Goal: Task Accomplishment & Management: Use online tool/utility

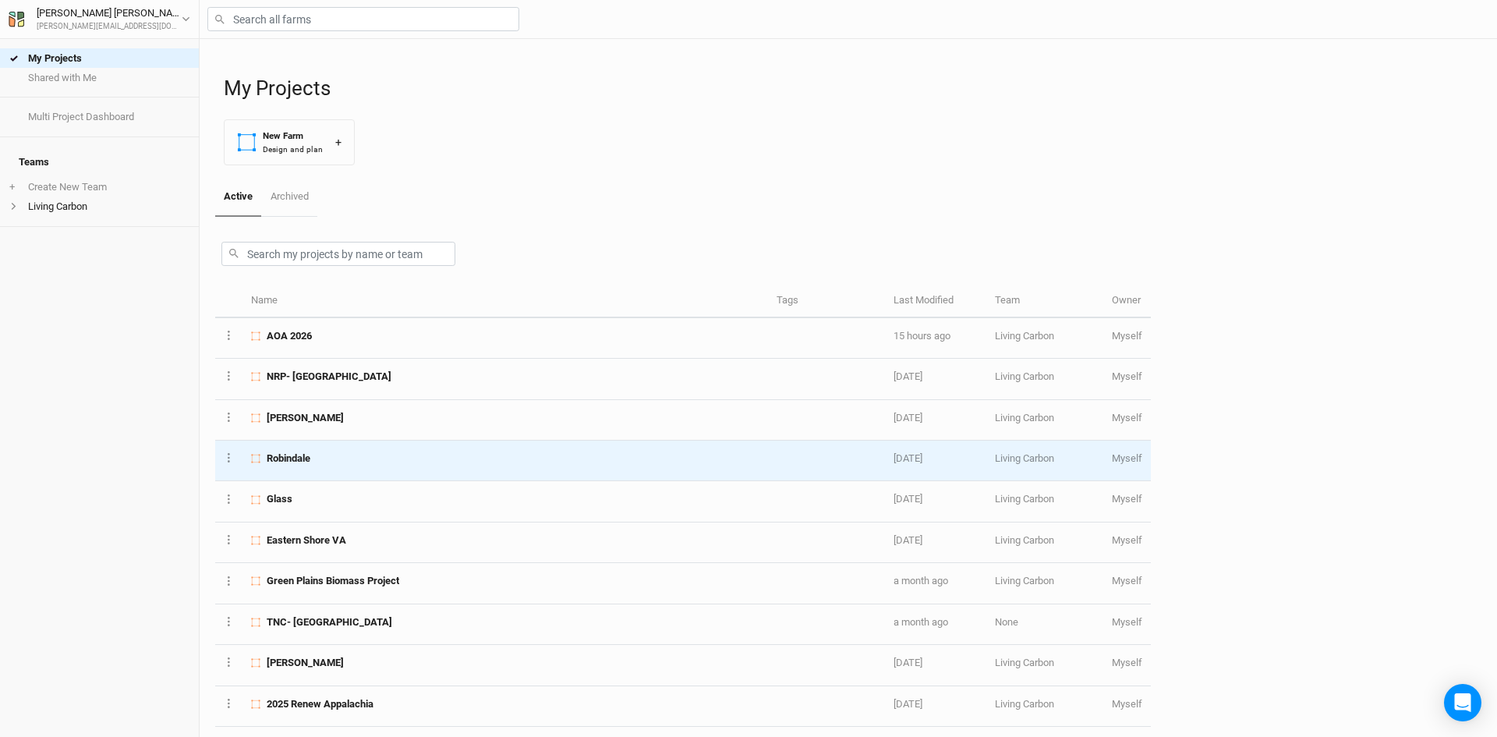
click at [343, 457] on div "Robindale" at bounding box center [505, 459] width 508 height 14
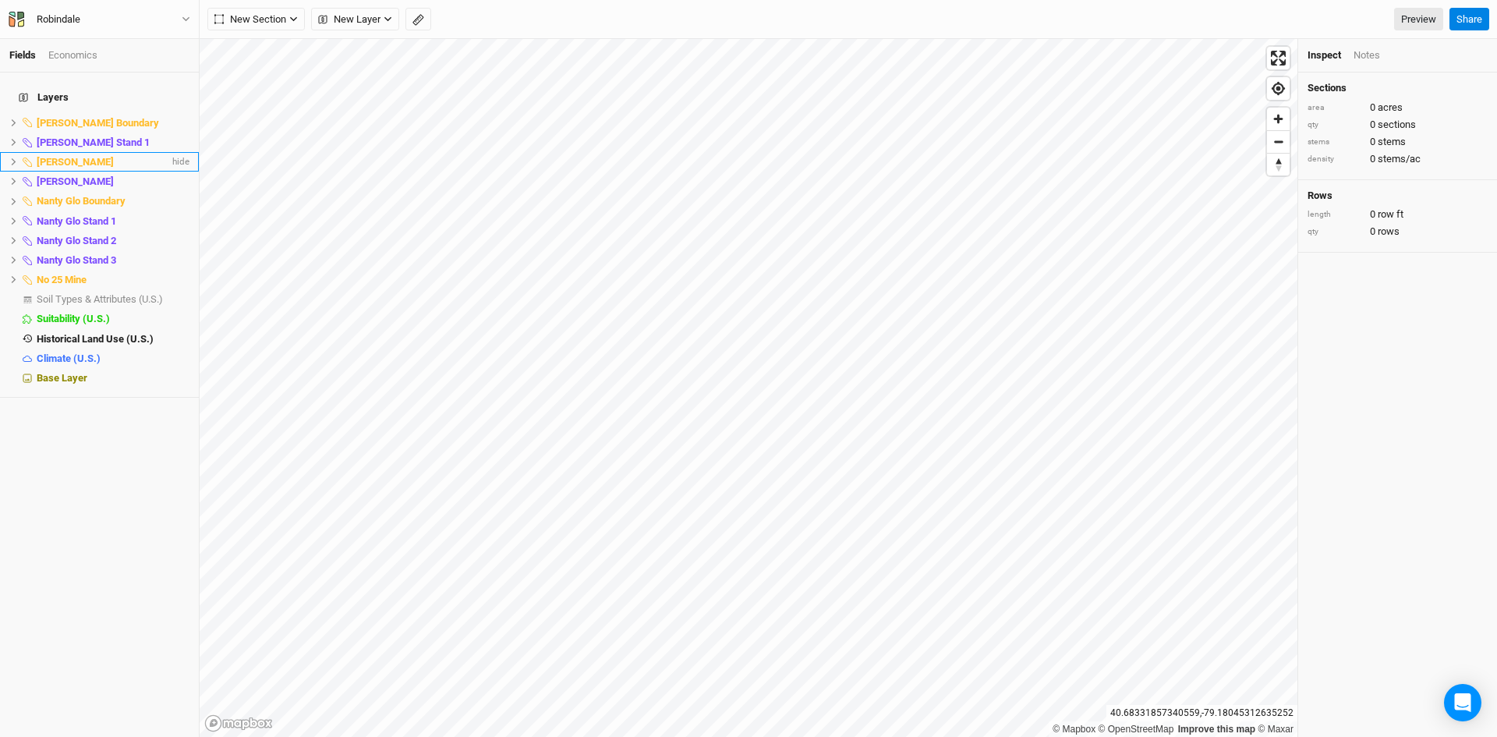
click at [9, 158] on icon at bounding box center [13, 162] width 9 height 9
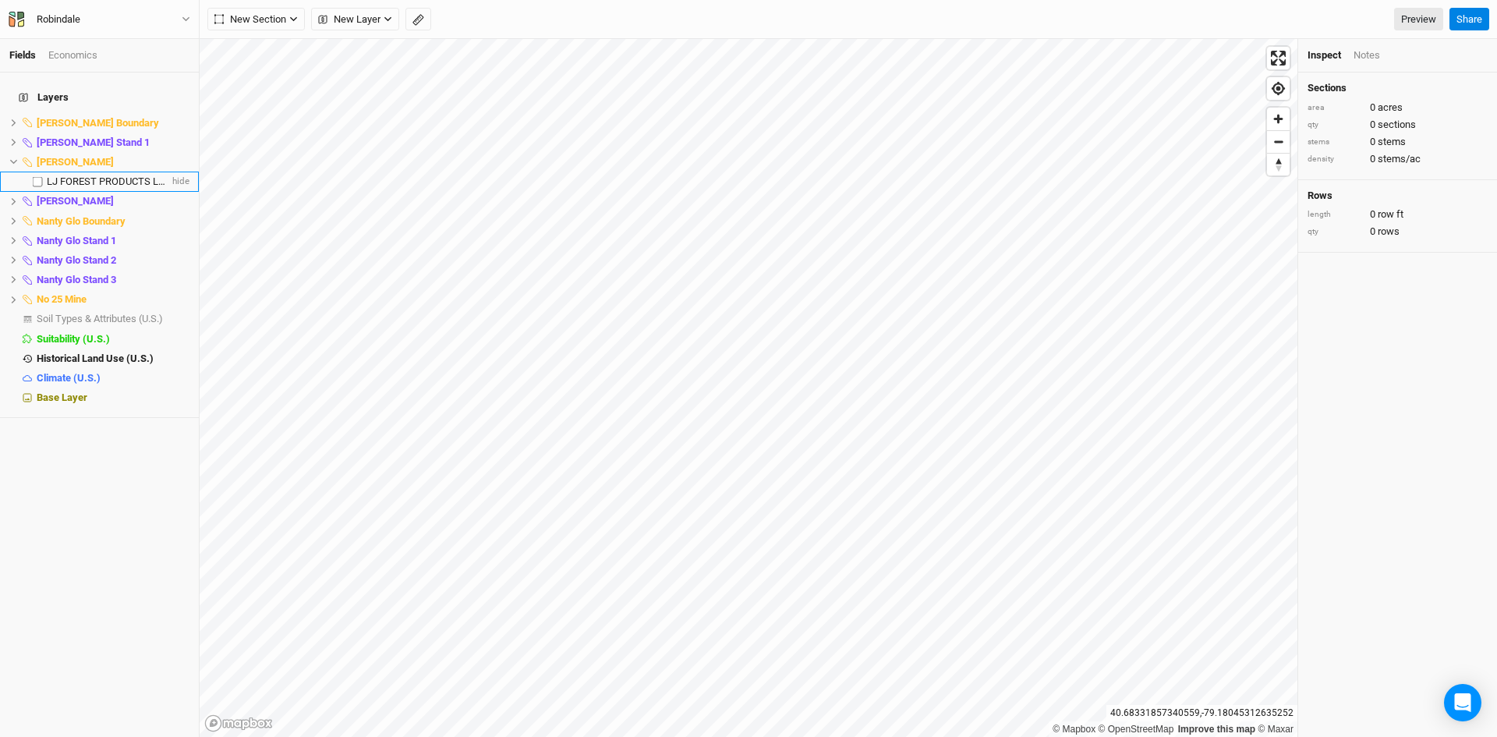
click at [70, 175] on span "LJ FOREST PRODUCTS LLC" at bounding box center [108, 181] width 123 height 12
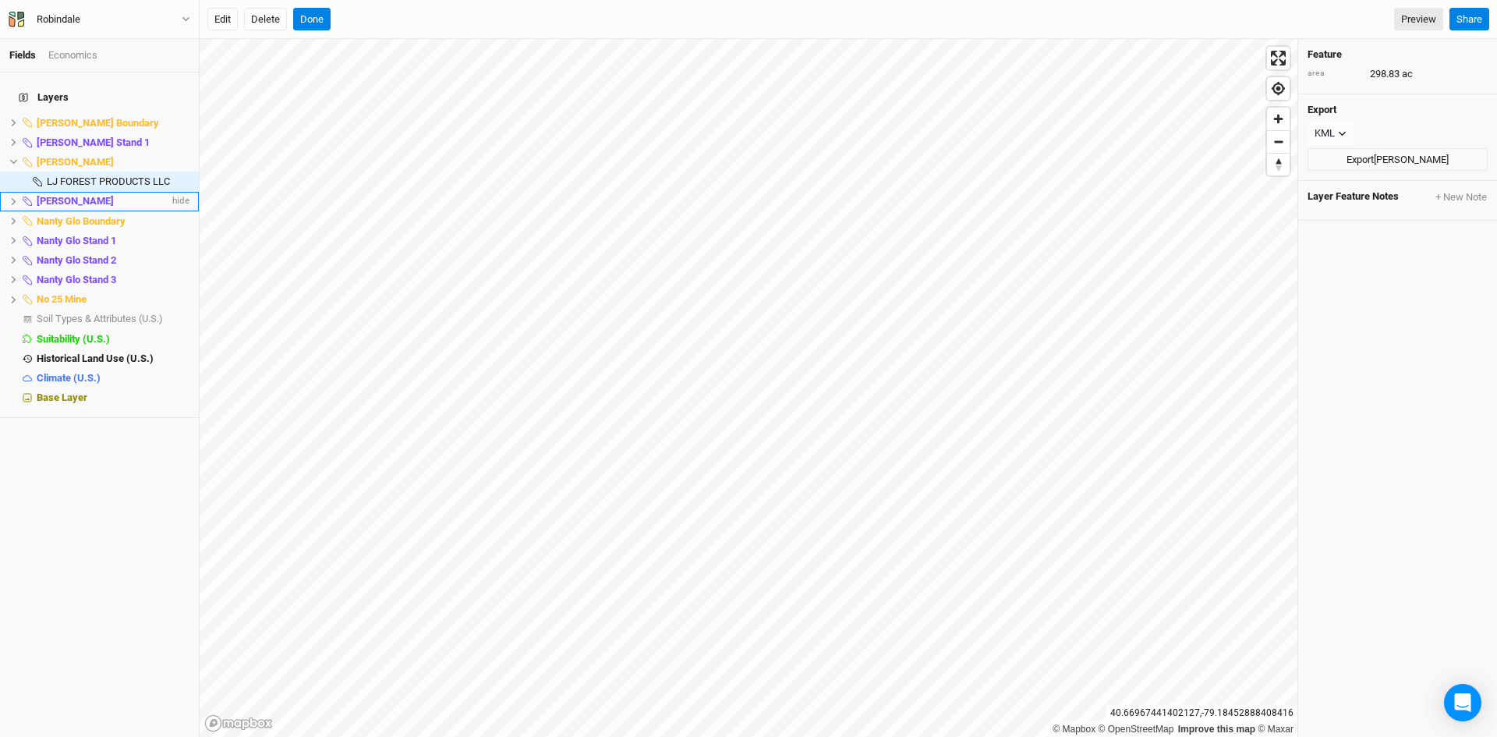
click at [14, 197] on icon at bounding box center [13, 201] width 9 height 9
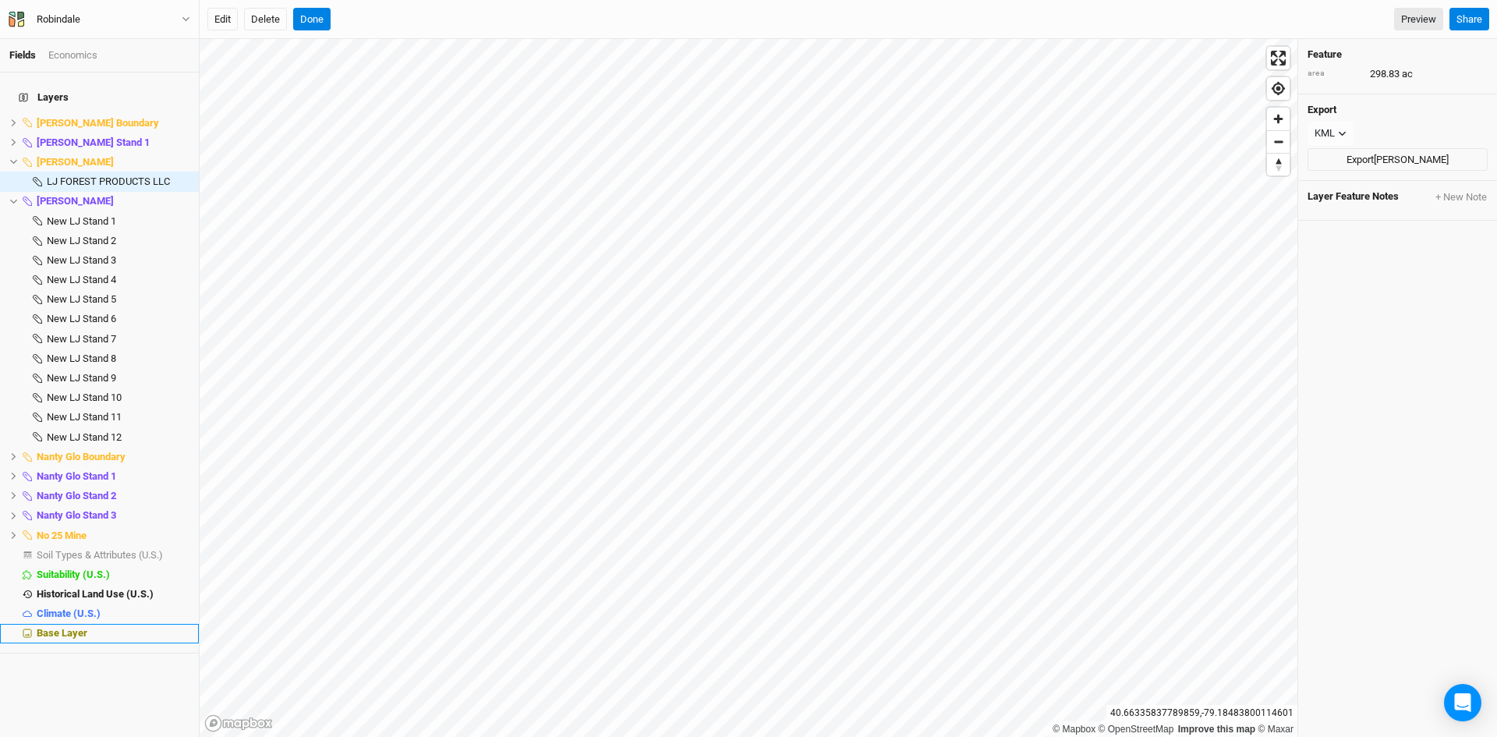
click at [66, 627] on span "Base Layer" at bounding box center [62, 633] width 51 height 12
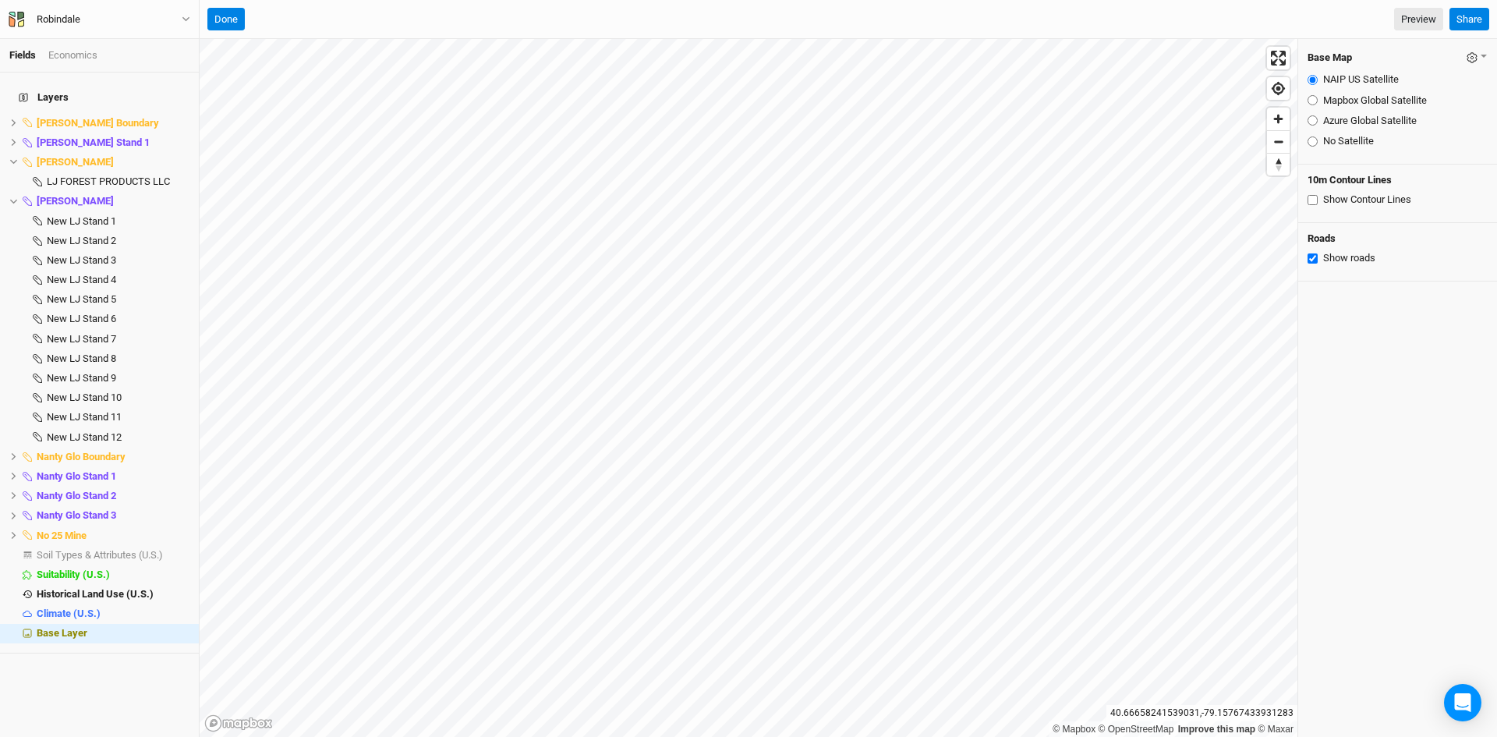
click at [1315, 101] on input "Mapbox Global Satellite" at bounding box center [1313, 100] width 10 height 10
radio input "true"
click at [1311, 119] on input "Azure Global Satellite" at bounding box center [1313, 120] width 10 height 10
radio input "true"
click at [94, 215] on span "New LJ Stand 1" at bounding box center [81, 221] width 69 height 12
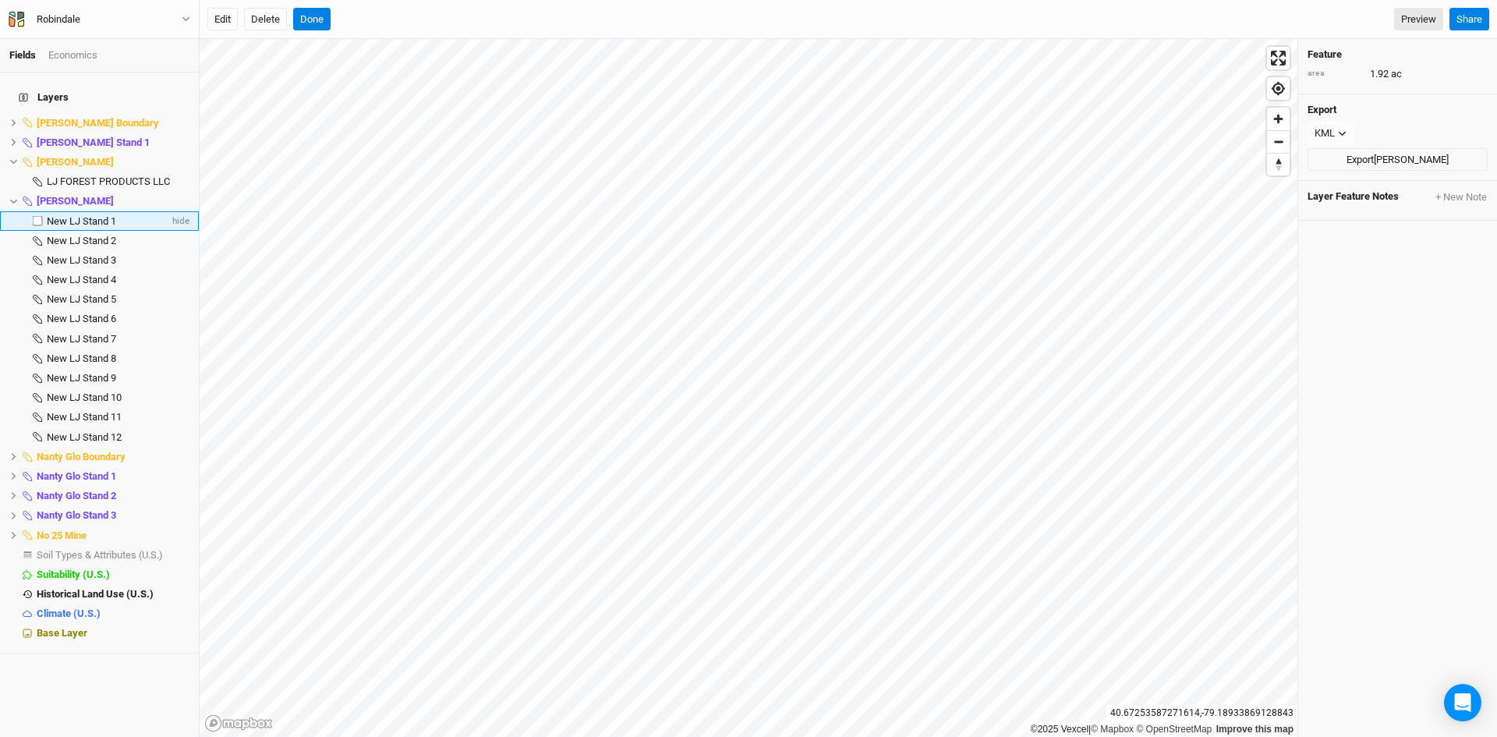
click at [94, 215] on span "New LJ Stand 1" at bounding box center [81, 221] width 69 height 12
click at [83, 215] on span "New LJ Stand 1" at bounding box center [81, 221] width 69 height 12
click at [92, 235] on span "New LJ Stand 2" at bounding box center [81, 241] width 69 height 12
click at [92, 254] on span "New LJ Stand 3" at bounding box center [81, 260] width 69 height 12
click at [90, 274] on span "New LJ Stand 4" at bounding box center [81, 280] width 69 height 12
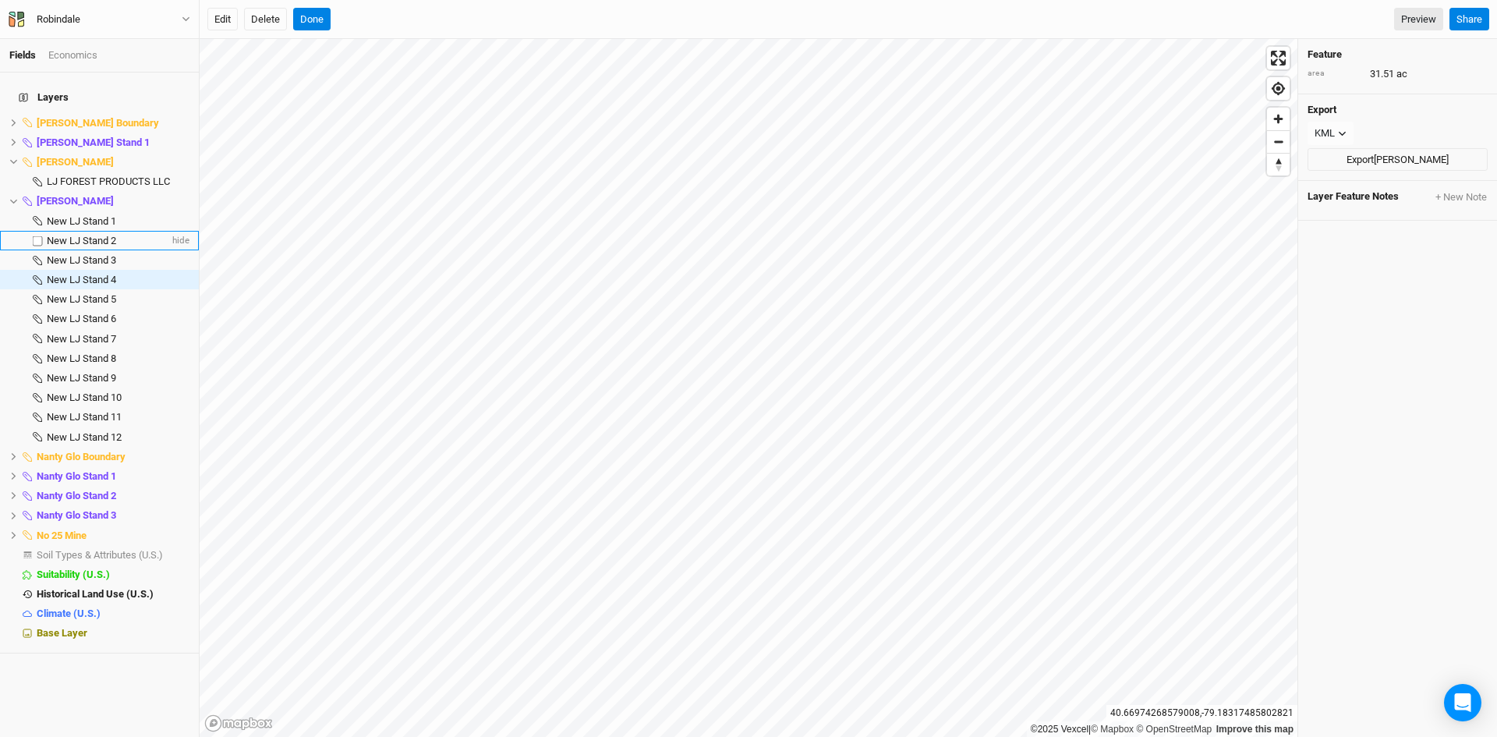
click at [98, 235] on span "New LJ Stand 2" at bounding box center [81, 241] width 69 height 12
click at [110, 254] on span "New LJ Stand 3" at bounding box center [81, 260] width 69 height 12
click at [96, 274] on span "New LJ Stand 4" at bounding box center [81, 280] width 69 height 12
click at [80, 293] on span "New LJ Stand 5" at bounding box center [81, 299] width 69 height 12
click at [93, 310] on li "New LJ Stand 6 hide" at bounding box center [99, 319] width 199 height 19
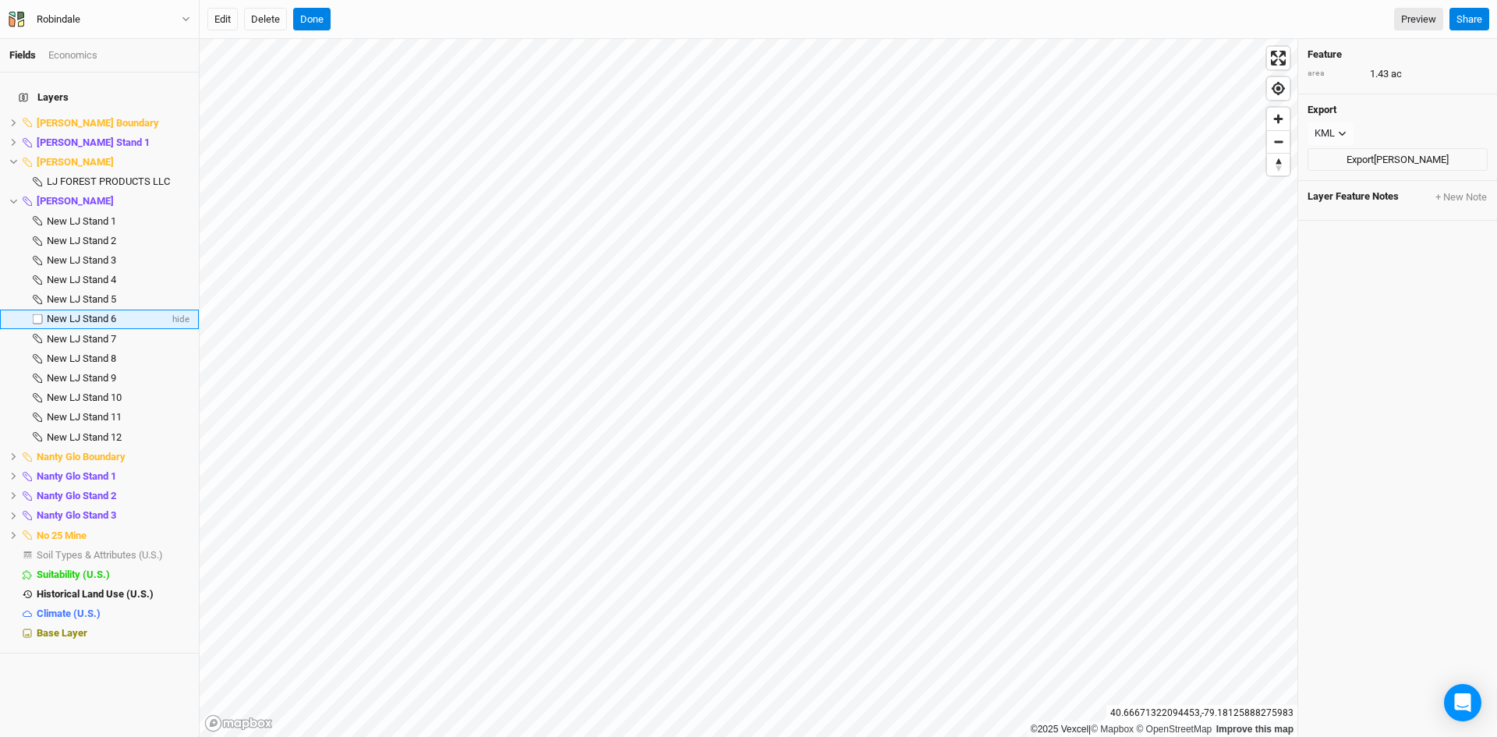
click at [87, 313] on span "New LJ Stand 6" at bounding box center [81, 319] width 69 height 12
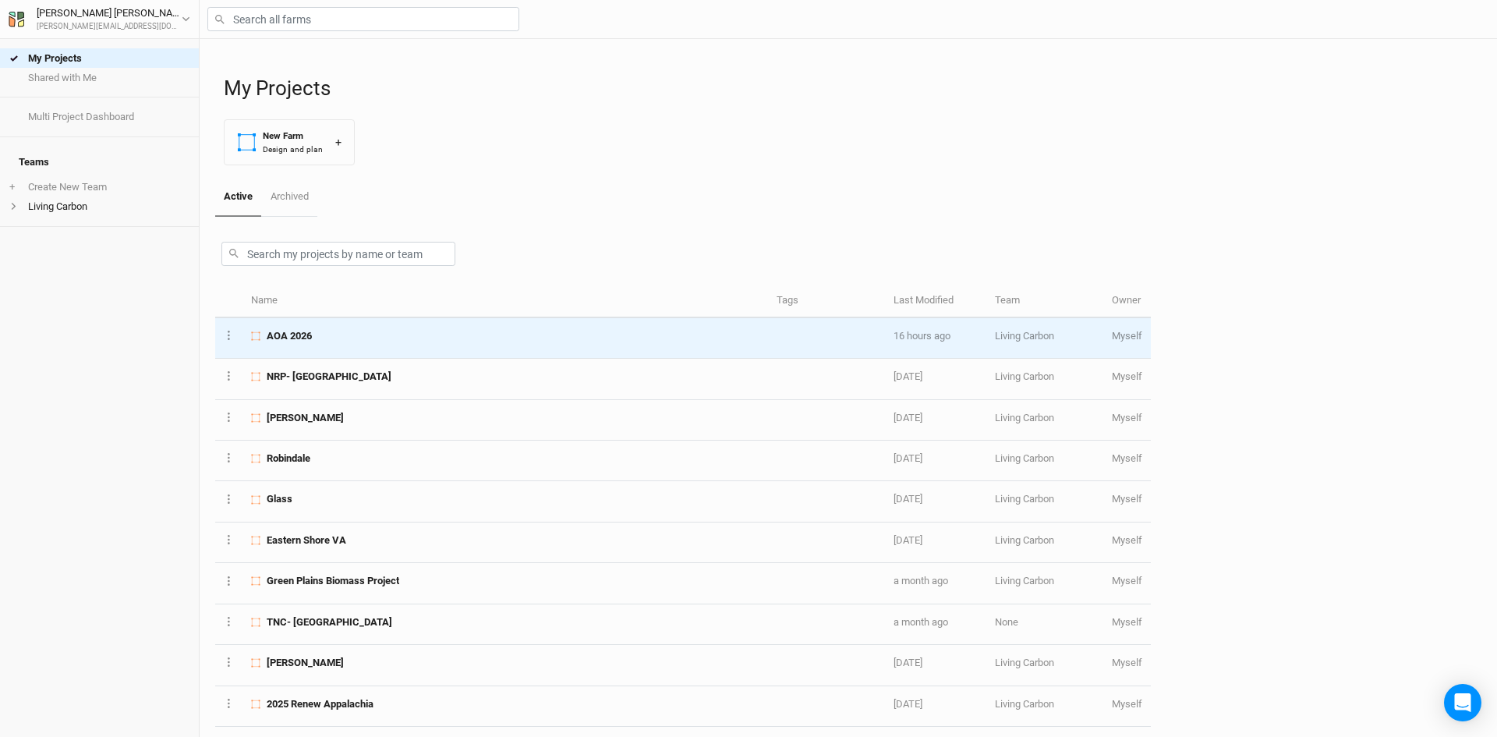
click at [381, 337] on div "AOA 2026" at bounding box center [505, 336] width 508 height 14
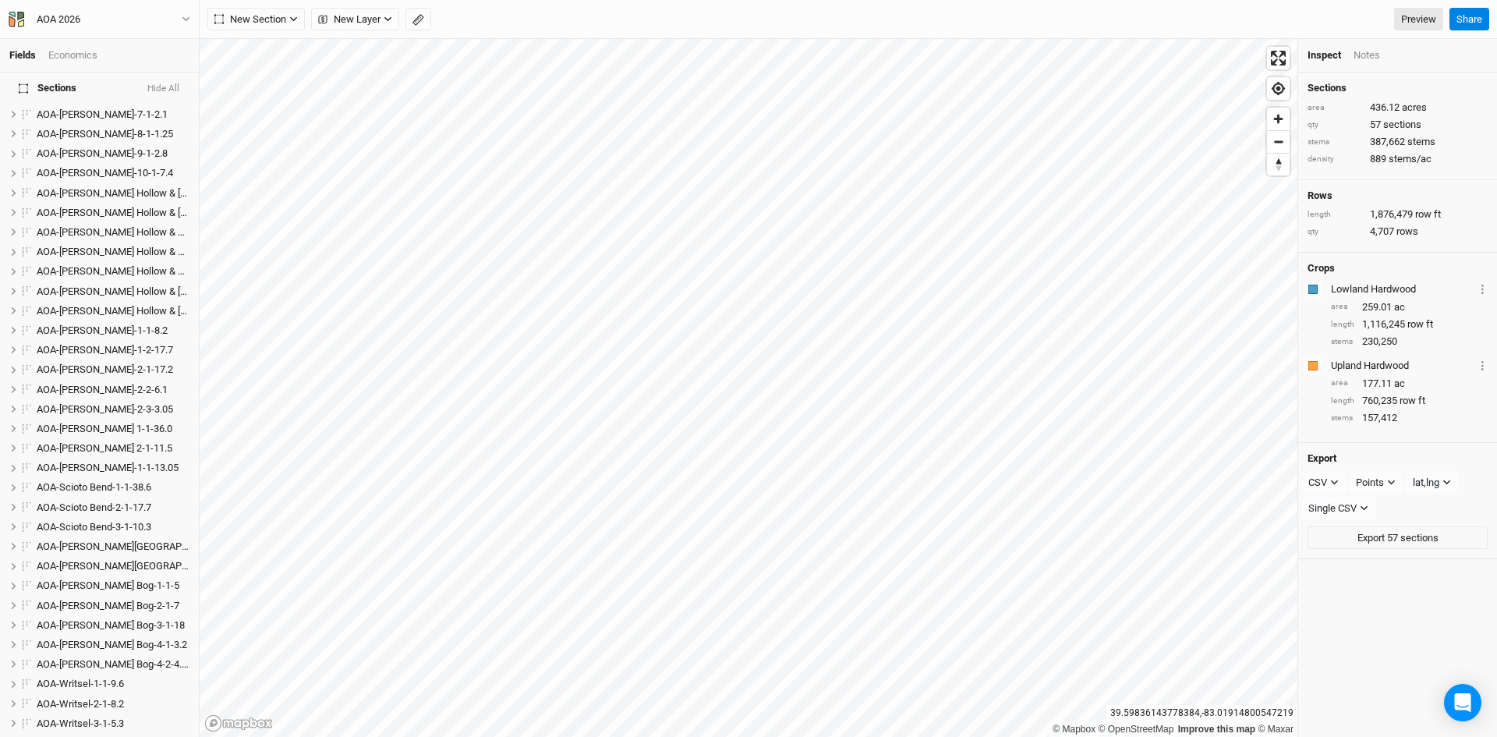
scroll to position [468, 0]
click at [97, 465] on span "AOA-Scioto Bend-1-1-38.6" at bounding box center [94, 471] width 115 height 12
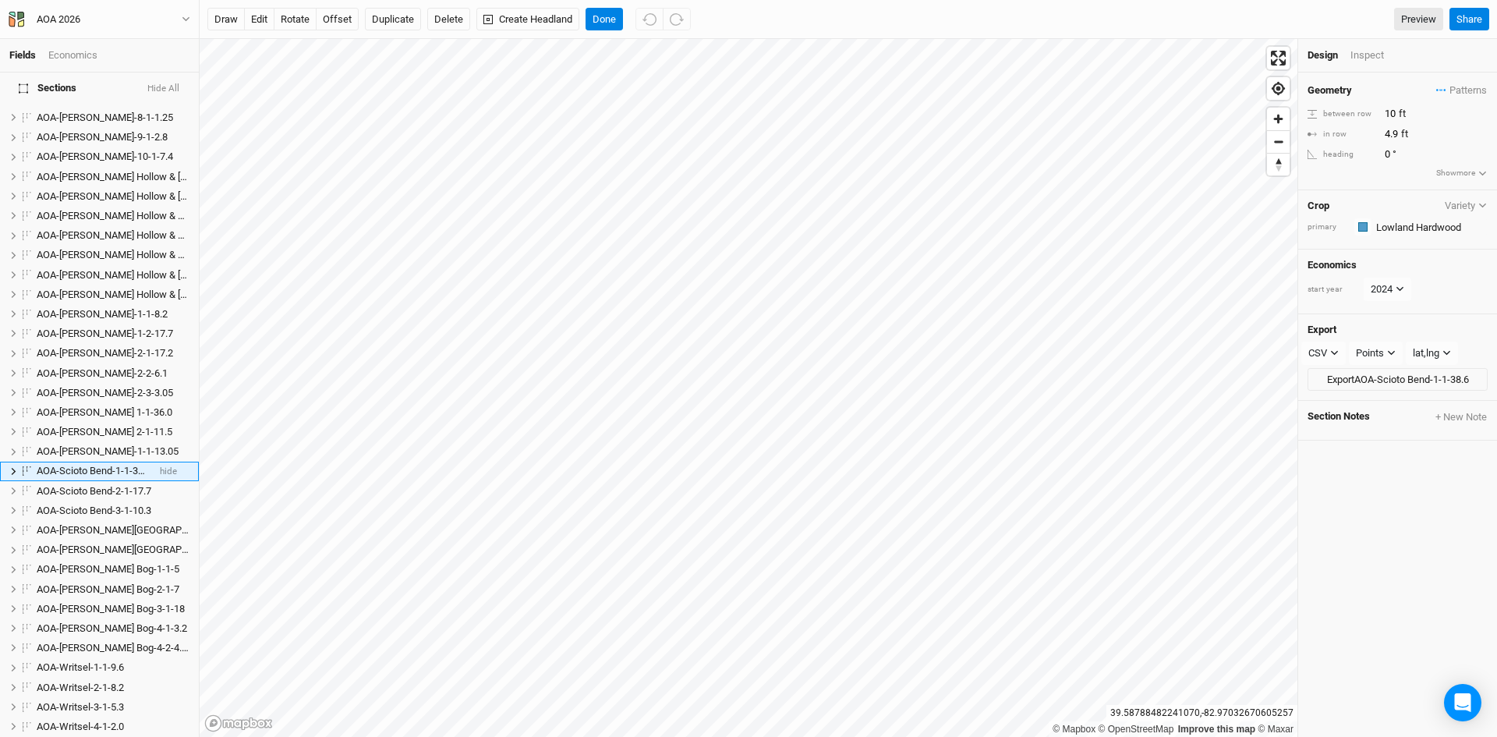
scroll to position [515, 0]
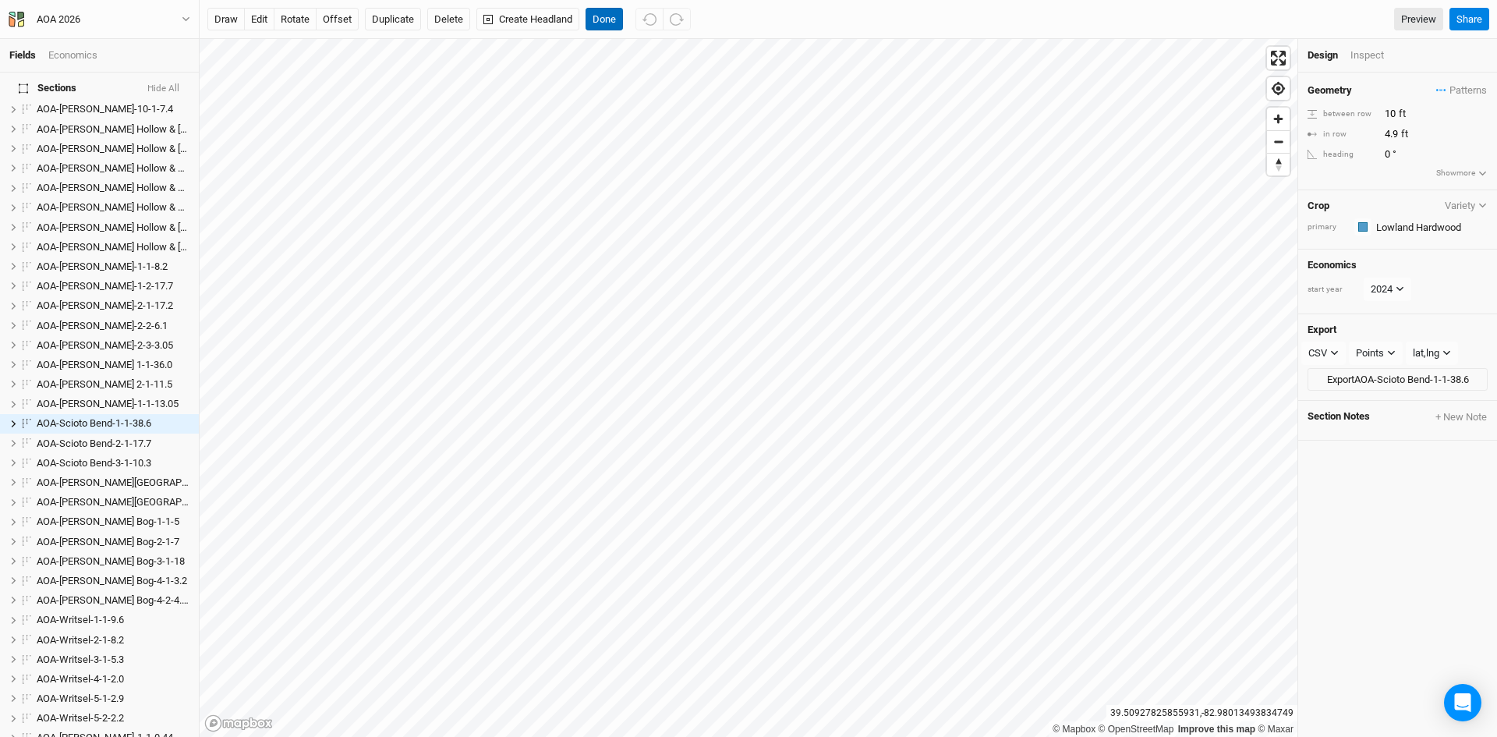
click at [605, 16] on button "Done" at bounding box center [604, 19] width 37 height 23
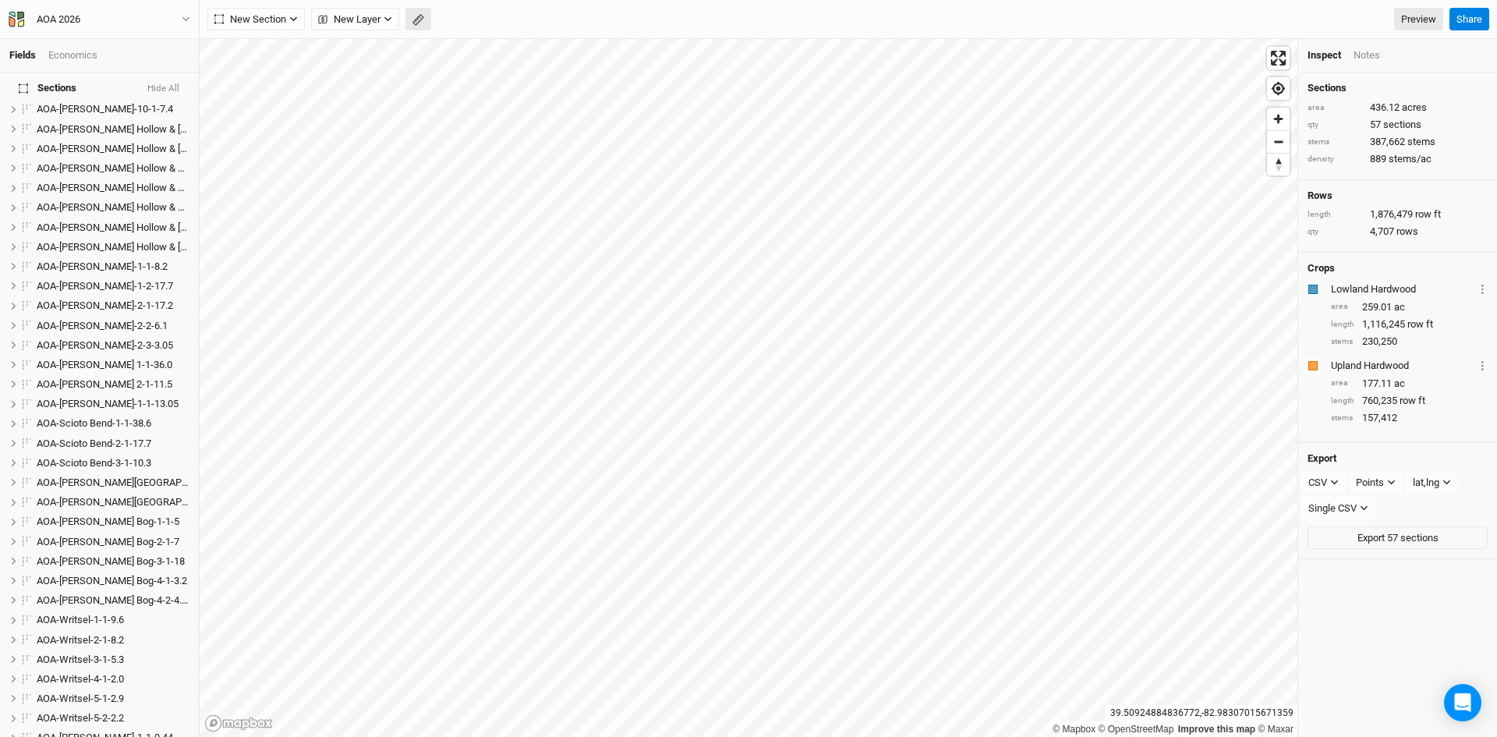
click at [413, 17] on icon "button" at bounding box center [419, 20] width 12 height 12
click at [243, 18] on icon "button" at bounding box center [241, 19] width 9 height 9
click at [282, 23] on button "Done" at bounding box center [278, 19] width 37 height 23
click at [416, 16] on icon "button" at bounding box center [419, 20] width 12 height 12
click at [243, 20] on icon "button" at bounding box center [241, 19] width 9 height 9
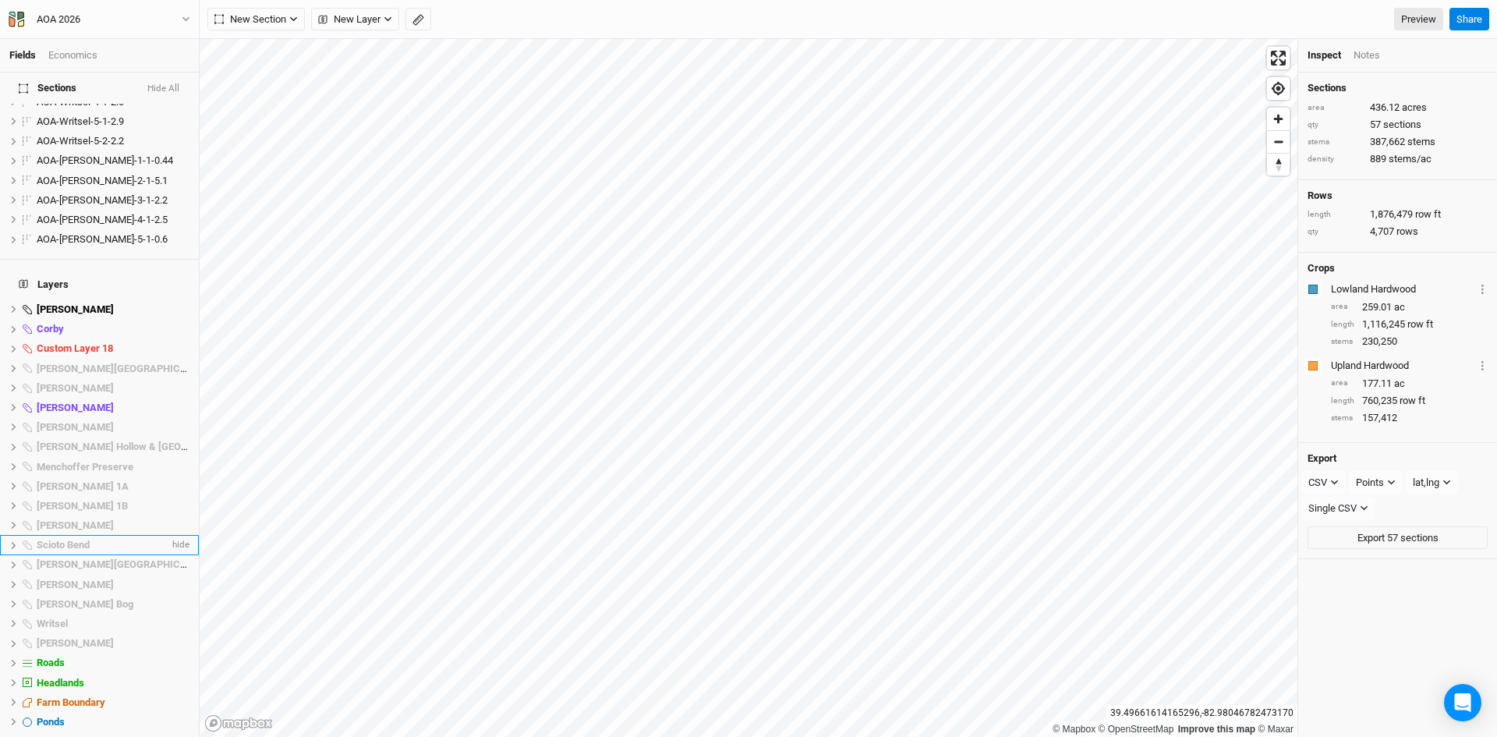
scroll to position [1187, 0]
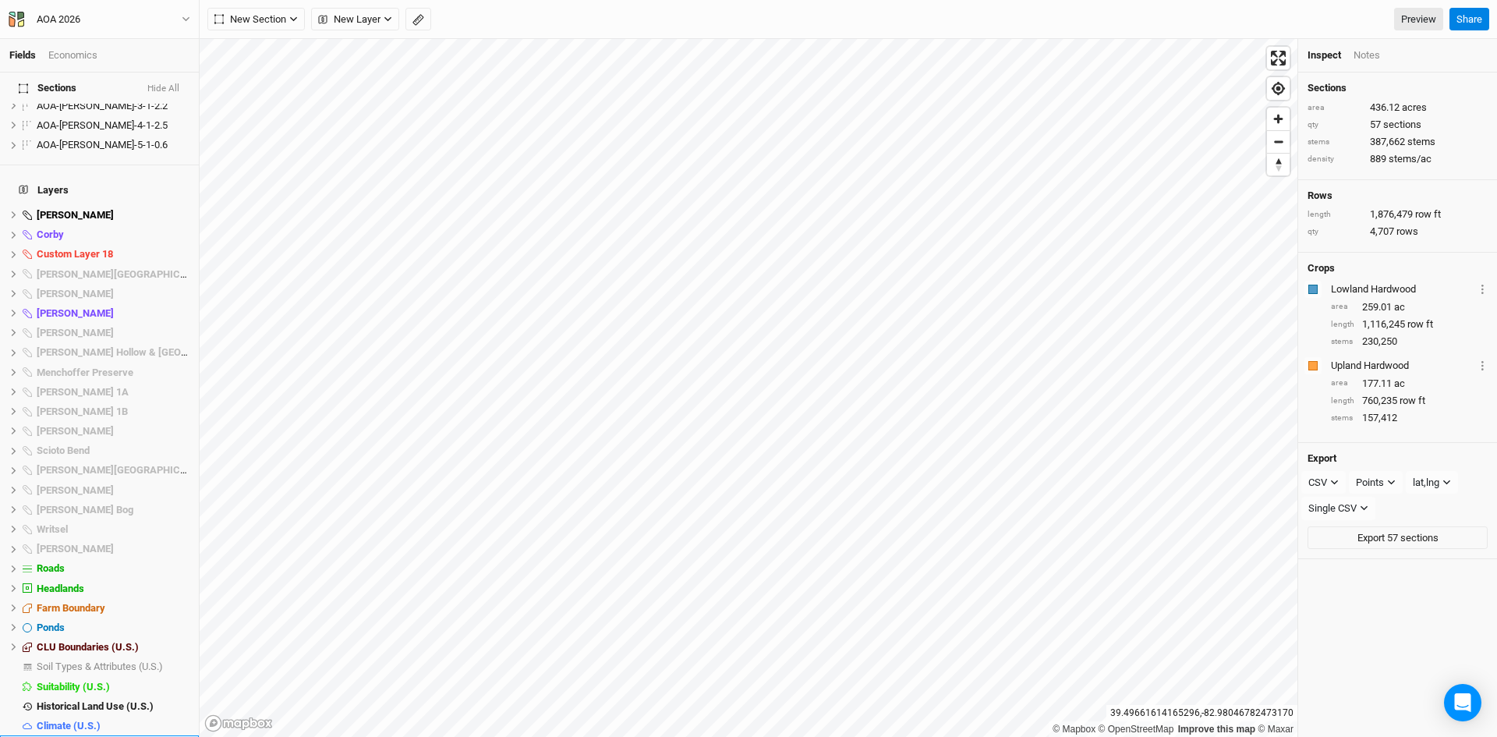
click at [62, 735] on li "Base Layer" at bounding box center [99, 744] width 199 height 19
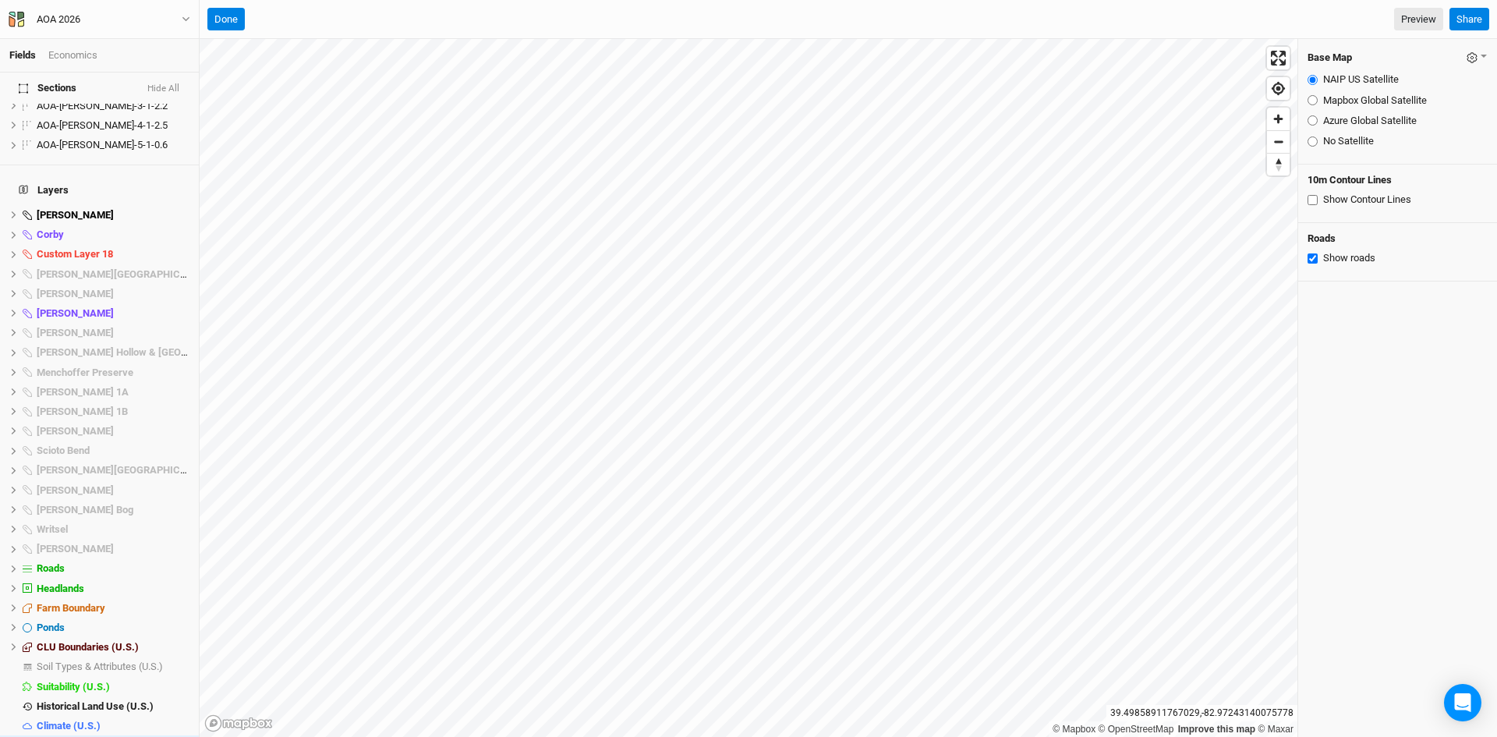
click at [1313, 121] on input "Azure Global Satellite" at bounding box center [1313, 120] width 10 height 10
radio input "true"
click at [227, 14] on button "Done" at bounding box center [225, 19] width 37 height 23
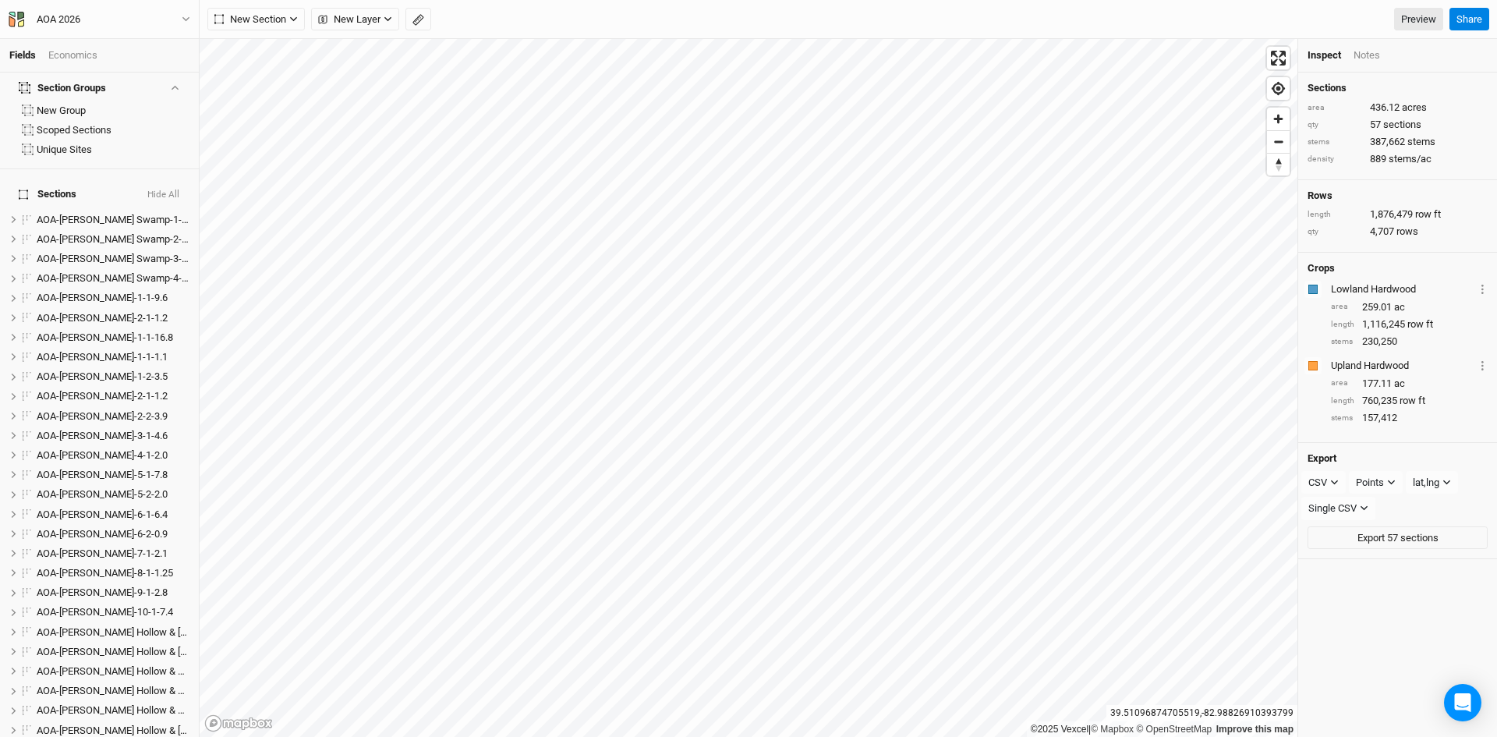
scroll to position [0, 0]
click at [271, 24] on span "New Section" at bounding box center [250, 20] width 72 height 16
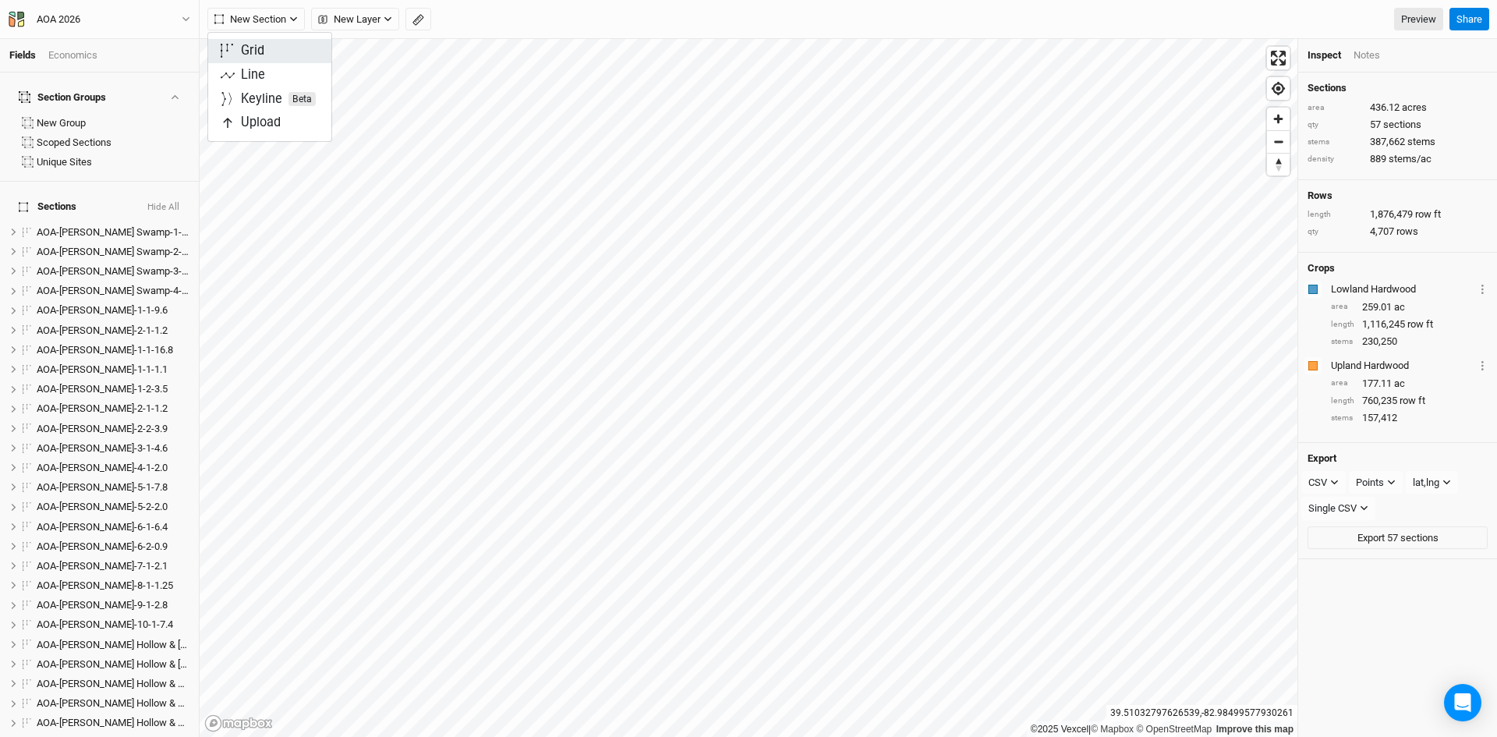
click at [270, 51] on button "Grid" at bounding box center [269, 51] width 123 height 24
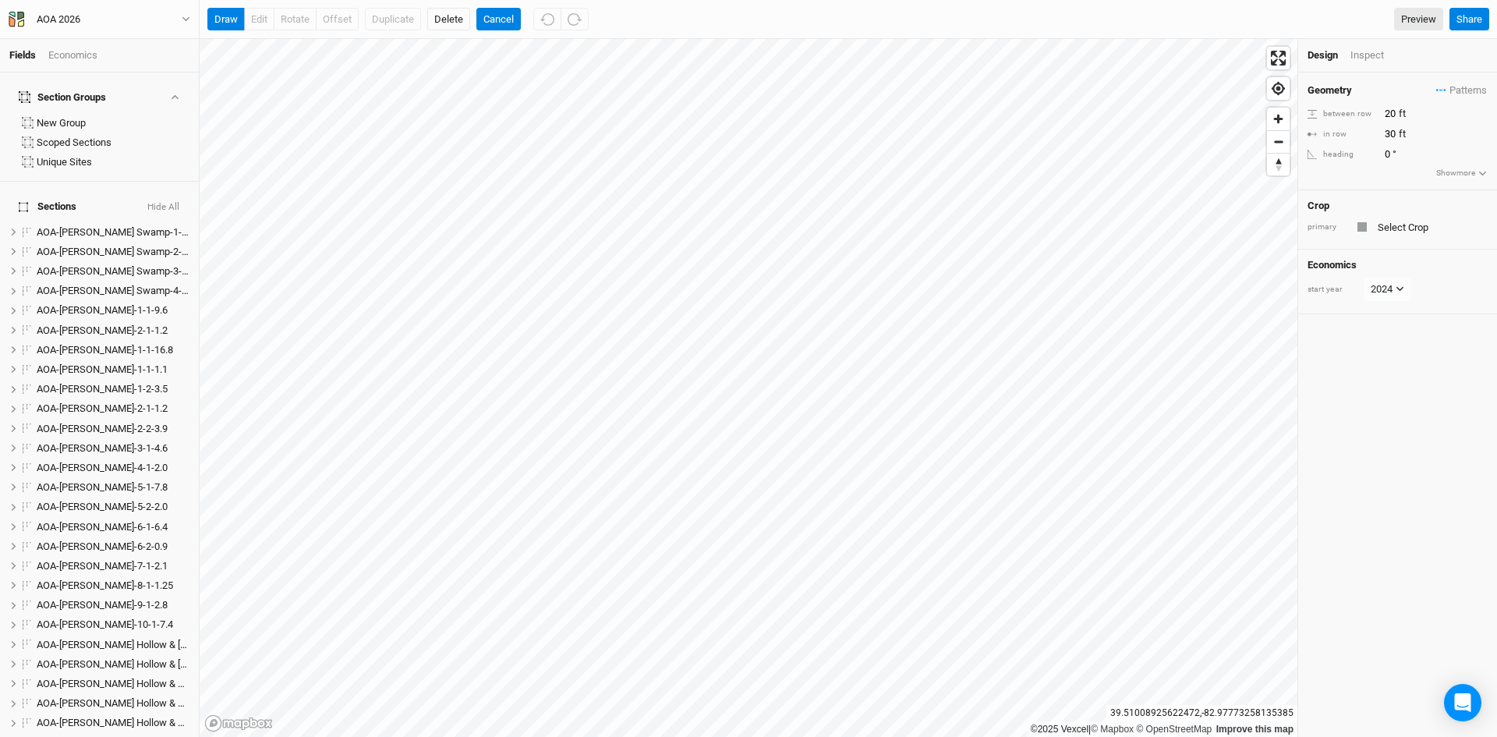
scroll to position [928, 0]
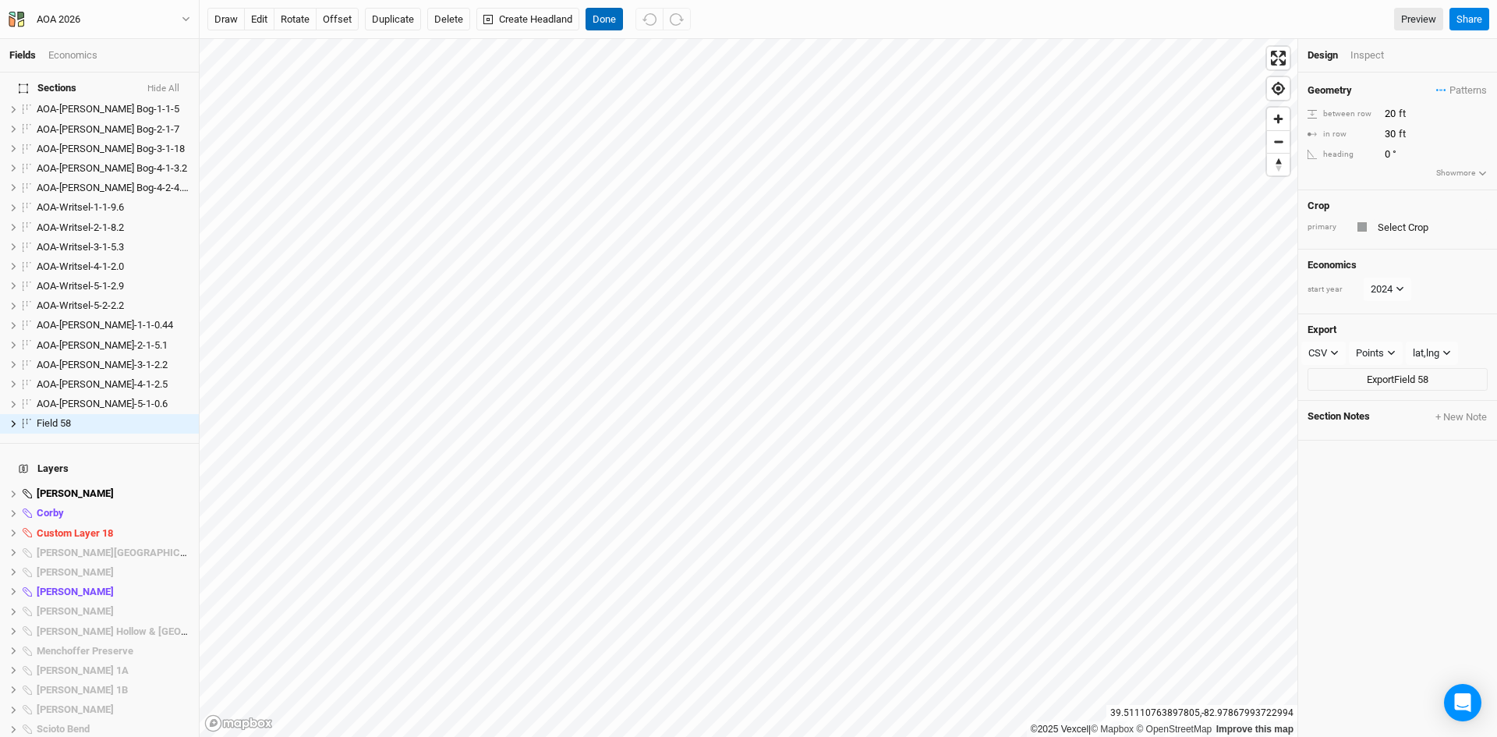
click at [611, 20] on button "Done" at bounding box center [604, 19] width 37 height 23
click at [63, 417] on span "Field 58" at bounding box center [54, 423] width 34 height 12
type input "AOA-[PERSON_NAME]-1-1-28"
click at [78, 432] on div "Section Groups New Group Scoped Sections Unique Sites Sections Hide All AOA-[PE…" at bounding box center [99, 405] width 199 height 664
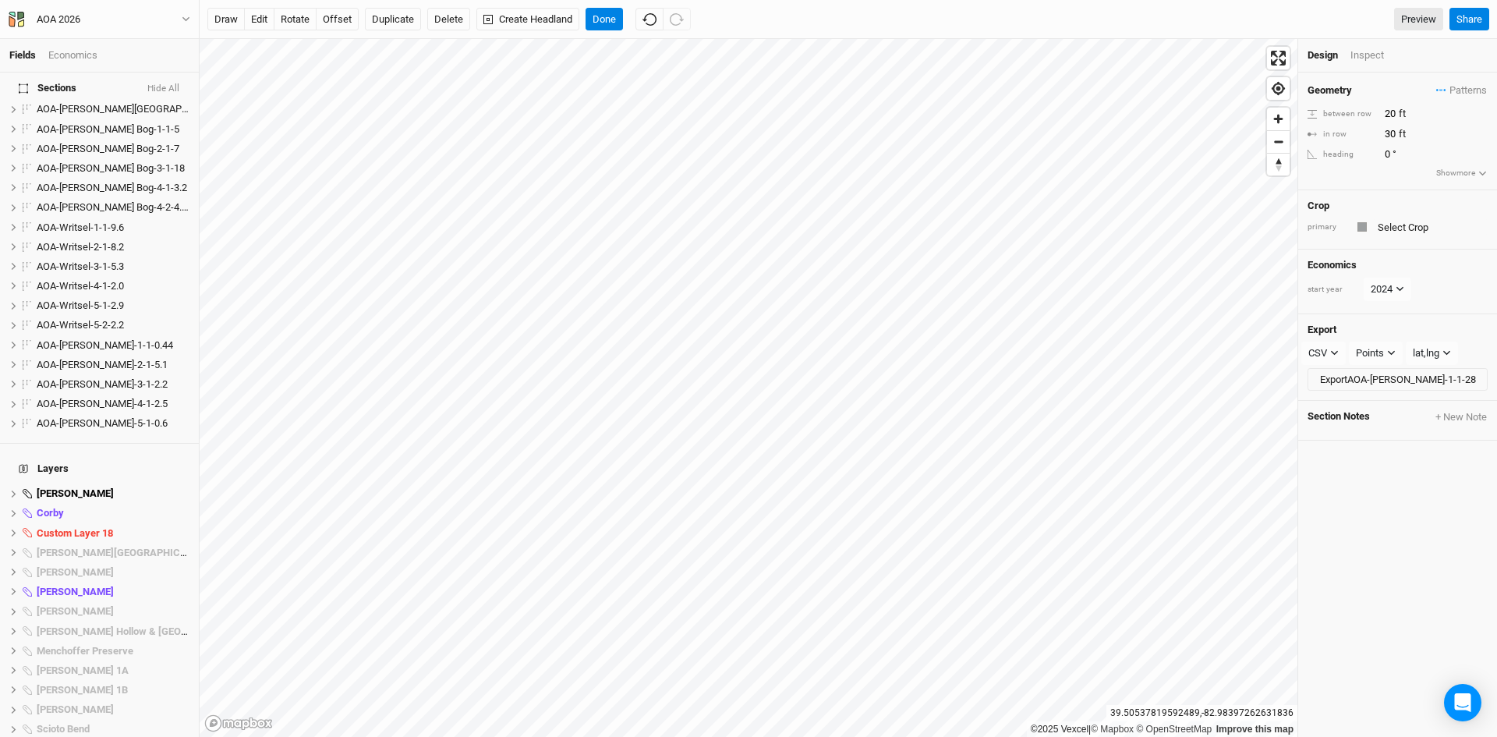
scroll to position [0, 0]
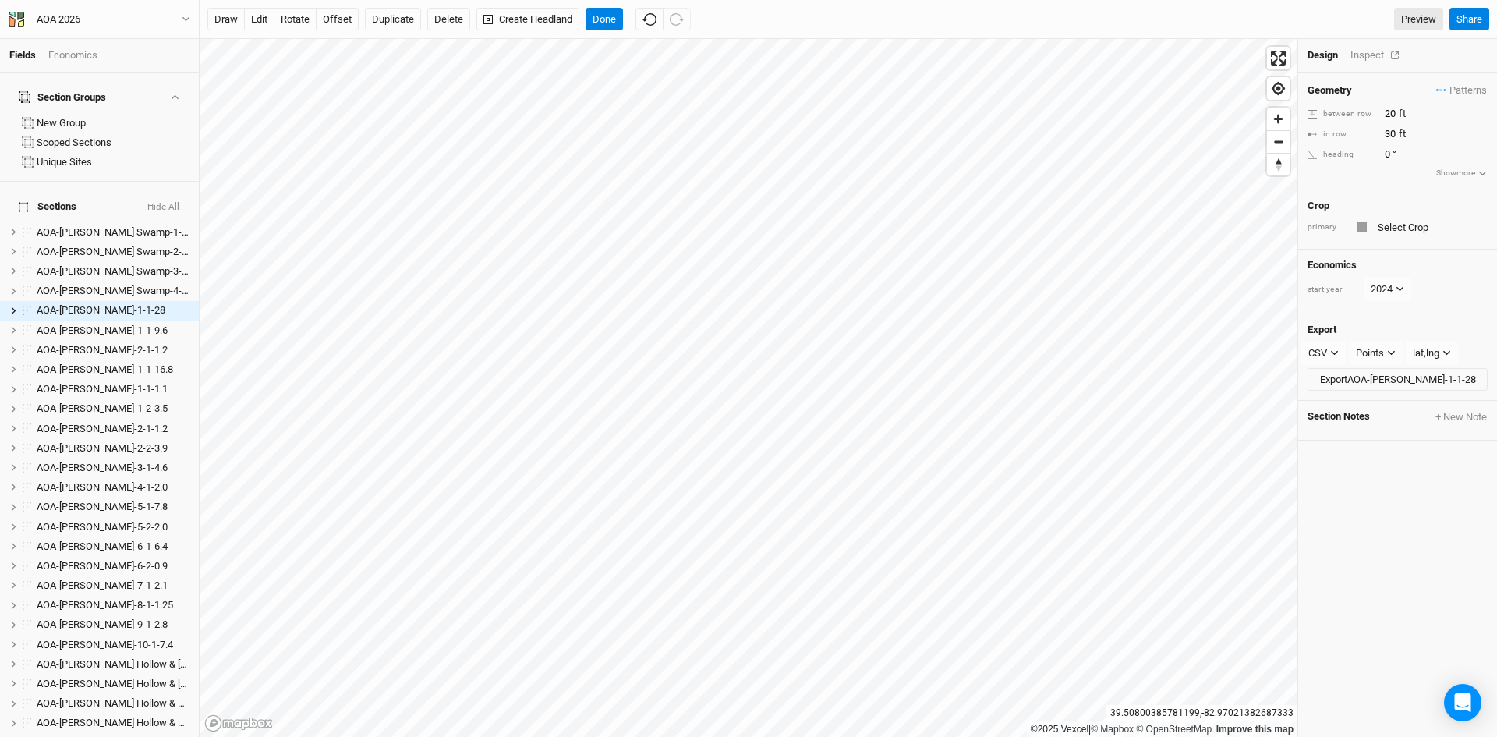
click at [1369, 52] on div "Inspect" at bounding box center [1378, 55] width 55 height 14
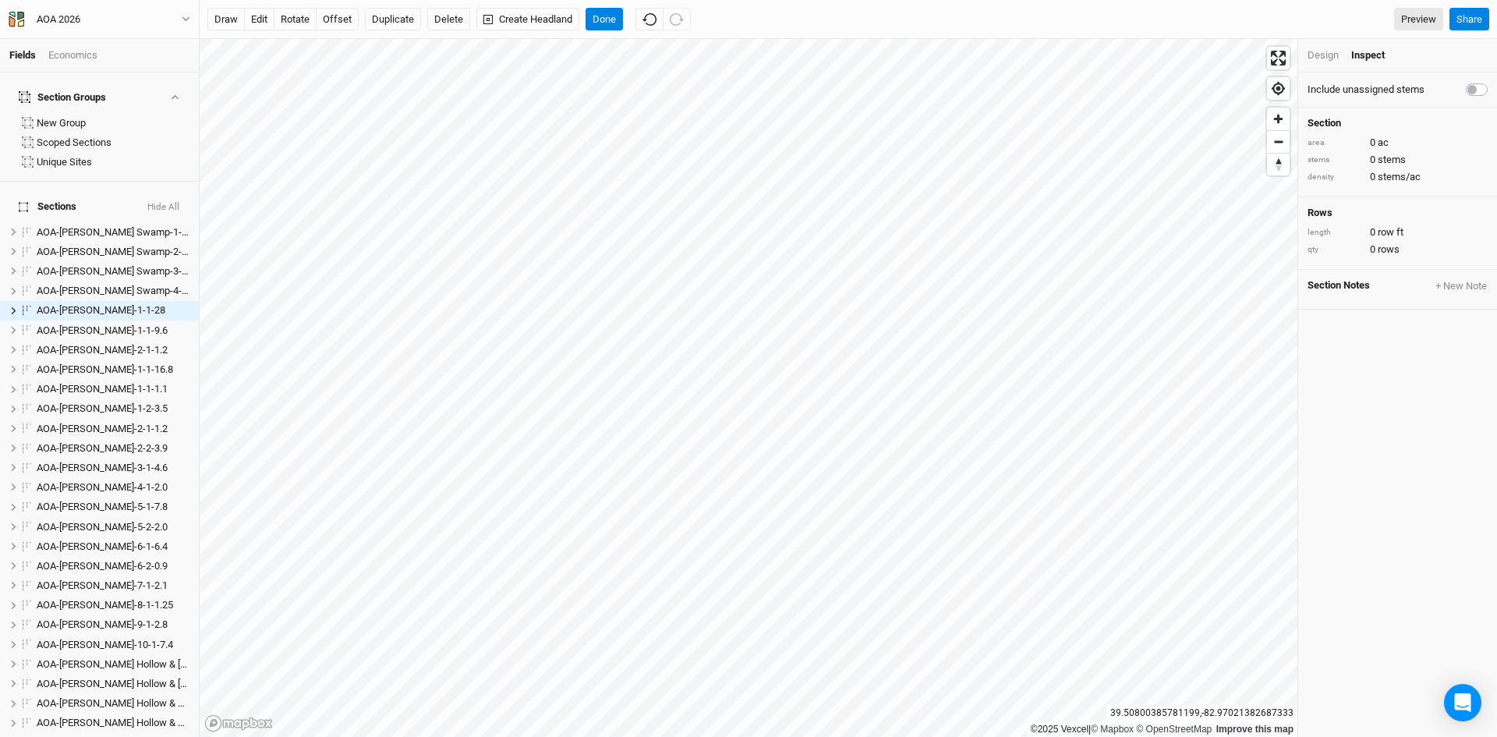
click at [1494, 80] on label at bounding box center [1494, 80] width 0 height 0
click at [1466, 87] on input "checkbox" at bounding box center [1472, 88] width 12 height 16
checkbox input "true"
click at [70, 304] on span "AOA-[PERSON_NAME]-1-1-28" at bounding box center [101, 310] width 129 height 12
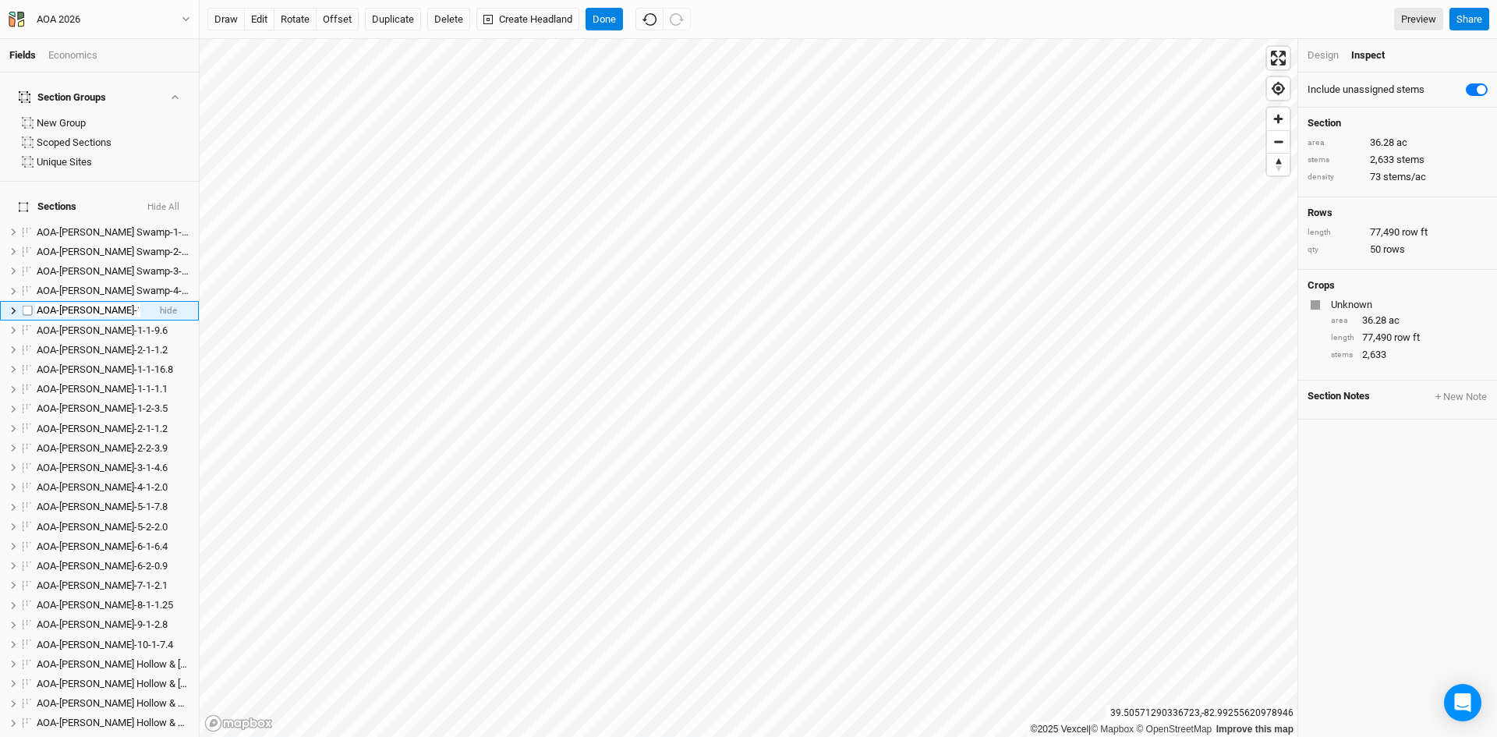
click at [122, 303] on input "AOA-[PERSON_NAME]-1-1-28" at bounding box center [87, 310] width 105 height 14
type input "AOA-[PERSON_NAME]-1-1-36.28"
click at [146, 340] on li "AOA-[PERSON_NAME]-2-1-1.2 hide" at bounding box center [99, 349] width 199 height 19
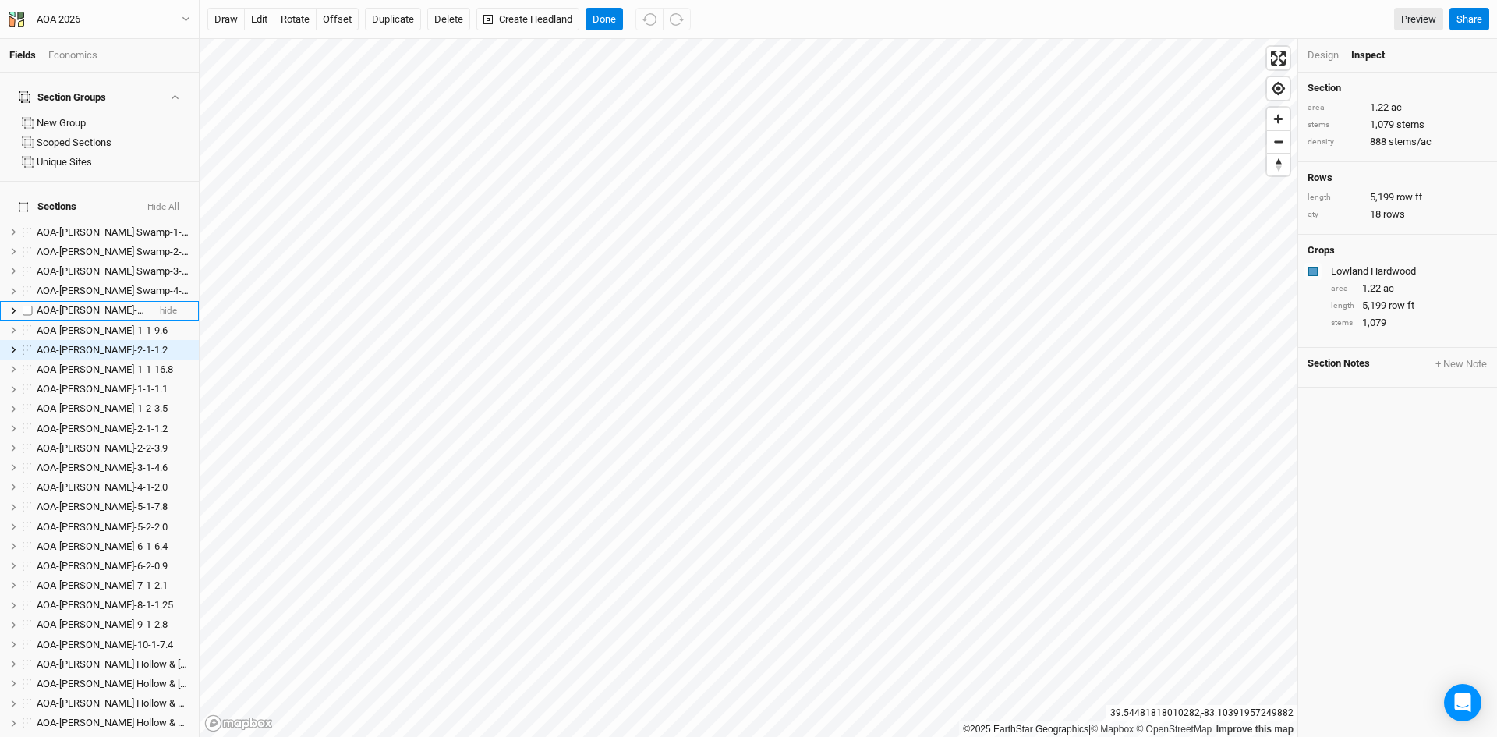
click at [98, 304] on span "AOA-[PERSON_NAME]-1-1-36.28" at bounding box center [108, 310] width 142 height 12
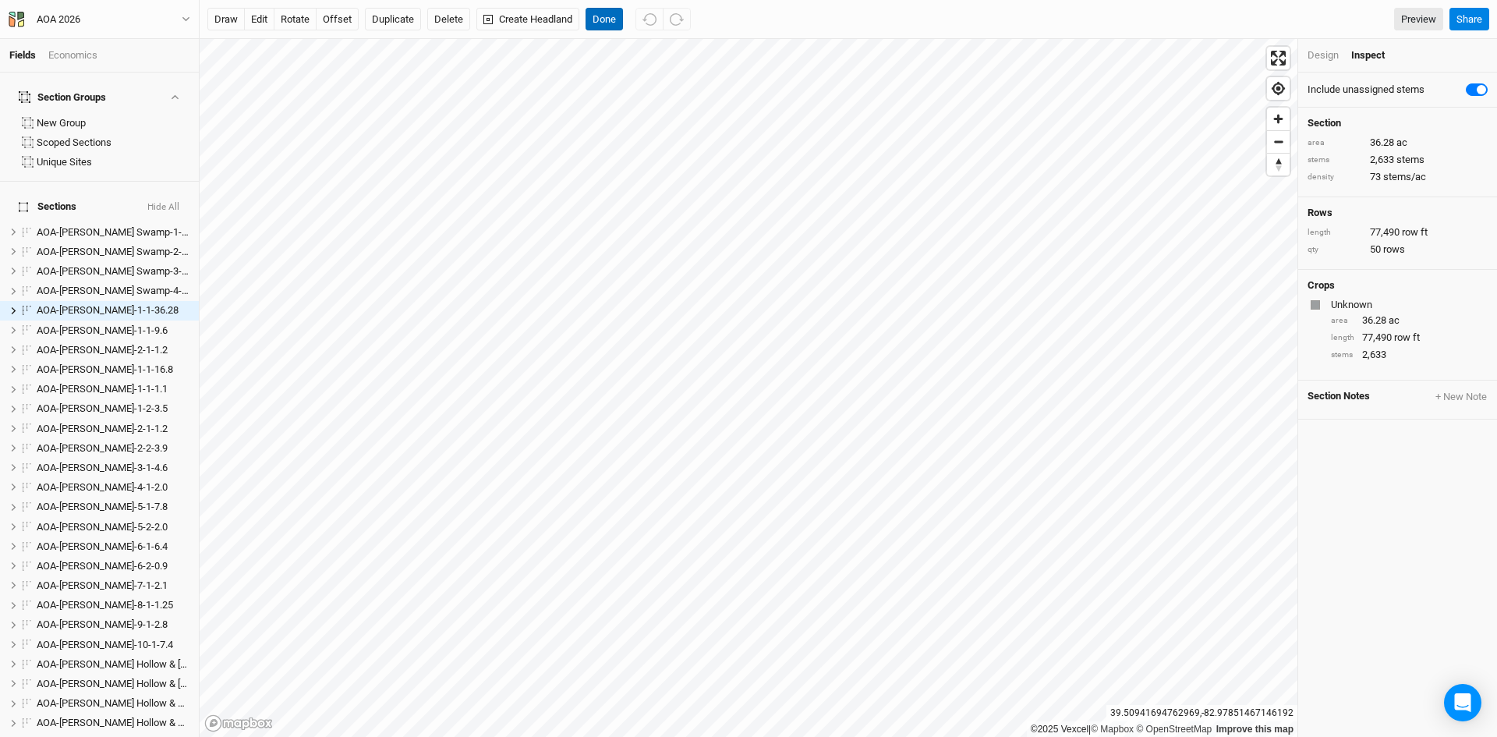
click at [612, 26] on button "Done" at bounding box center [604, 19] width 37 height 23
click at [1325, 54] on div "Design" at bounding box center [1323, 55] width 31 height 14
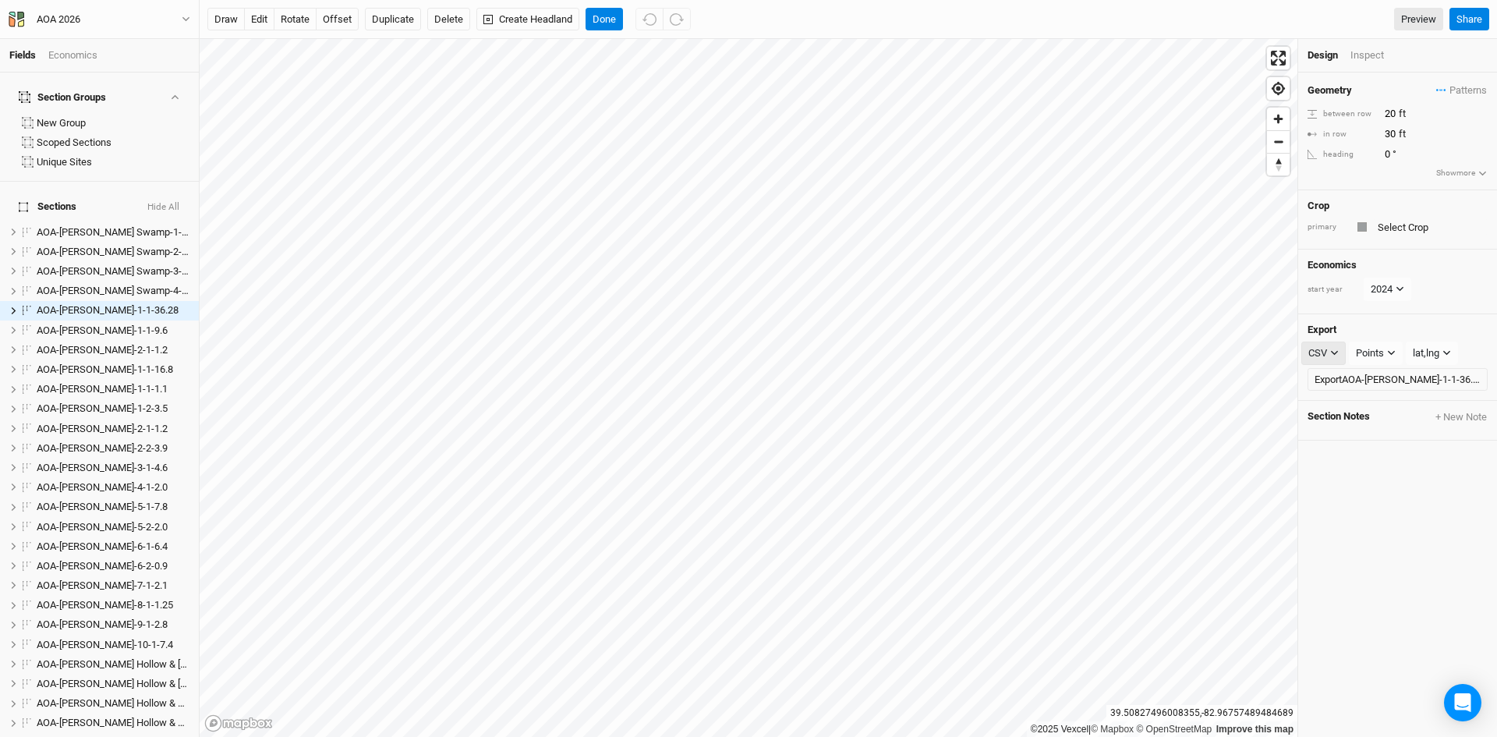
click at [1331, 356] on icon "button" at bounding box center [1334, 353] width 9 height 9
click at [1348, 426] on button "KML" at bounding box center [1363, 434] width 123 height 24
click at [1380, 346] on div "Points" at bounding box center [1372, 353] width 28 height 16
click at [1398, 431] on span "Boundary" at bounding box center [1397, 434] width 54 height 18
click at [1390, 374] on button "Export AOA-[PERSON_NAME]-1-1-36.28" at bounding box center [1398, 379] width 180 height 23
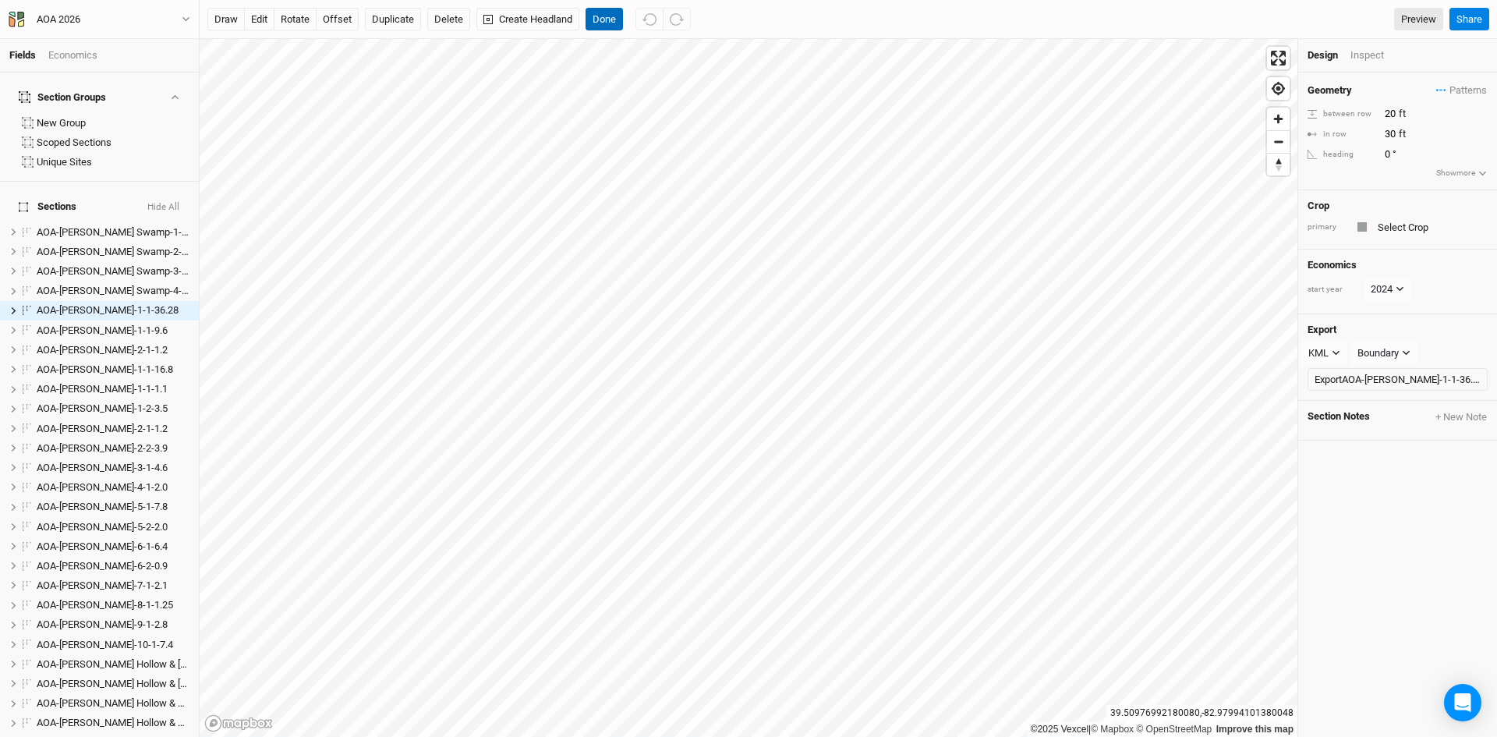
drag, startPoint x: 607, startPoint y: 13, endPoint x: 623, endPoint y: 27, distance: 21.6
click at [607, 13] on button "Done" at bounding box center [604, 19] width 37 height 23
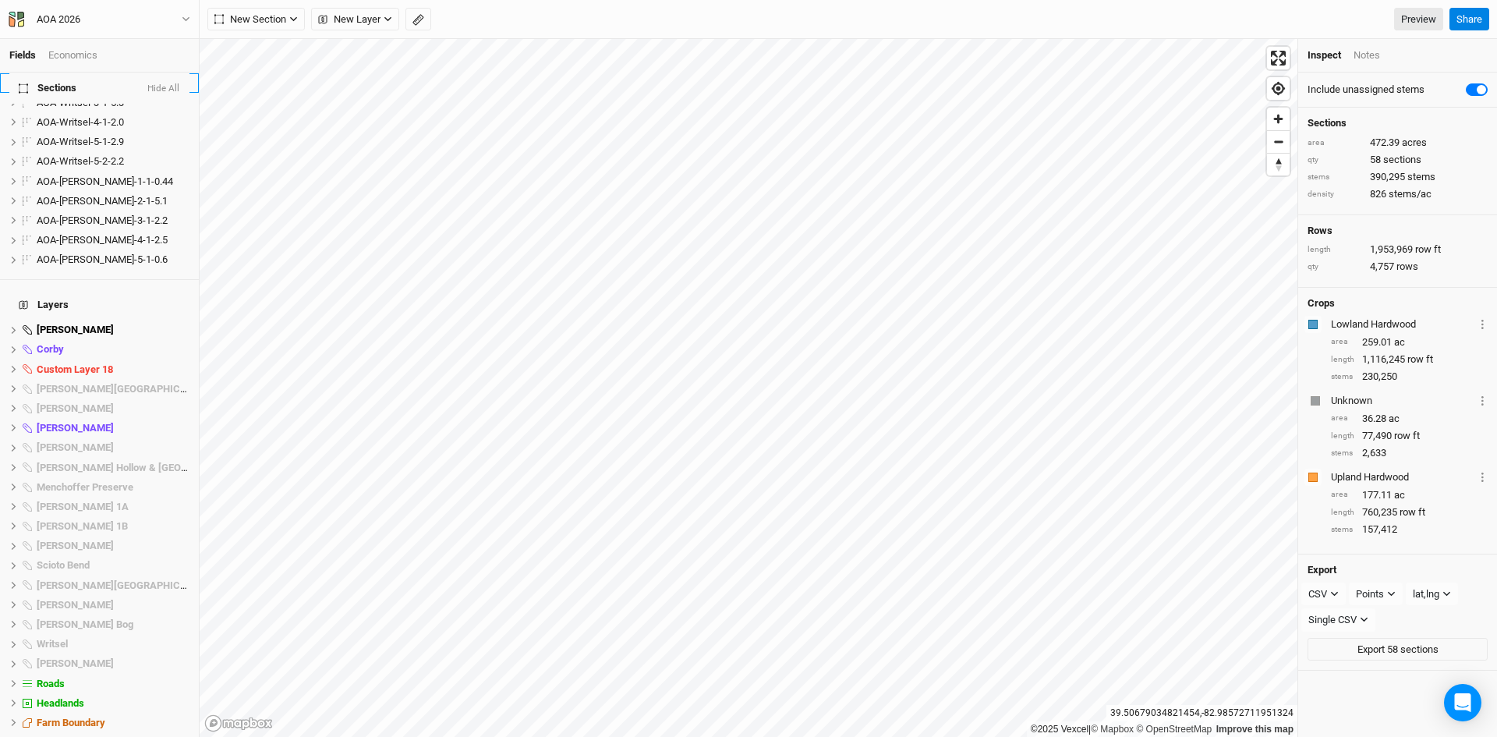
scroll to position [1206, 0]
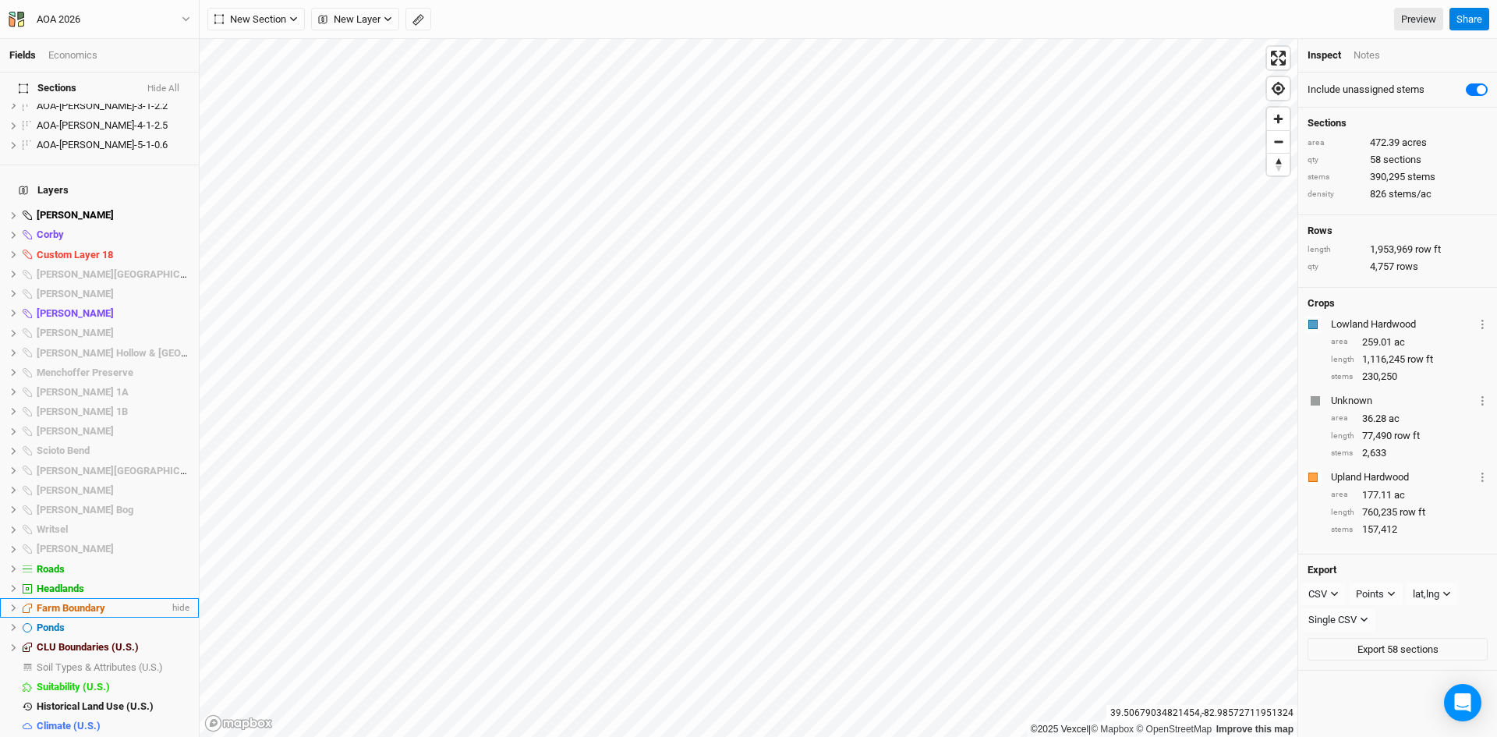
click at [84, 602] on span "Farm Boundary" at bounding box center [71, 608] width 69 height 12
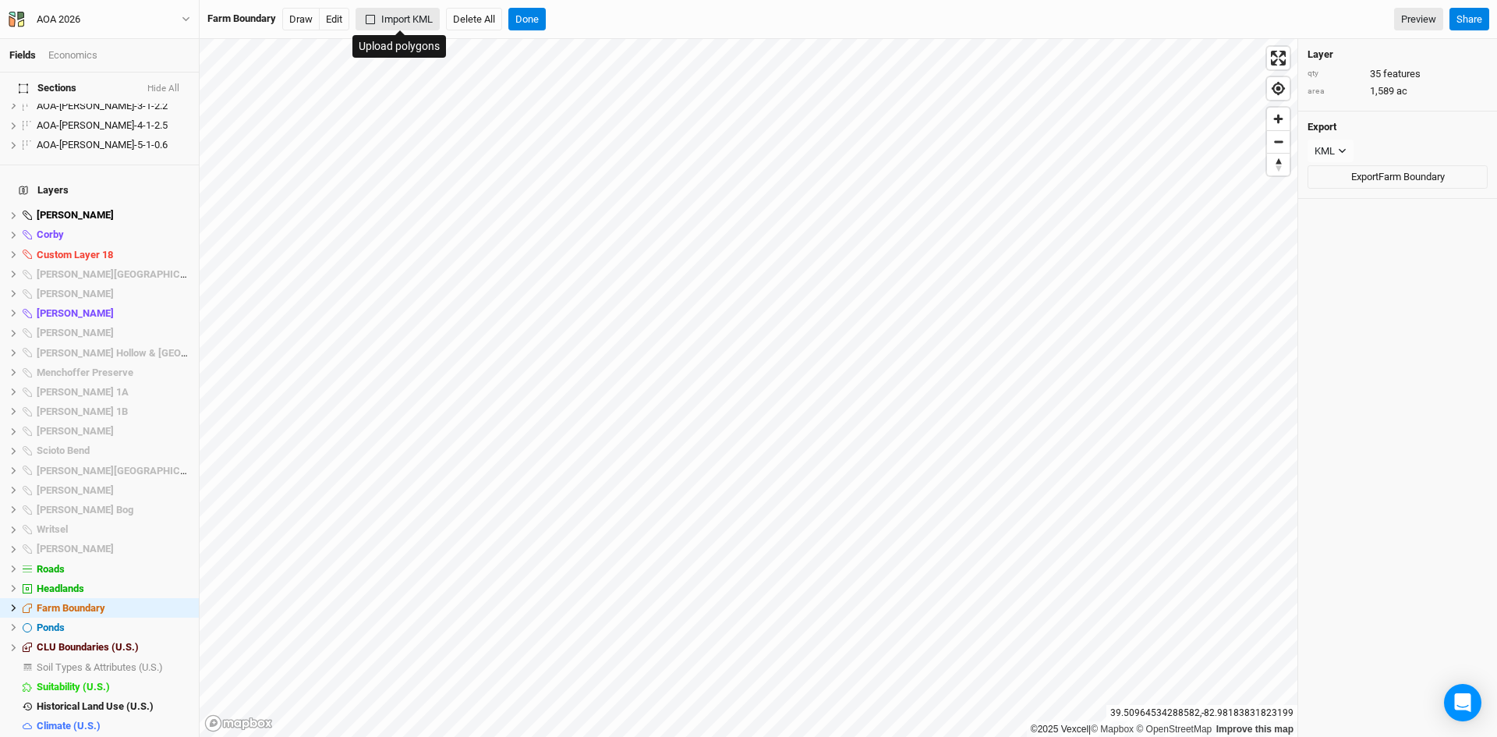
click at [396, 19] on button "Import KML" at bounding box center [398, 19] width 84 height 23
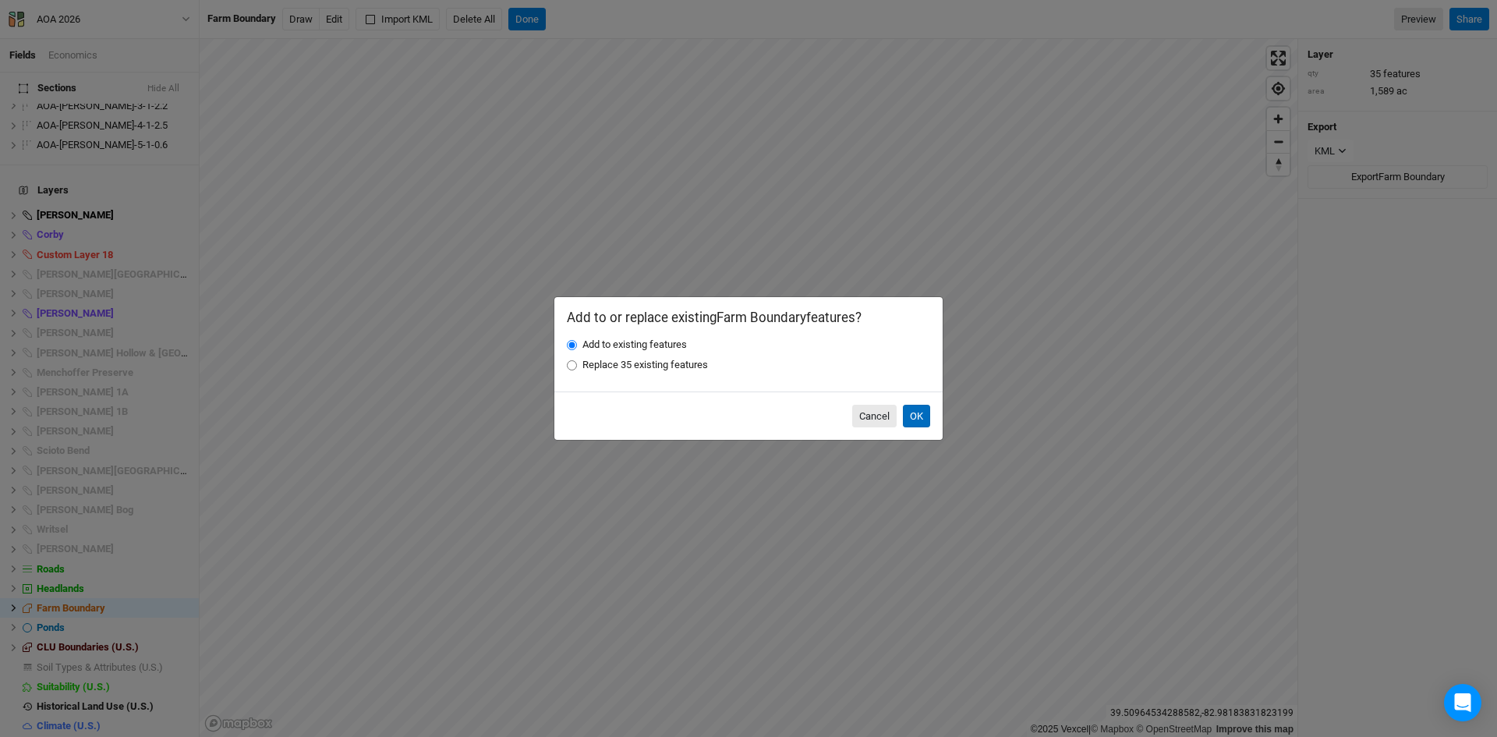
click at [922, 406] on button "OK" at bounding box center [916, 416] width 27 height 23
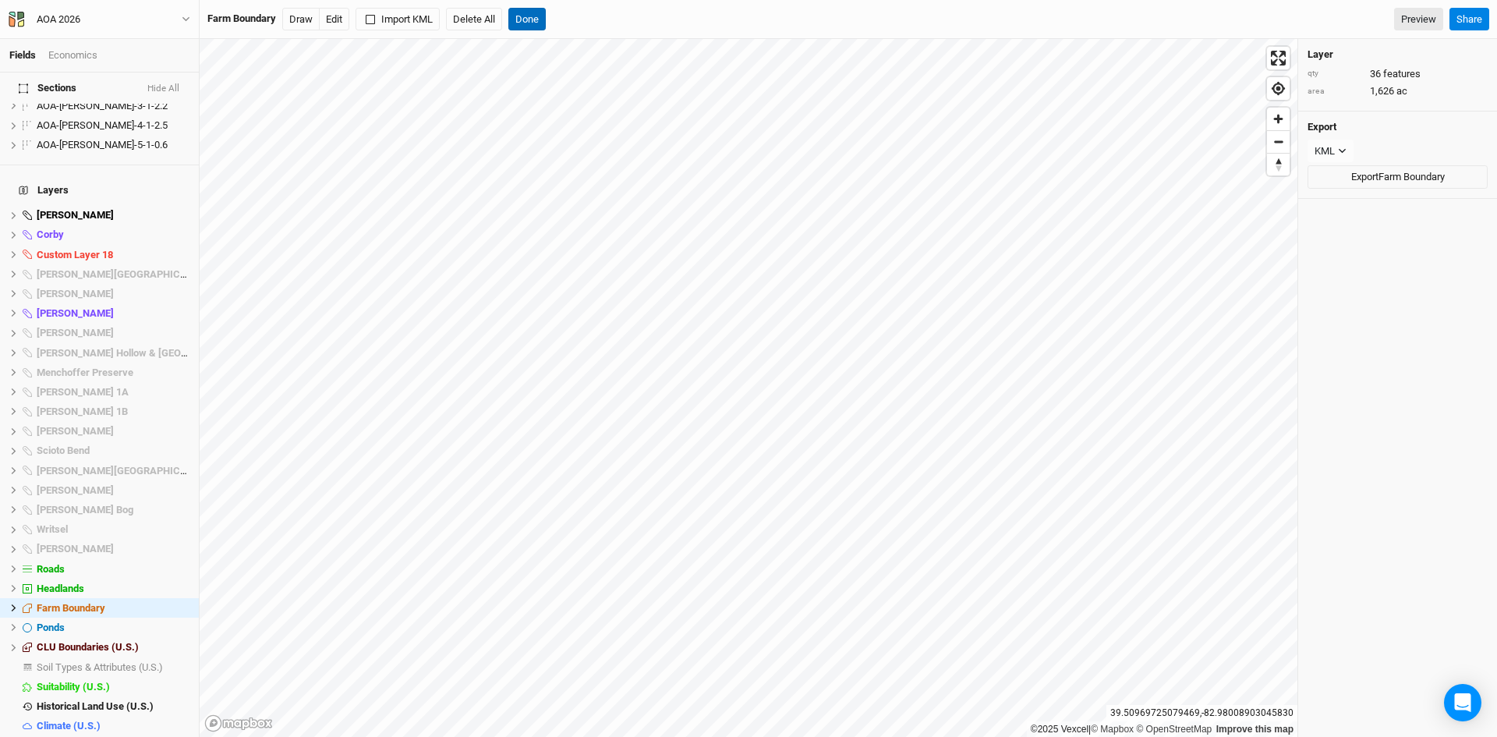
click at [538, 24] on button "Done" at bounding box center [526, 19] width 37 height 23
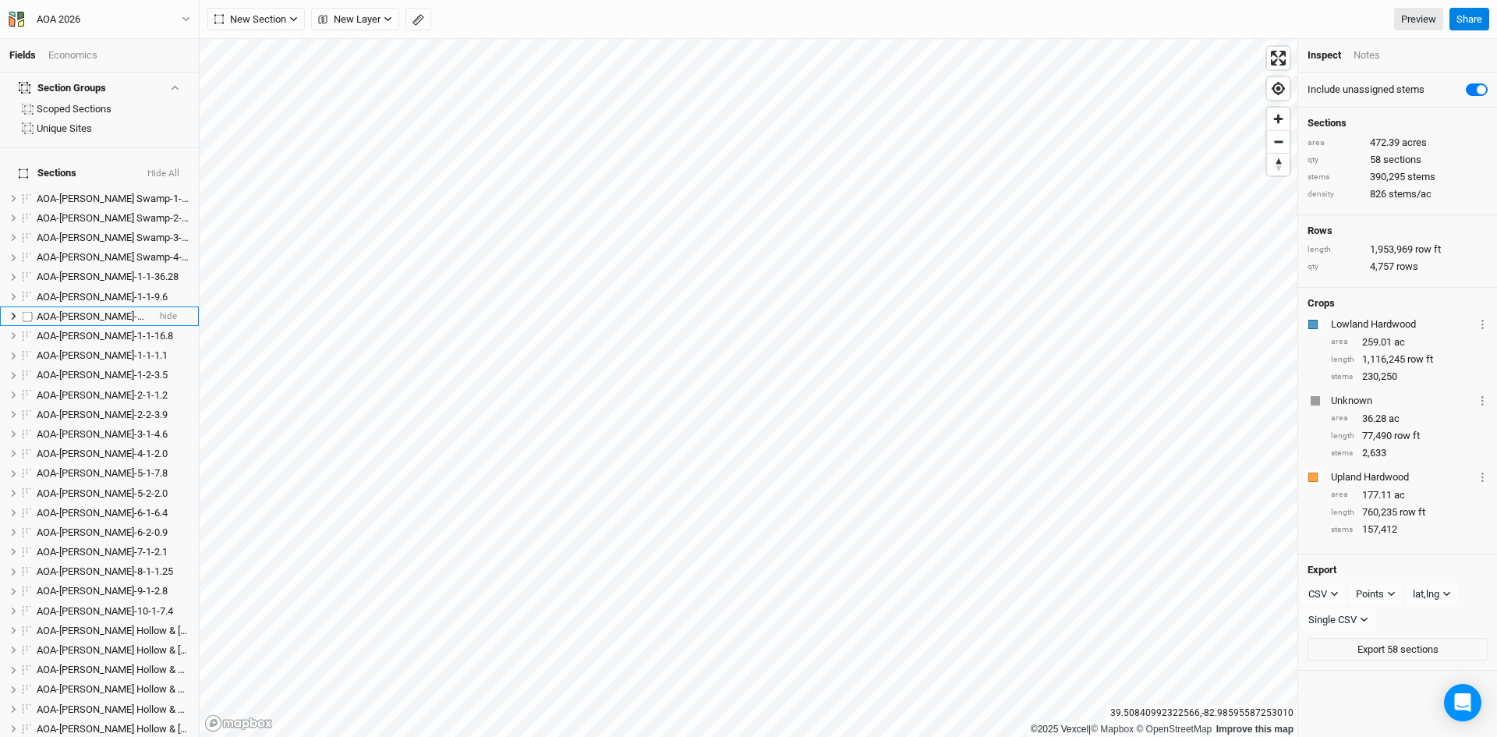
scroll to position [0, 0]
click at [161, 301] on span "hide" at bounding box center [168, 310] width 17 height 19
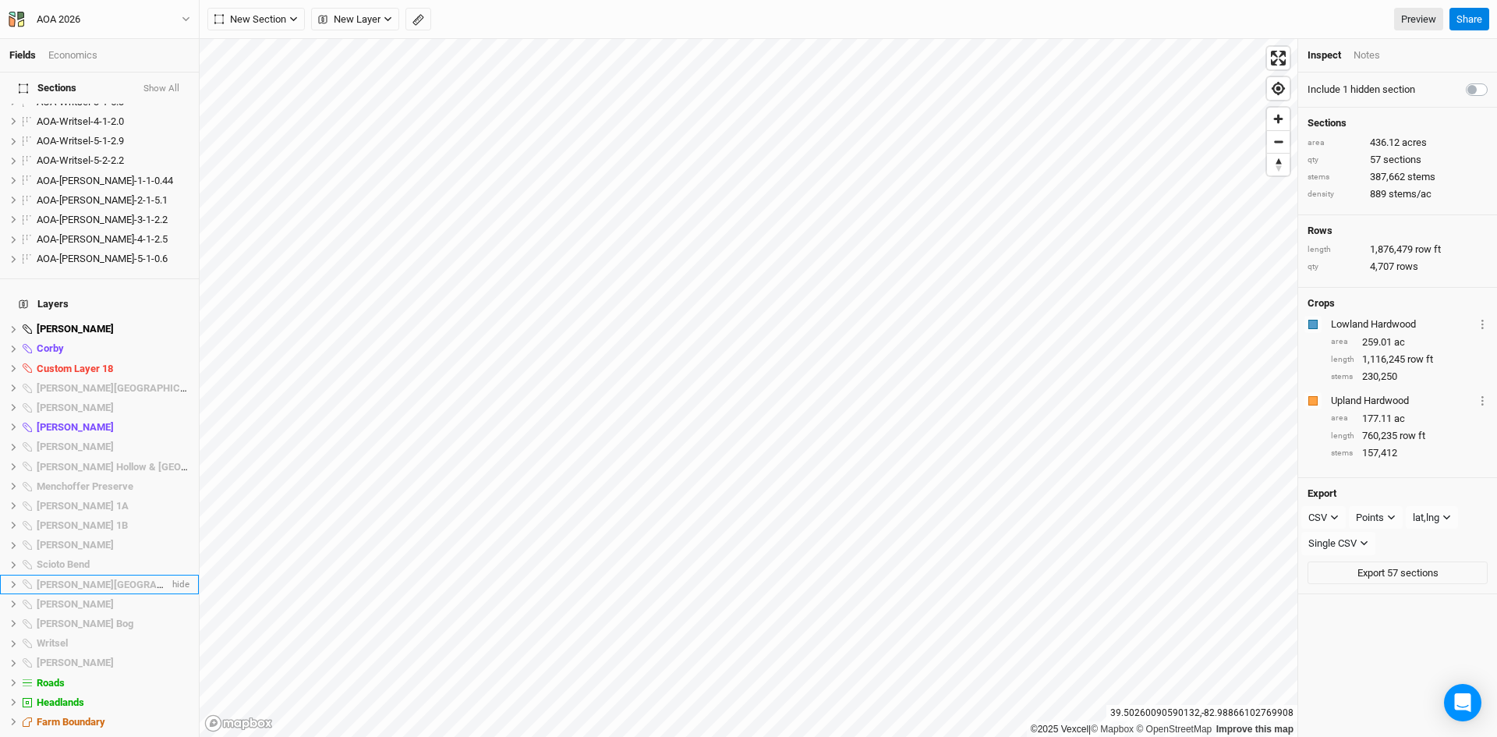
scroll to position [1206, 0]
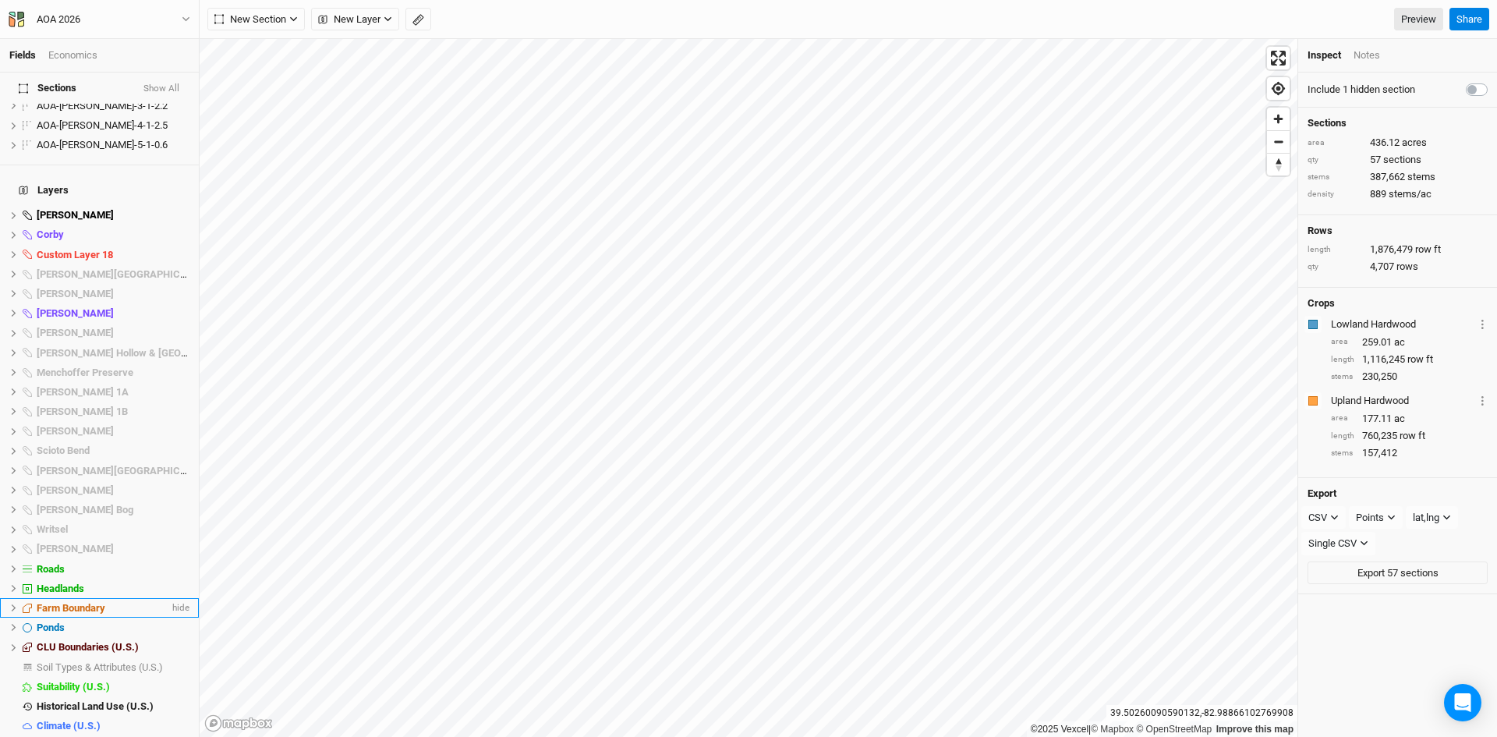
click at [98, 602] on span "Farm Boundary" at bounding box center [71, 608] width 69 height 12
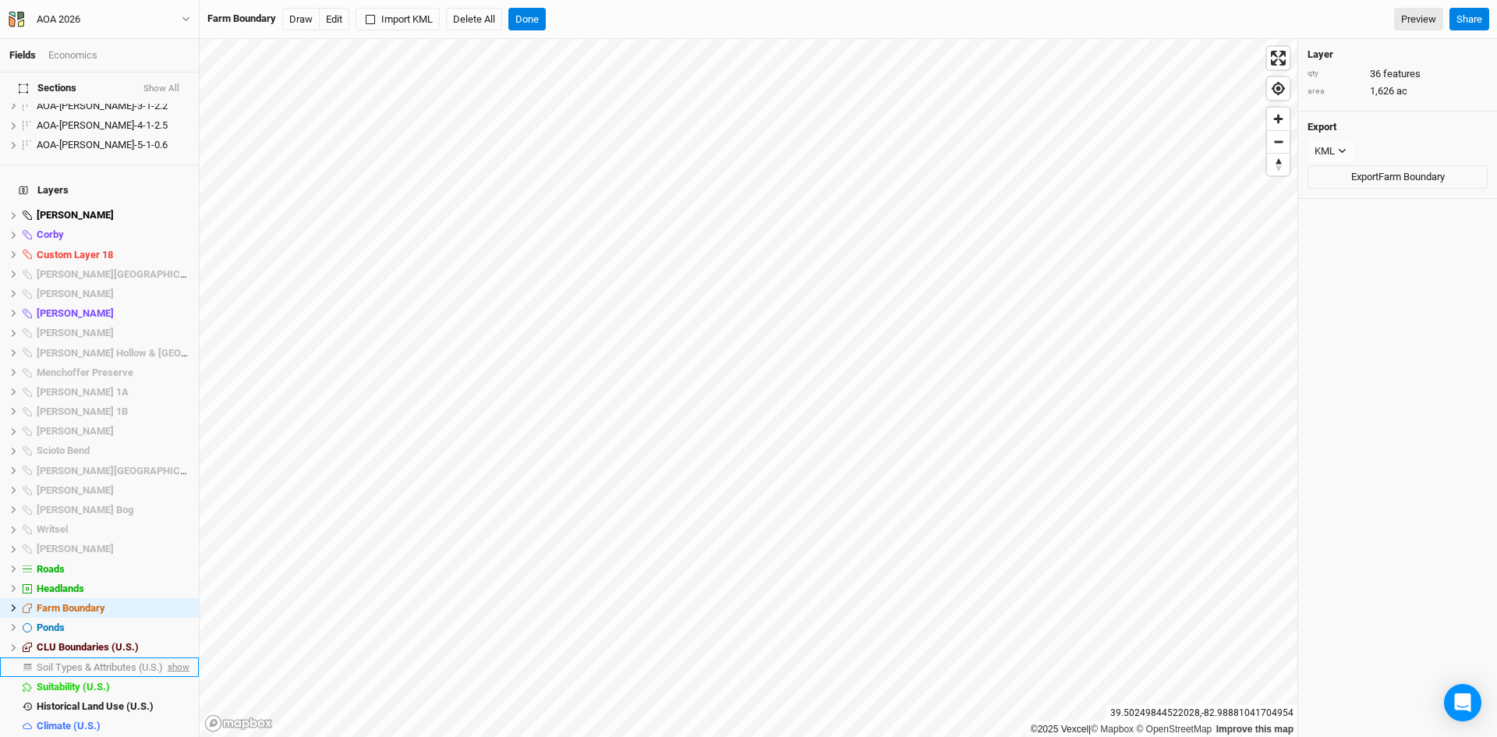
click at [165, 657] on span "show" at bounding box center [177, 666] width 25 height 19
click at [104, 661] on span "Soil Types & Attributes (U.S.)" at bounding box center [103, 667] width 132 height 12
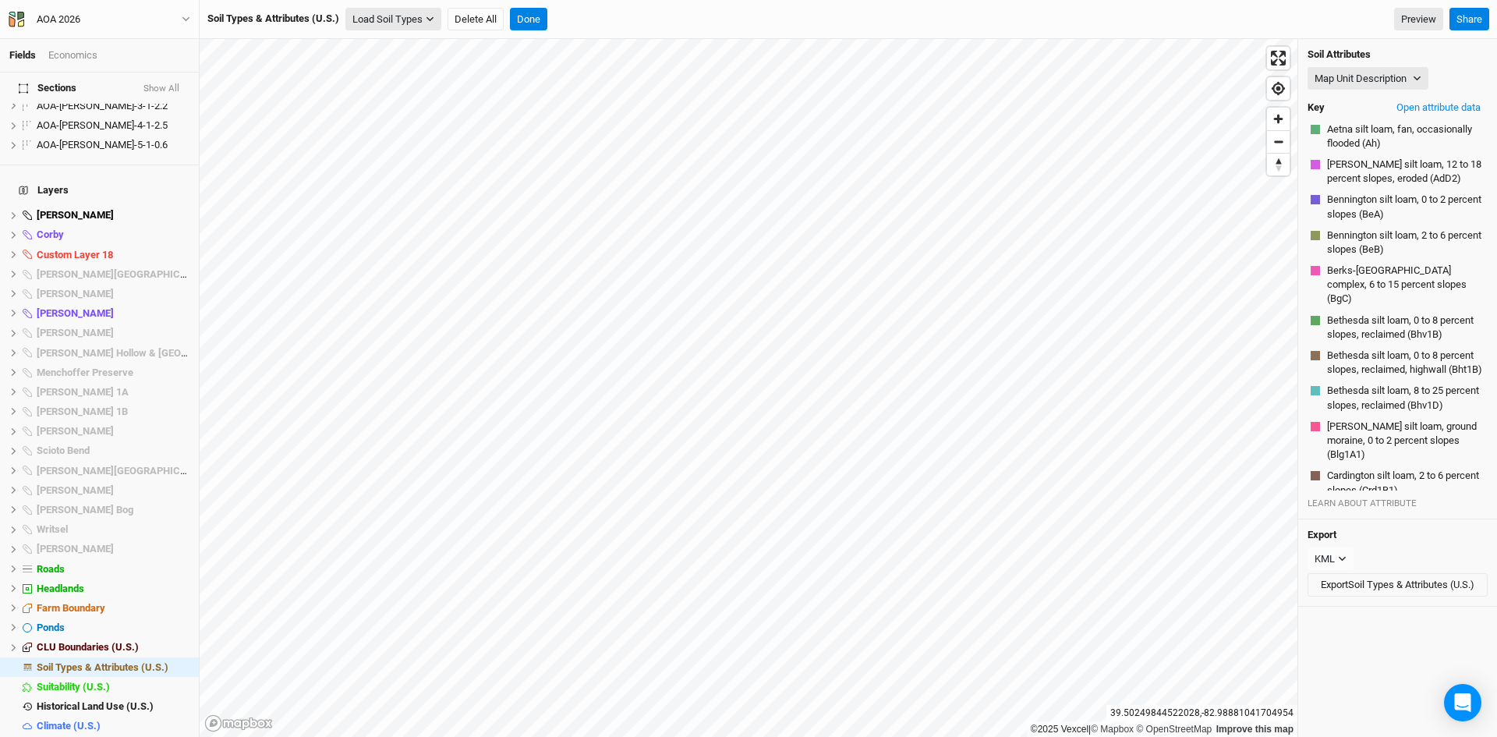
click at [397, 20] on button "Load Soil Types" at bounding box center [393, 19] width 96 height 23
click at [427, 46] on button "Load for Farm Boundary" at bounding box center [412, 46] width 130 height 20
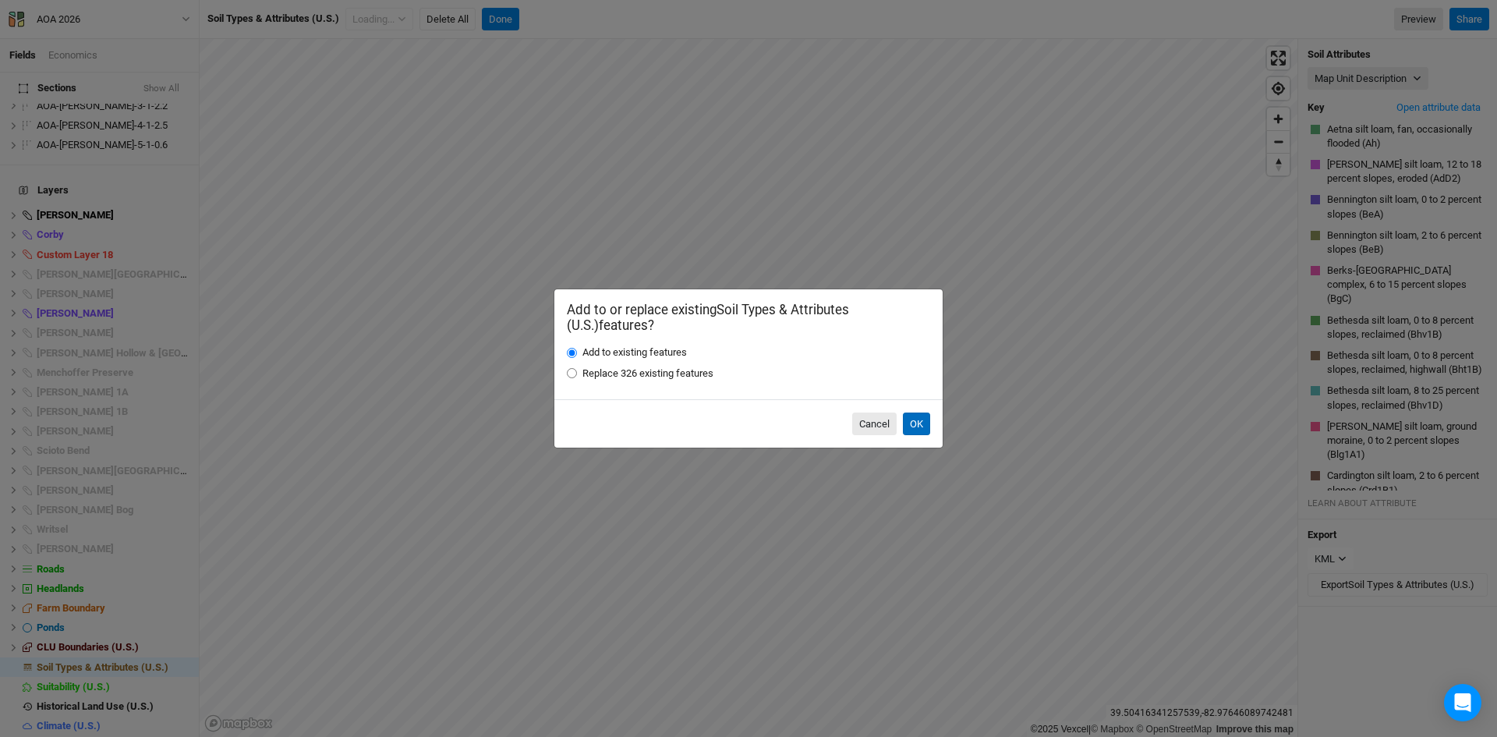
click at [916, 424] on button "OK" at bounding box center [916, 424] width 27 height 23
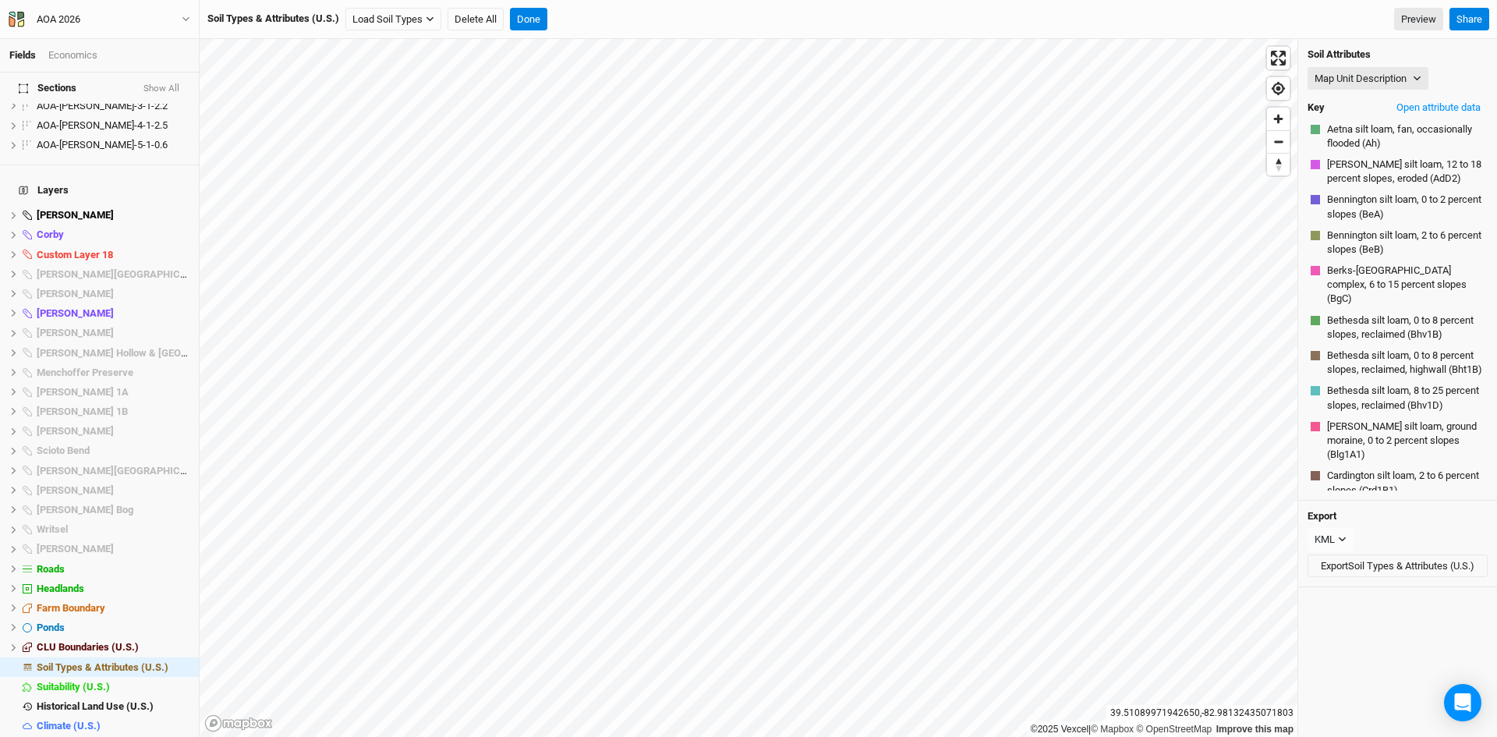
scroll to position [1192, 0]
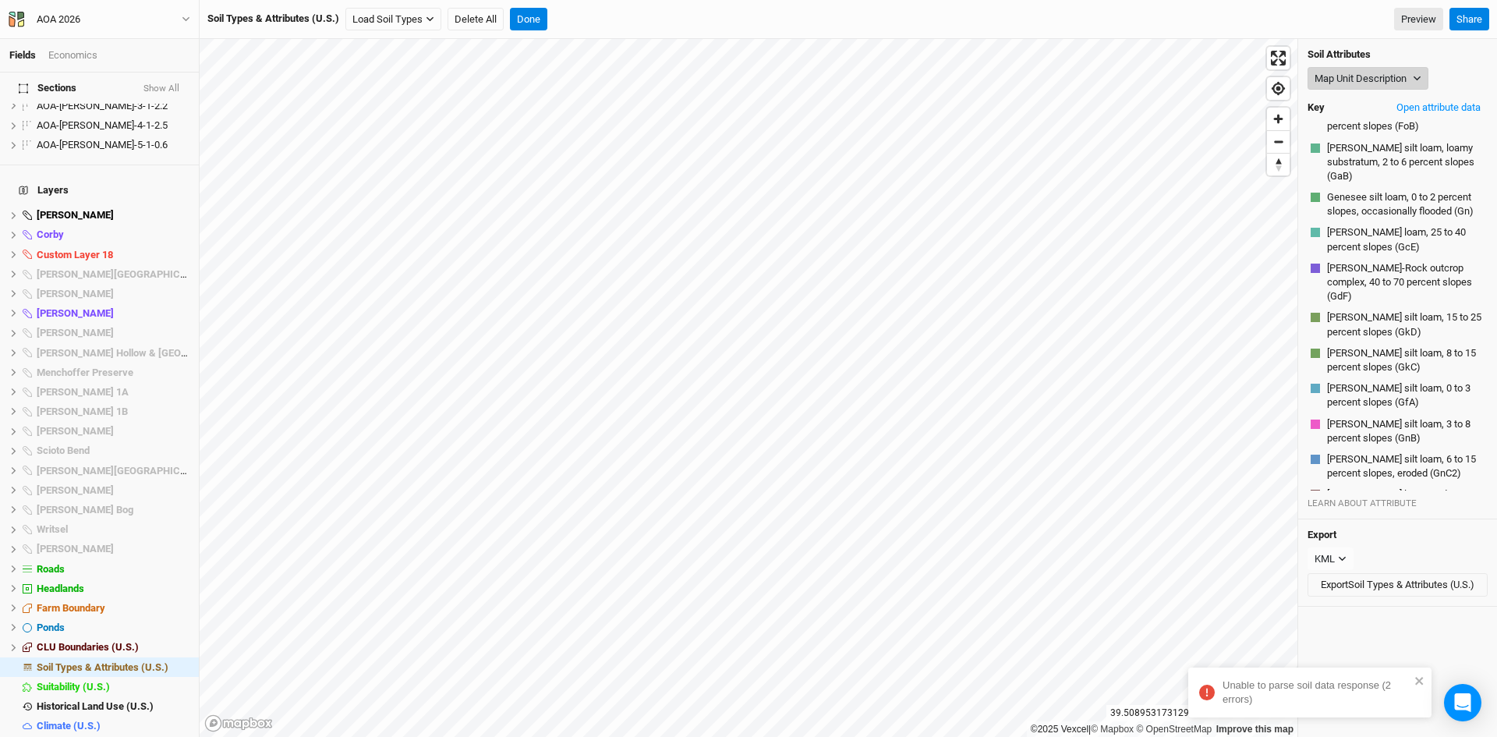
click at [1348, 76] on button "Map Unit Description" at bounding box center [1368, 78] width 121 height 23
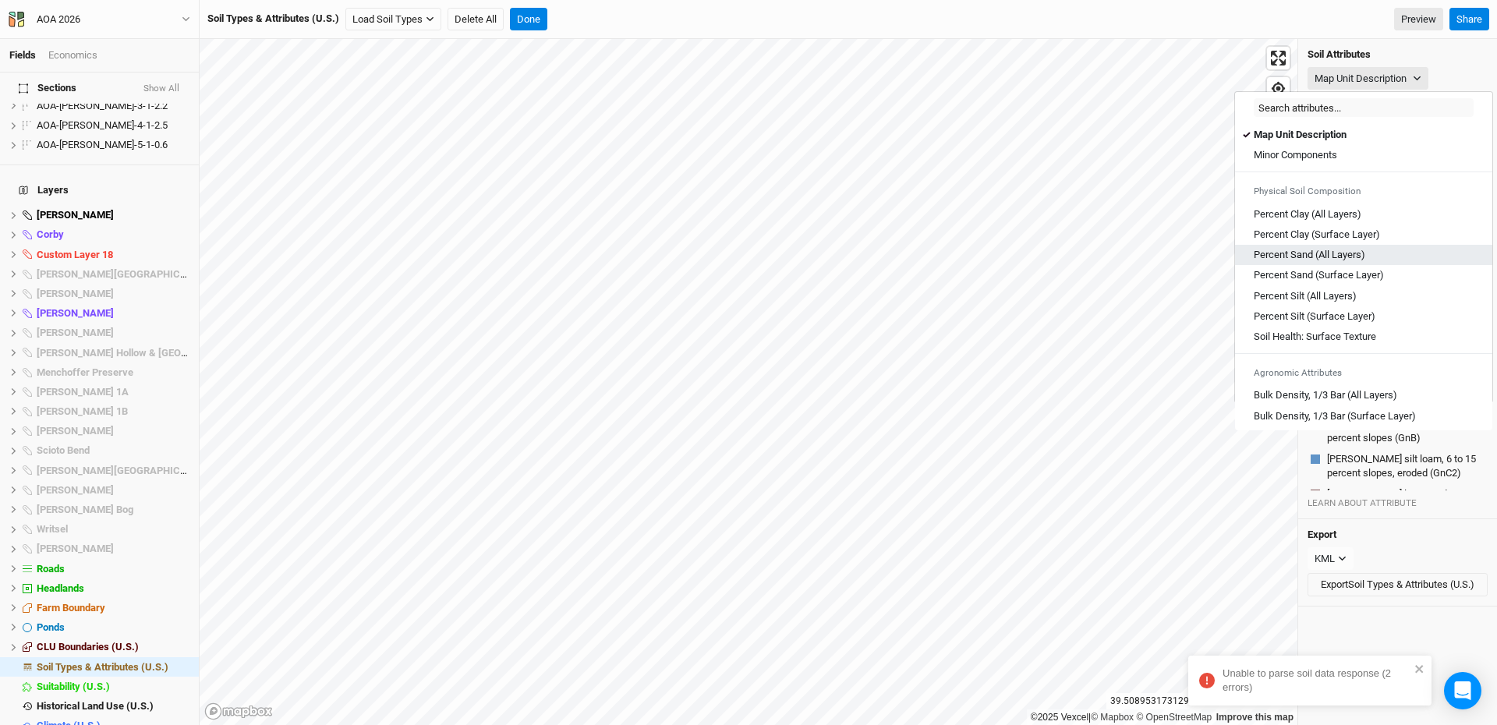
click at [1317, 253] on Layers\) "Percent Sand (All Layers)" at bounding box center [1310, 255] width 112 height 14
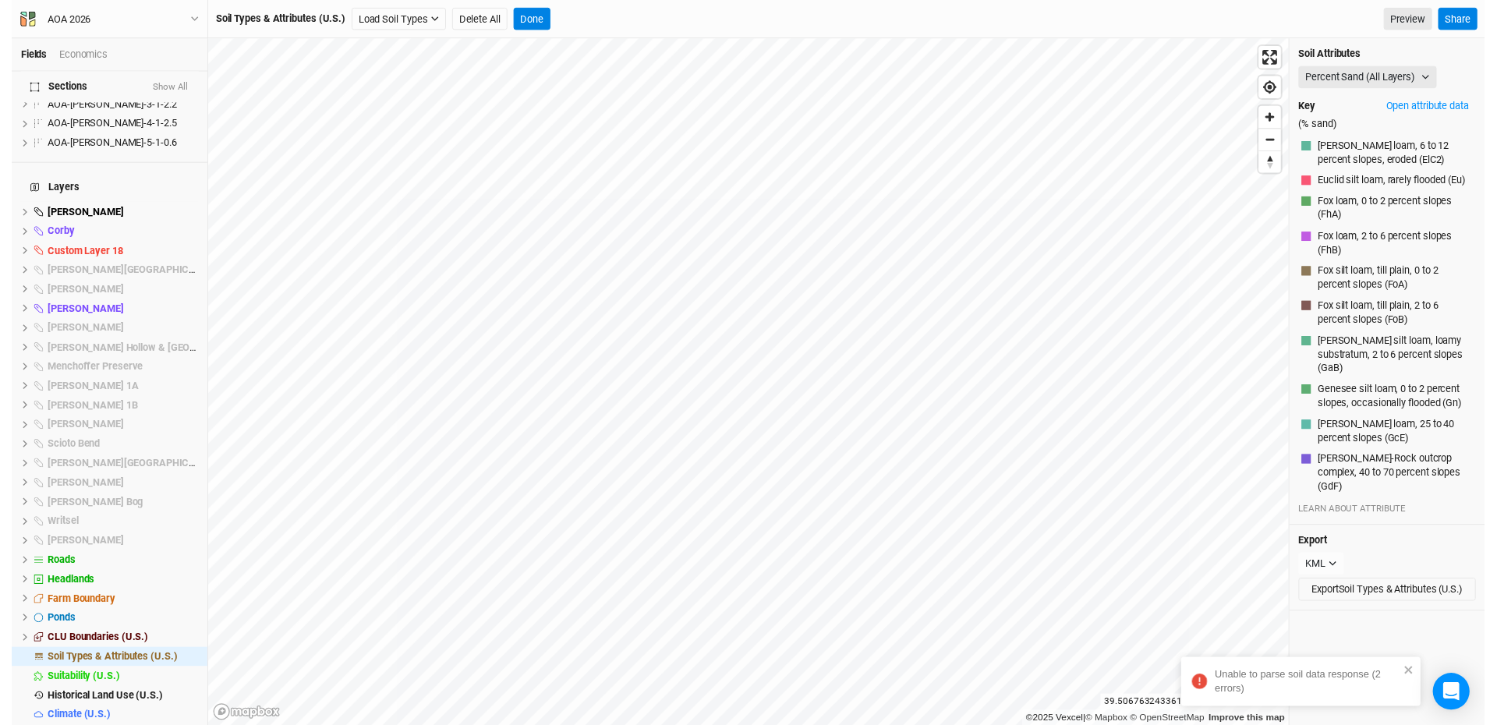
scroll to position [1008, 0]
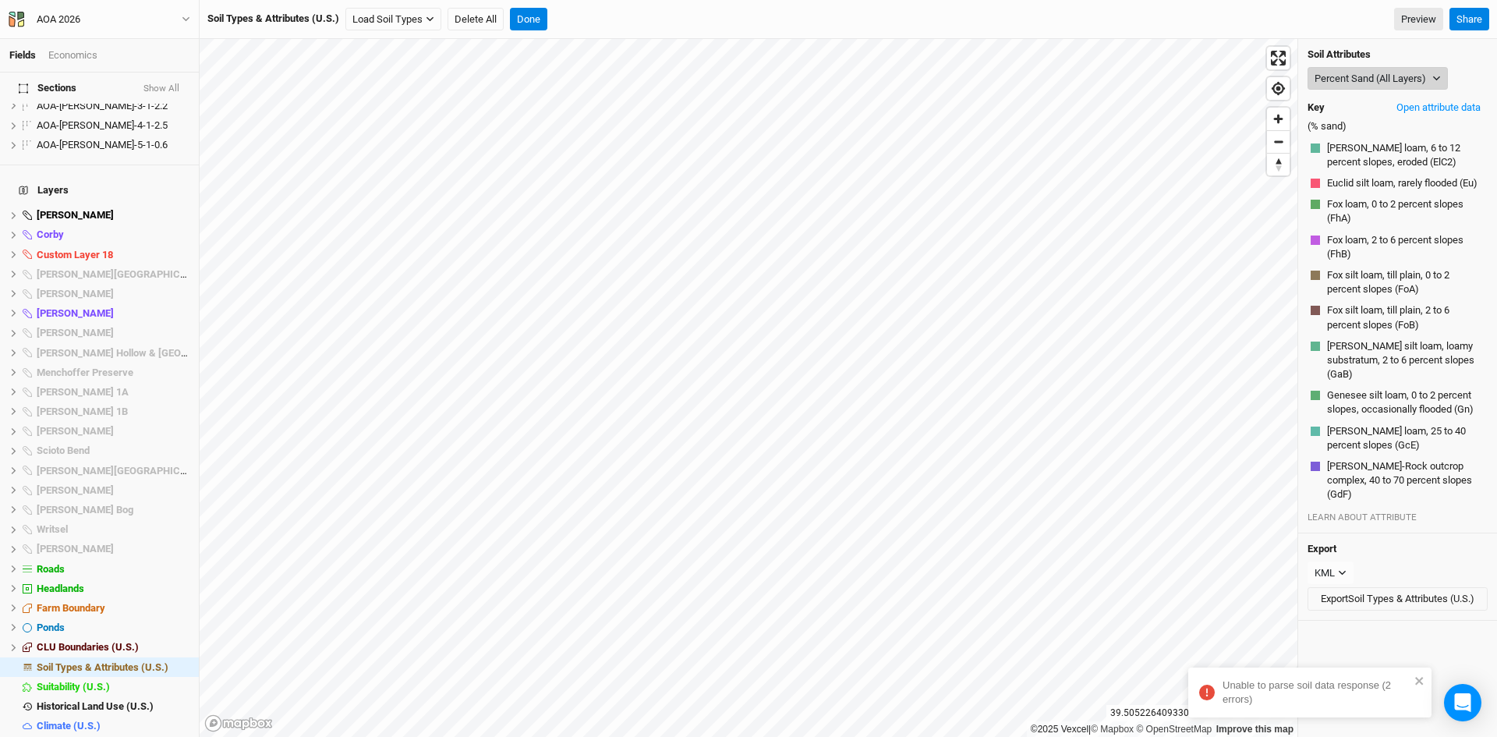
click at [1366, 71] on button "Percent Sand (All Layers)" at bounding box center [1378, 78] width 140 height 23
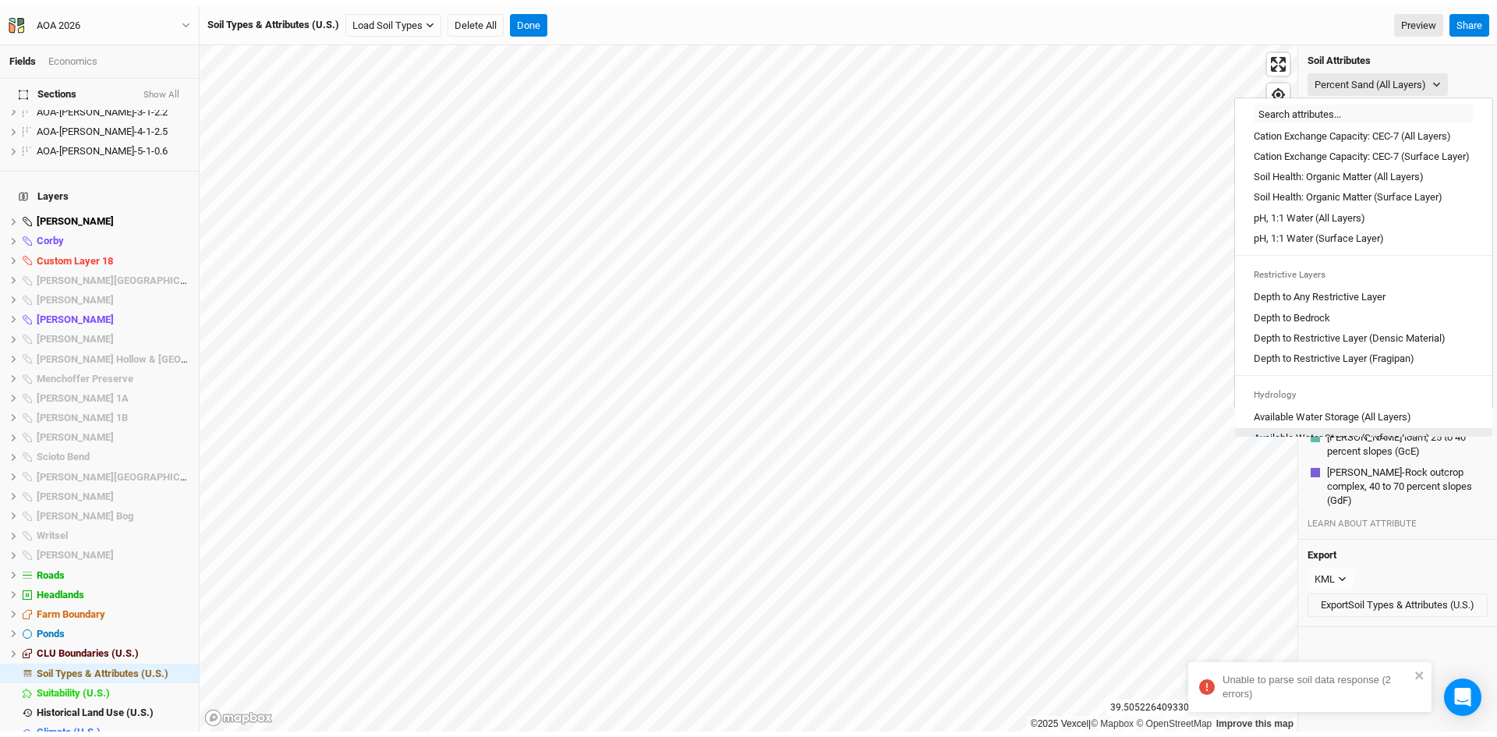
scroll to position [390, 0]
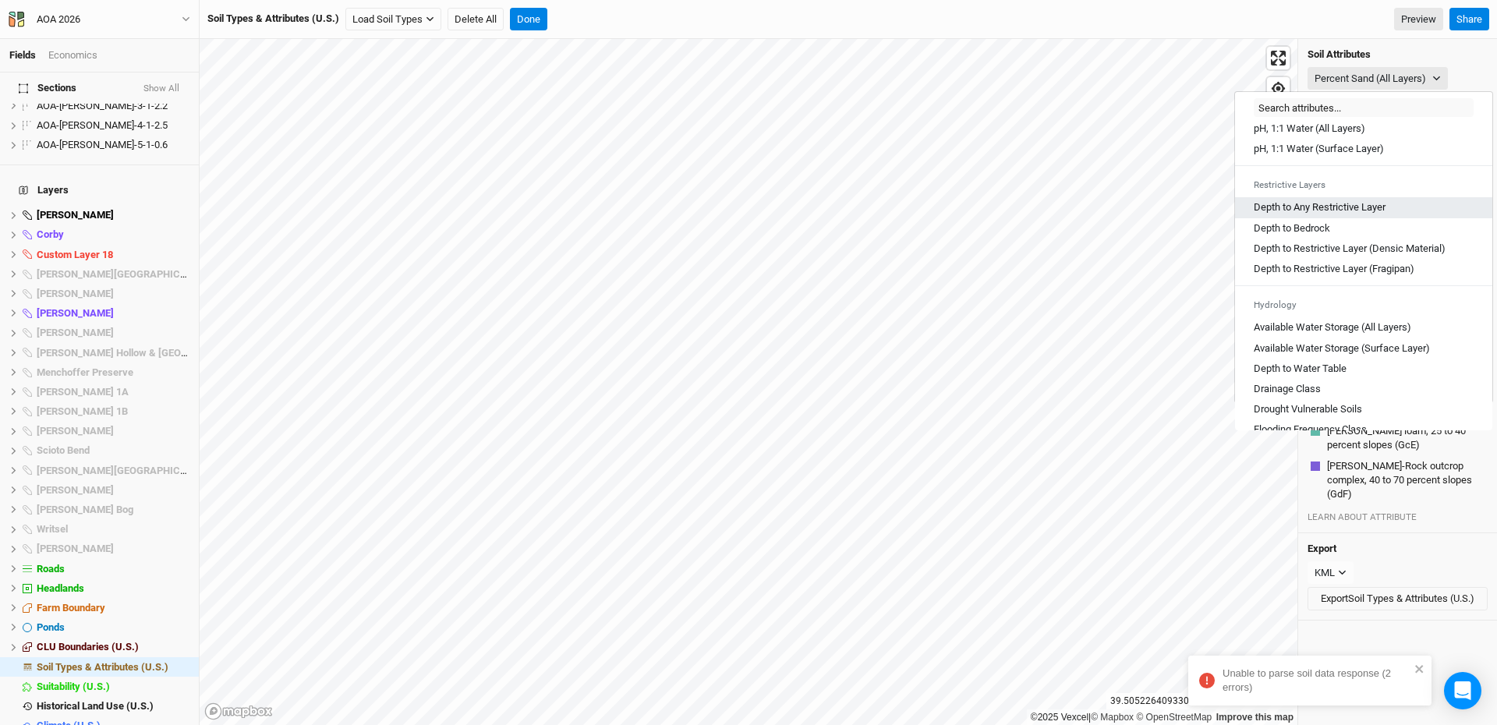
click at [1277, 214] on Layer "Depth to Any Restrictive Layer" at bounding box center [1320, 207] width 132 height 14
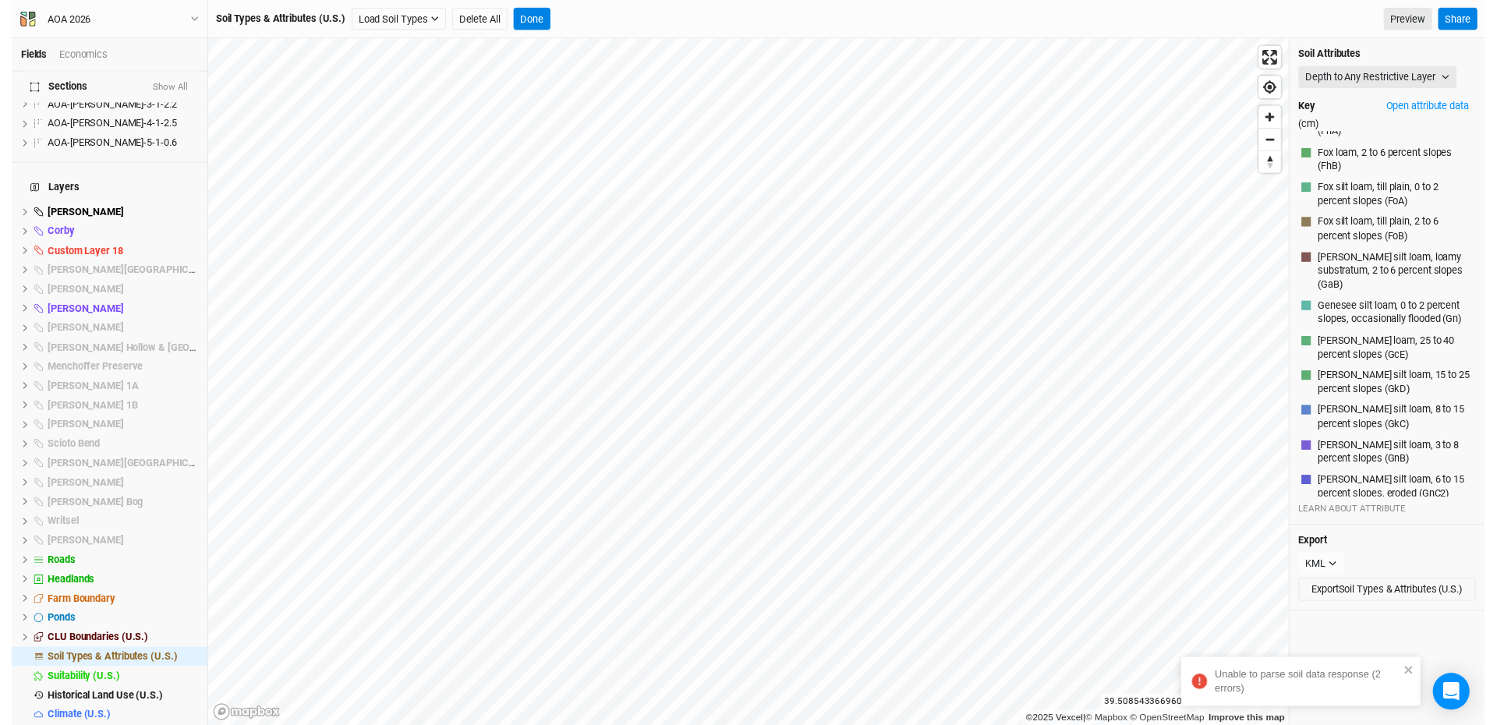
scroll to position [4505, 0]
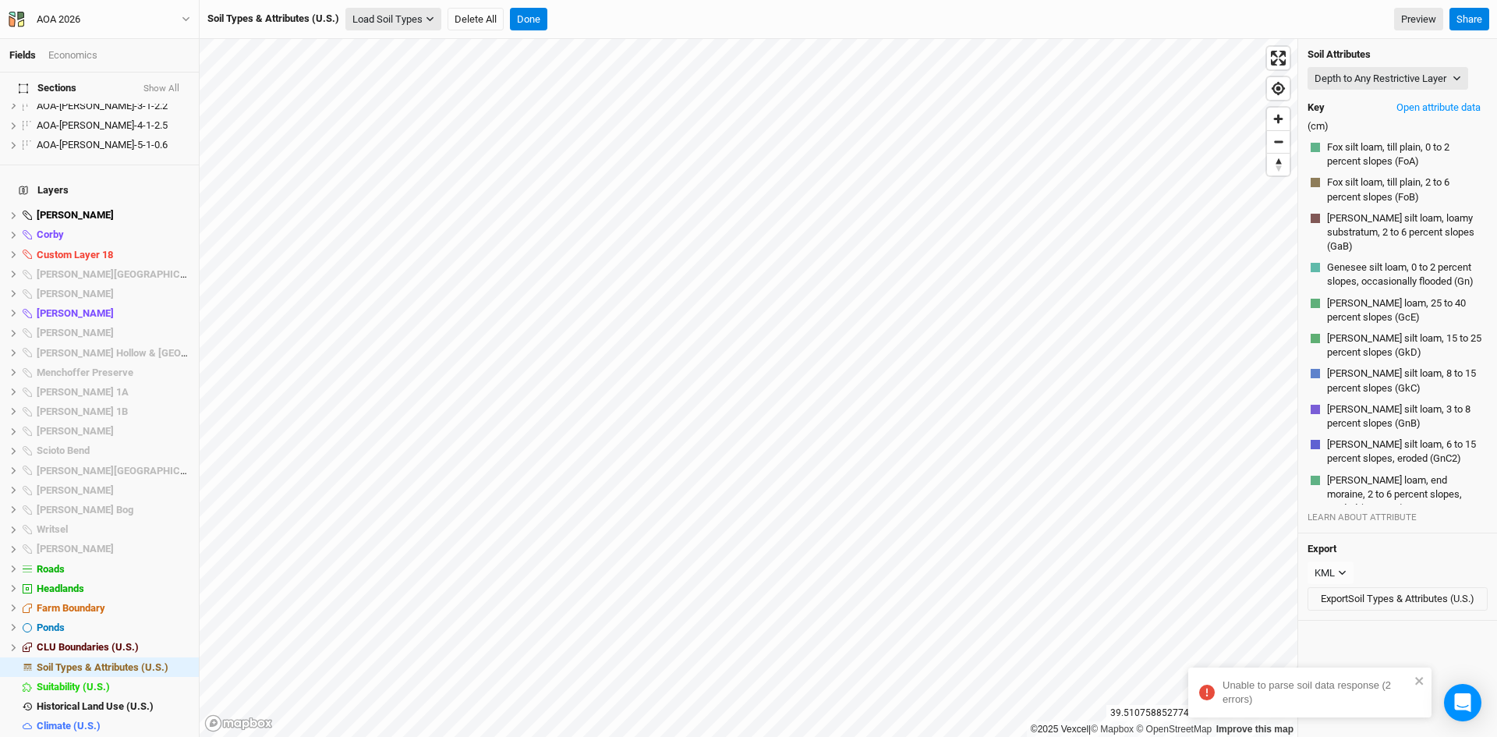
click at [391, 17] on button "Load Soil Types" at bounding box center [393, 19] width 96 height 23
click at [425, 51] on button "Load for Farm Boundary" at bounding box center [412, 46] width 130 height 20
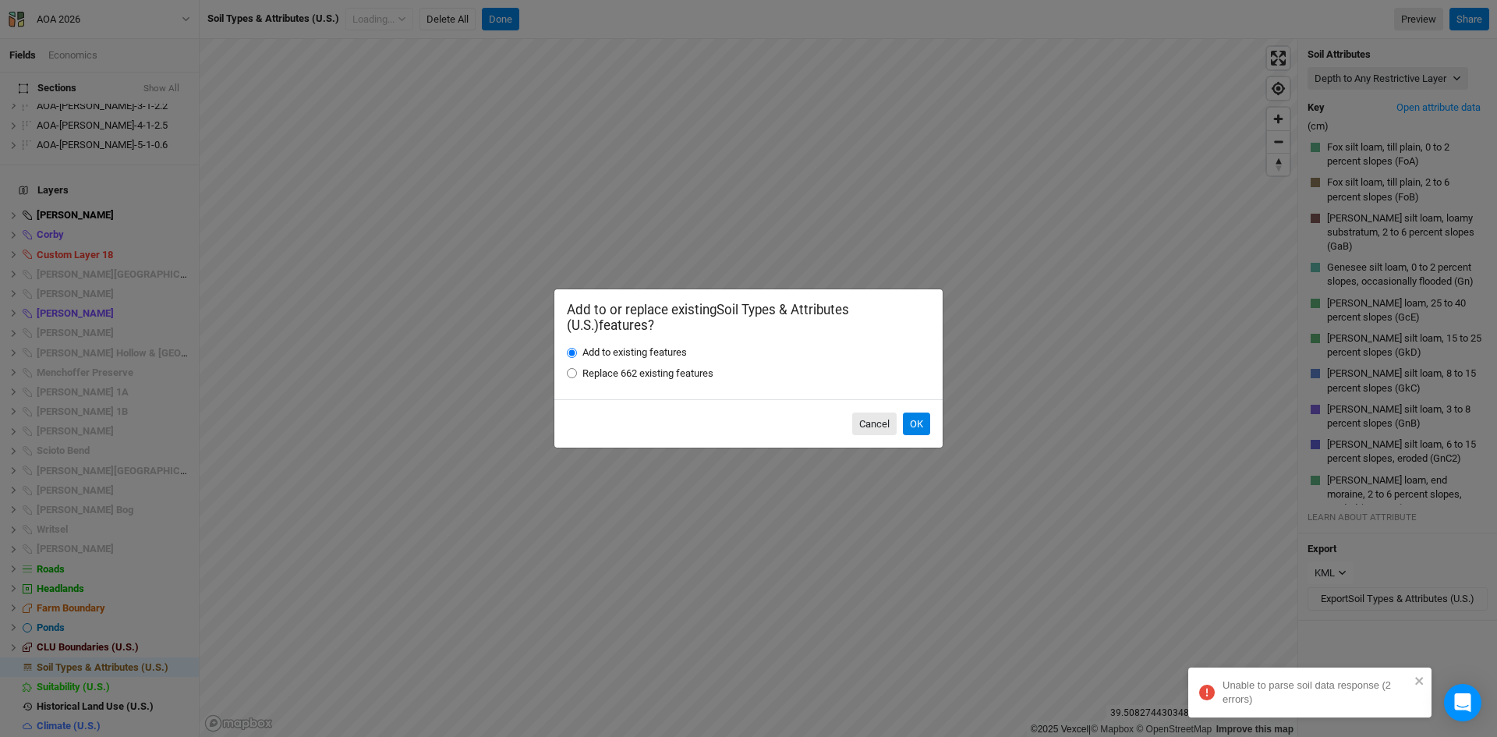
click at [572, 373] on input "Replace 662 existing features" at bounding box center [572, 373] width 10 height 10
radio input "true"
click at [923, 423] on button "OK" at bounding box center [916, 424] width 27 height 23
radio input "true"
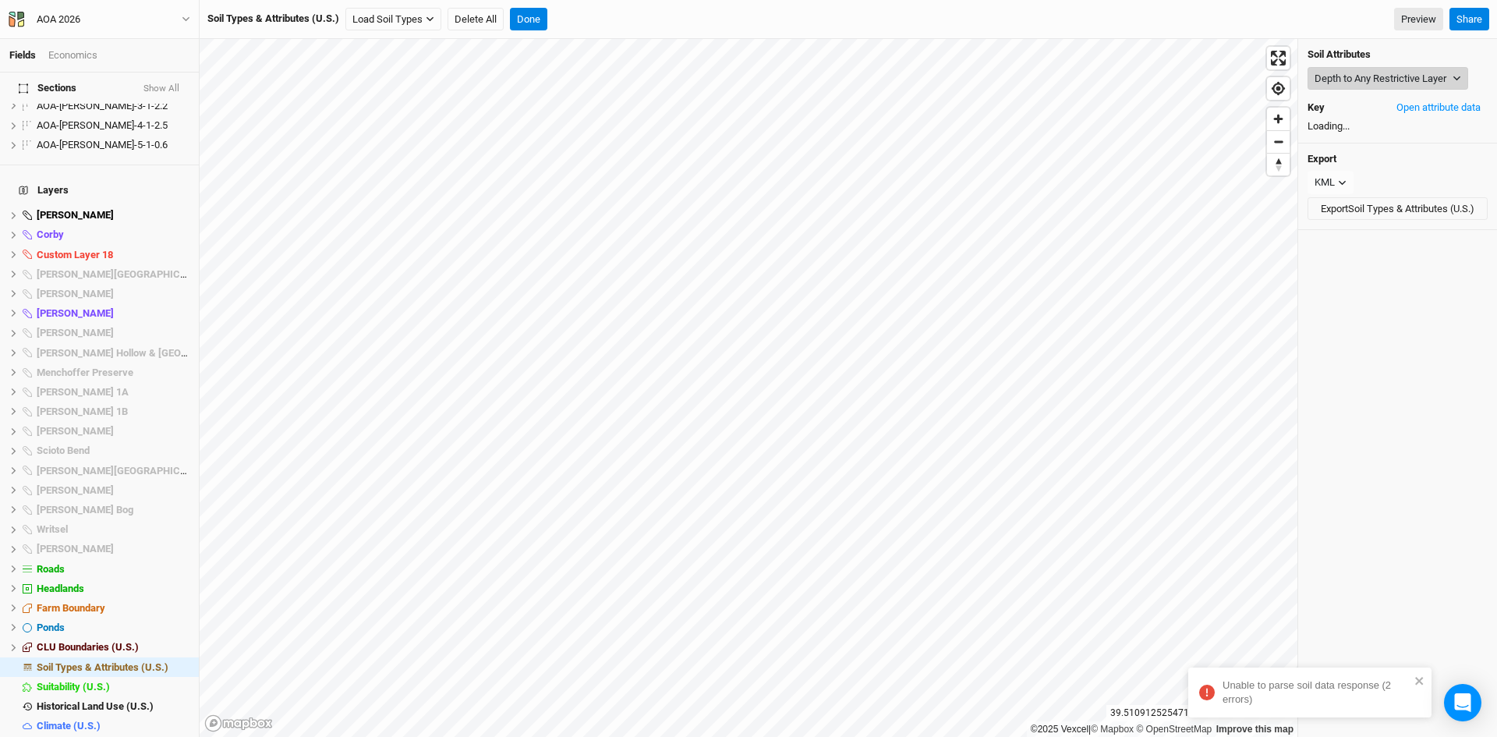
click at [1358, 78] on button "Depth to Any Restrictive Layer" at bounding box center [1388, 78] width 161 height 23
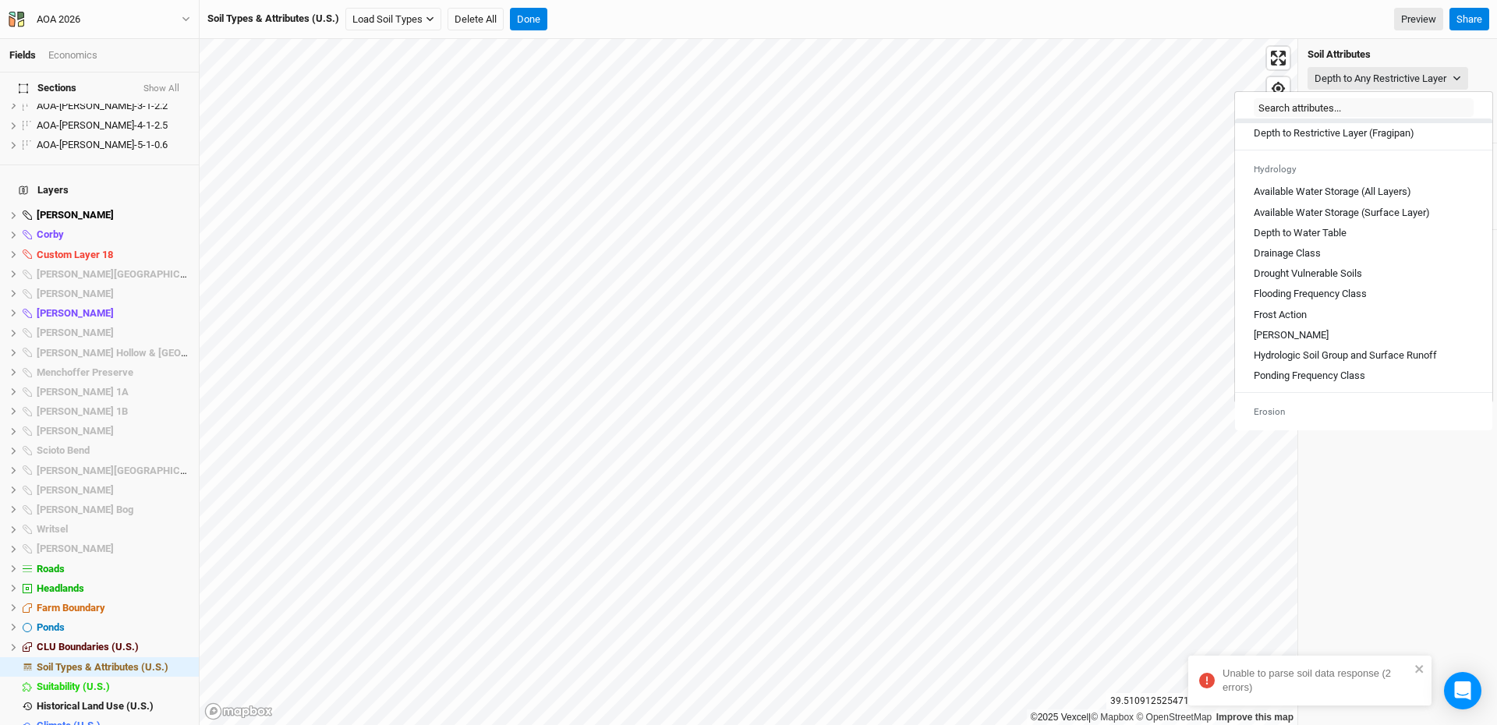
scroll to position [546, 0]
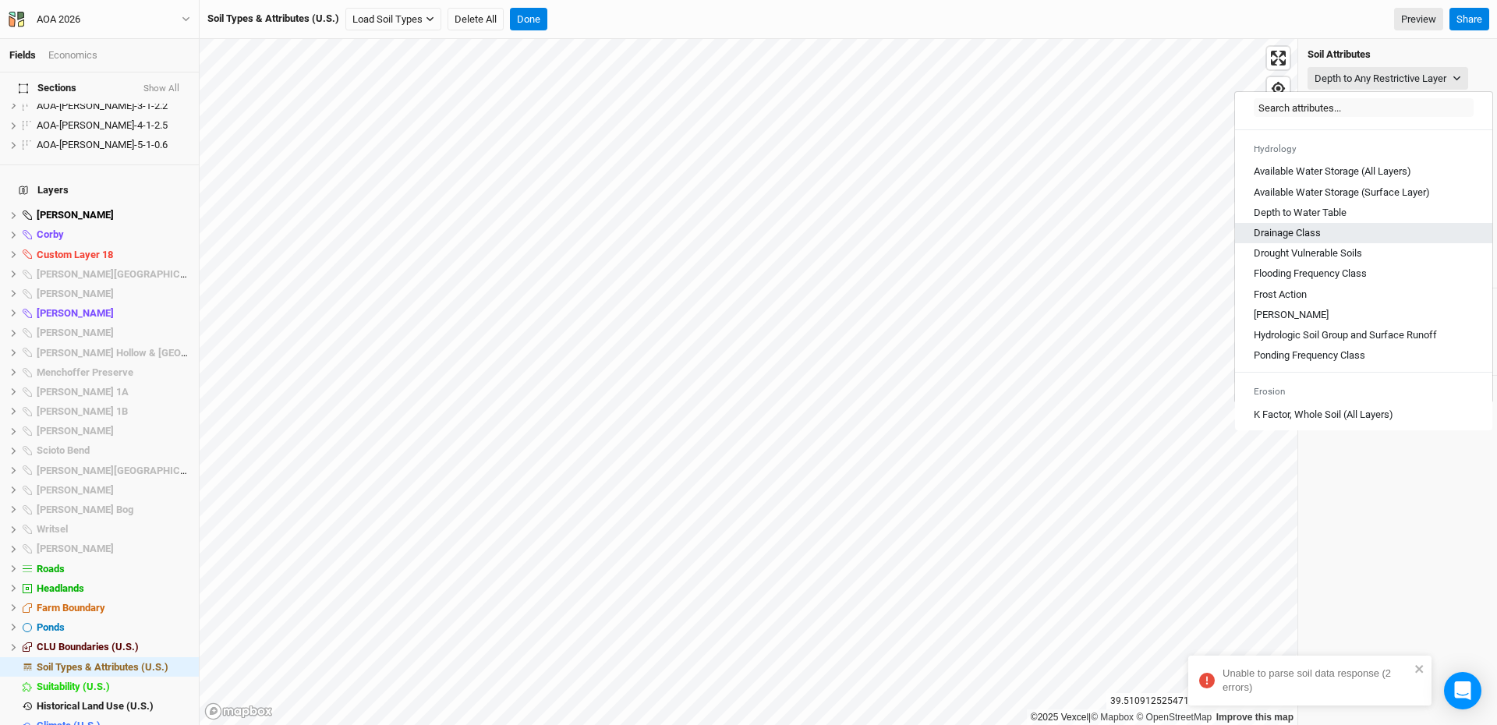
click at [1301, 240] on Class "Drainage Class" at bounding box center [1287, 233] width 67 height 14
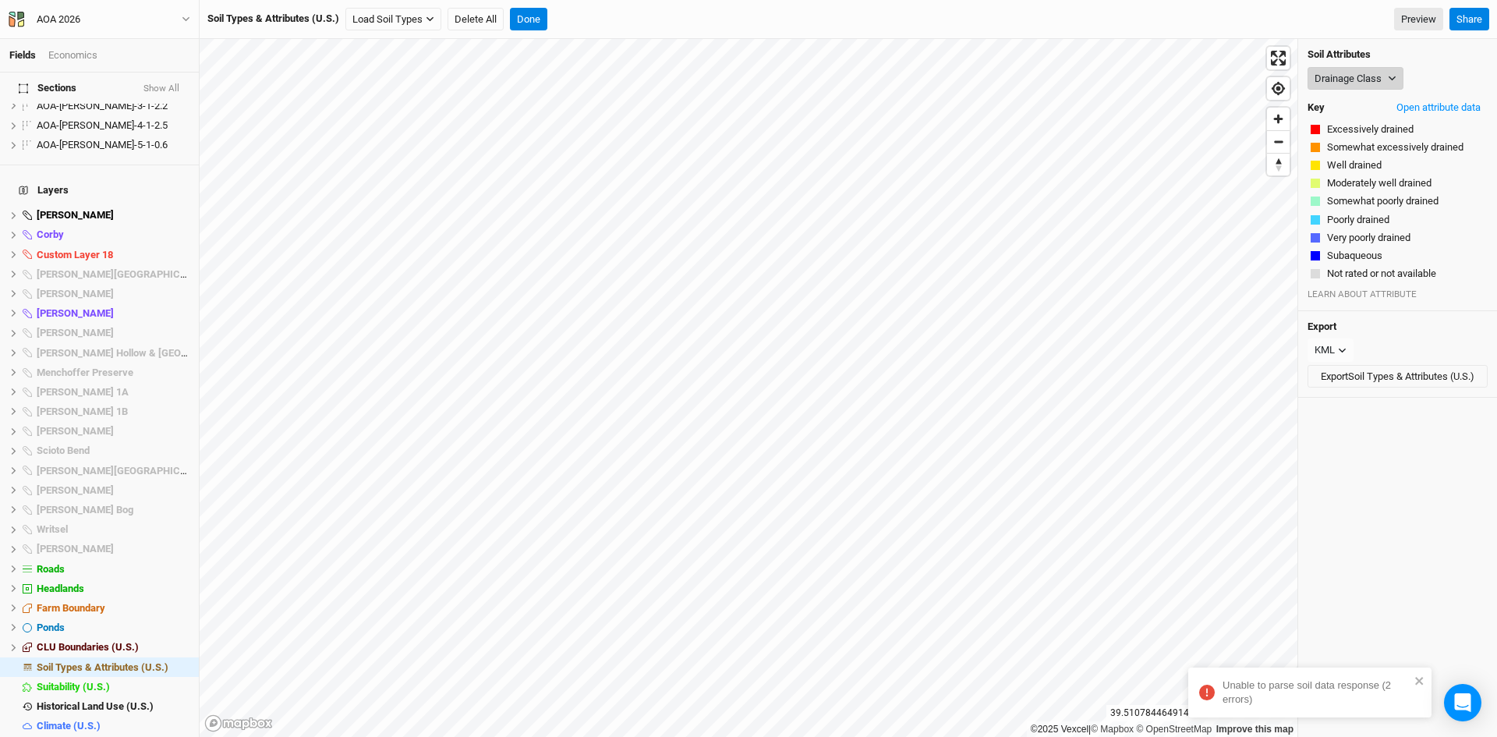
click at [1362, 78] on button "Drainage Class" at bounding box center [1356, 78] width 96 height 23
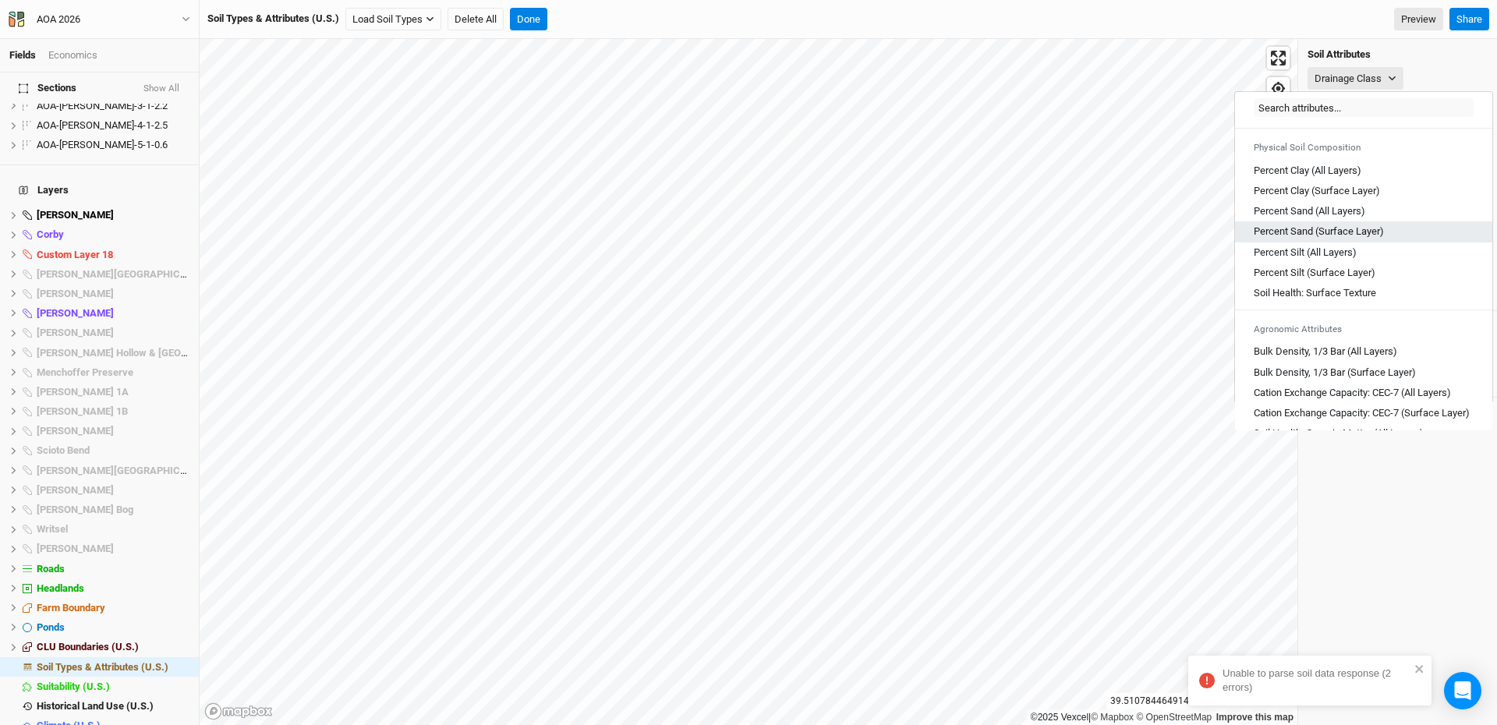
scroll to position [156, 0]
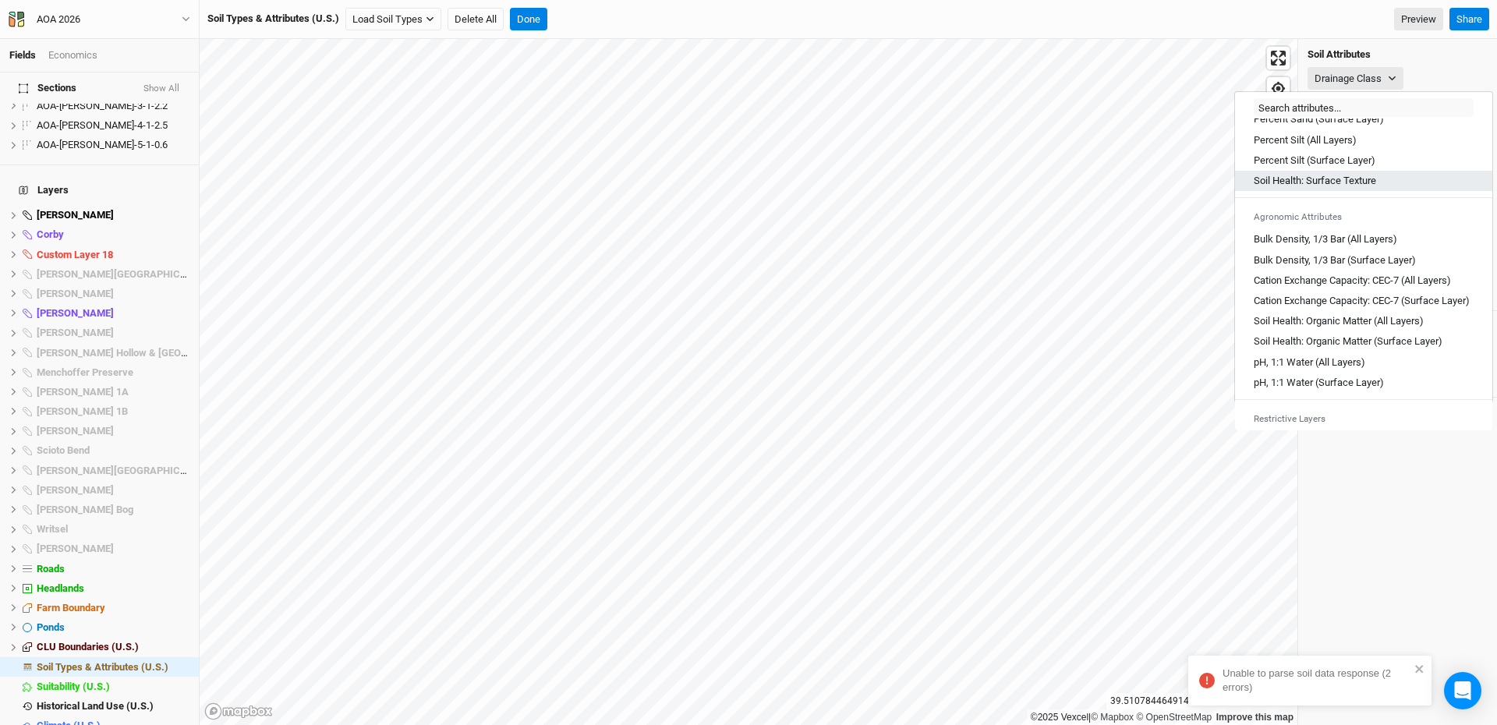
click at [1316, 179] on Texture "Soil Health: Surface Texture" at bounding box center [1315, 181] width 122 height 14
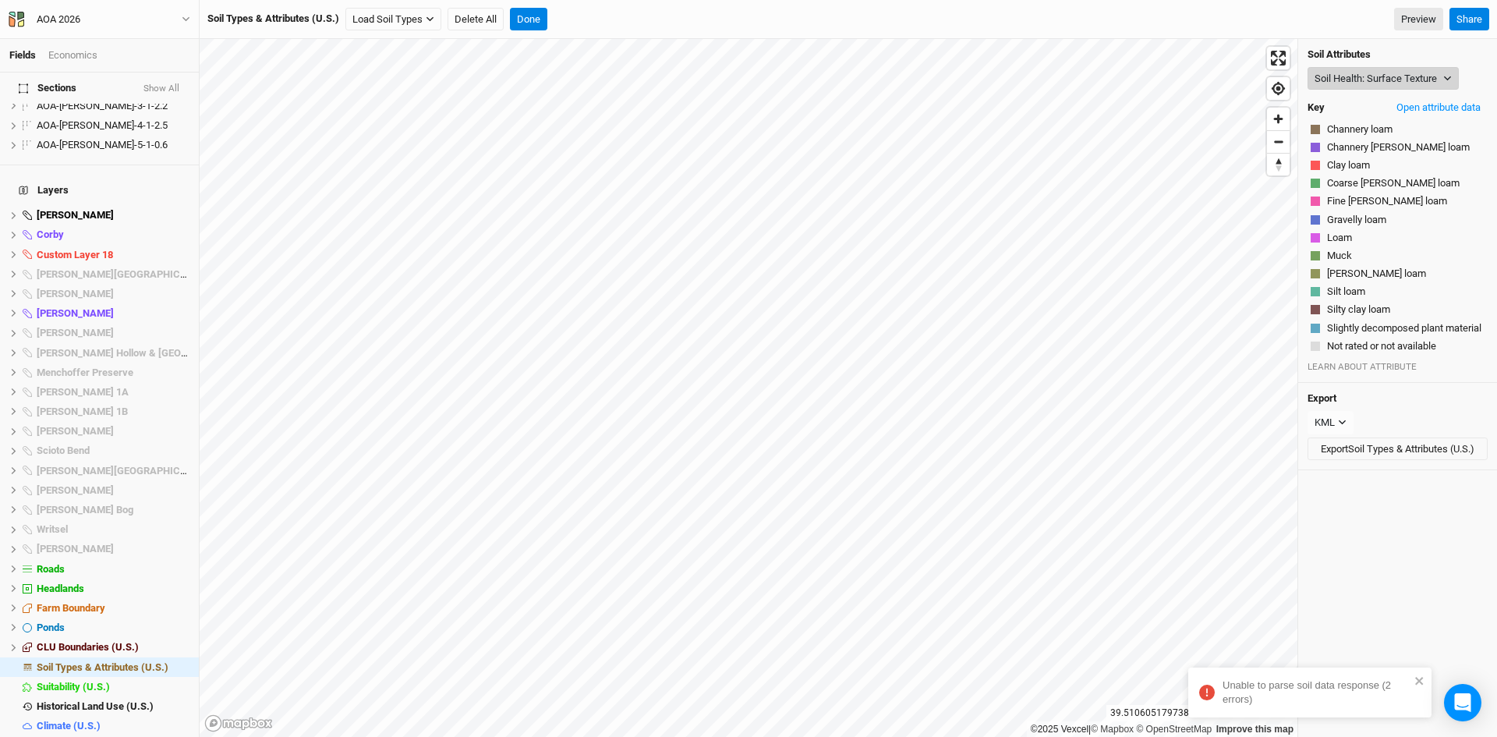
click at [1372, 70] on button "Soil Health: Surface Texture" at bounding box center [1383, 78] width 151 height 23
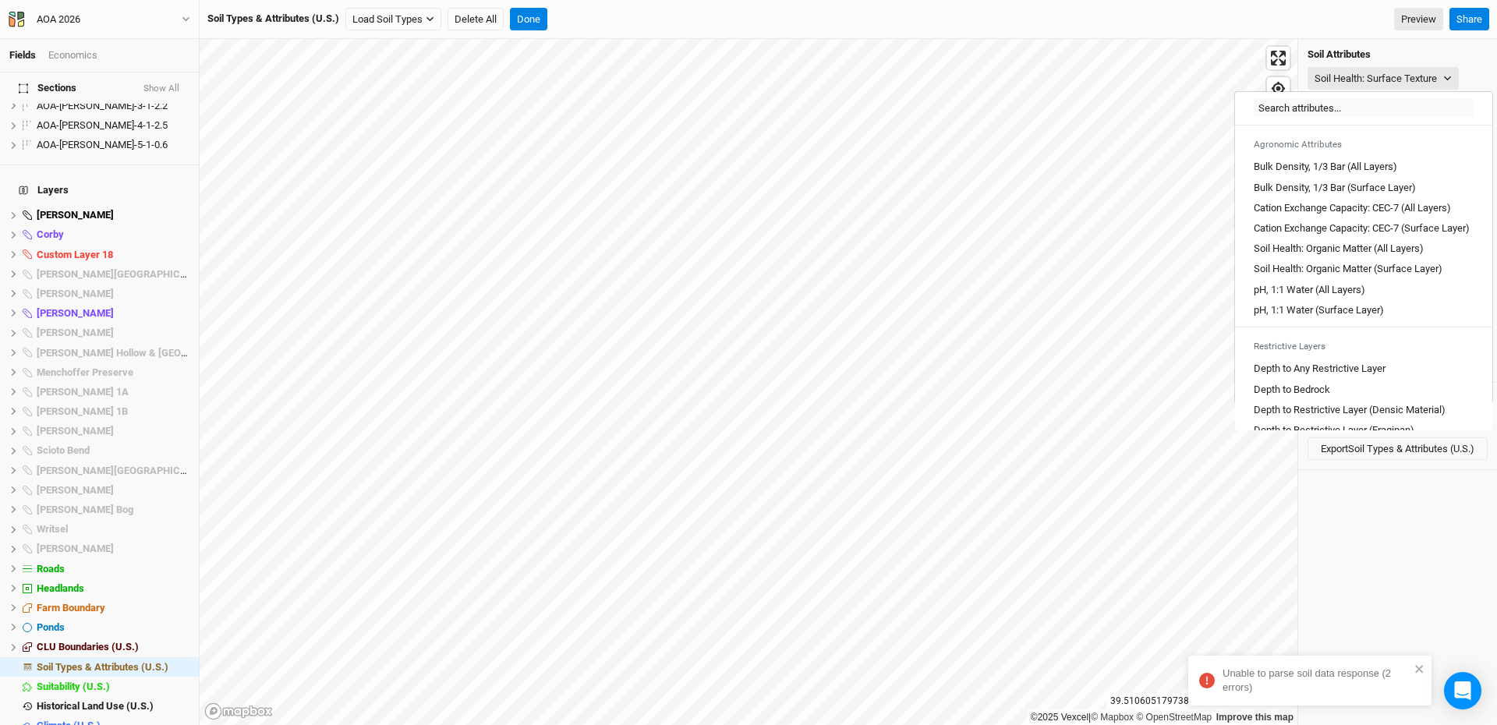
scroll to position [234, 0]
click at [1329, 292] on Layers\) "pH, 1:1 Water (All Layers)" at bounding box center [1310, 285] width 112 height 14
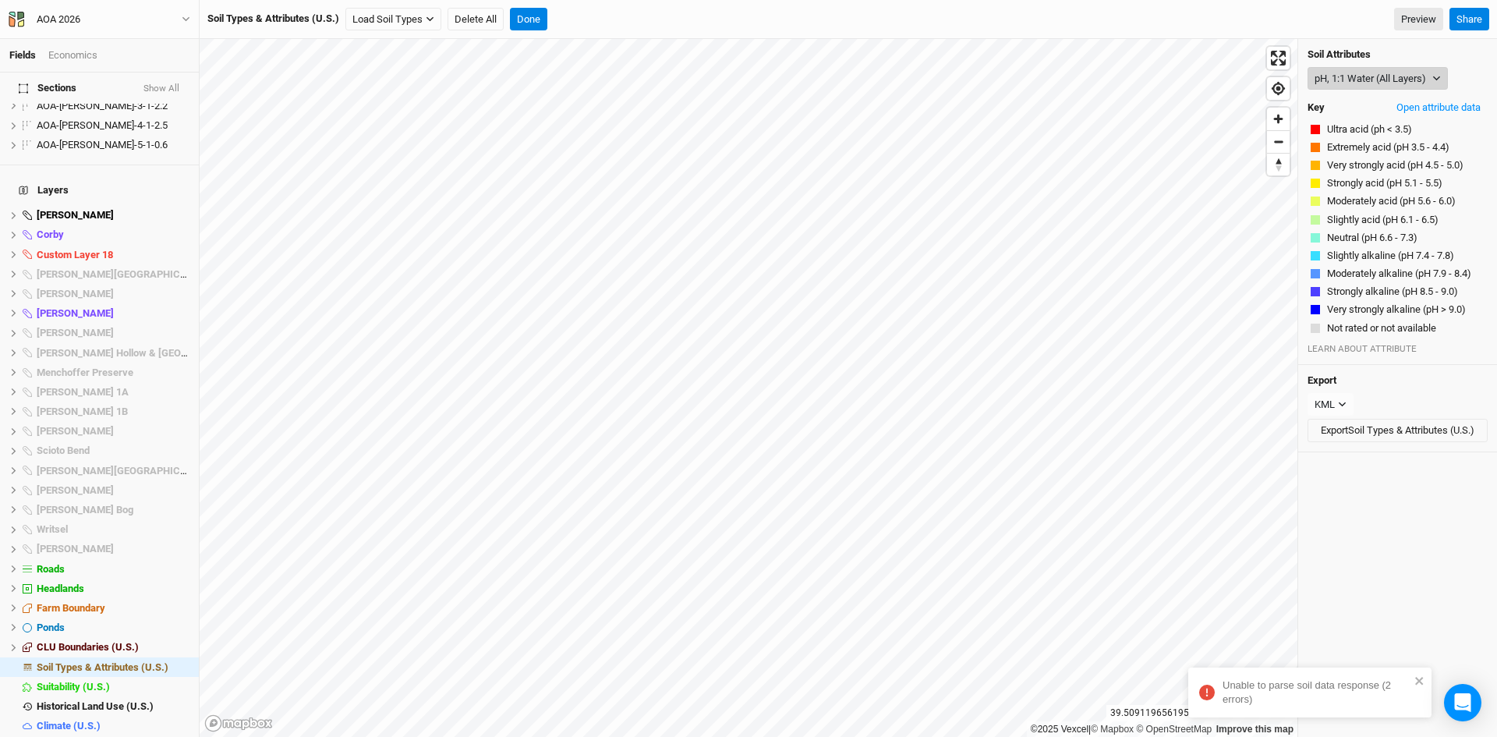
click at [1342, 67] on button "pH, 1:1 Water (All Layers)" at bounding box center [1378, 78] width 140 height 23
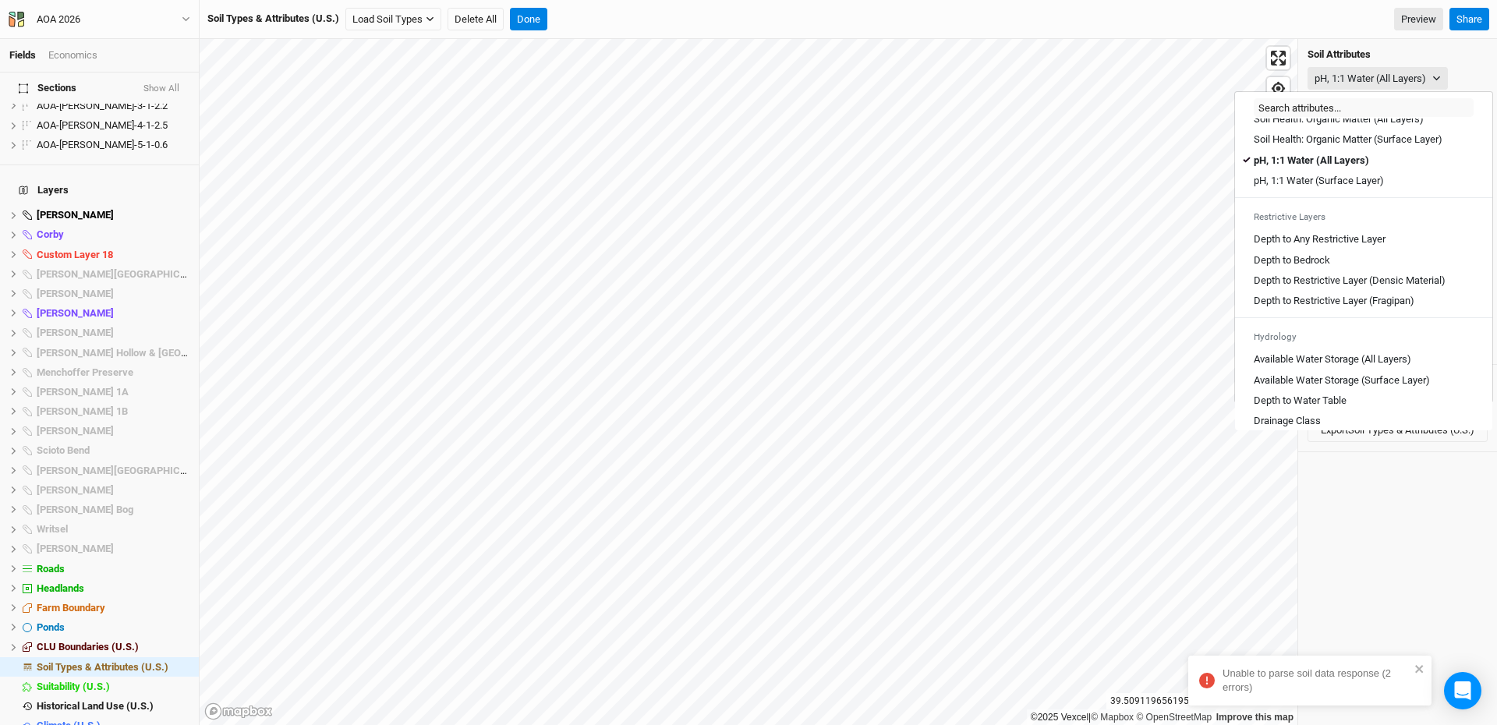
scroll to position [390, 0]
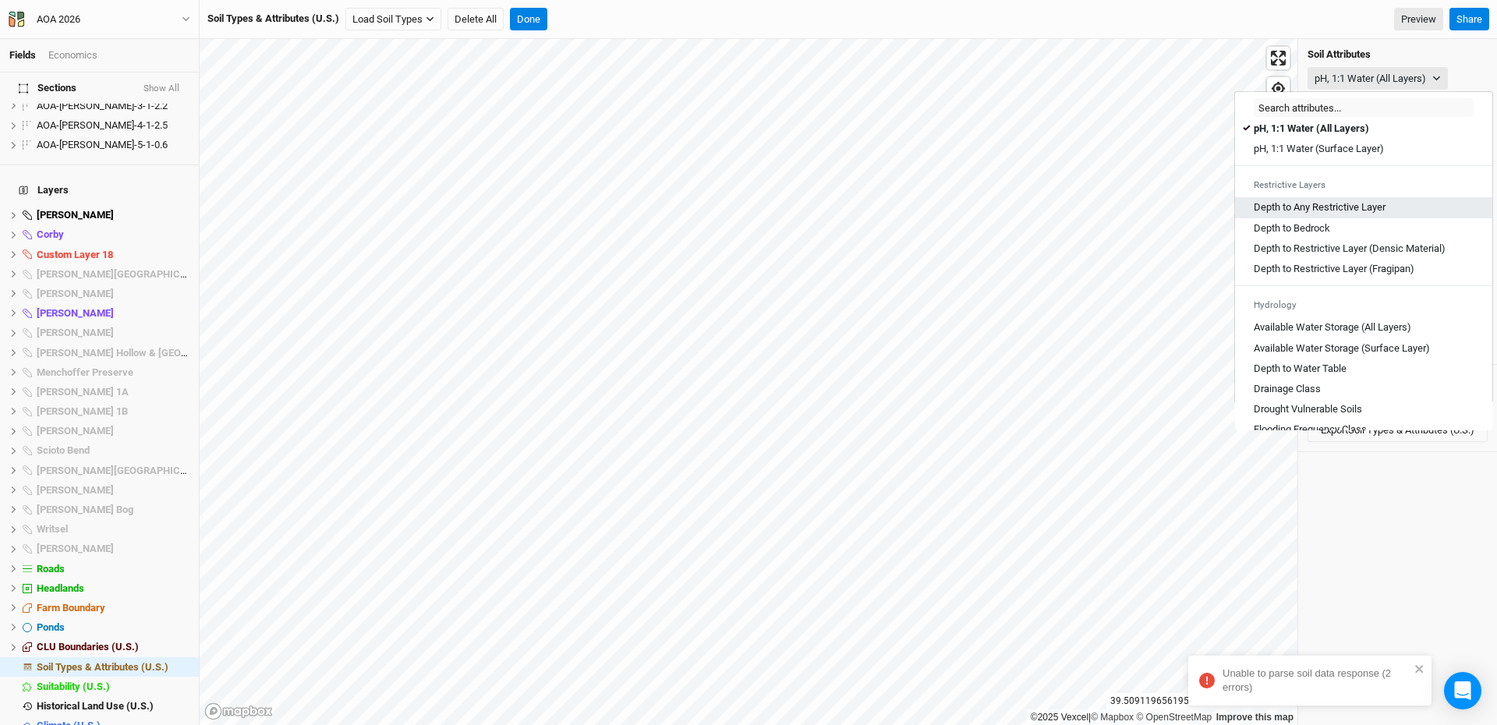
click at [1323, 214] on Layer "Depth to Any Restrictive Layer" at bounding box center [1320, 207] width 132 height 14
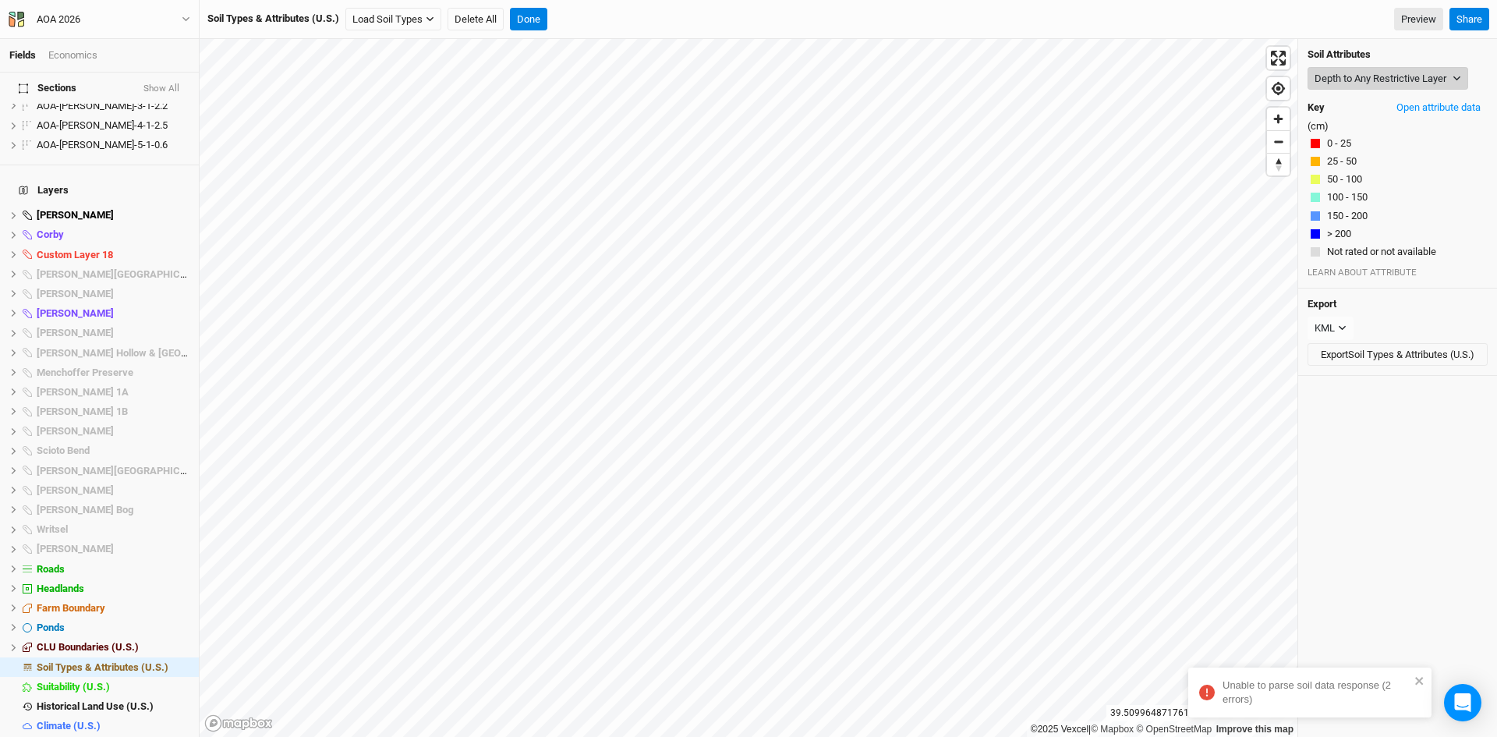
click at [1364, 80] on button "Depth to Any Restrictive Layer" at bounding box center [1388, 78] width 161 height 23
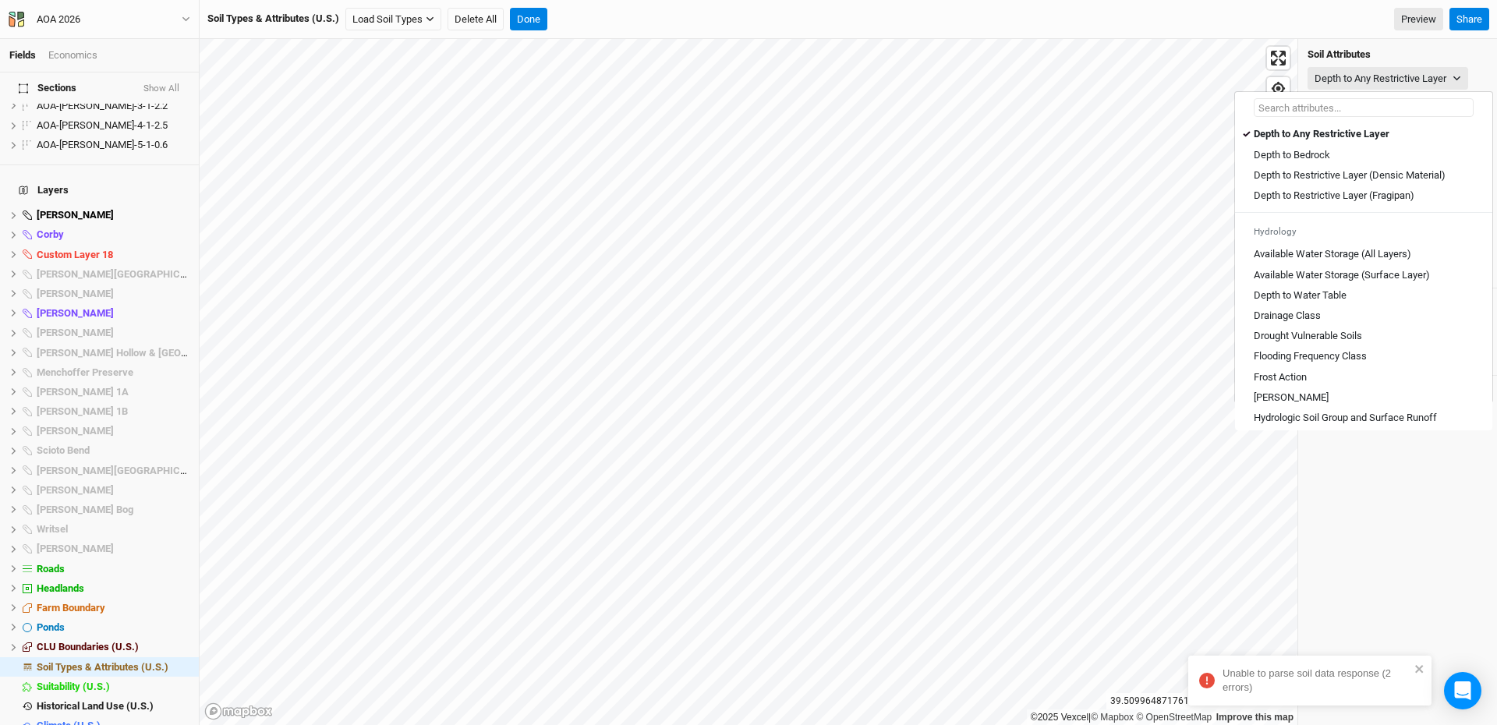
scroll to position [468, 0]
click at [1322, 198] on \(Fragipan\) "Depth to Restrictive Layer (Fragipan)" at bounding box center [1334, 191] width 161 height 14
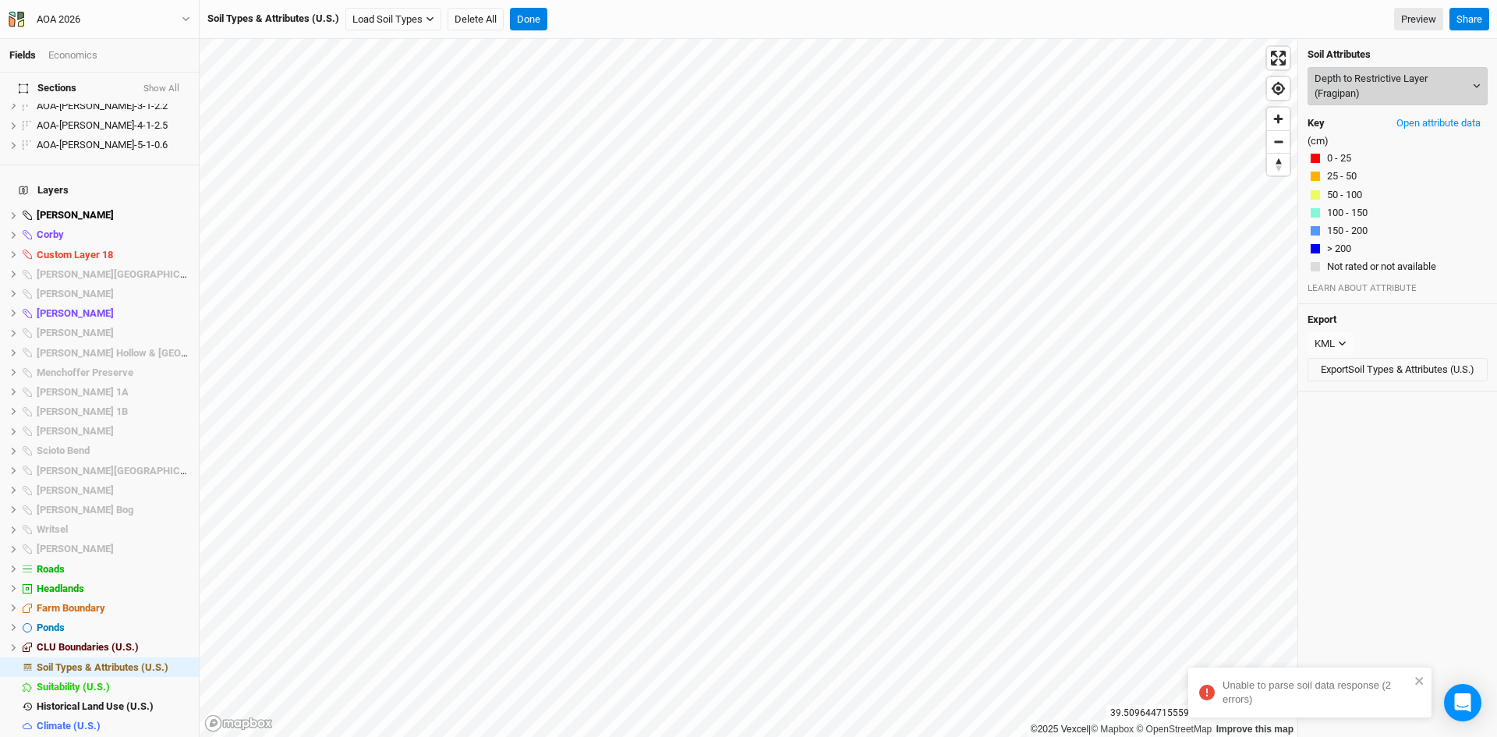
click at [1375, 90] on button "Depth to Restrictive Layer (Fragipan)" at bounding box center [1398, 86] width 180 height 38
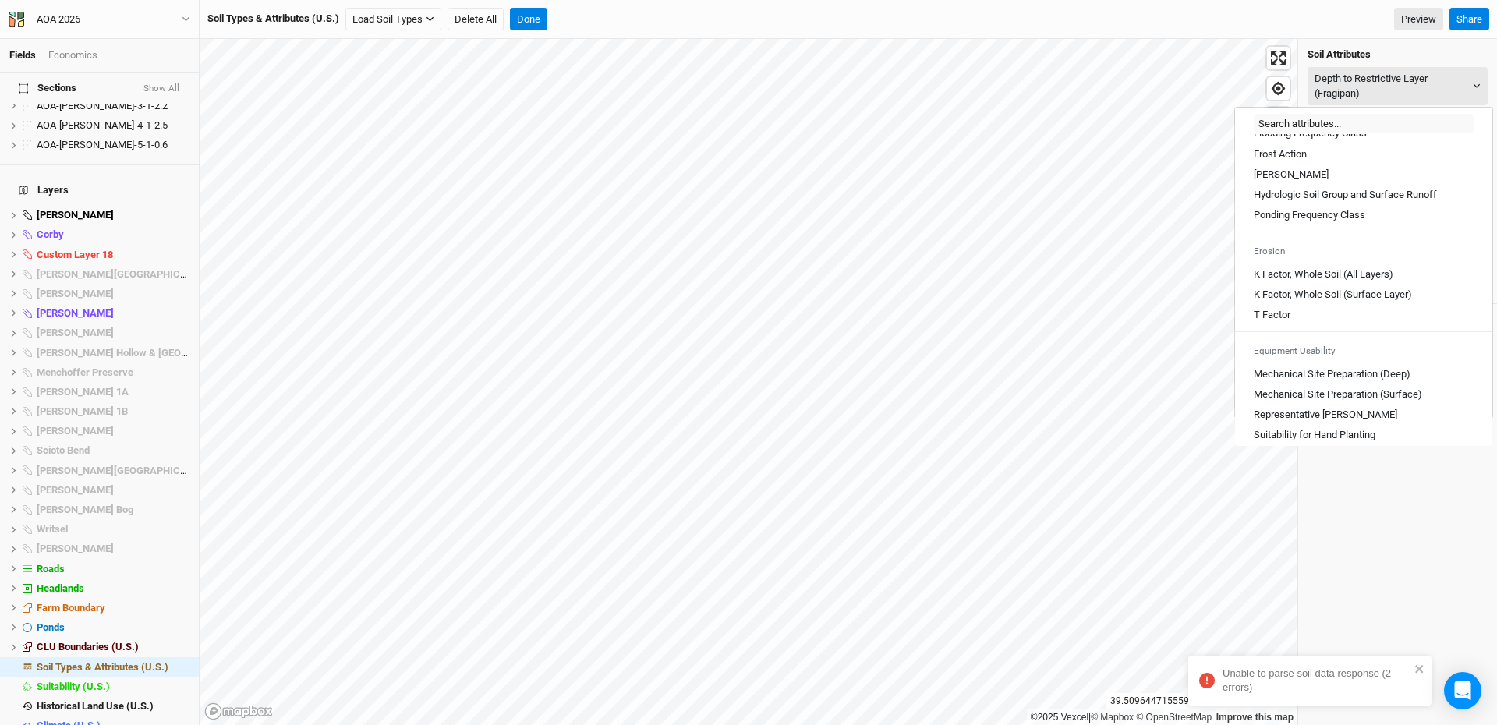
scroll to position [624, 0]
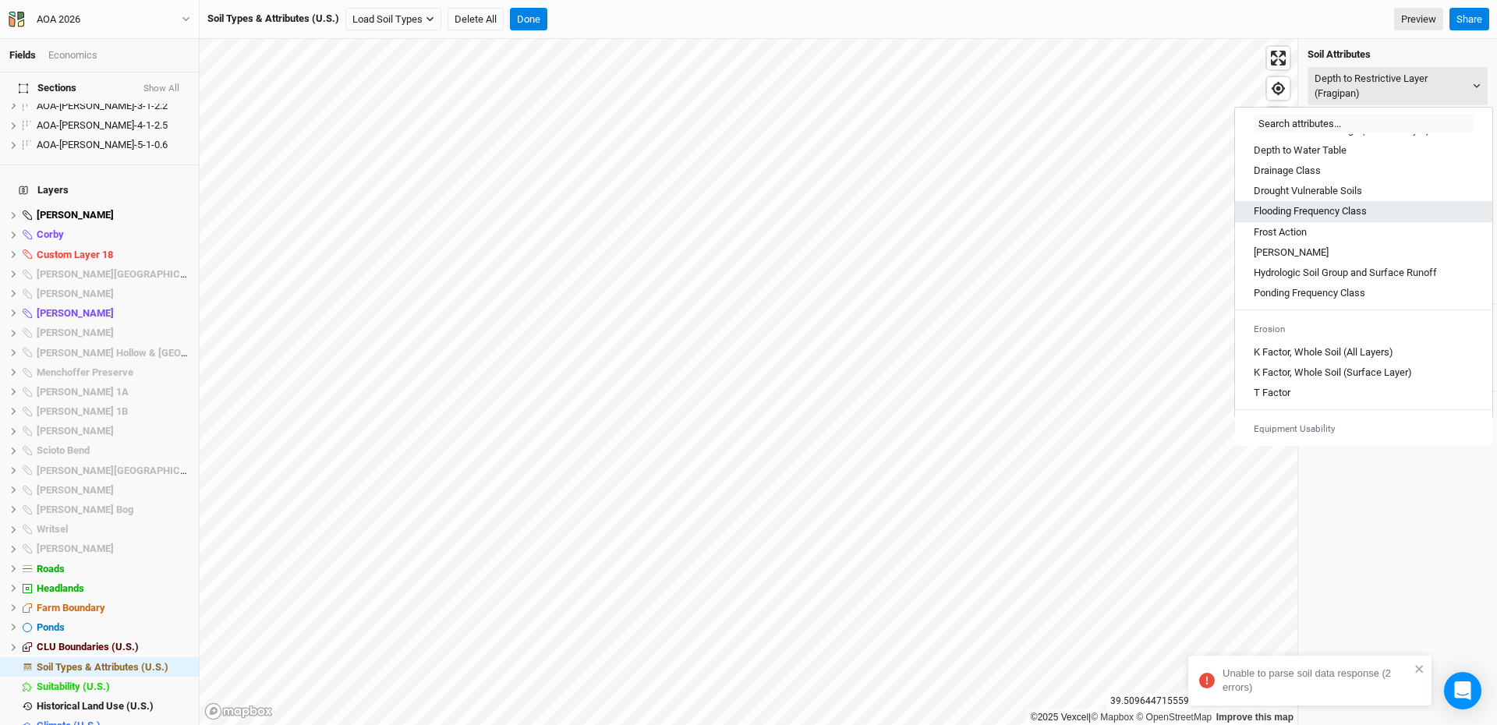
click at [1309, 218] on Class "Flooding Frequency Class" at bounding box center [1310, 211] width 113 height 14
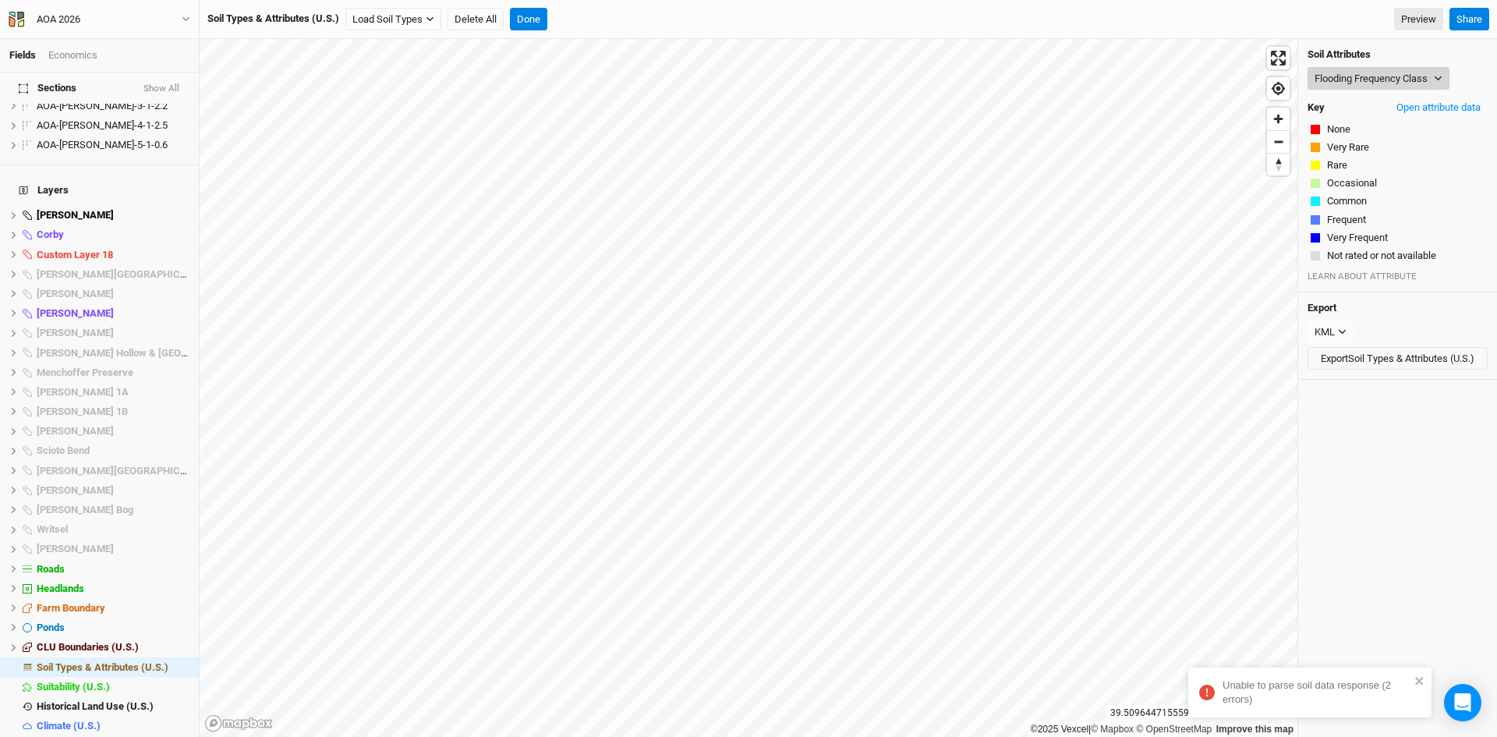
click at [1364, 76] on button "Flooding Frequency Class" at bounding box center [1379, 78] width 142 height 23
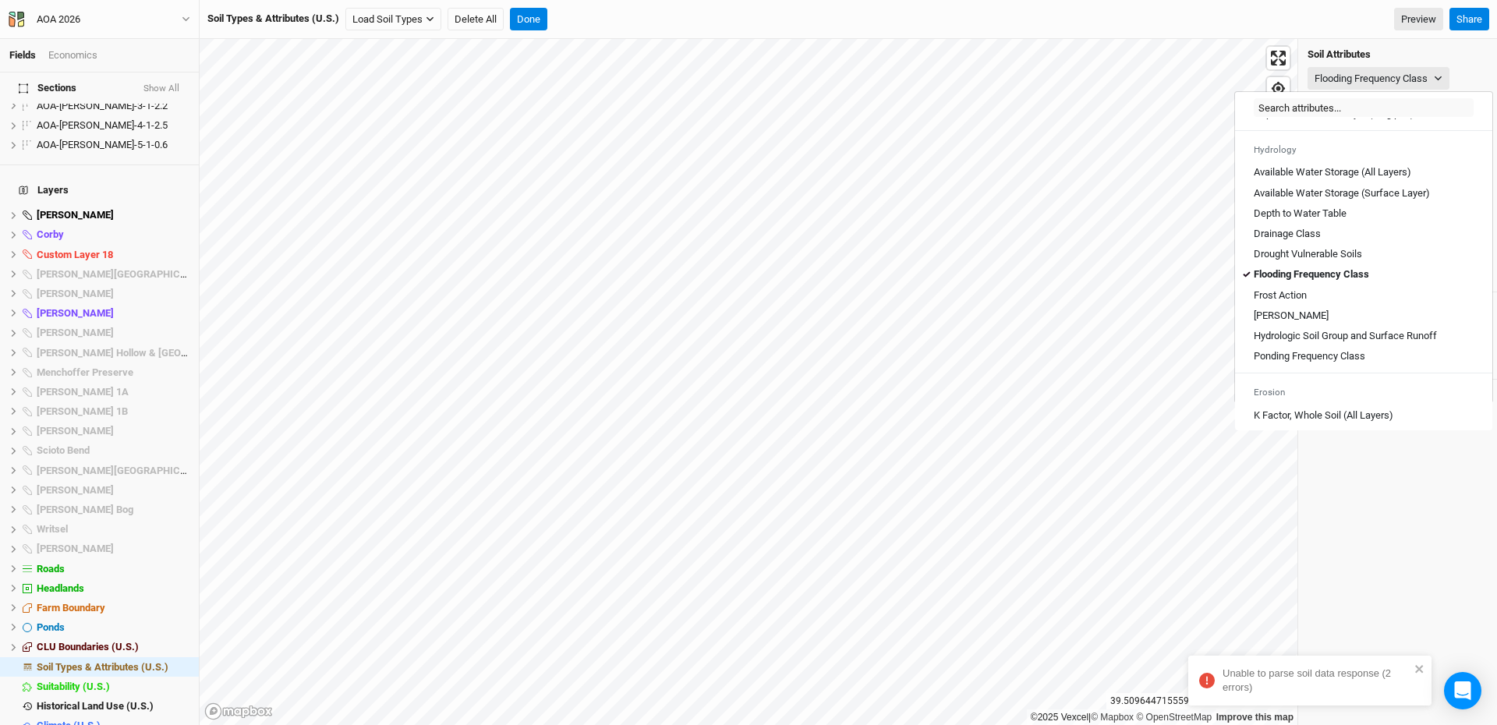
scroll to position [546, 0]
click at [1321, 363] on Class "Ponding Frequency Class" at bounding box center [1310, 356] width 112 height 14
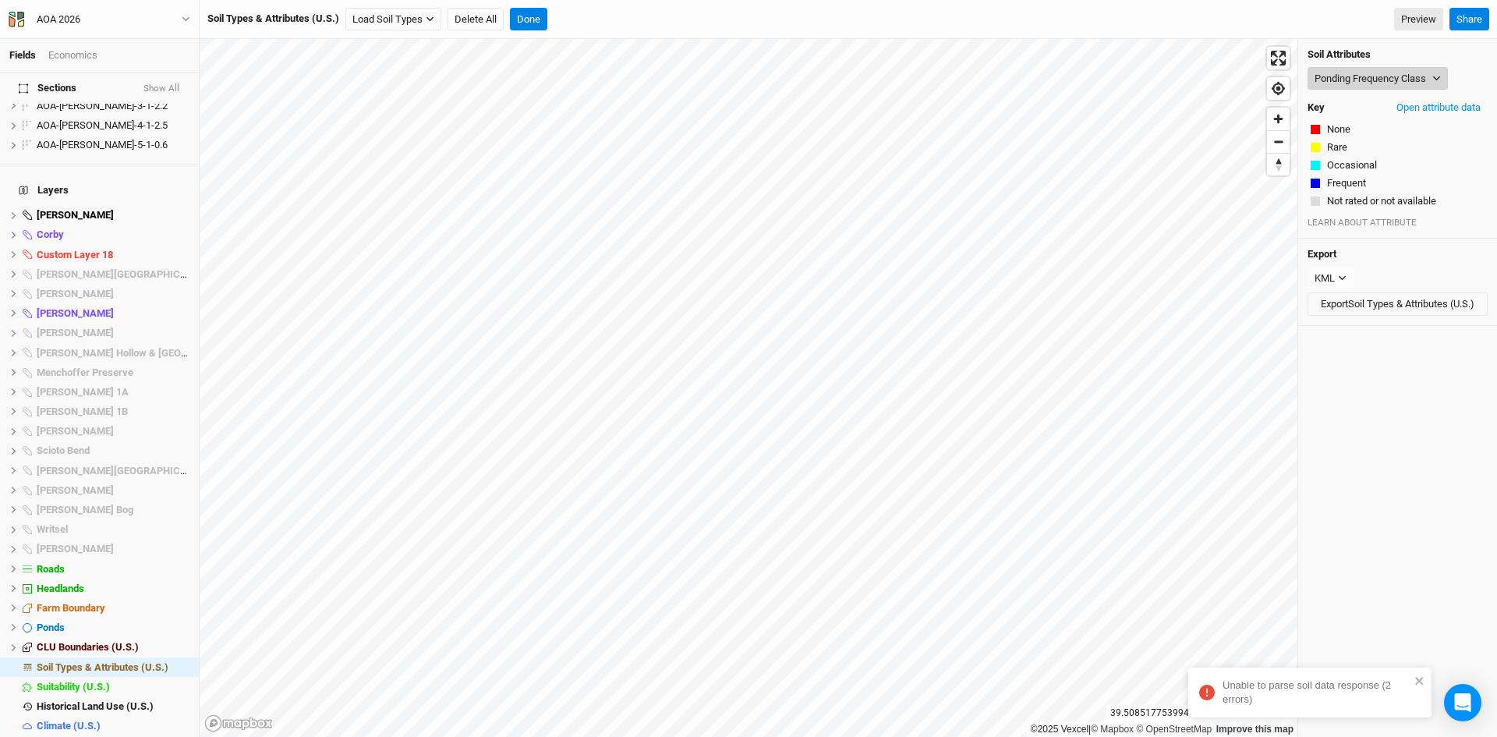
click at [1359, 76] on button "Ponding Frequency Class" at bounding box center [1378, 78] width 140 height 23
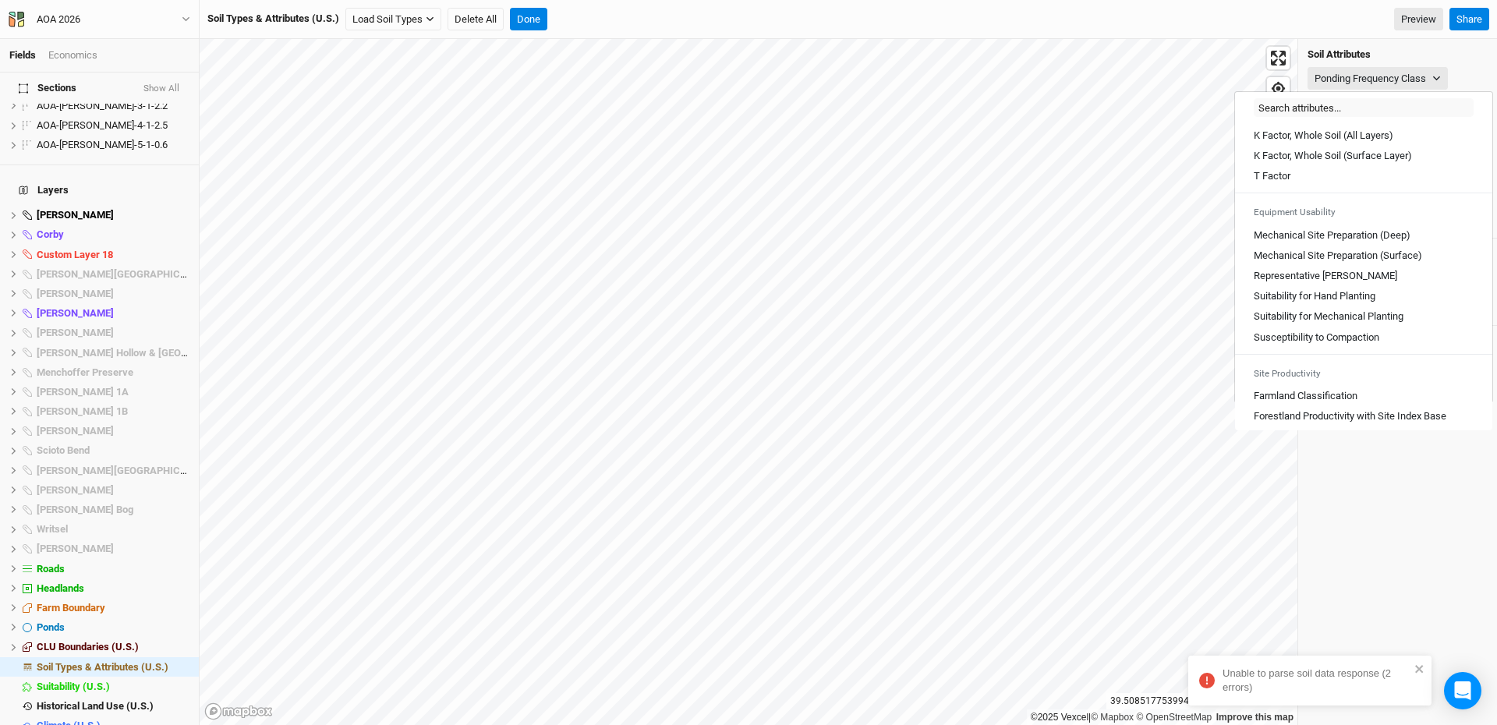
scroll to position [858, 0]
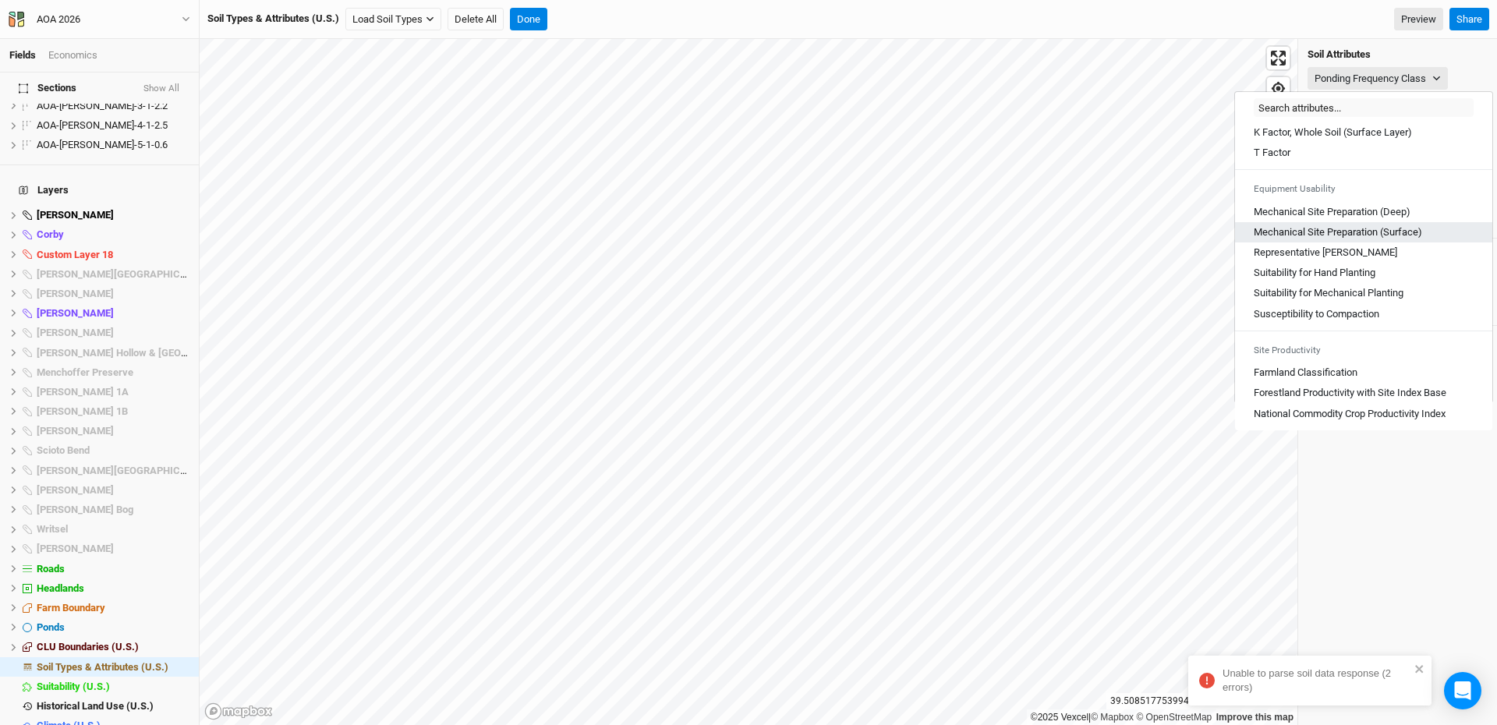
click at [1340, 236] on \(Surface\) "Mechanical Site Preparation (Surface)" at bounding box center [1338, 232] width 168 height 14
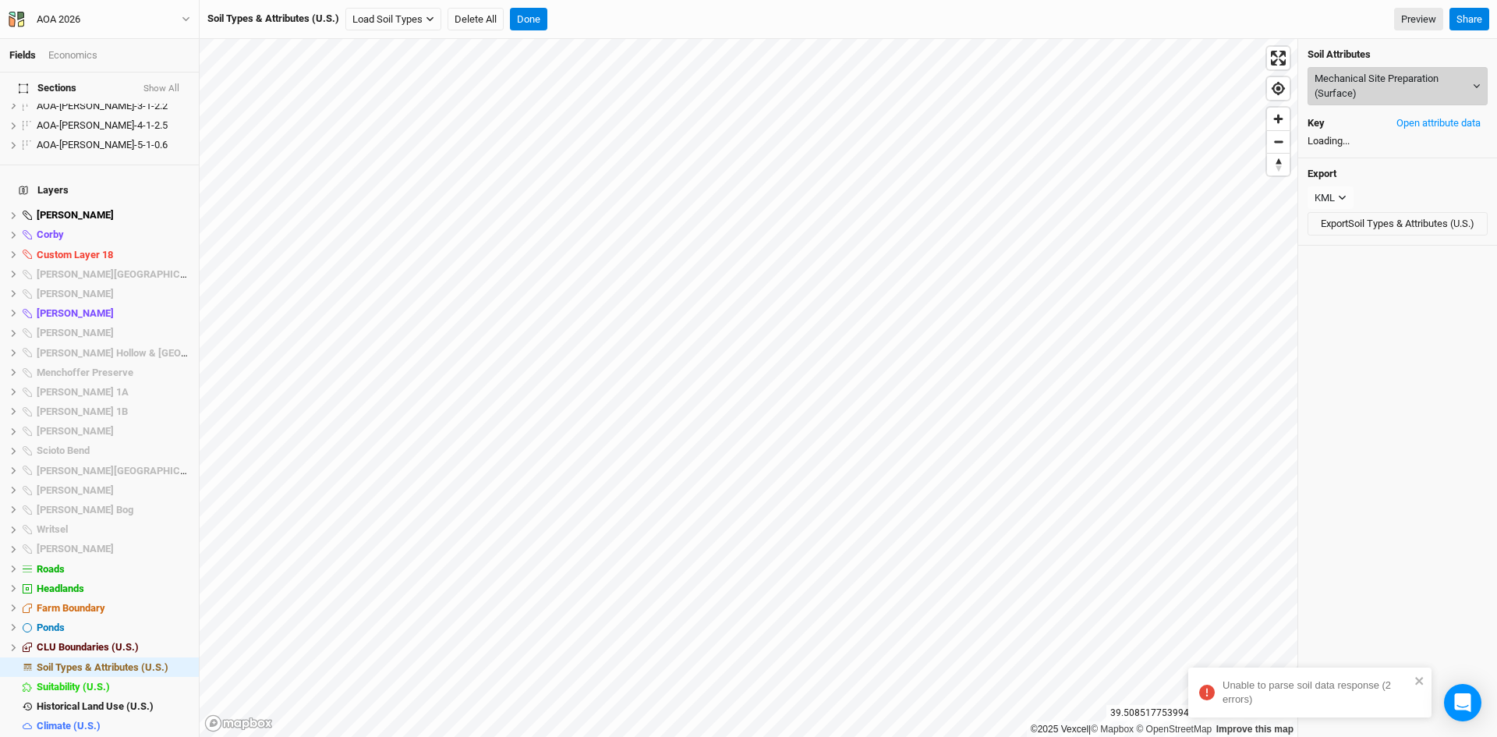
click at [1384, 83] on button "Mechanical Site Preparation (Surface)" at bounding box center [1398, 86] width 180 height 38
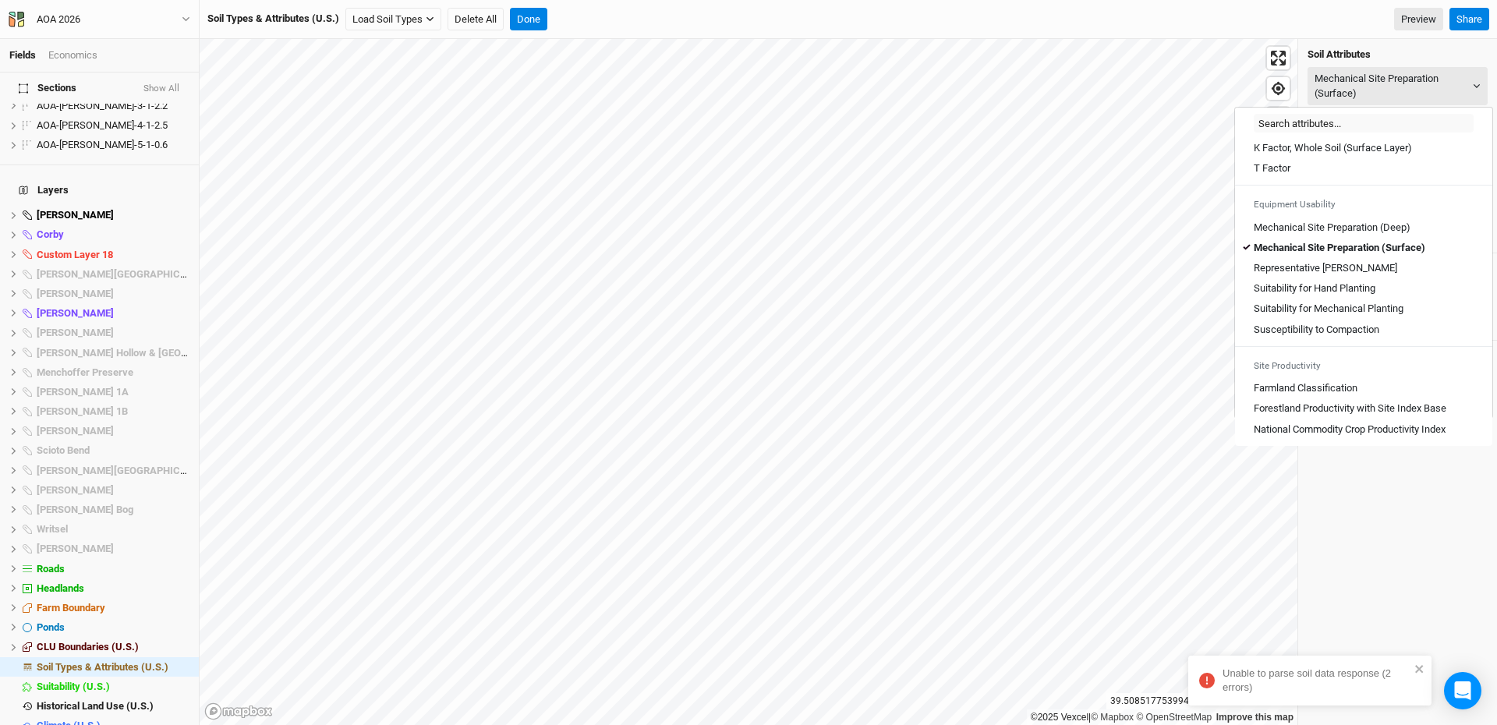
scroll to position [863, 0]
click at [1321, 308] on Planting "Suitability for Mechanical Planting" at bounding box center [1329, 309] width 150 height 14
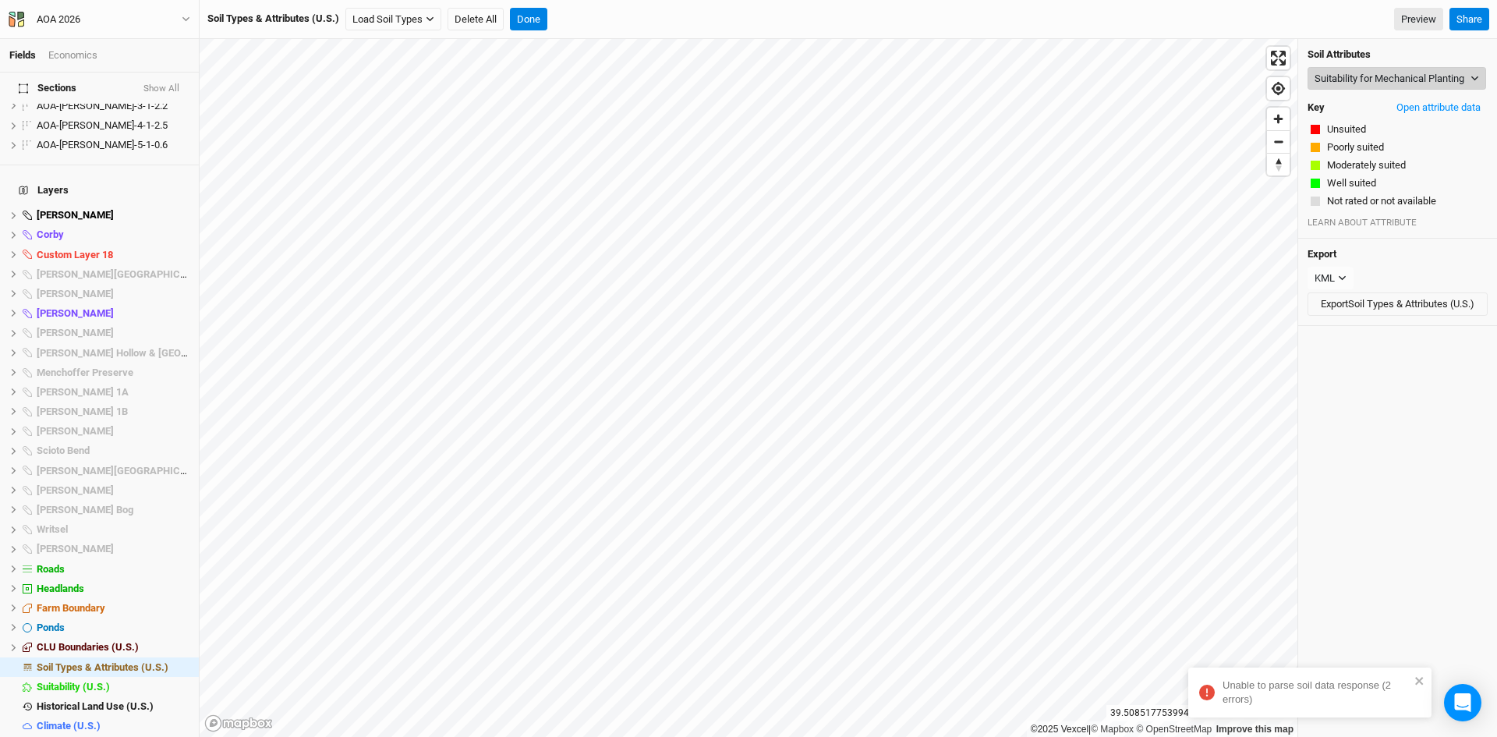
click at [1437, 90] on button "Suitability for Mechanical Planting" at bounding box center [1397, 78] width 179 height 23
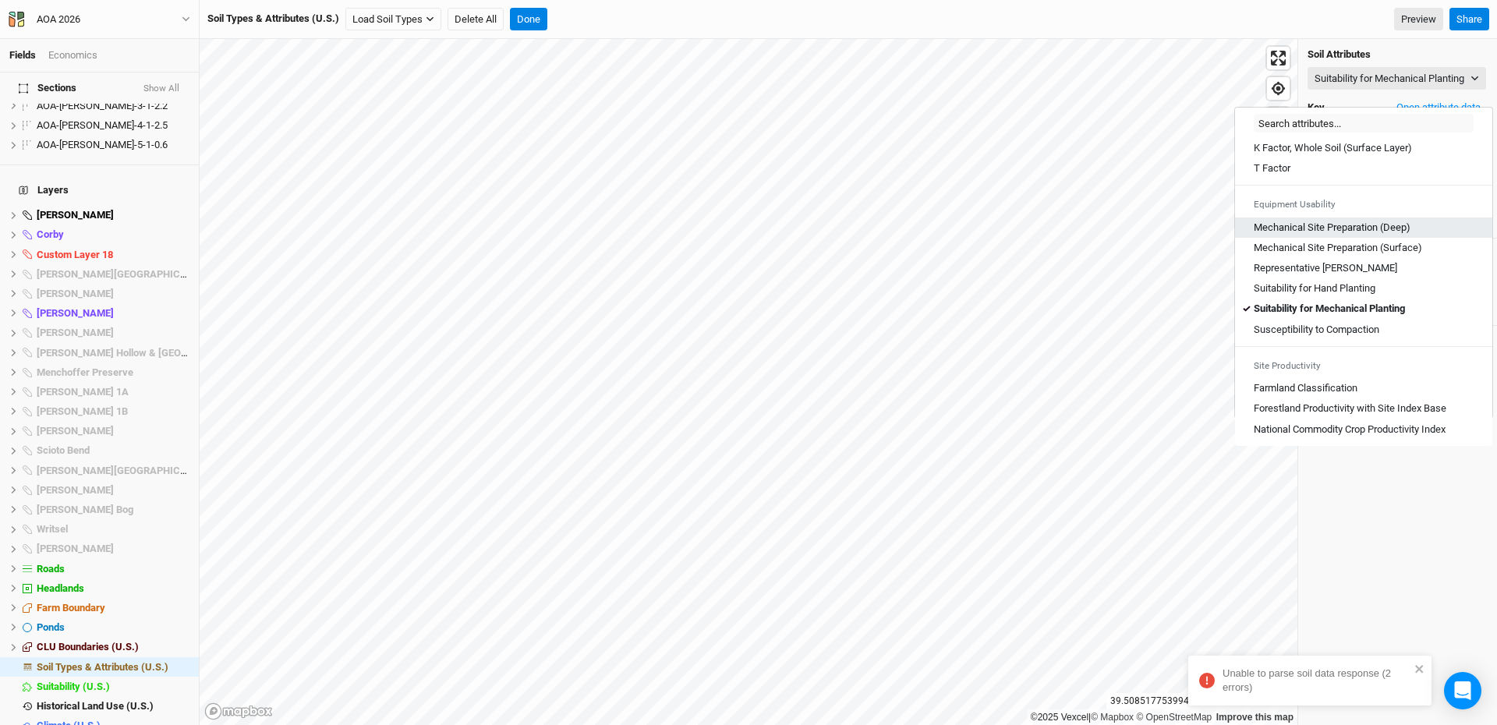
click at [1327, 226] on \(Deep\) "Mechanical Site Preparation (Deep)" at bounding box center [1332, 228] width 157 height 14
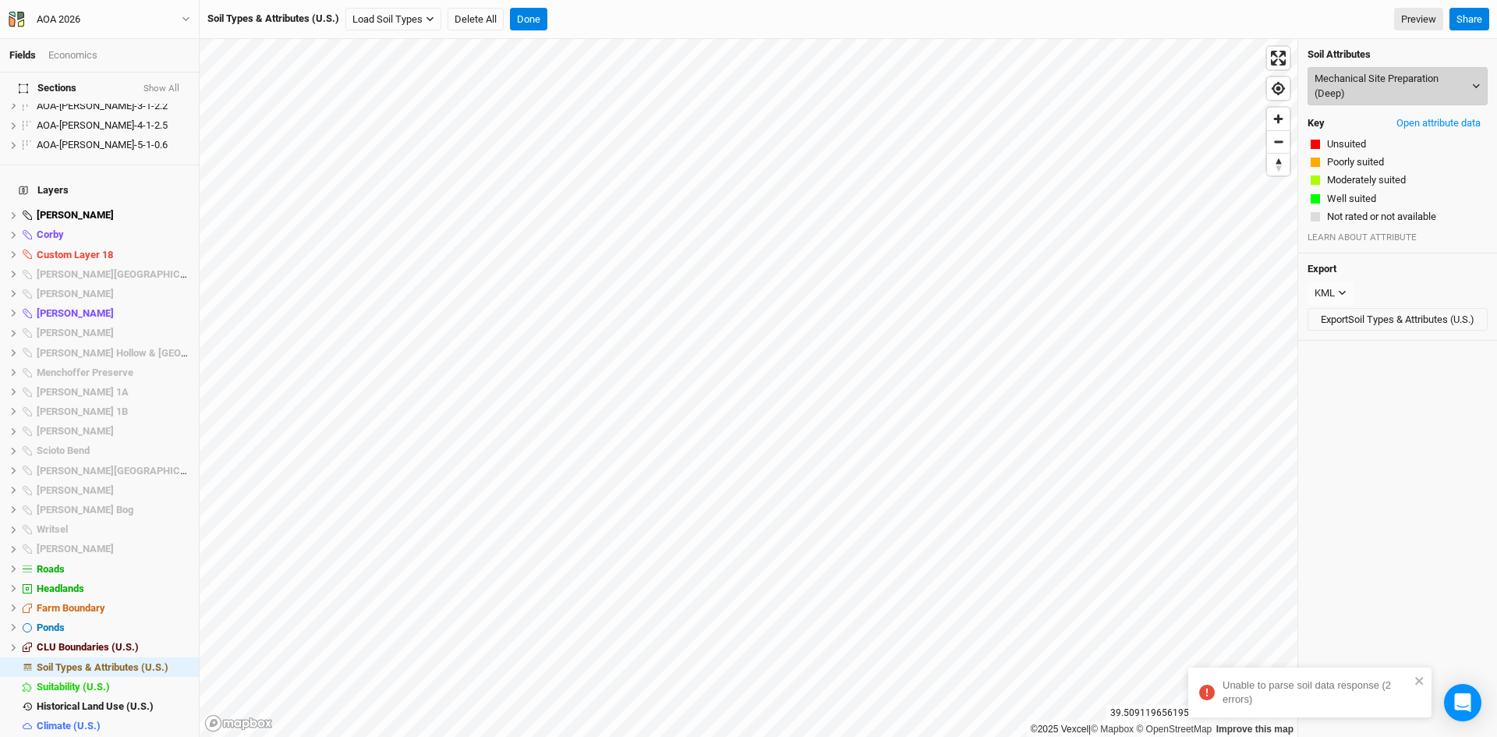
click at [1397, 85] on button "Mechanical Site Preparation (Deep)" at bounding box center [1398, 86] width 180 height 38
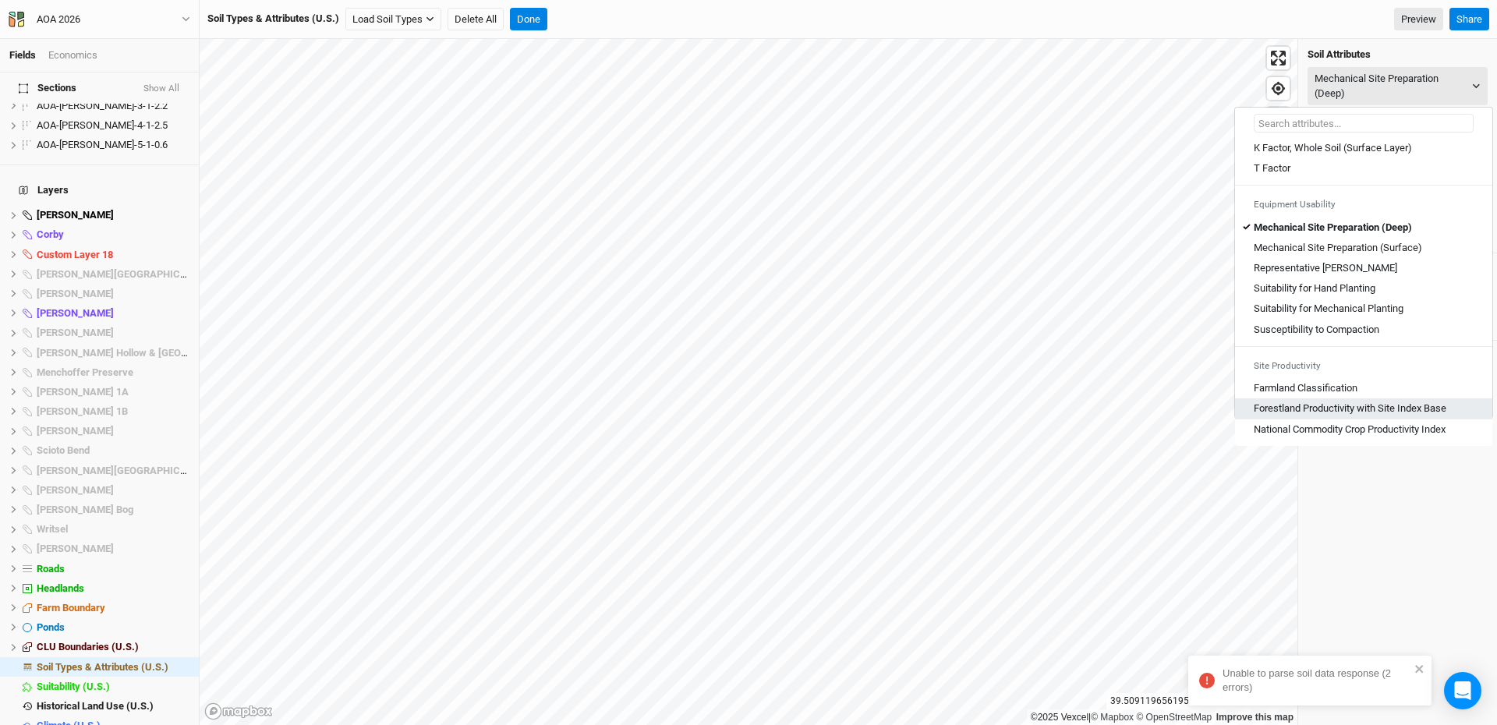
click at [1317, 406] on Base "Forestland Productivity with Site Index Base" at bounding box center [1350, 409] width 193 height 14
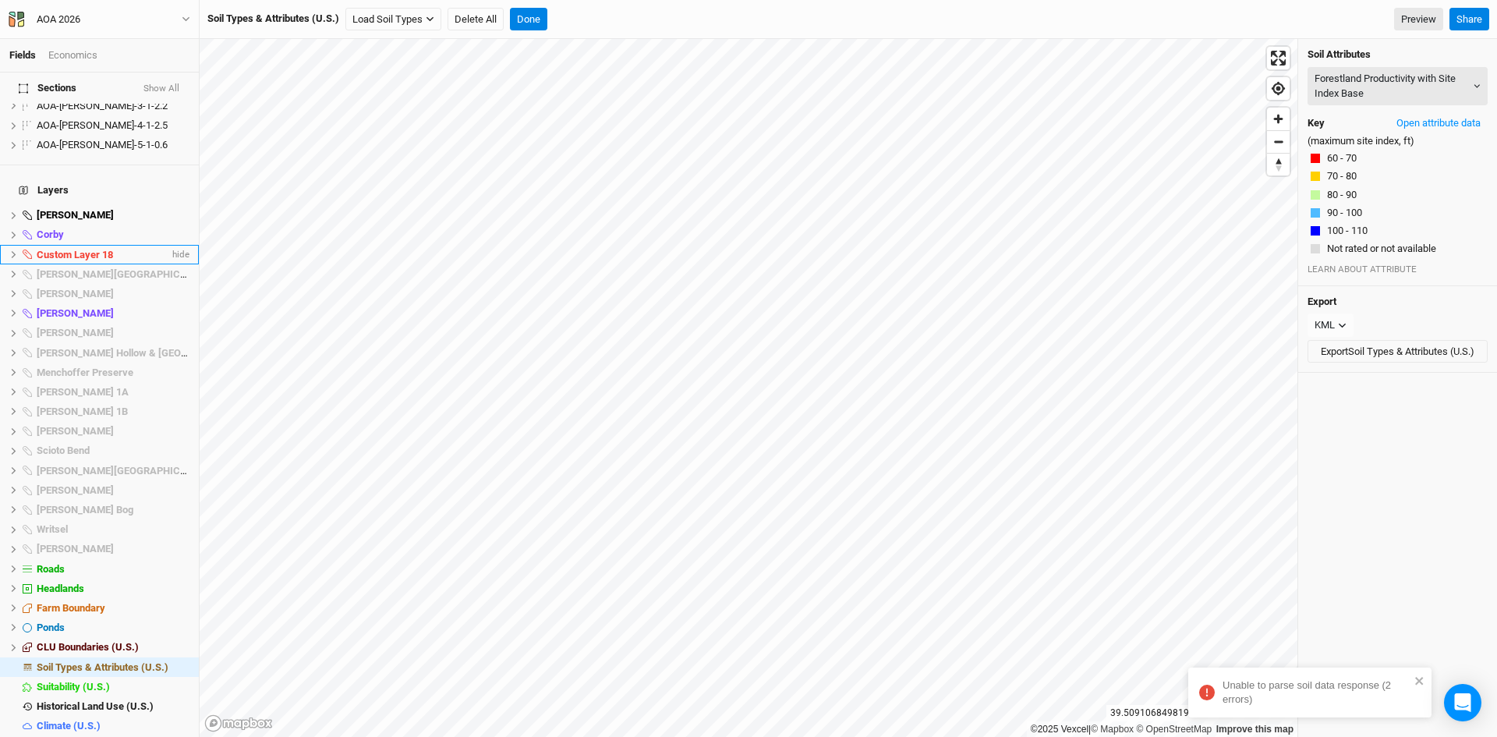
click at [13, 250] on icon at bounding box center [13, 254] width 9 height 9
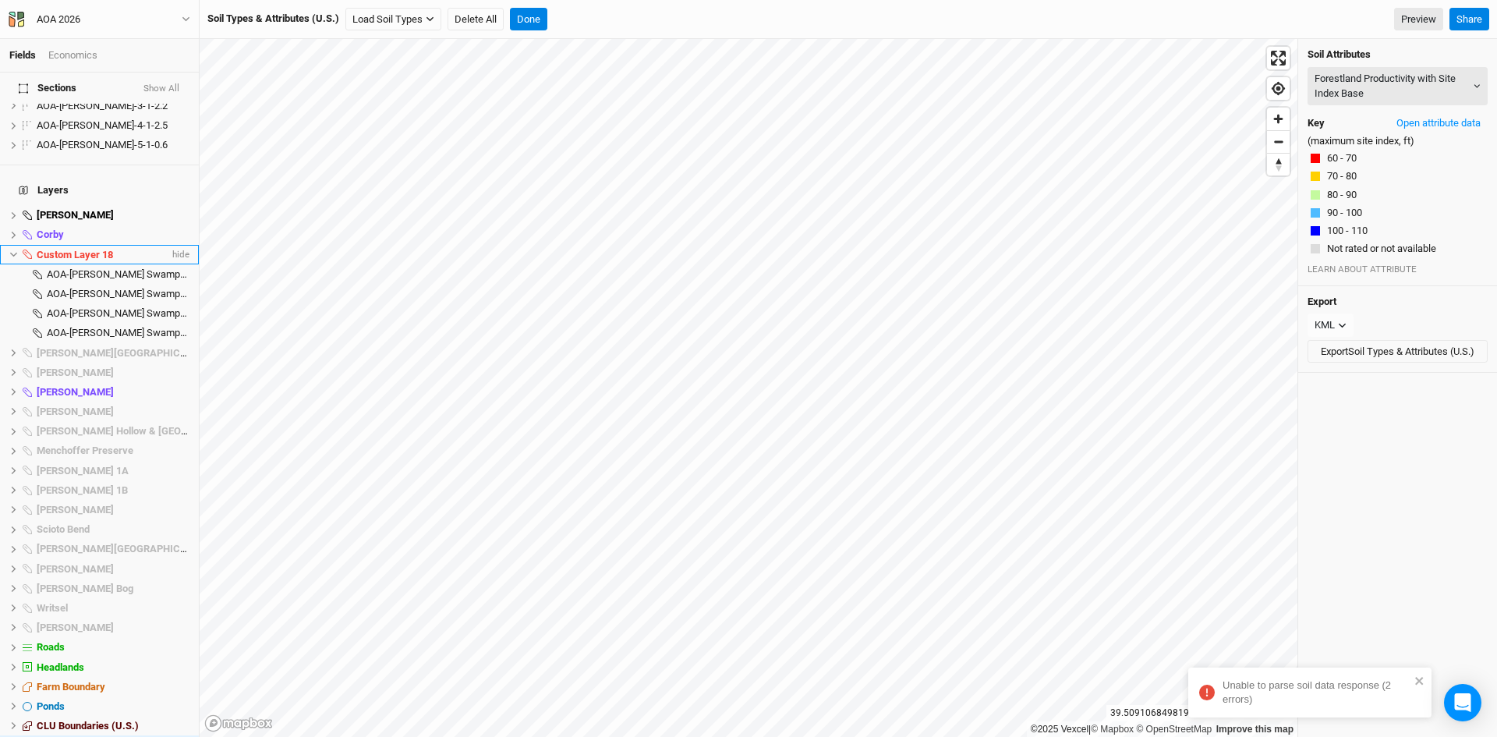
click at [17, 250] on icon at bounding box center [13, 254] width 9 height 9
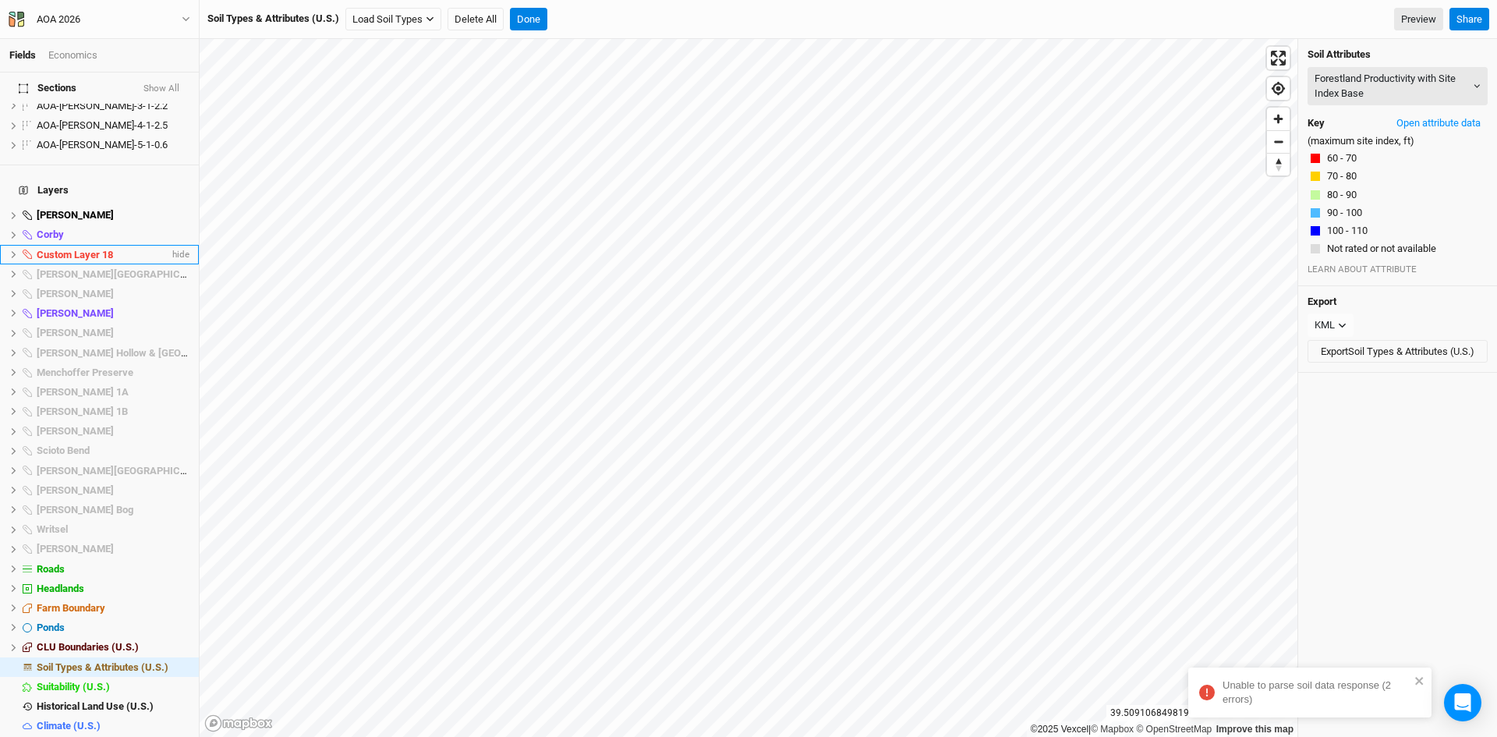
click at [60, 249] on span "Custom Layer 18" at bounding box center [75, 255] width 76 height 12
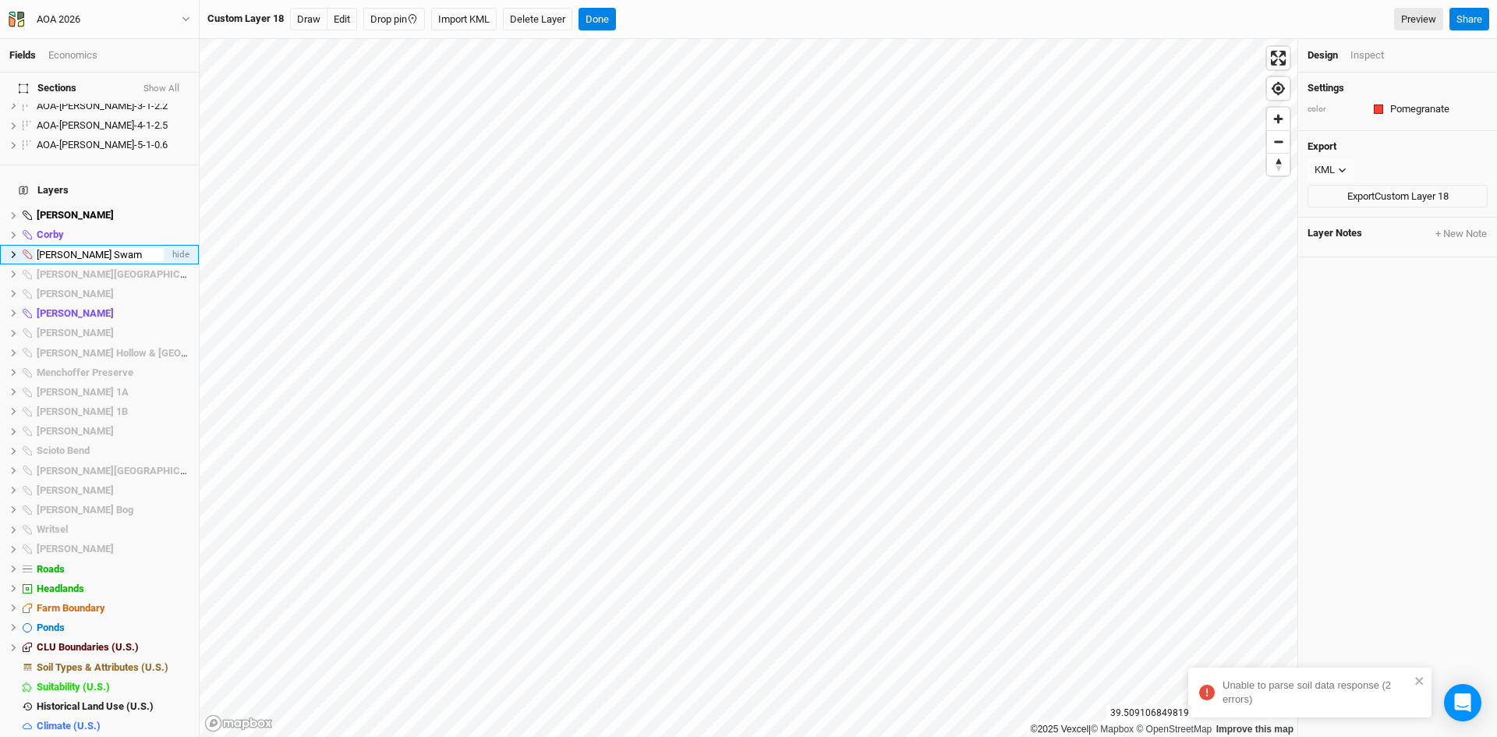
type input "[PERSON_NAME] Swamp"
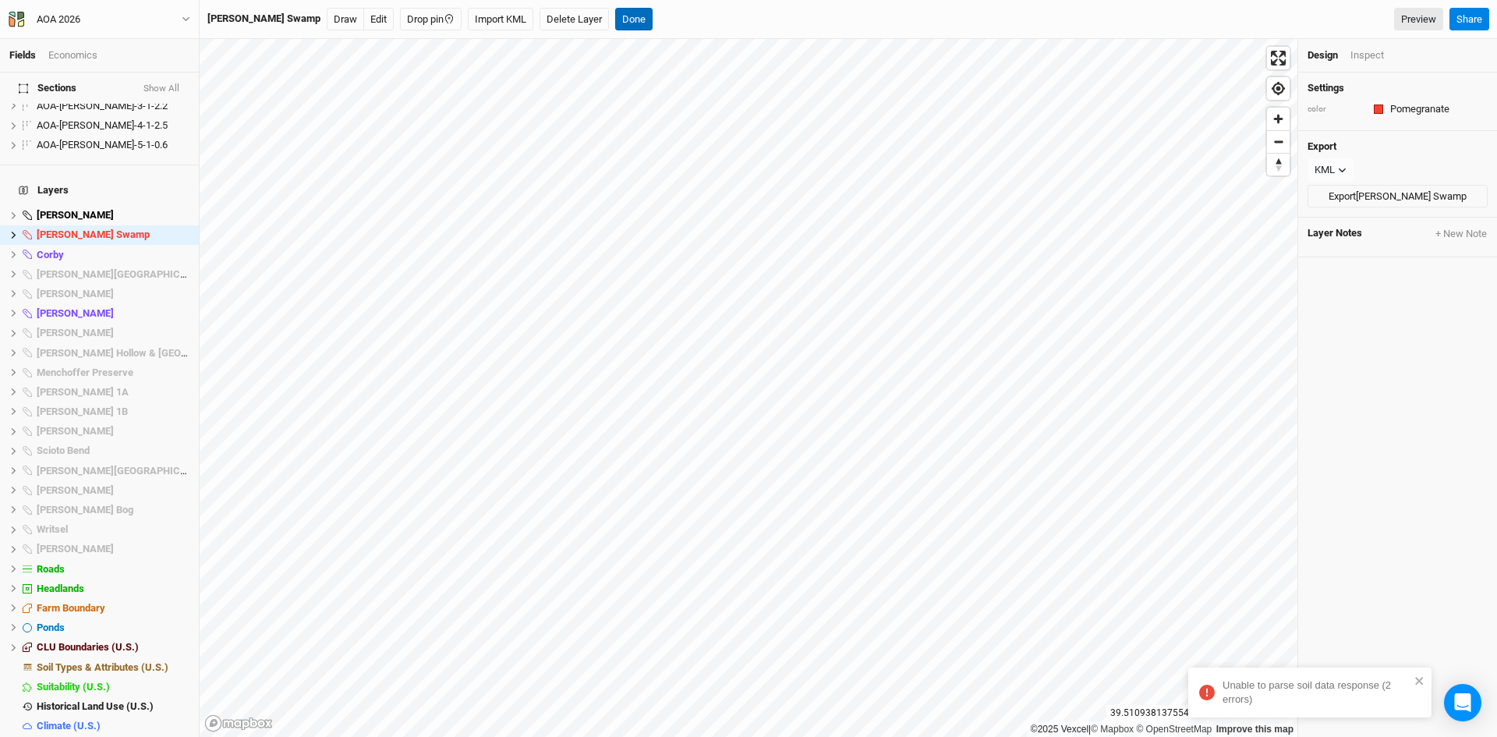
click at [615, 9] on button "Done" at bounding box center [633, 19] width 37 height 23
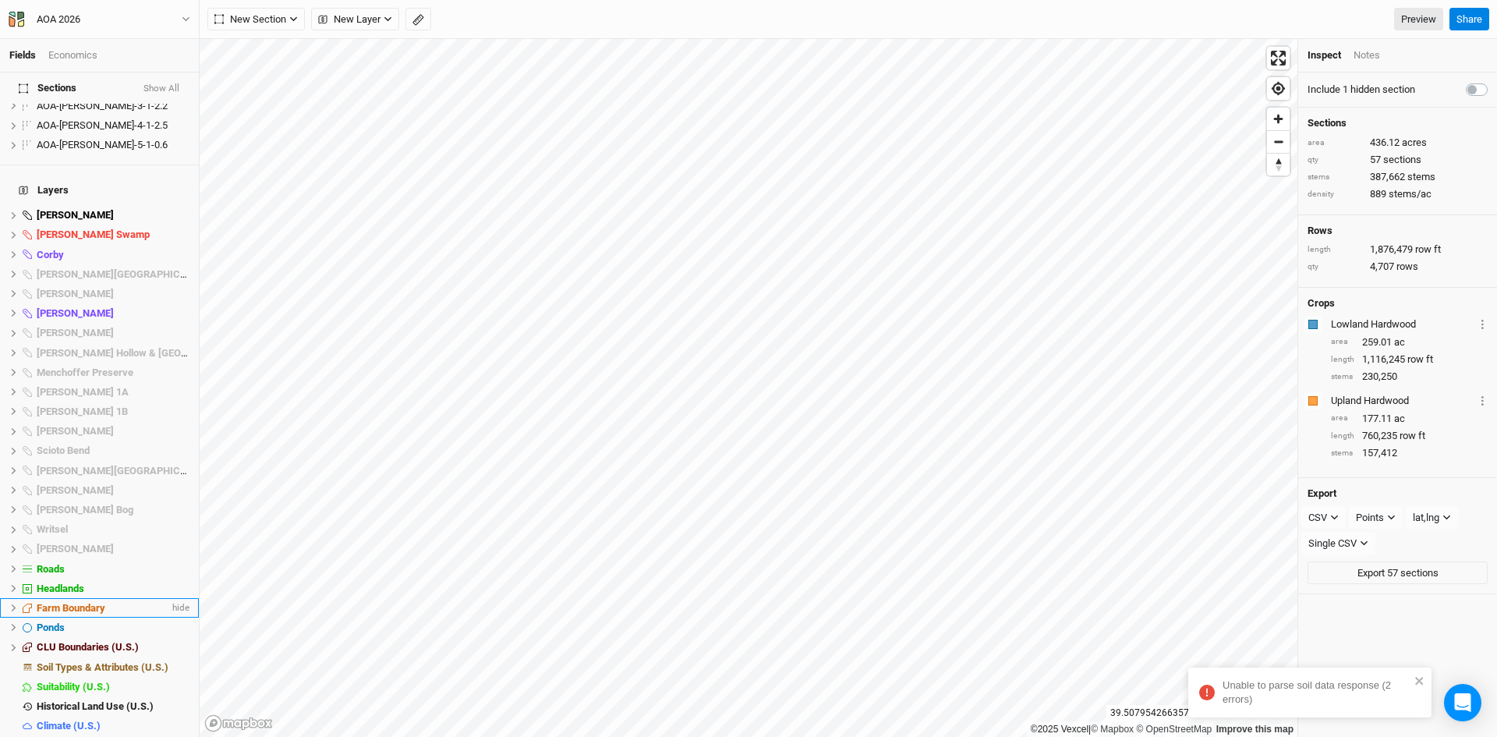
click at [10, 604] on icon at bounding box center [13, 608] width 9 height 9
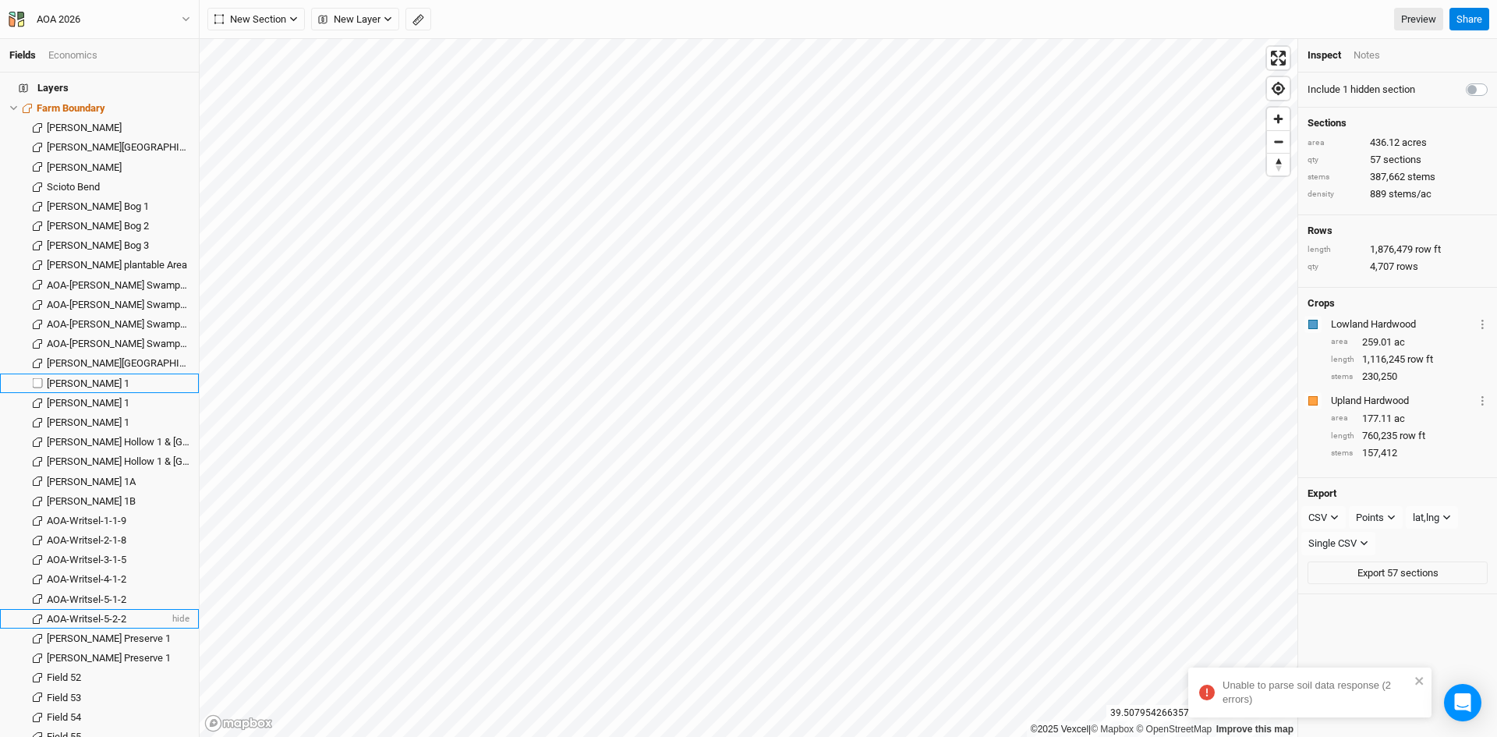
scroll to position [1914, 0]
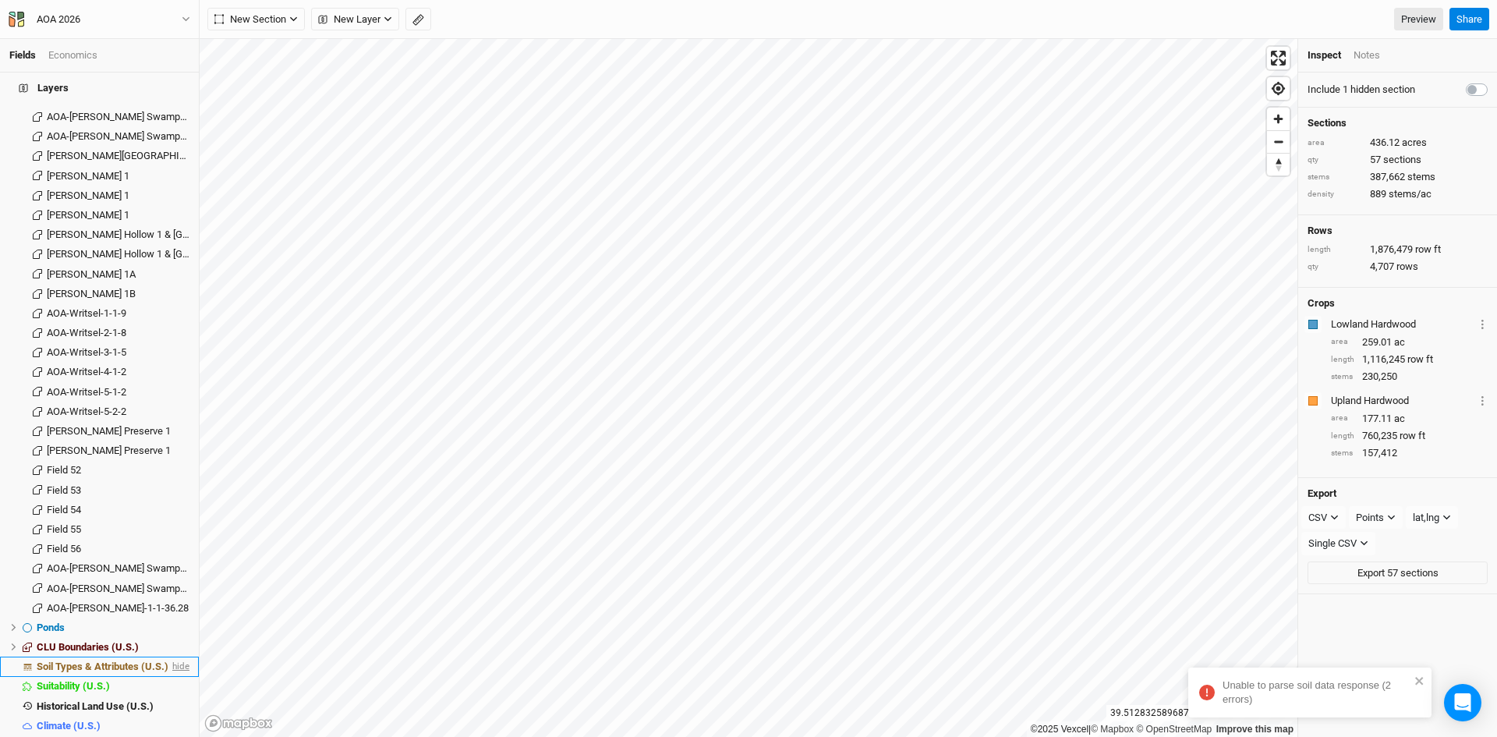
click at [169, 657] on span "hide" at bounding box center [179, 666] width 20 height 19
click at [74, 736] on span "Base Layer" at bounding box center [62, 745] width 51 height 12
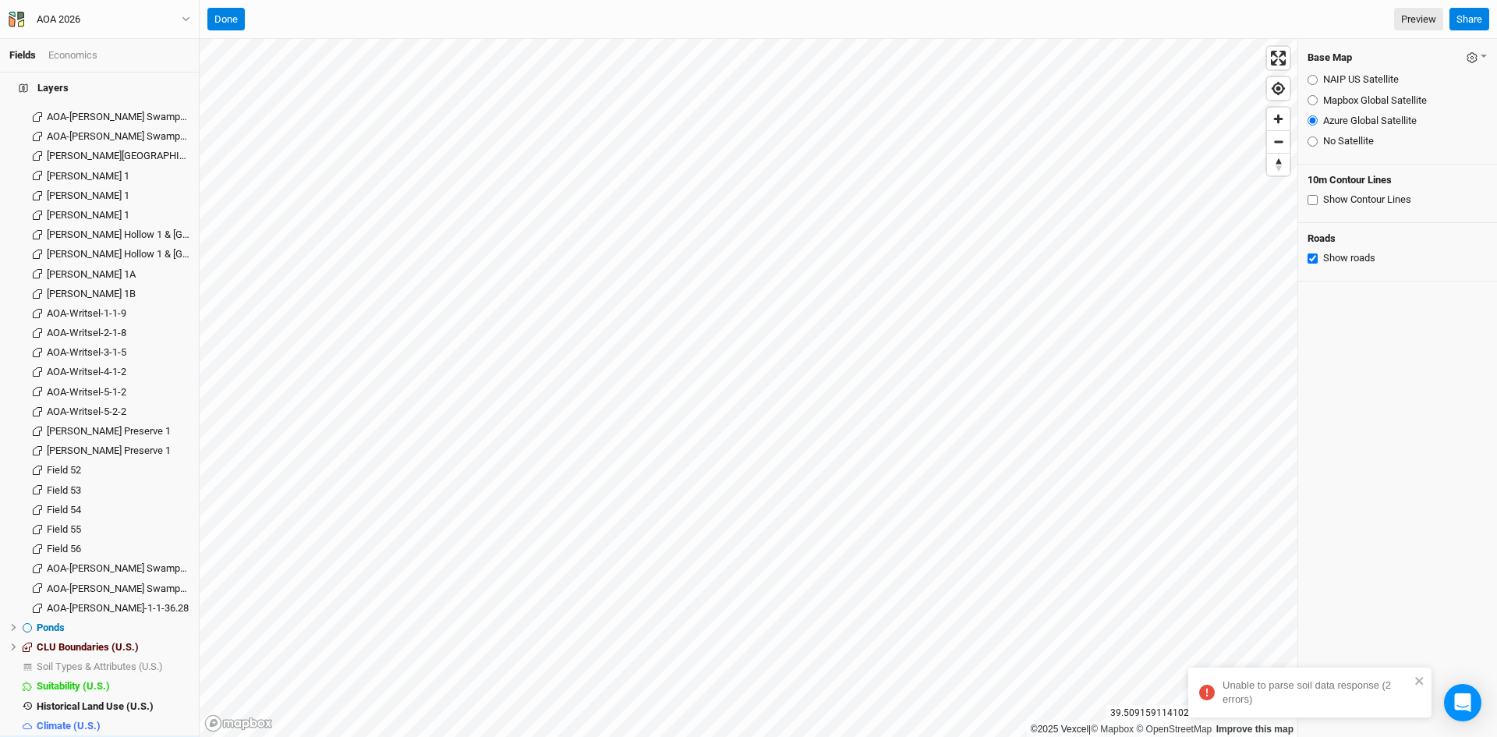
click at [1313, 101] on input "Mapbox Global Satellite" at bounding box center [1313, 100] width 10 height 10
radio input "true"
click at [1313, 78] on input "NAIP US Satellite" at bounding box center [1313, 80] width 10 height 10
radio input "true"
click at [1315, 125] on input "Azure Global Satellite" at bounding box center [1313, 120] width 10 height 10
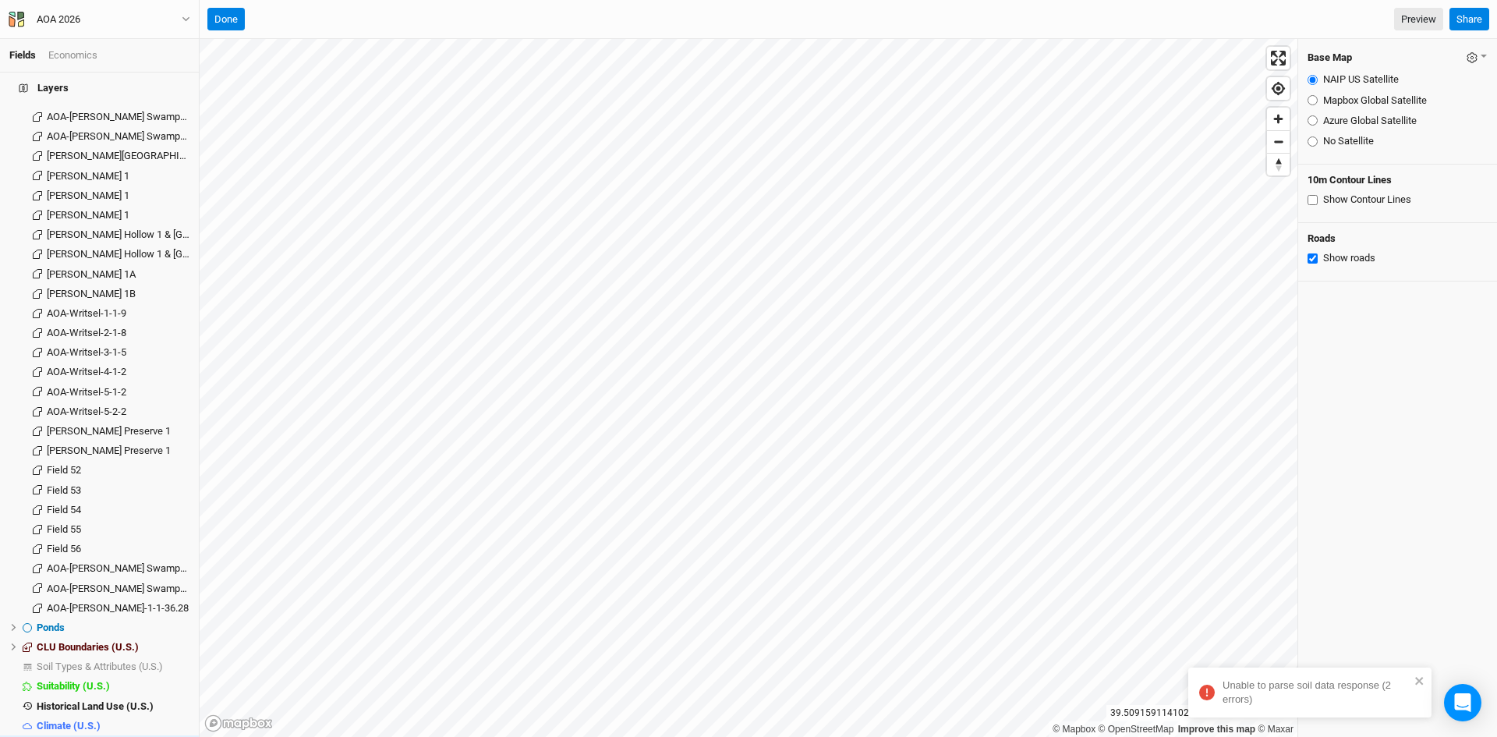
radio input "true"
click at [923, 9] on div "Fields Economics Section Groups New Group Scoped Sections Unique Sites Sections…" at bounding box center [748, 368] width 1497 height 737
click at [236, 12] on button "Done" at bounding box center [225, 19] width 37 height 23
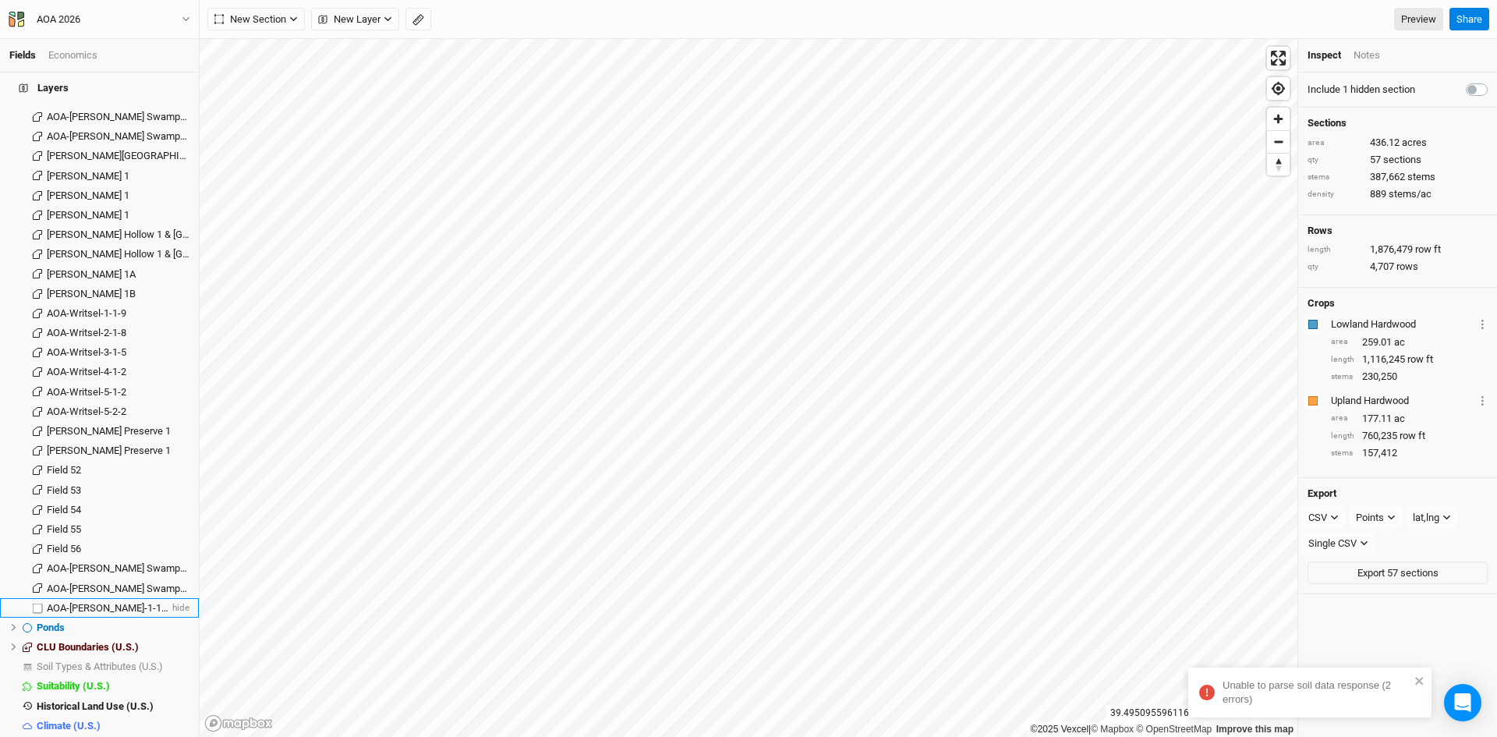
click at [120, 602] on span "AOA-[PERSON_NAME]-1-1-36.28" at bounding box center [118, 608] width 142 height 12
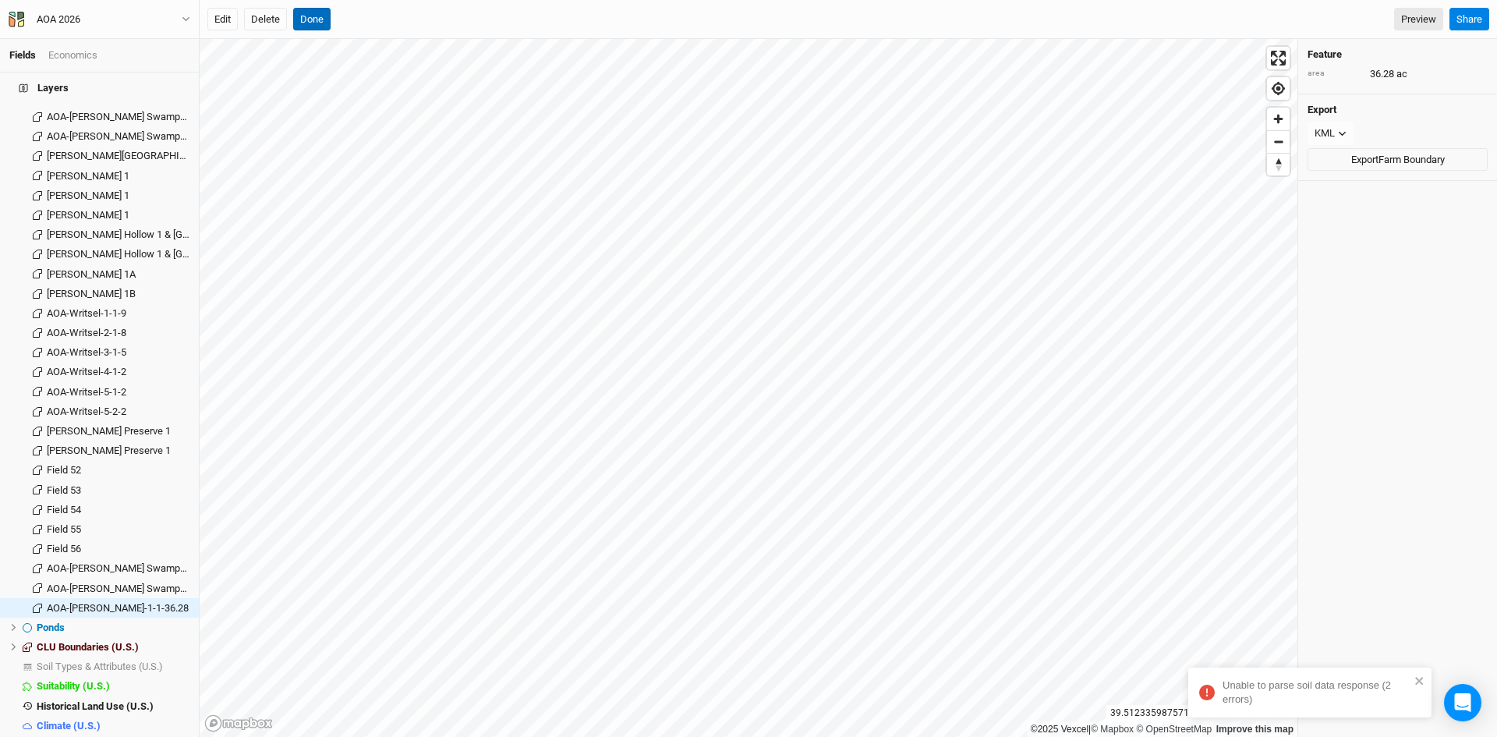
click at [317, 13] on button "Done" at bounding box center [311, 19] width 37 height 23
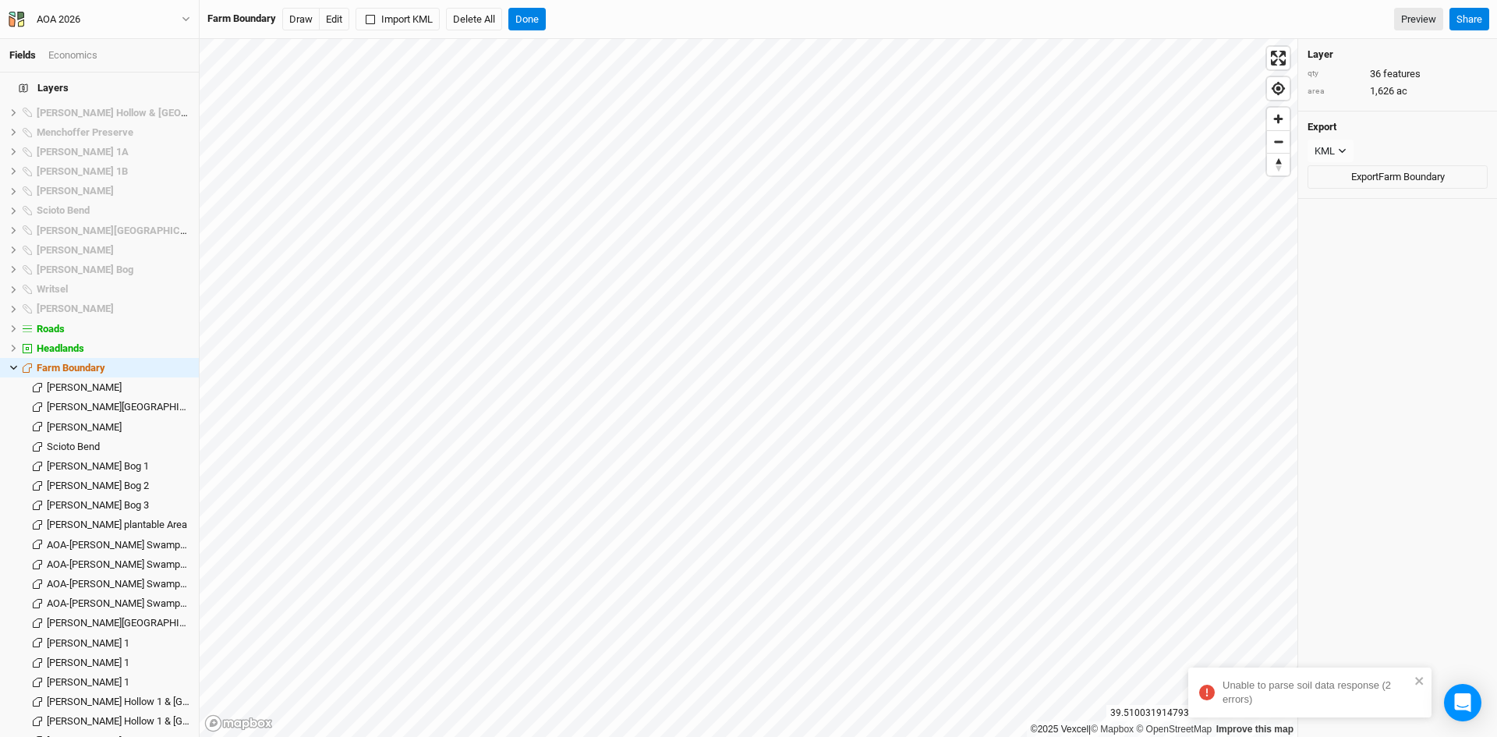
scroll to position [1446, 0]
click at [9, 359] on li "Farm Boundary hide" at bounding box center [99, 368] width 199 height 19
click at [16, 359] on li "Farm Boundary hide" at bounding box center [99, 368] width 199 height 19
click at [9, 359] on li "Farm Boundary hide" at bounding box center [99, 368] width 199 height 19
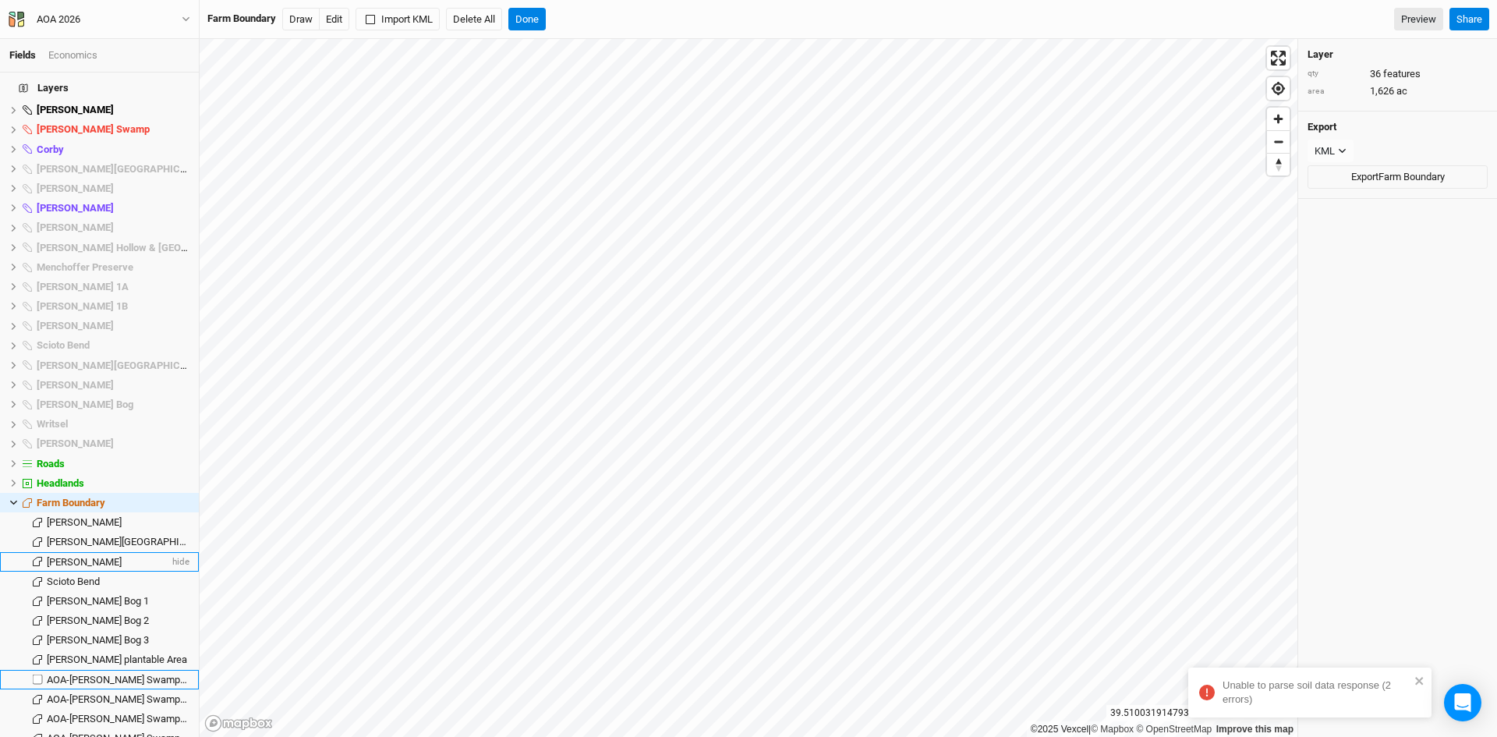
scroll to position [1368, 0]
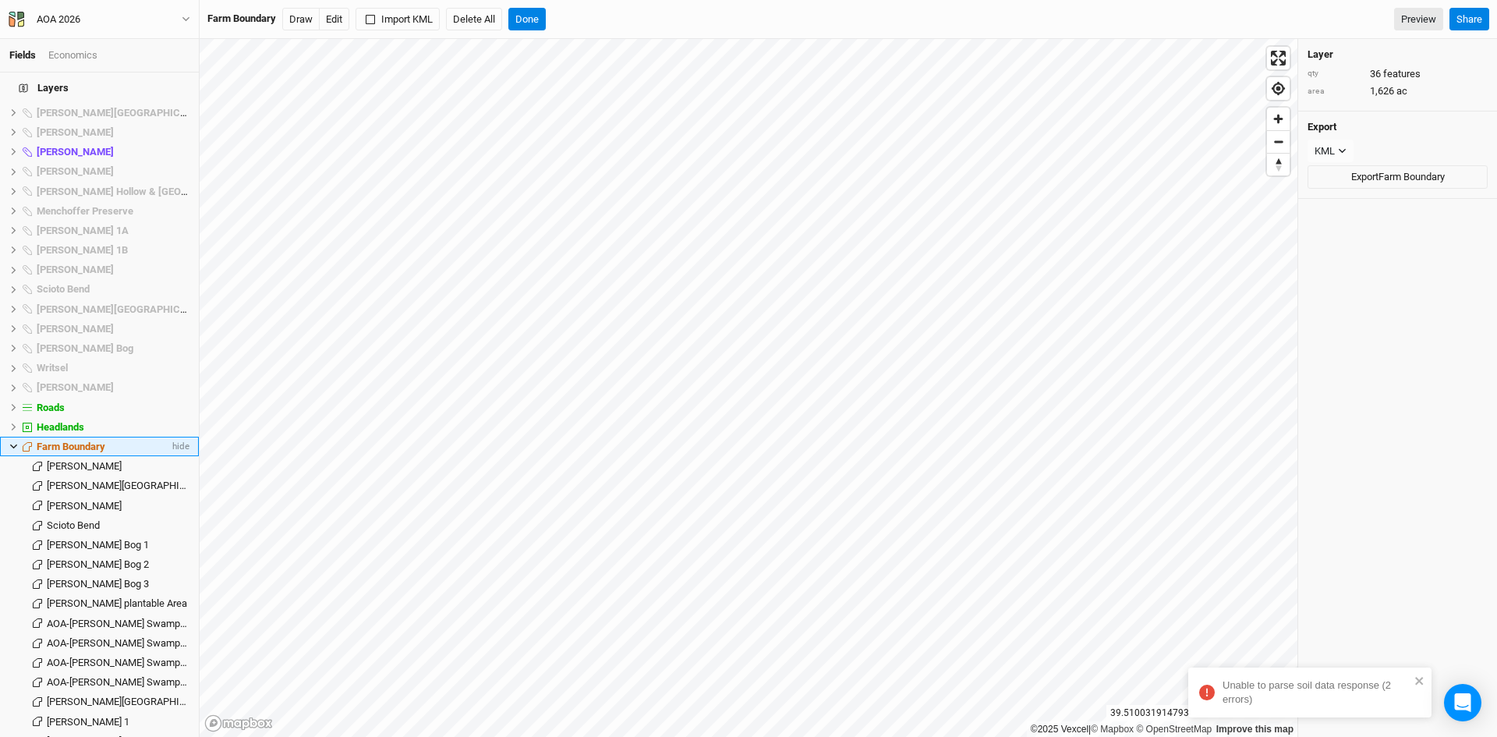
click at [14, 437] on li "Farm Boundary hide" at bounding box center [99, 446] width 199 height 19
click at [59, 441] on span "Farm Boundary" at bounding box center [71, 447] width 69 height 12
click at [10, 437] on li "Farm Boundary hide" at bounding box center [99, 446] width 199 height 19
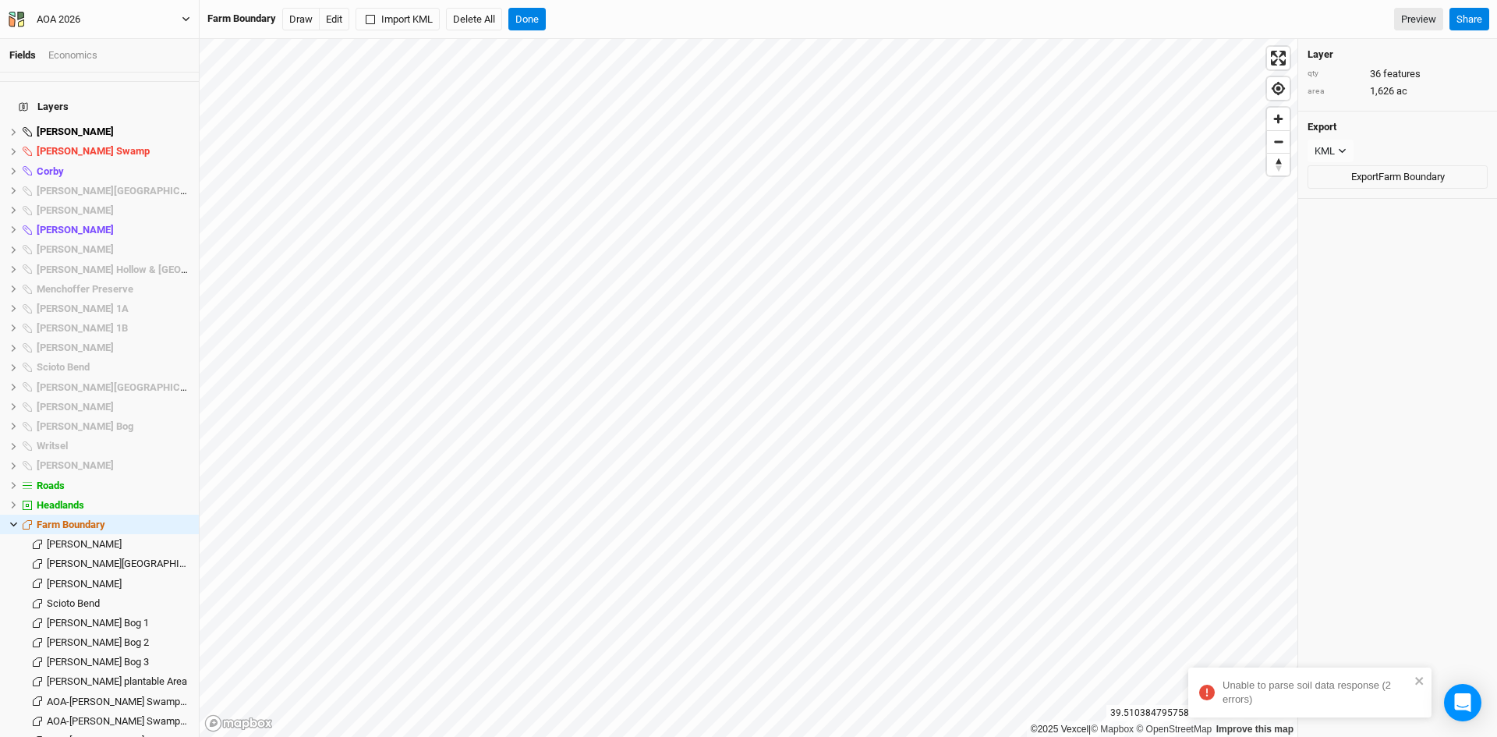
click at [185, 18] on icon "button" at bounding box center [186, 19] width 9 height 9
click at [116, 44] on button "Back" at bounding box center [128, 44] width 123 height 20
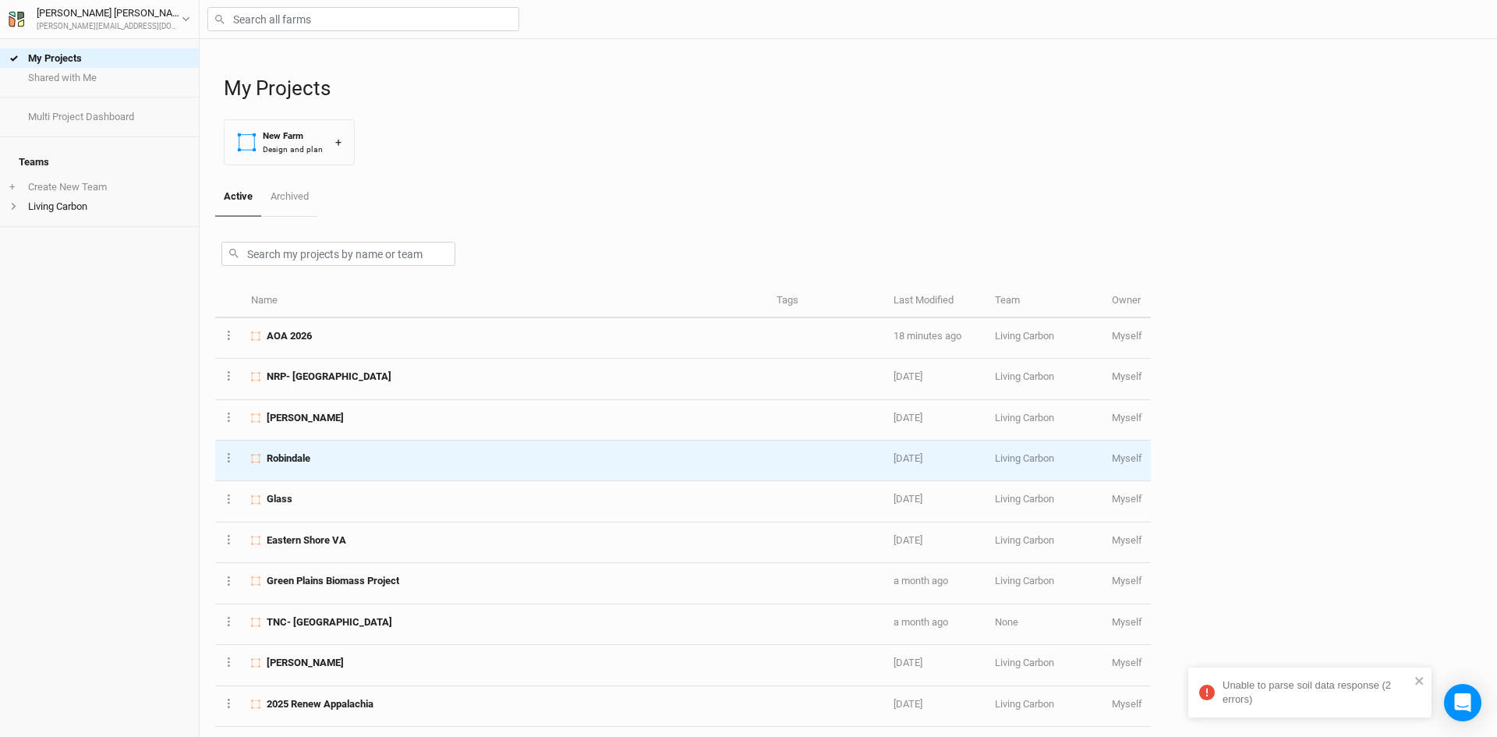
click at [415, 462] on div "Robindale" at bounding box center [505, 459] width 508 height 14
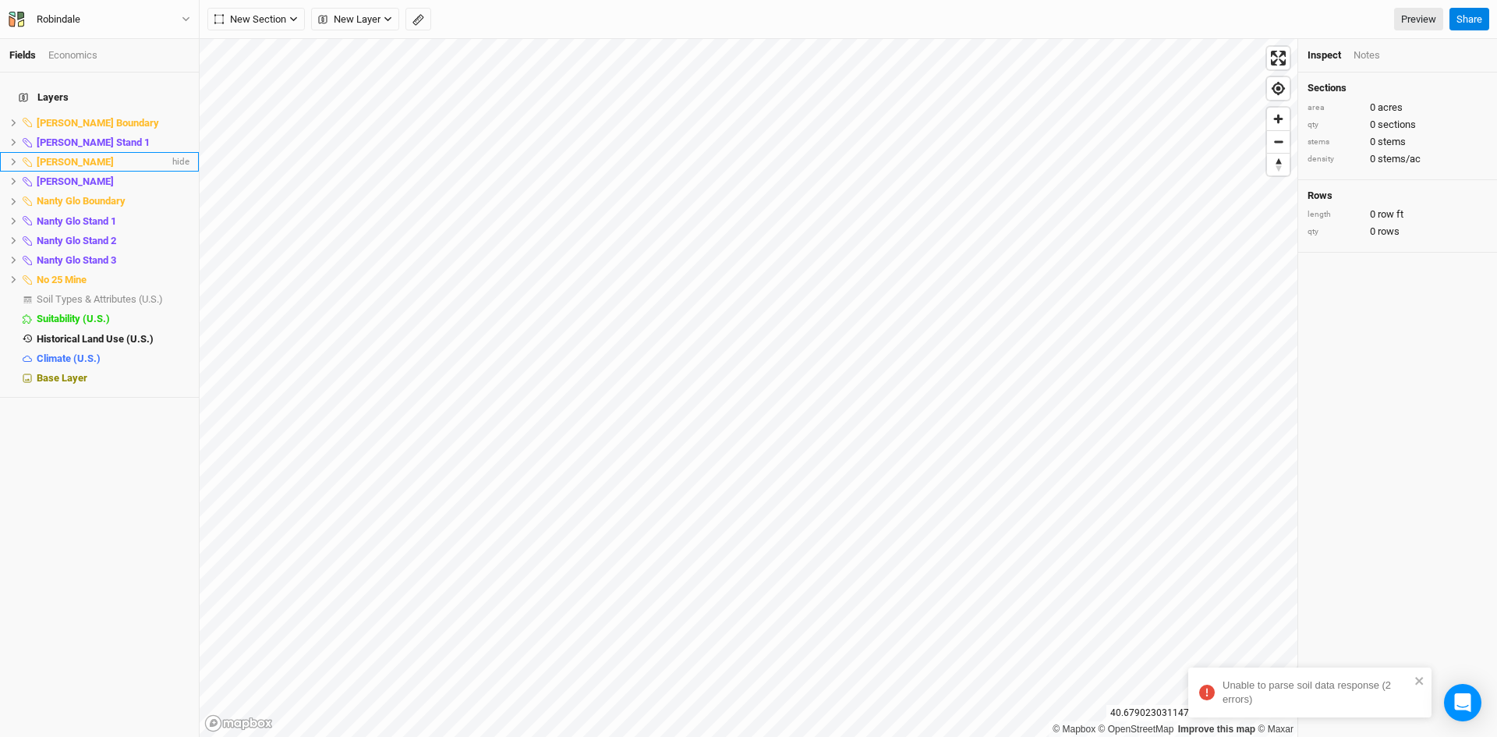
click at [12, 158] on icon at bounding box center [13, 162] width 9 height 9
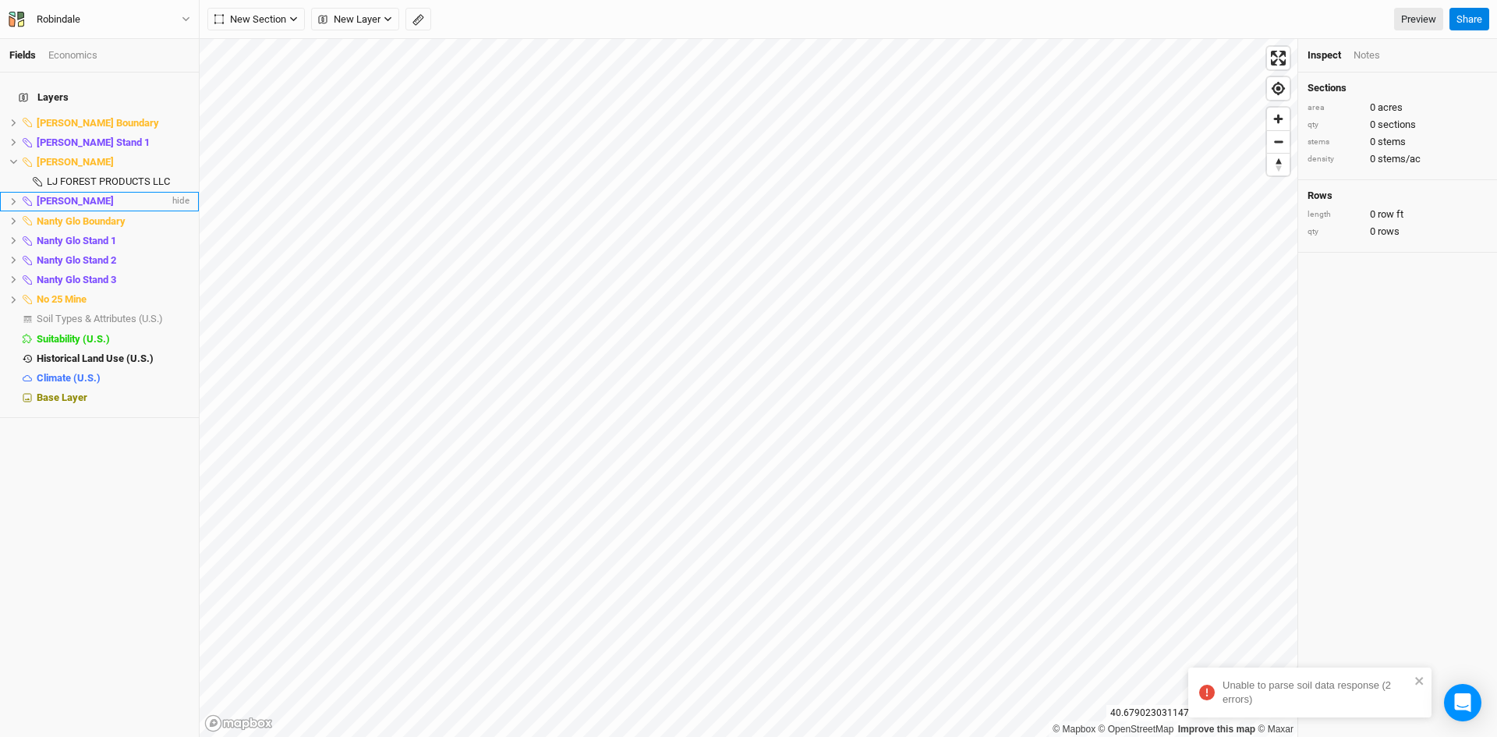
click at [12, 197] on icon at bounding box center [13, 201] width 9 height 9
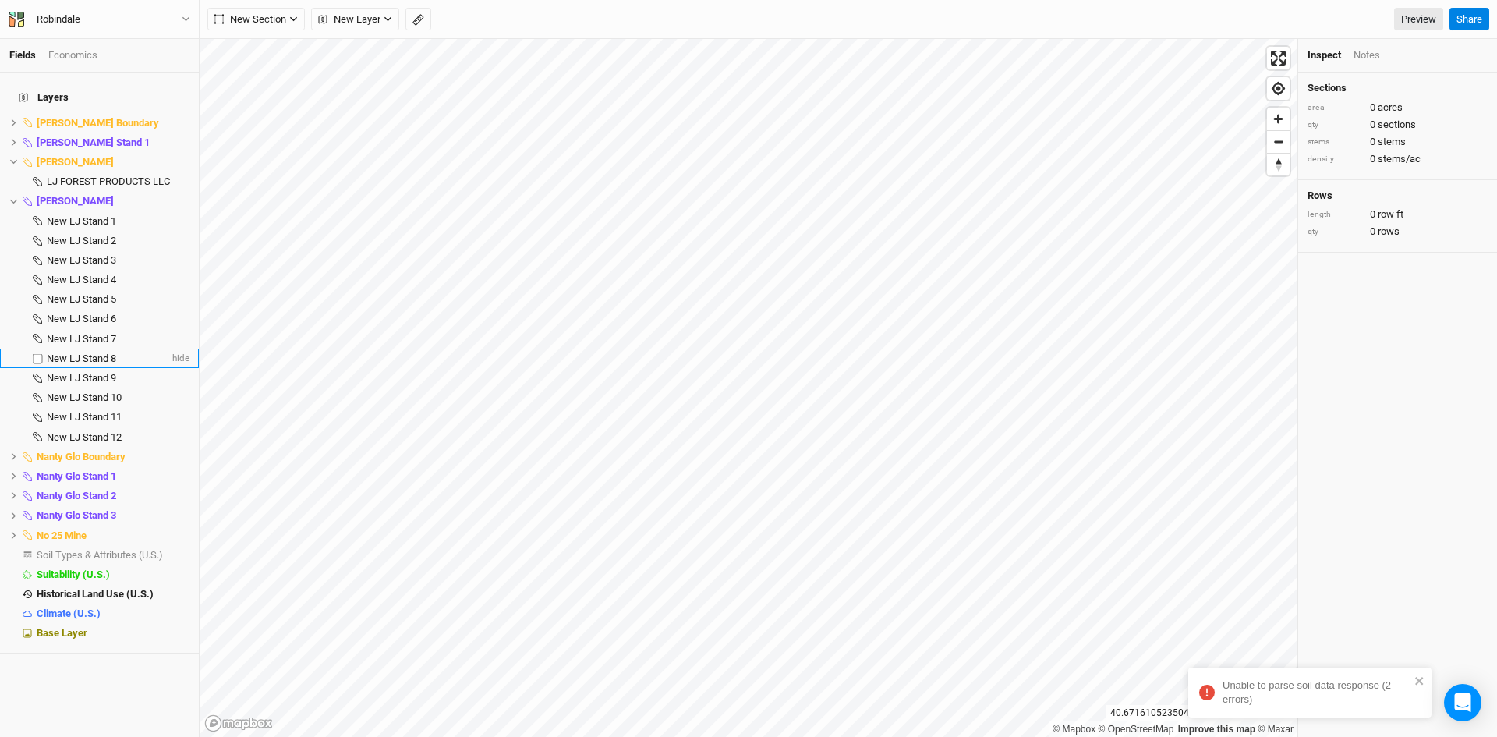
click at [108, 353] on span "New LJ Stand 8" at bounding box center [81, 359] width 69 height 12
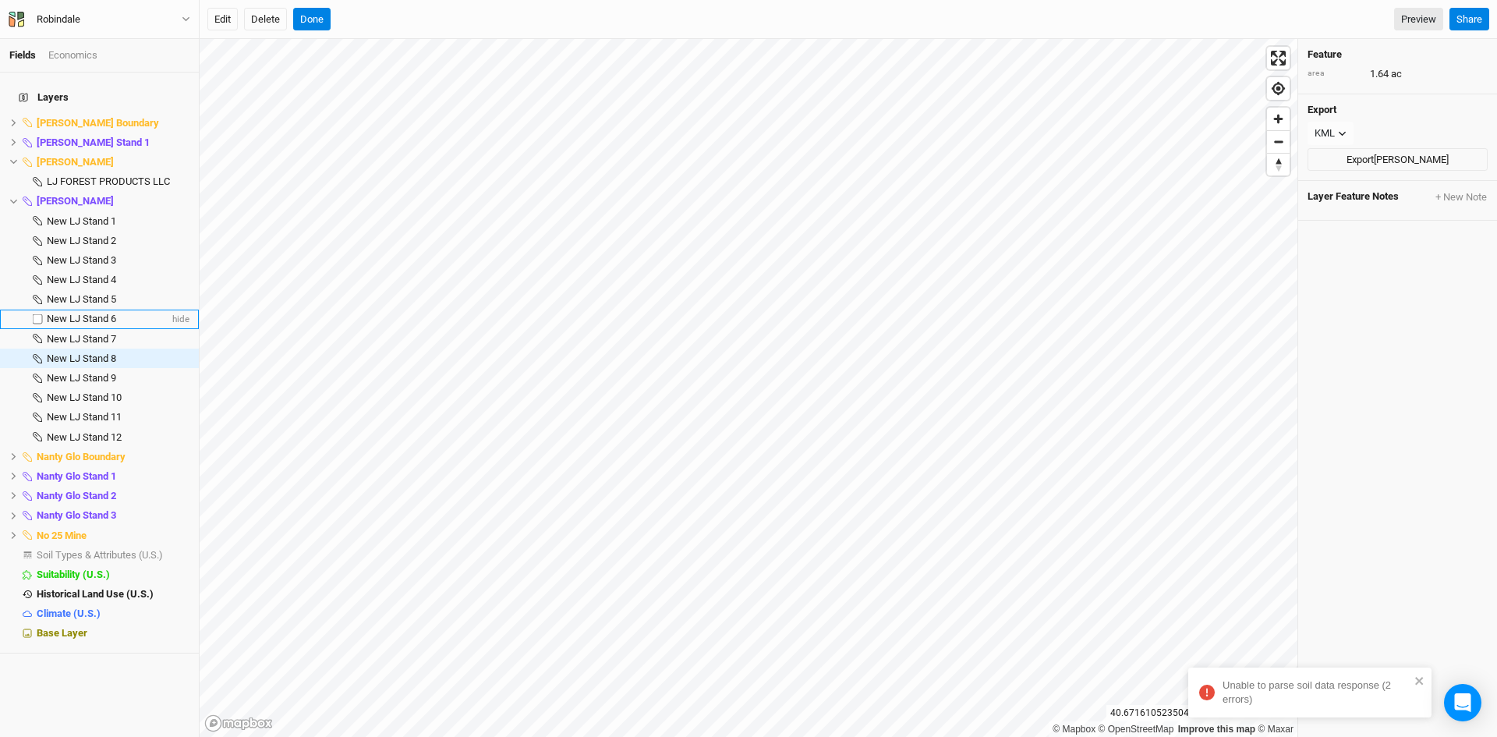
click at [101, 313] on span "New LJ Stand 6" at bounding box center [81, 319] width 69 height 12
click at [85, 333] on span "New LJ Stand 7" at bounding box center [81, 339] width 69 height 12
click at [76, 353] on span "New LJ Stand 8" at bounding box center [81, 359] width 69 height 12
click at [91, 353] on span "New LJ Stand 8" at bounding box center [81, 359] width 69 height 12
click at [102, 372] on span "New LJ Stand 9" at bounding box center [81, 378] width 69 height 12
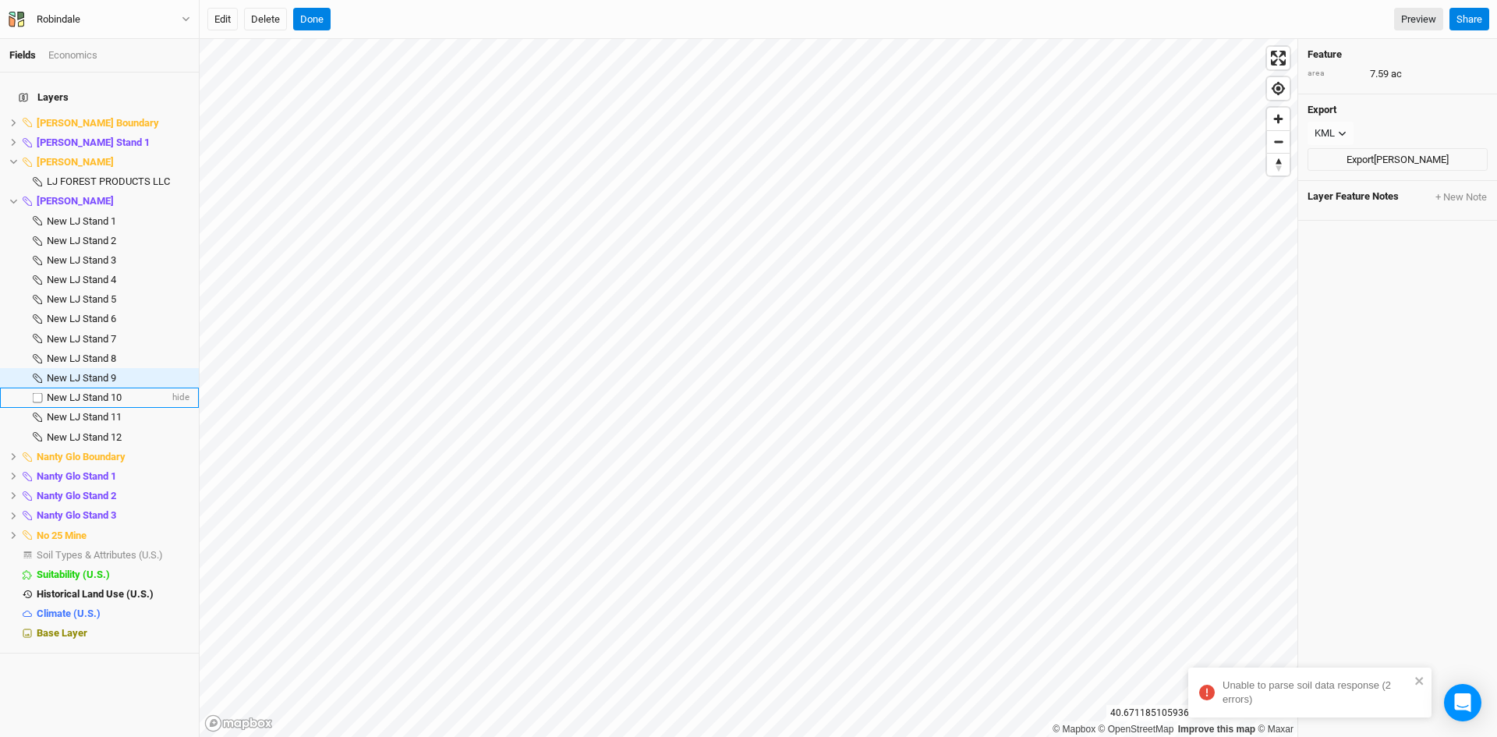
click at [80, 391] on span "New LJ Stand 10" at bounding box center [84, 397] width 75 height 12
click at [94, 411] on span "New LJ Stand 11" at bounding box center [84, 417] width 75 height 12
click at [89, 431] on span "New LJ Stand 12" at bounding box center [84, 437] width 75 height 12
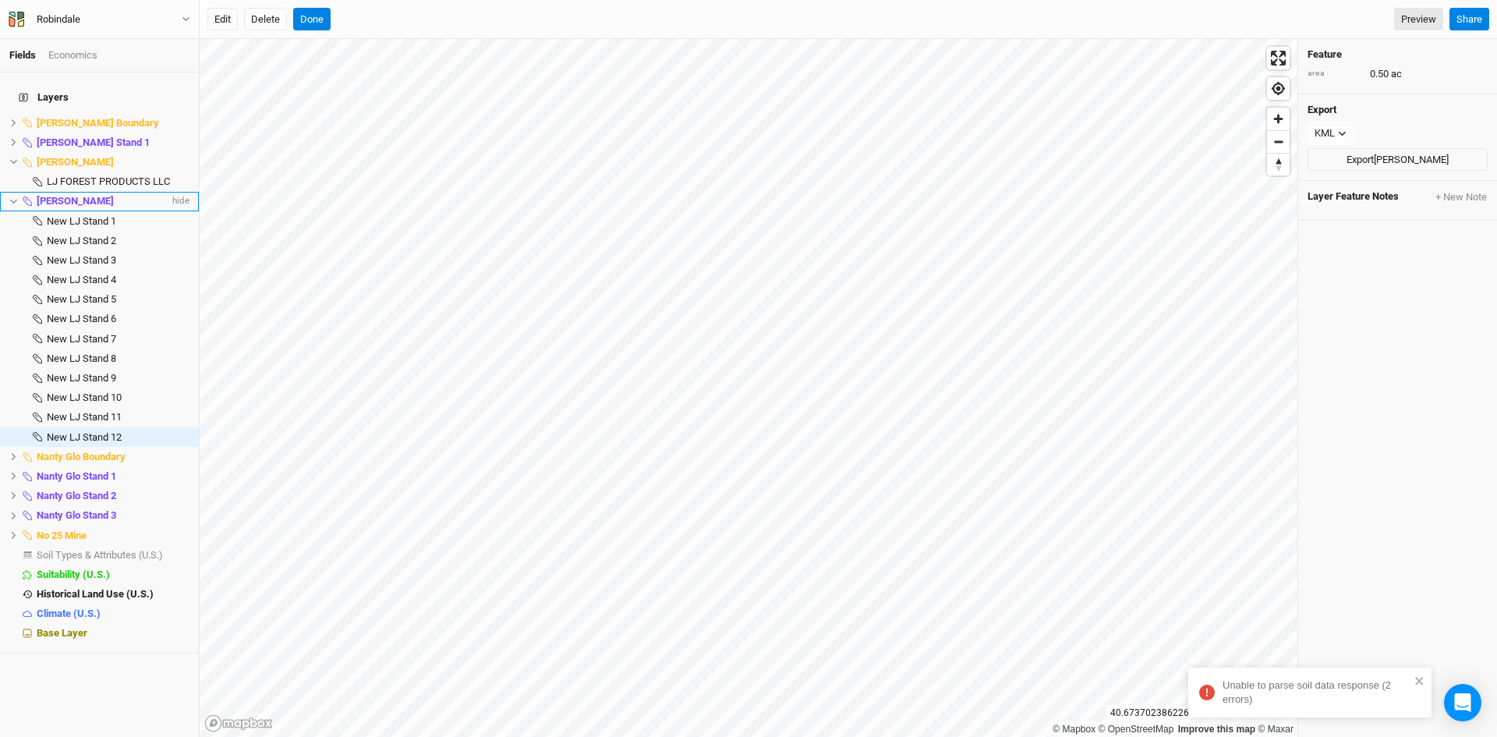
click at [10, 197] on icon at bounding box center [13, 201] width 9 height 9
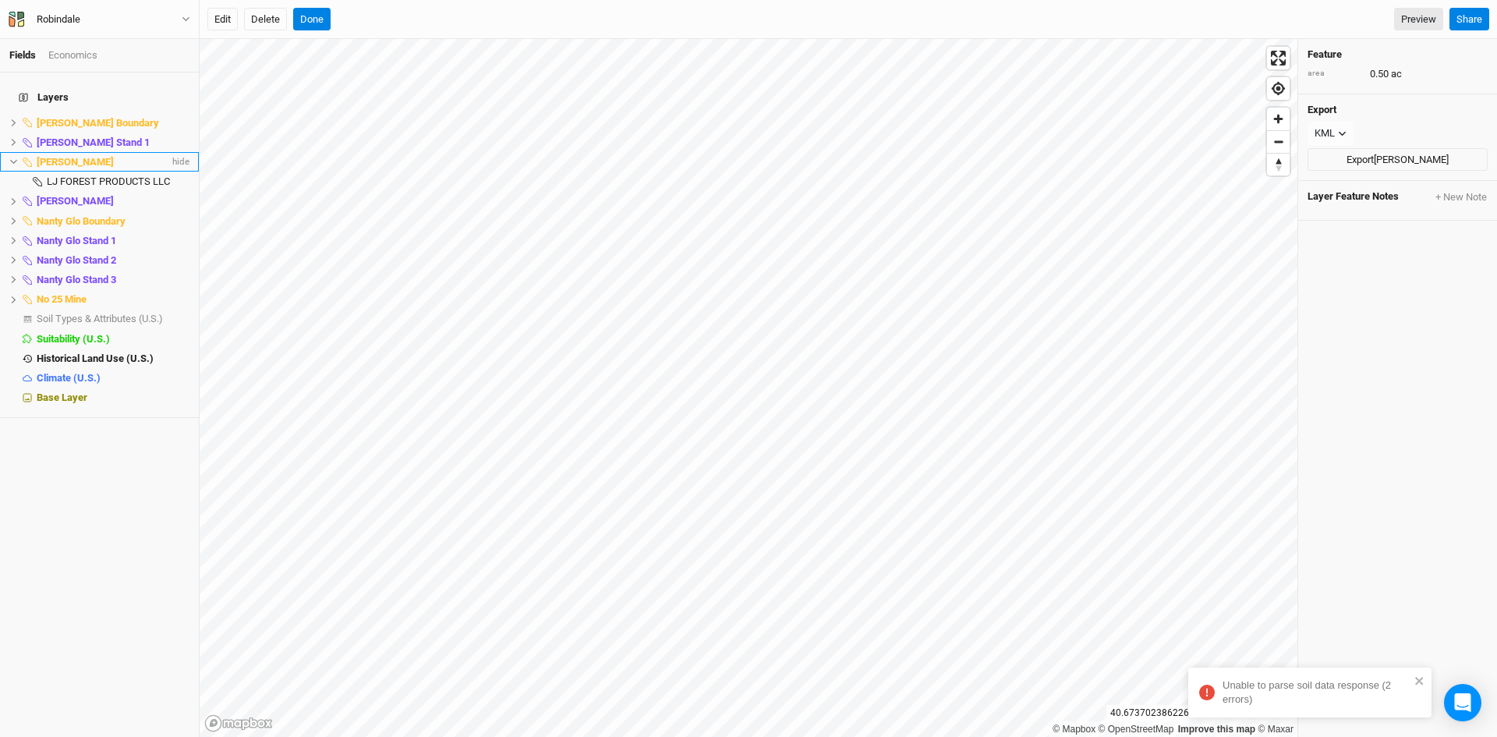
click at [8, 152] on li "[PERSON_NAME] hide" at bounding box center [99, 161] width 199 height 19
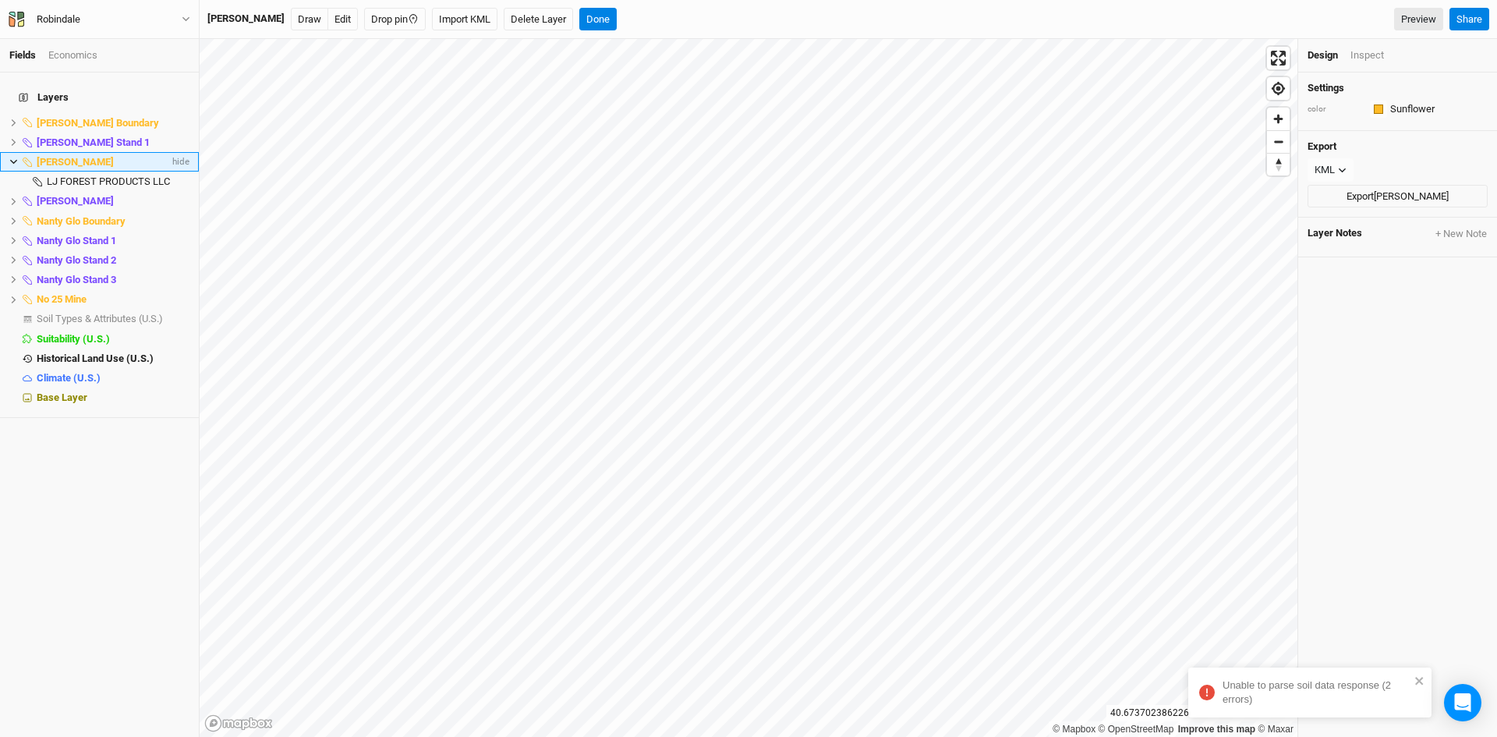
click at [12, 158] on icon at bounding box center [13, 162] width 9 height 9
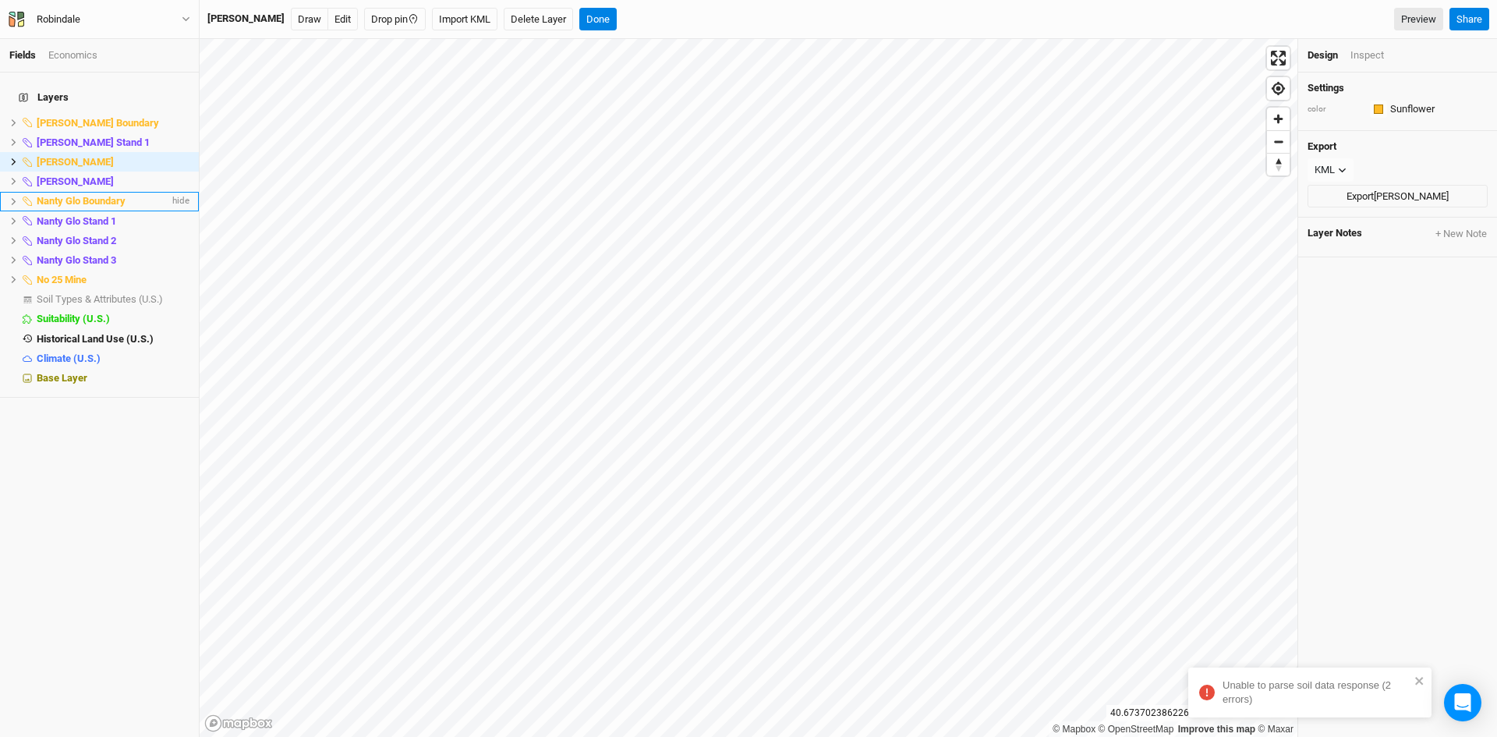
click at [11, 197] on icon at bounding box center [13, 201] width 9 height 9
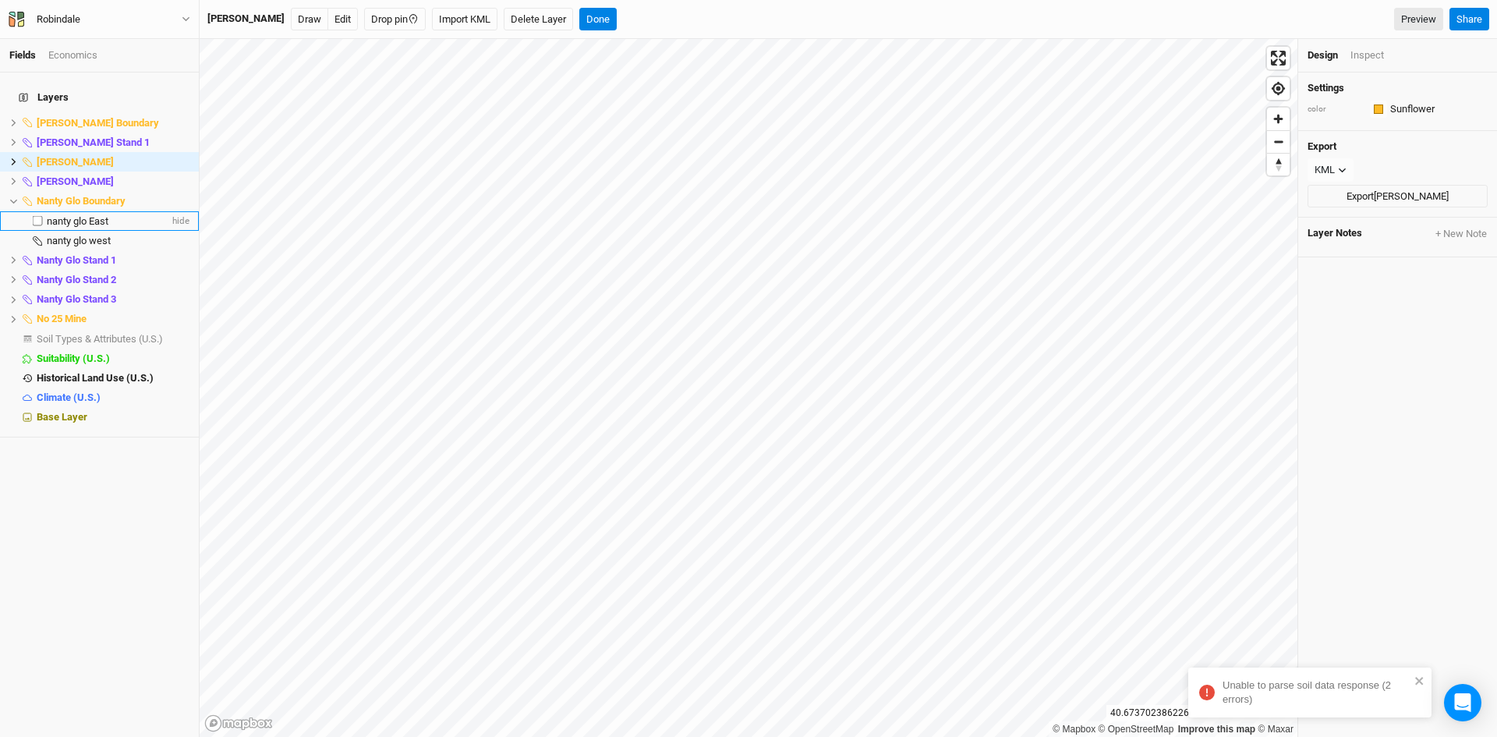
click at [72, 215] on span "nanty glo East" at bounding box center [78, 221] width 62 height 12
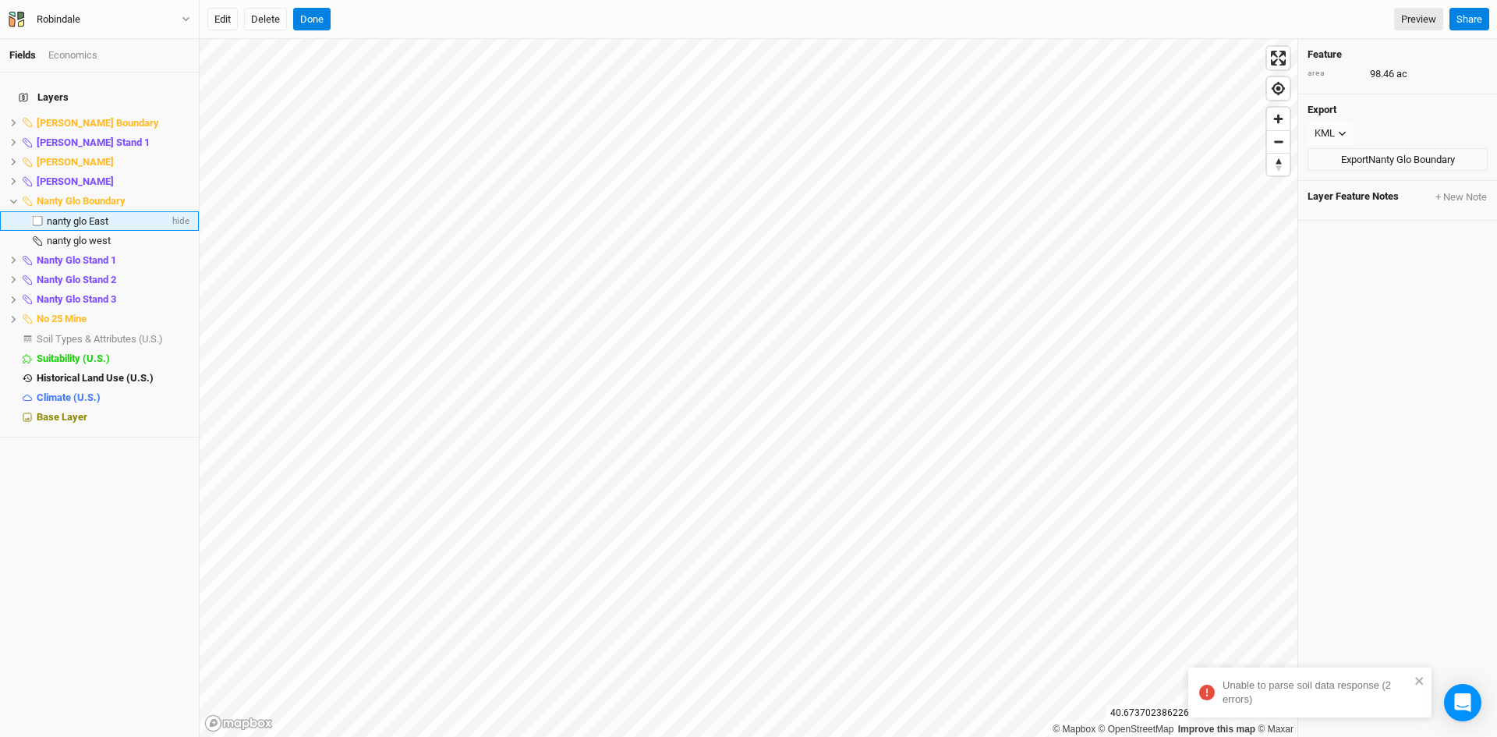
click at [62, 215] on span "nanty glo East" at bounding box center [78, 221] width 62 height 12
click at [58, 235] on span "nanty glo west" at bounding box center [79, 241] width 64 height 12
click at [66, 215] on span "nanty glo East" at bounding box center [78, 221] width 62 height 12
click at [11, 199] on icon at bounding box center [13, 201] width 7 height 5
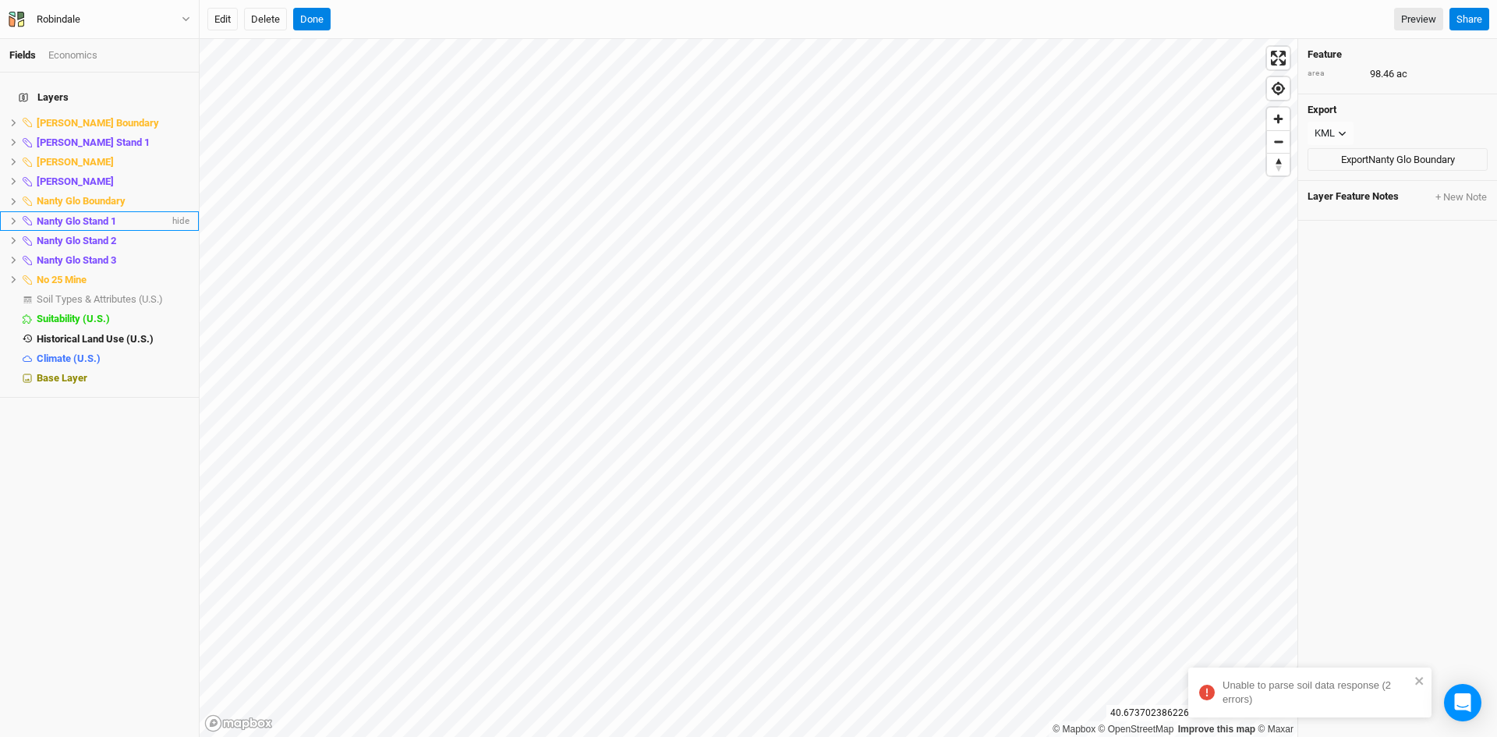
click at [16, 217] on icon at bounding box center [13, 221] width 9 height 9
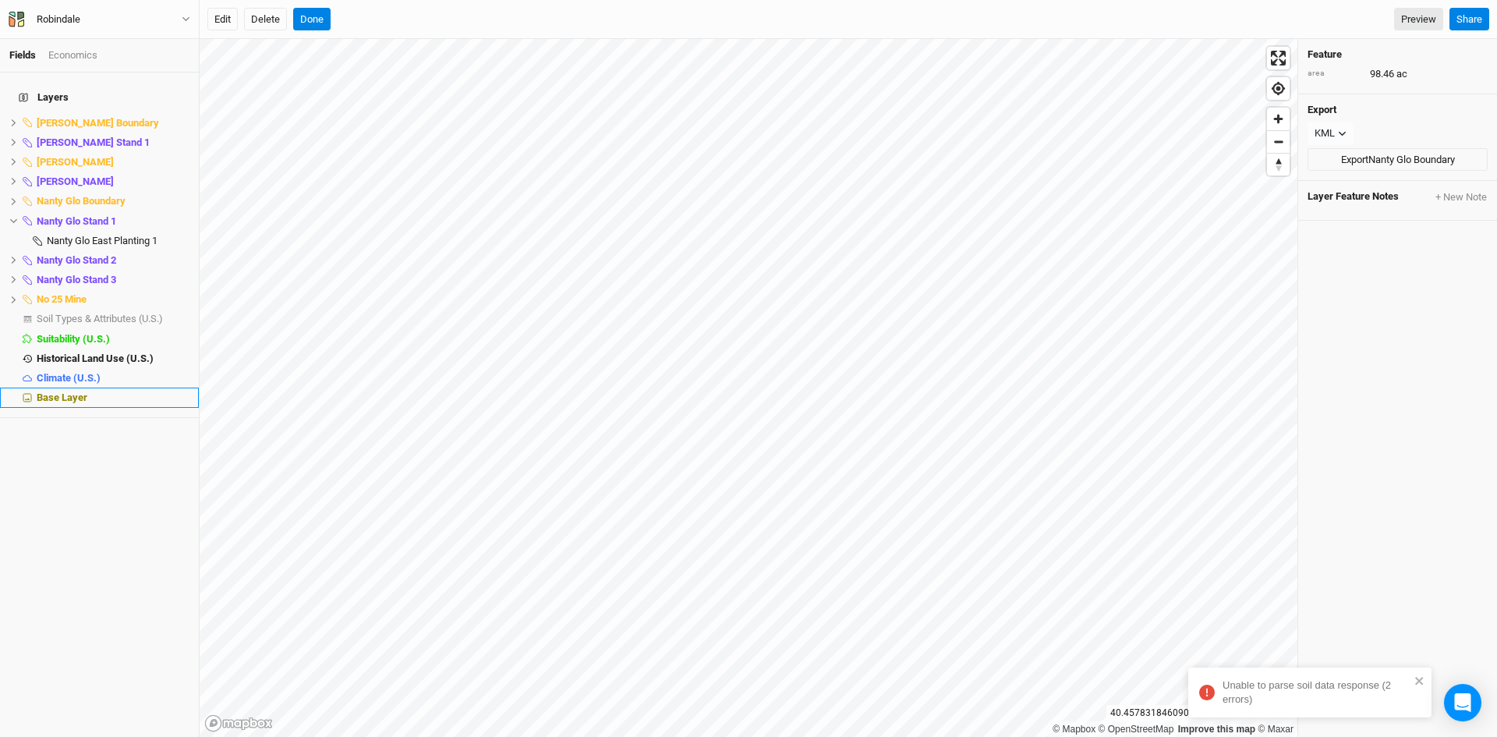
click at [58, 391] on span "Base Layer" at bounding box center [62, 397] width 51 height 12
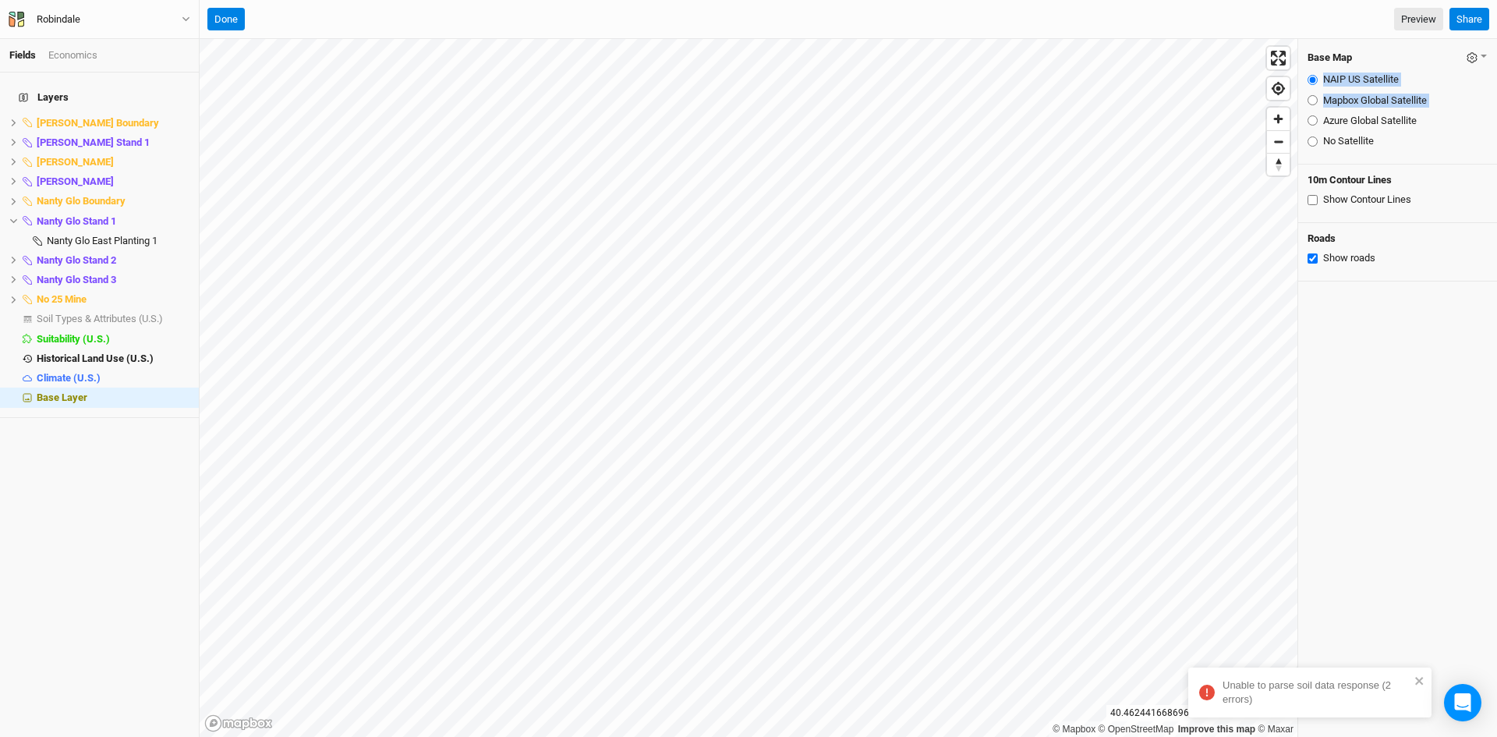
drag, startPoint x: 1319, startPoint y: 104, endPoint x: 1323, endPoint y: 76, distance: 28.5
click at [1324, 76] on fieldset "NAIP US Satellite Mapbox Global Satellite Azure Global Satellite No Satellite" at bounding box center [1398, 110] width 180 height 88
click at [1316, 122] on input "Azure Global Satellite" at bounding box center [1313, 120] width 10 height 10
radio input "true"
click at [88, 274] on span "Nanty Glo Stand 3" at bounding box center [77, 280] width 80 height 12
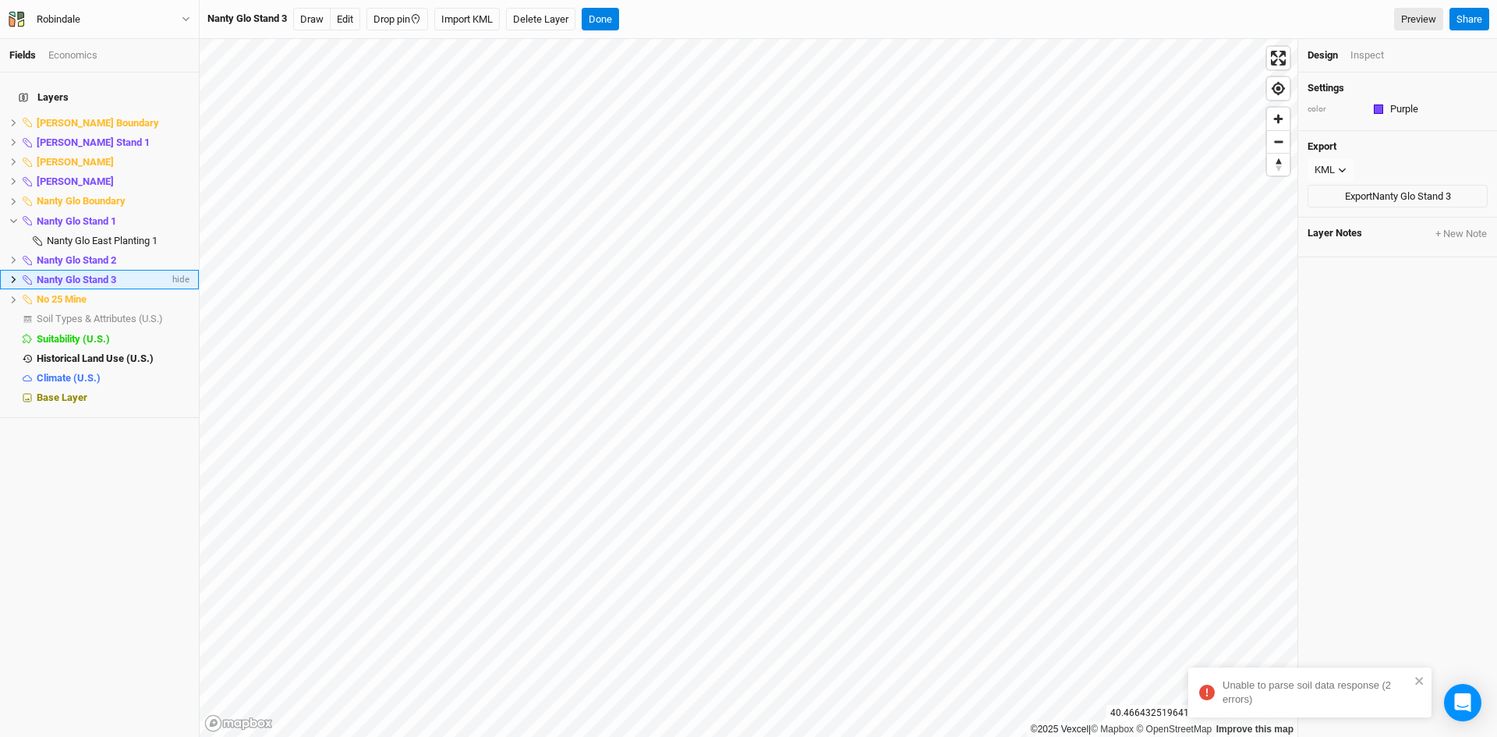
click at [10, 270] on li "Nanty Glo Stand 3 hide" at bounding box center [99, 279] width 199 height 19
click at [13, 276] on icon at bounding box center [14, 279] width 5 height 7
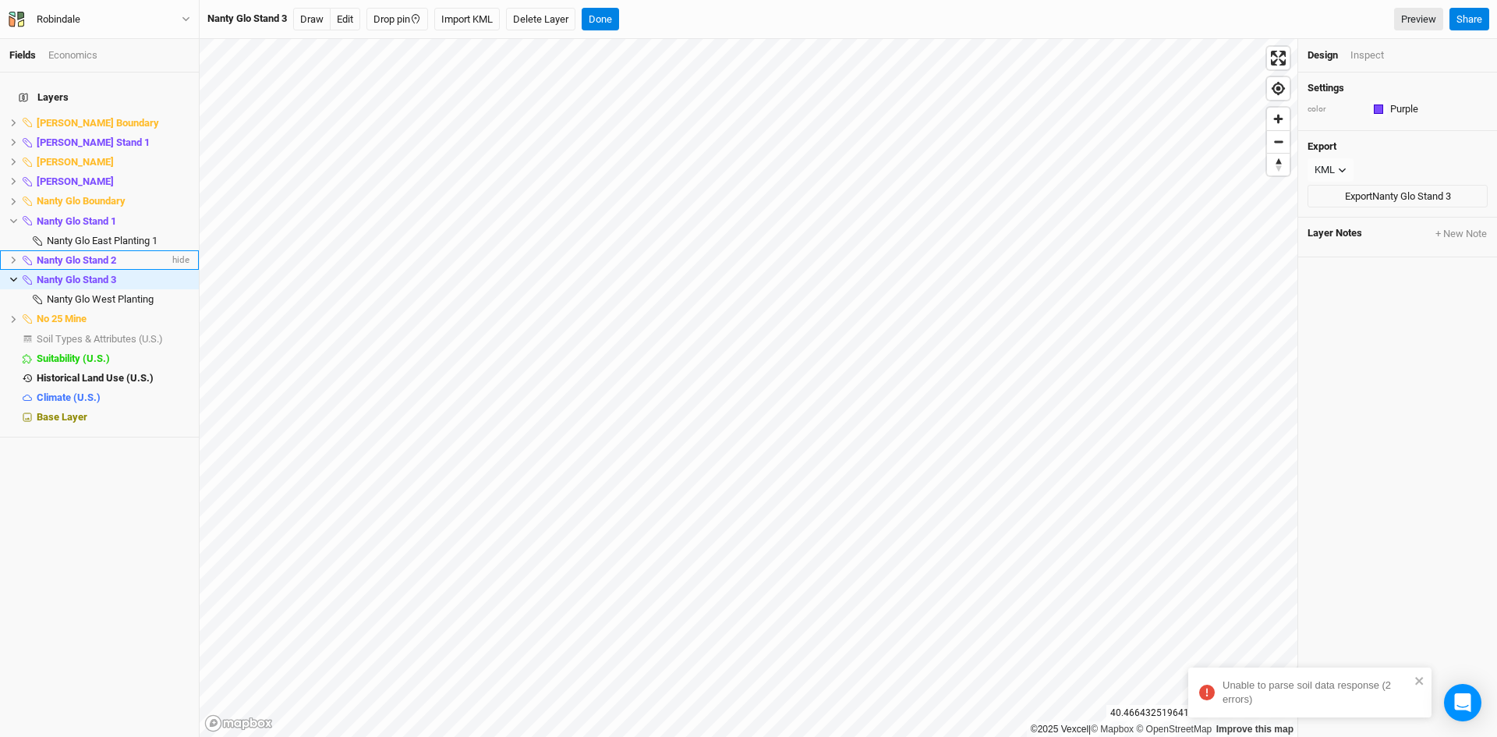
click at [11, 256] on icon at bounding box center [13, 260] width 9 height 9
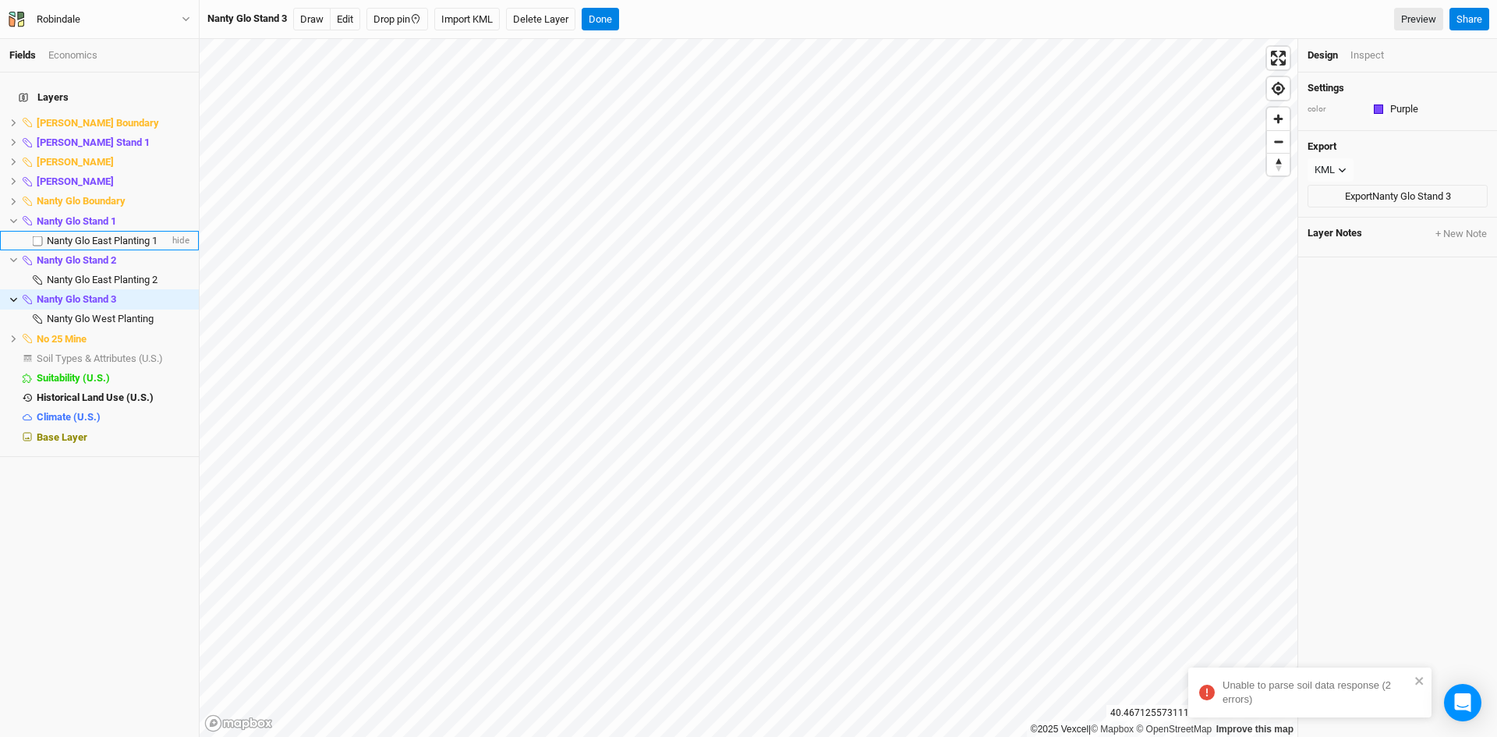
click at [83, 235] on span "Nanty Glo East Planting 1" at bounding box center [102, 241] width 111 height 12
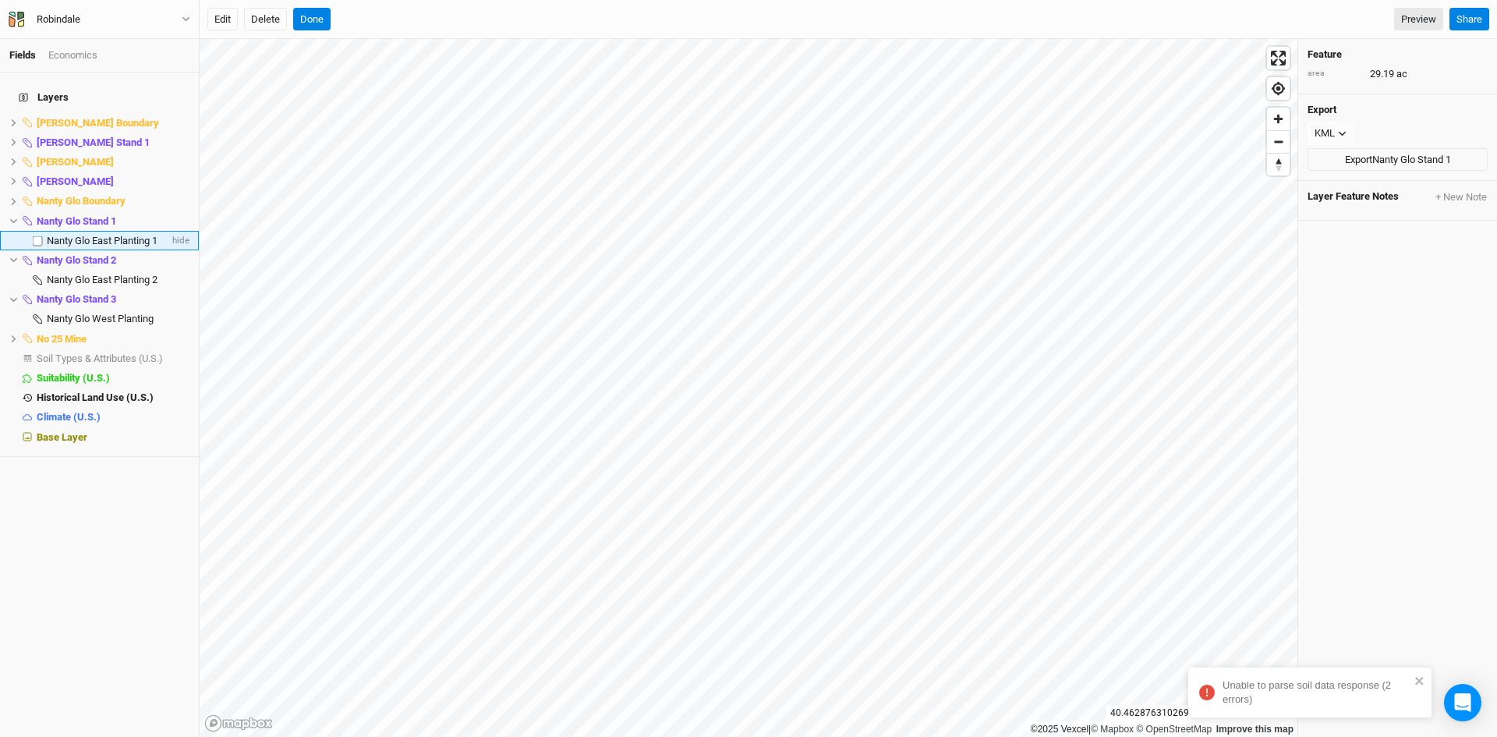
click at [105, 235] on span "Nanty Glo East Planting 1" at bounding box center [102, 241] width 111 height 12
click at [126, 270] on li "Nanty Glo East Planting 2 hide" at bounding box center [99, 279] width 199 height 19
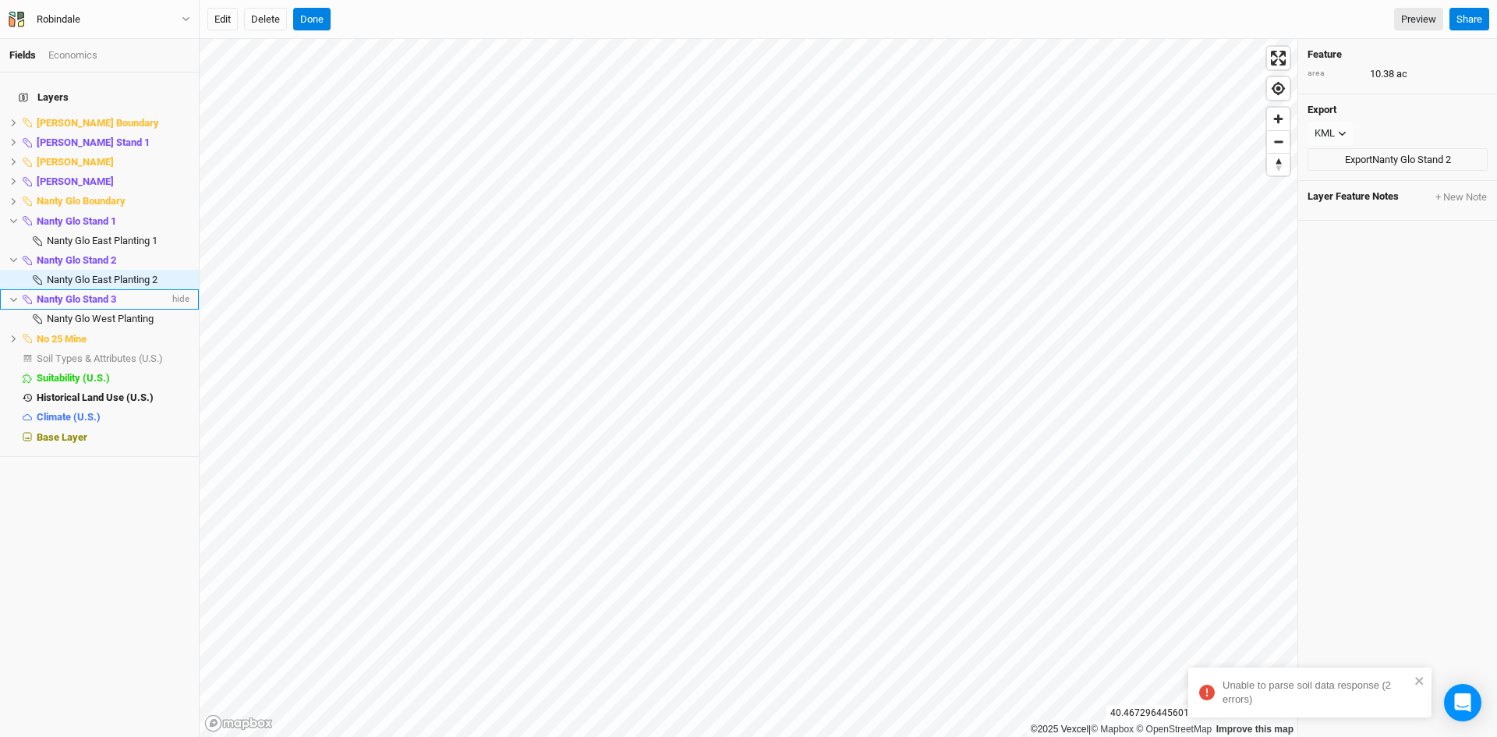
click at [119, 293] on div "Nanty Glo Stand 3" at bounding box center [103, 299] width 133 height 12
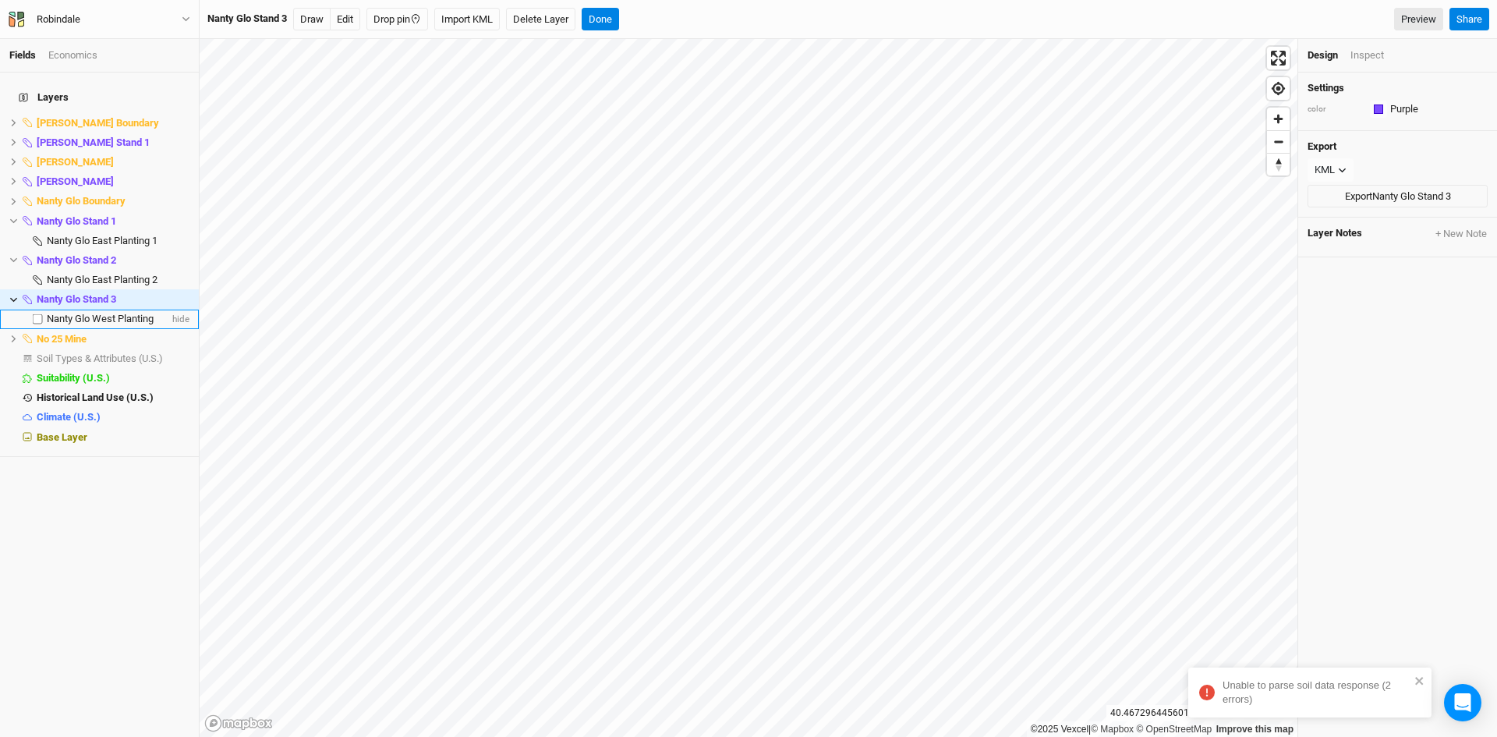
click at [70, 310] on li "Nanty Glo West Planting hide" at bounding box center [99, 319] width 199 height 19
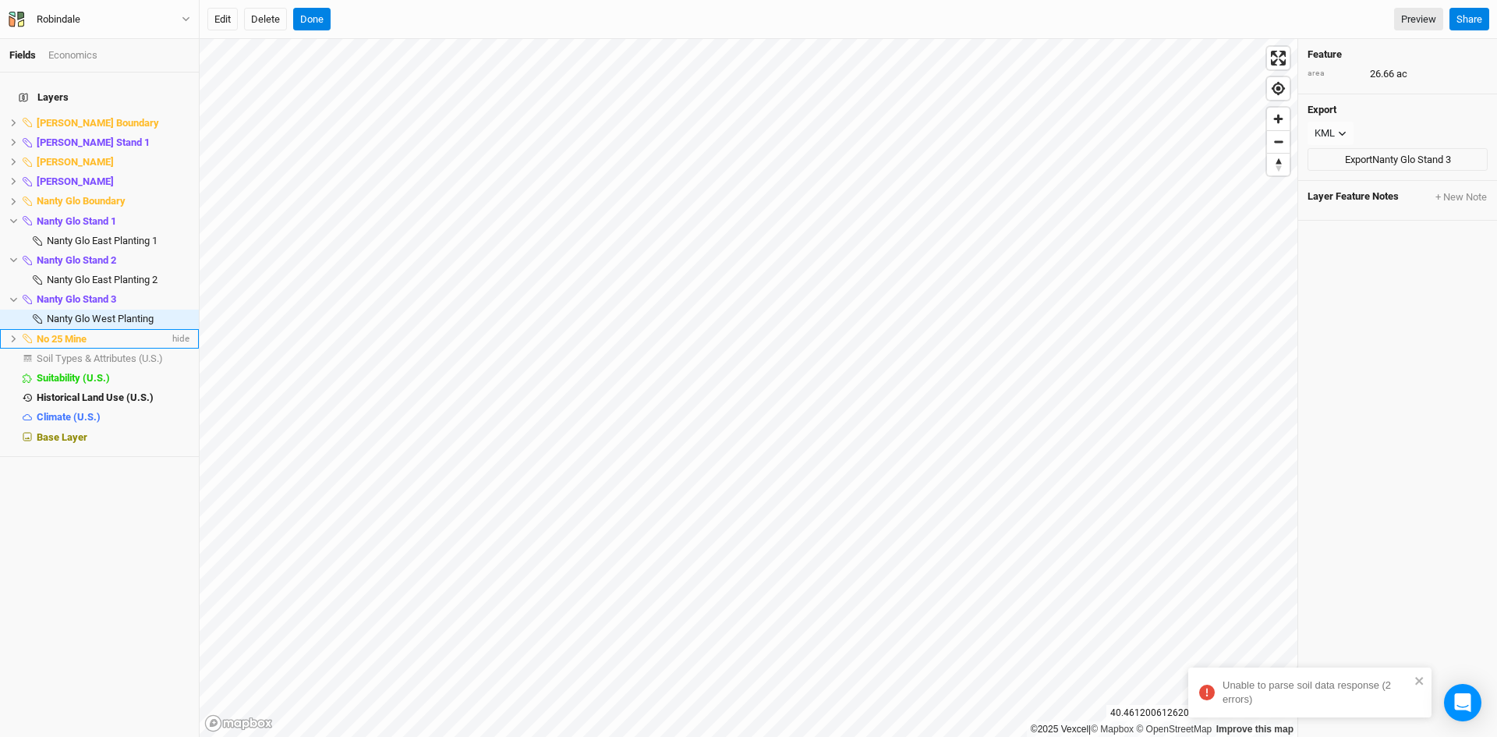
click at [11, 335] on icon at bounding box center [13, 339] width 9 height 9
click at [83, 353] on span "no 25 mine" at bounding box center [71, 359] width 48 height 12
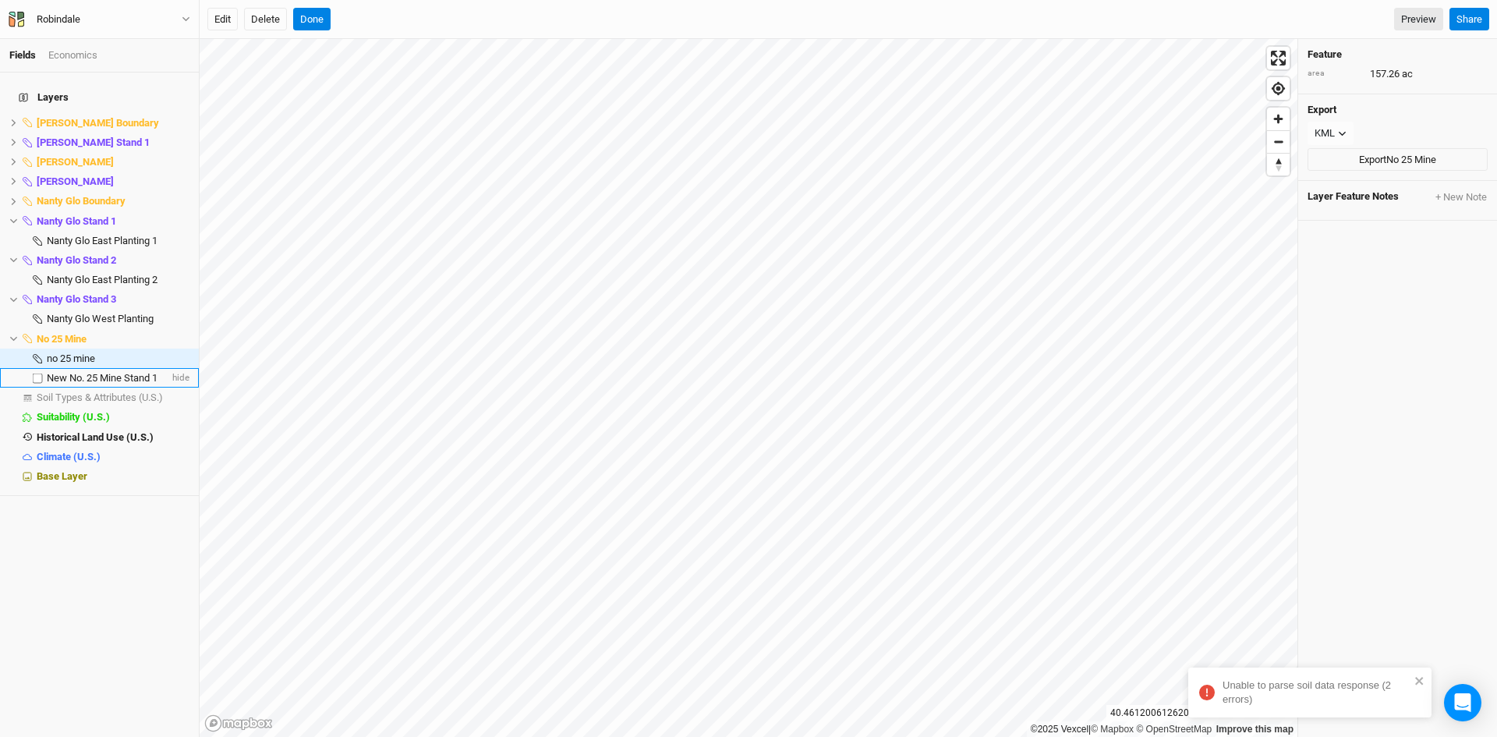
click at [82, 372] on span "New No. 25 Mine Stand 1" at bounding box center [102, 378] width 111 height 12
click at [118, 372] on span "New No. 25 Mine Stand 1" at bounding box center [102, 378] width 111 height 12
click at [316, 17] on button "Done" at bounding box center [311, 19] width 37 height 23
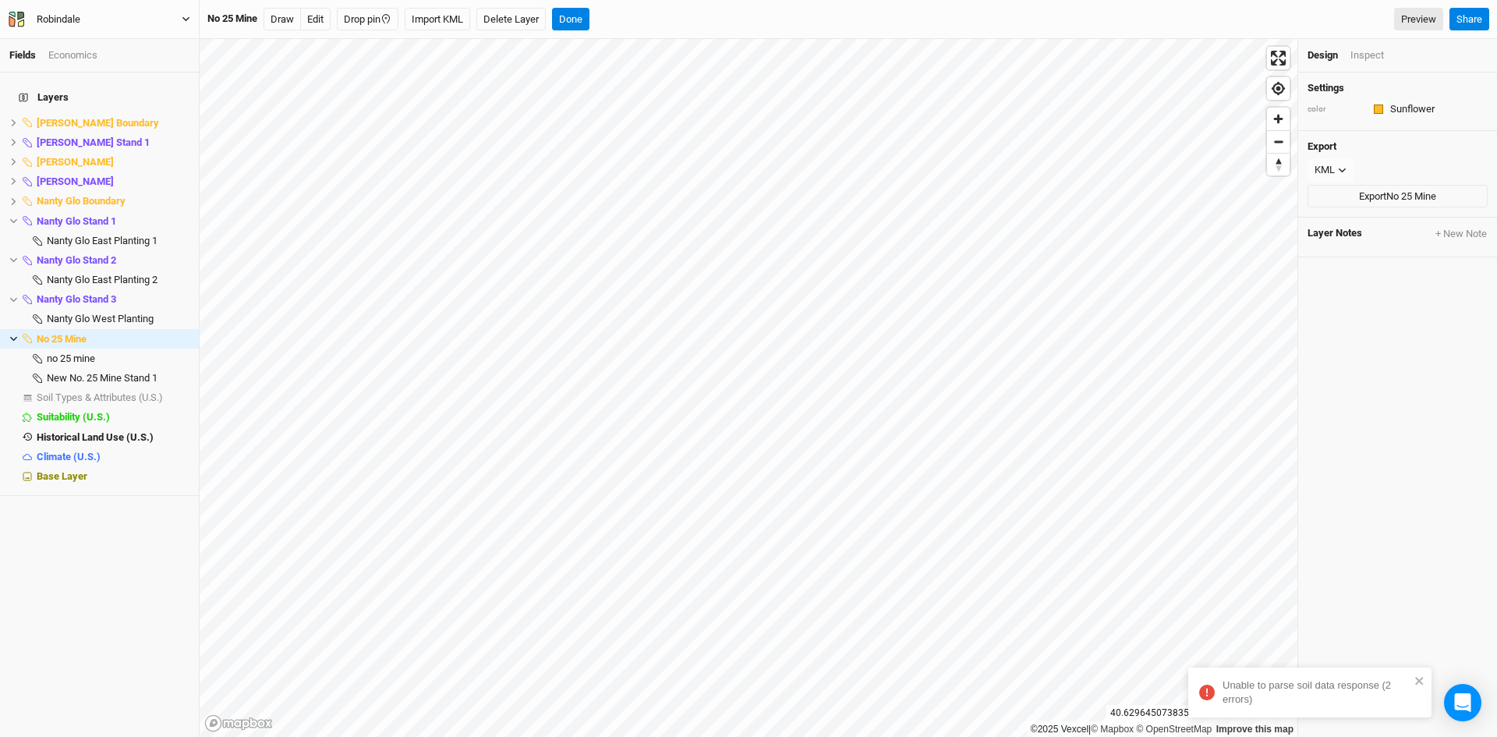
click at [183, 17] on icon "button" at bounding box center [185, 19] width 7 height 5
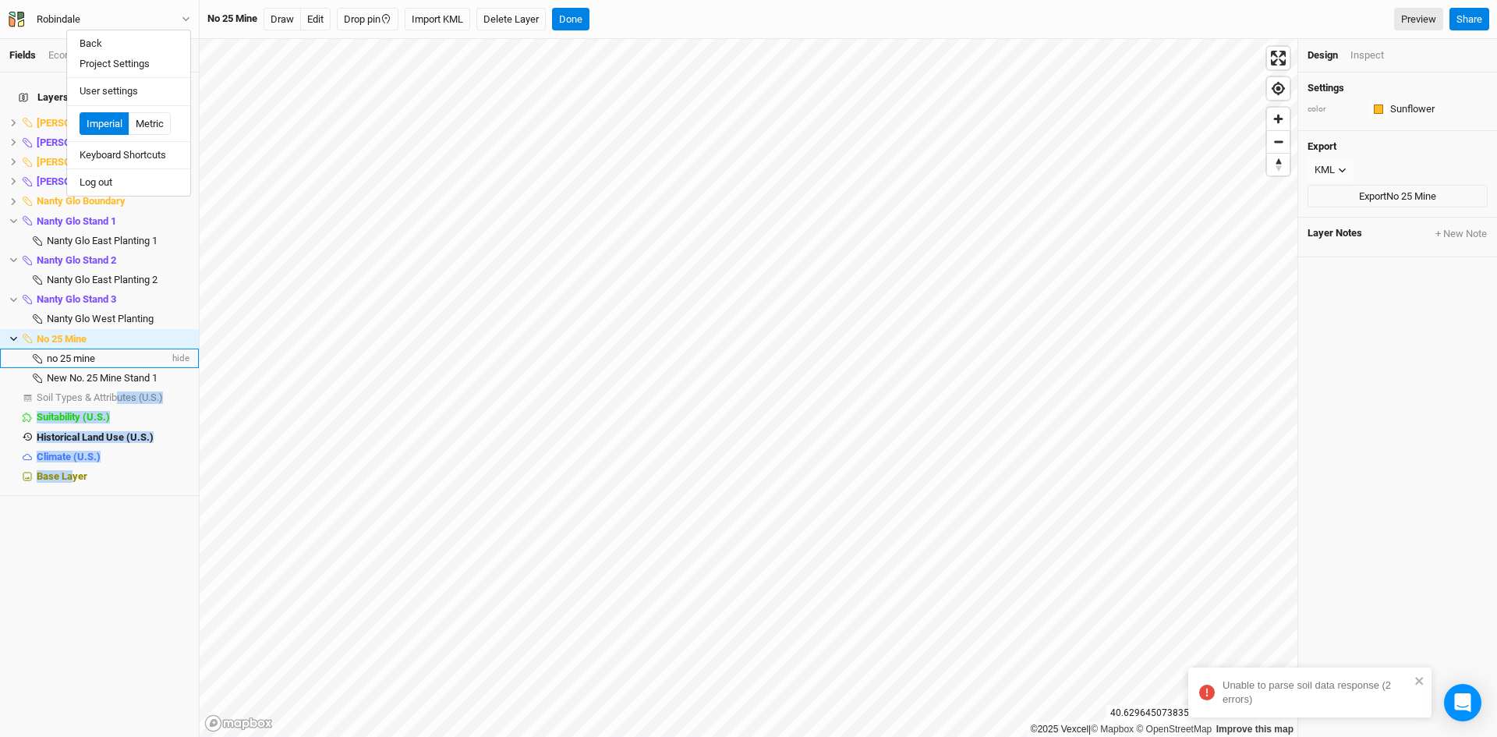
drag, startPoint x: 73, startPoint y: 491, endPoint x: 128, endPoint y: 343, distance: 157.9
click at [127, 349] on div "Layers [PERSON_NAME] Boundary [PERSON_NAME] Stand 1 hide [PERSON_NAME] hide [PE…" at bounding box center [99, 405] width 199 height 664
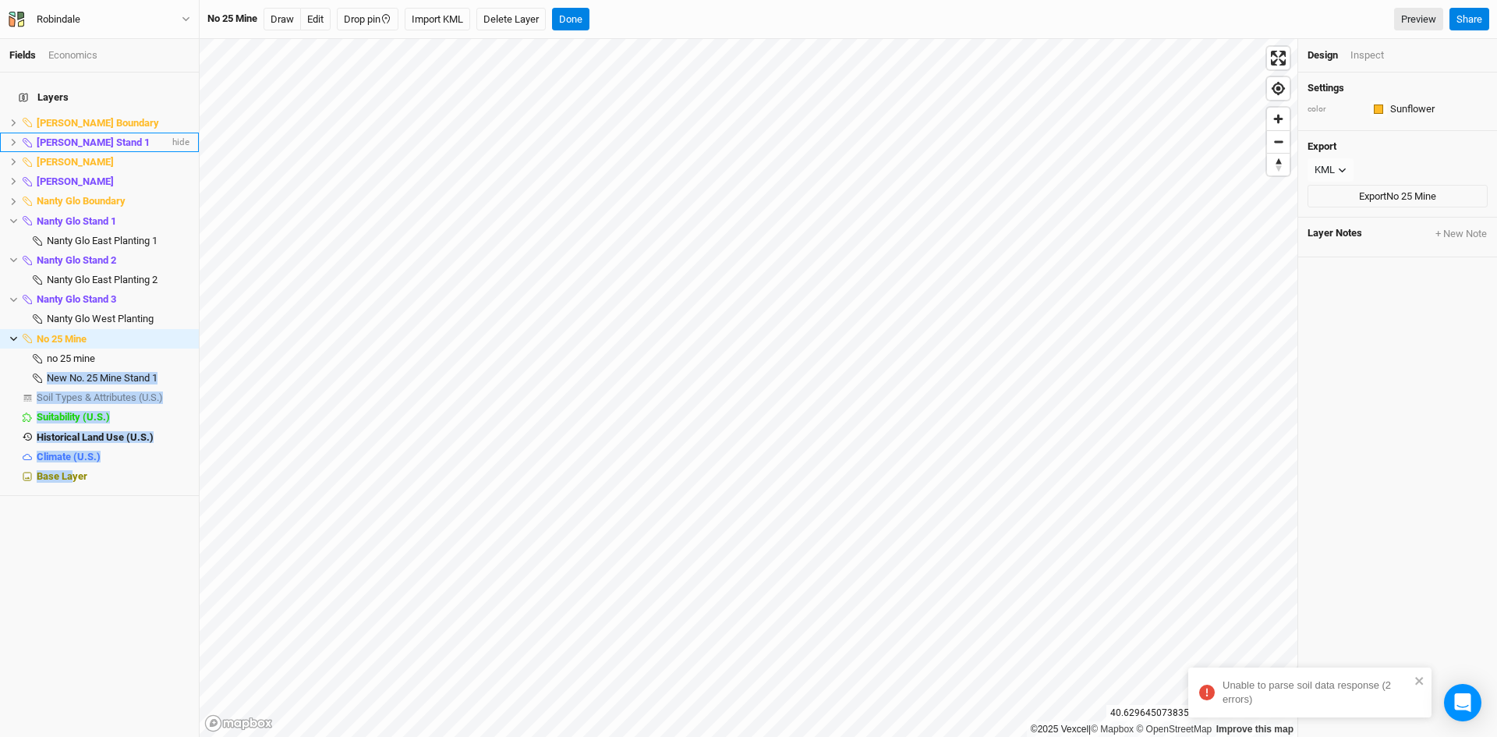
click at [9, 138] on icon at bounding box center [13, 142] width 9 height 9
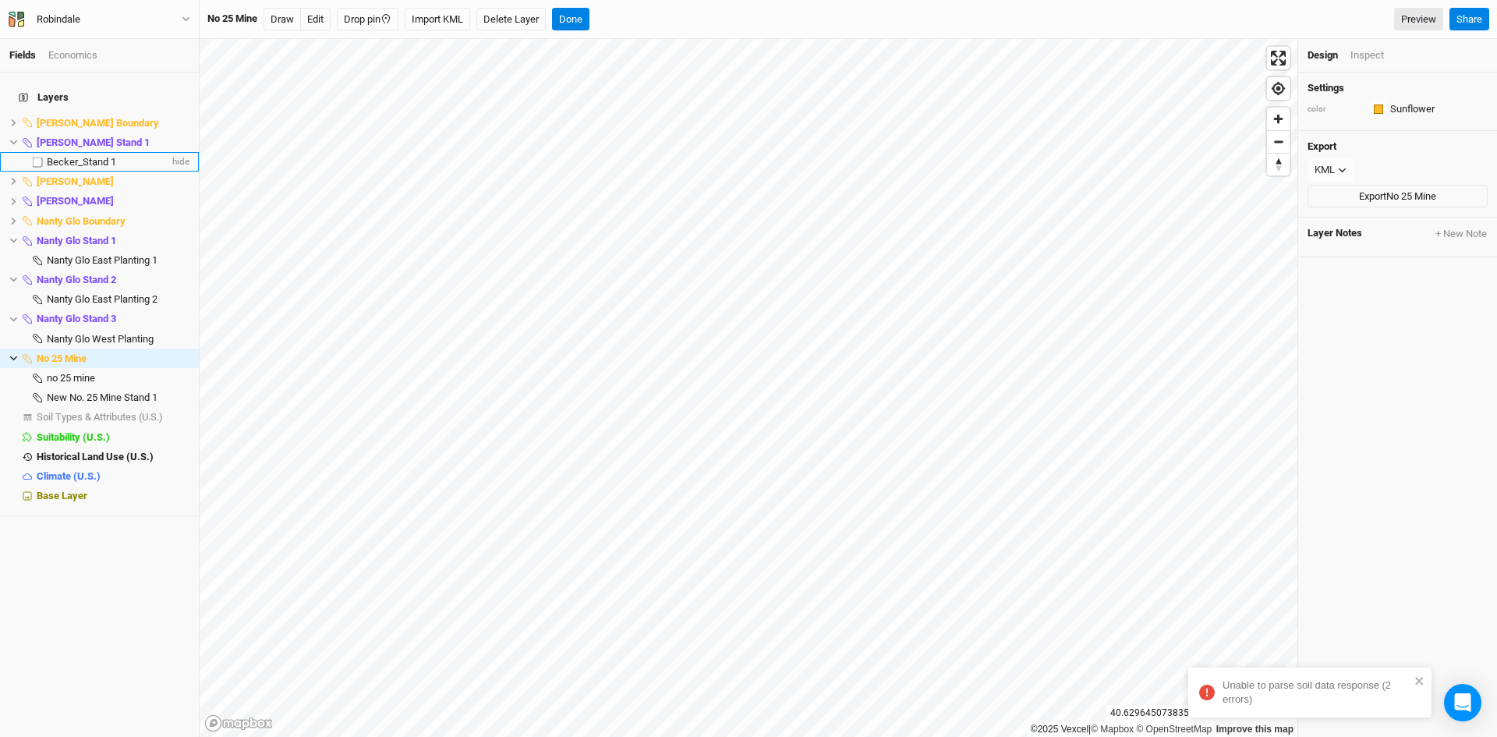
click at [69, 156] on span "Becker_Stand 1" at bounding box center [81, 162] width 69 height 12
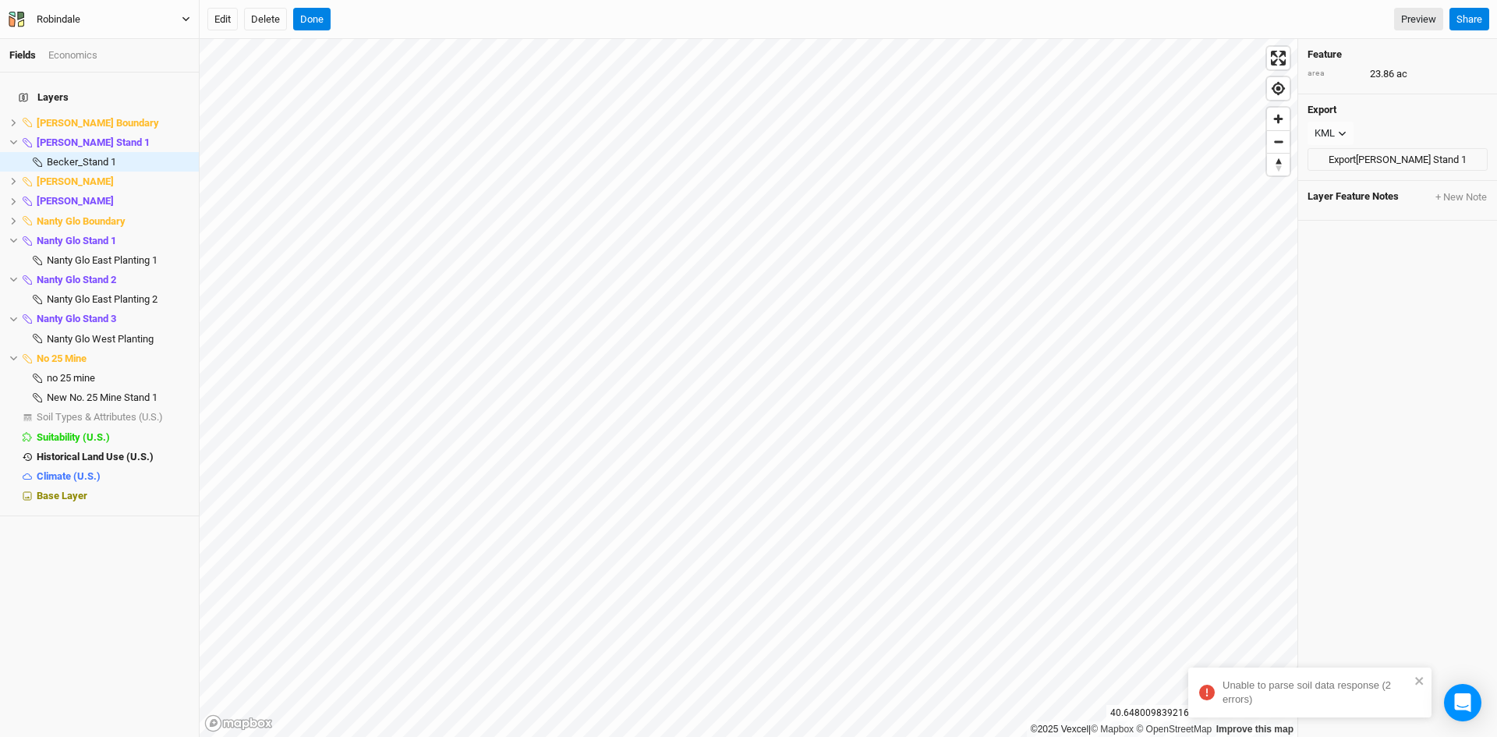
click at [183, 19] on icon "button" at bounding box center [186, 19] width 9 height 9
click at [143, 41] on button "Back" at bounding box center [128, 44] width 123 height 20
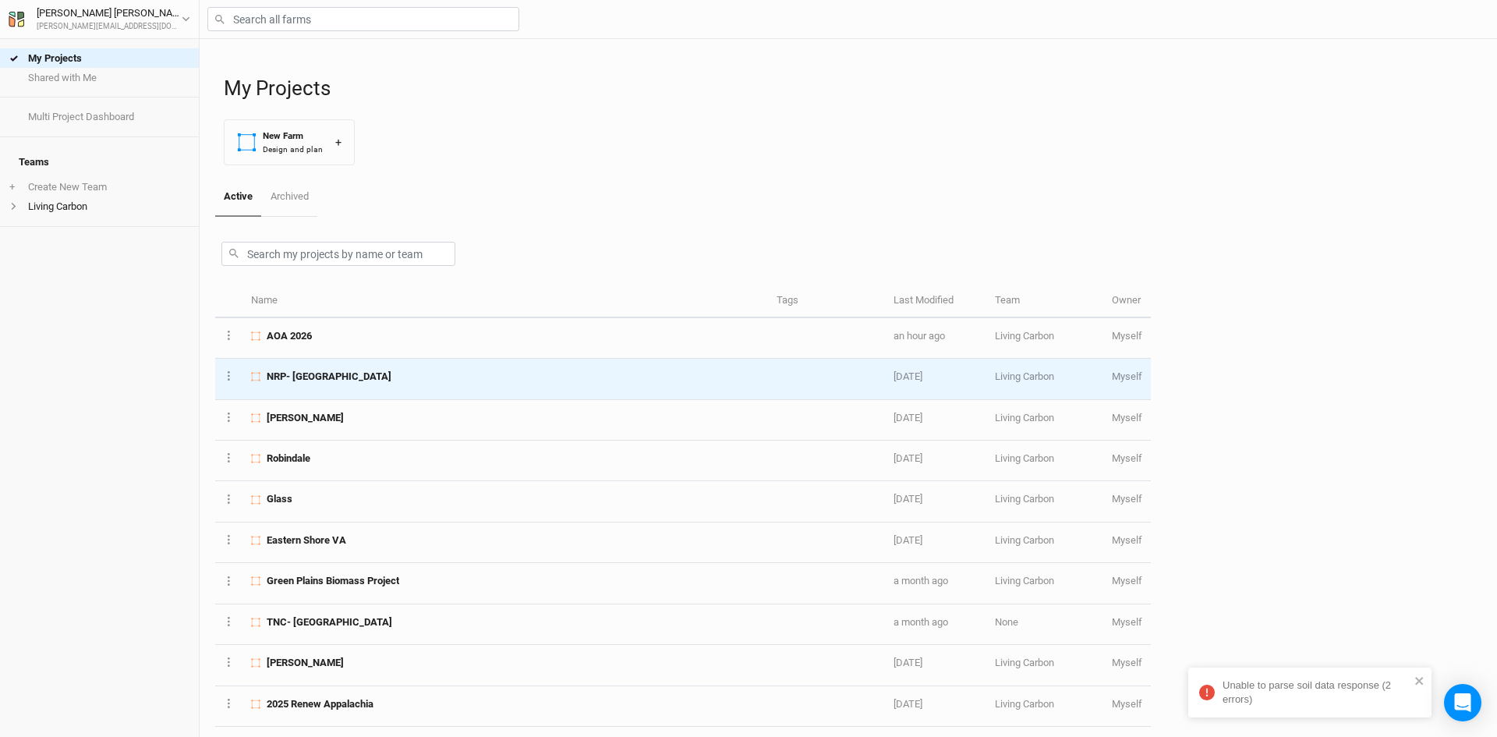
click at [353, 371] on span "NRP- [GEOGRAPHIC_DATA]" at bounding box center [329, 377] width 125 height 14
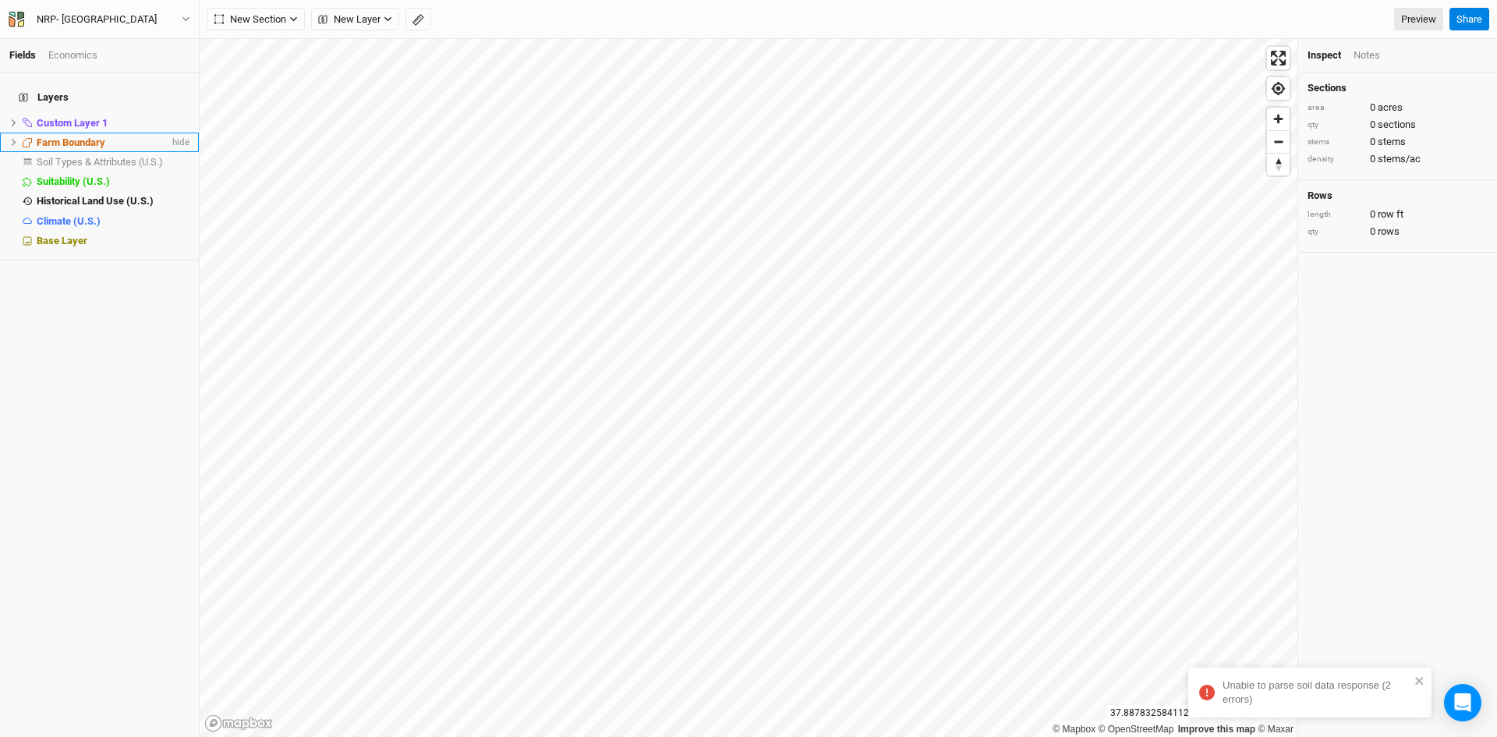
click at [13, 139] on icon at bounding box center [14, 142] width 5 height 7
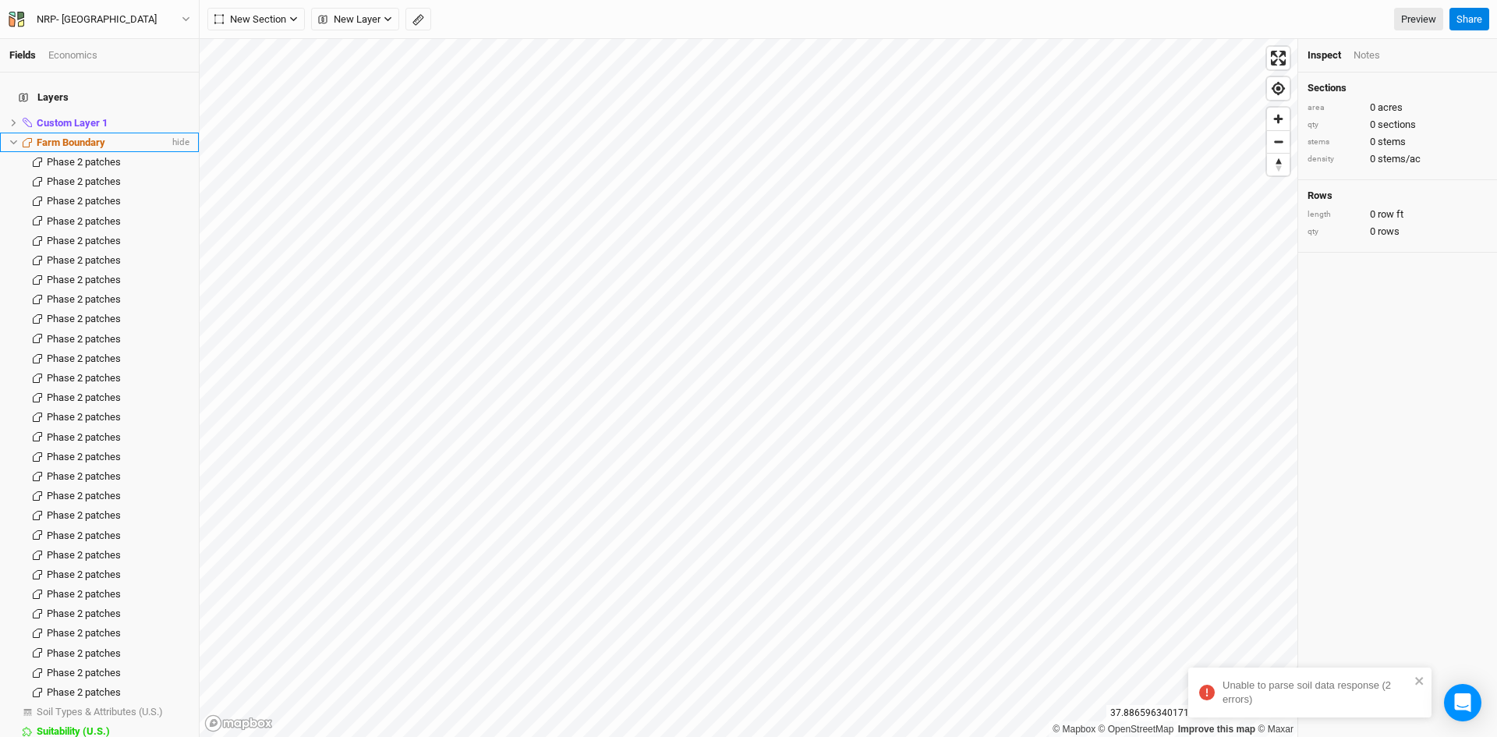
click at [16, 138] on icon at bounding box center [13, 142] width 9 height 9
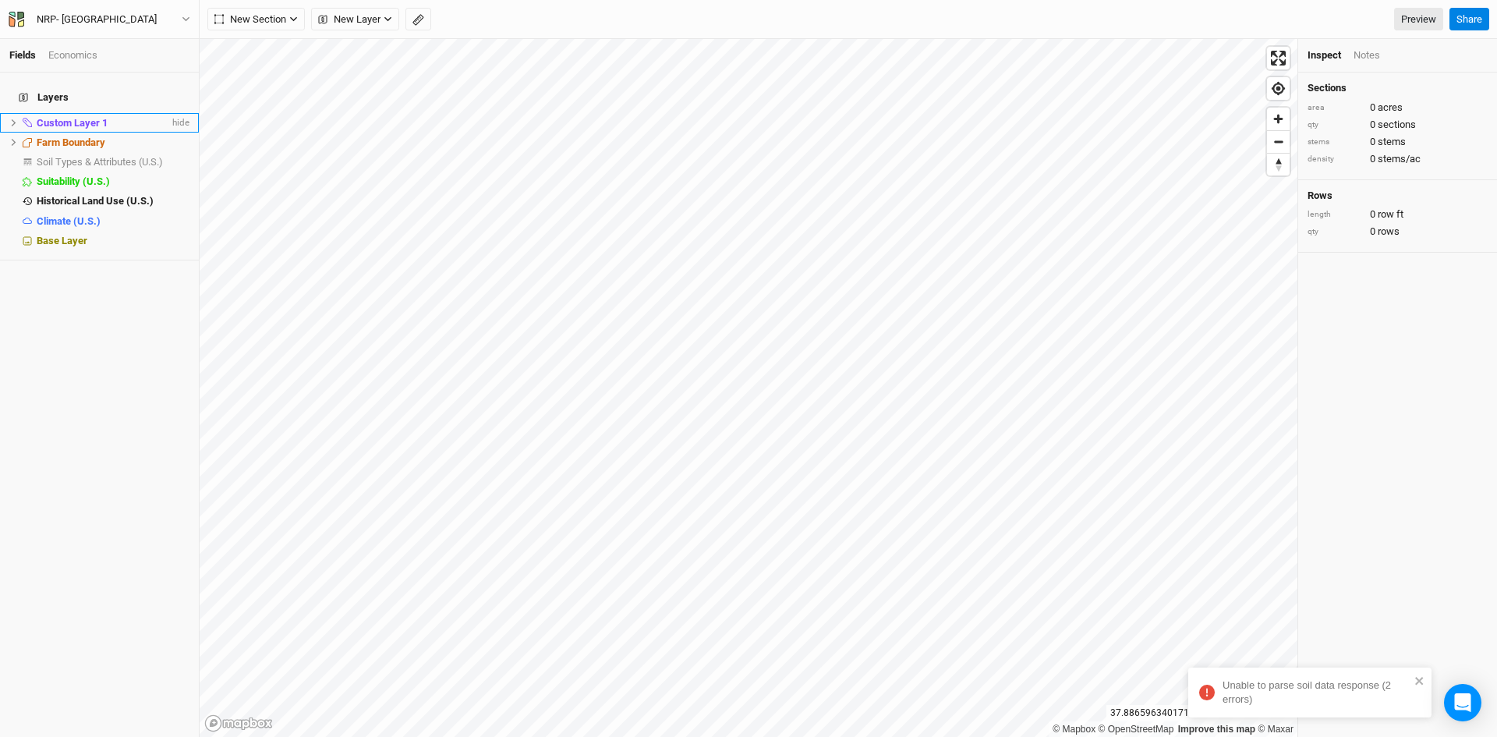
click at [14, 119] on icon at bounding box center [14, 122] width 5 height 7
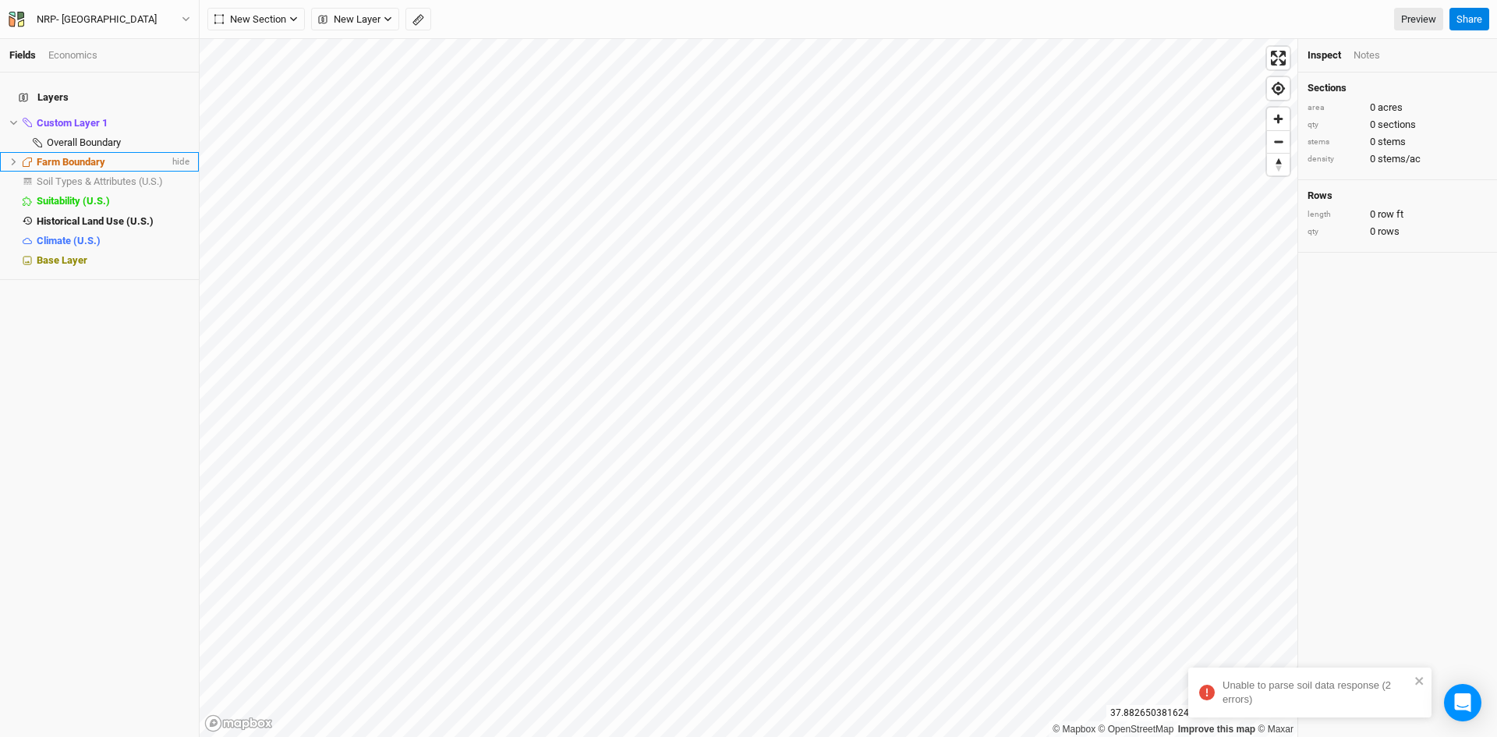
click at [11, 158] on icon at bounding box center [13, 162] width 9 height 9
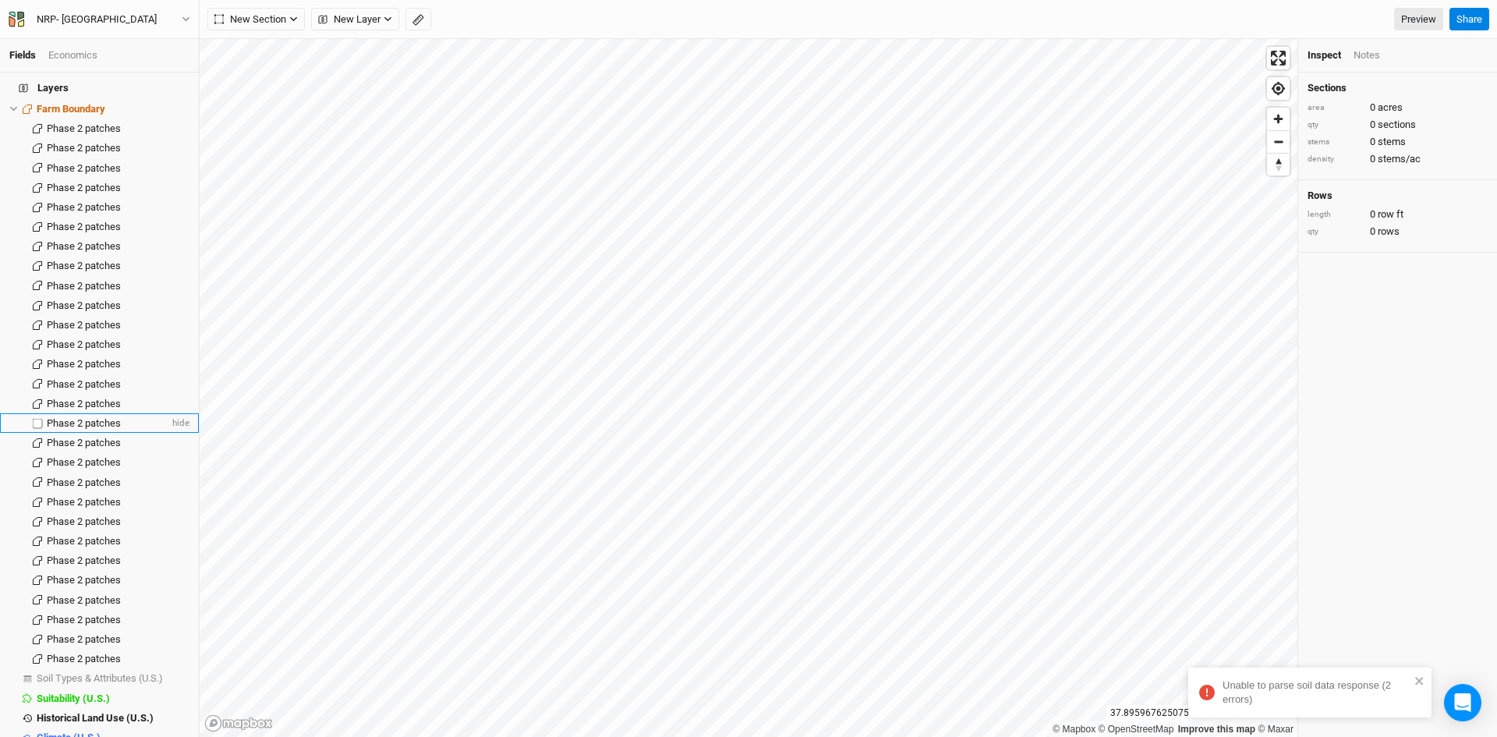
scroll to position [83, 0]
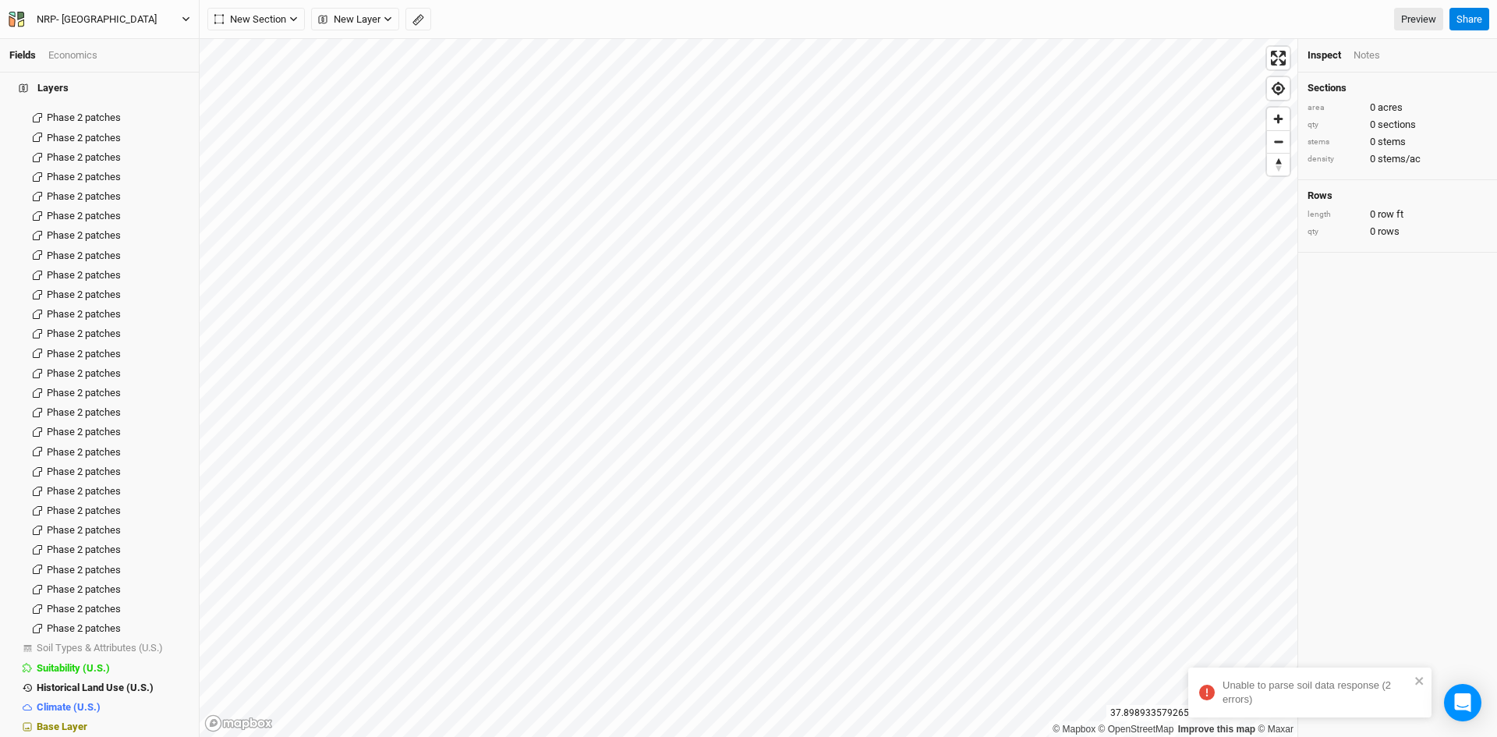
click at [182, 15] on icon "button" at bounding box center [186, 19] width 9 height 9
click at [124, 41] on button "Back" at bounding box center [128, 44] width 123 height 20
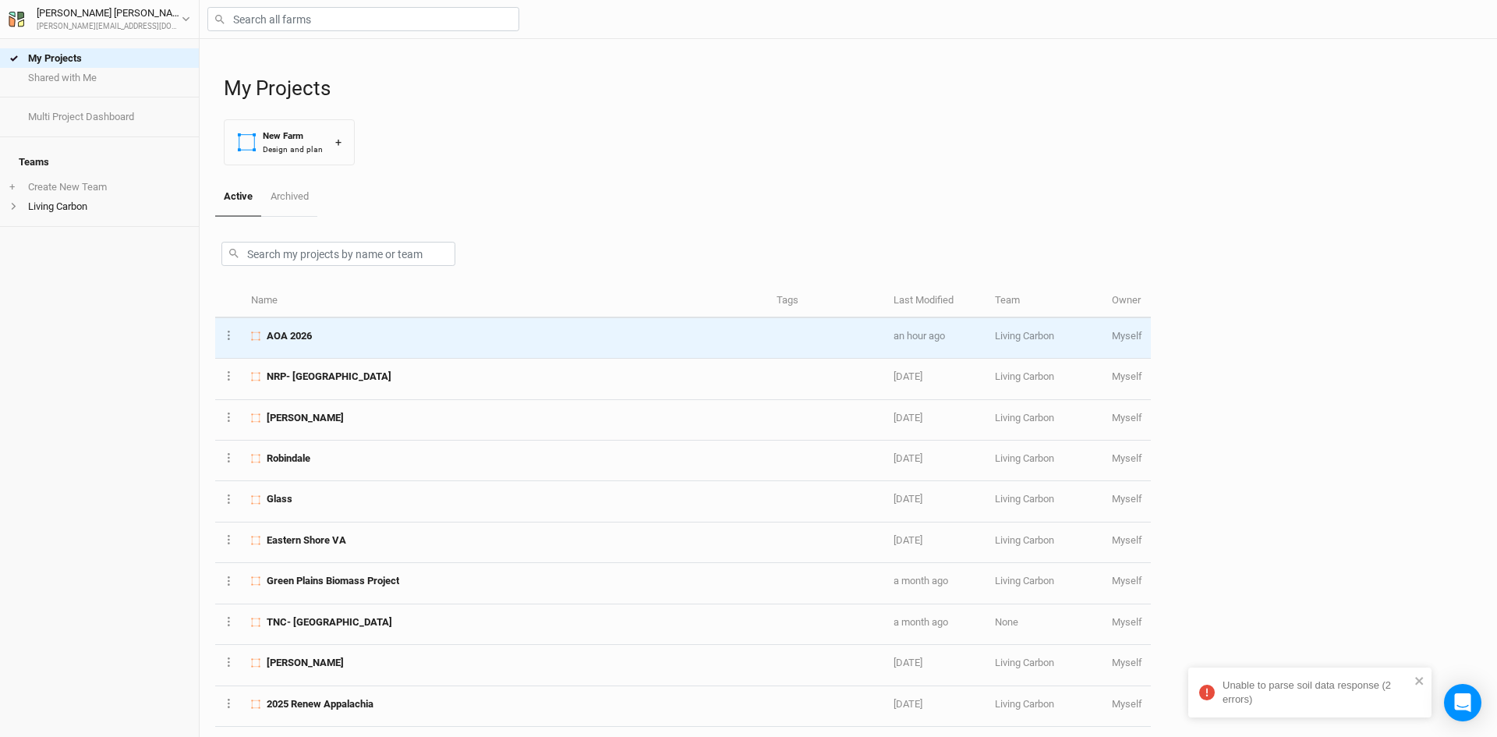
click at [360, 348] on td "AOA 2026" at bounding box center [506, 338] width 526 height 41
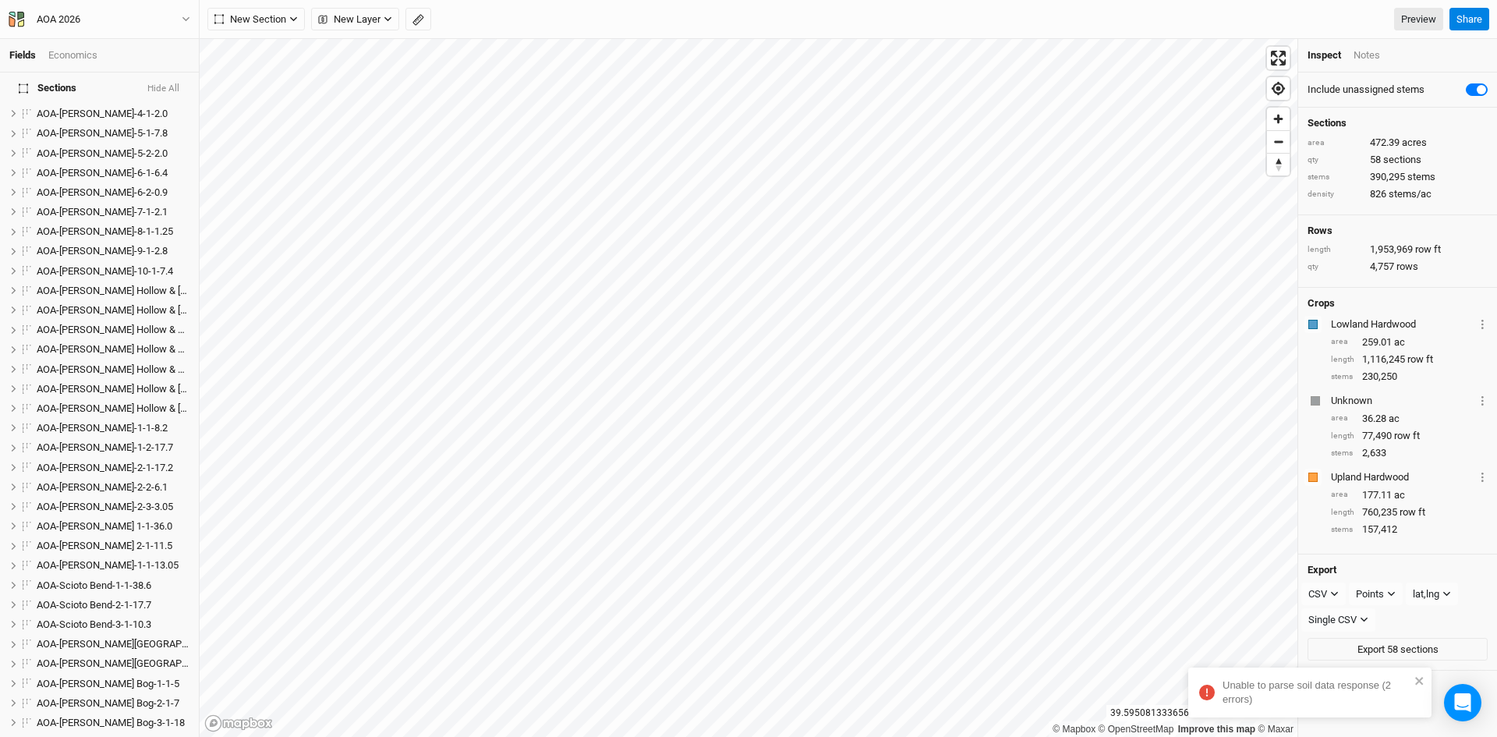
scroll to position [546, 0]
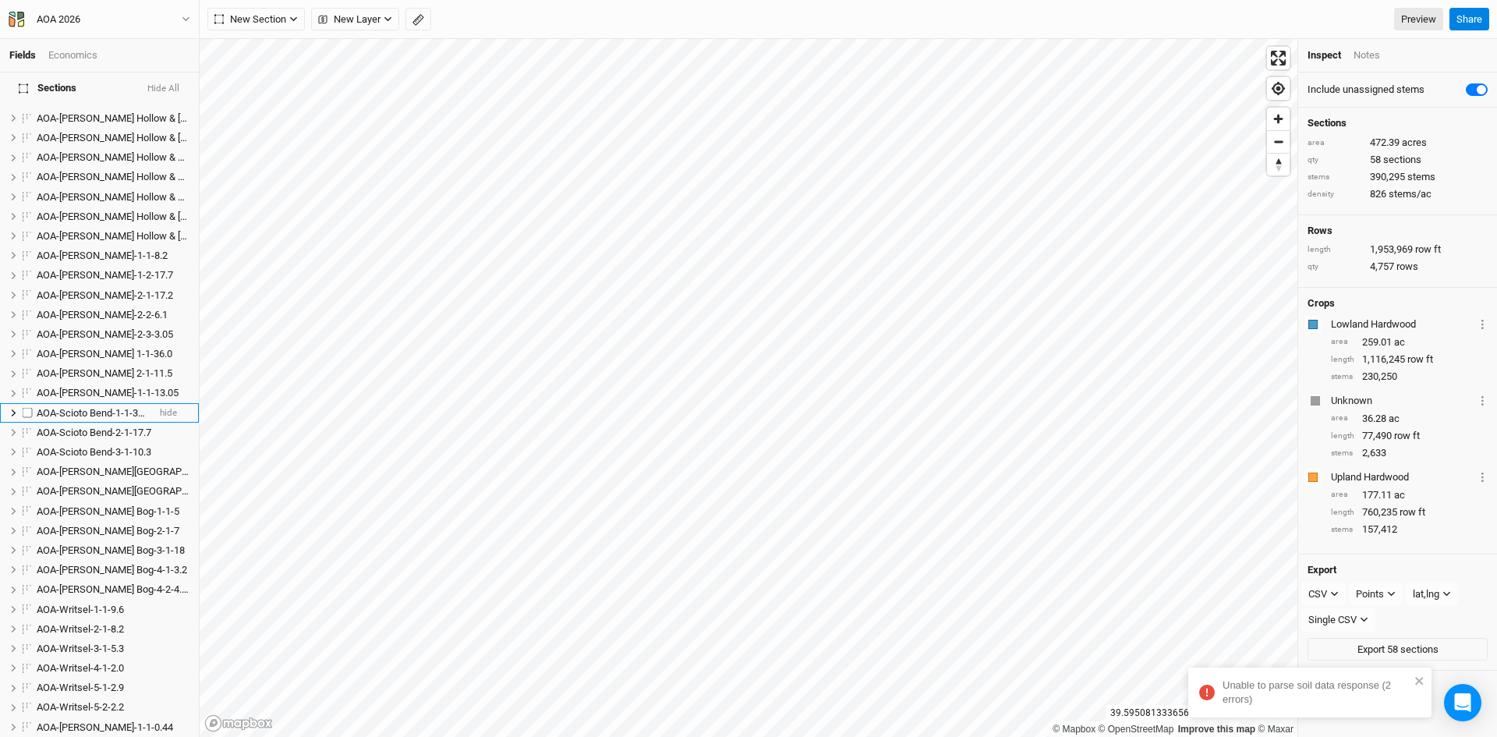
click at [102, 407] on span "AOA-Scioto Bend-1-1-38.6" at bounding box center [94, 413] width 115 height 12
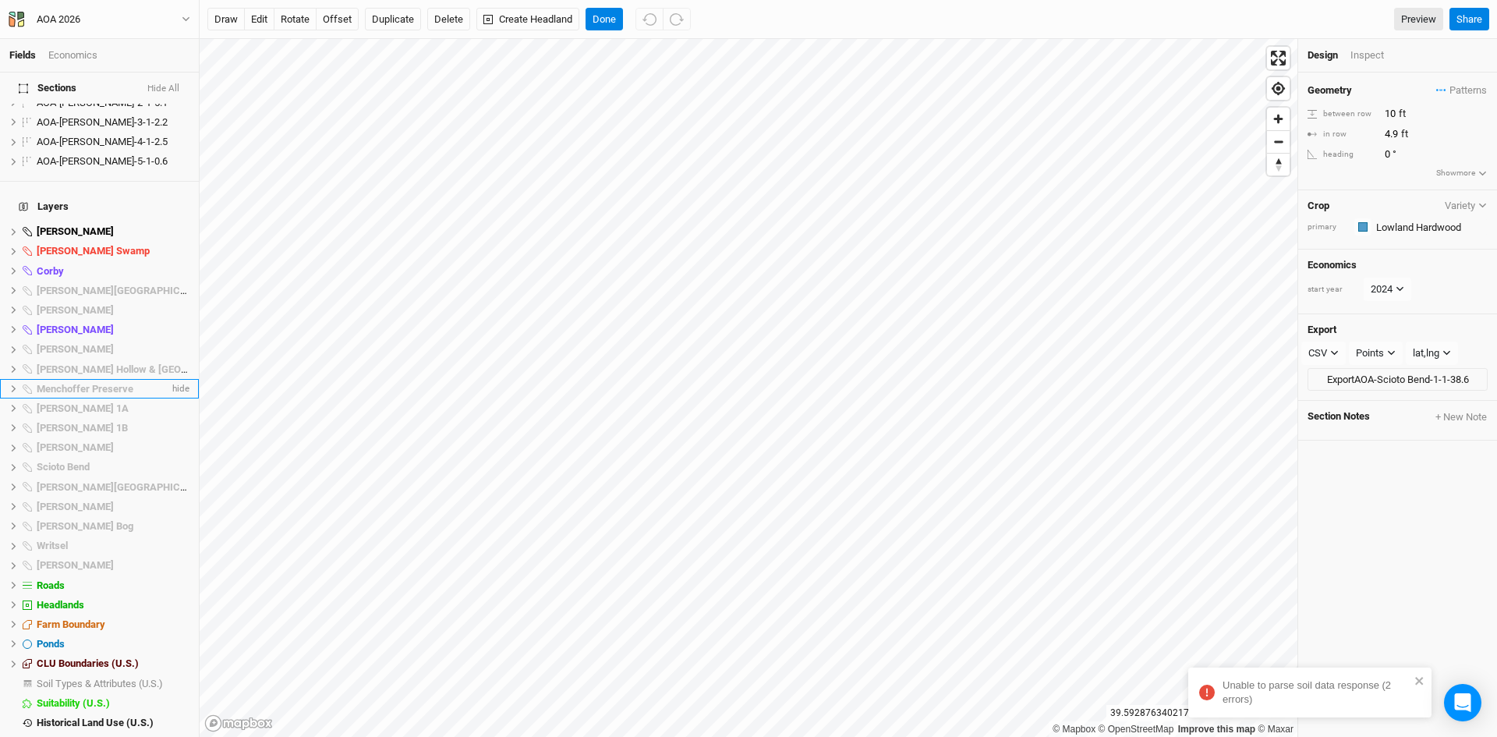
scroll to position [1206, 0]
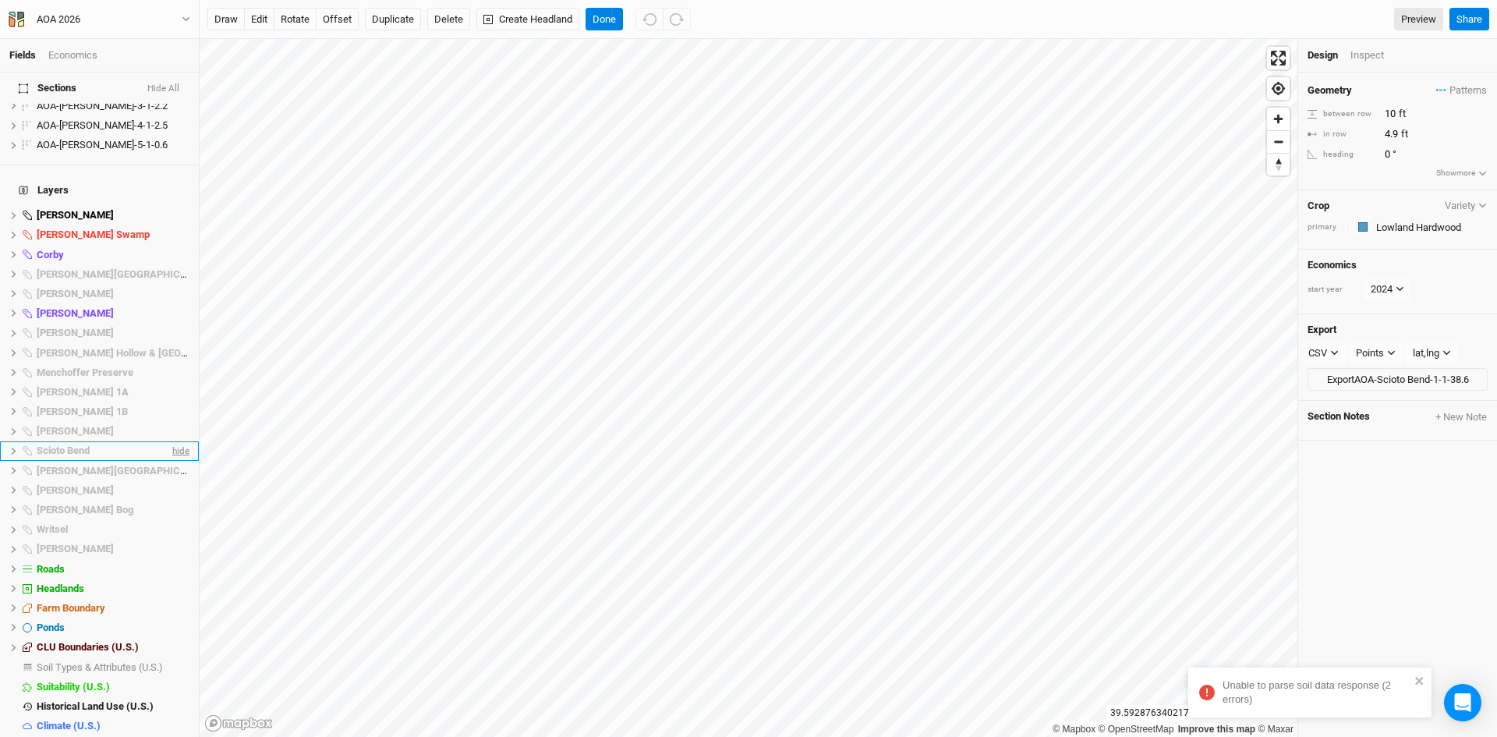
click at [172, 441] on span "hide" at bounding box center [179, 450] width 20 height 19
click at [54, 736] on span "Base Layer" at bounding box center [62, 745] width 51 height 12
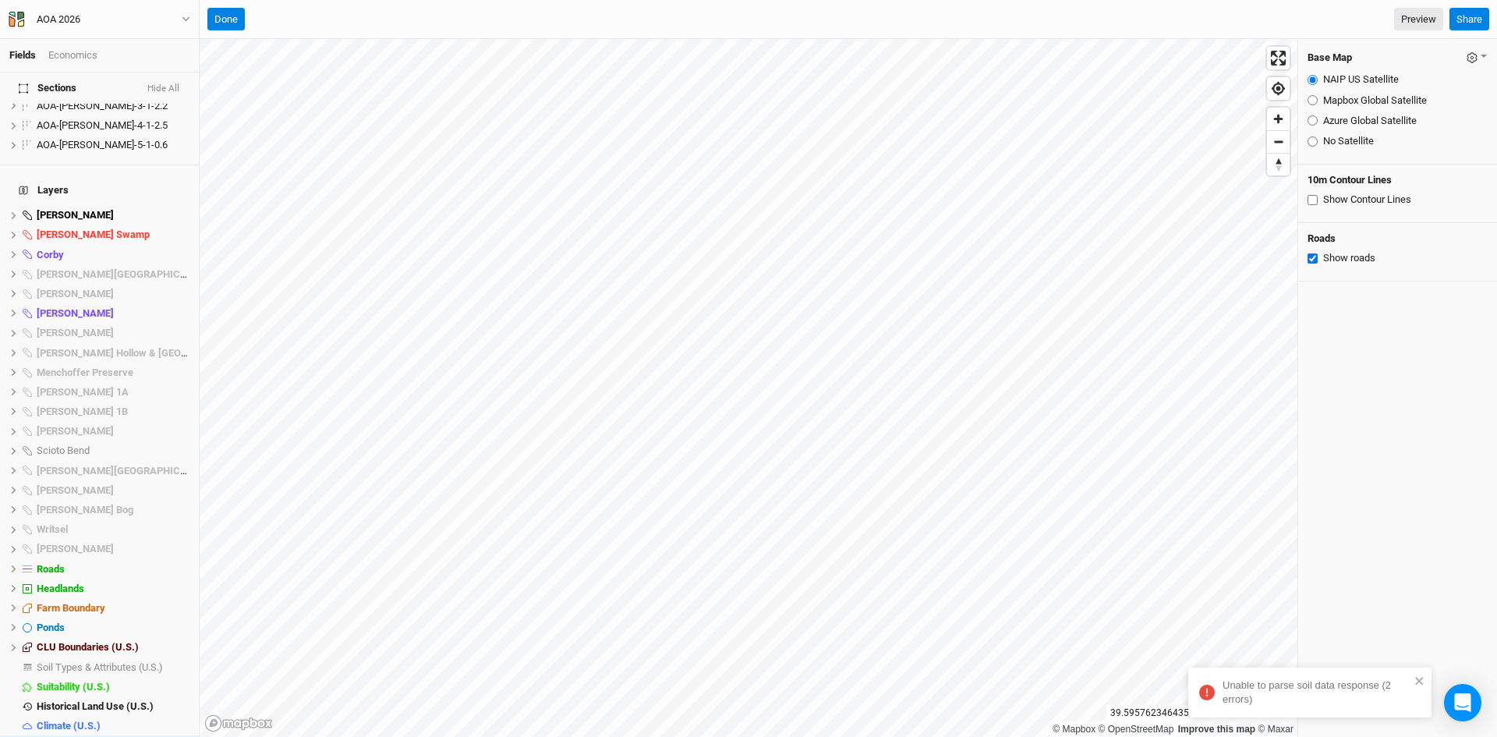
click at [1312, 122] on input "Azure Global Satellite" at bounding box center [1313, 120] width 10 height 10
radio input "true"
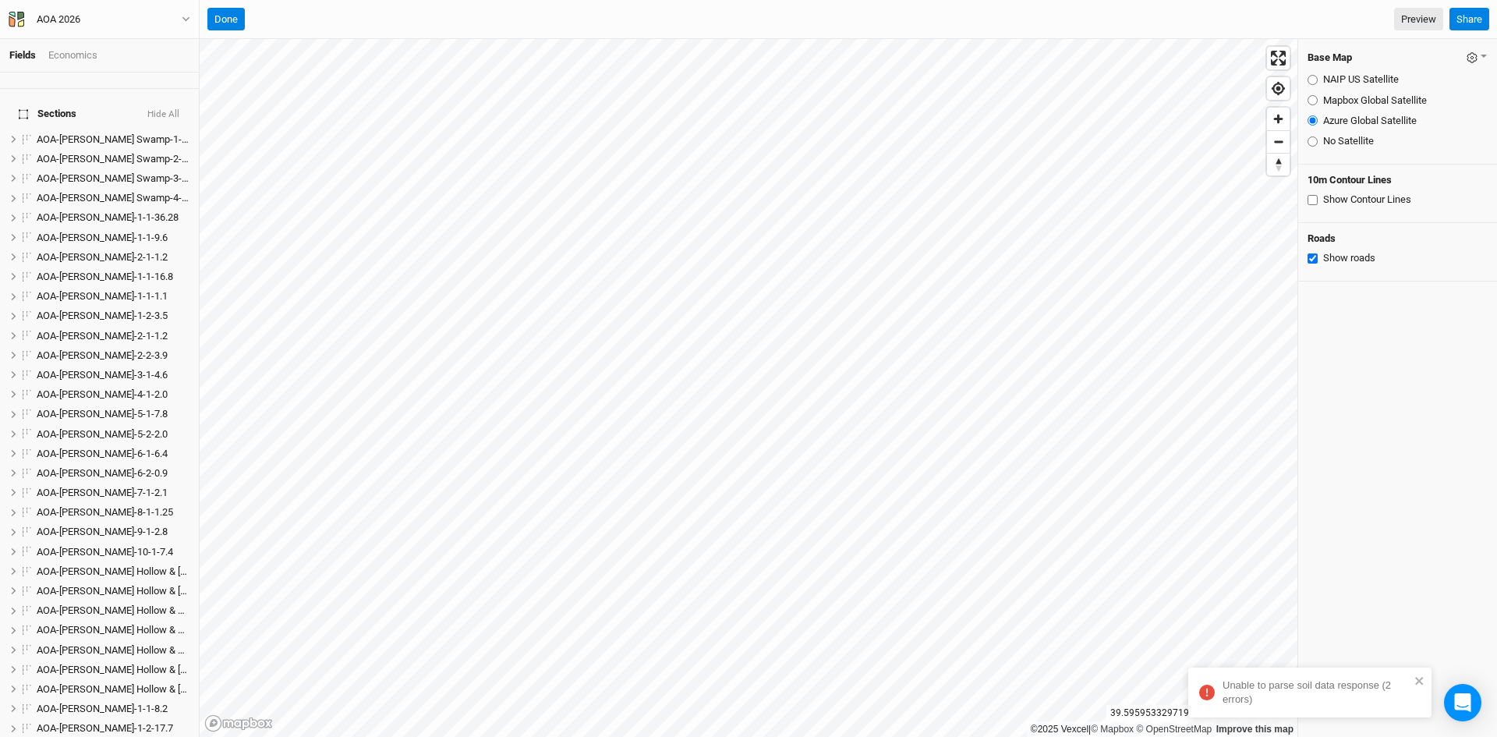
scroll to position [0, 0]
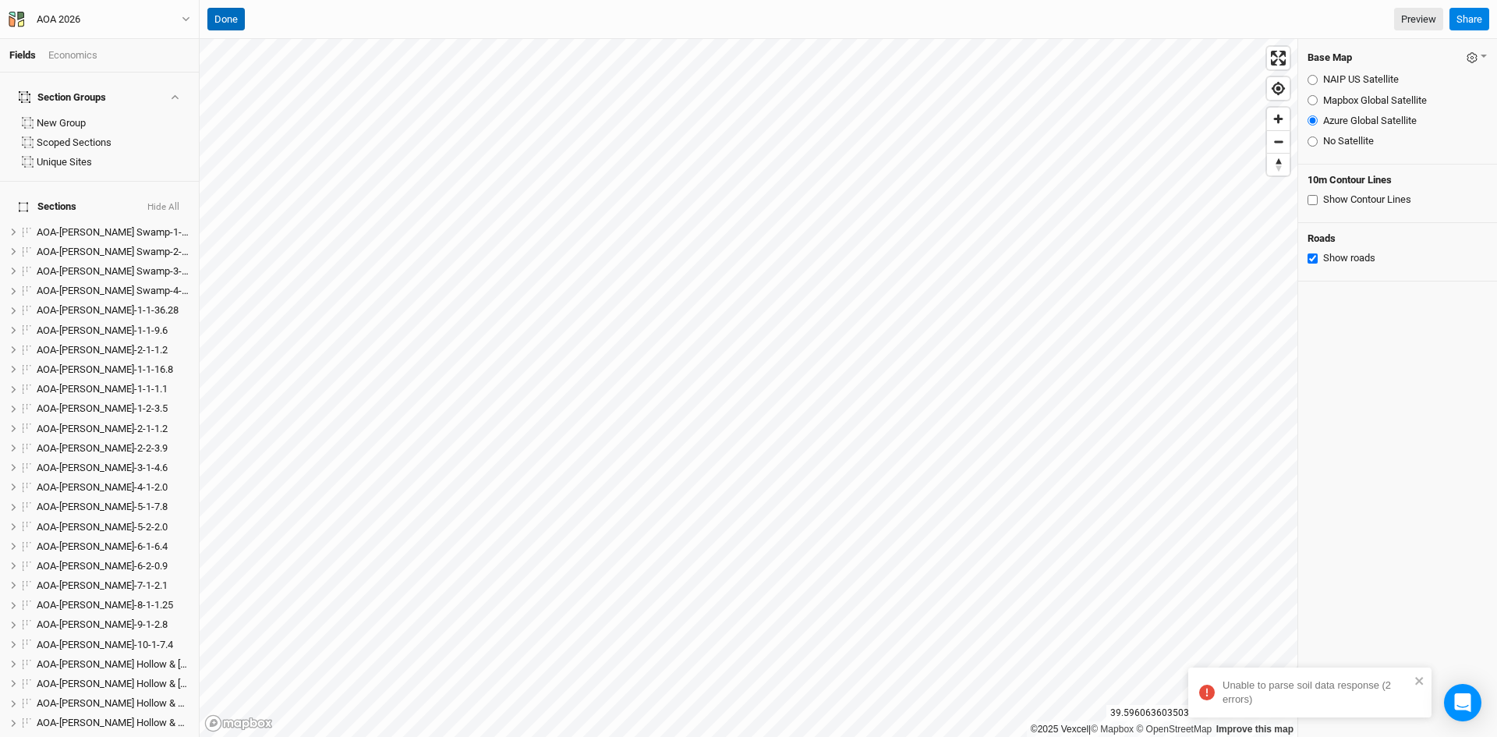
click at [230, 13] on button "Done" at bounding box center [225, 19] width 37 height 23
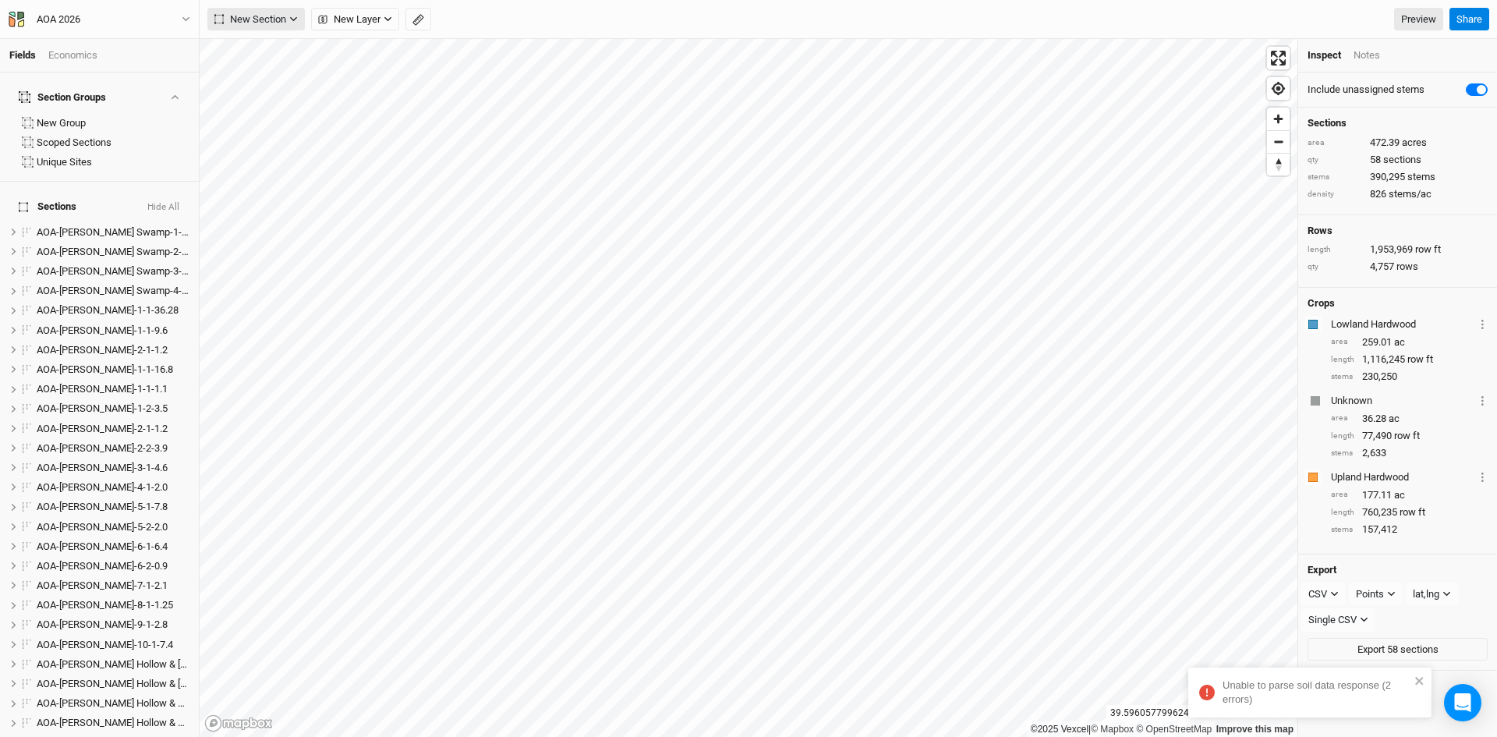
click at [268, 18] on span "New Section" at bounding box center [250, 20] width 72 height 16
click at [260, 51] on div "Grid" at bounding box center [252, 51] width 23 height 18
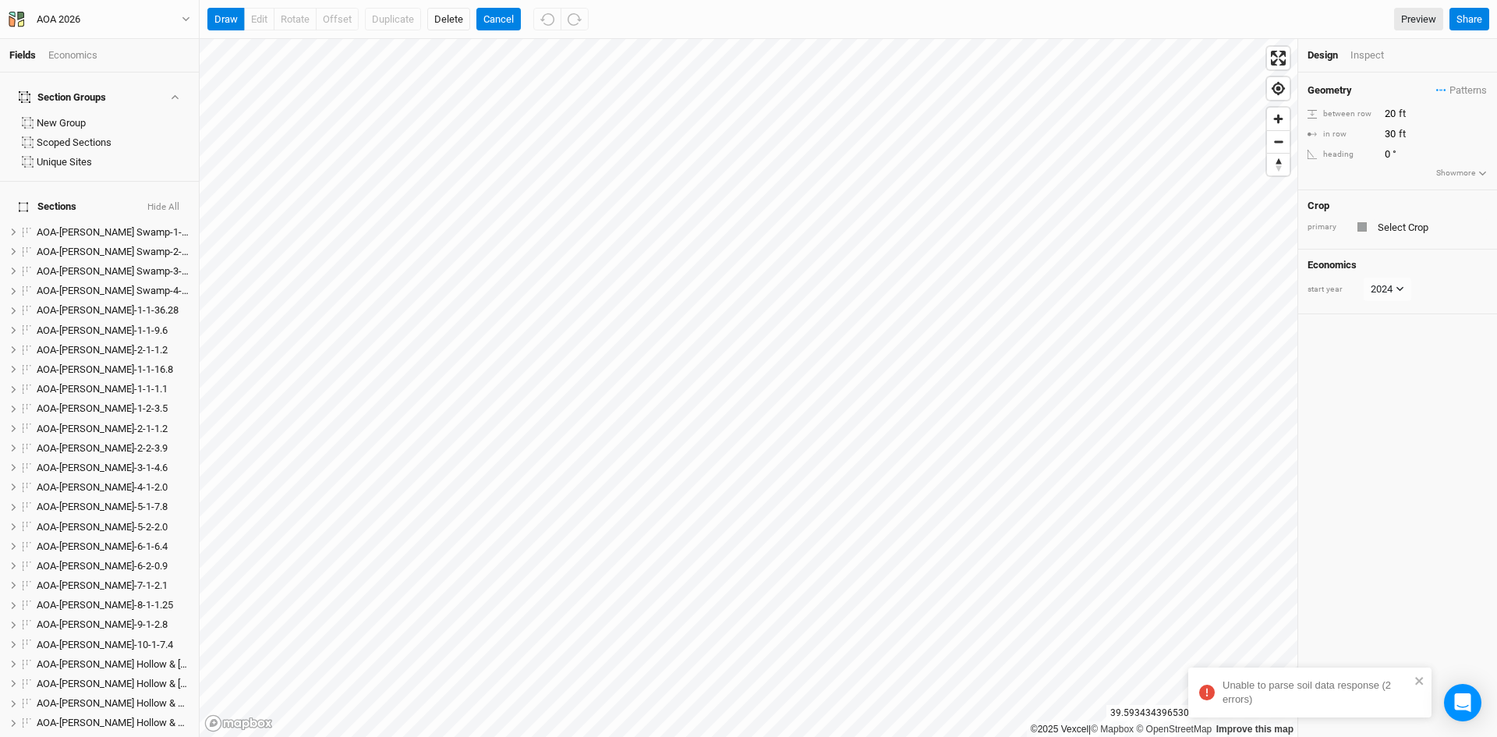
scroll to position [948, 0]
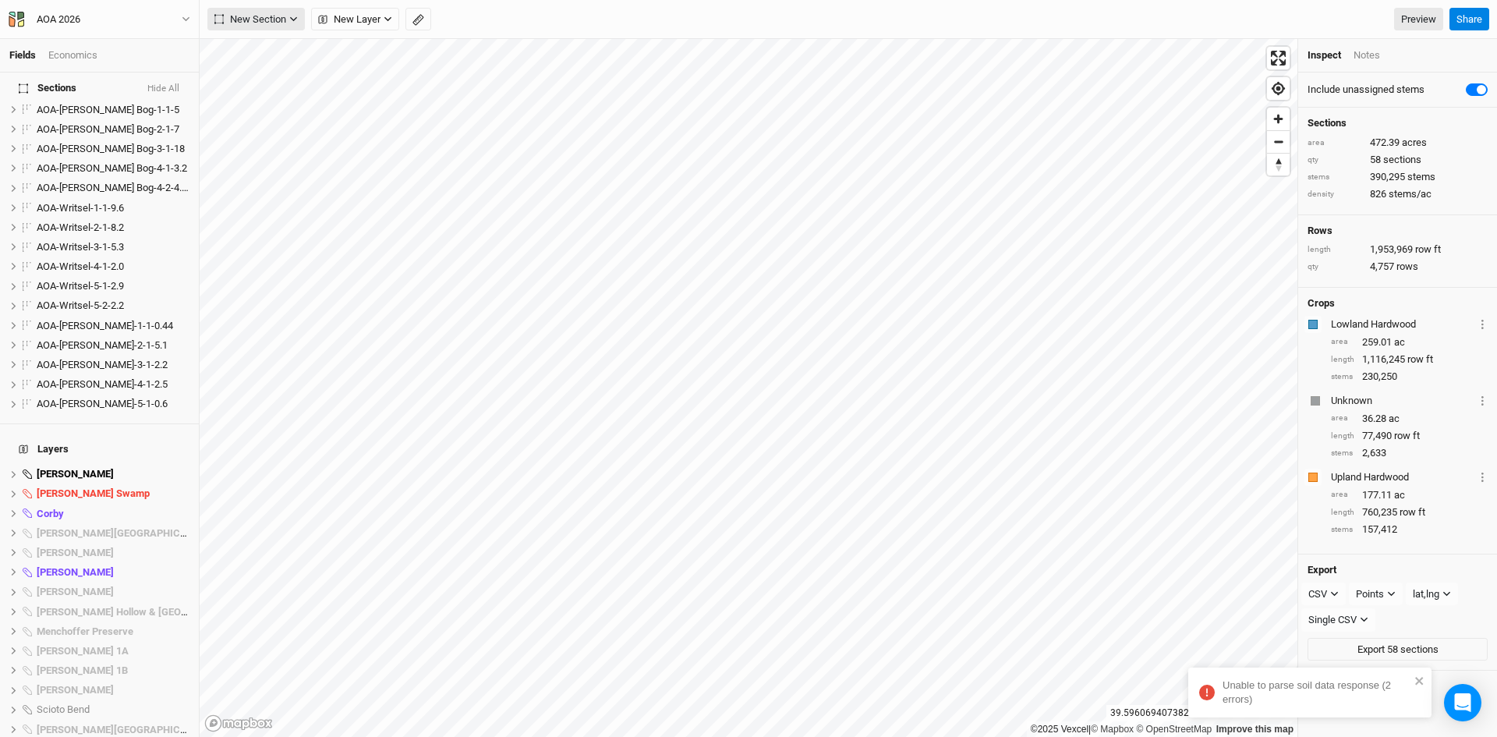
click at [273, 27] on button "New Section" at bounding box center [255, 19] width 97 height 23
click at [259, 48] on div "Grid" at bounding box center [252, 51] width 23 height 18
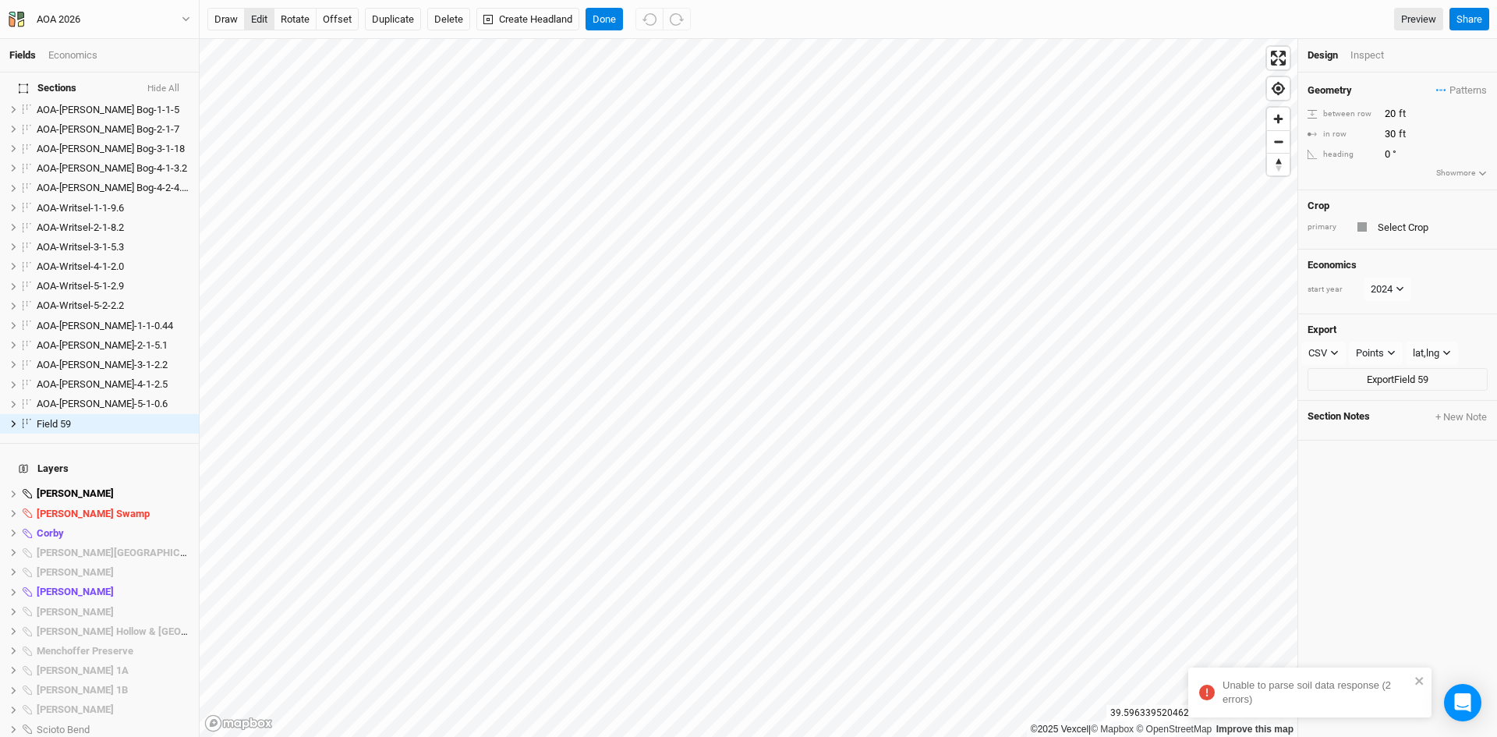
click at [264, 19] on button "edit" at bounding box center [259, 19] width 30 height 23
click at [599, 14] on button "Done" at bounding box center [604, 19] width 37 height 23
click at [1366, 54] on div "Inspect" at bounding box center [1378, 55] width 55 height 14
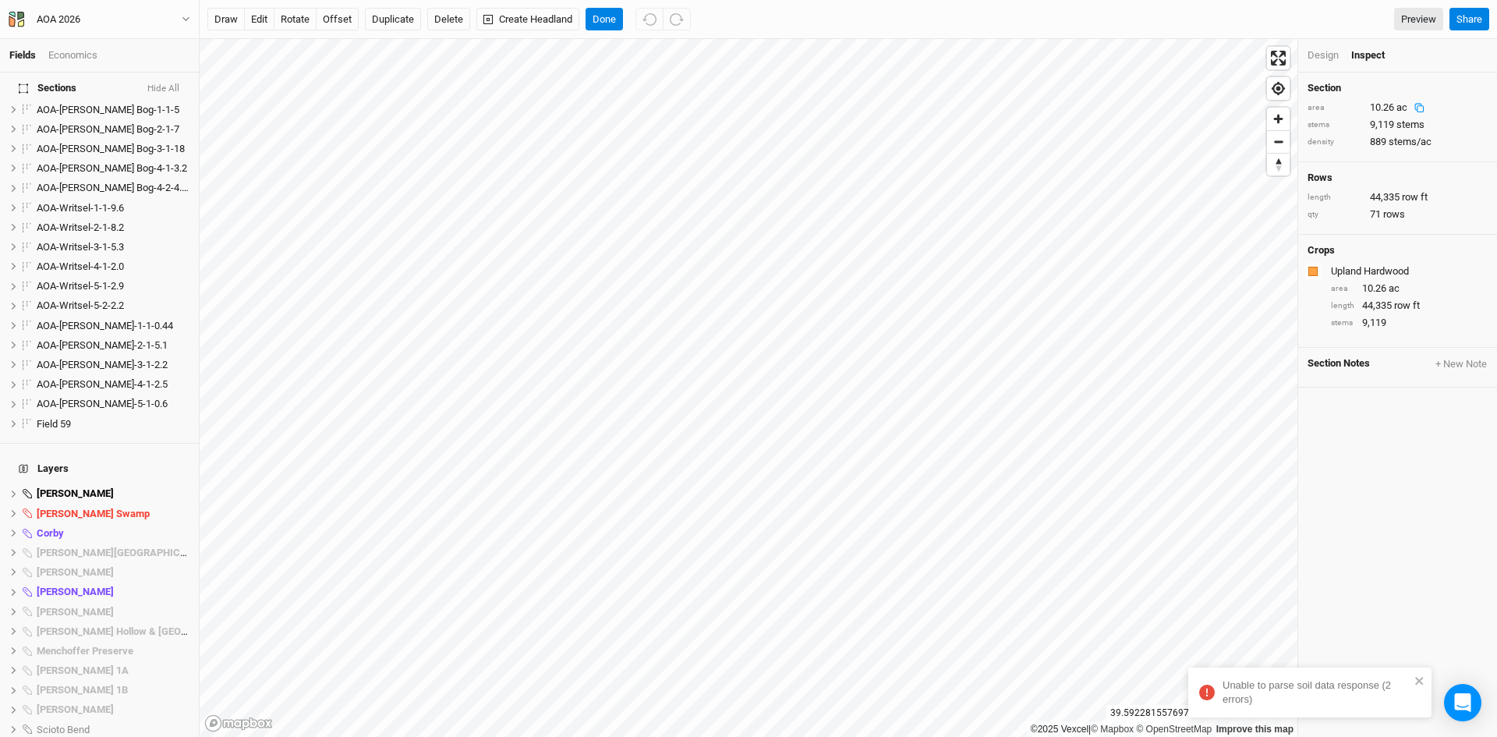
scroll to position [575, 0]
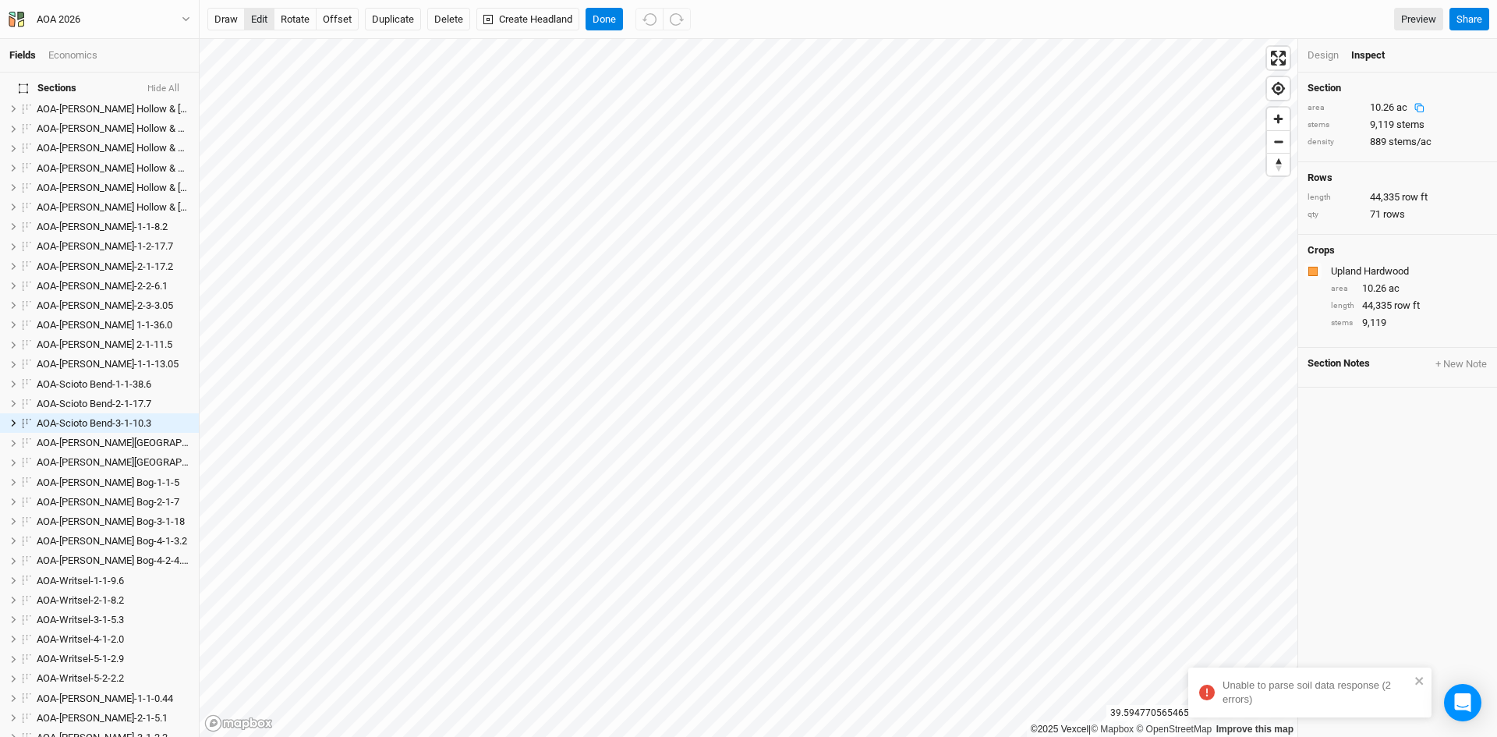
click at [258, 15] on button "edit" at bounding box center [259, 19] width 30 height 23
click at [600, 14] on button "Done" at bounding box center [604, 19] width 37 height 23
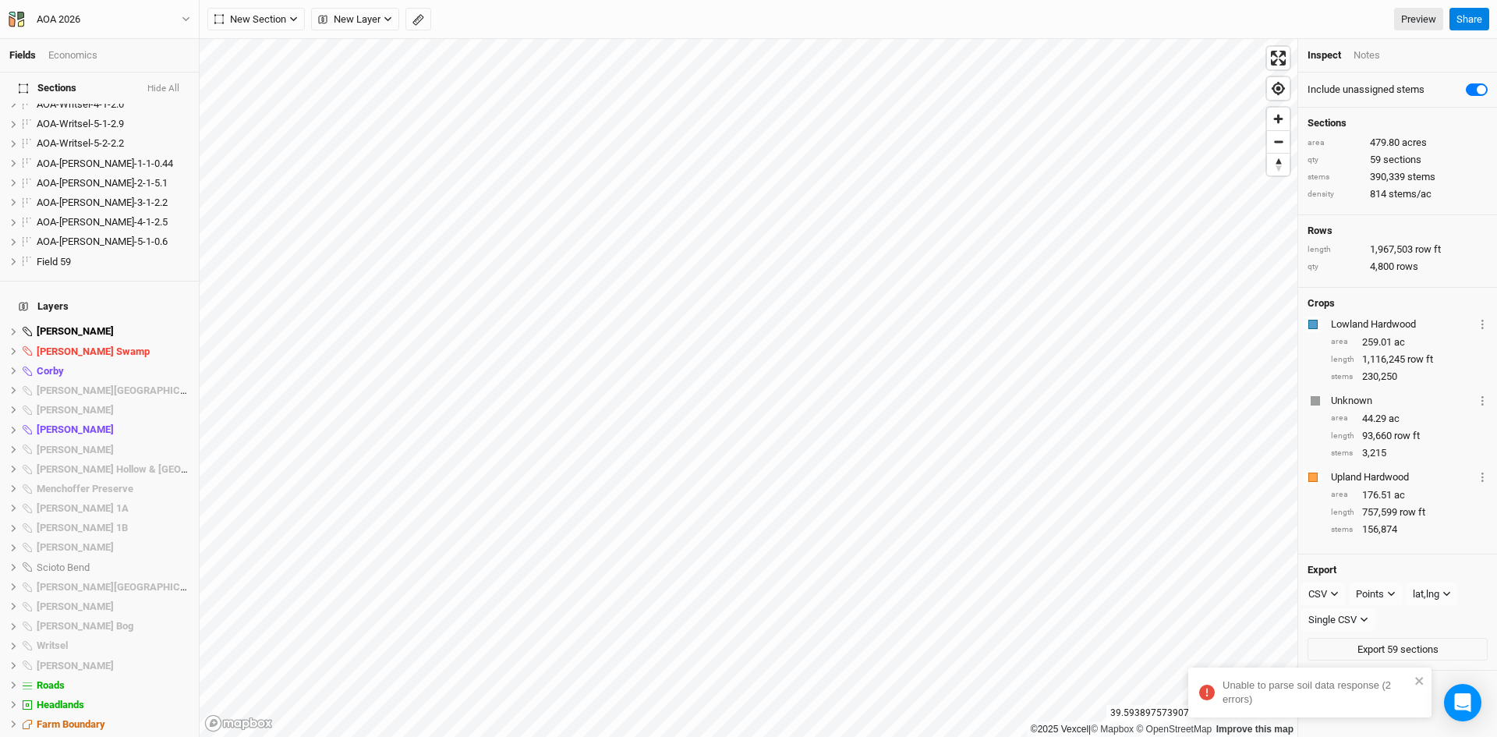
scroll to position [1121, 0]
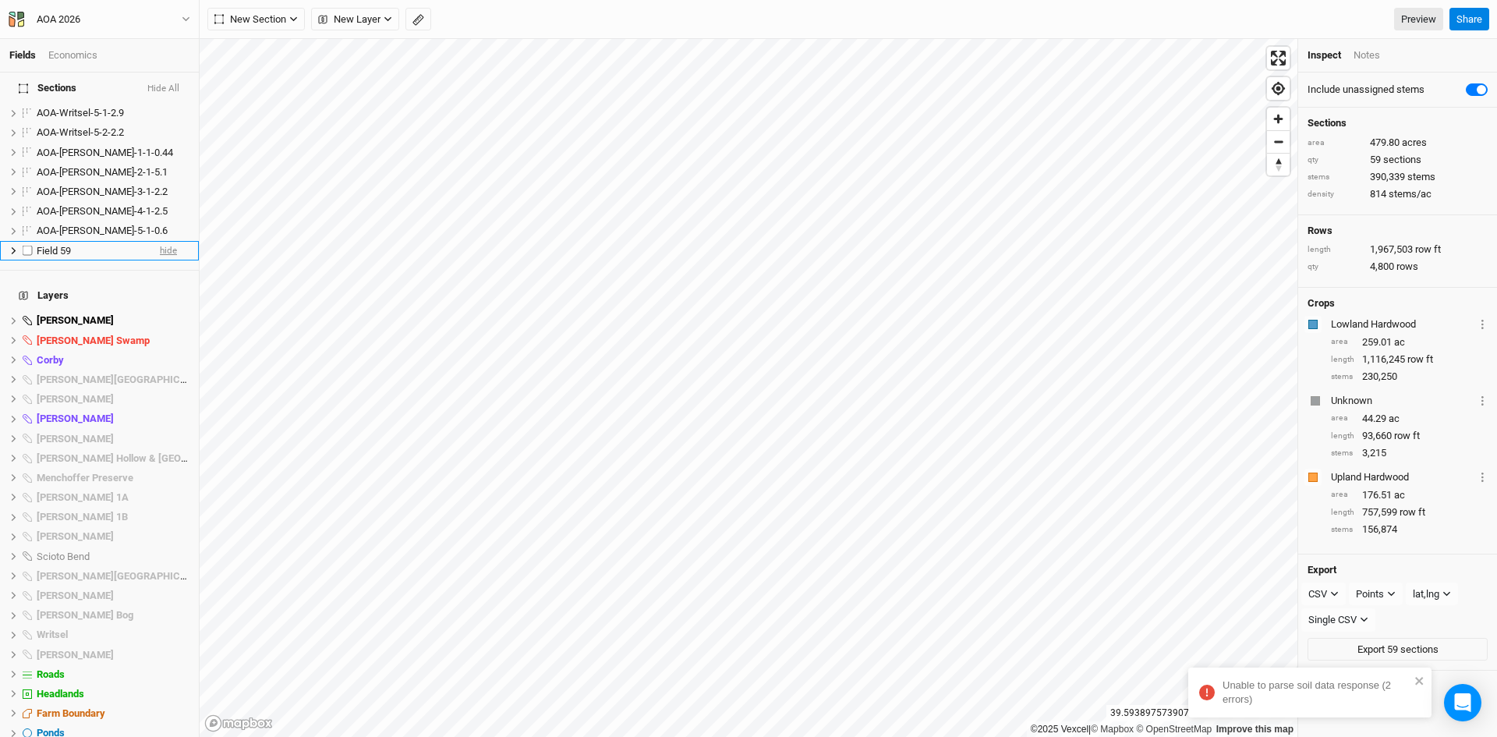
click at [160, 241] on span "hide" at bounding box center [168, 250] width 17 height 19
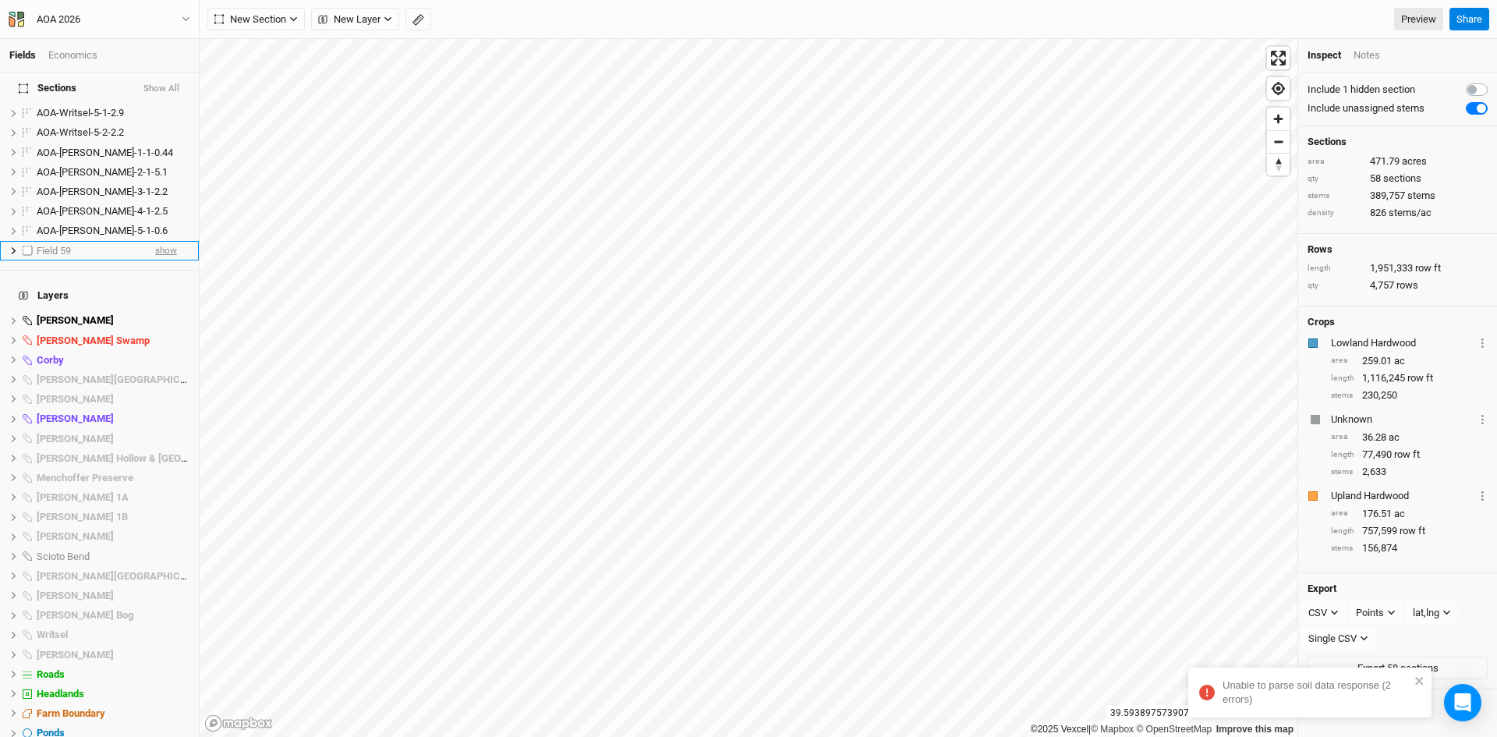
click at [155, 241] on span "show" at bounding box center [166, 250] width 22 height 19
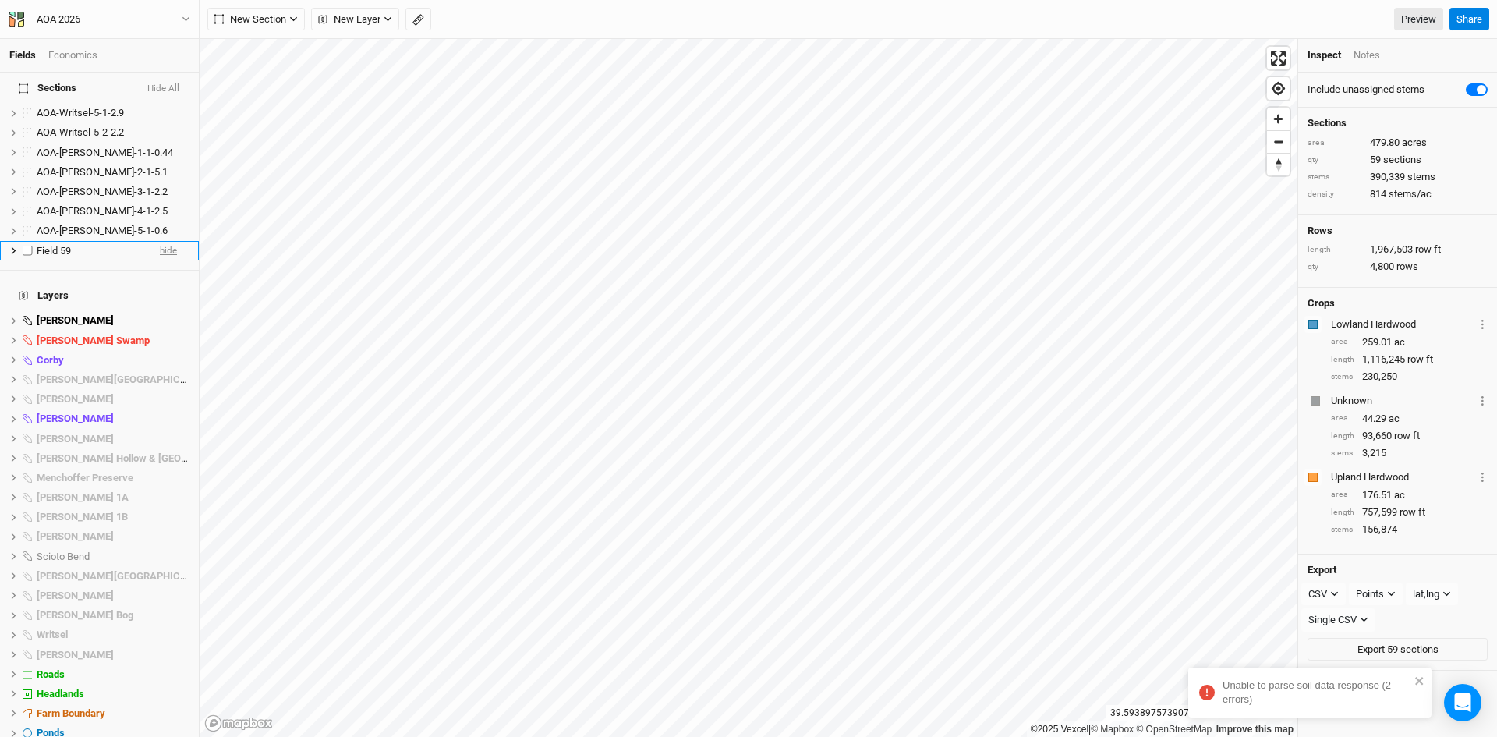
click at [160, 241] on span "hide" at bounding box center [168, 250] width 17 height 19
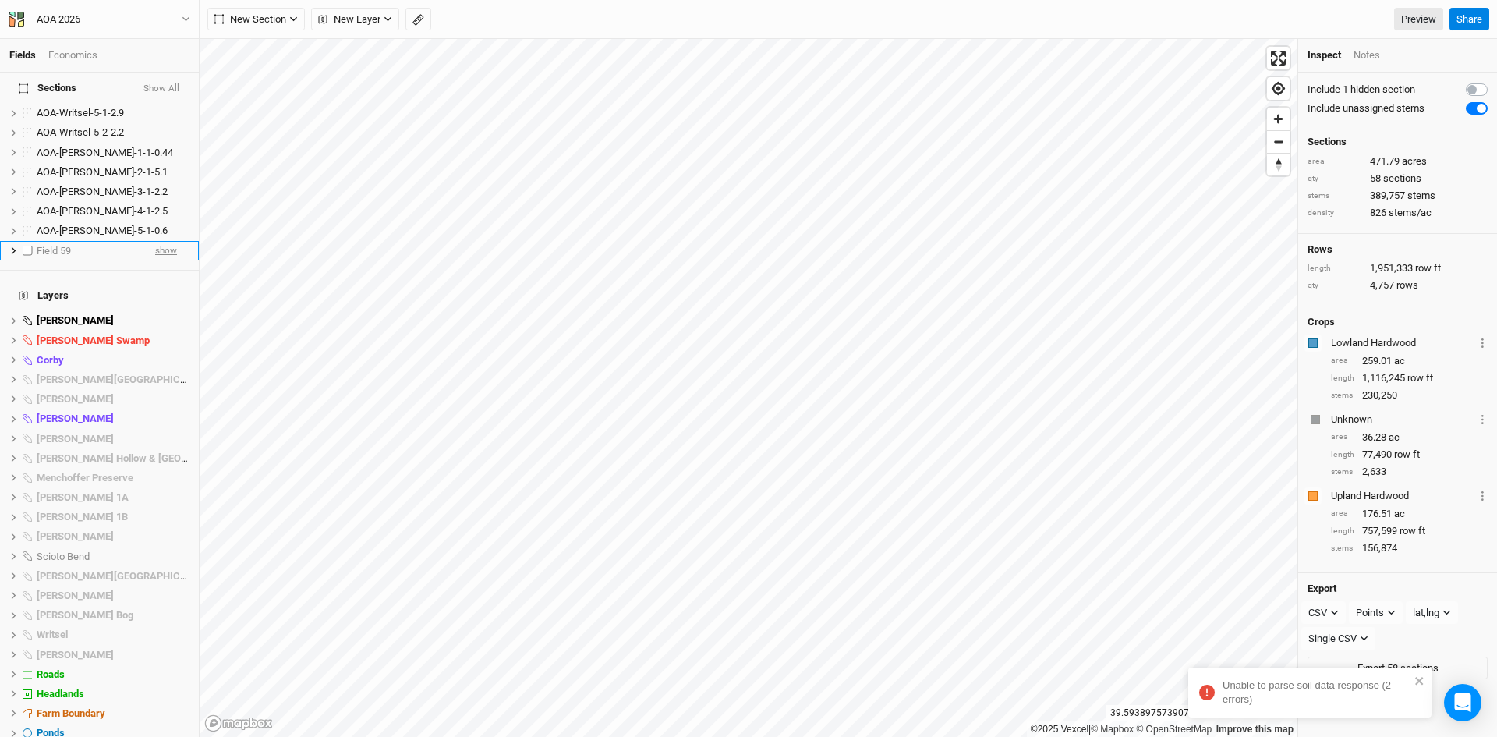
click at [155, 241] on span "show" at bounding box center [166, 250] width 22 height 19
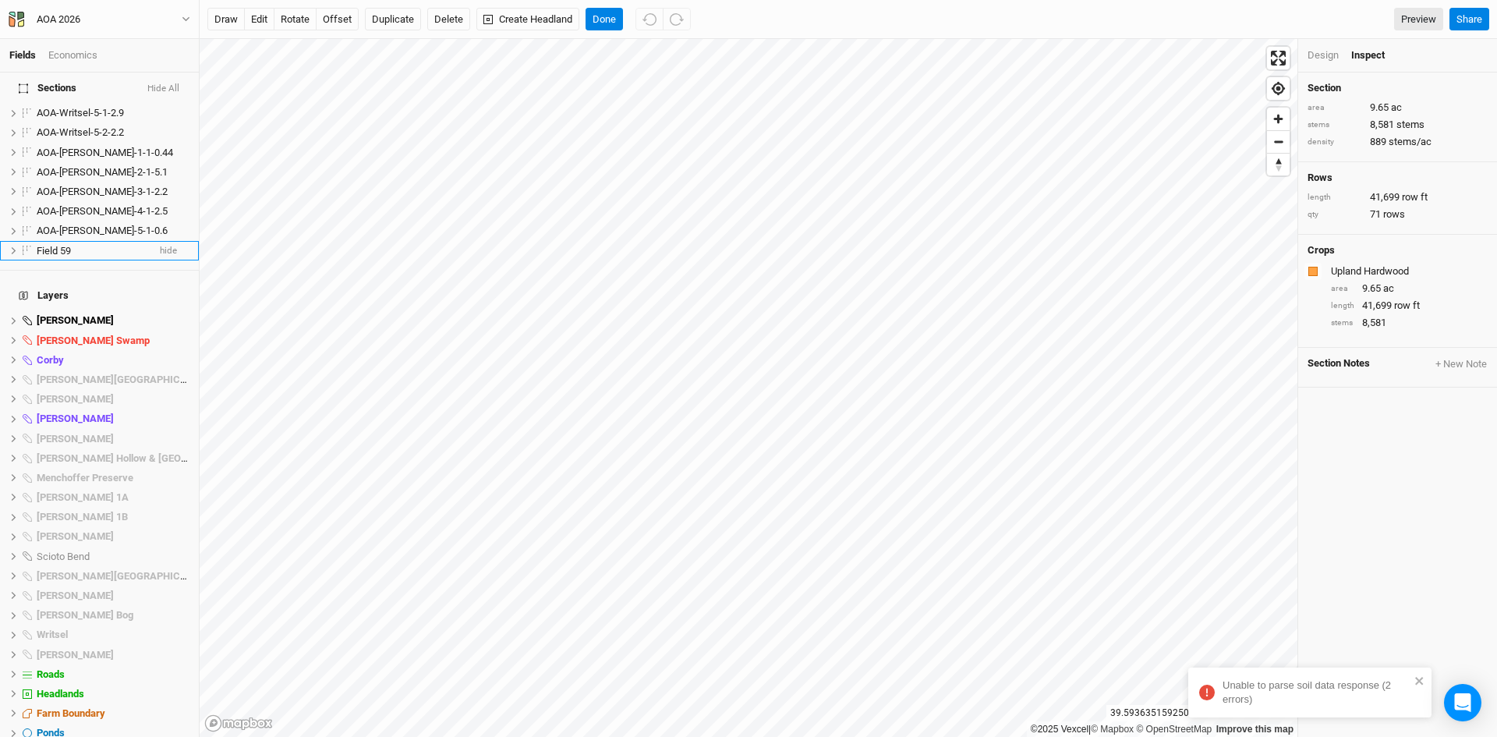
scroll to position [575, 0]
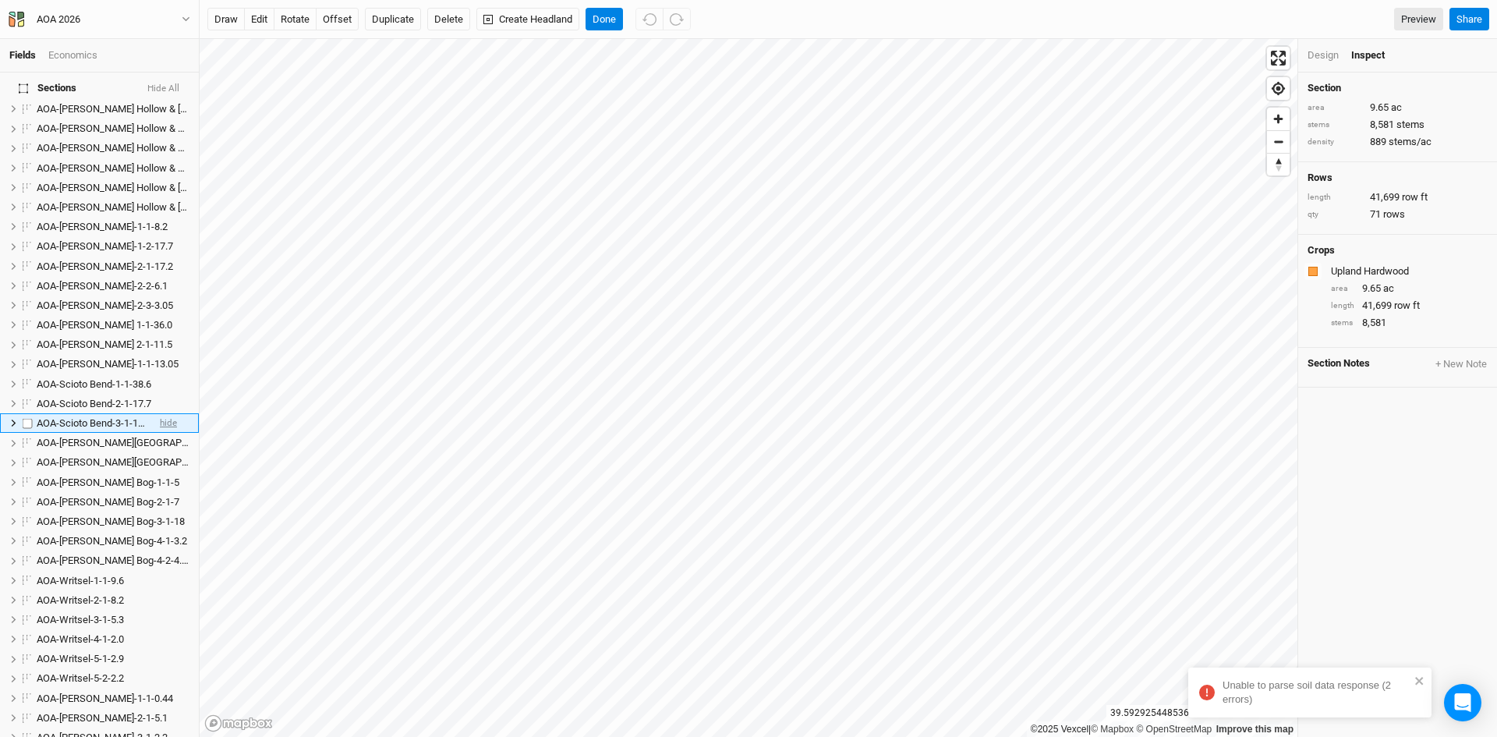
click at [160, 413] on span "hide" at bounding box center [168, 422] width 17 height 19
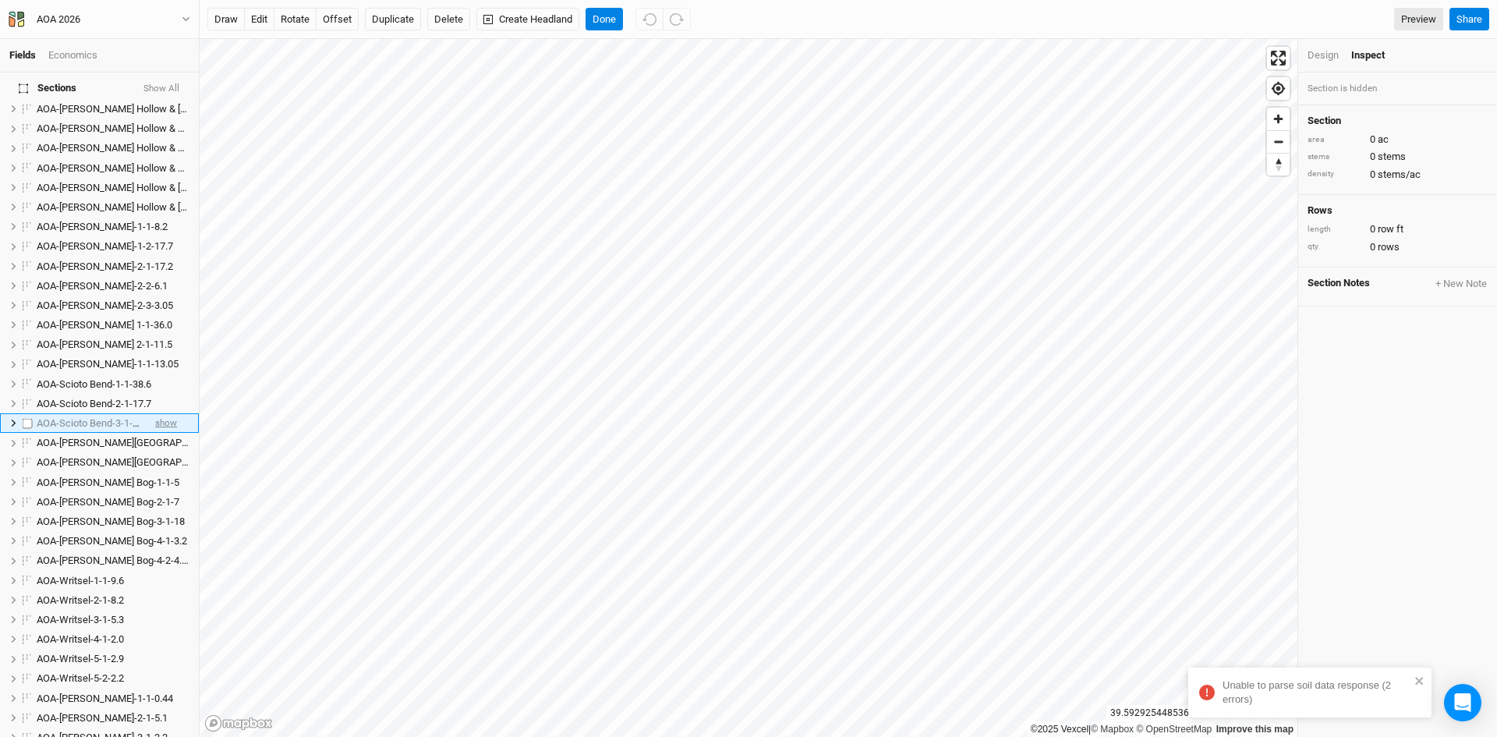
click at [158, 413] on span "show" at bounding box center [166, 422] width 22 height 19
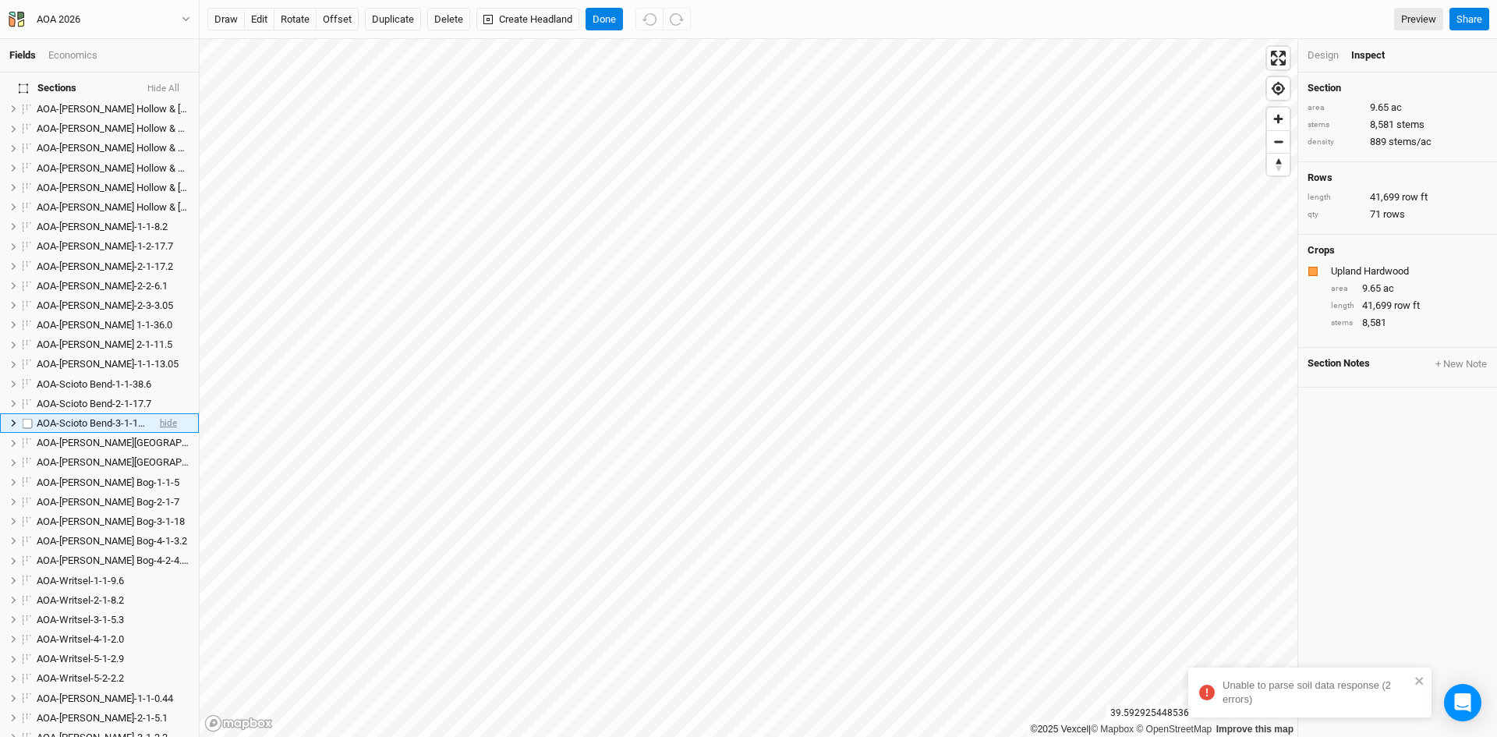
click at [160, 413] on span "hide" at bounding box center [168, 422] width 17 height 19
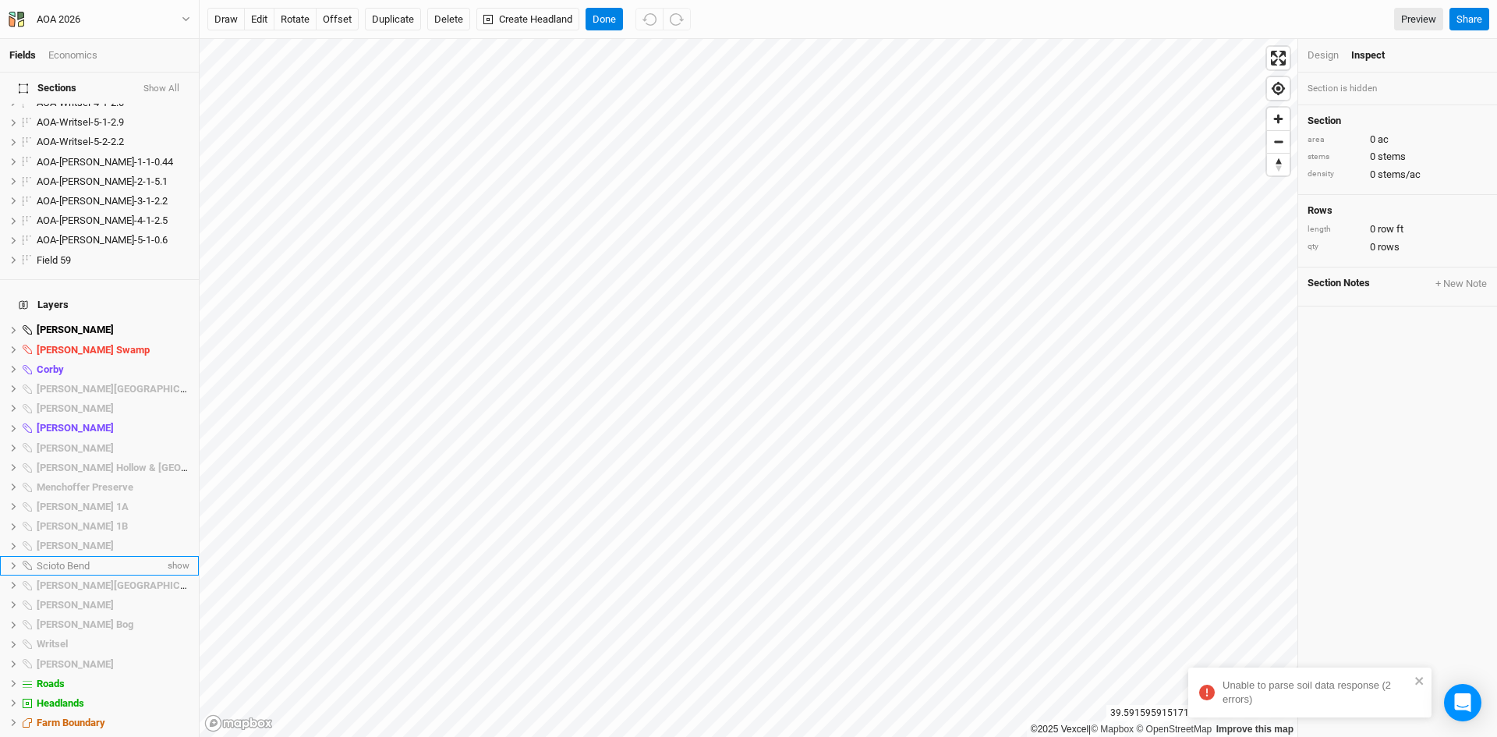
scroll to position [1227, 0]
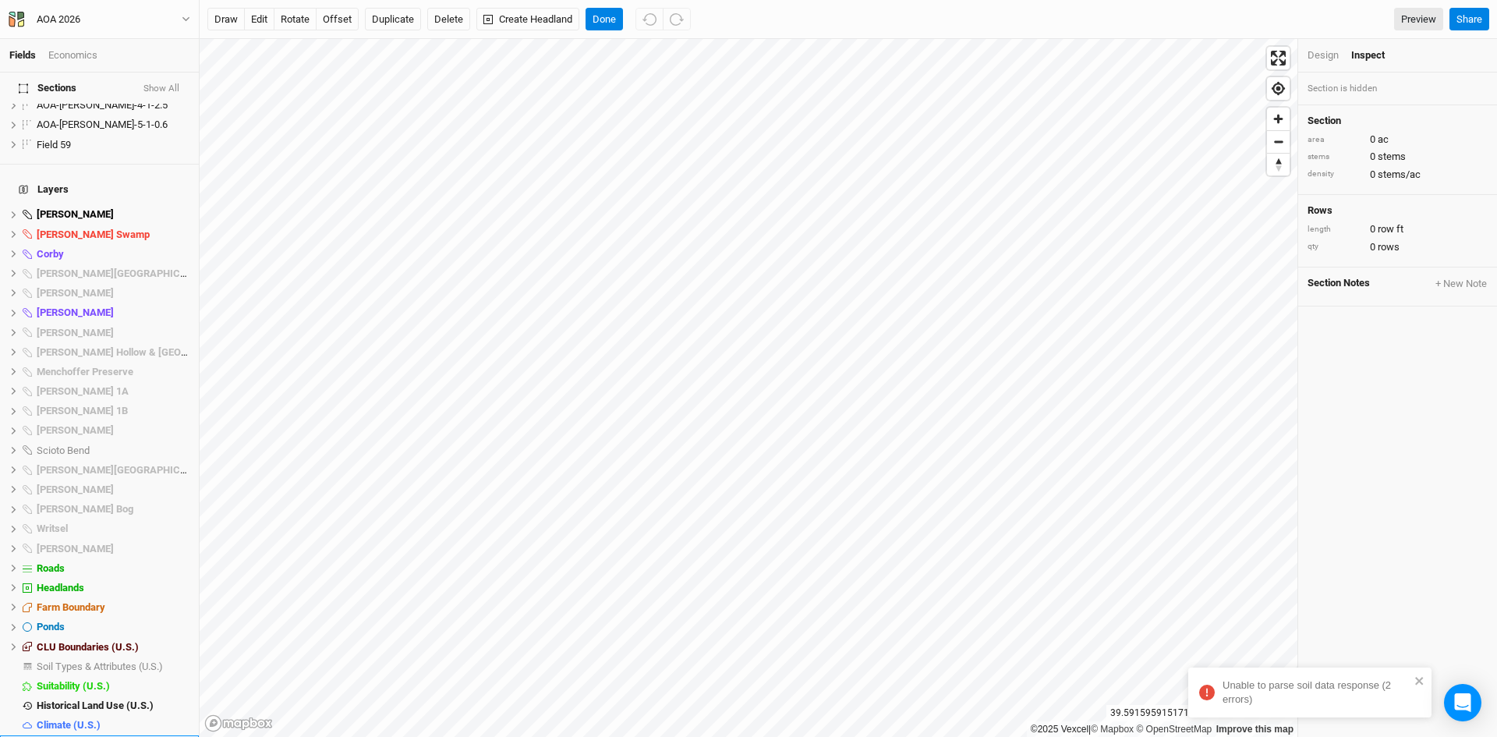
click at [79, 736] on span "Base Layer" at bounding box center [62, 745] width 51 height 12
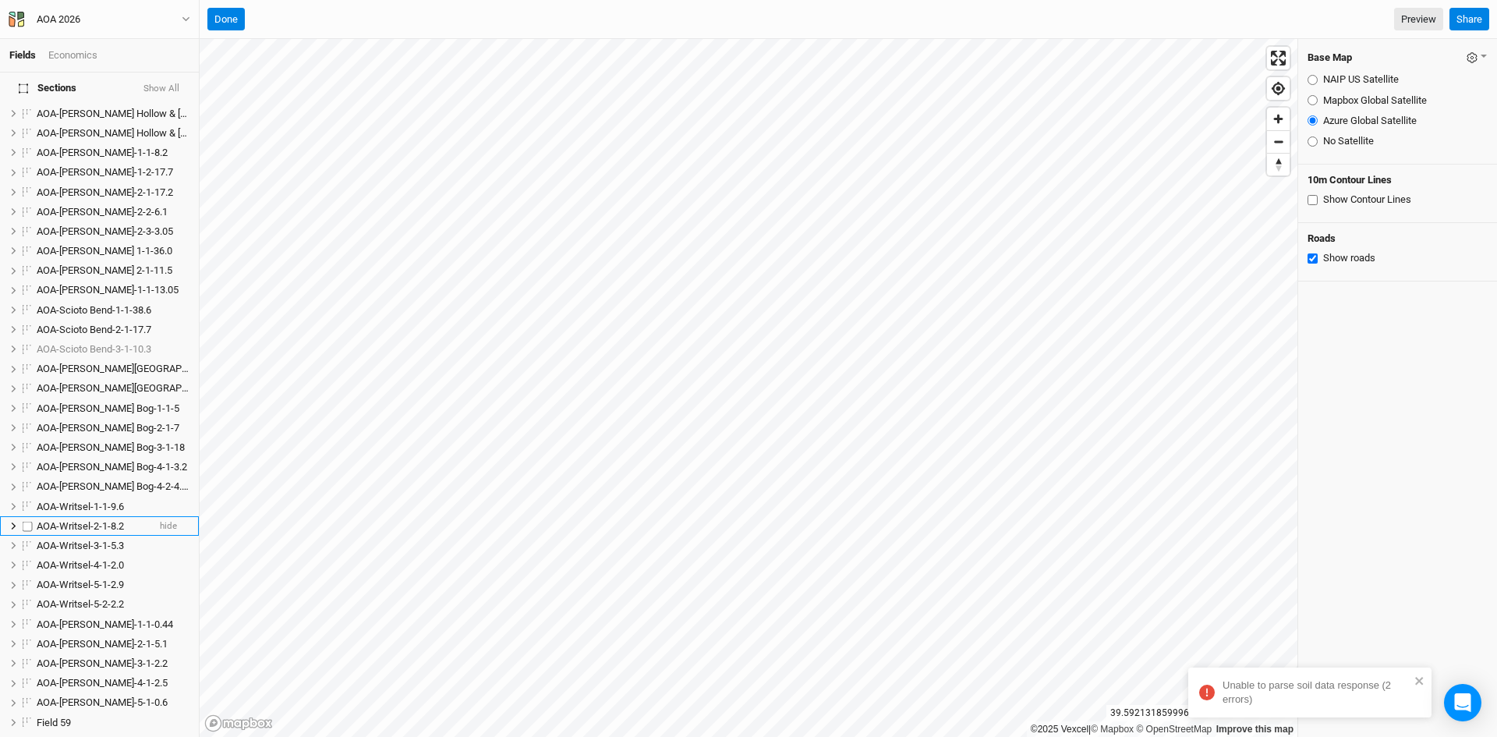
scroll to position [603, 0]
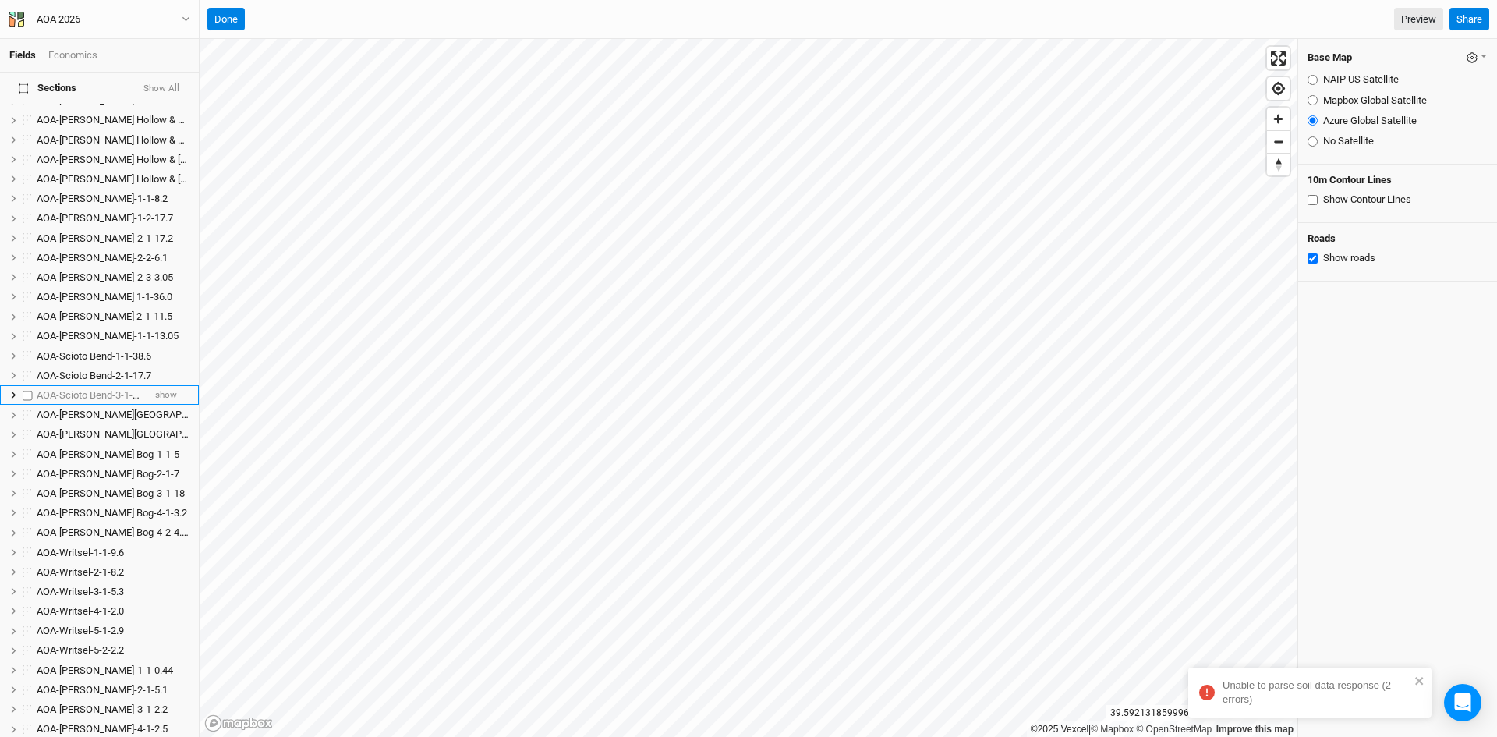
click at [168, 385] on li "AOA-Scioto Bend-3-1-10.3 show" at bounding box center [99, 394] width 199 height 19
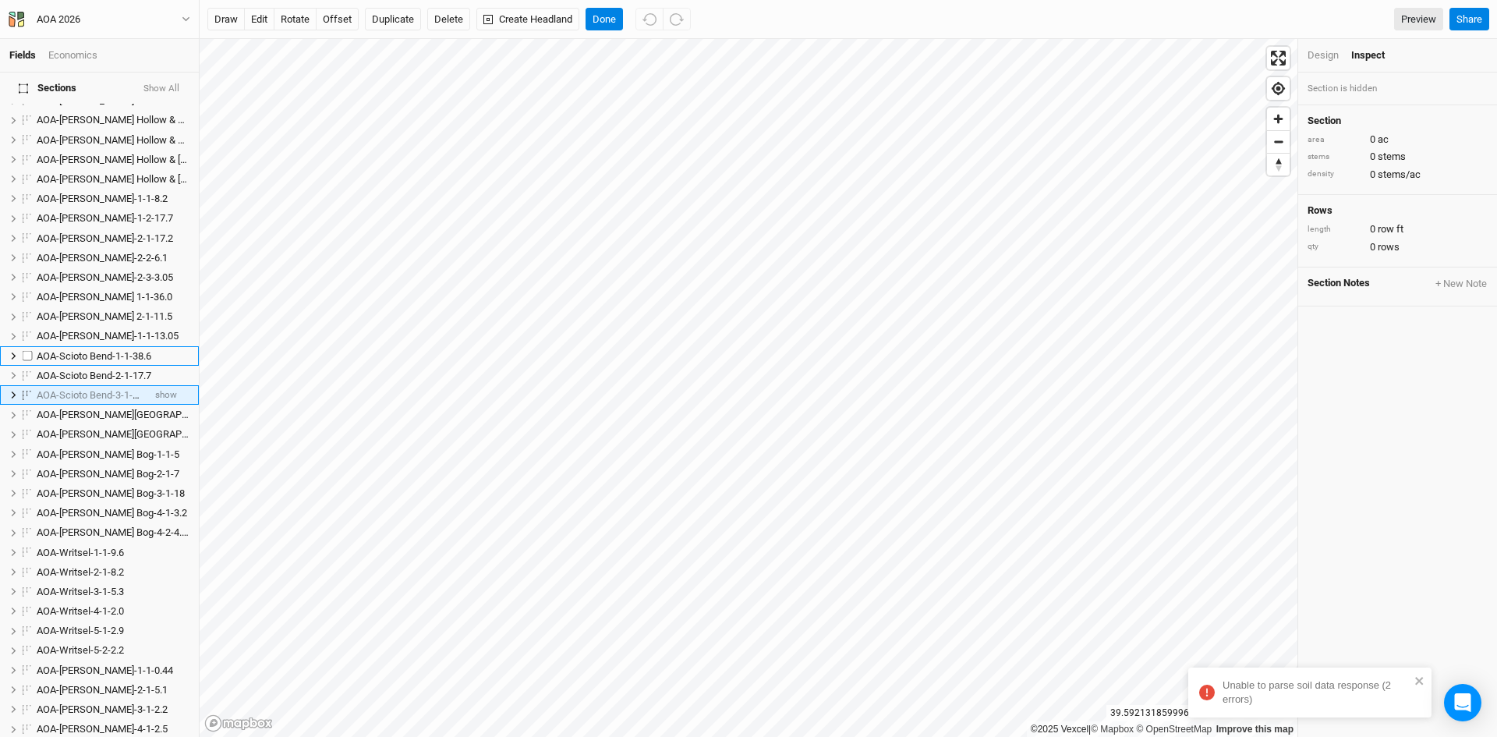
scroll to position [575, 0]
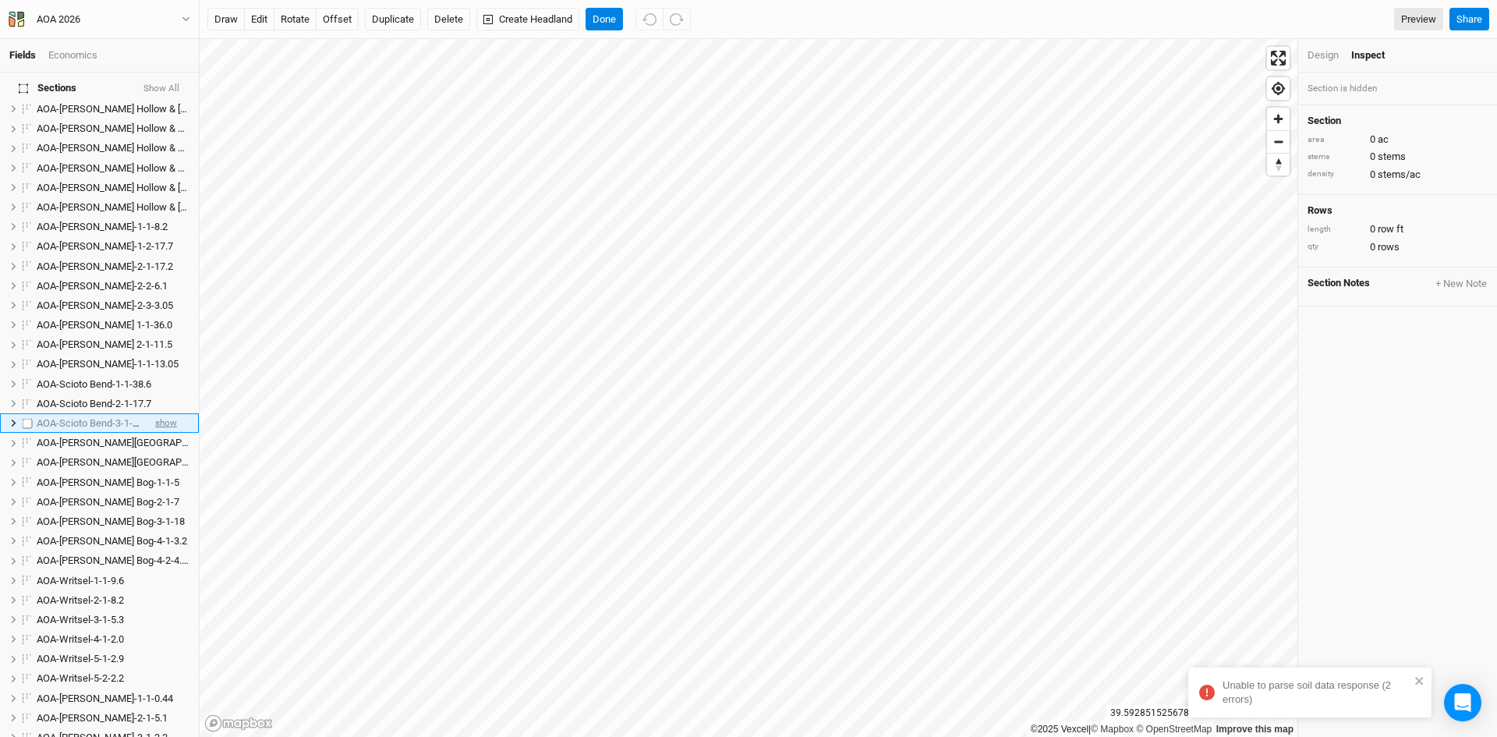
click at [164, 413] on span "show" at bounding box center [166, 422] width 22 height 19
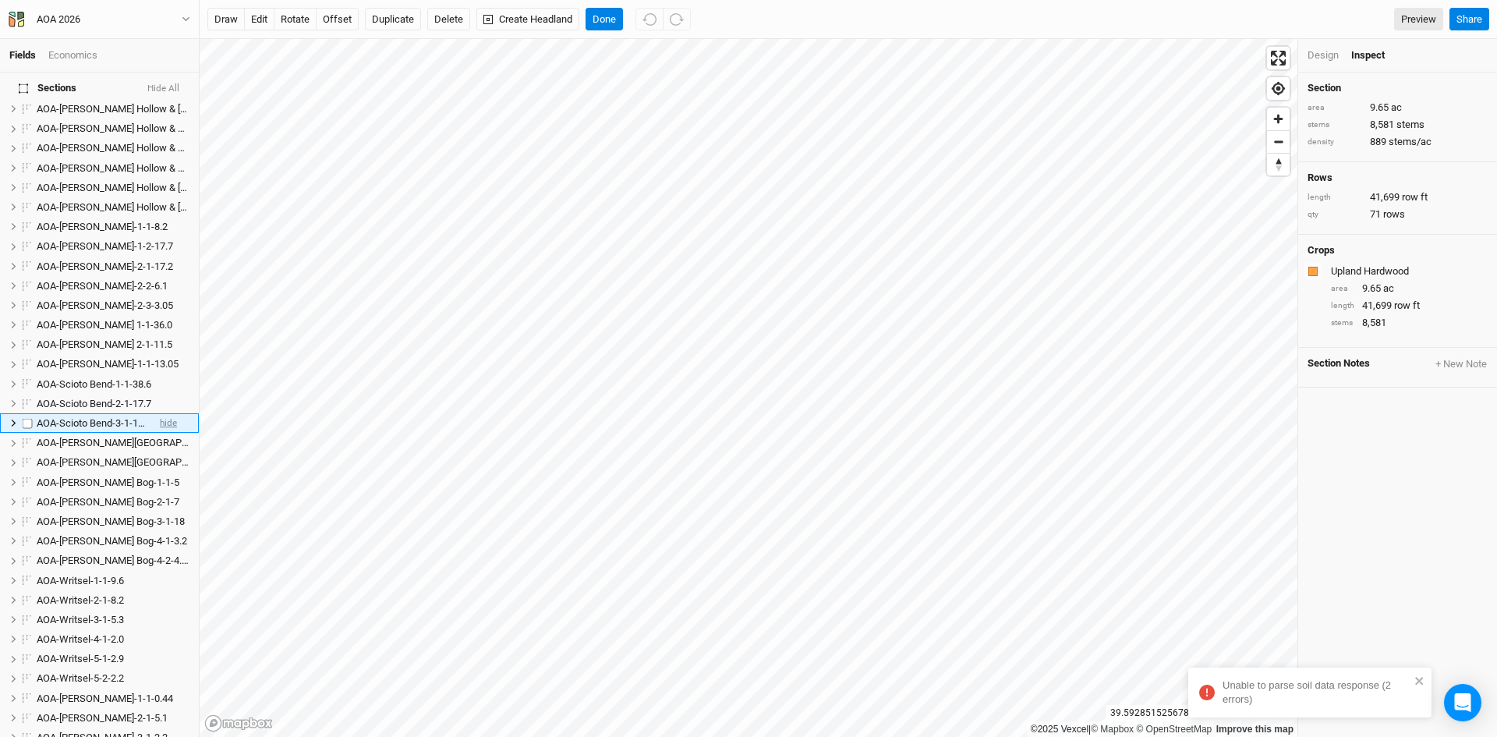
click at [164, 413] on span "hide" at bounding box center [168, 422] width 17 height 19
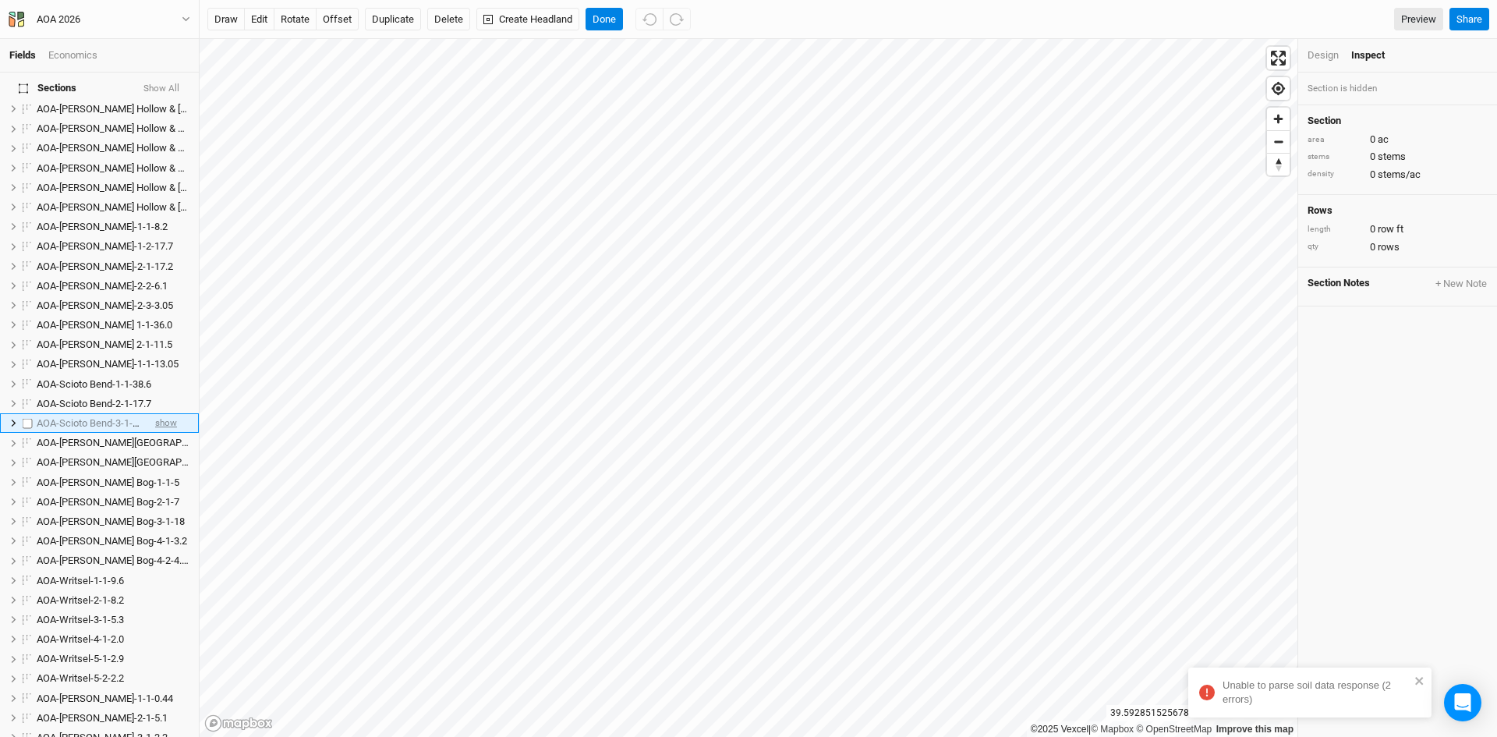
click at [164, 413] on span "show" at bounding box center [166, 422] width 22 height 19
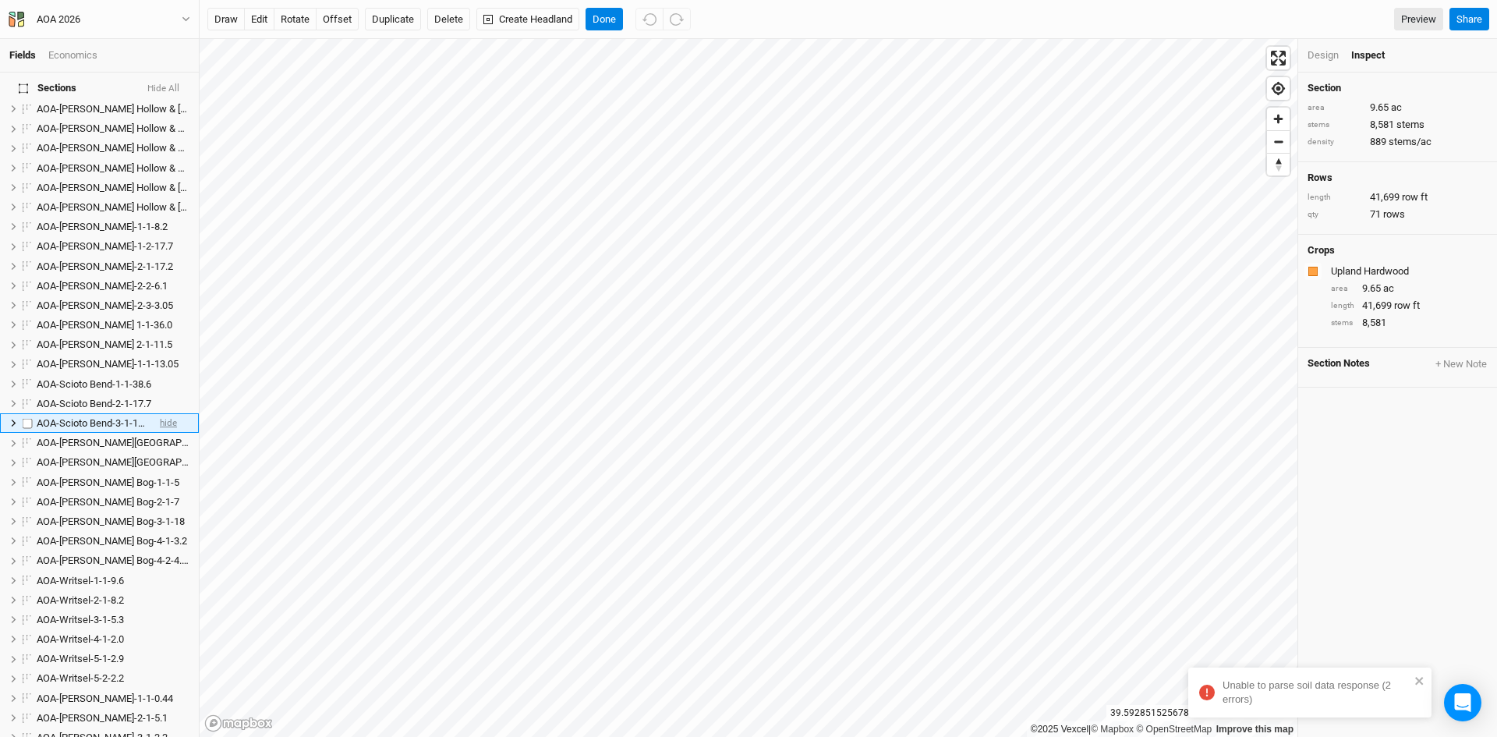
click at [164, 413] on span "hide" at bounding box center [168, 422] width 17 height 19
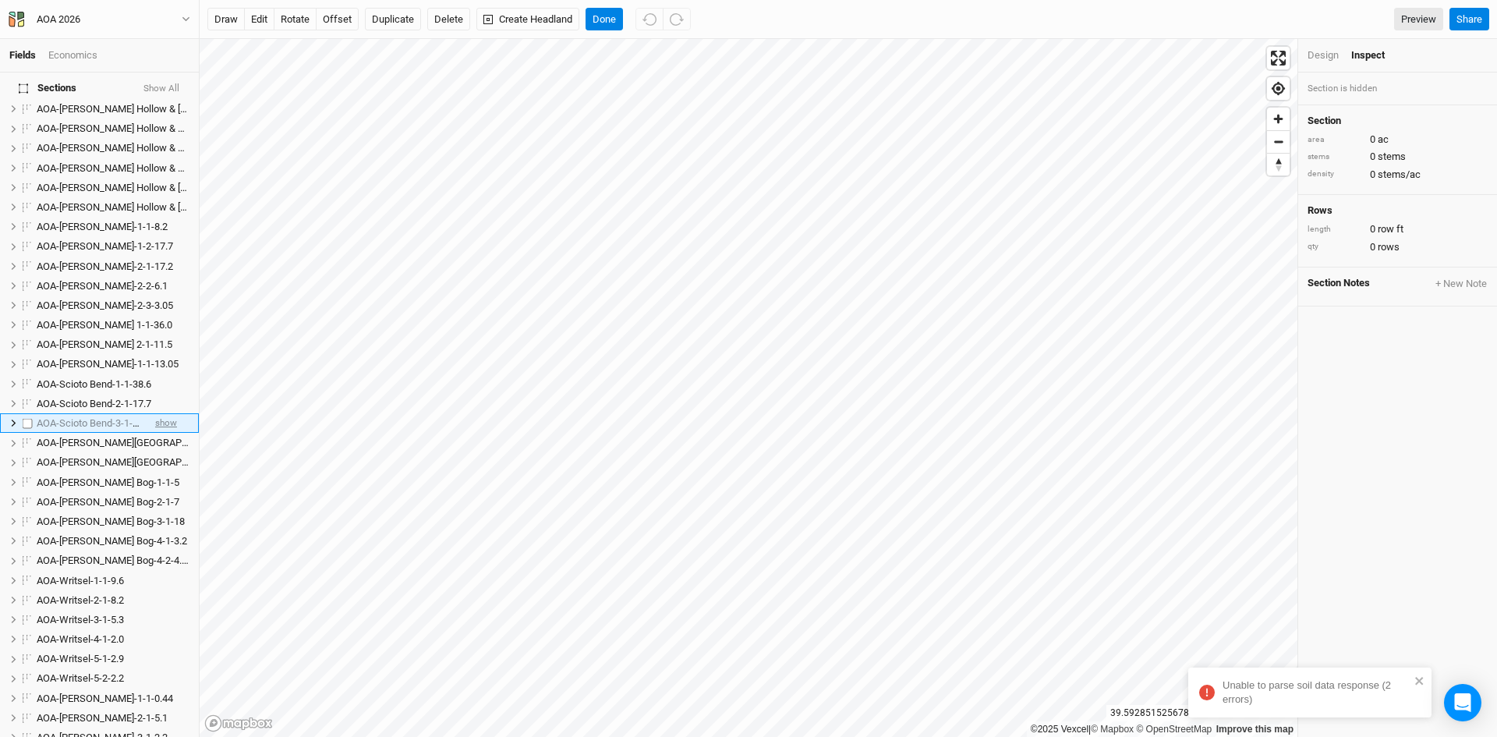
click at [164, 413] on span "show" at bounding box center [166, 422] width 22 height 19
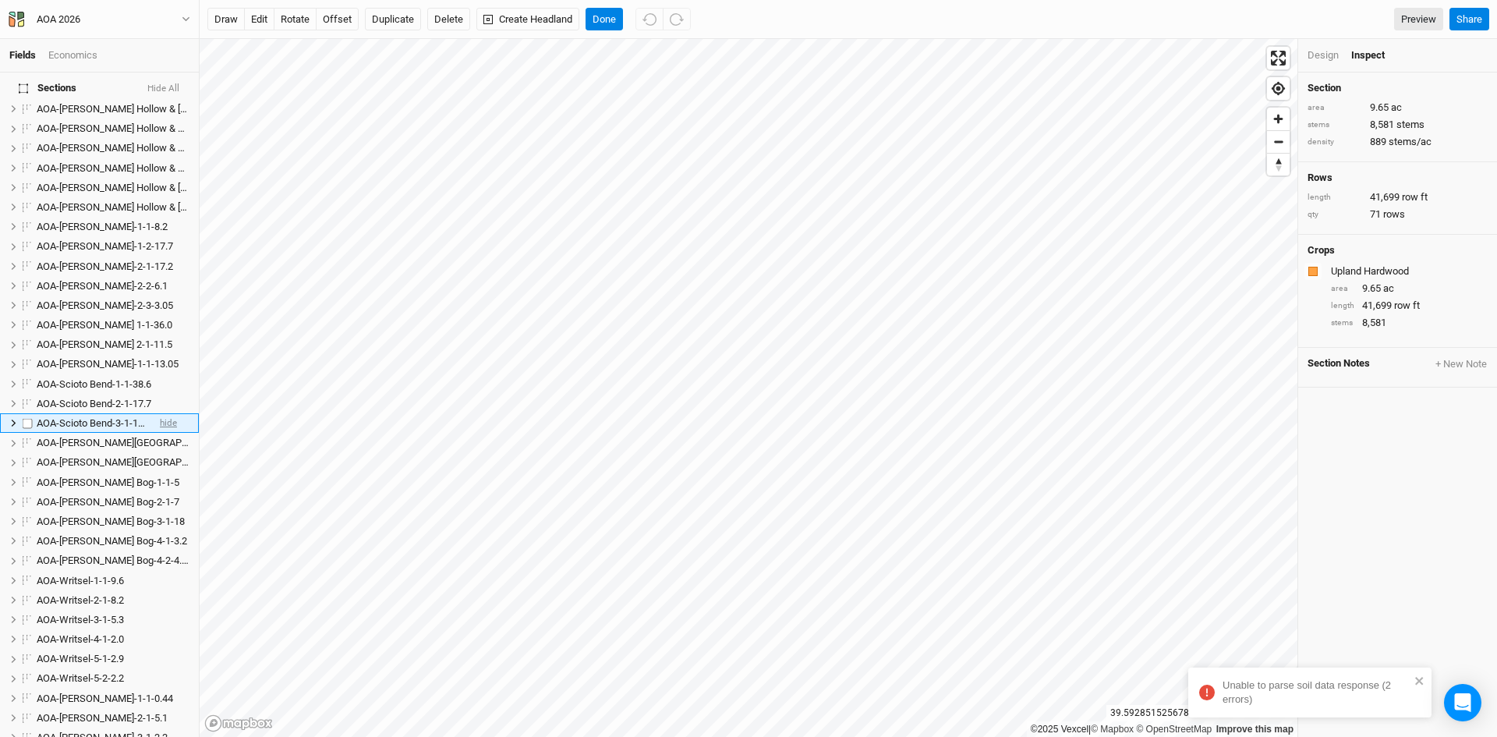
click at [164, 413] on span "hide" at bounding box center [168, 422] width 17 height 19
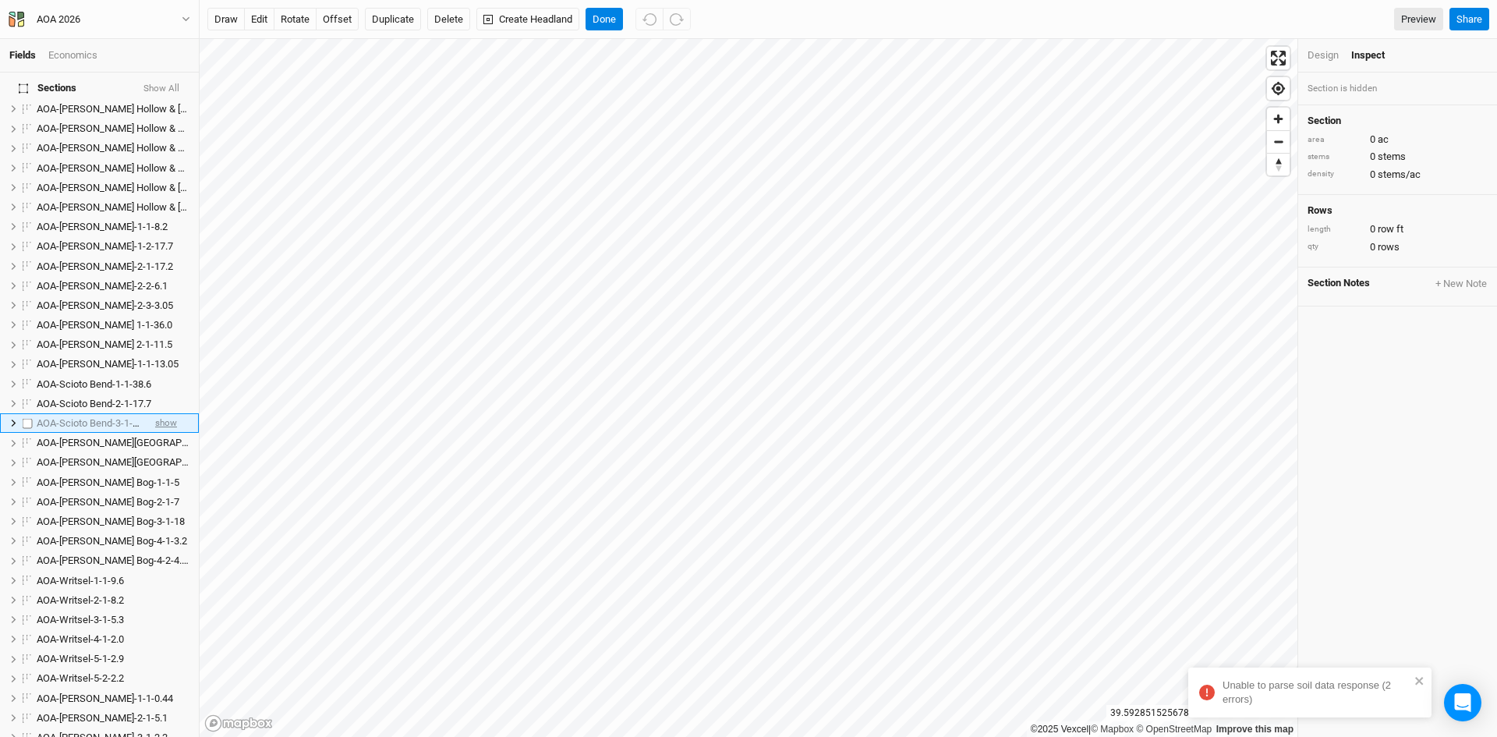
click at [164, 413] on span "show" at bounding box center [166, 422] width 22 height 19
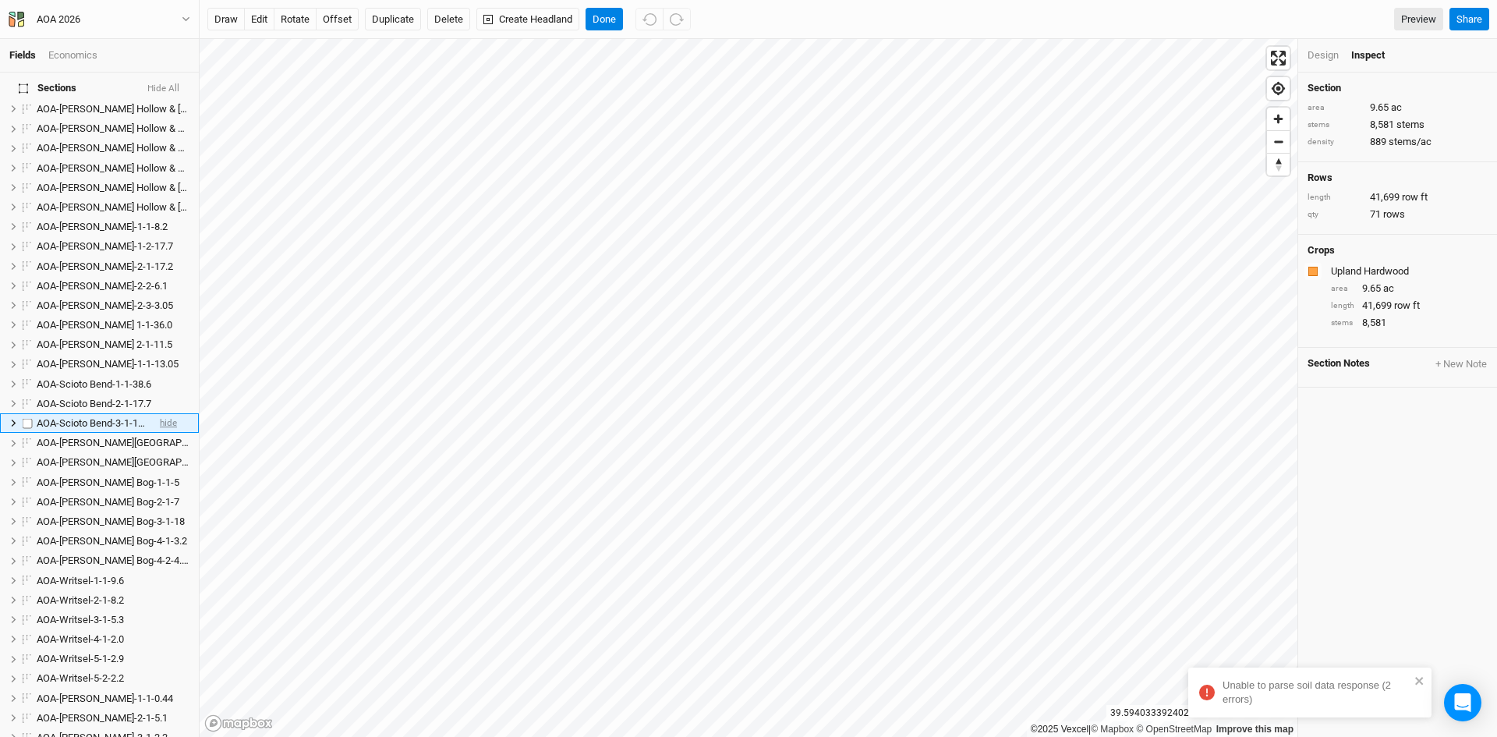
click at [162, 413] on span "hide" at bounding box center [168, 422] width 17 height 19
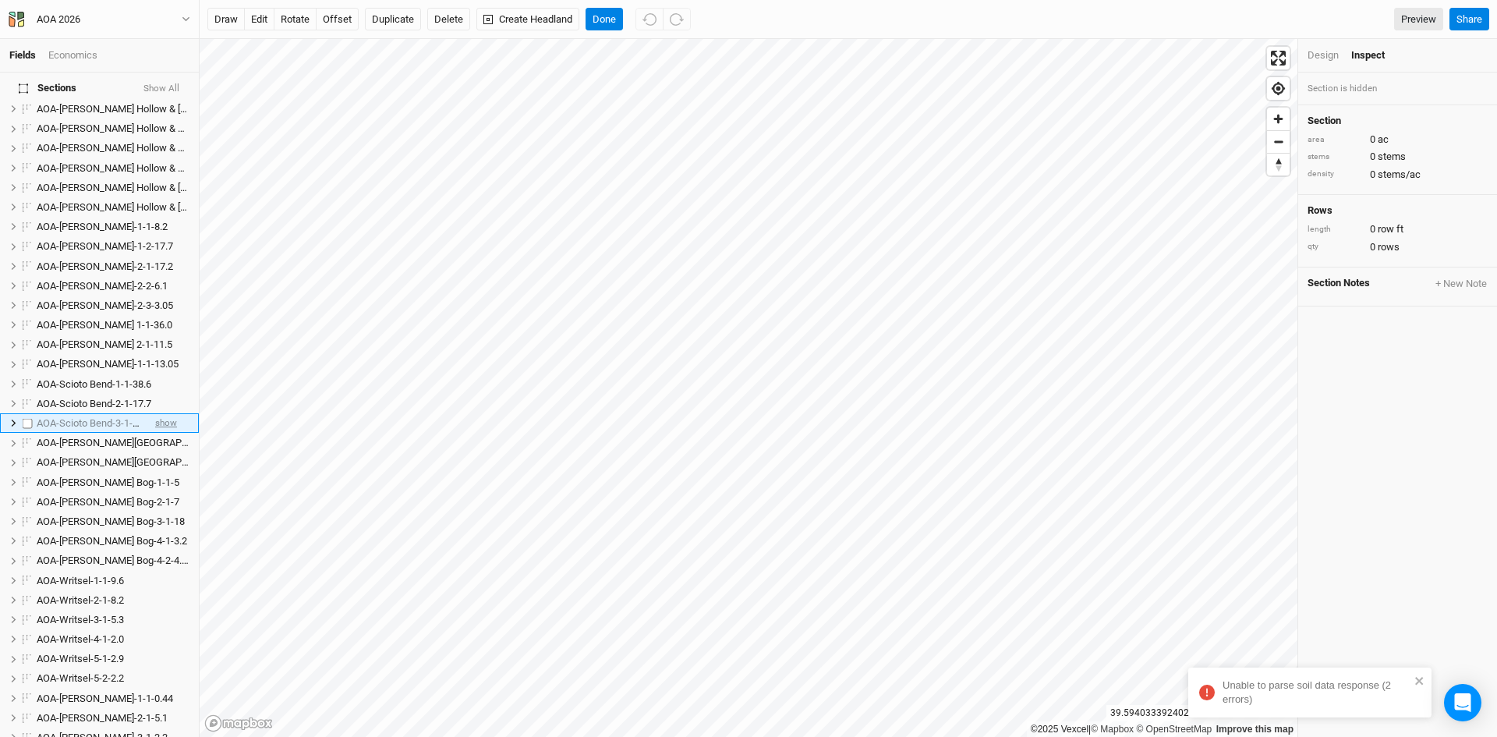
click at [162, 413] on span "show" at bounding box center [166, 422] width 22 height 19
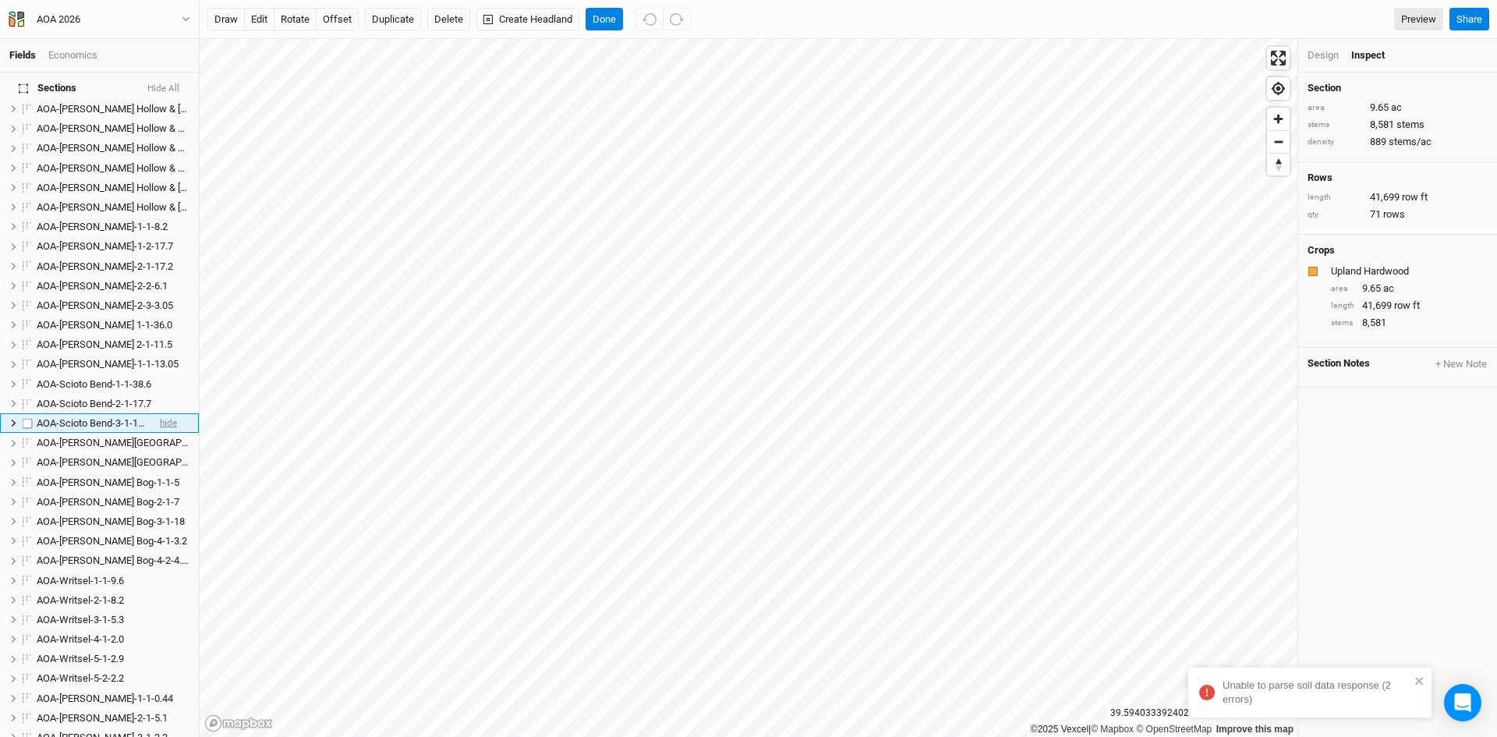
click at [162, 413] on span "hide" at bounding box center [168, 422] width 17 height 19
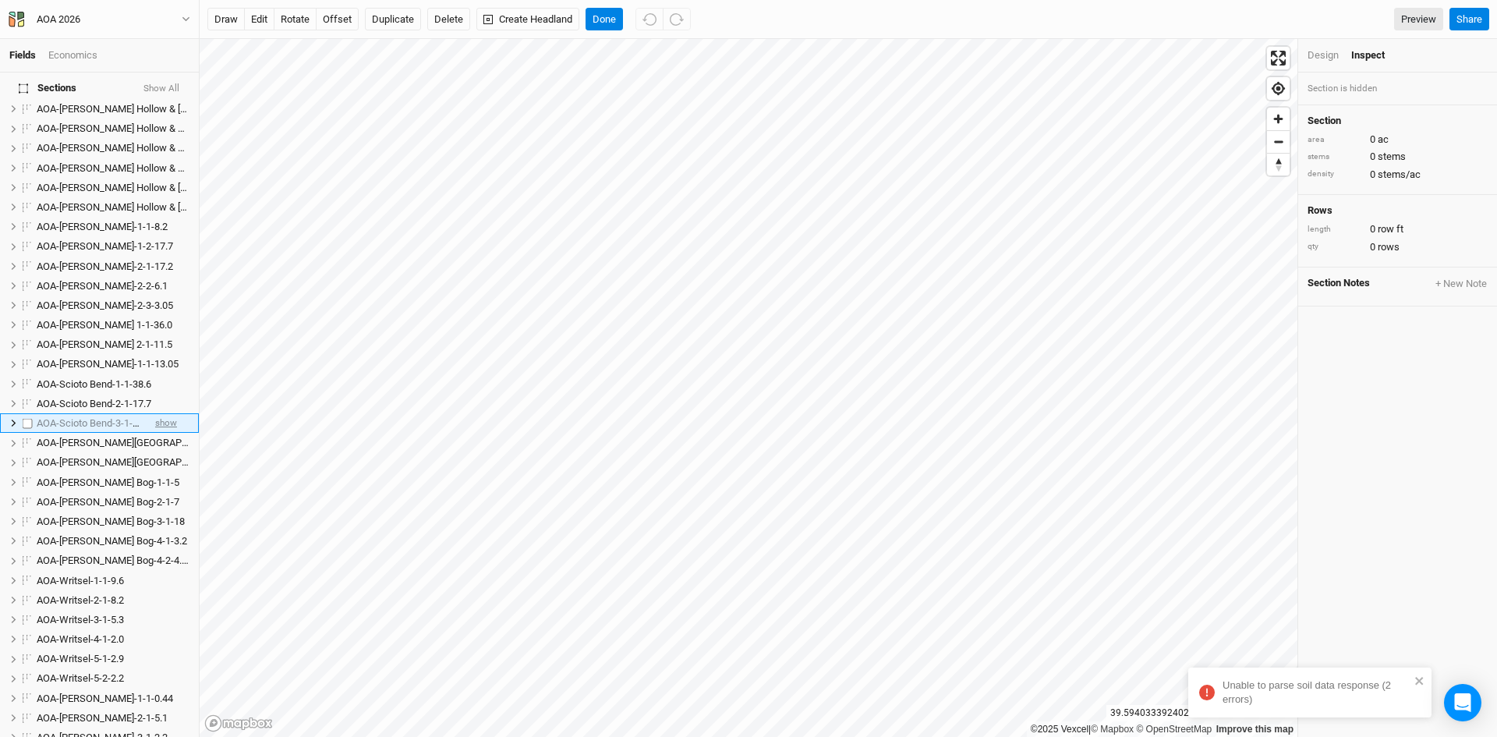
click at [162, 413] on span "show" at bounding box center [166, 422] width 22 height 19
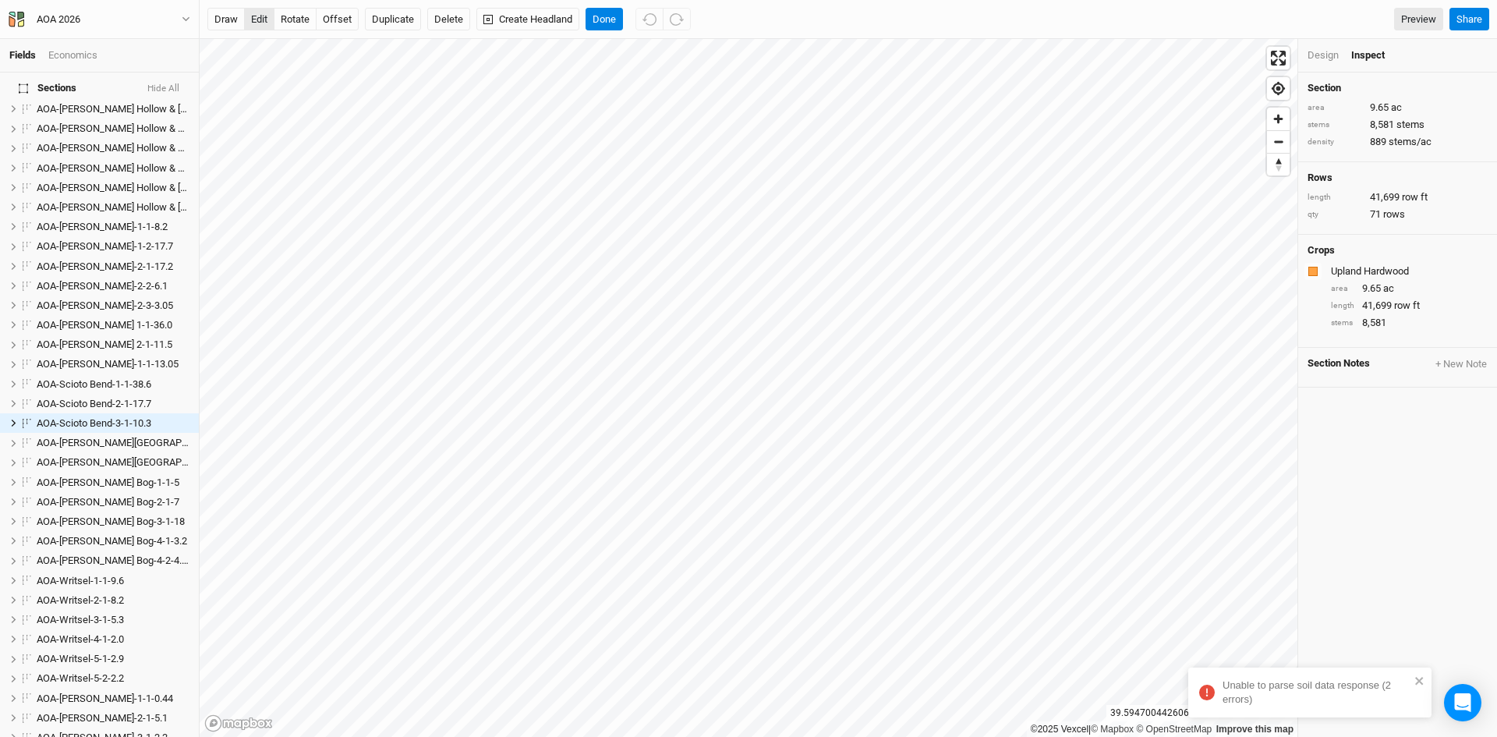
click at [267, 21] on button "edit" at bounding box center [259, 19] width 30 height 23
drag, startPoint x: 608, startPoint y: 16, endPoint x: 641, endPoint y: 37, distance: 38.9
click at [608, 16] on button "Done" at bounding box center [604, 19] width 37 height 23
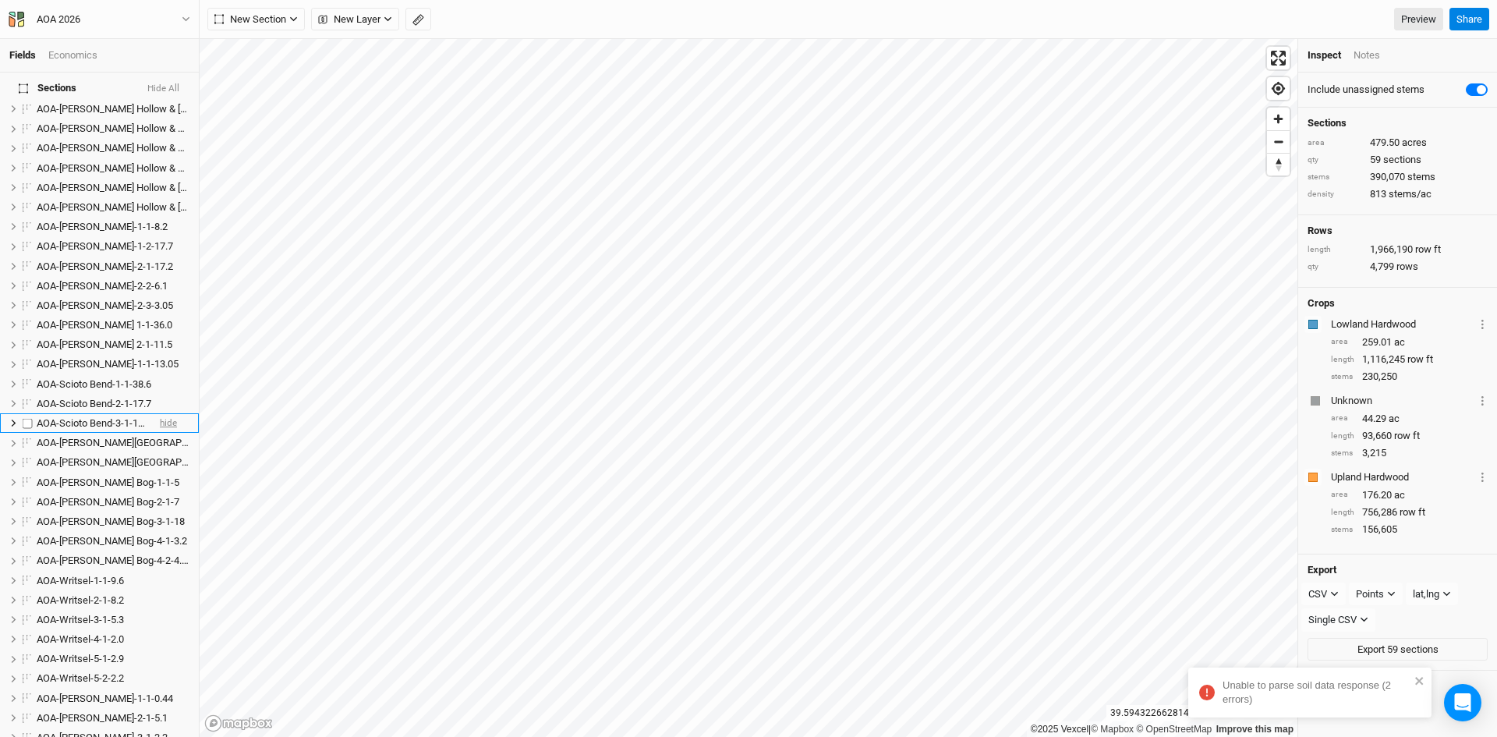
click at [160, 413] on span "hide" at bounding box center [168, 422] width 17 height 19
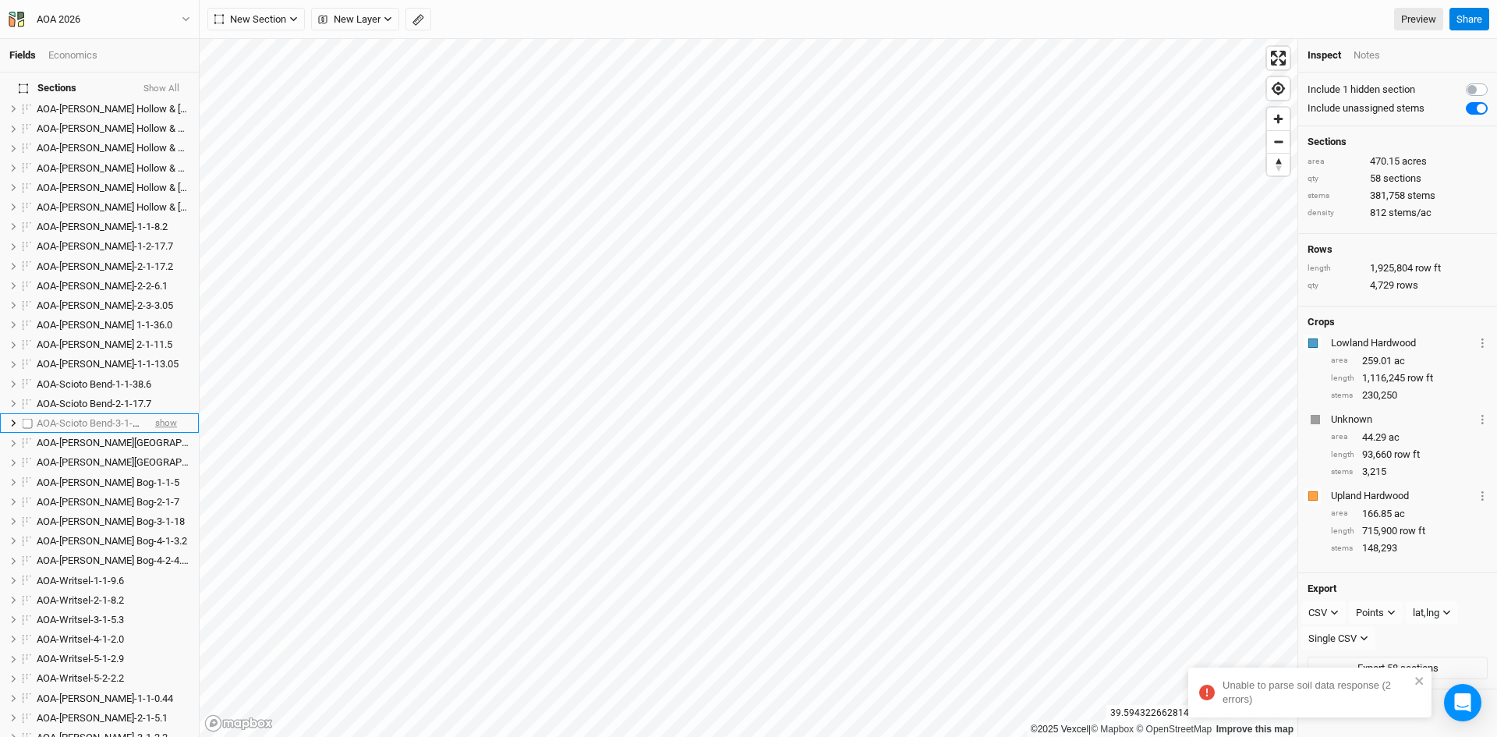
click at [155, 413] on span "show" at bounding box center [166, 422] width 22 height 19
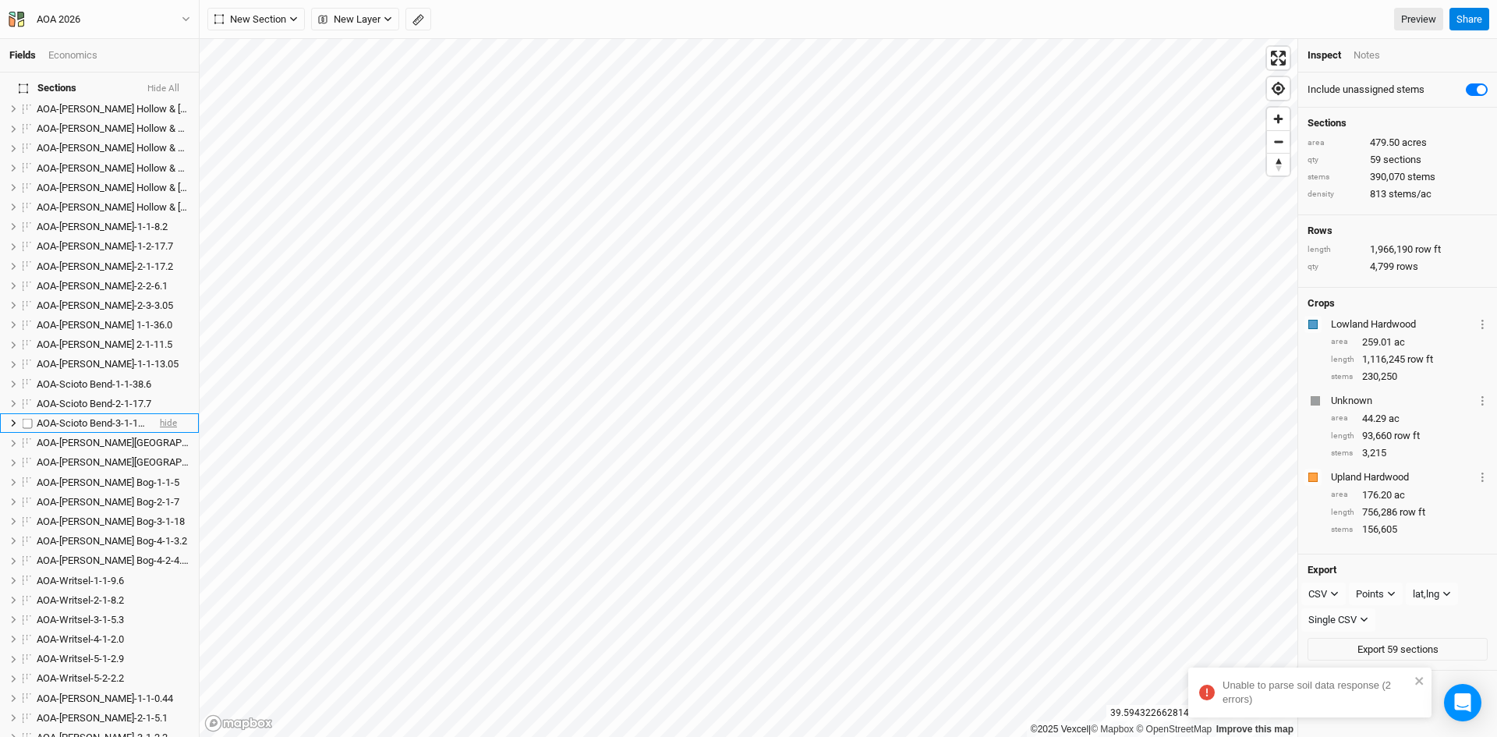
click at [160, 413] on span "hide" at bounding box center [168, 422] width 17 height 19
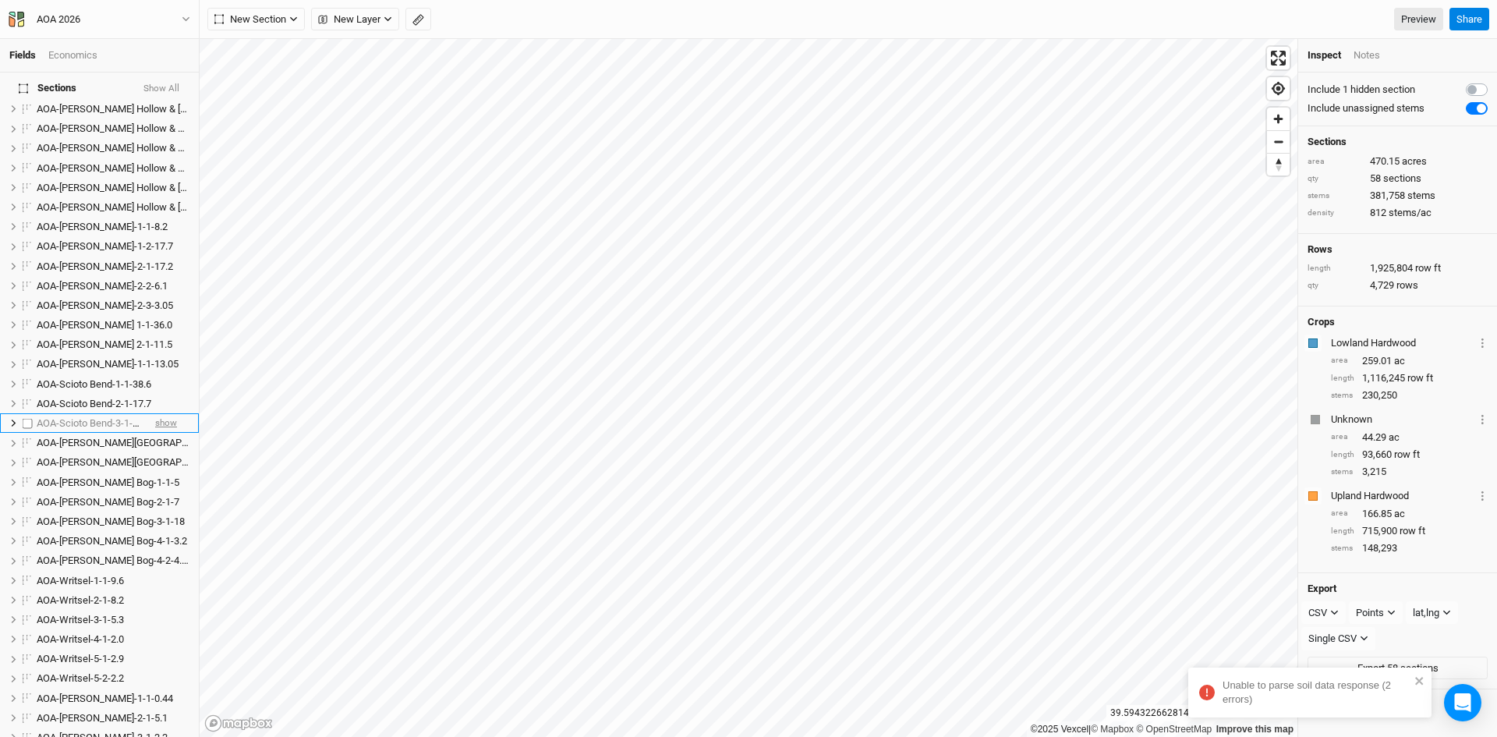
click at [155, 413] on span "show" at bounding box center [166, 422] width 22 height 19
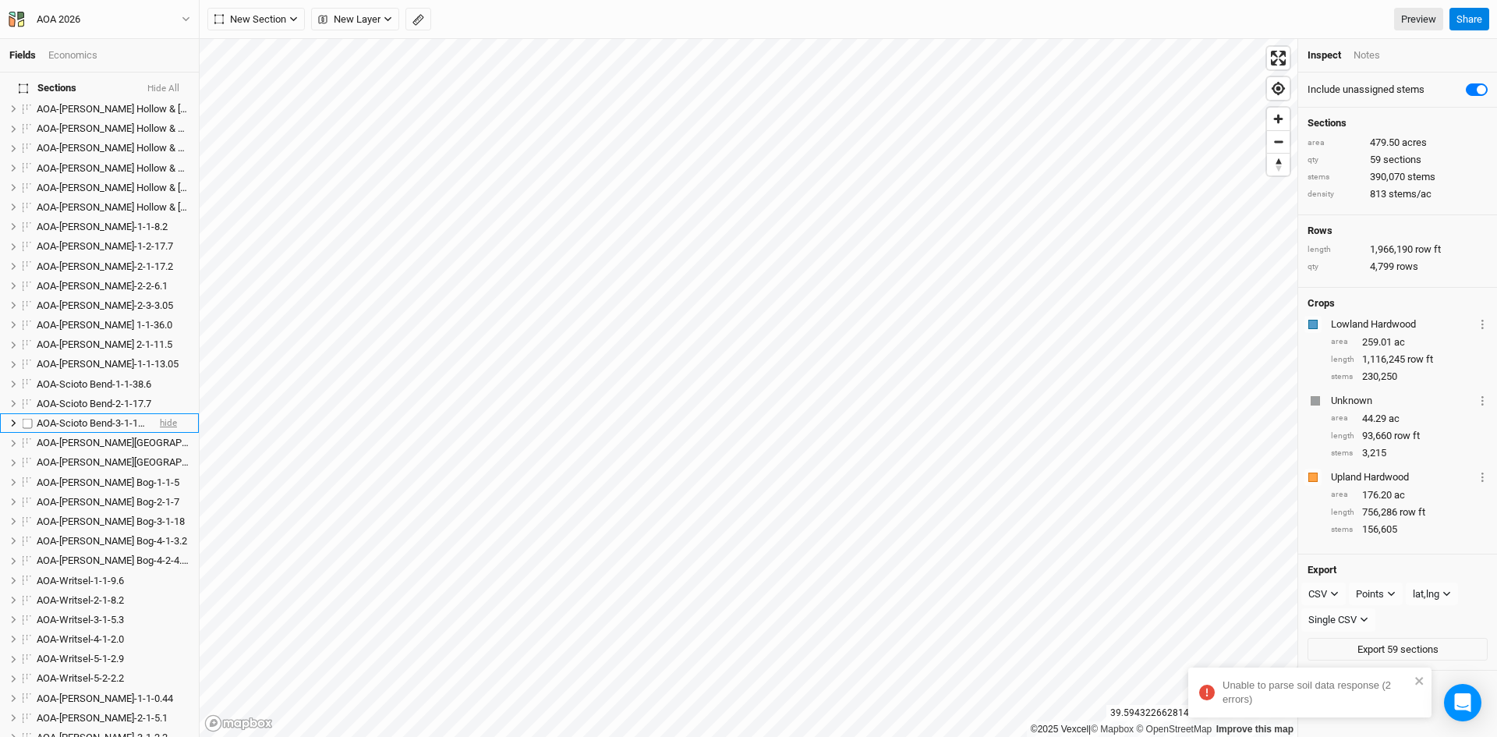
click at [160, 413] on span "hide" at bounding box center [168, 422] width 17 height 19
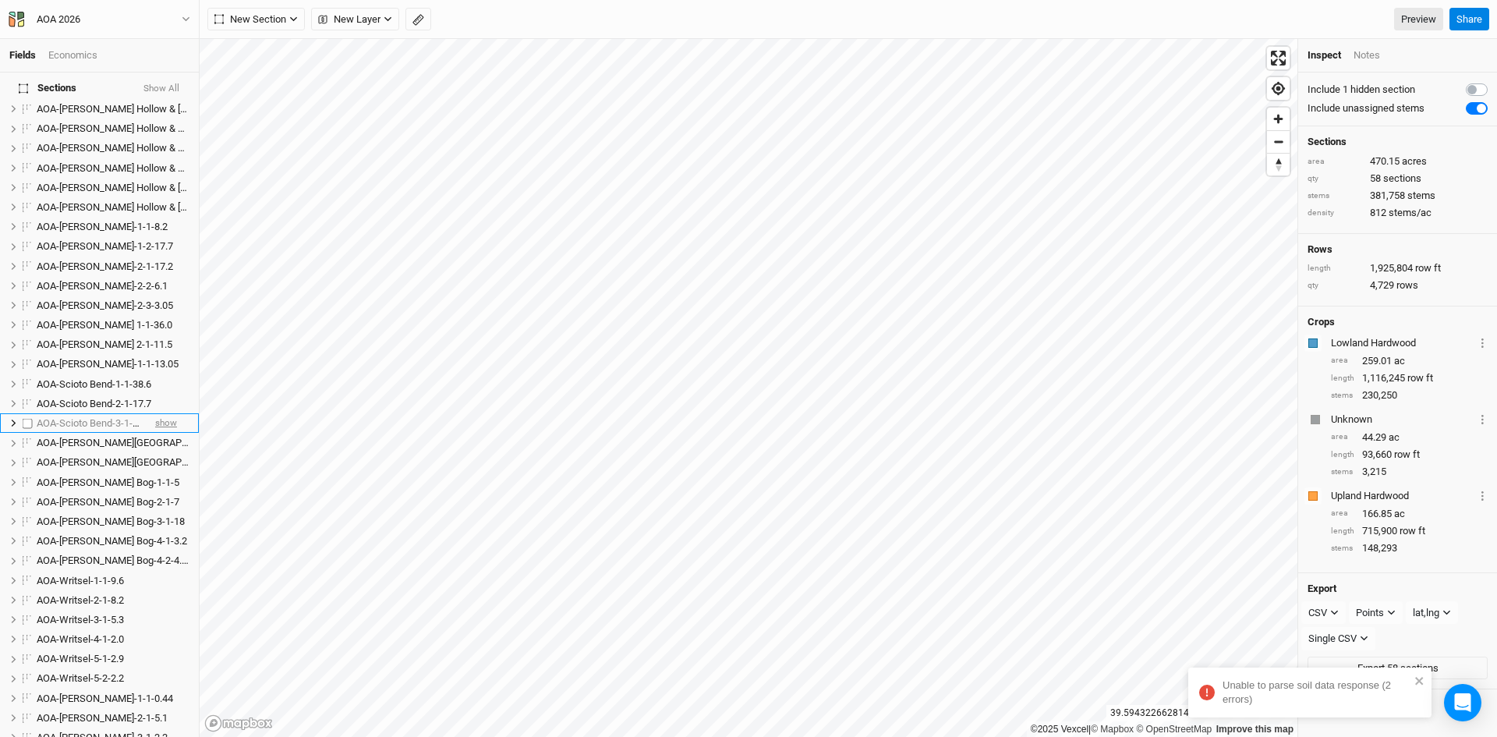
click at [155, 413] on span "show" at bounding box center [166, 422] width 22 height 19
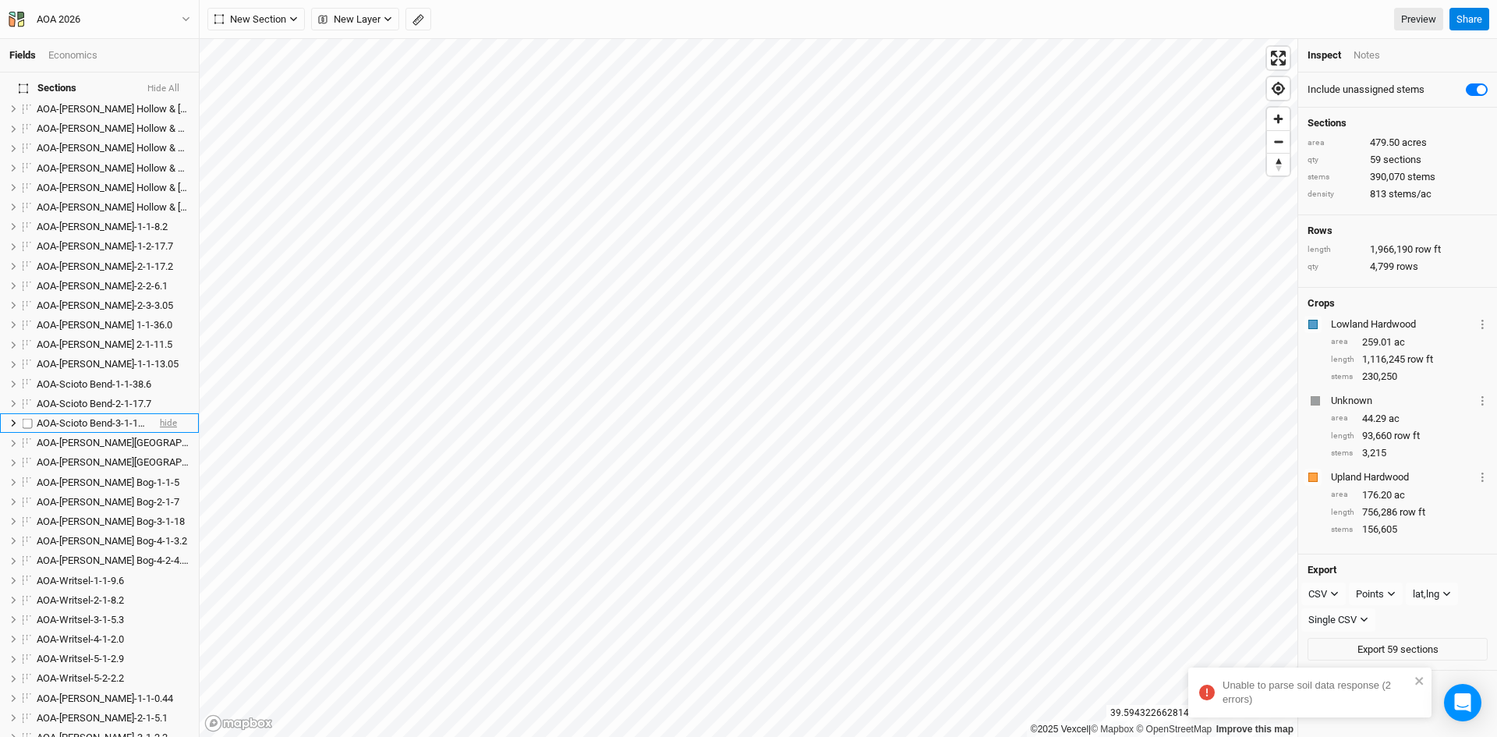
click at [160, 413] on span "hide" at bounding box center [168, 422] width 17 height 19
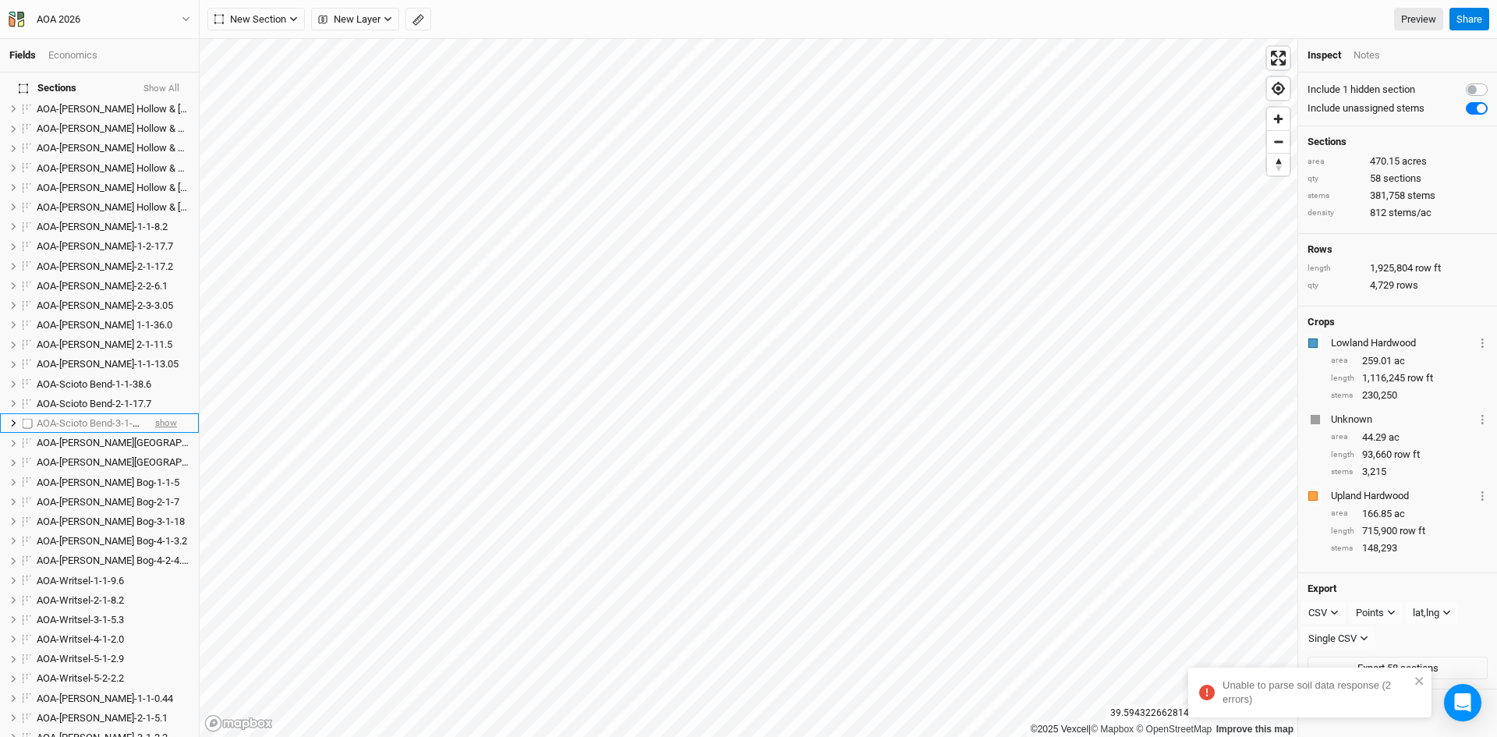
click at [155, 413] on span "show" at bounding box center [166, 422] width 22 height 19
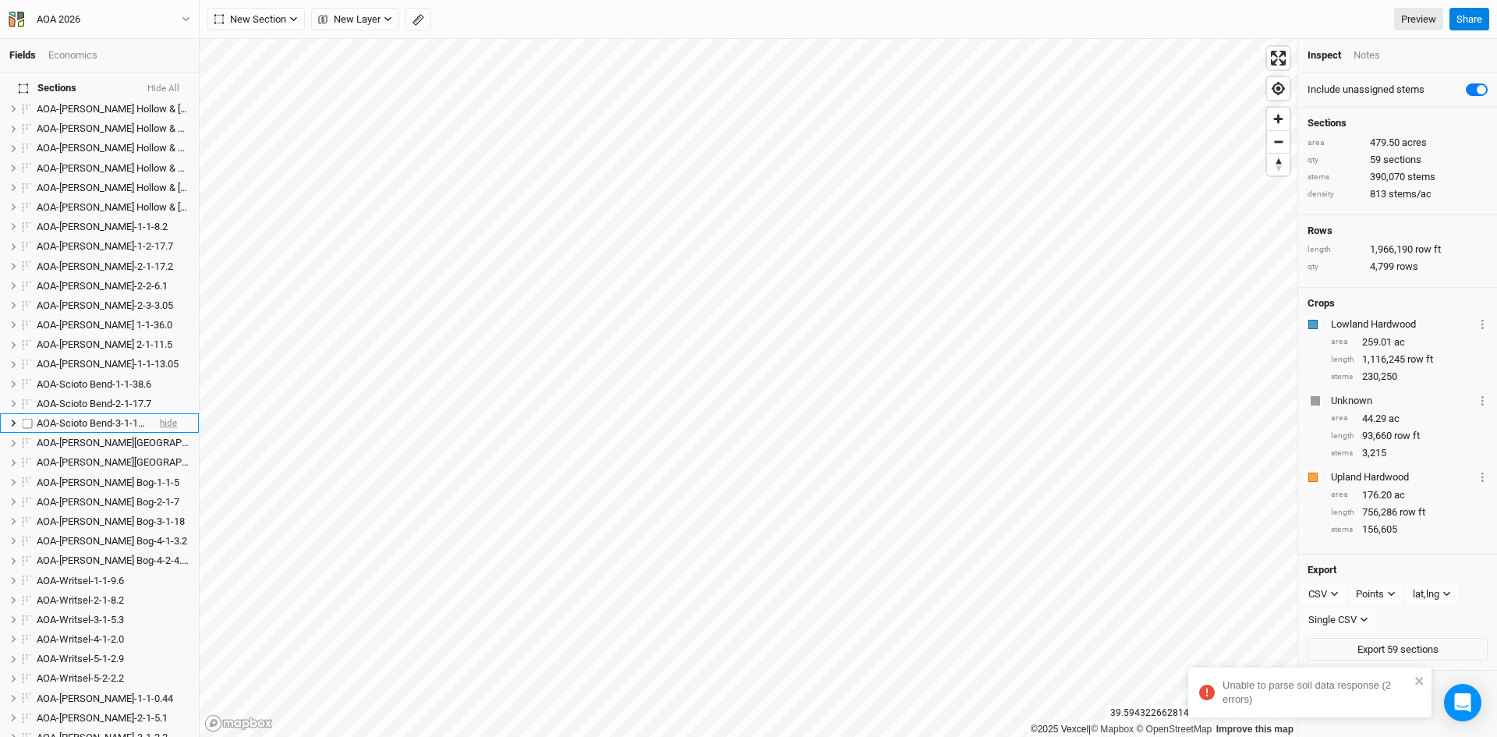
click at [160, 413] on span "hide" at bounding box center [168, 422] width 17 height 19
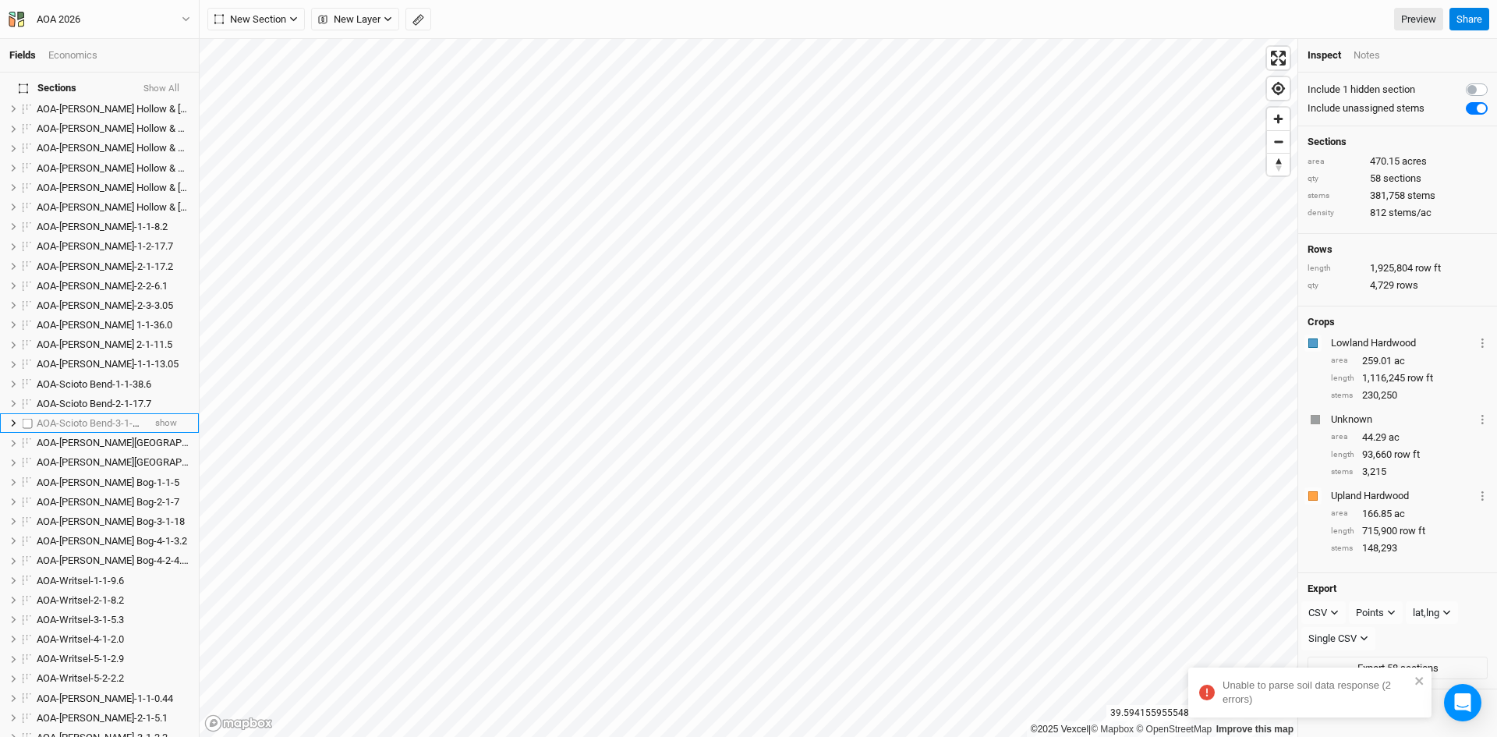
click at [165, 413] on li "AOA-Scioto Bend-3-1-10.3 show" at bounding box center [99, 422] width 199 height 19
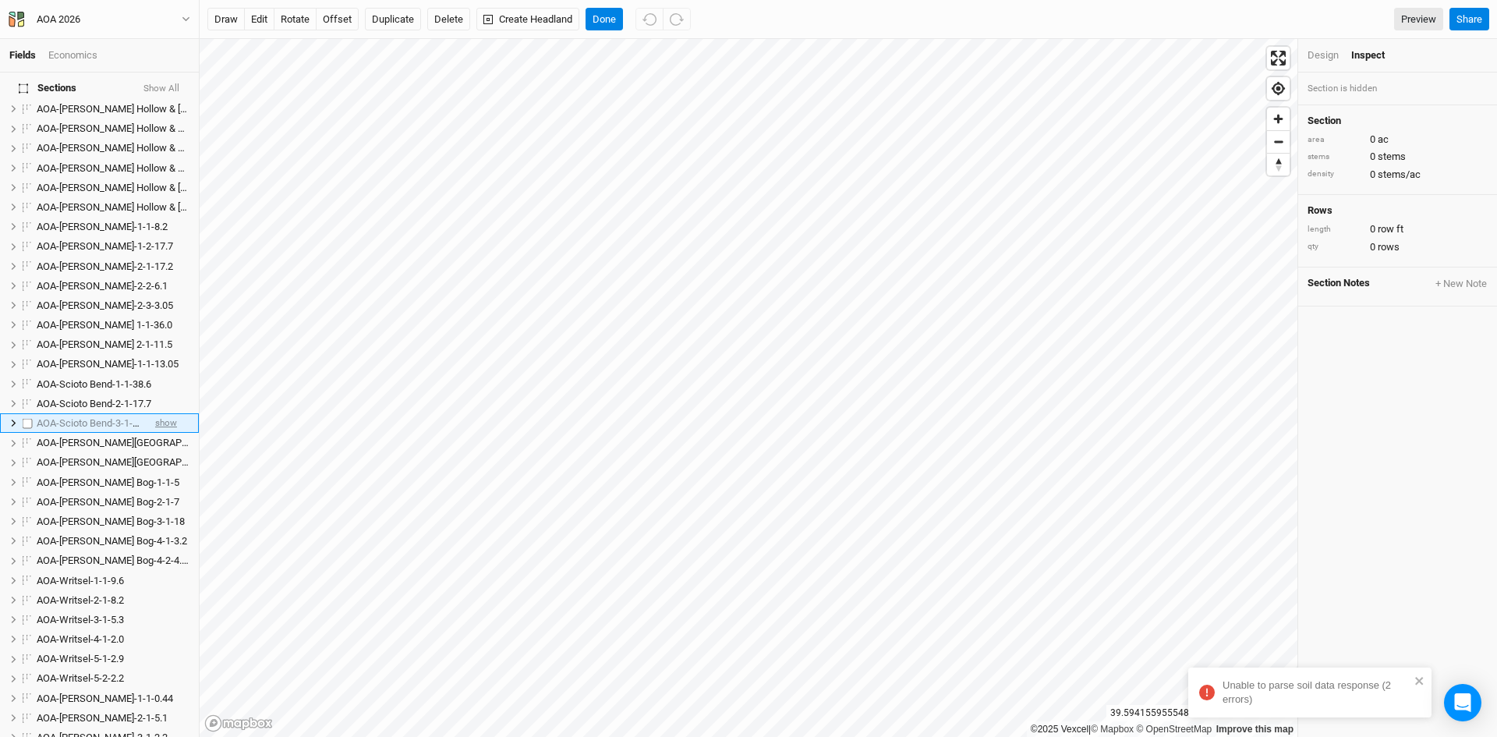
click at [161, 413] on span "show" at bounding box center [166, 422] width 22 height 19
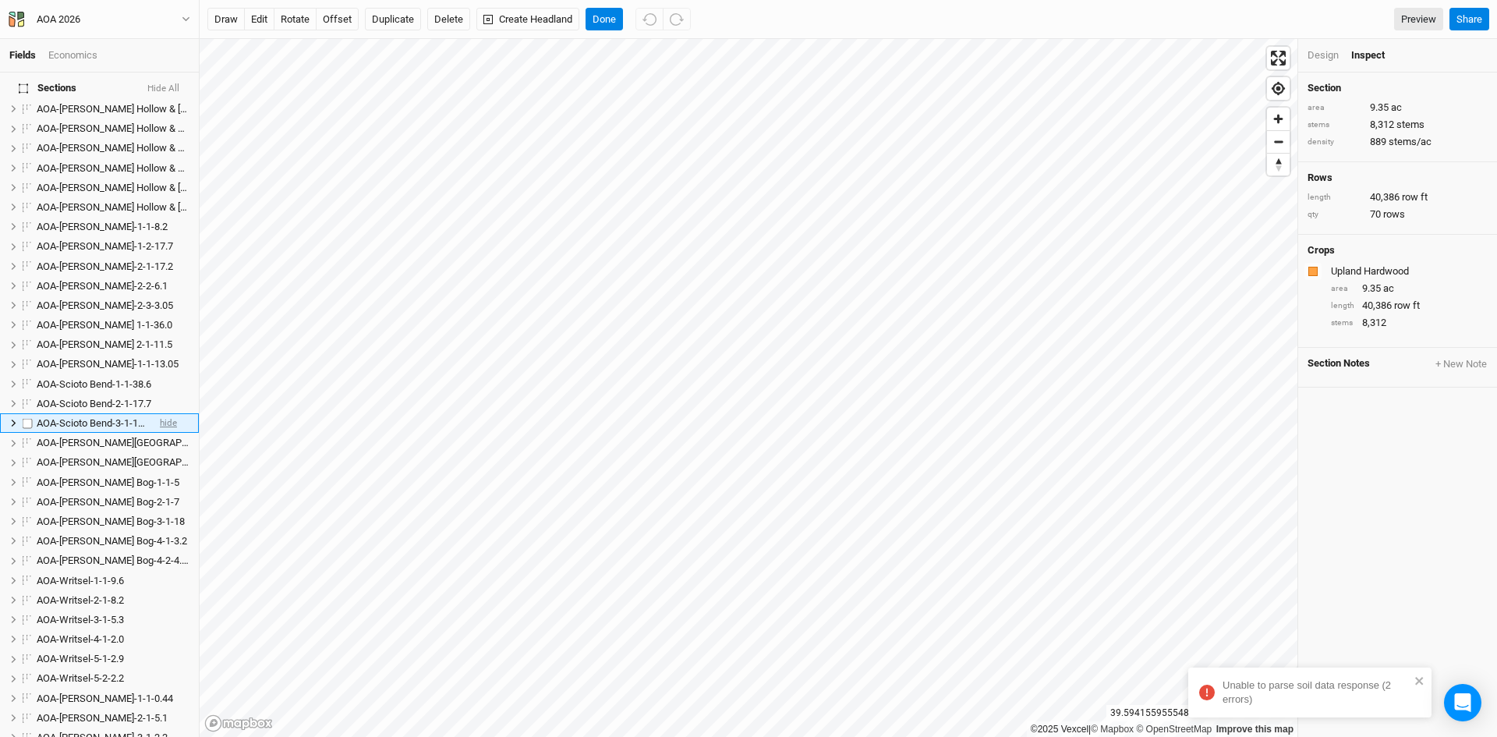
click at [161, 413] on span "hide" at bounding box center [168, 422] width 17 height 19
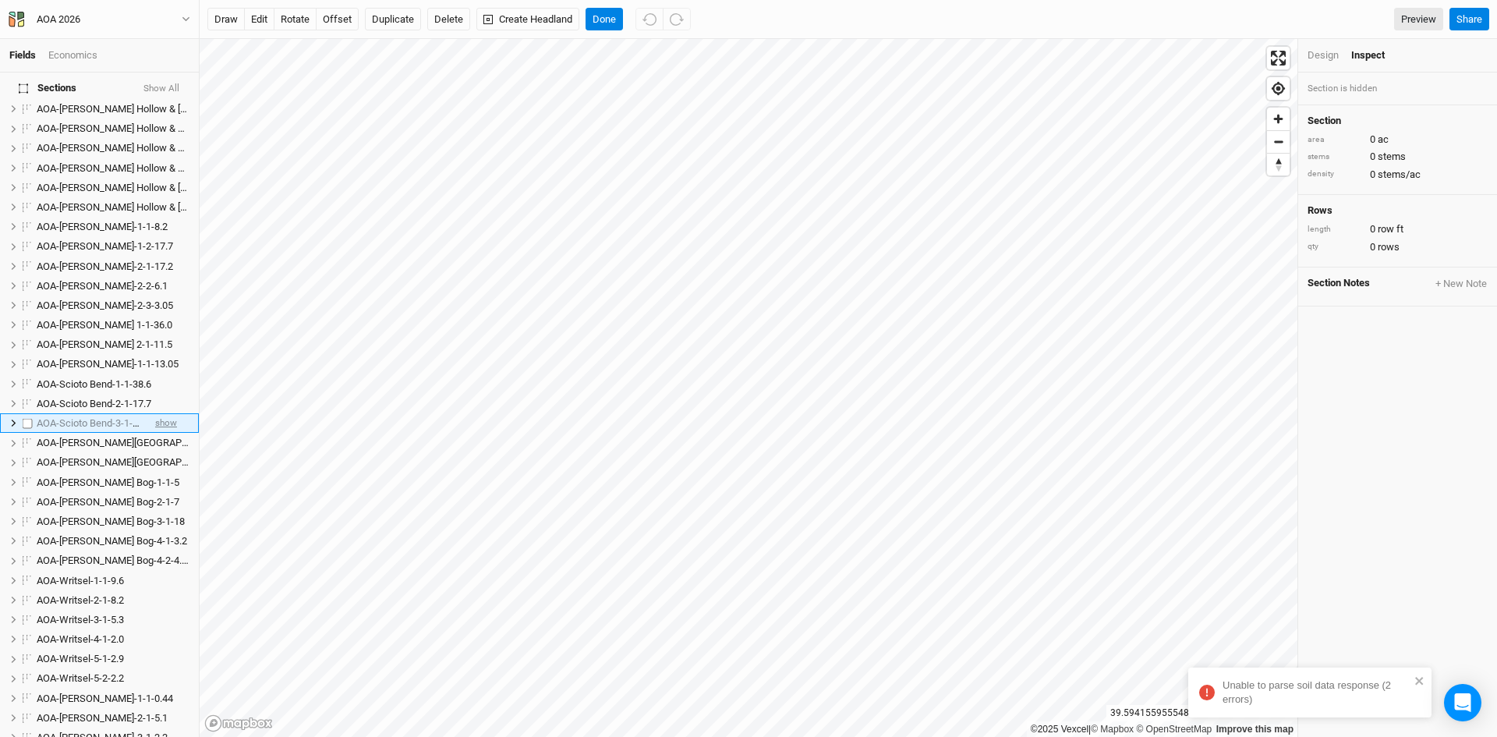
click at [161, 413] on span "show" at bounding box center [166, 422] width 22 height 19
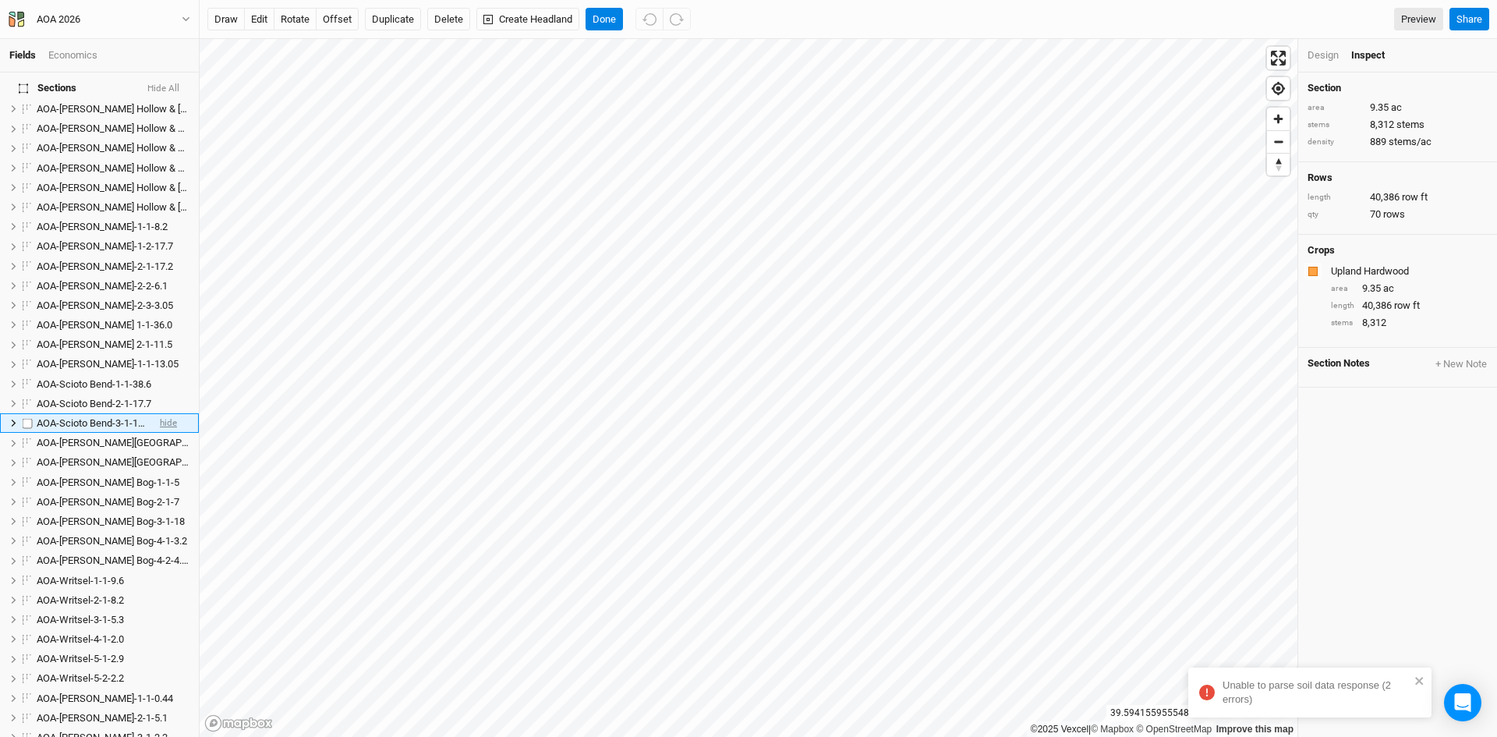
click at [161, 413] on span "hide" at bounding box center [168, 422] width 17 height 19
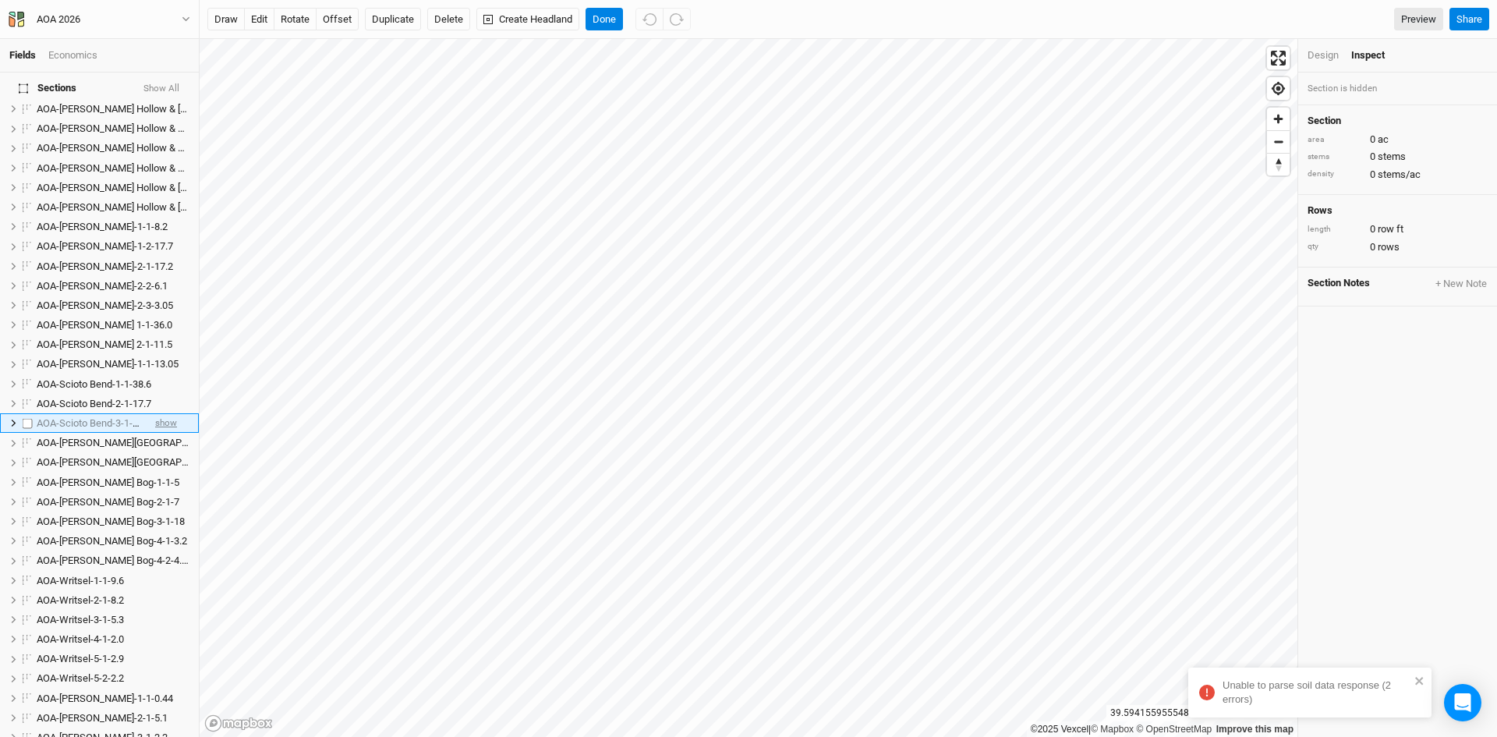
click at [161, 413] on span "show" at bounding box center [166, 422] width 22 height 19
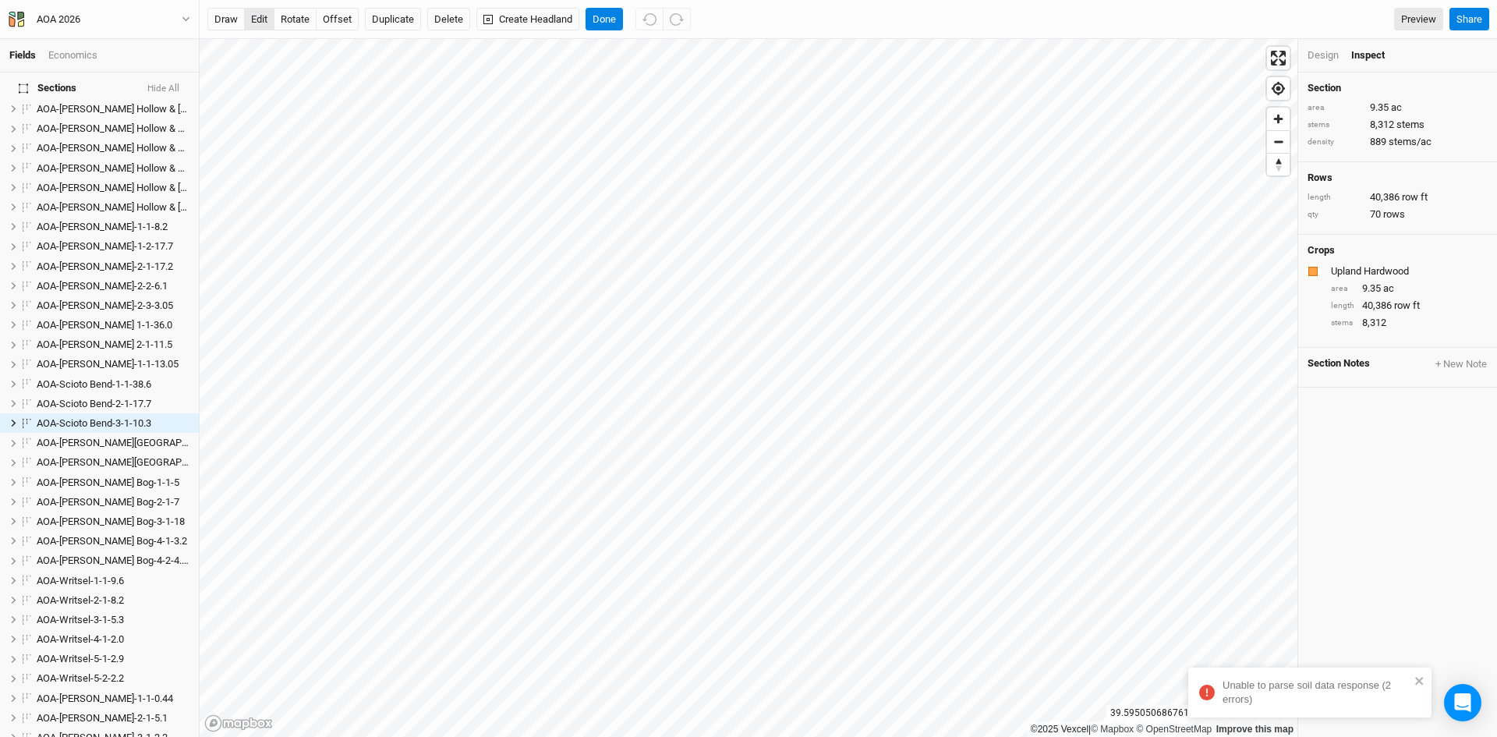
click at [257, 19] on button "edit" at bounding box center [259, 19] width 30 height 23
click at [606, 19] on button "Done" at bounding box center [604, 19] width 37 height 23
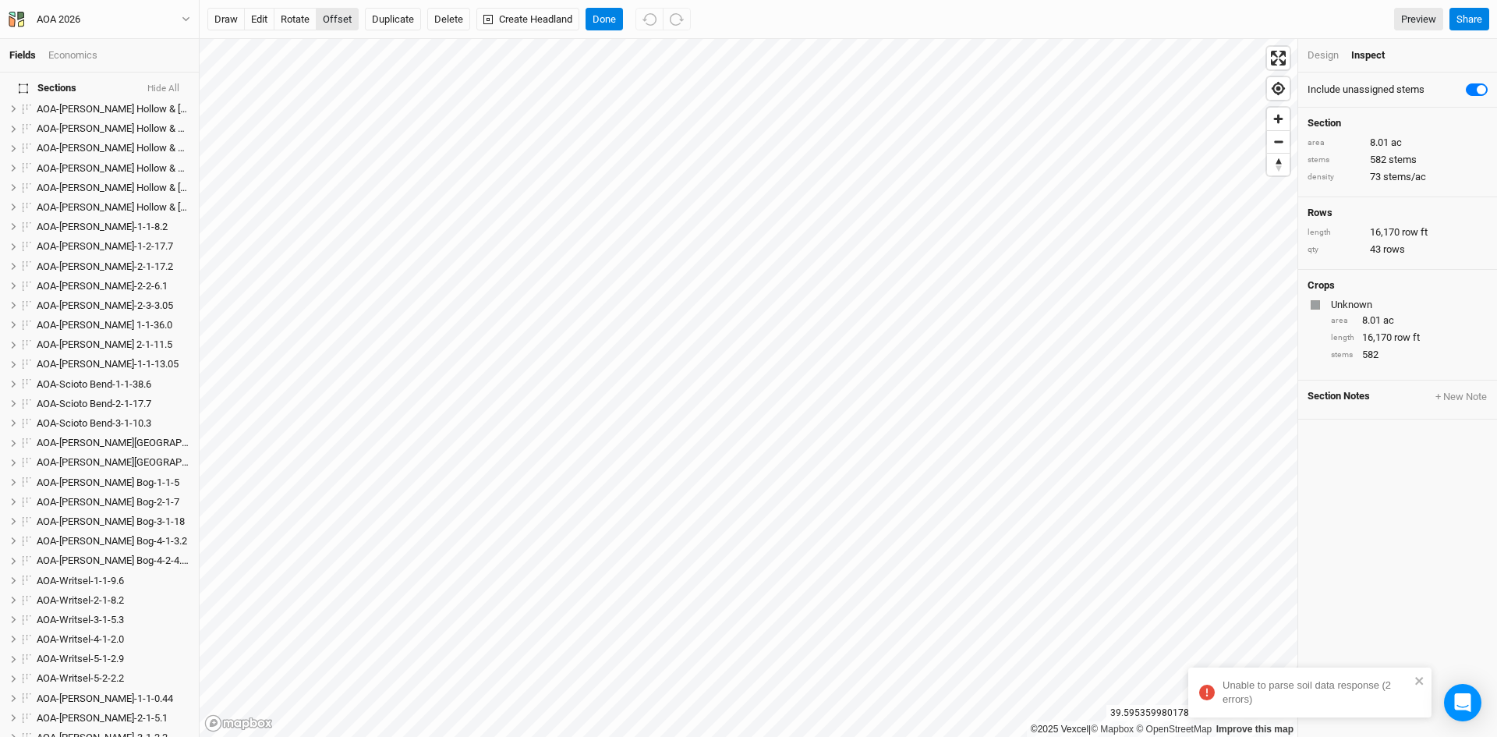
scroll to position [948, 0]
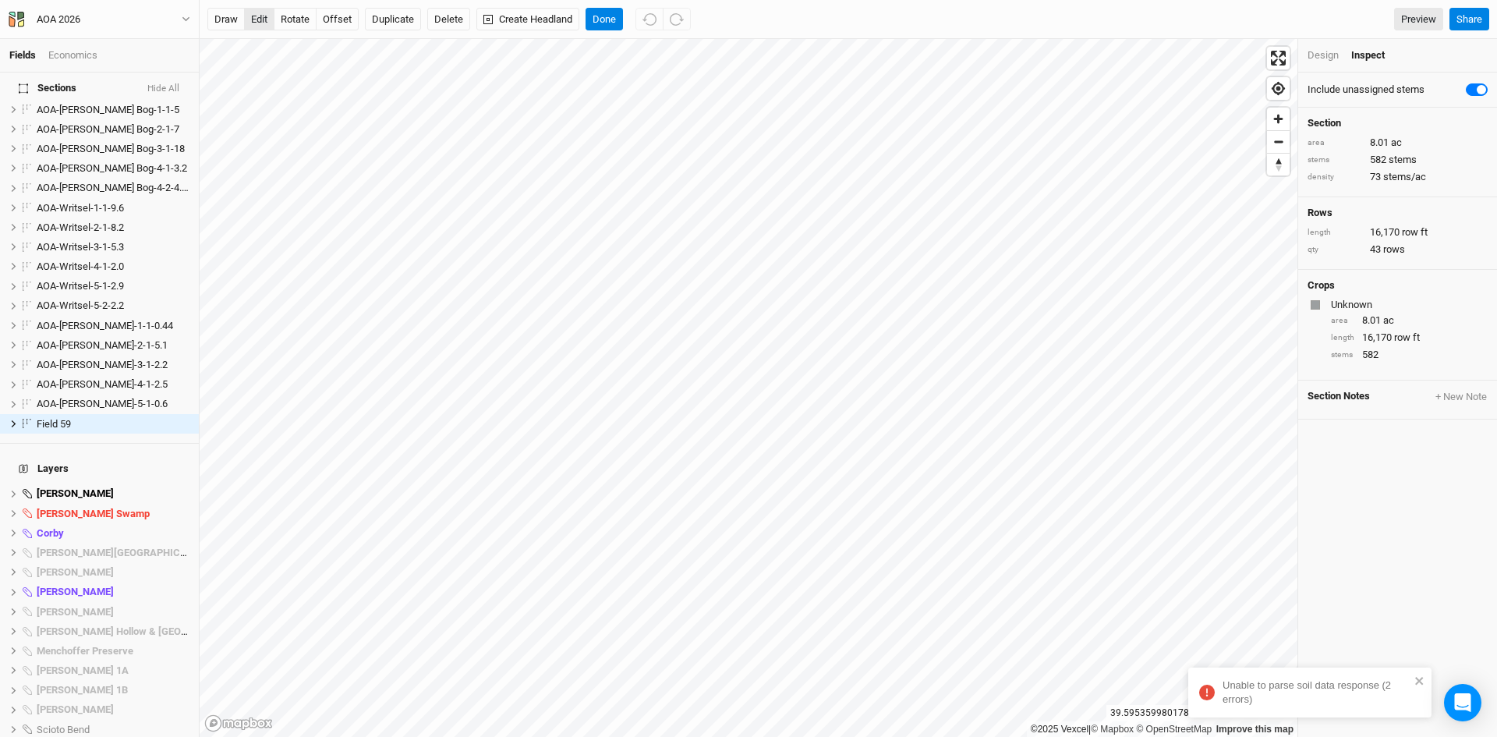
click at [254, 14] on button "edit" at bounding box center [259, 19] width 30 height 23
click at [601, 12] on button "Done" at bounding box center [604, 19] width 37 height 23
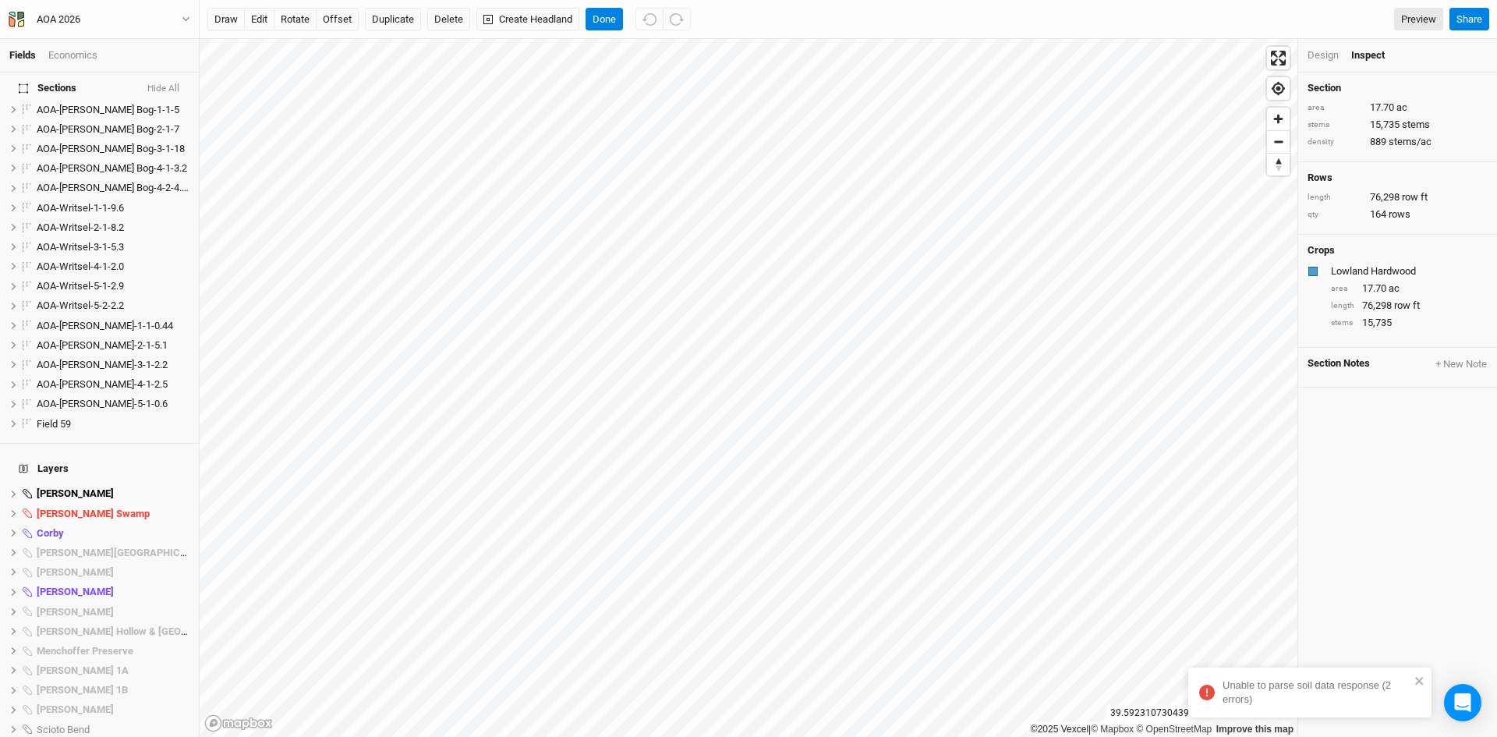
scroll to position [555, 0]
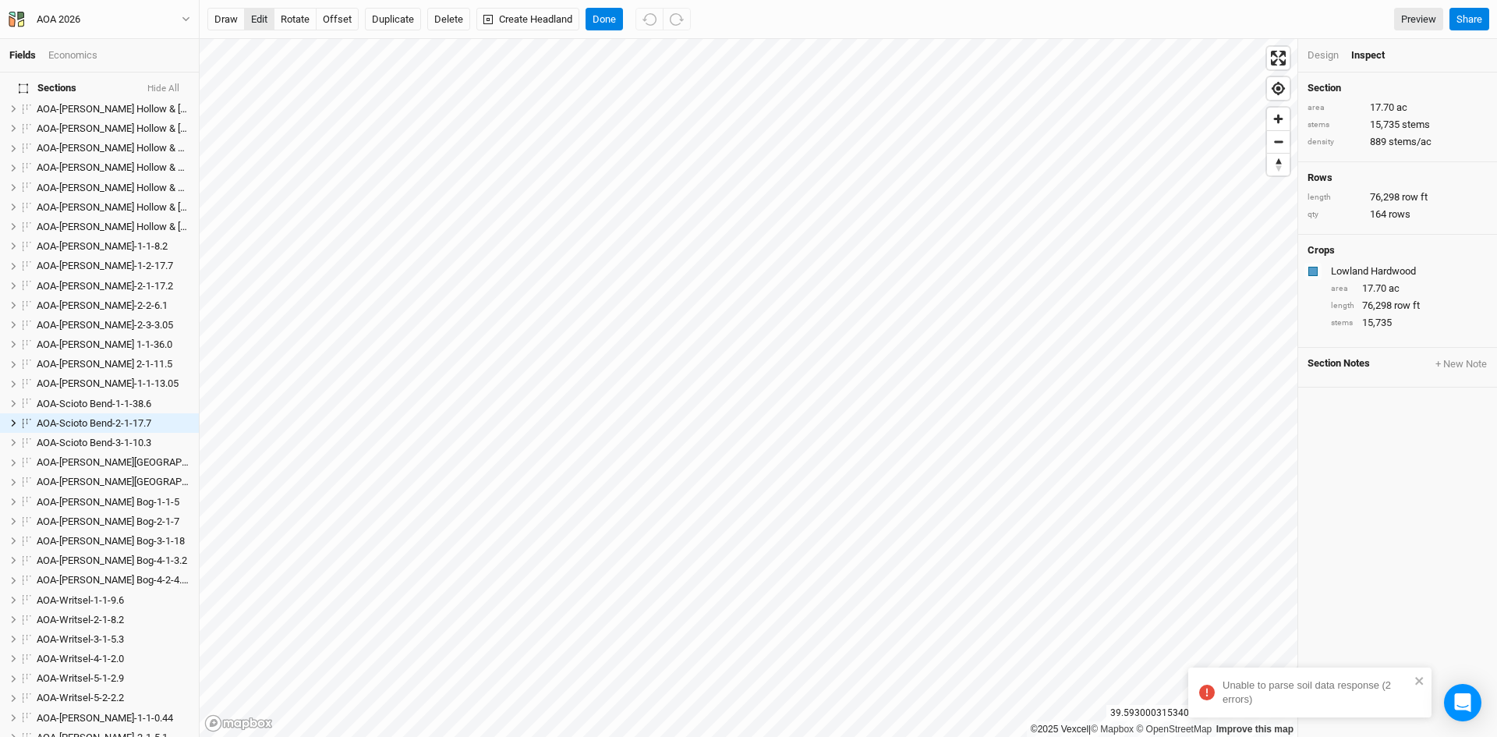
drag, startPoint x: 263, startPoint y: 16, endPoint x: 303, endPoint y: 25, distance: 41.5
click at [263, 17] on button "edit" at bounding box center [259, 19] width 30 height 23
click at [601, 19] on button "Done" at bounding box center [604, 19] width 37 height 23
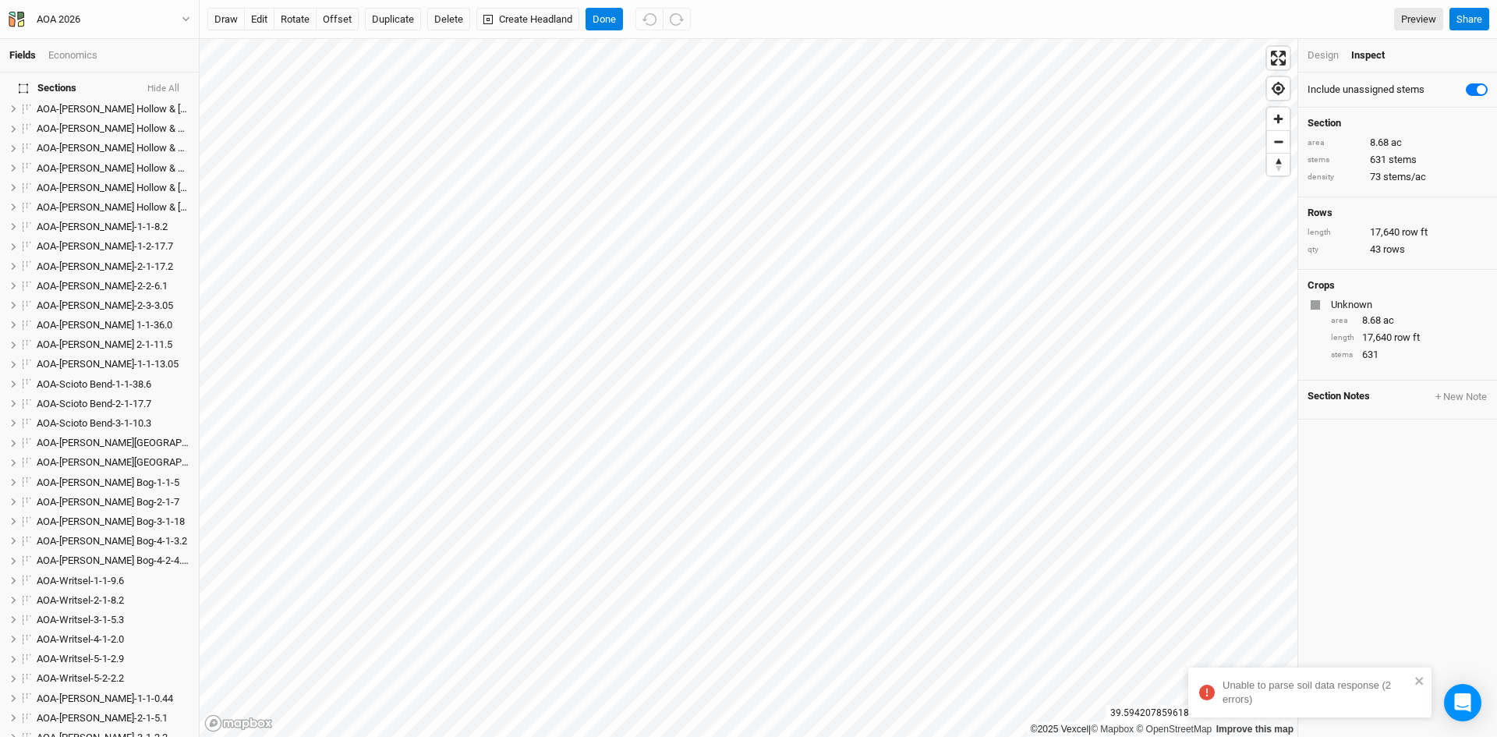
scroll to position [948, 0]
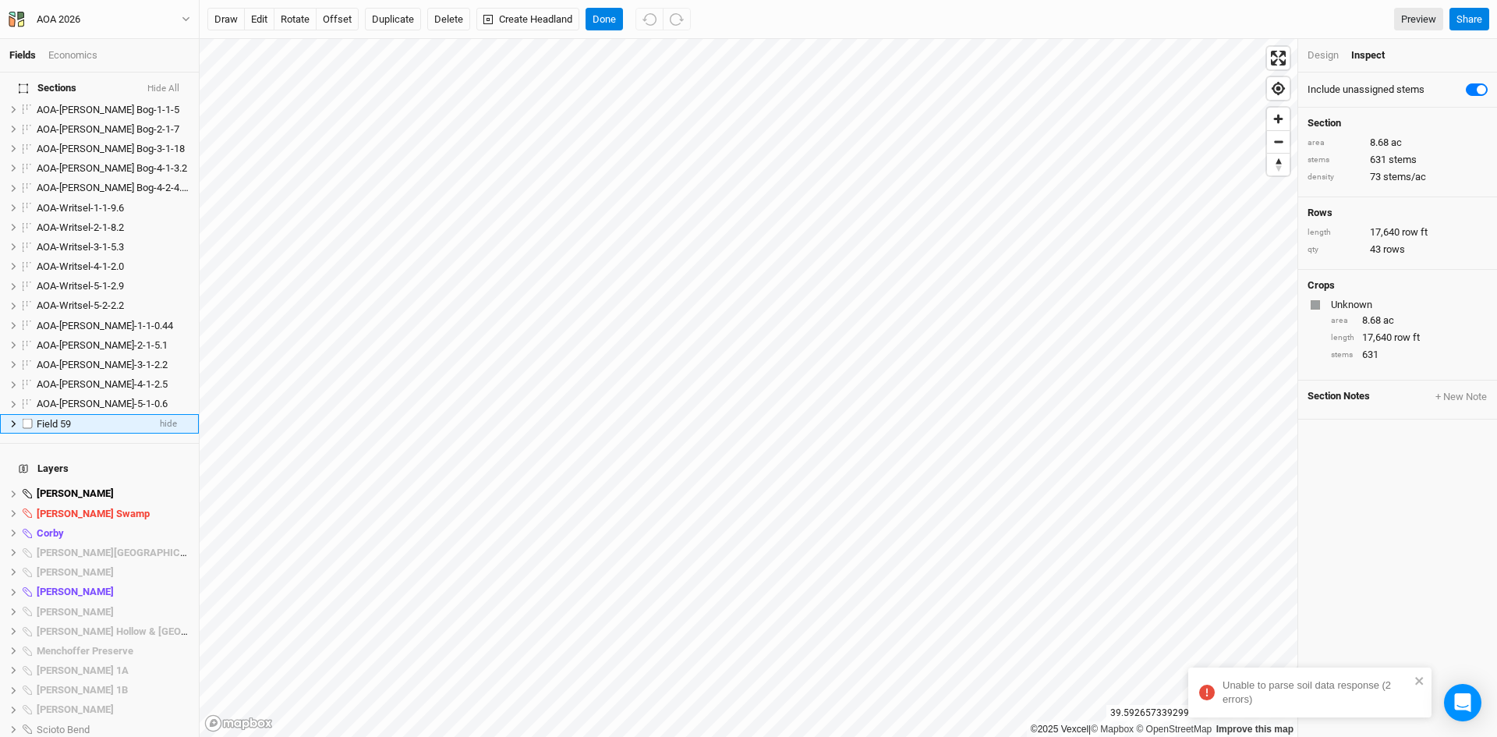
click at [76, 418] on div "Field 59" at bounding box center [92, 424] width 111 height 12
type input "AOA-Scioto Bend-3-1-8.68"
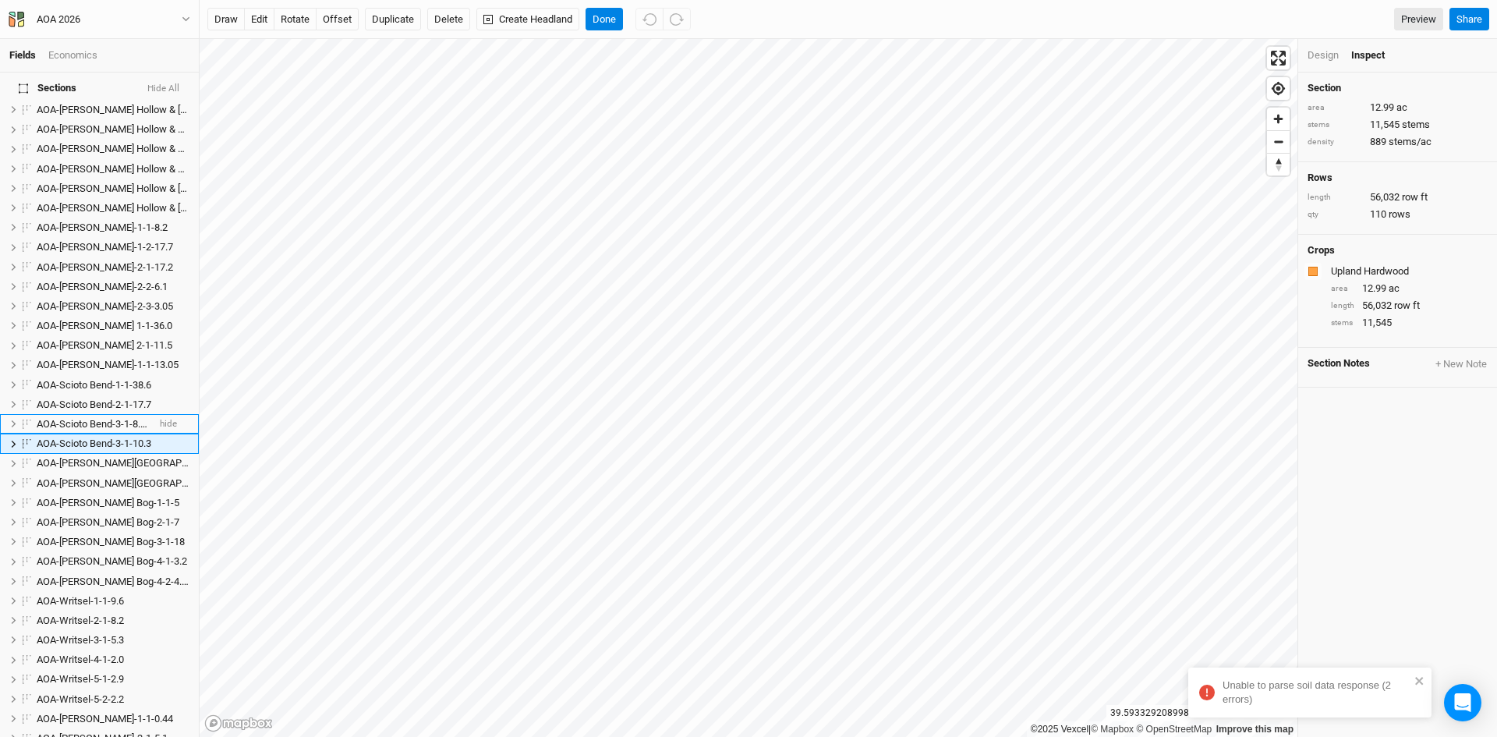
scroll to position [594, 0]
click at [105, 417] on span "AOA-Scioto Bend-3-1-10.3" at bounding box center [94, 423] width 115 height 12
click at [108, 416] on input "AOA-Scioto Bend-3-1-10.3" at bounding box center [87, 423] width 105 height 14
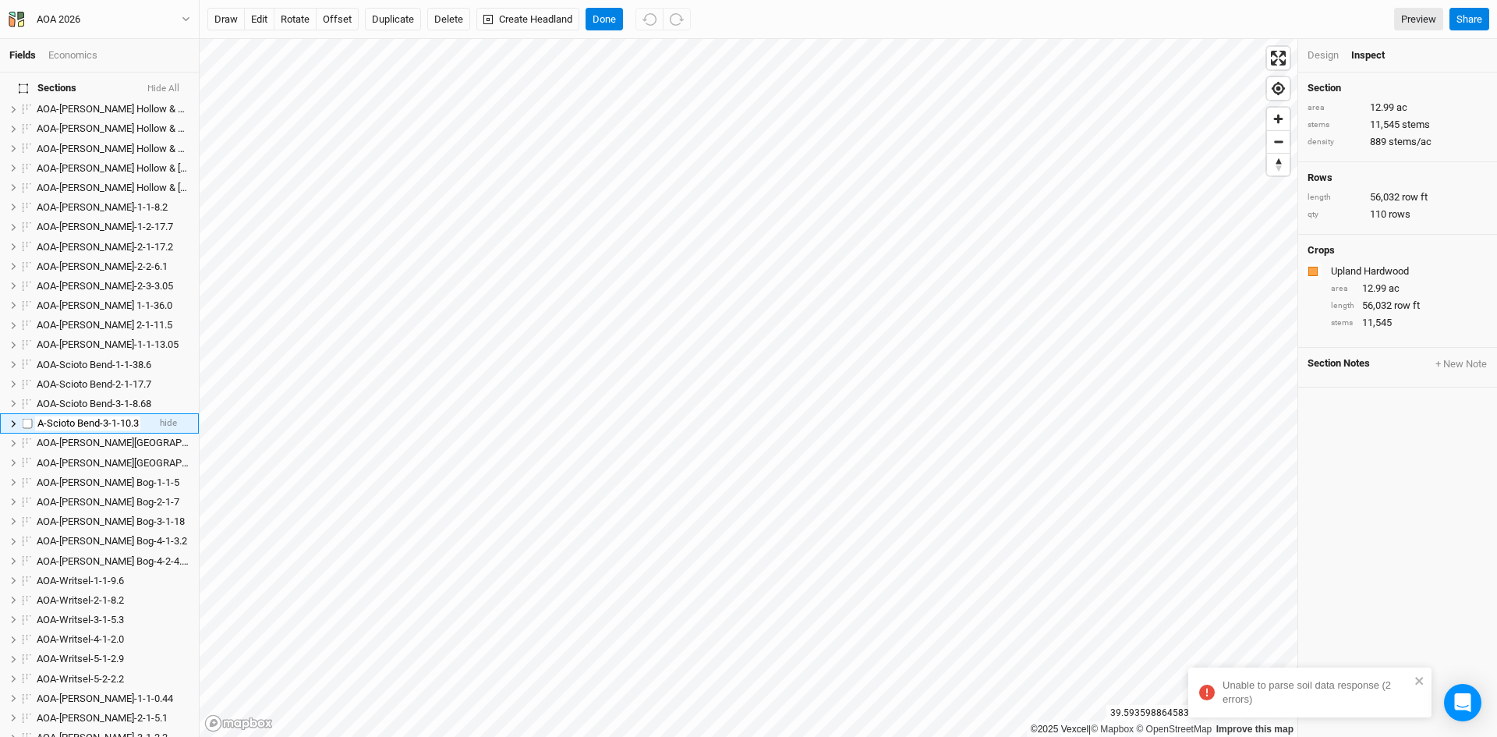
click at [97, 416] on input "AOA-Scioto Bend-3-1-10.3" at bounding box center [87, 423] width 105 height 14
type input "AOA-Scioto Bend-4-1-12.99"
click at [160, 492] on span "hide" at bounding box center [168, 501] width 17 height 19
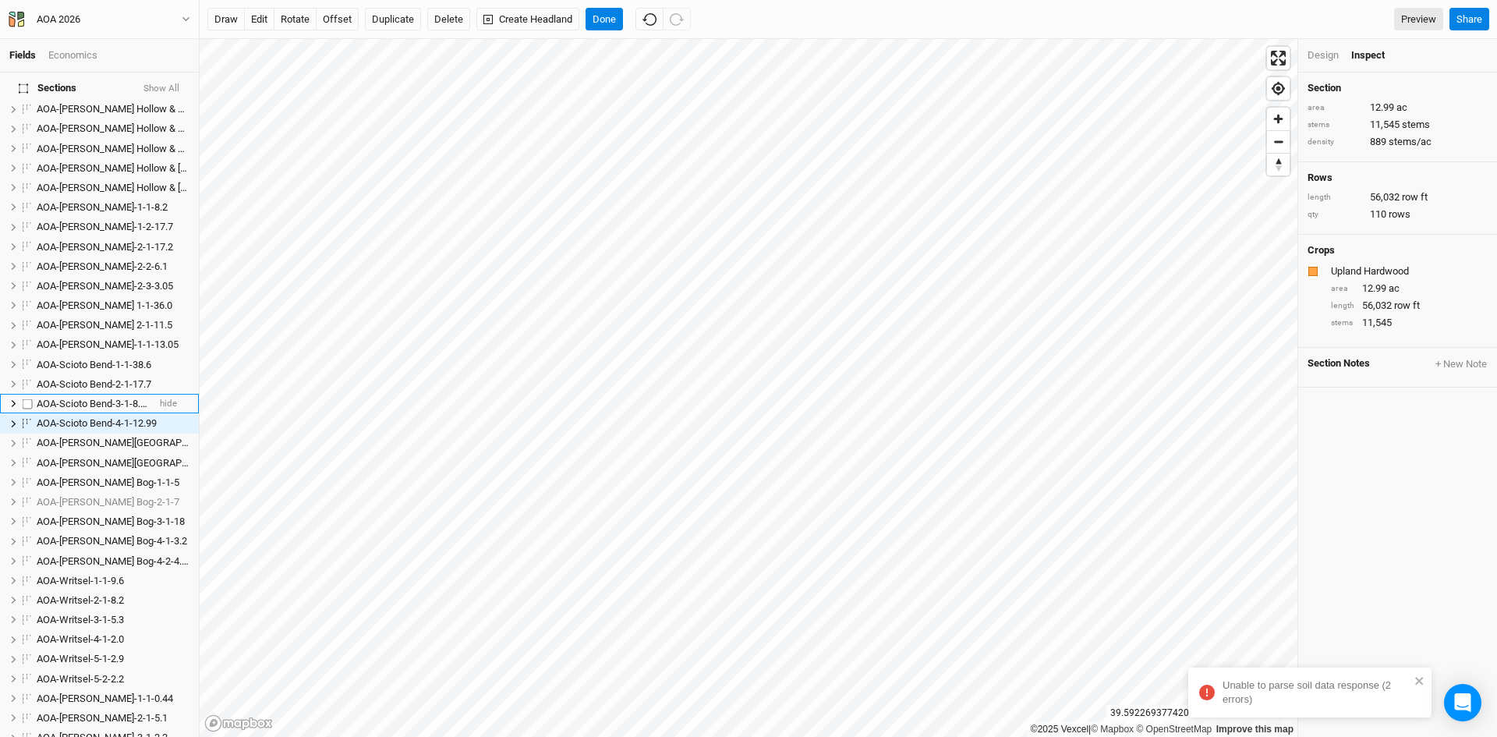
click at [88, 398] on span "AOA-Scioto Bend-3-1-8.68" at bounding box center [94, 404] width 115 height 12
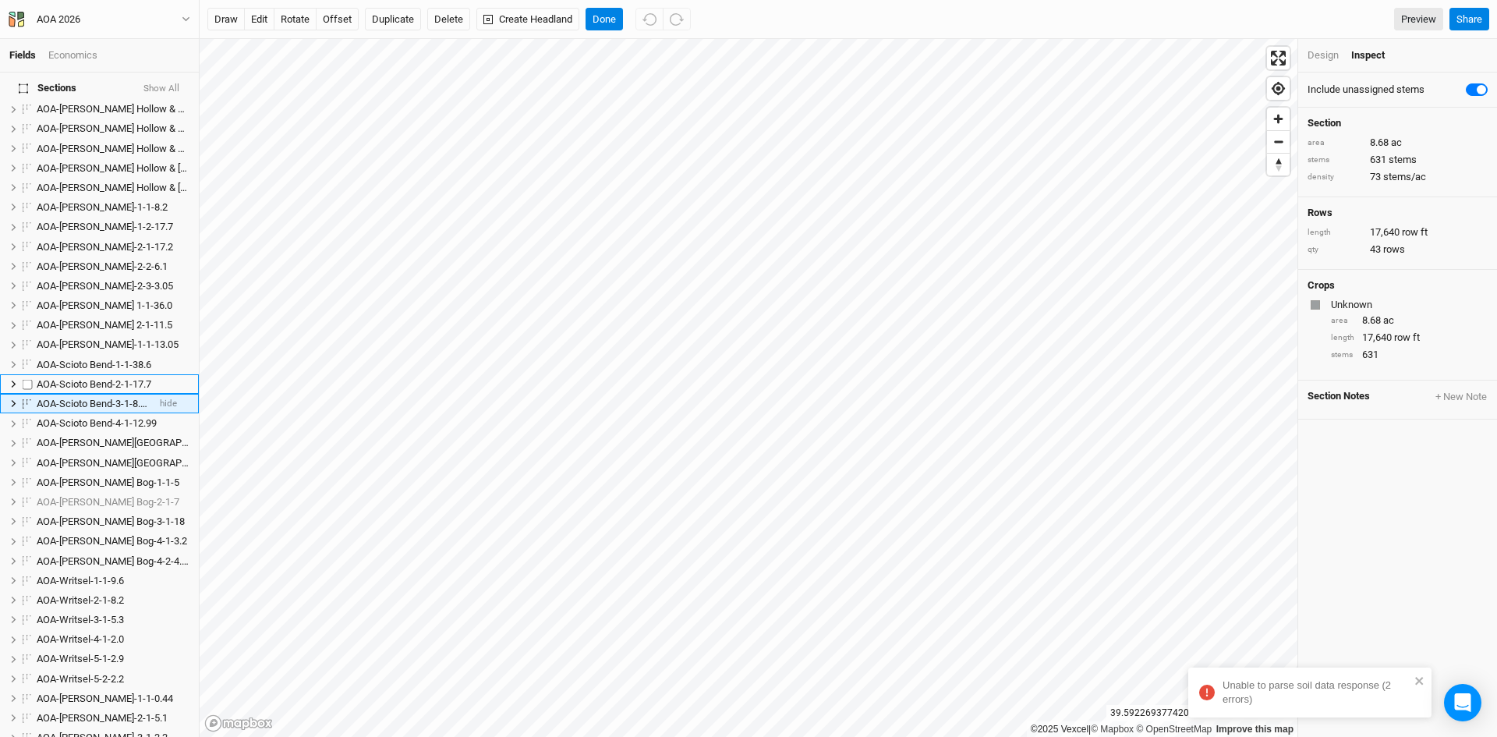
scroll to position [575, 0]
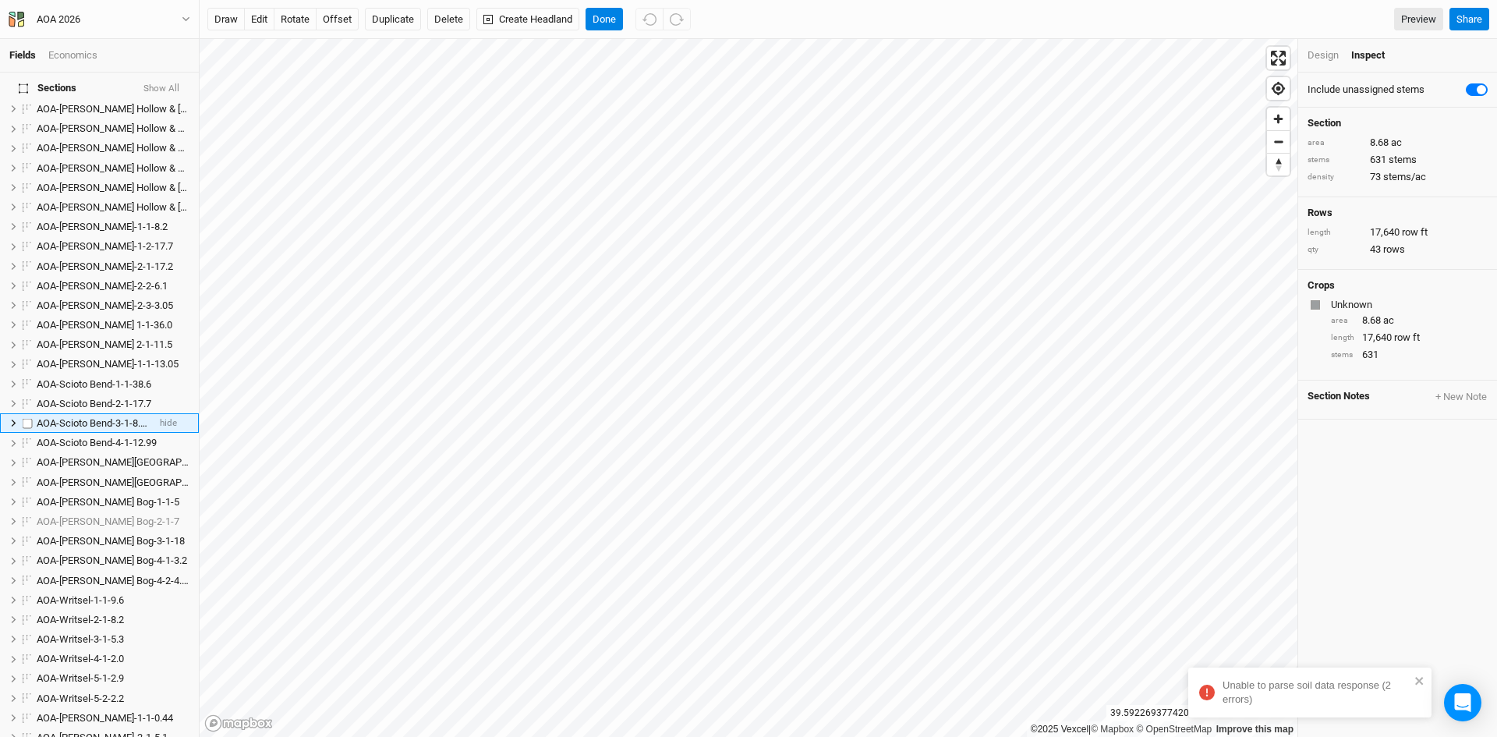
click at [93, 413] on li "AOA-Scioto Bend-3-1-8.68 hide" at bounding box center [99, 422] width 199 height 19
click at [73, 417] on span "AOA-Scioto Bend-3-1-8.68" at bounding box center [94, 423] width 115 height 12
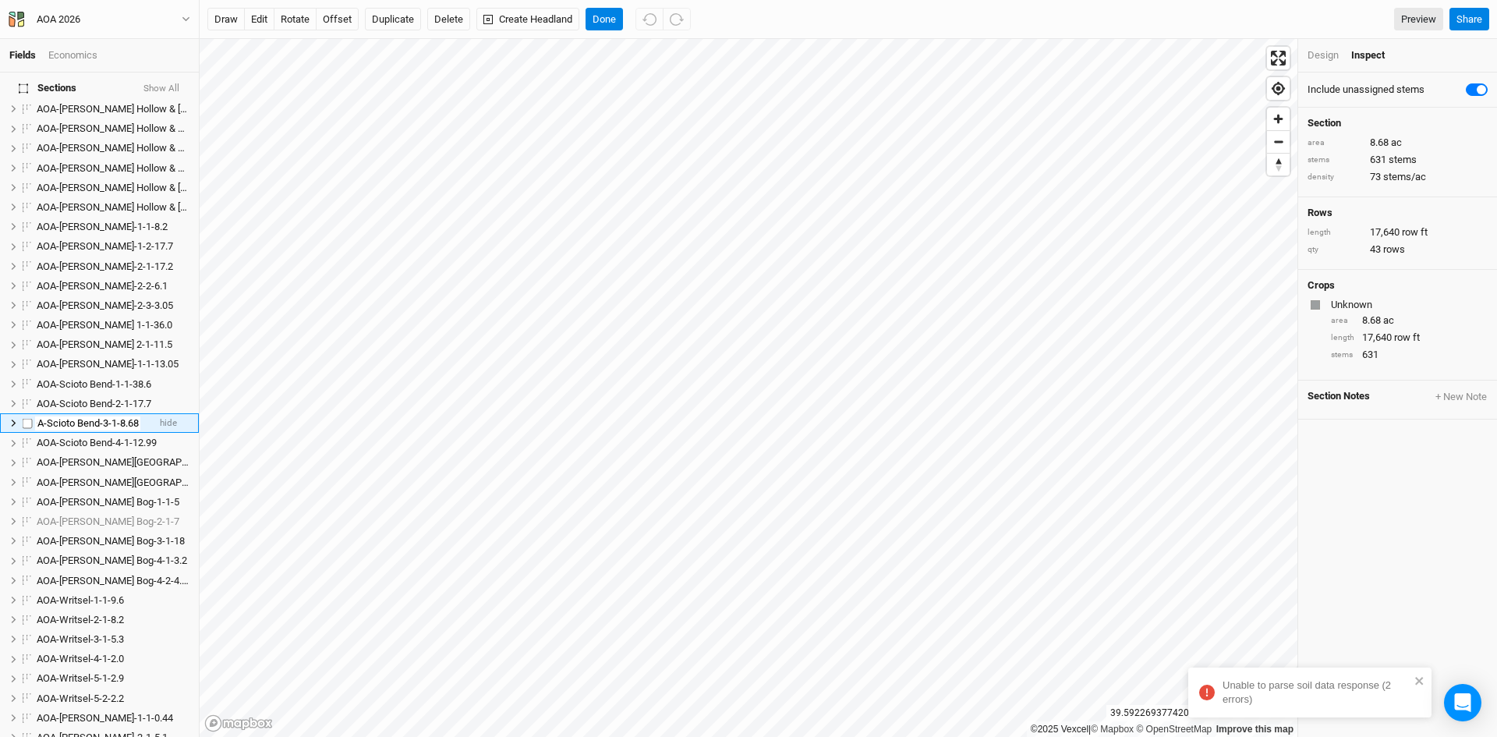
click at [130, 416] on input "AOA-Scioto Bend-3-1-8.68" at bounding box center [87, 423] width 105 height 14
type input "AOA-Scioto Bend-3-1-8.7"
click at [95, 437] on span "AOA-Scioto Bend-4-1-12.99" at bounding box center [97, 443] width 120 height 12
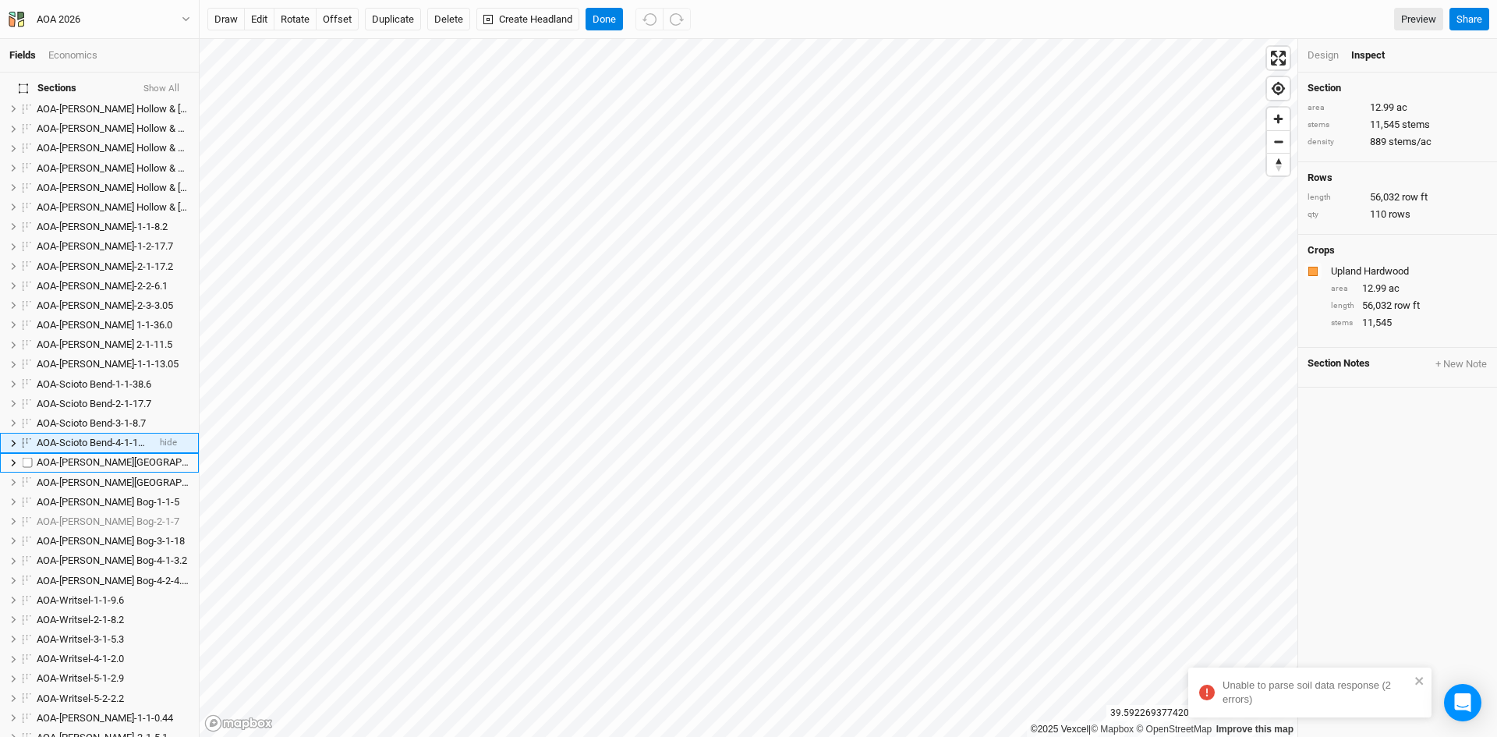
scroll to position [594, 0]
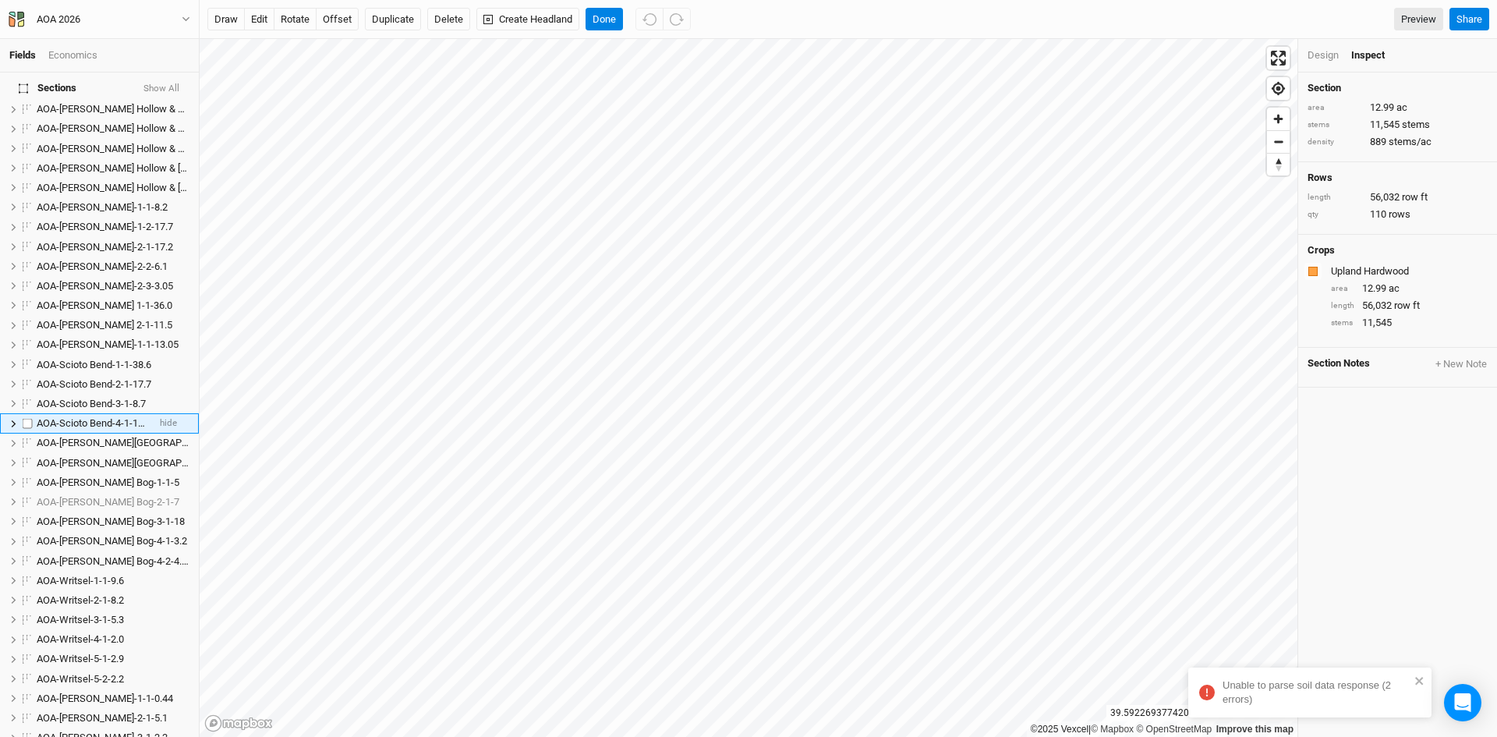
click at [108, 417] on span "AOA-Scioto Bend-4-1-12.99" at bounding box center [97, 423] width 120 height 12
click at [133, 416] on input "AOA-Scioto Bend-4-1-12.99" at bounding box center [87, 423] width 105 height 14
click at [129, 416] on input "AOA-Scioto Bend-4-1-12.99" at bounding box center [87, 423] width 105 height 14
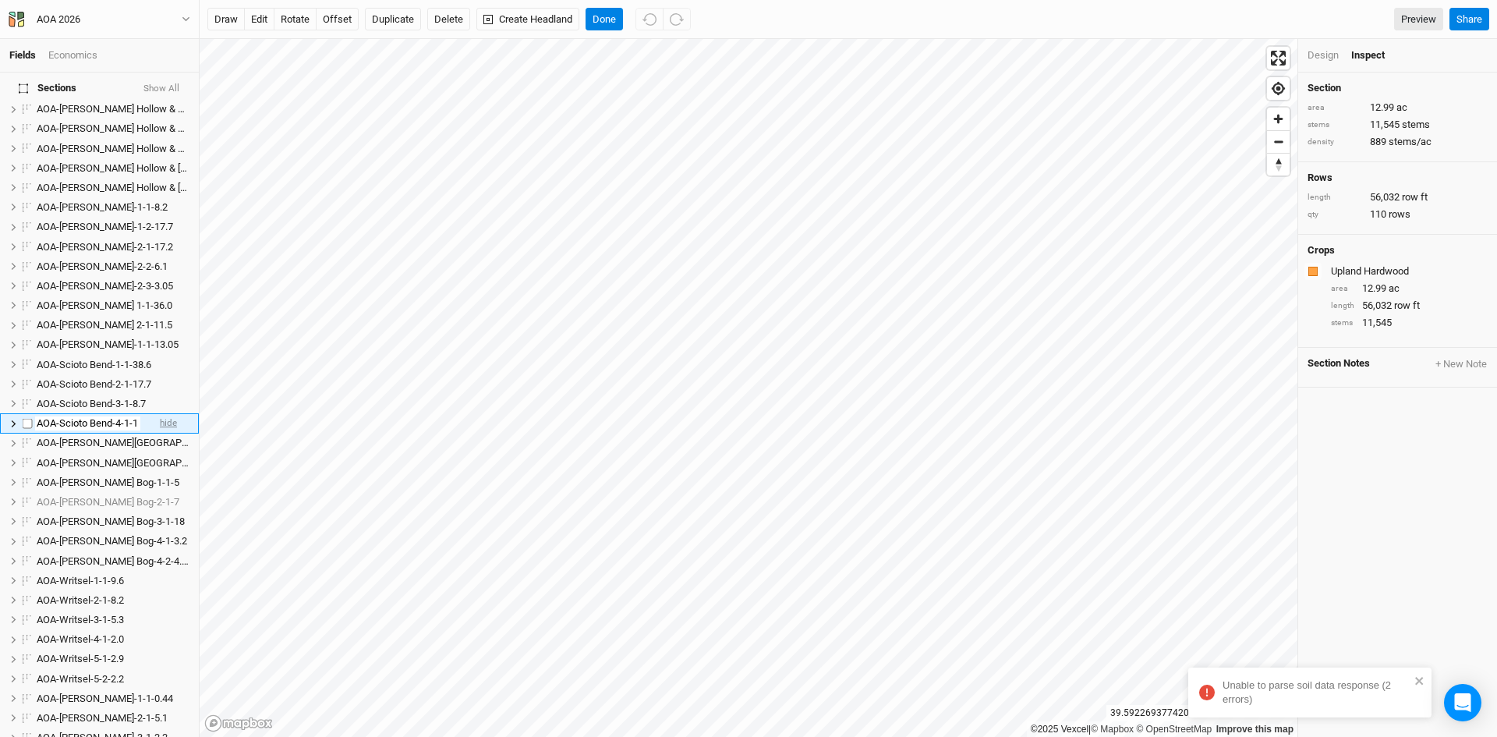
scroll to position [0, 6]
type input "AOA-Scioto Bend-4-1-13.0"
click at [107, 455] on ul "AOA-[PERSON_NAME][GEOGRAPHIC_DATA]-1-1-4.1 hide AOA-[PERSON_NAME][GEOGRAPHIC_DA…" at bounding box center [99, 207] width 199 height 1159
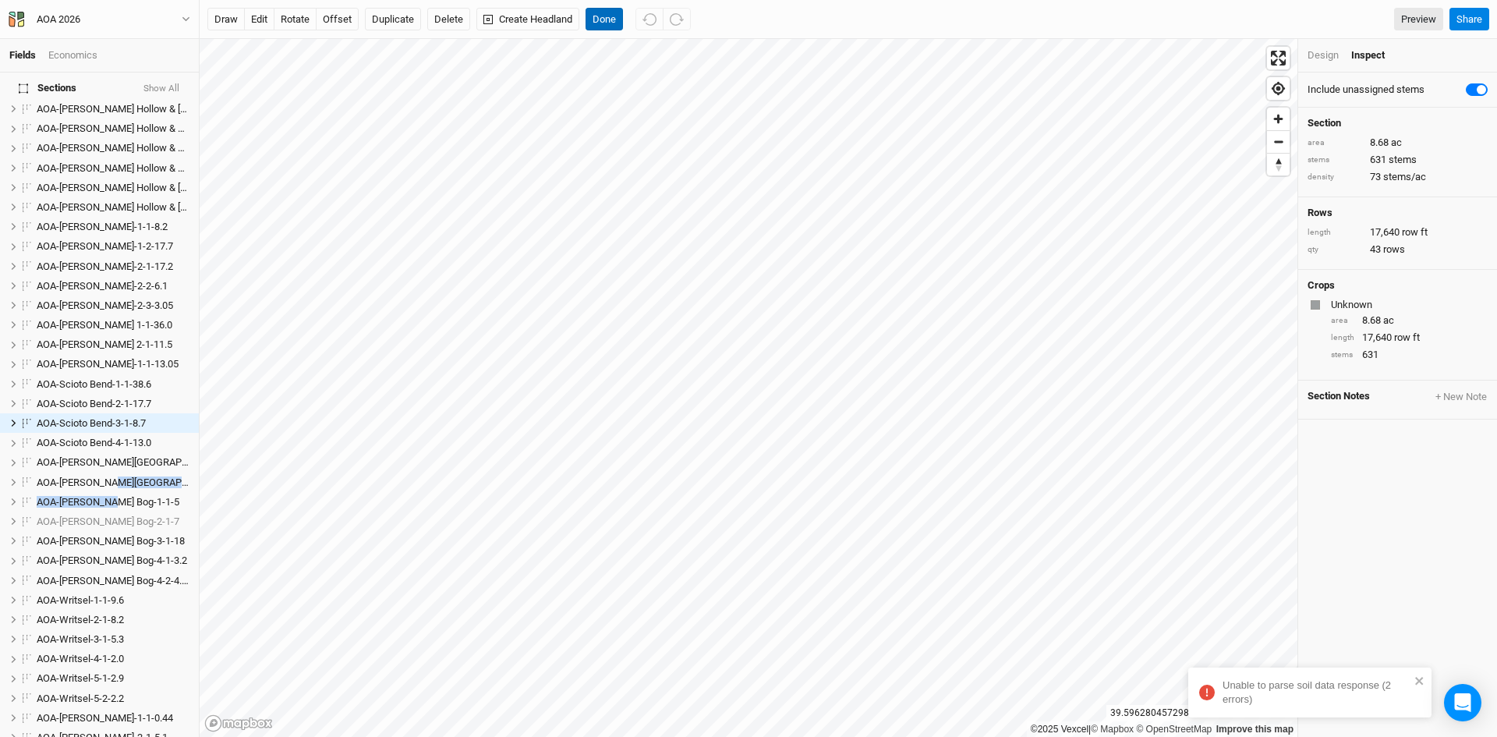
click at [608, 17] on button "Done" at bounding box center [604, 19] width 37 height 23
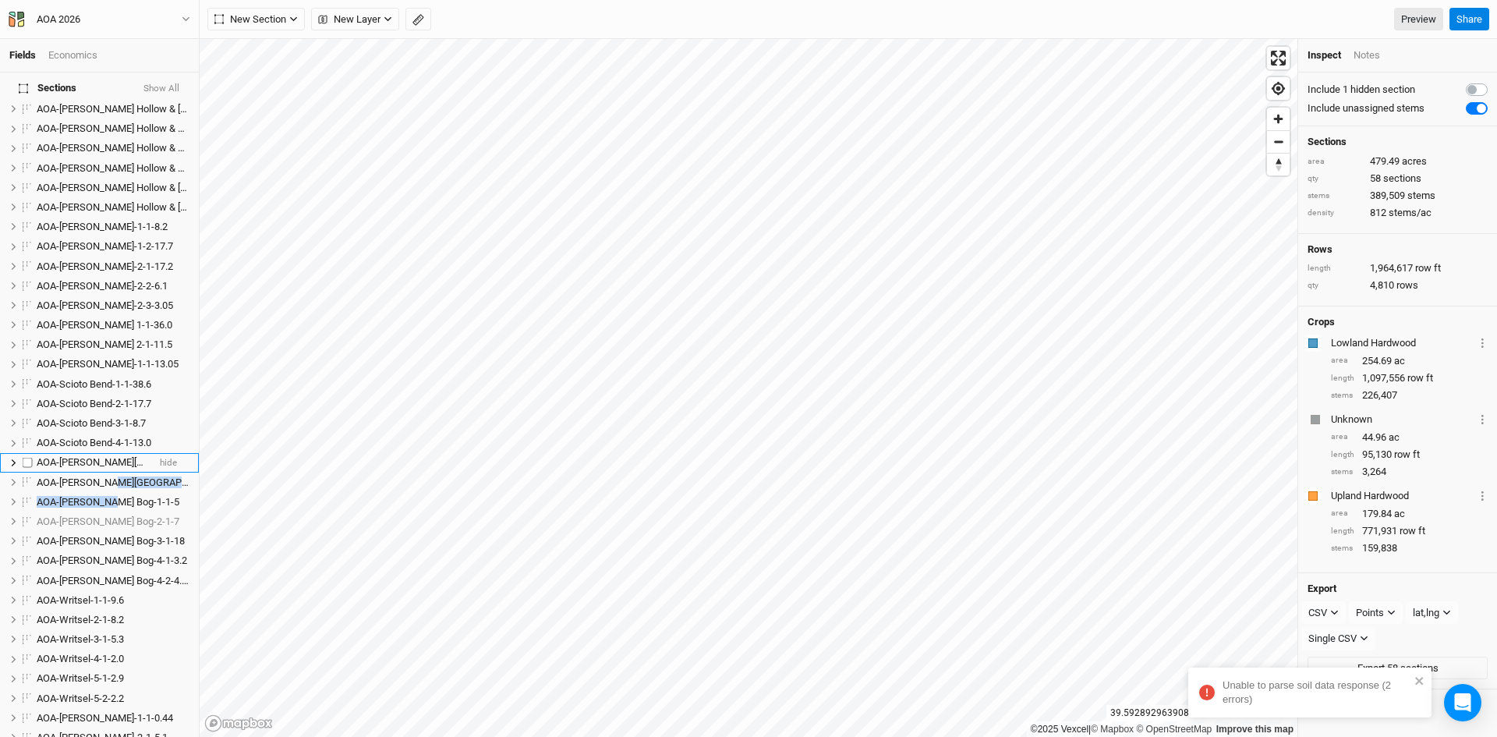
click at [123, 456] on span "AOA-[PERSON_NAME][GEOGRAPHIC_DATA]-1-1-24.5" at bounding box center [153, 462] width 232 height 12
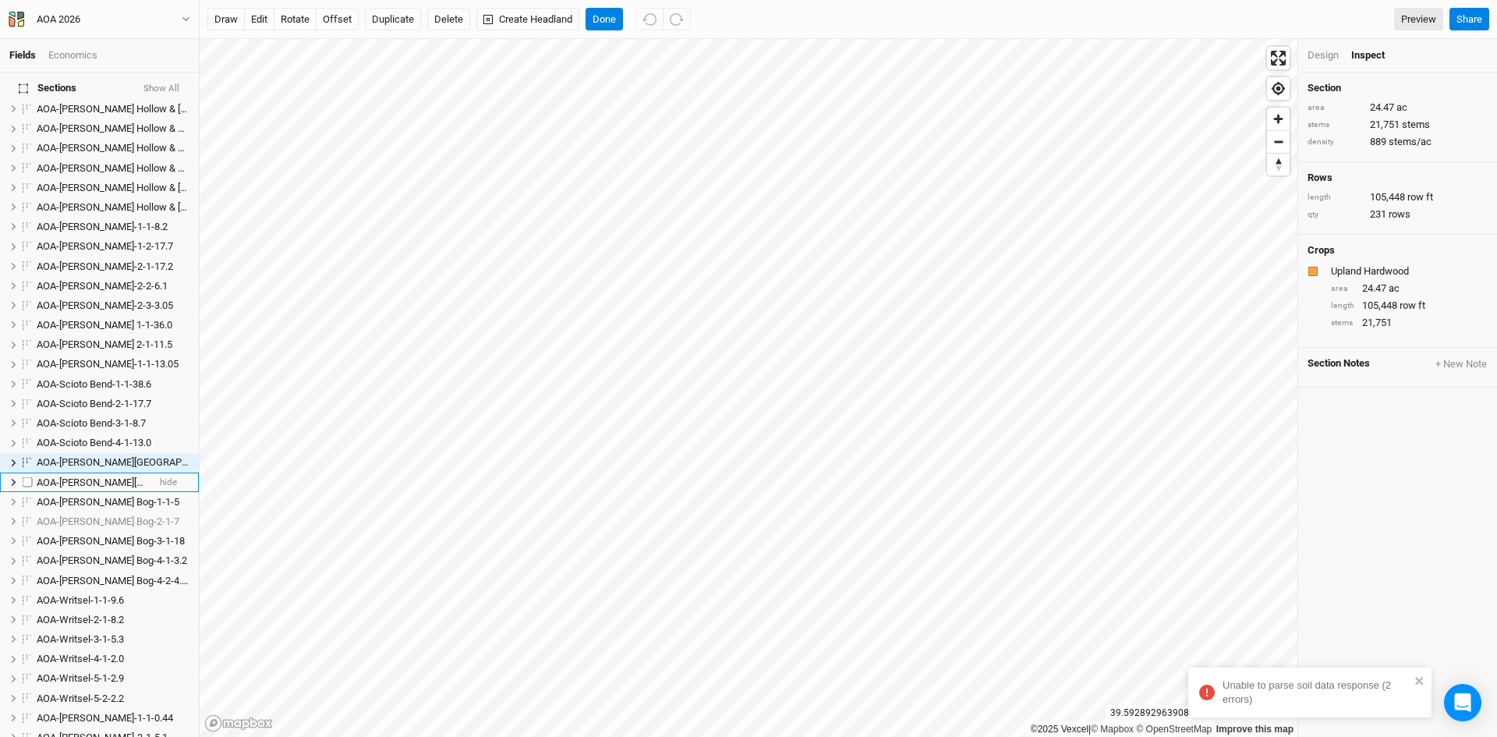
scroll to position [614, 0]
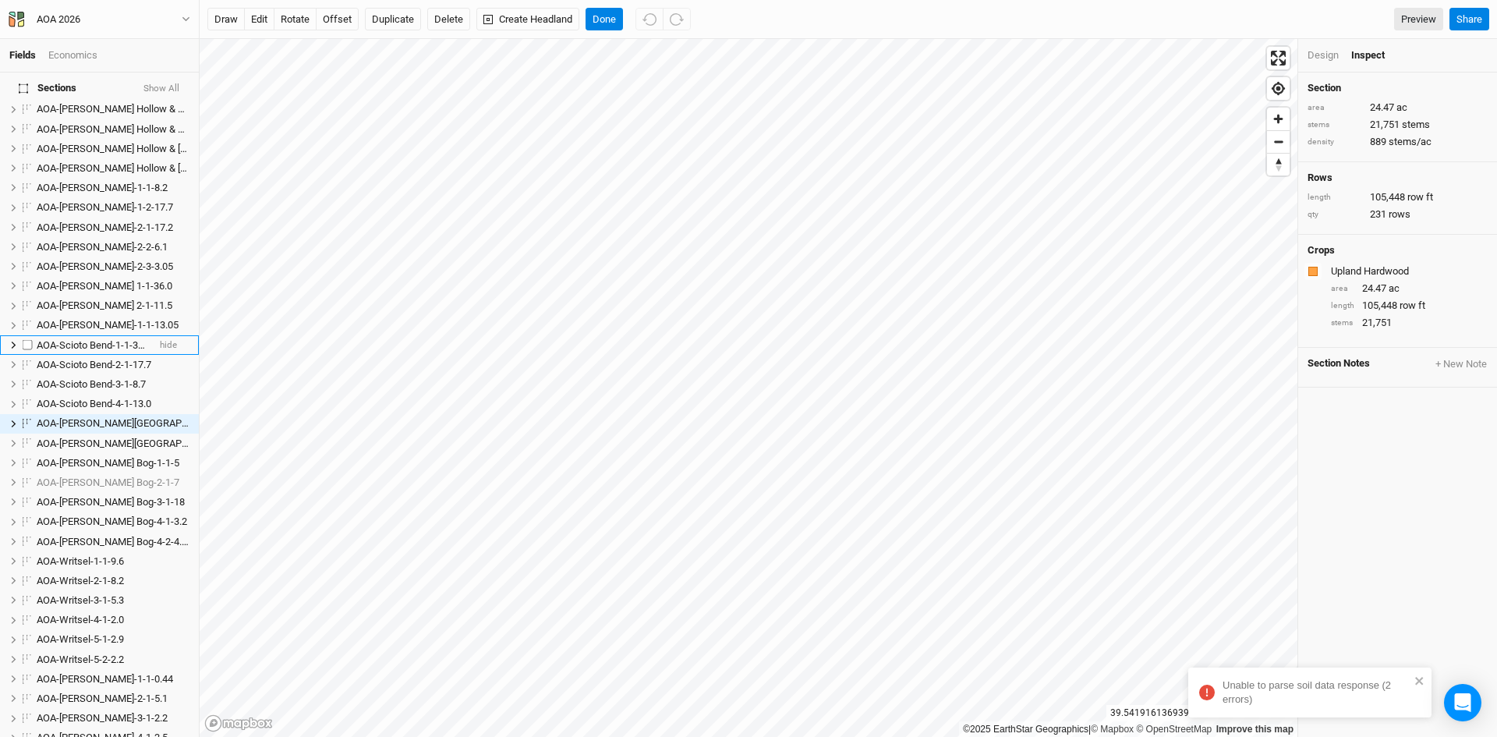
click at [83, 339] on span "AOA-Scioto Bend-1-1-38.6" at bounding box center [94, 345] width 115 height 12
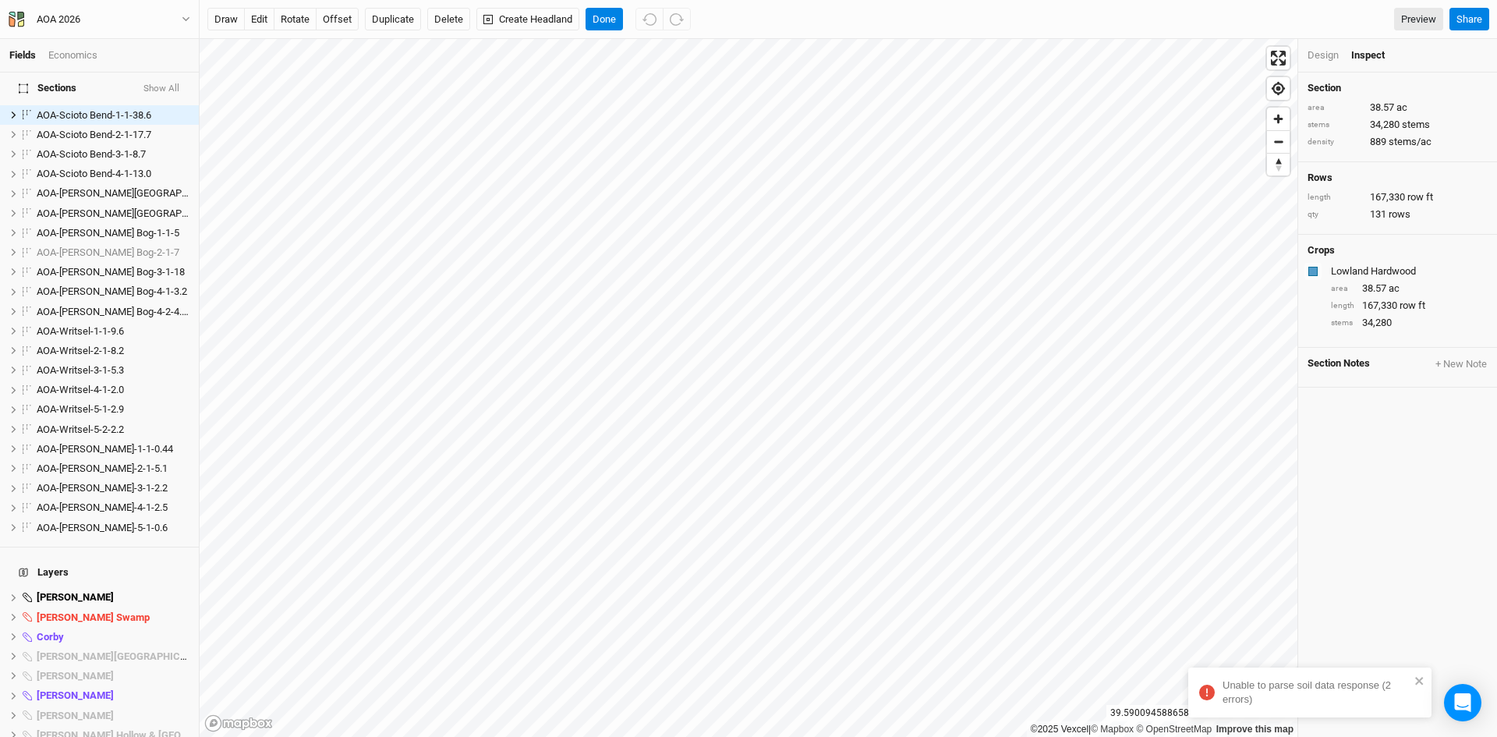
scroll to position [837, 0]
click at [608, 13] on button "Done" at bounding box center [604, 19] width 37 height 23
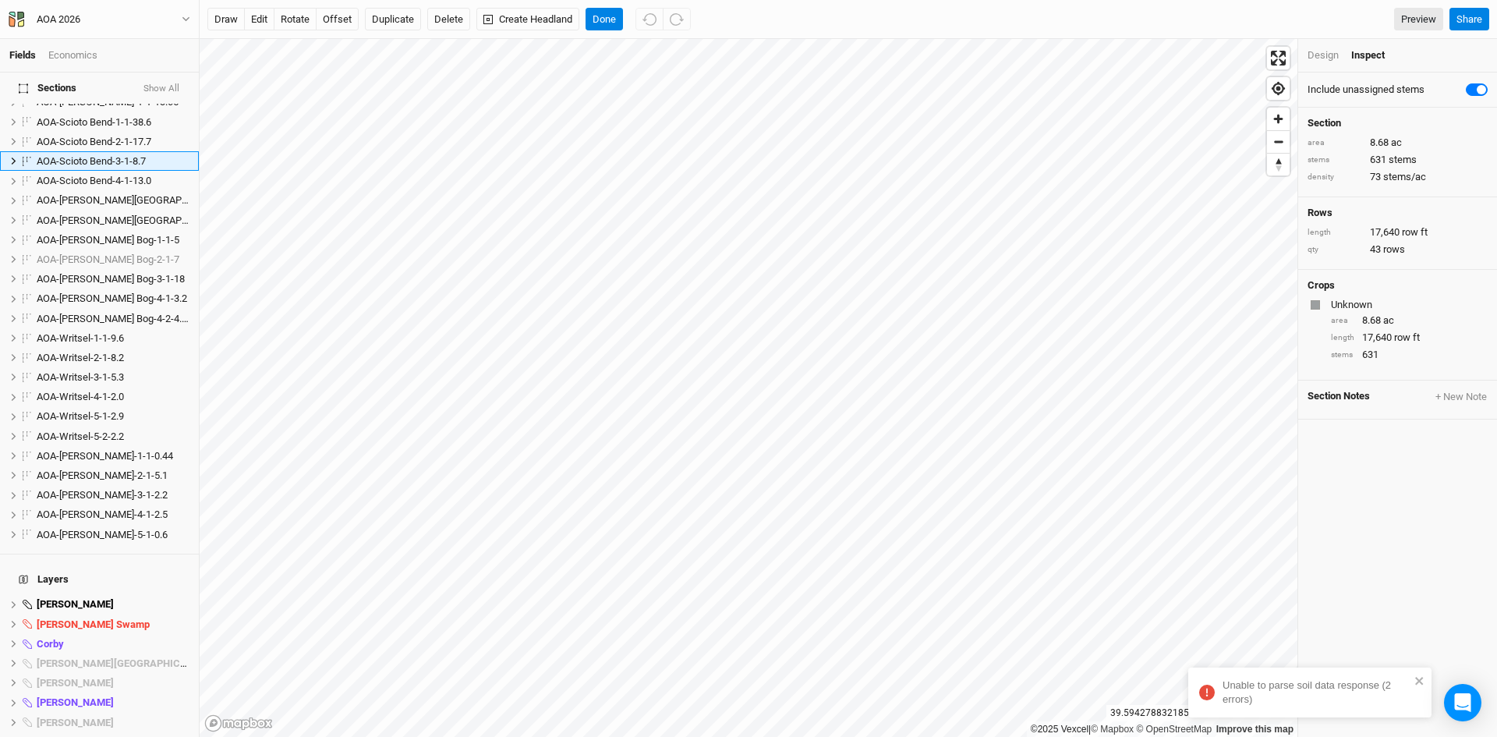
scroll to position [575, 0]
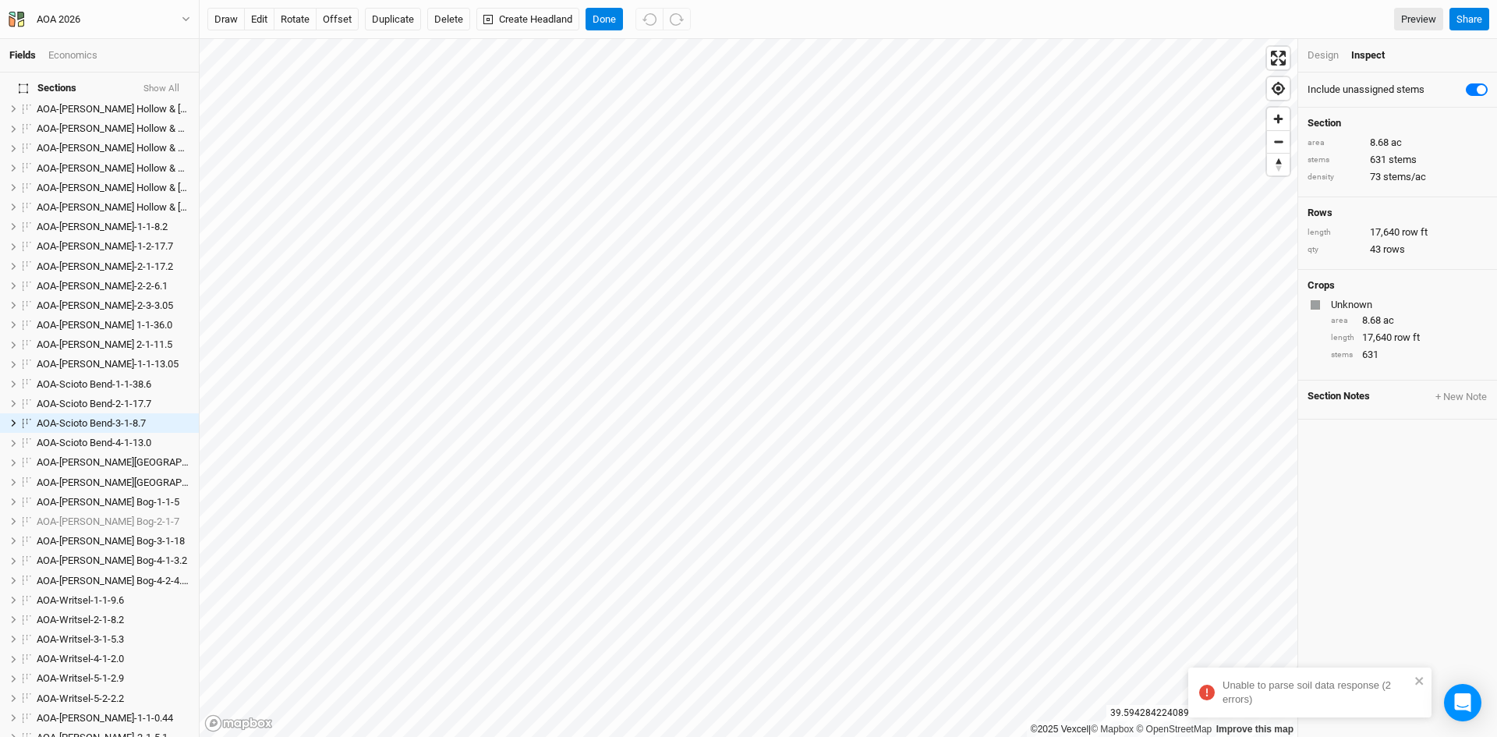
click at [1322, 57] on div "Design" at bounding box center [1323, 55] width 31 height 14
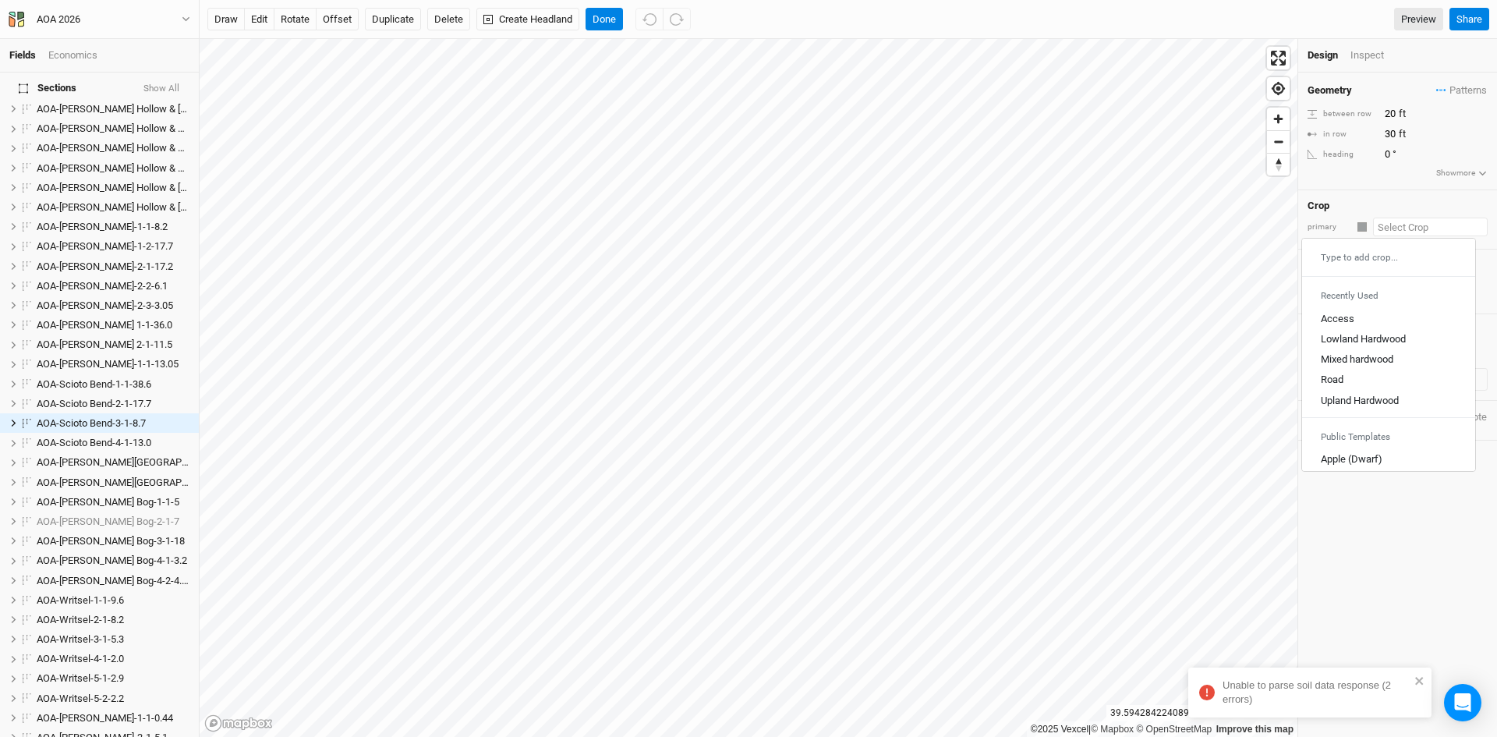
click at [1397, 229] on input "text" at bounding box center [1430, 227] width 115 height 19
click at [611, 13] on button "Done" at bounding box center [604, 19] width 37 height 23
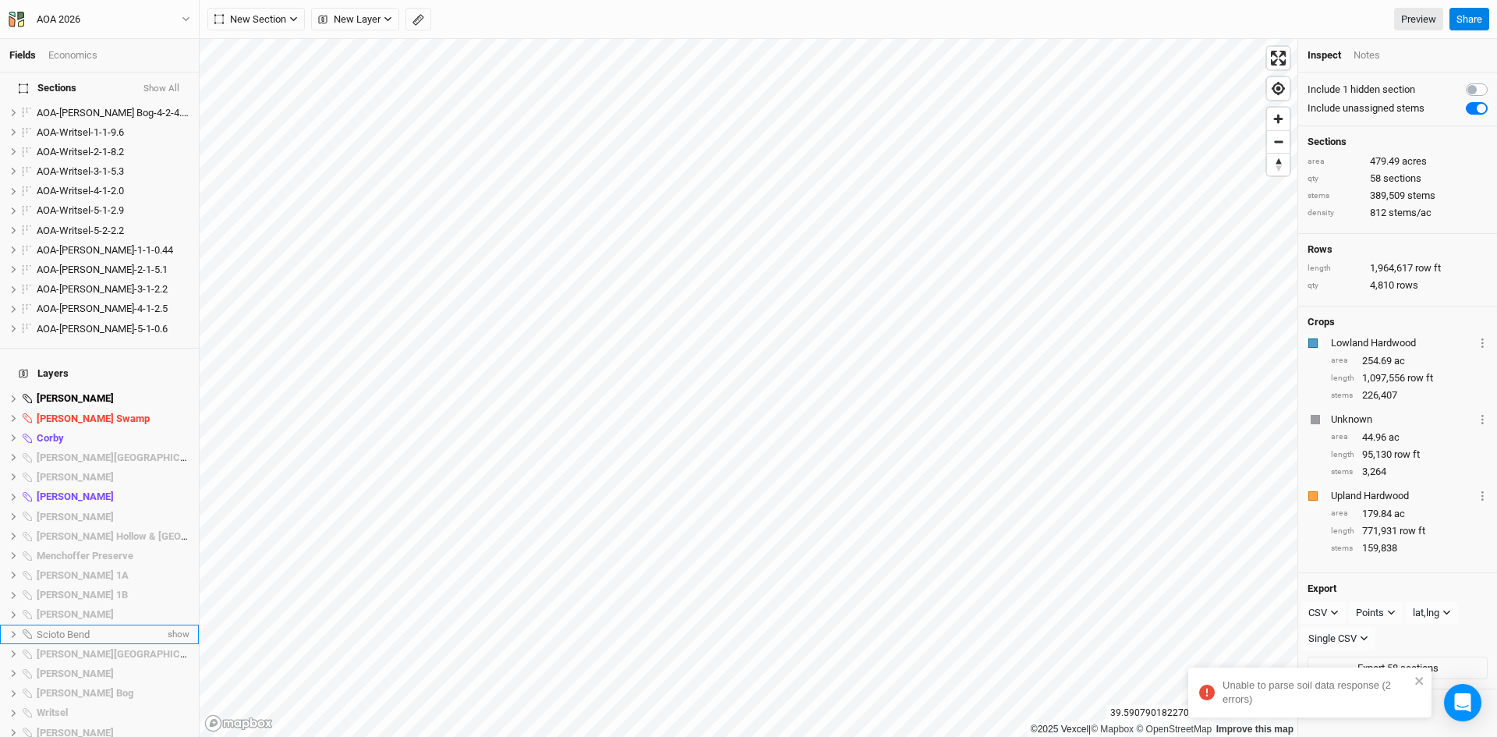
scroll to position [1227, 0]
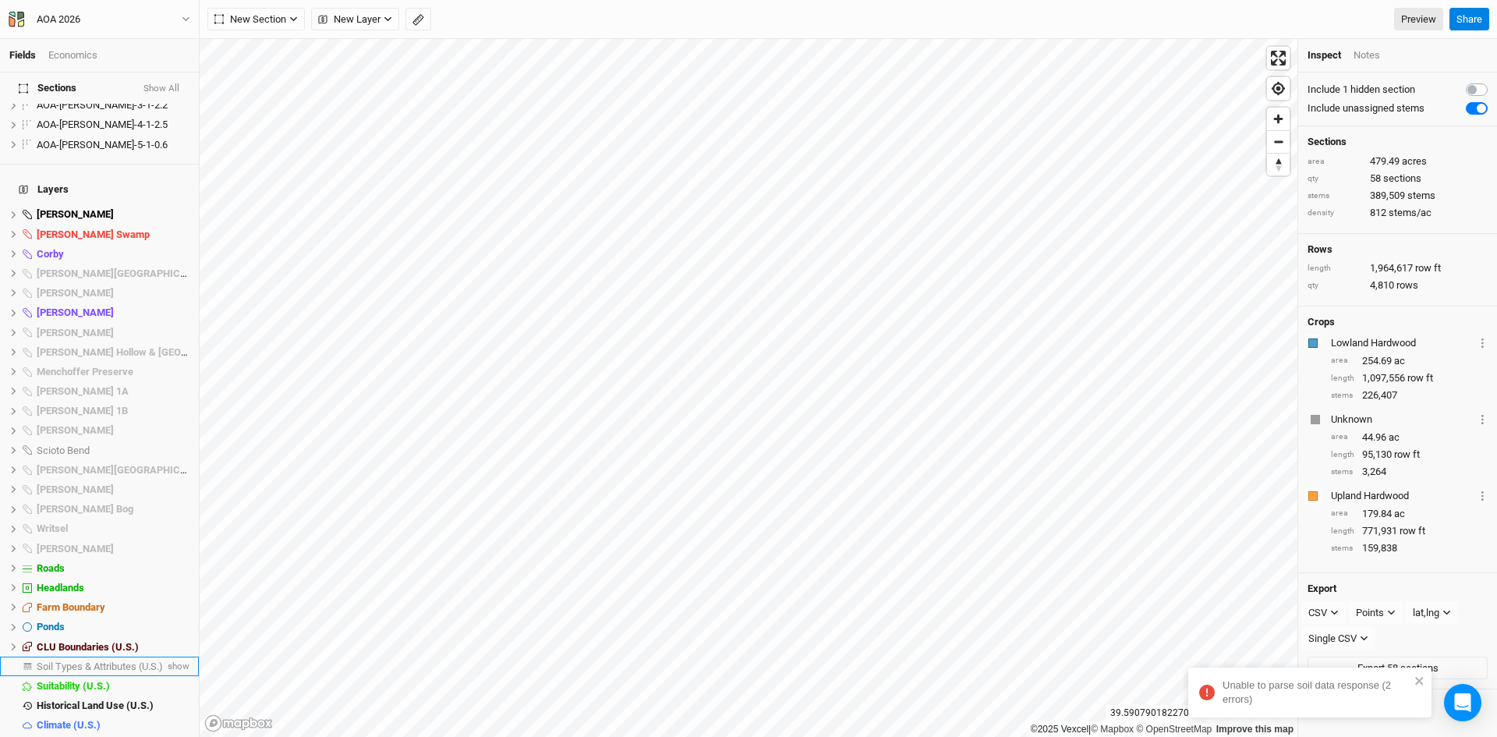
click at [87, 661] on span "Soil Types & Attributes (U.S.)" at bounding box center [100, 667] width 126 height 12
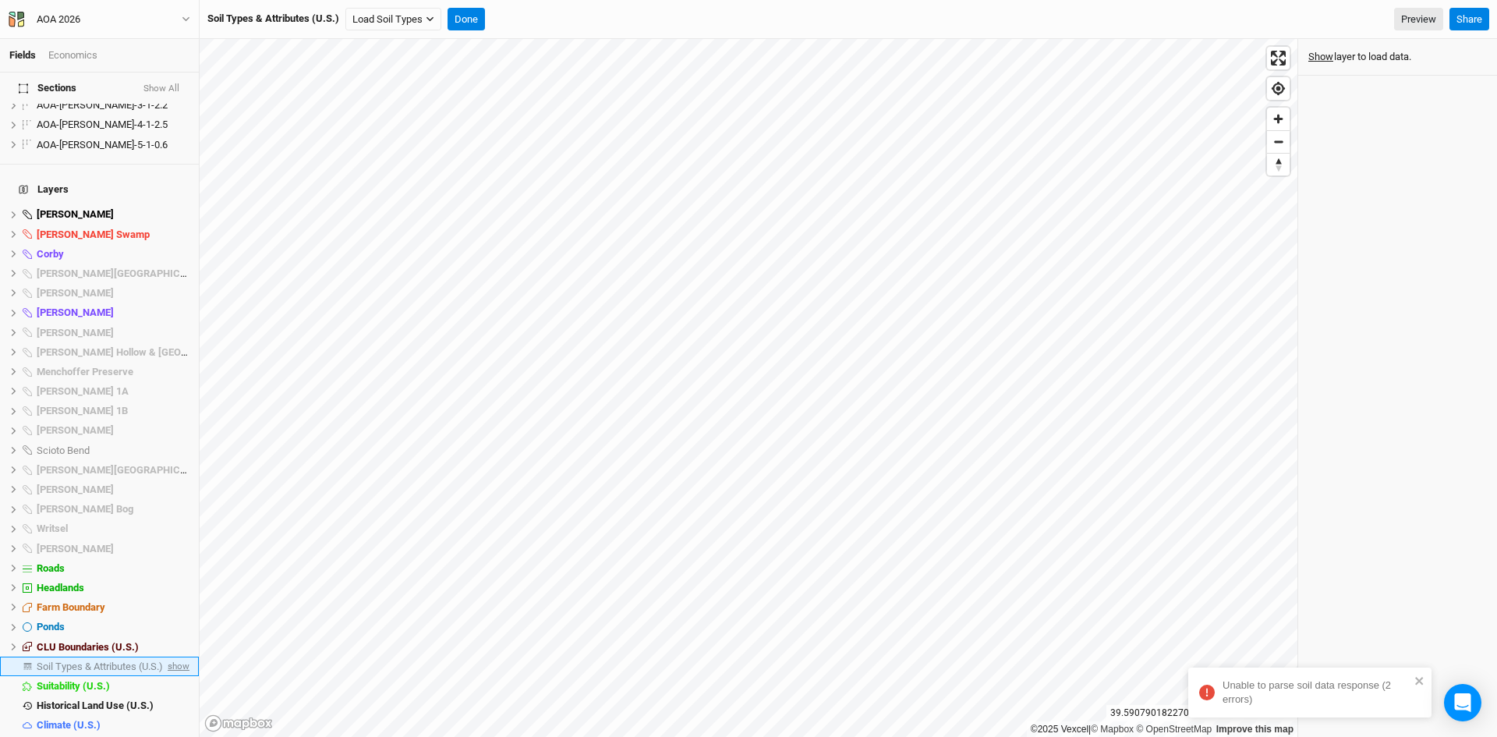
click at [170, 657] on span "show" at bounding box center [177, 666] width 25 height 19
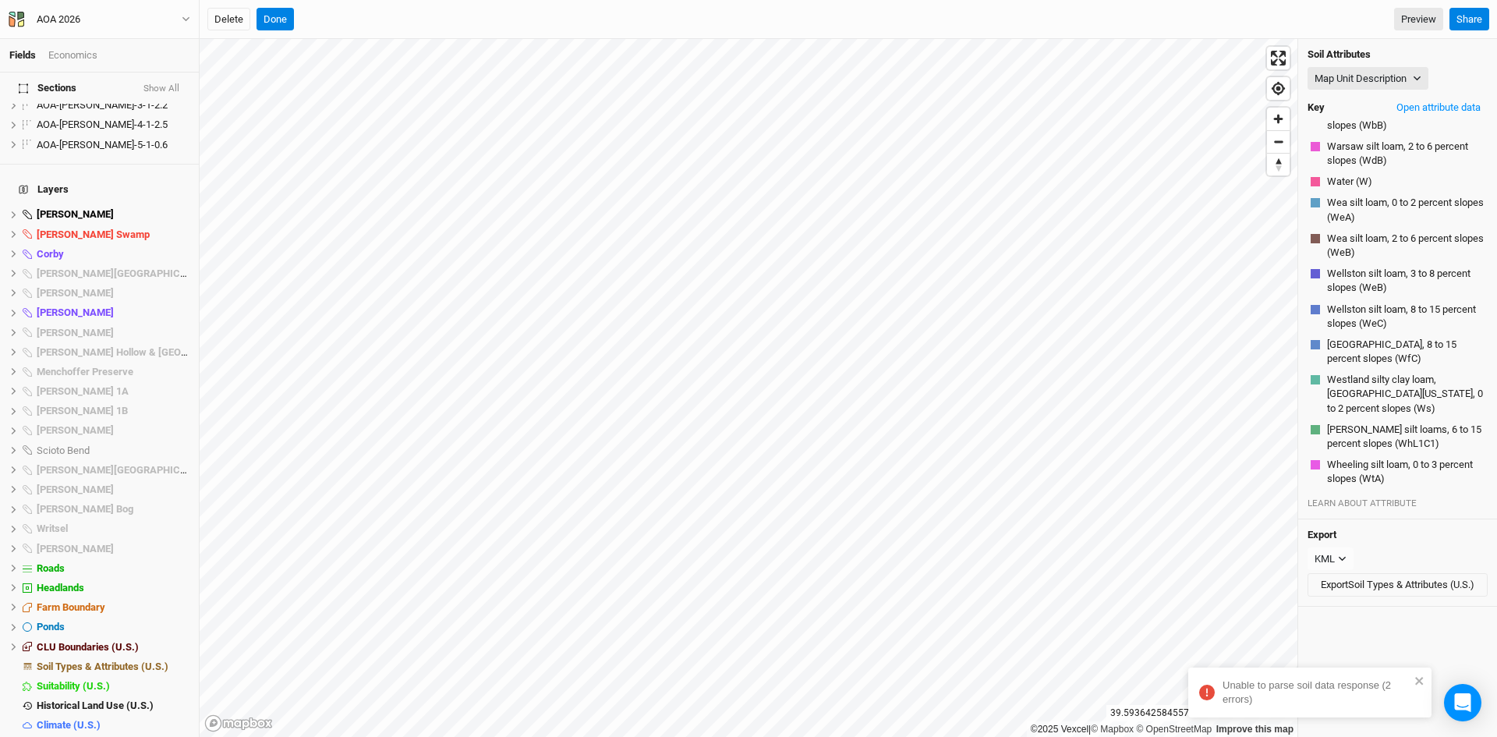
scroll to position [2218, 0]
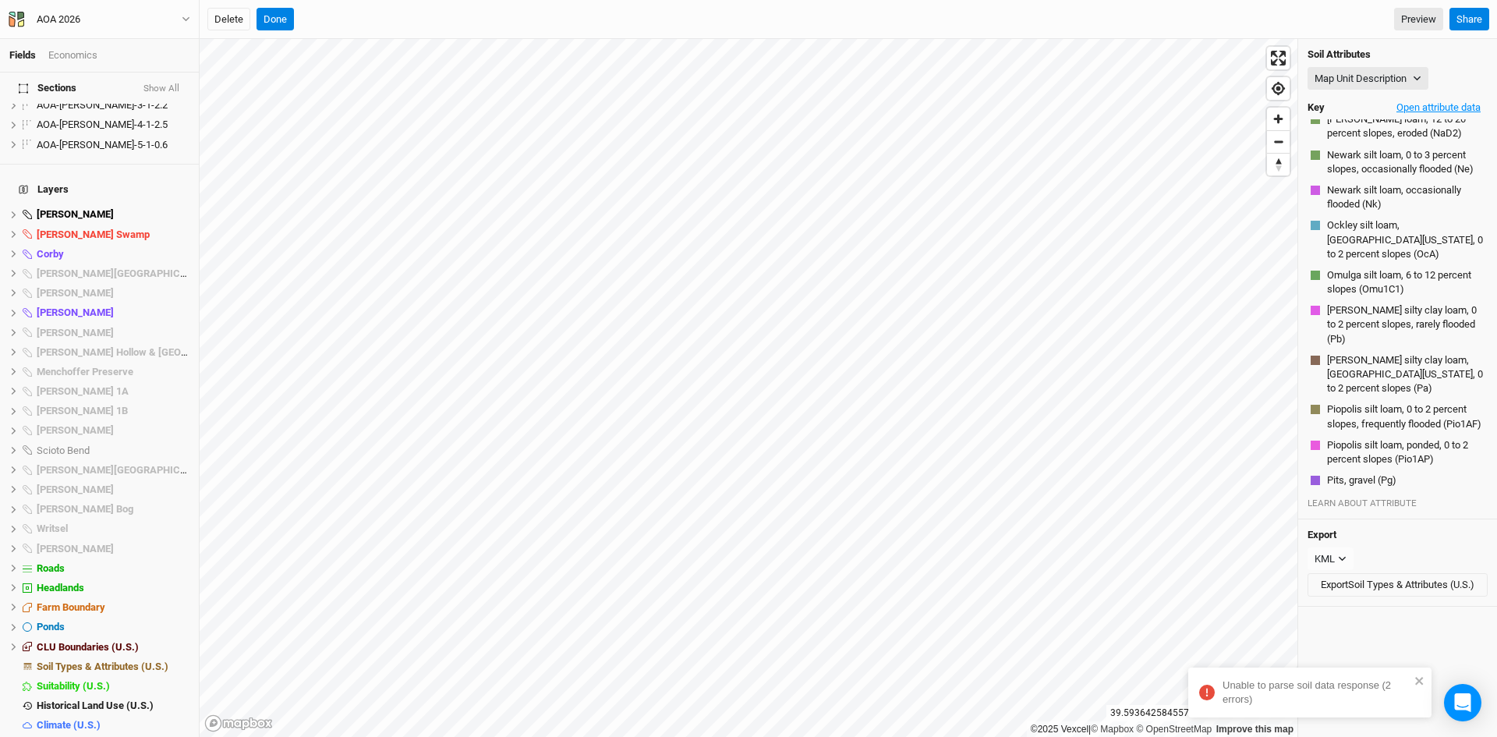
click at [1421, 104] on button "Open attribute data" at bounding box center [1439, 107] width 98 height 23
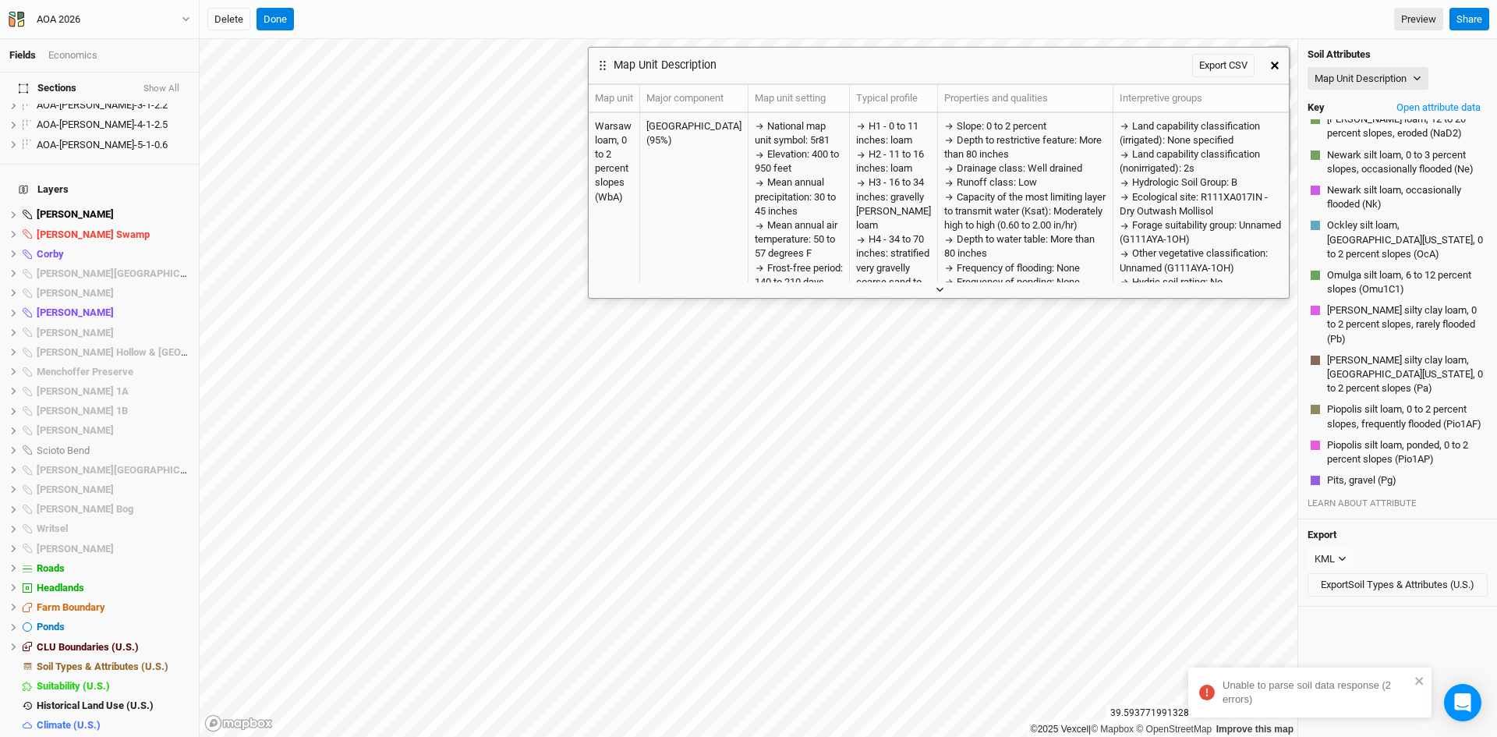
scroll to position [3357, 0]
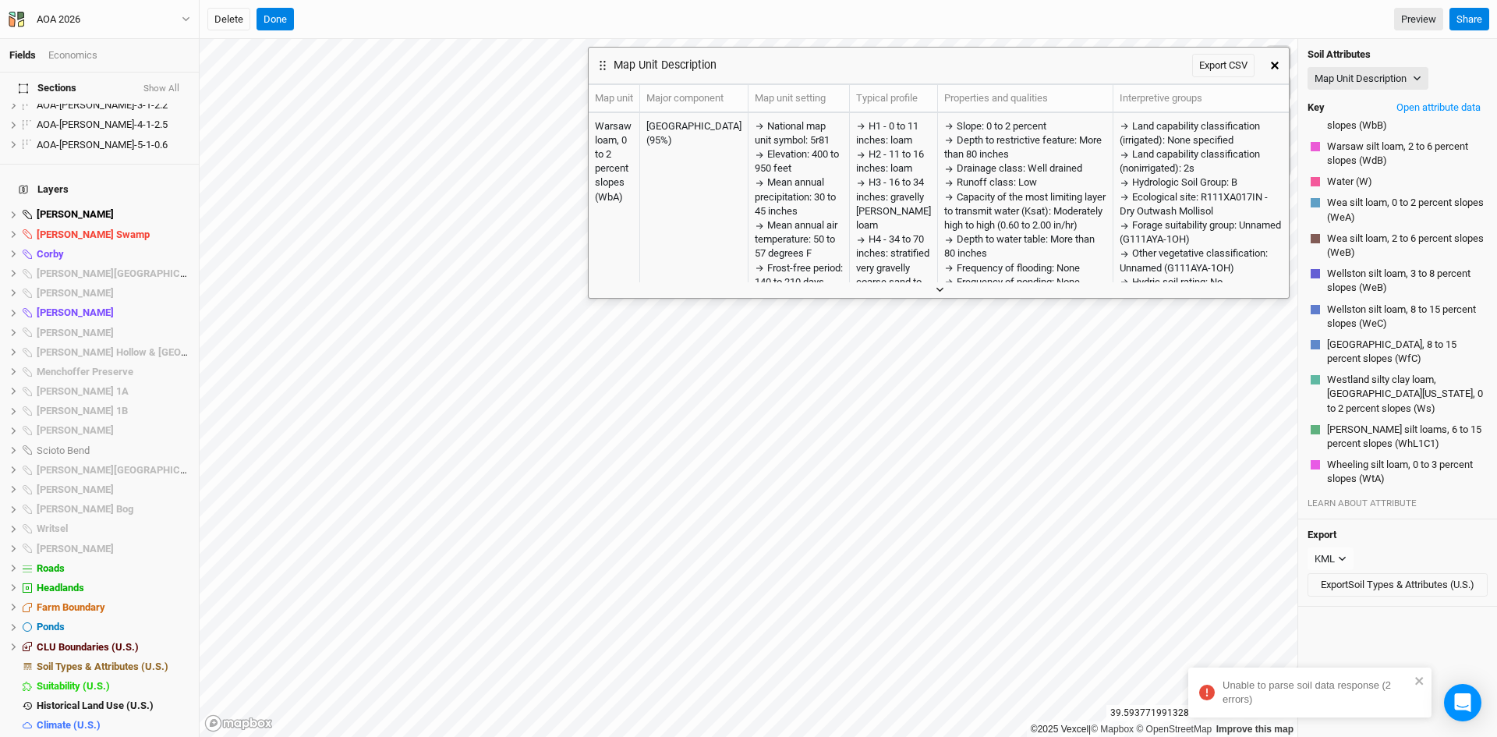
click at [937, 296] on button "button" at bounding box center [939, 290] width 26 height 16
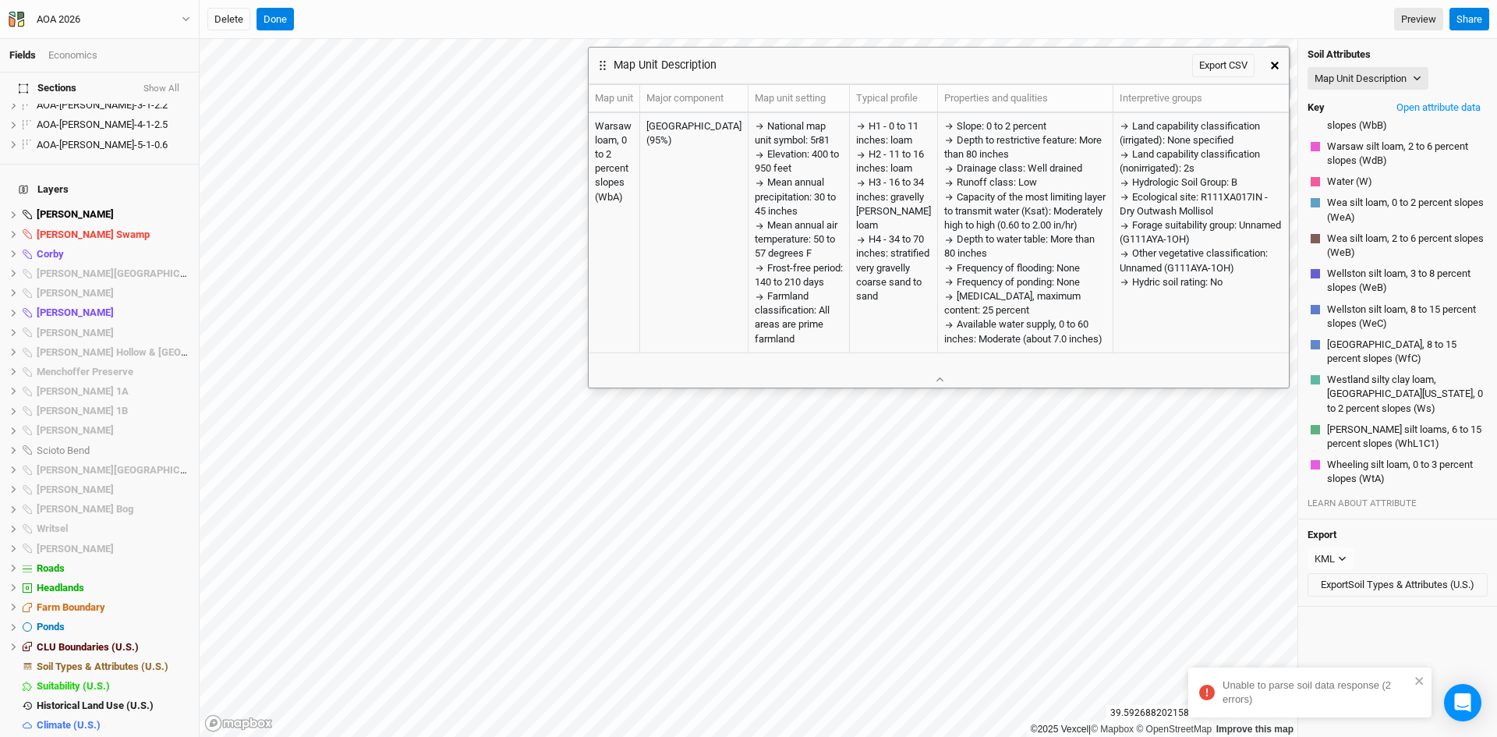
scroll to position [2218, 0]
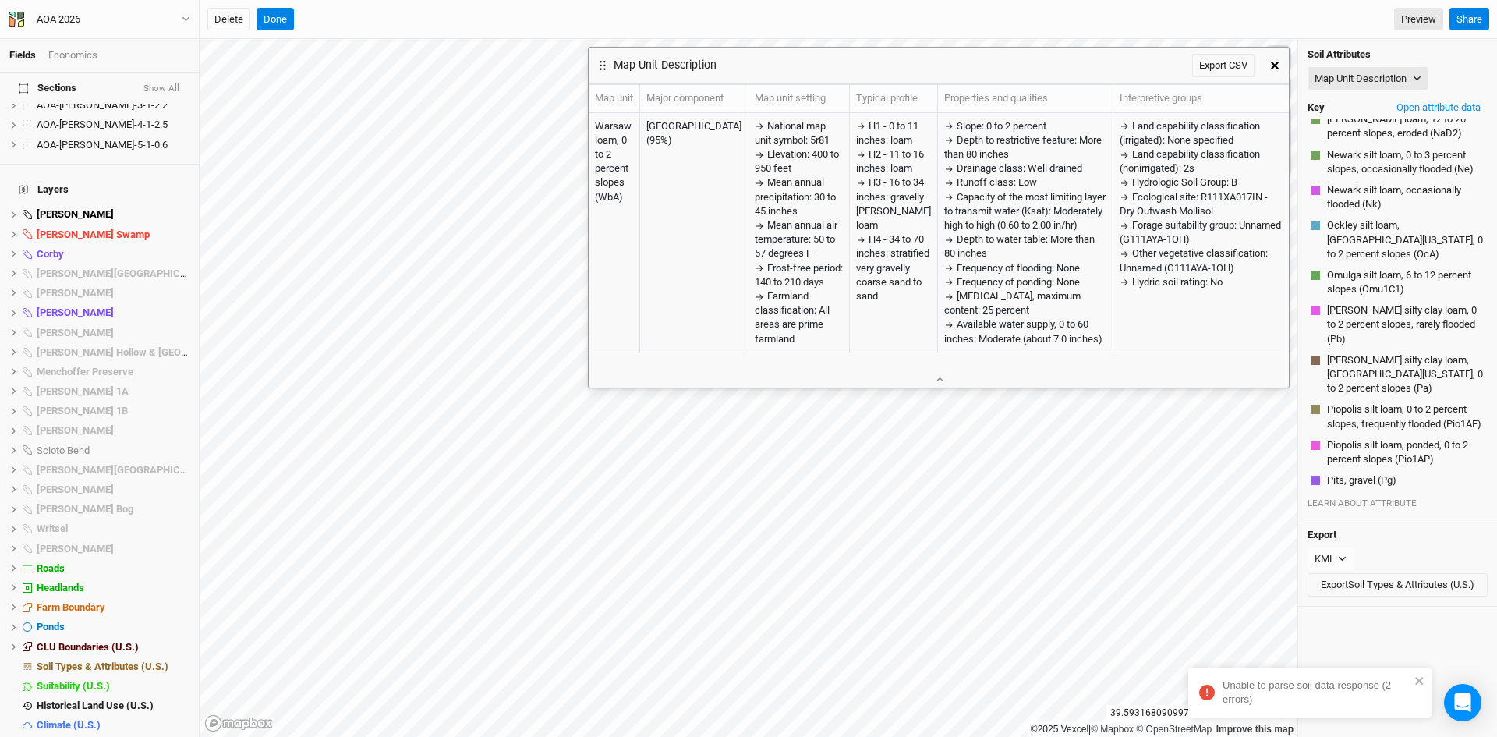
click at [1276, 62] on icon "button" at bounding box center [1275, 66] width 8 height 8
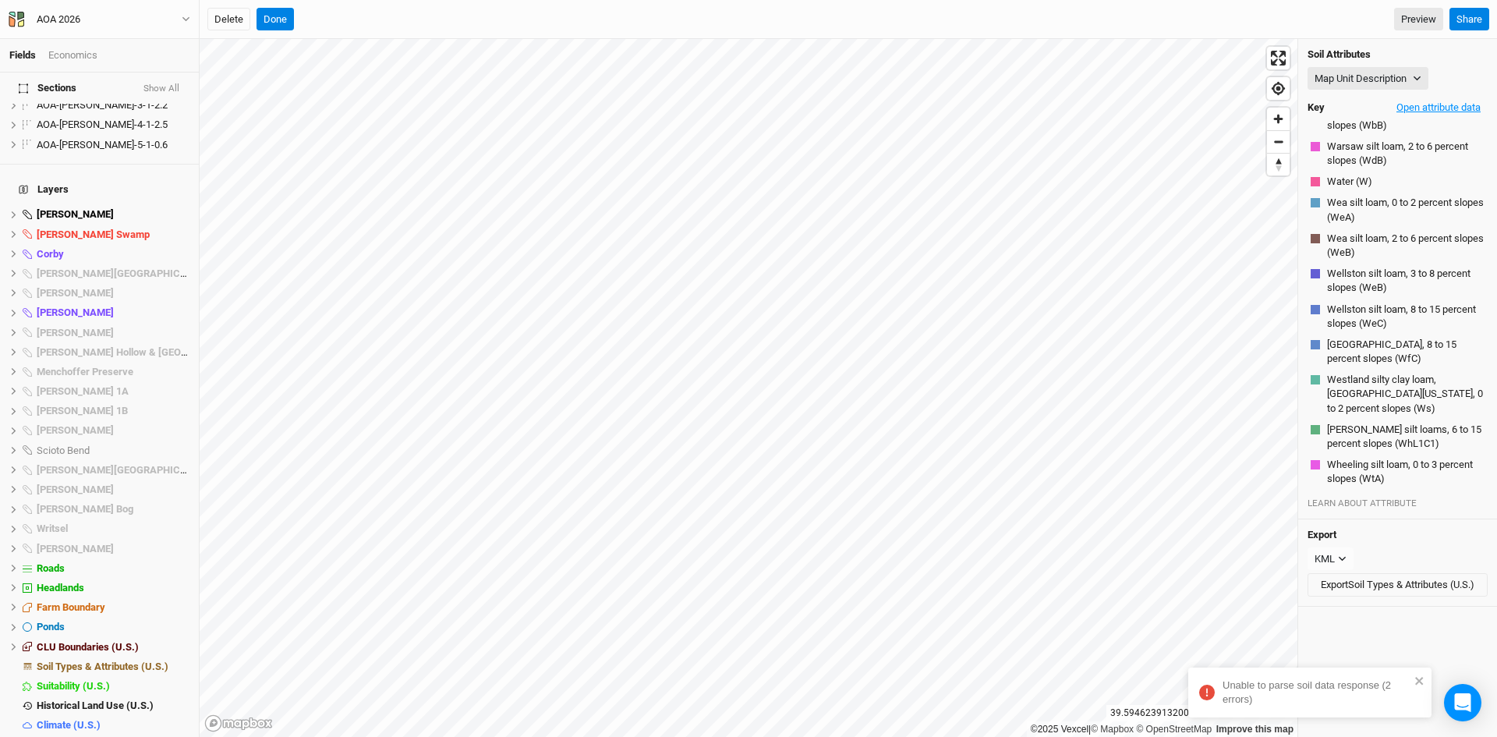
scroll to position [3421, 0]
click at [1430, 112] on button "Open attribute data" at bounding box center [1439, 107] width 98 height 23
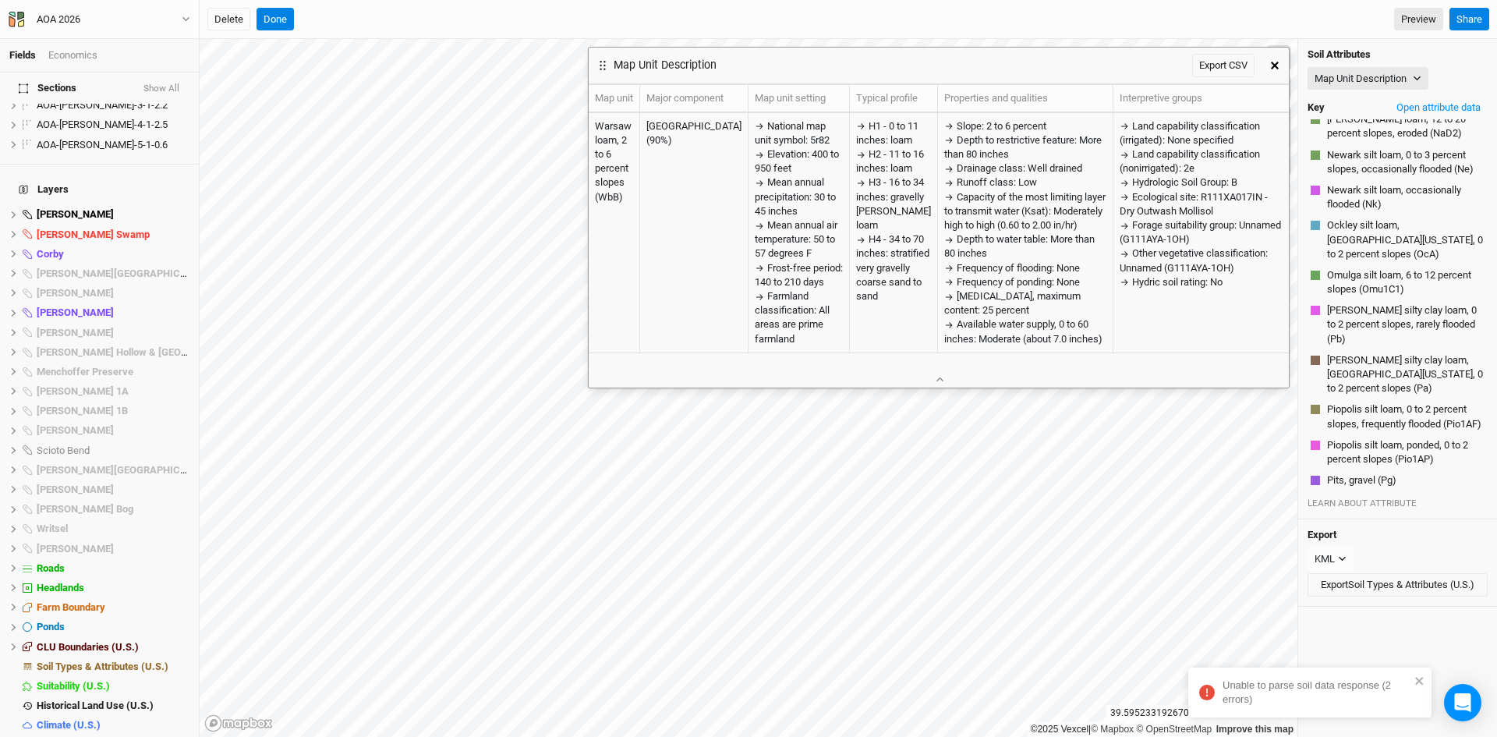
scroll to position [3293, 0]
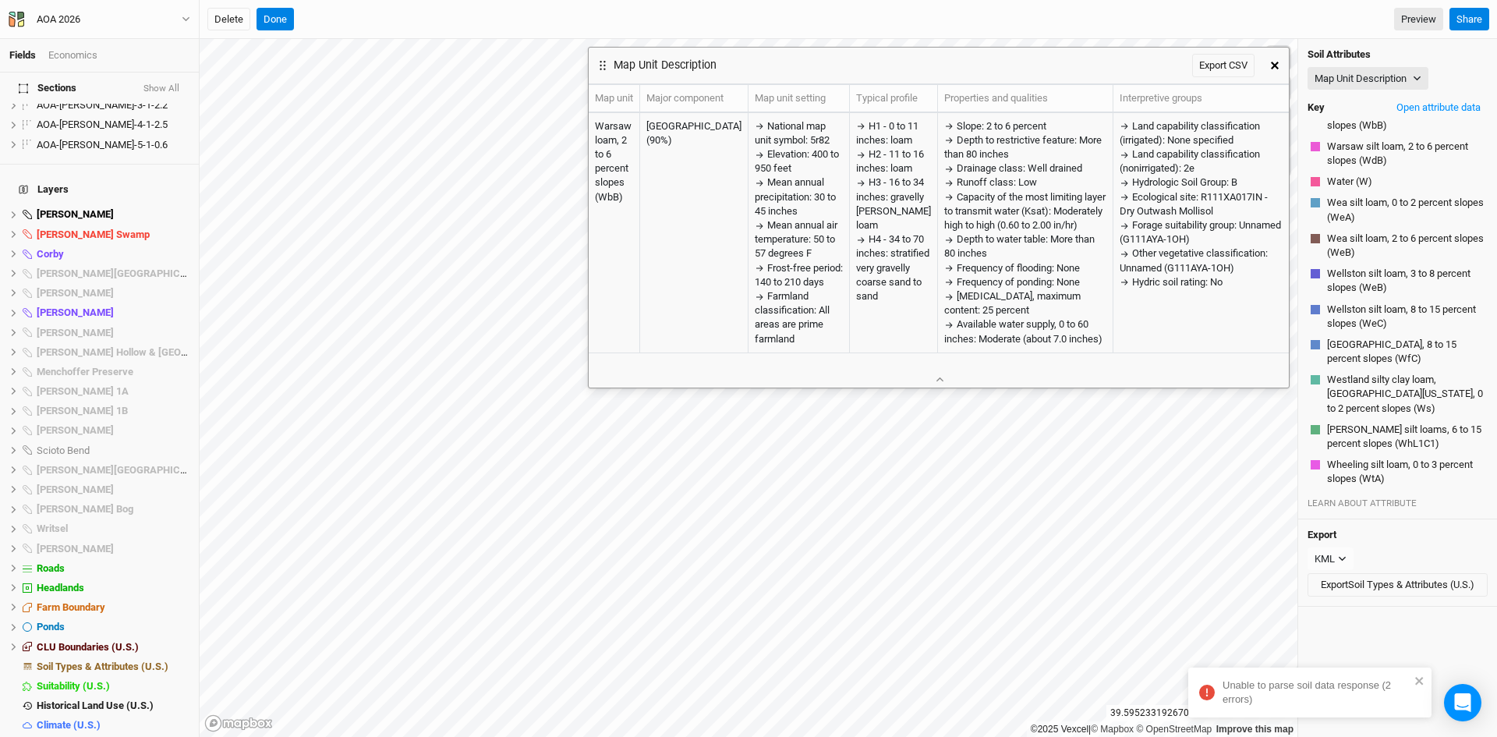
click at [1275, 67] on icon "button" at bounding box center [1275, 66] width 8 height 8
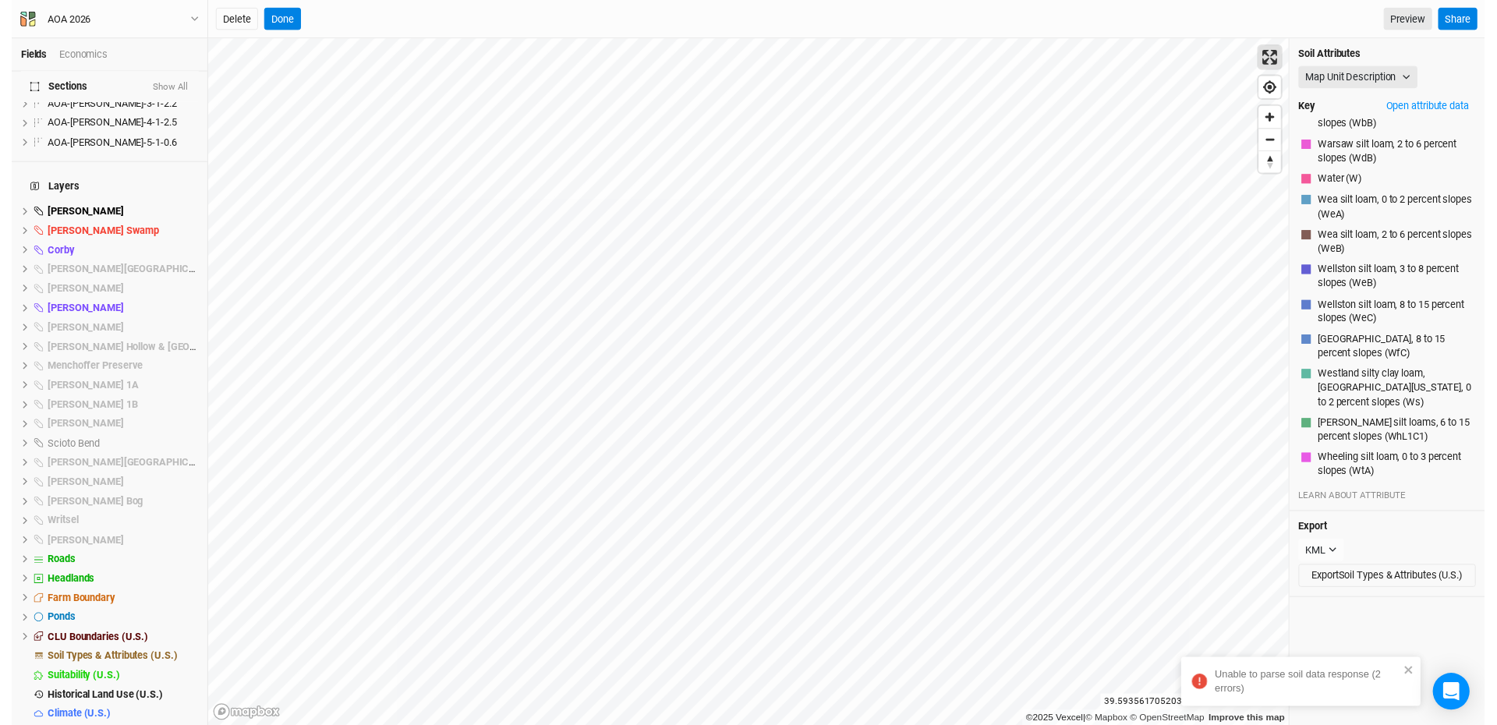
scroll to position [2218, 0]
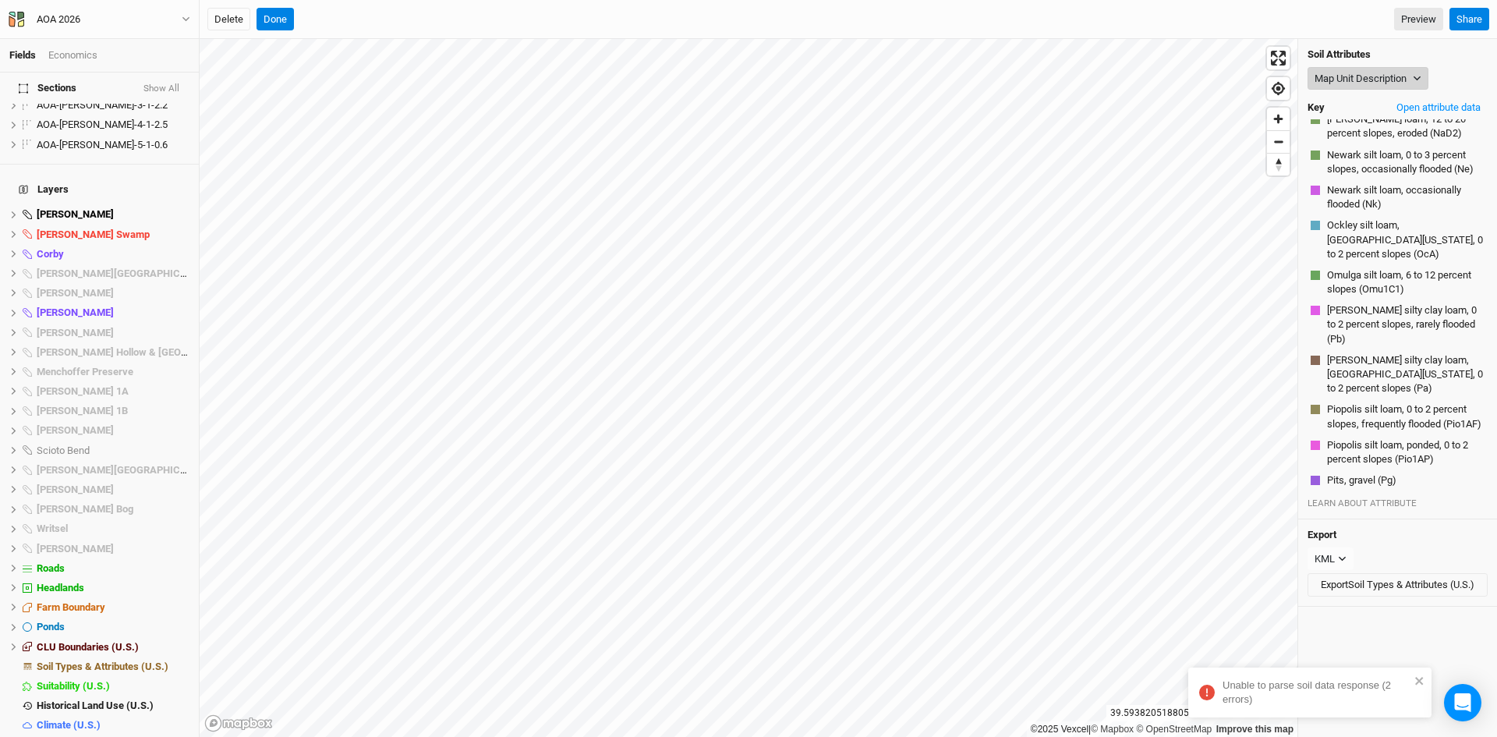
click at [1349, 76] on button "Map Unit Description" at bounding box center [1368, 78] width 121 height 23
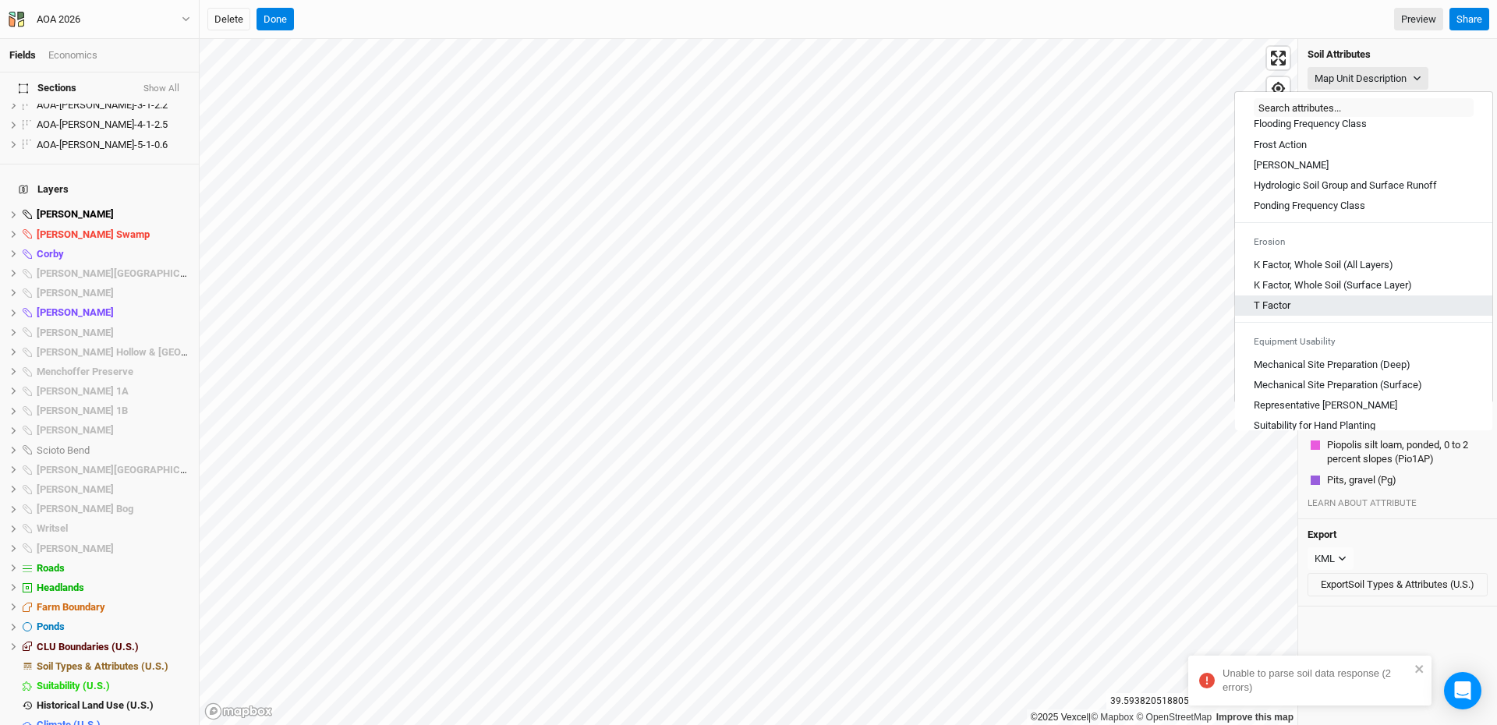
scroll to position [702, 0]
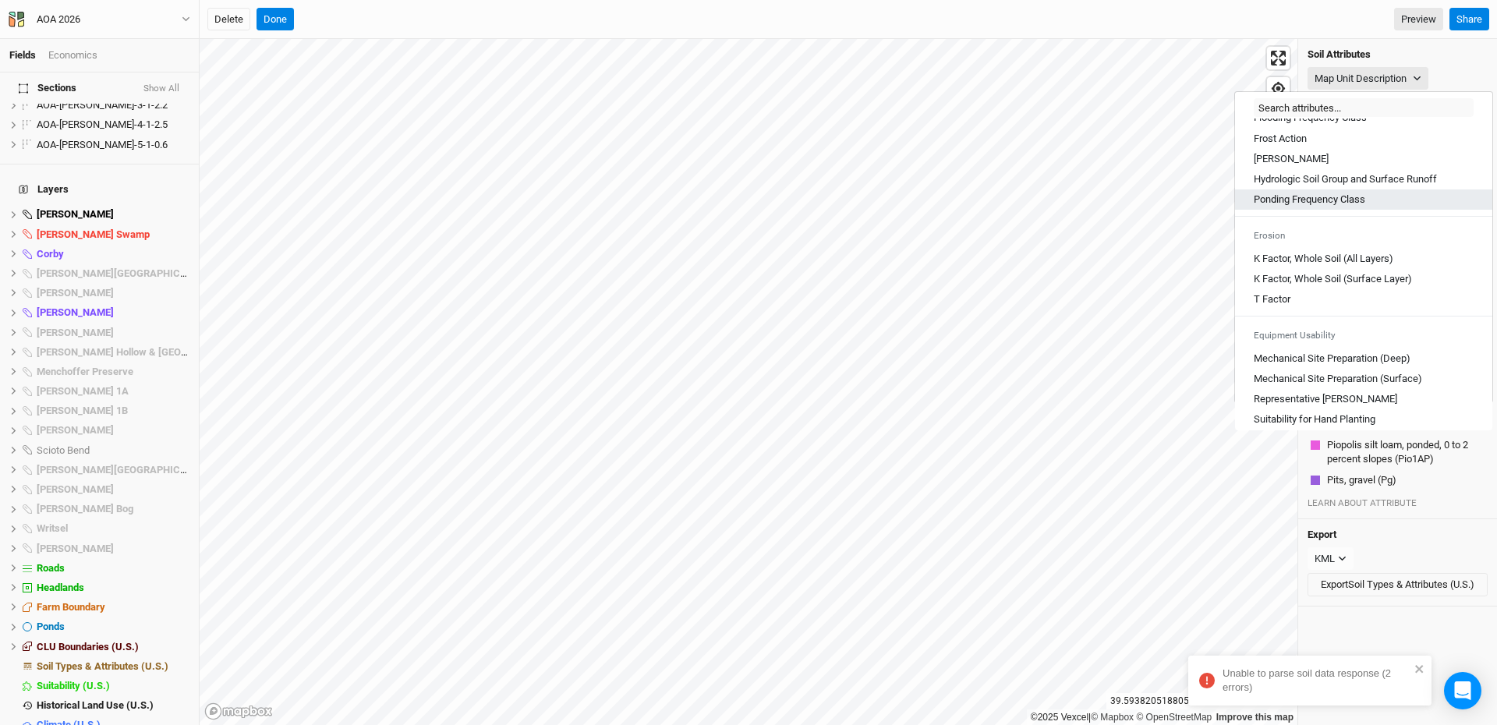
click at [1313, 207] on Class "Ponding Frequency Class" at bounding box center [1310, 200] width 112 height 14
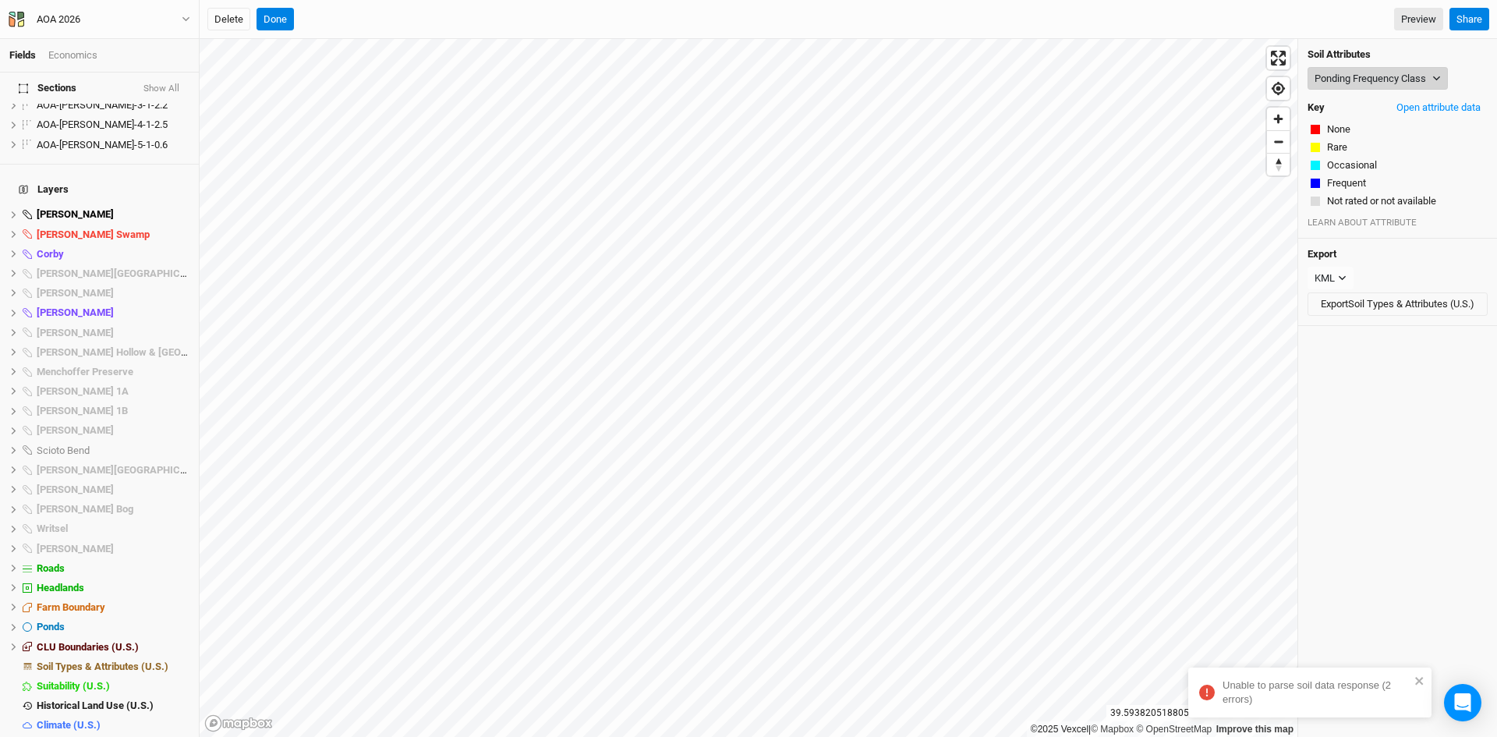
click at [1405, 83] on button "Ponding Frequency Class" at bounding box center [1378, 78] width 140 height 23
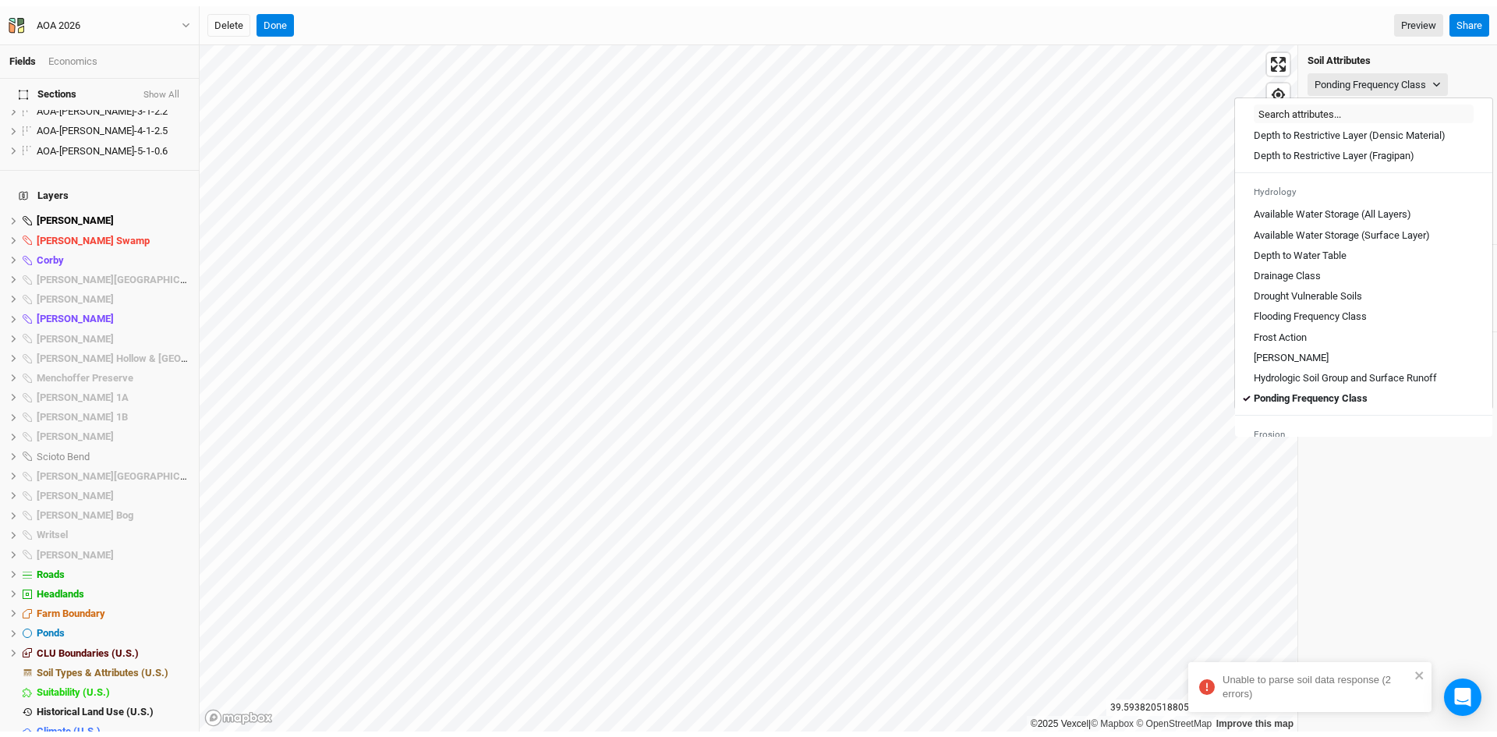
scroll to position [546, 0]
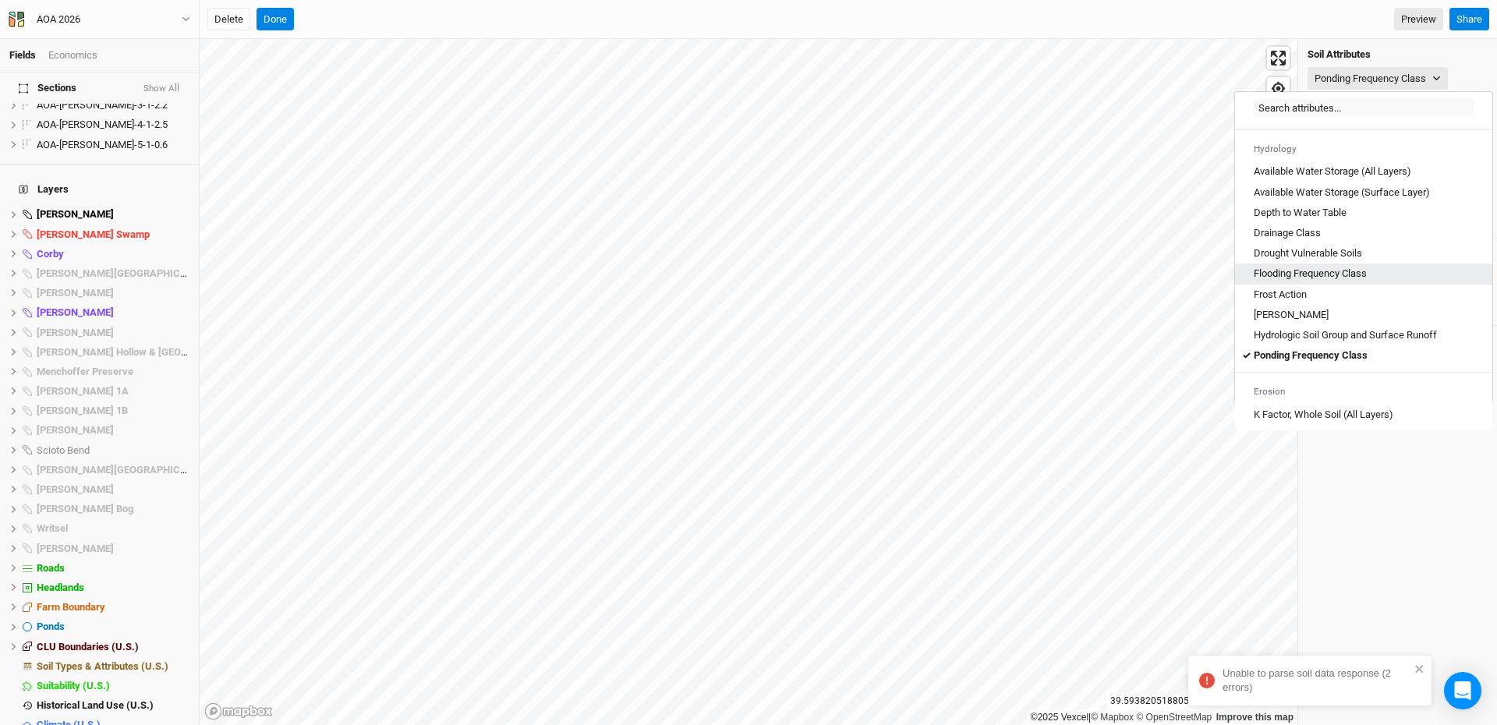
click at [1302, 281] on Class "Flooding Frequency Class" at bounding box center [1310, 274] width 113 height 14
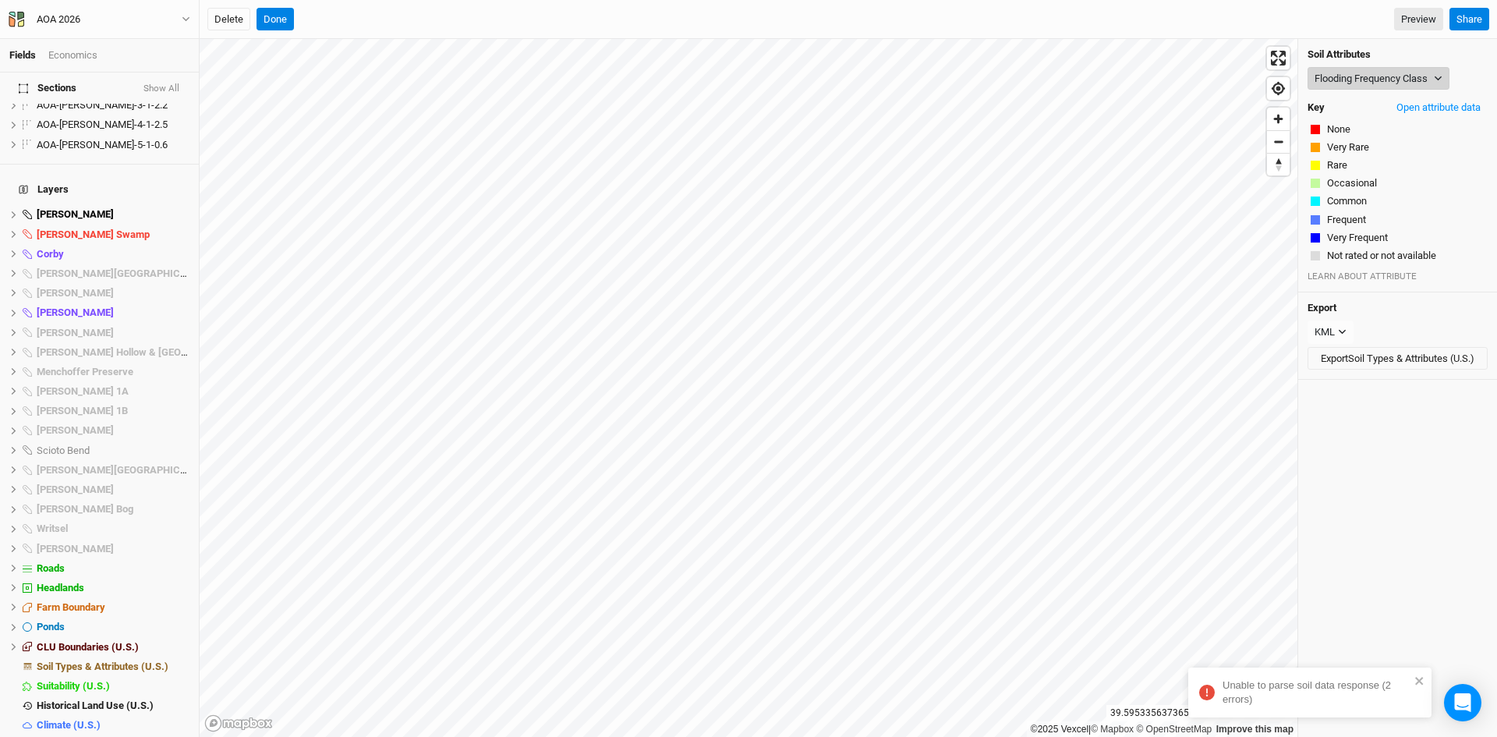
click at [1352, 74] on button "Flooding Frequency Class" at bounding box center [1379, 78] width 142 height 23
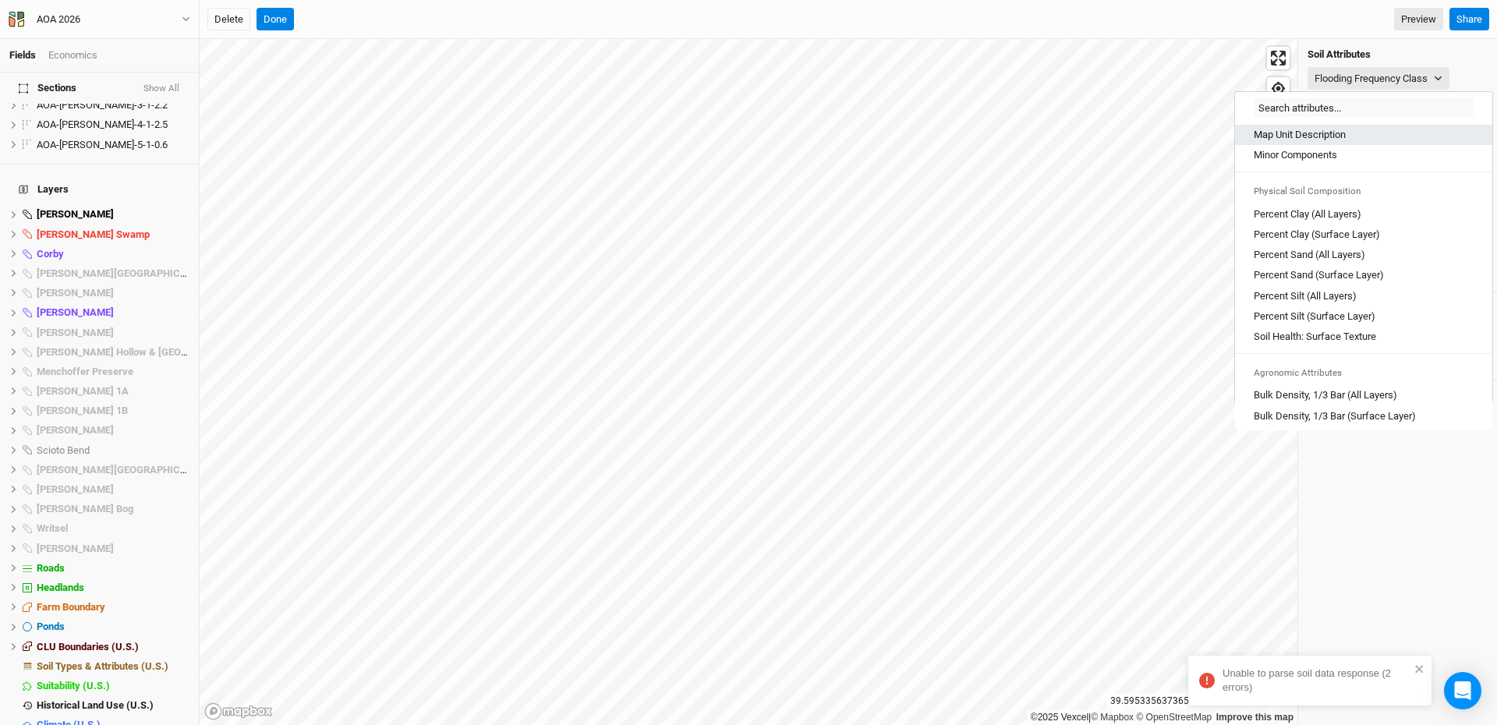
click at [1297, 136] on Description "Map Unit Description" at bounding box center [1300, 135] width 92 height 14
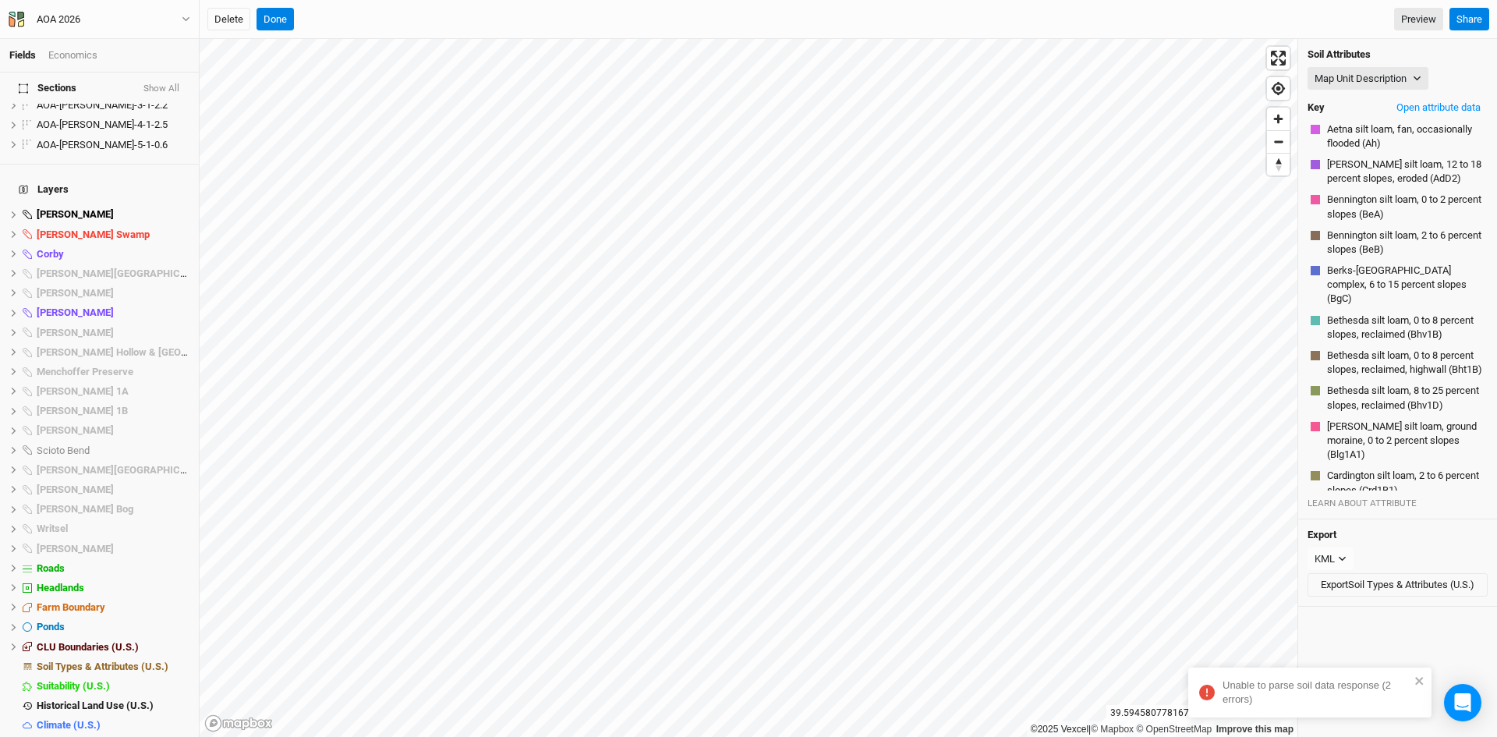
scroll to position [2218, 0]
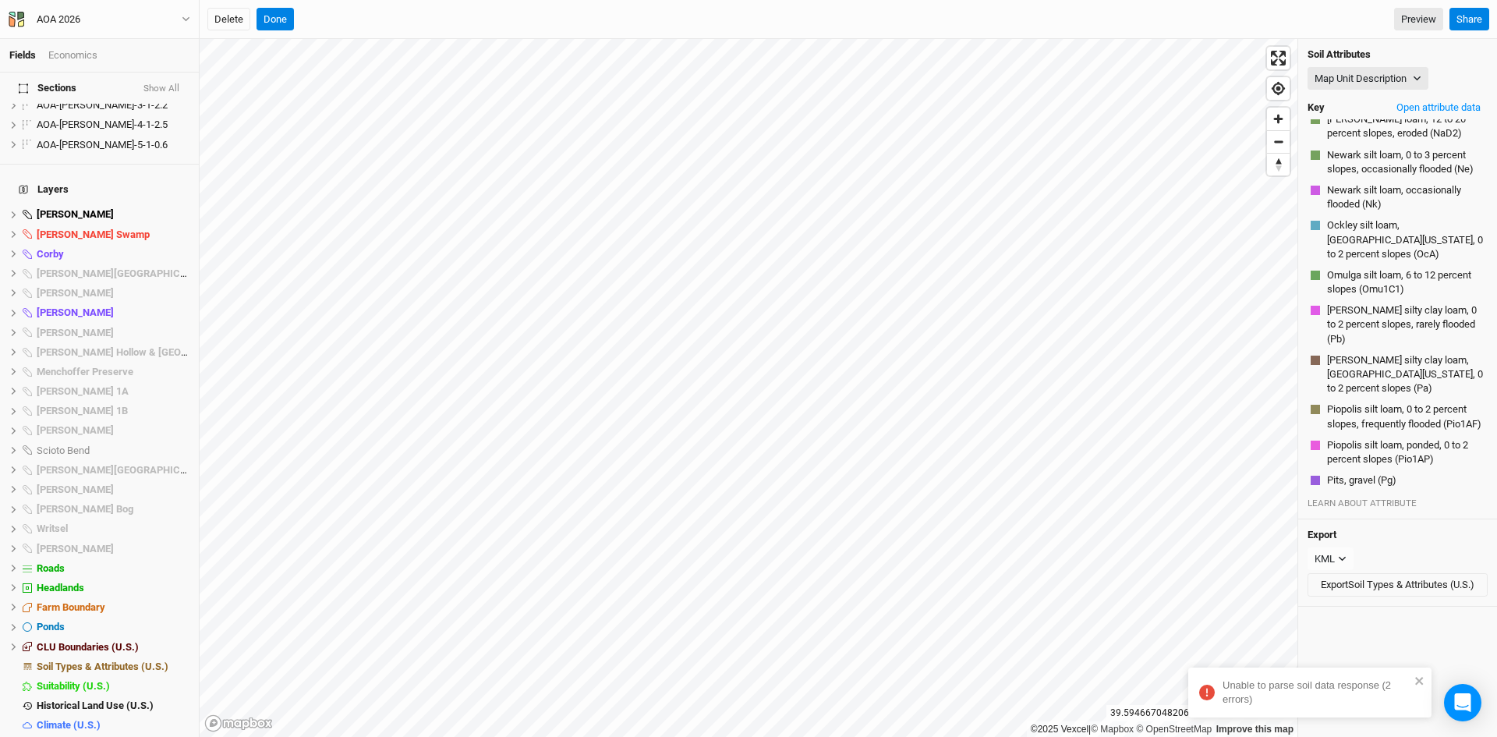
click at [1386, 106] on button "[PERSON_NAME] silty clay loam (Mt)" at bounding box center [1406, 91] width 158 height 30
click at [1427, 105] on button "Open attribute data" at bounding box center [1439, 107] width 98 height 23
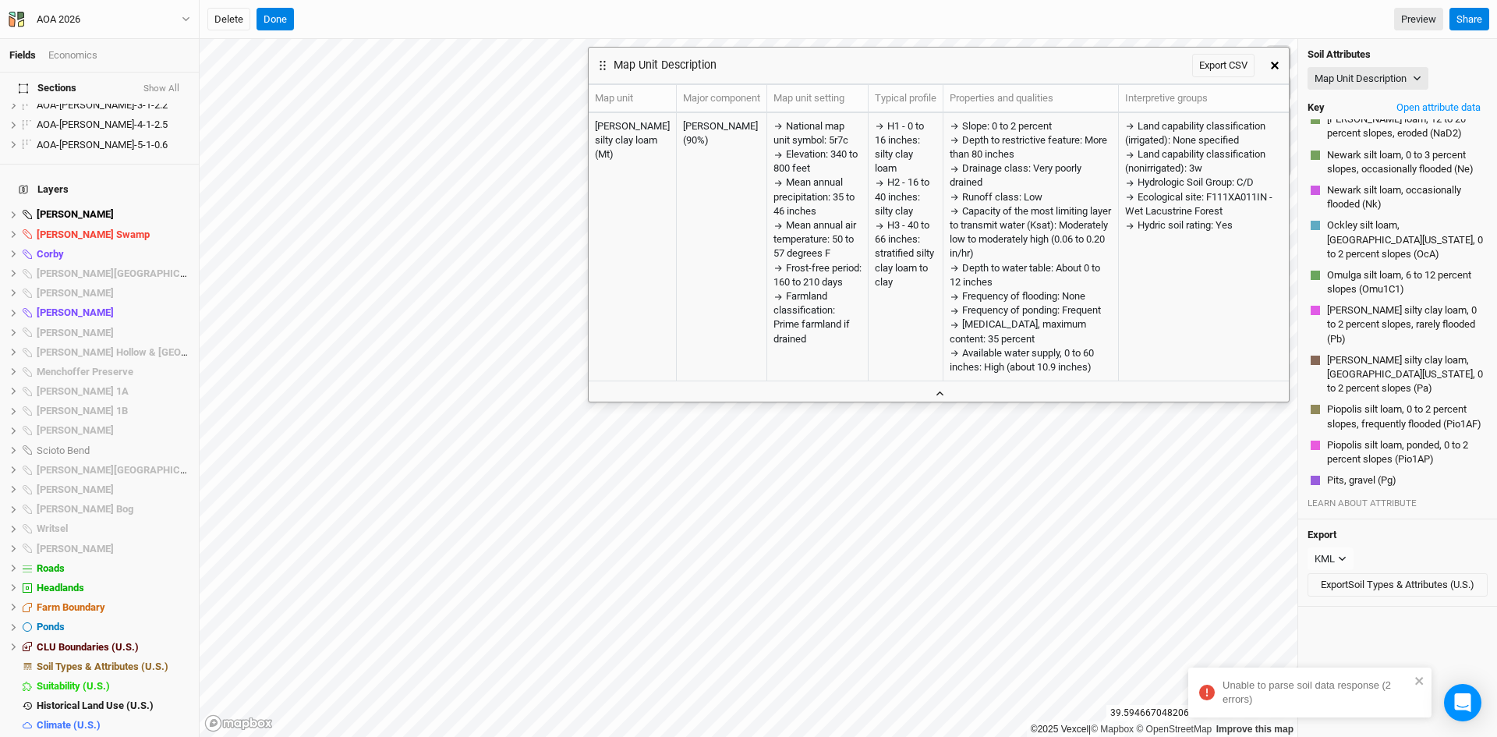
click at [939, 389] on icon "button" at bounding box center [940, 393] width 9 height 9
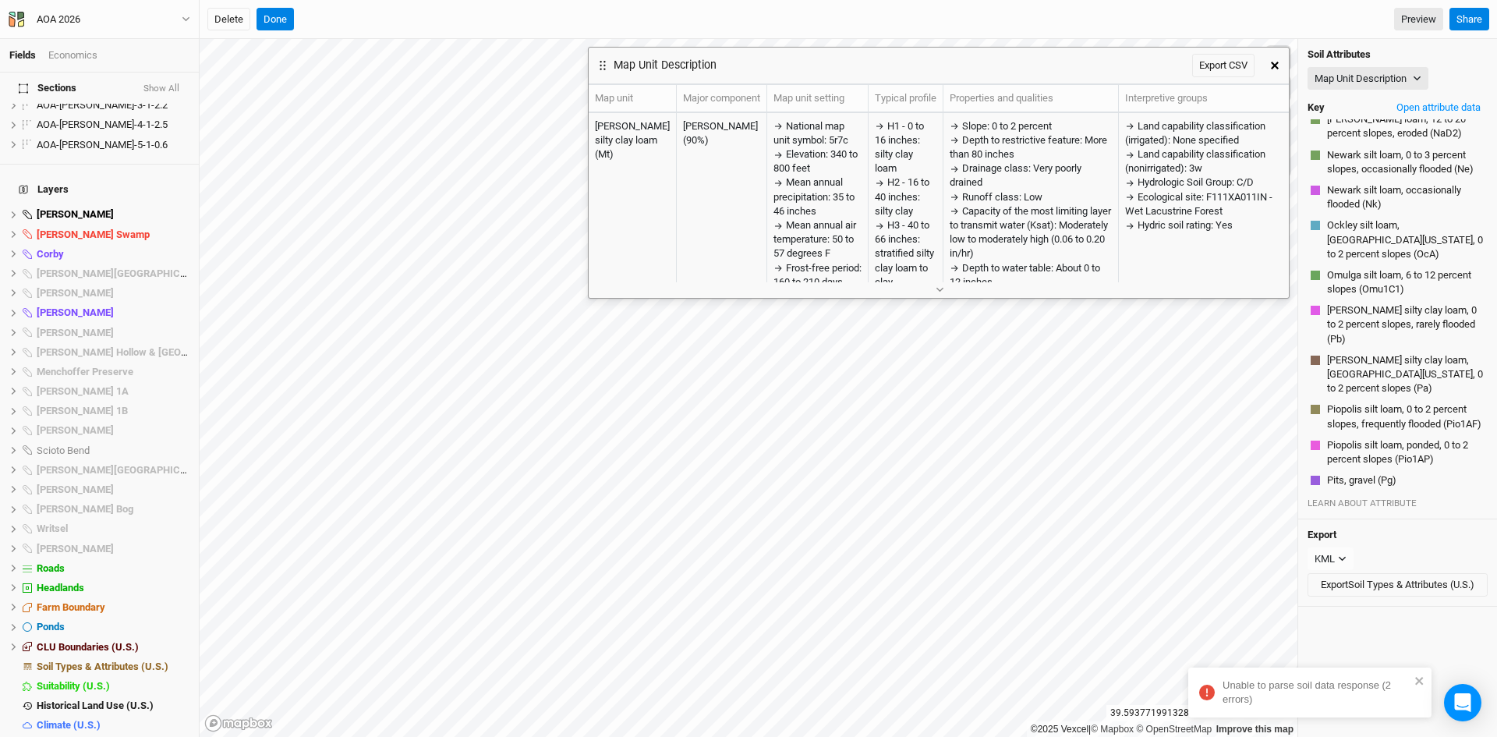
click at [1274, 64] on icon "button" at bounding box center [1275, 66] width 8 height 8
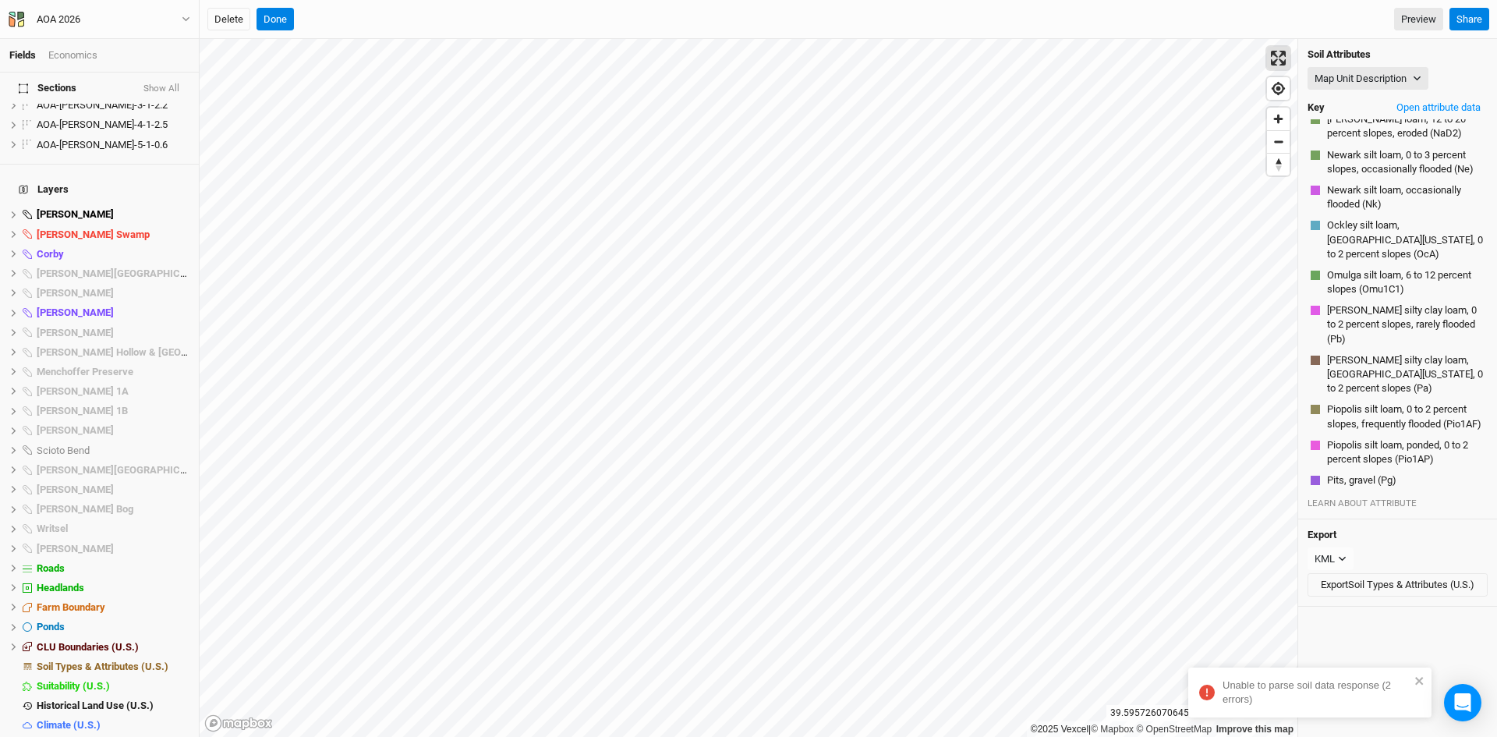
scroll to position [3357, 0]
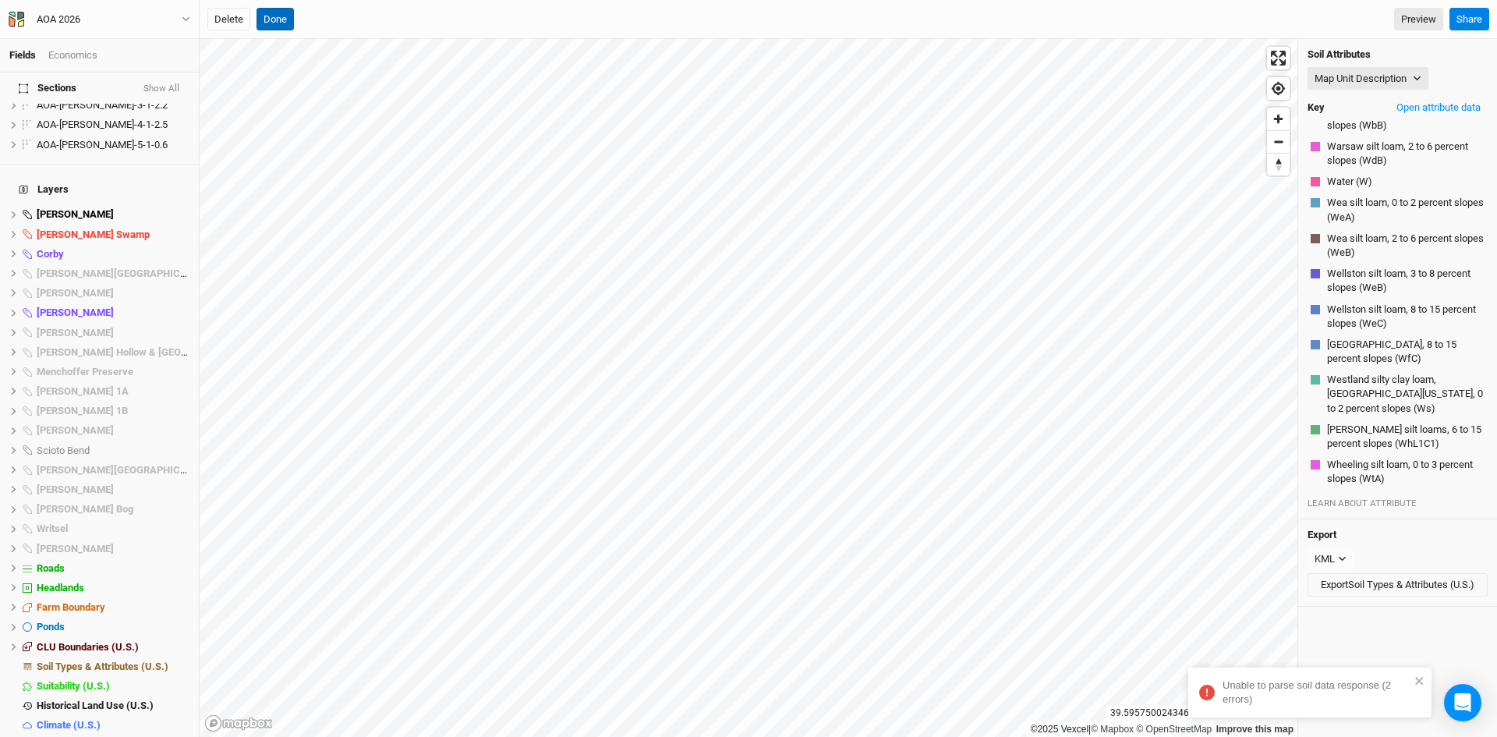
click at [271, 20] on button "Done" at bounding box center [275, 19] width 37 height 23
click at [525, 16] on button "Done" at bounding box center [528, 19] width 37 height 23
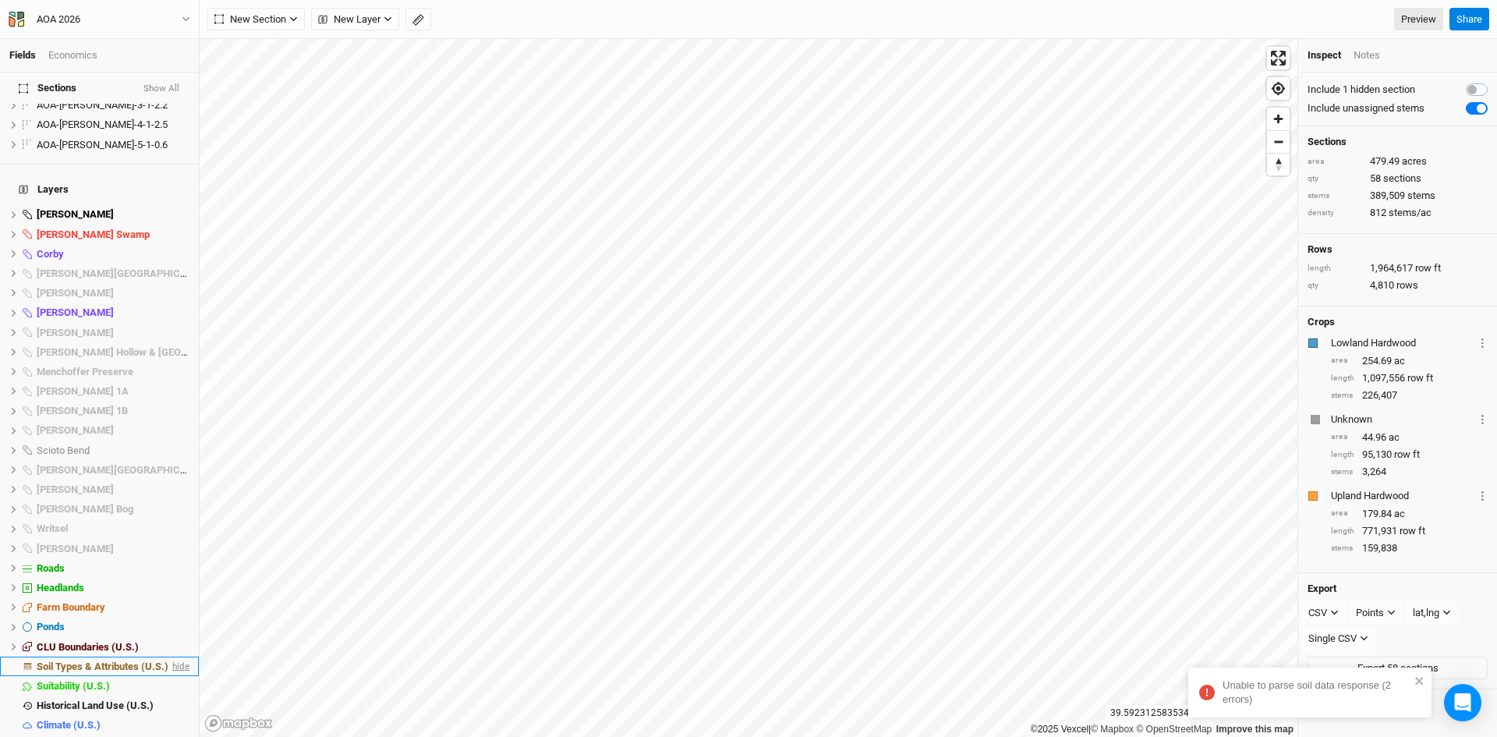
click at [169, 657] on span "hide" at bounding box center [179, 666] width 20 height 19
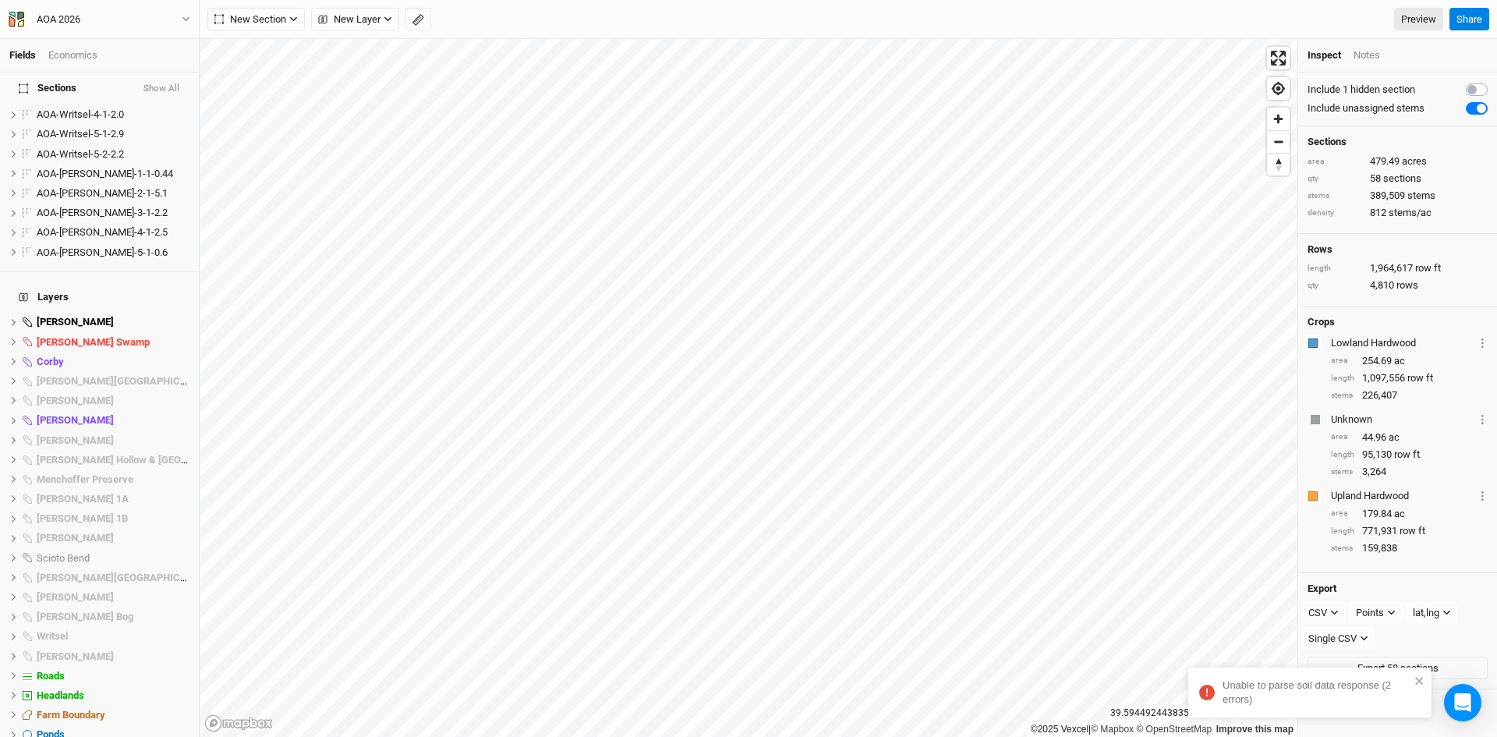
scroll to position [1037, 0]
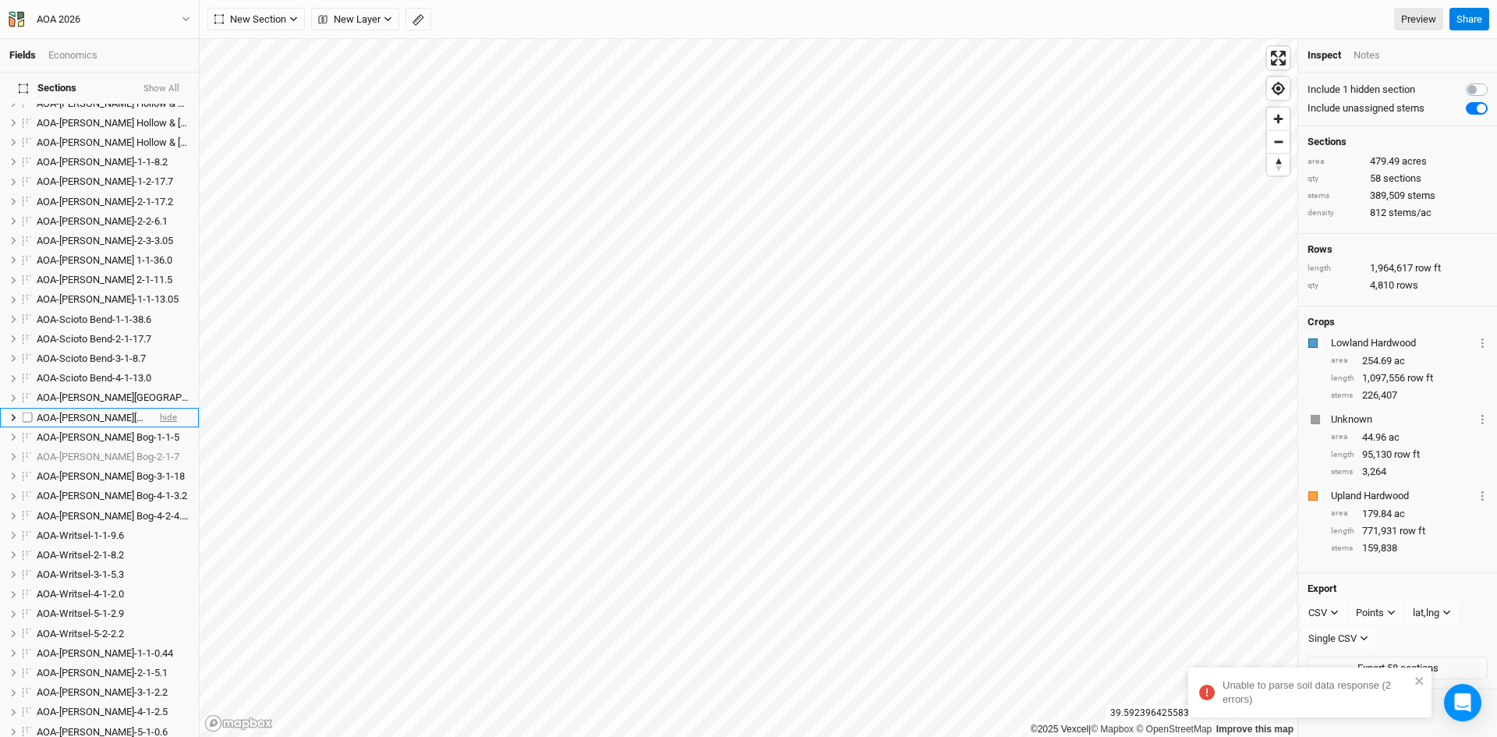
scroll to position [681, 0]
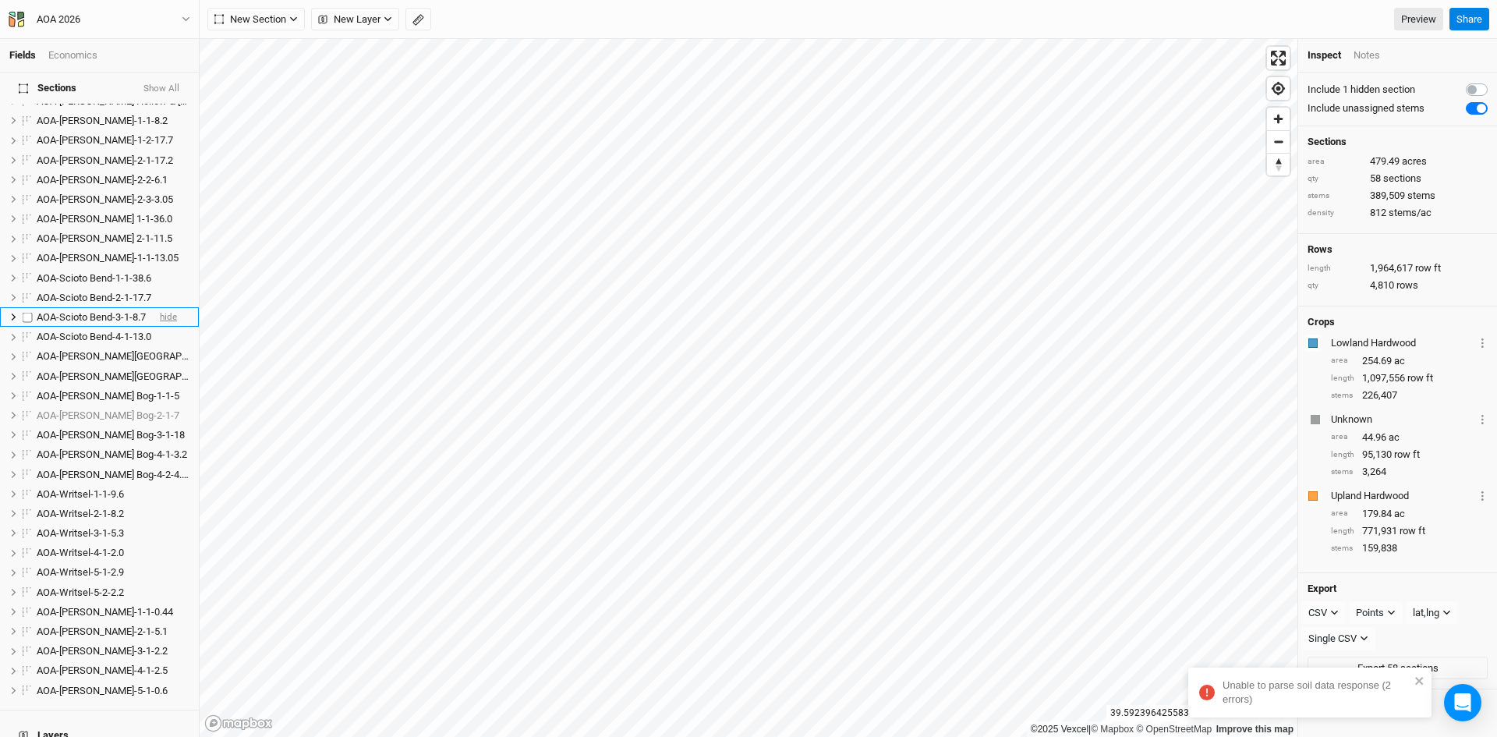
click at [160, 307] on span "hide" at bounding box center [168, 316] width 17 height 19
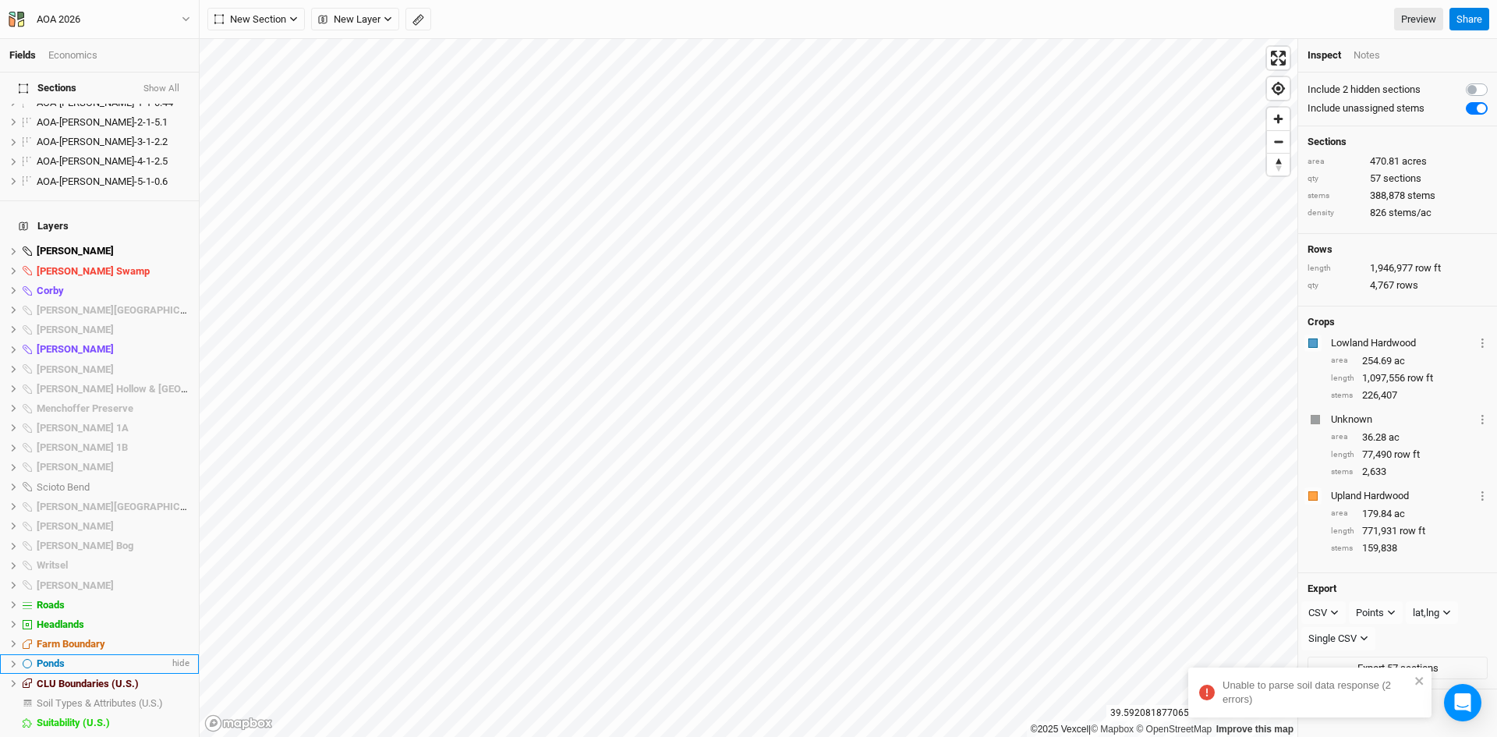
scroll to position [1227, 0]
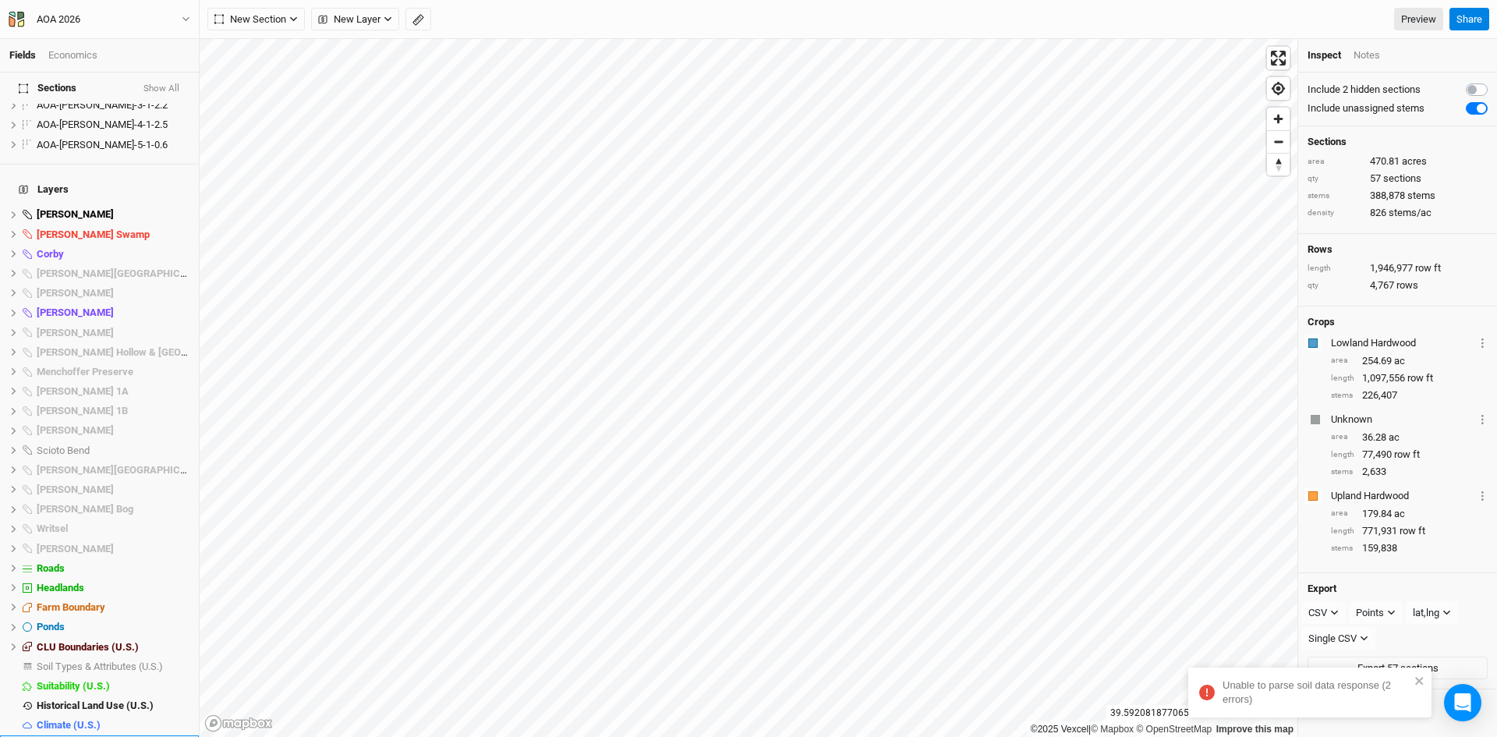
click at [68, 736] on span "Base Layer" at bounding box center [62, 745] width 51 height 12
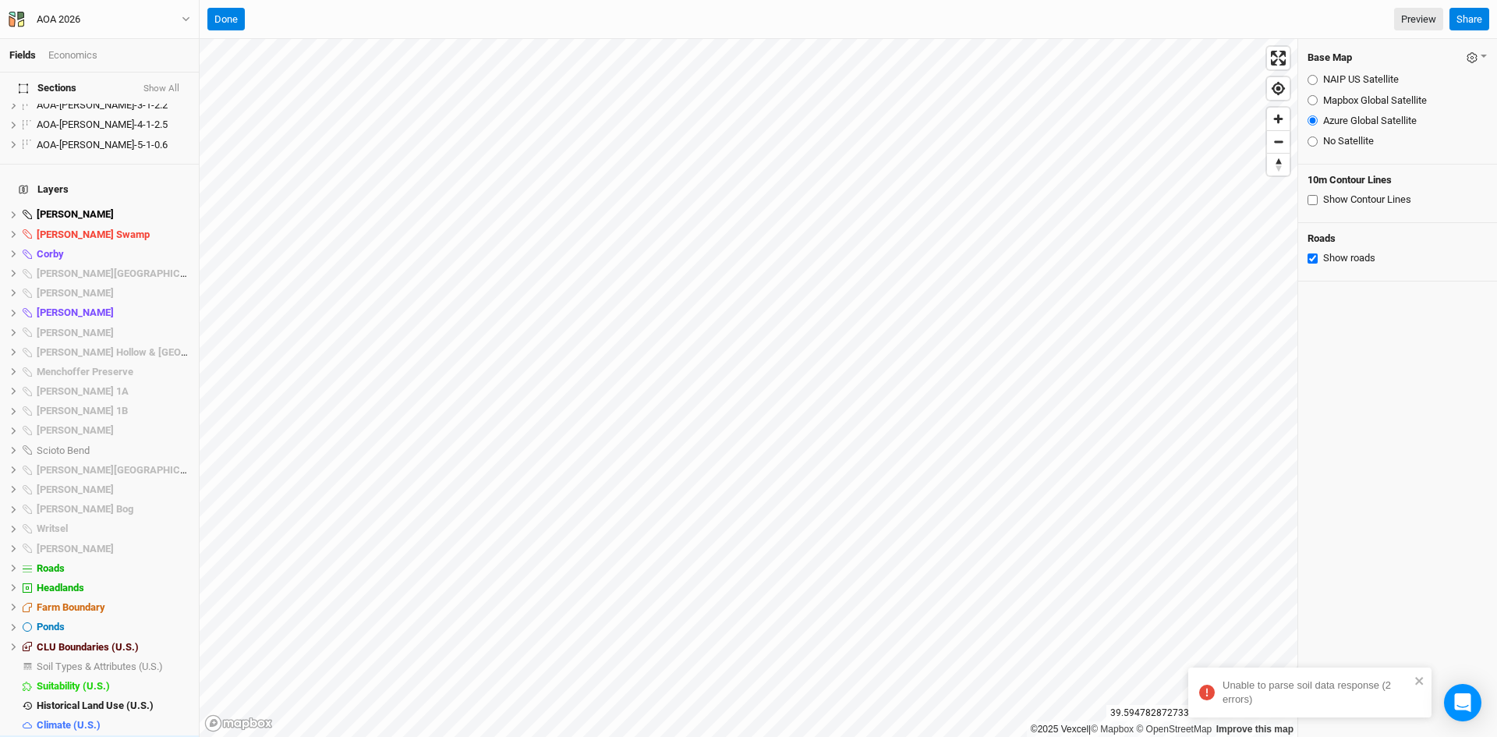
click at [1312, 78] on input "NAIP US Satellite" at bounding box center [1313, 80] width 10 height 10
radio input "true"
click at [1312, 101] on input "Mapbox Global Satellite" at bounding box center [1313, 100] width 10 height 10
radio input "true"
click at [1312, 120] on input "Azure Global Satellite" at bounding box center [1313, 120] width 10 height 10
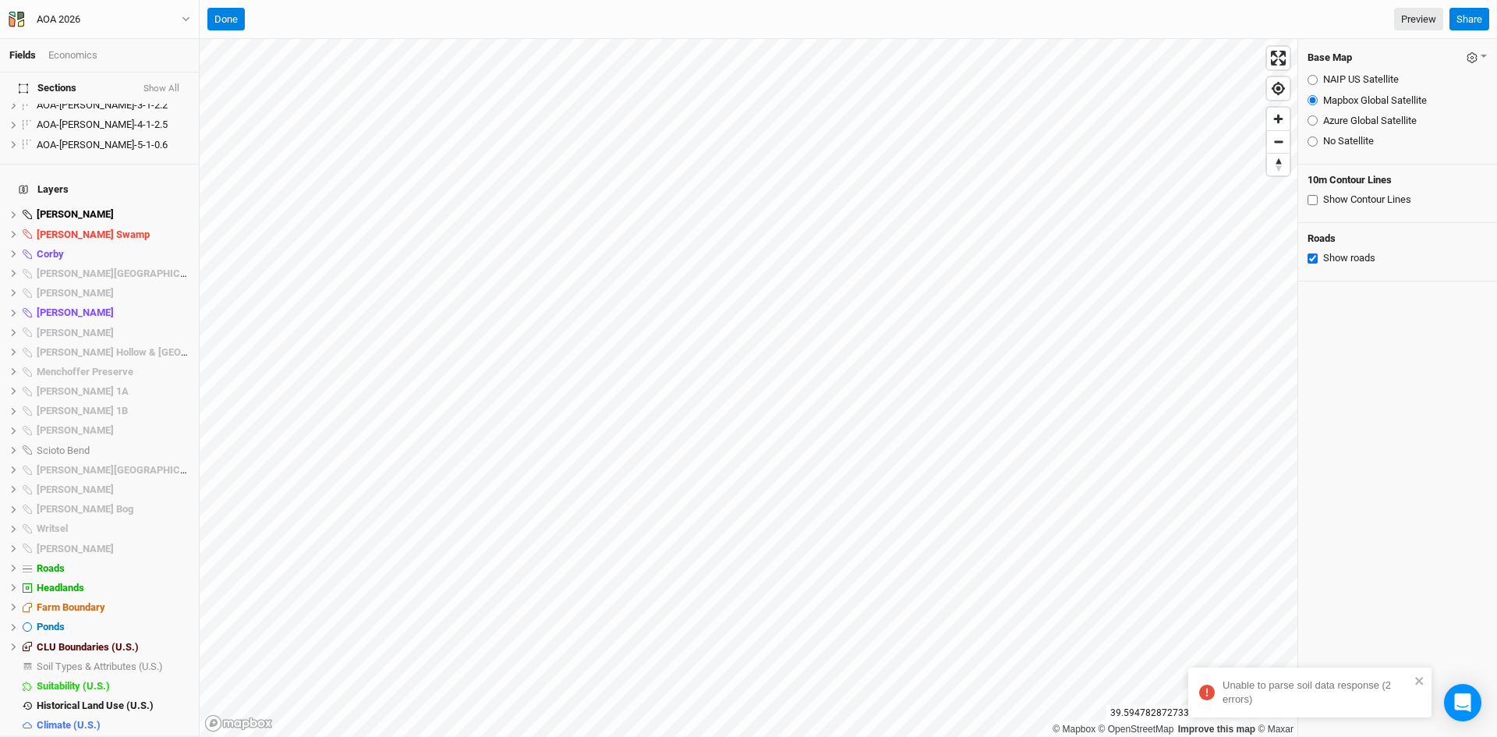
radio input "true"
click at [225, 11] on button "Done" at bounding box center [225, 19] width 37 height 23
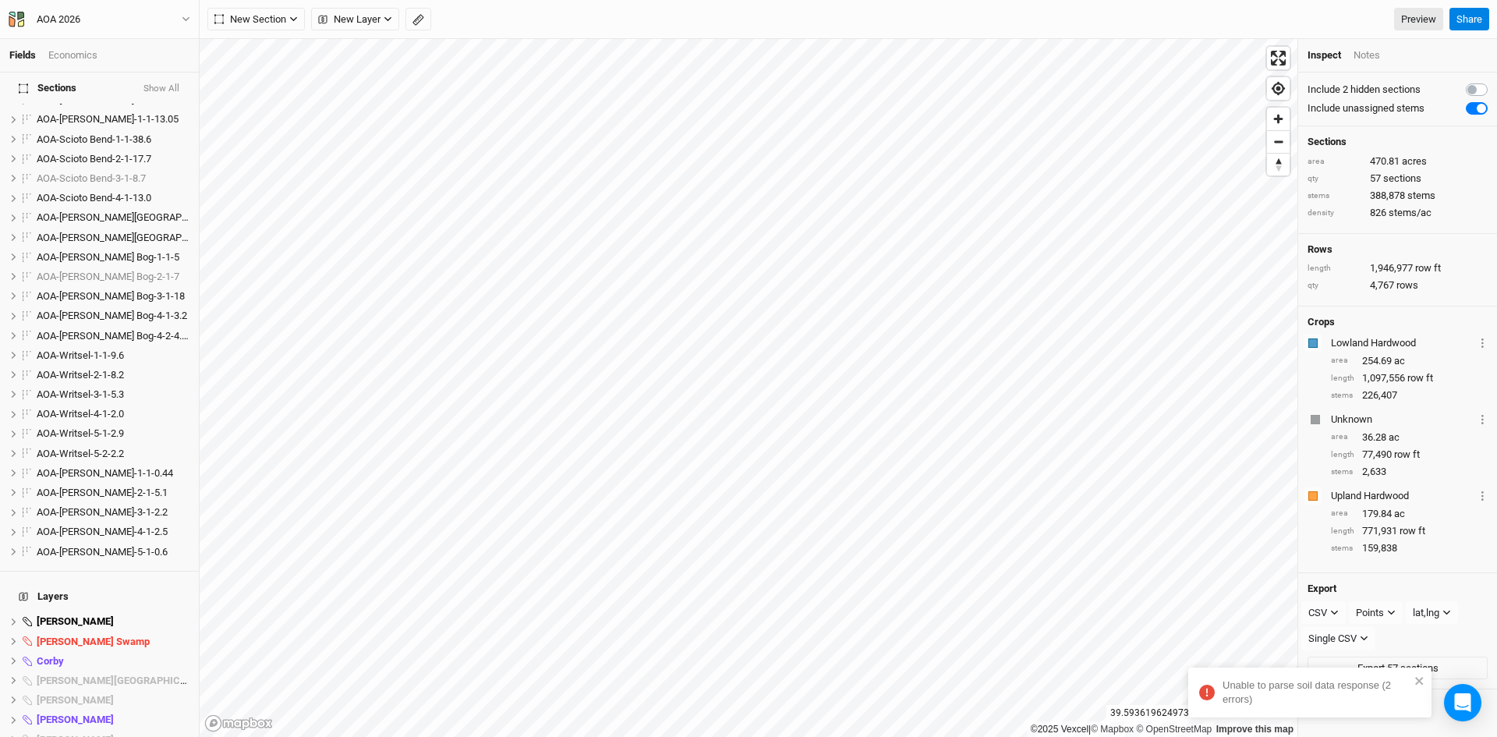
scroll to position [603, 0]
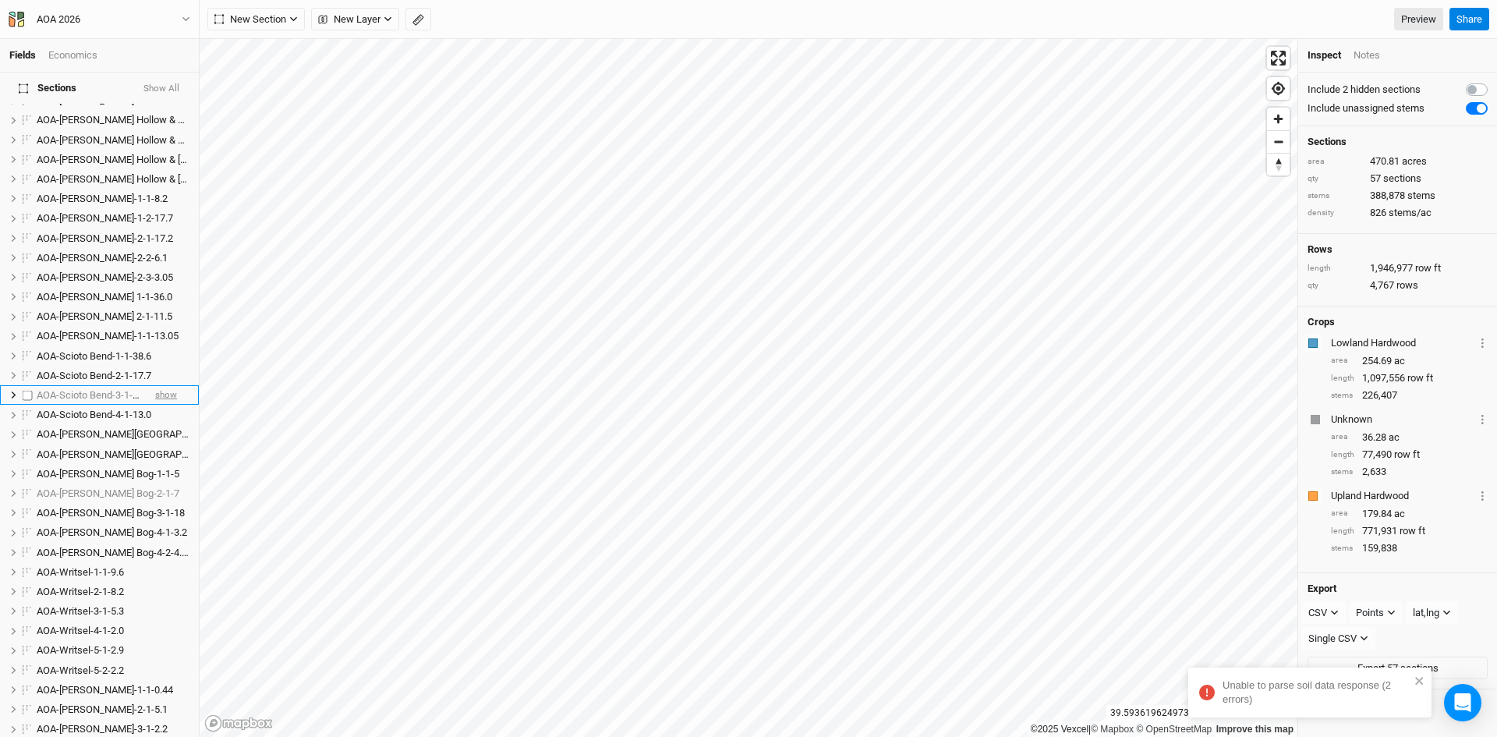
click at [156, 385] on span "show" at bounding box center [166, 394] width 22 height 19
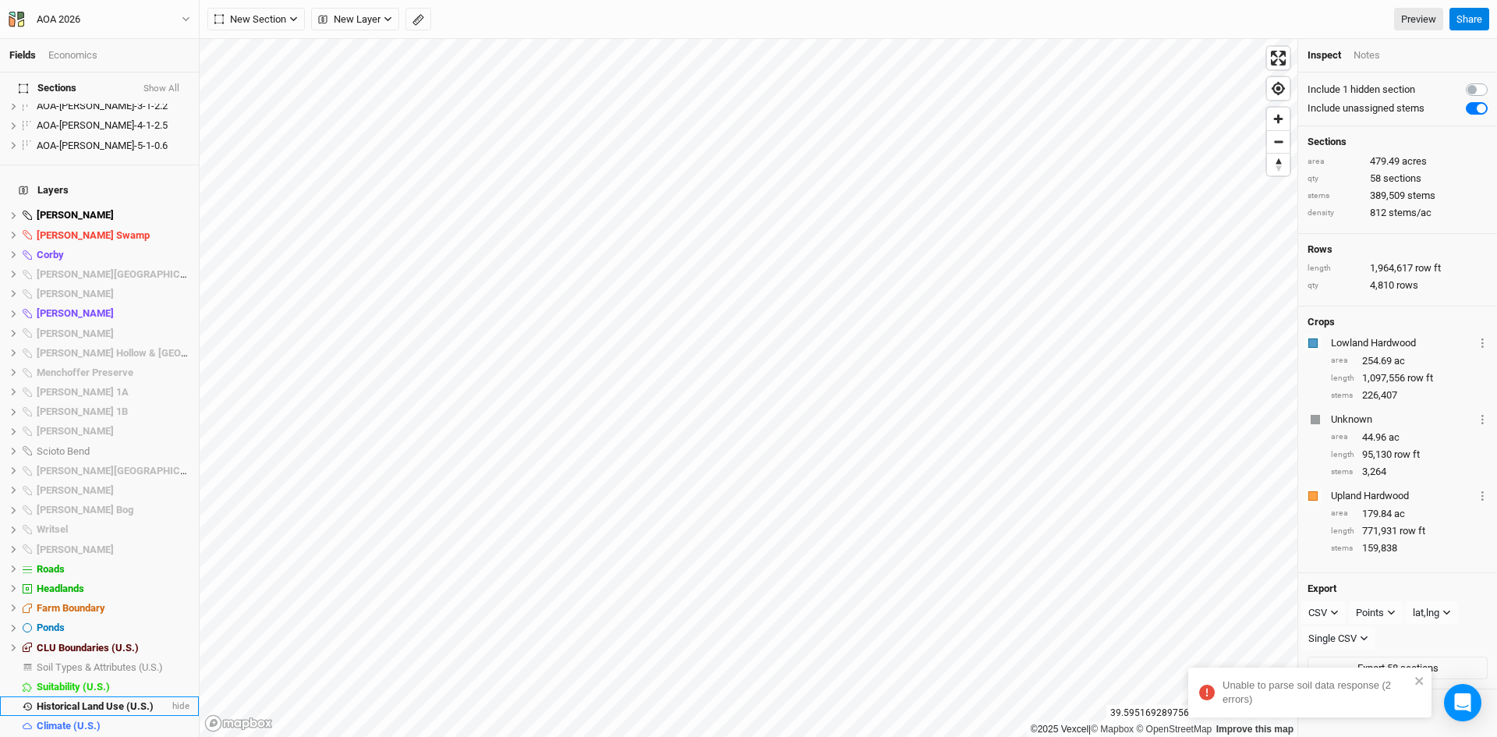
scroll to position [1227, 0]
click at [165, 657] on span "show" at bounding box center [177, 666] width 25 height 19
click at [423, 19] on icon "button" at bounding box center [419, 20] width 12 height 12
click at [242, 14] on button "button" at bounding box center [241, 19] width 23 height 23
click at [169, 657] on span "hide" at bounding box center [179, 666] width 20 height 19
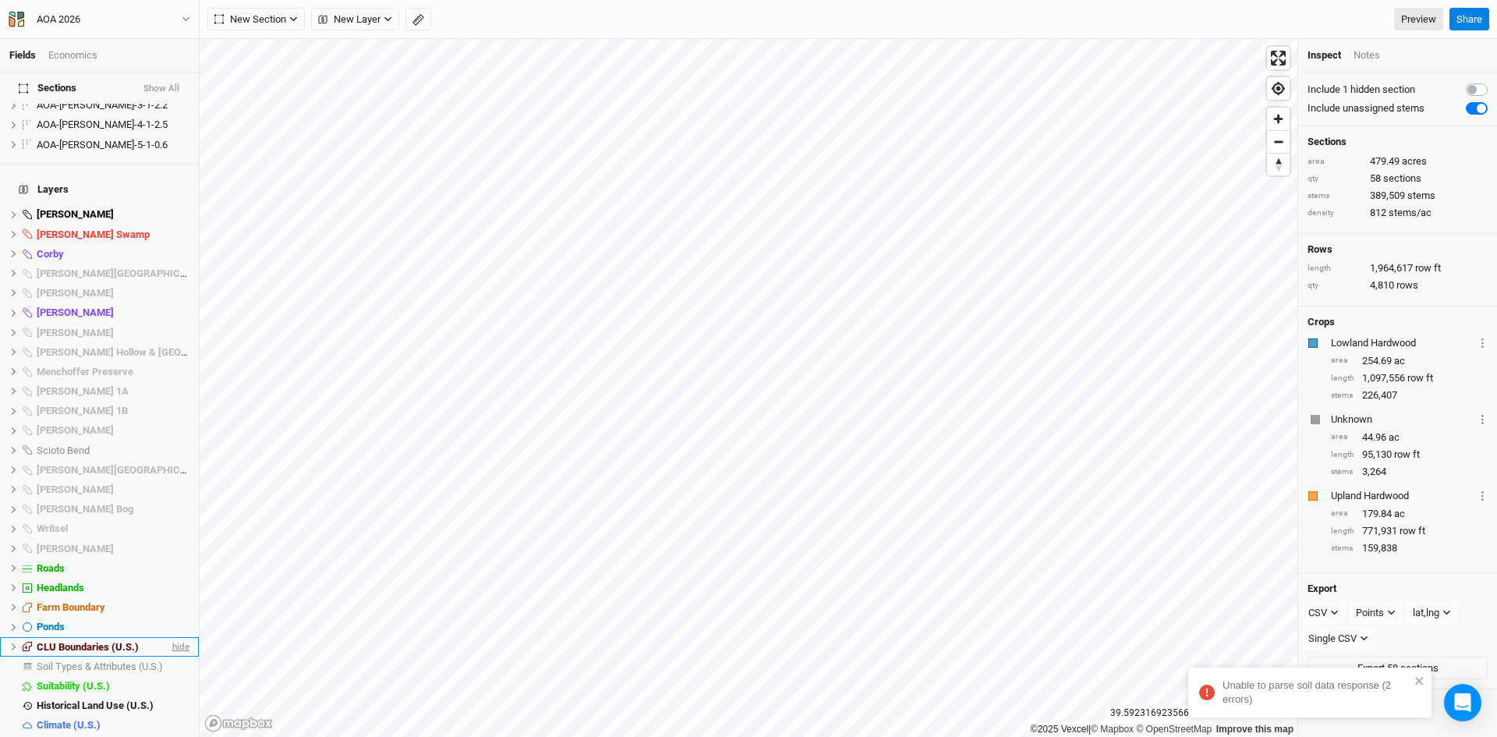
click at [169, 637] on span "hide" at bounding box center [179, 646] width 20 height 19
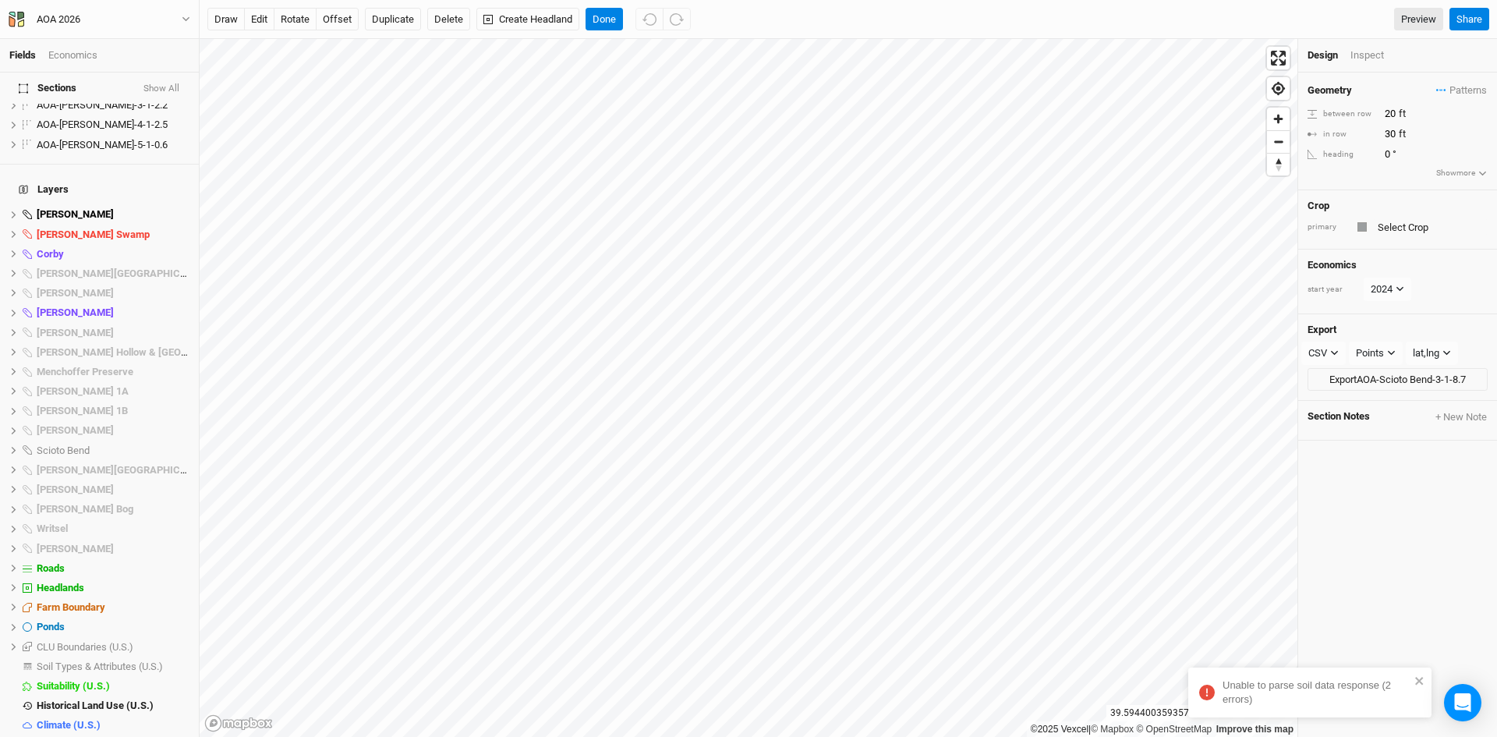
scroll to position [575, 0]
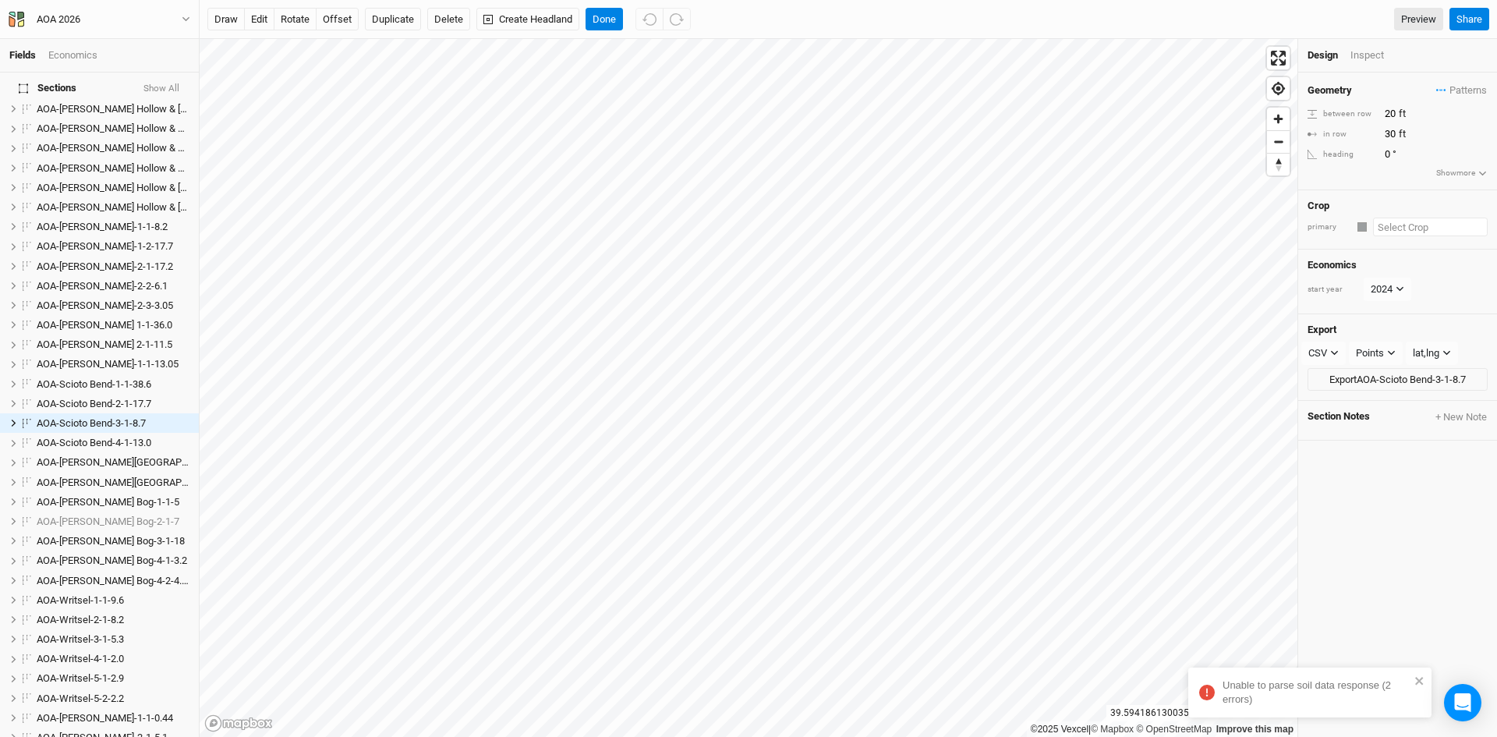
click at [1393, 221] on input "text" at bounding box center [1430, 227] width 115 height 19
click at [1353, 396] on div "Upland Hardwood" at bounding box center [1360, 401] width 78 height 14
drag, startPoint x: 1387, startPoint y: 112, endPoint x: 1398, endPoint y: 108, distance: 11.6
click at [1398, 108] on input "20" at bounding box center [1448, 113] width 136 height 17
type input "10"
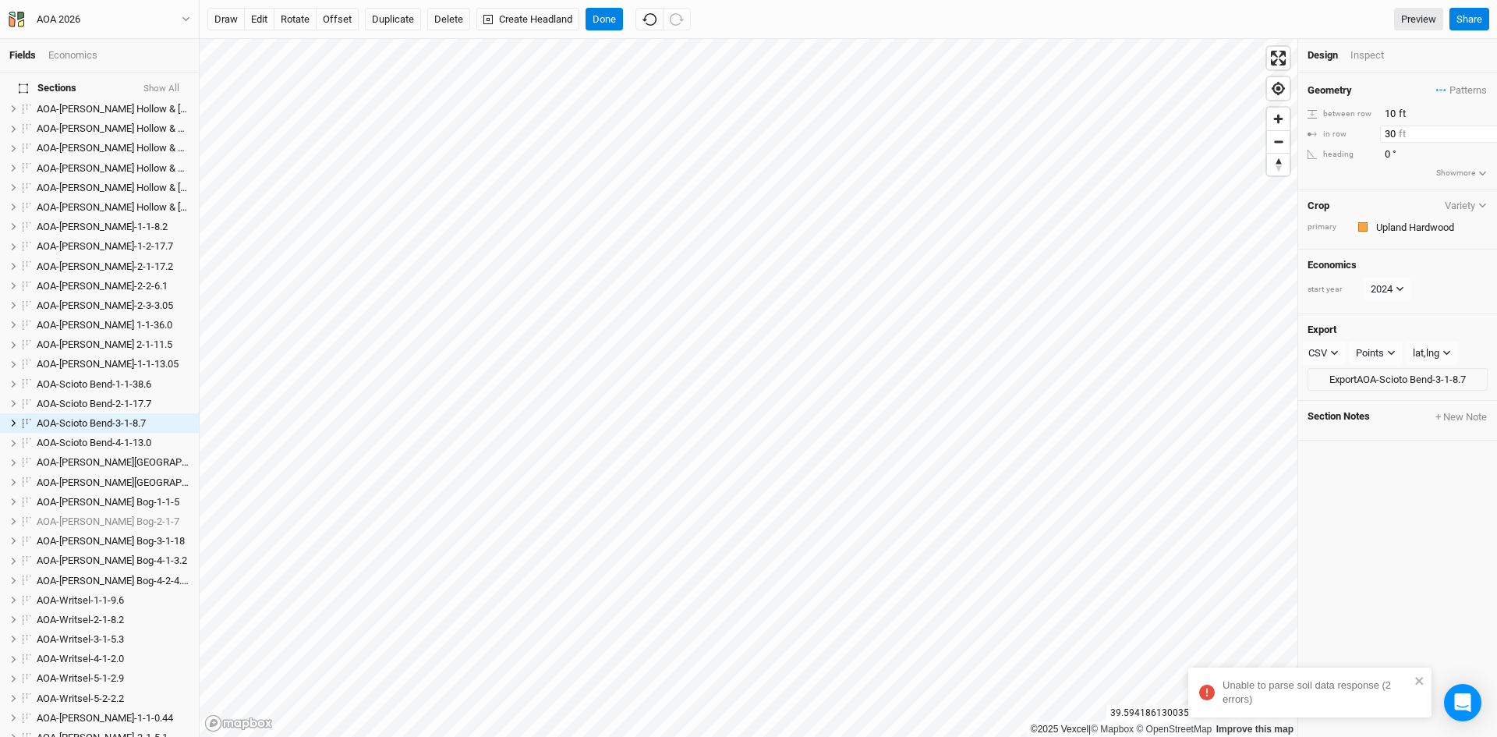
drag, startPoint x: 1384, startPoint y: 136, endPoint x: 1403, endPoint y: 134, distance: 19.6
click at [1405, 133] on input "30" at bounding box center [1448, 134] width 136 height 17
type input "4.9"
click at [1366, 501] on div "Geometry Patterns ＋ New in-row pattern between row 10 ft in row 4.9 ft heading …" at bounding box center [1397, 405] width 199 height 664
click at [604, 22] on button "Done" at bounding box center [604, 19] width 37 height 23
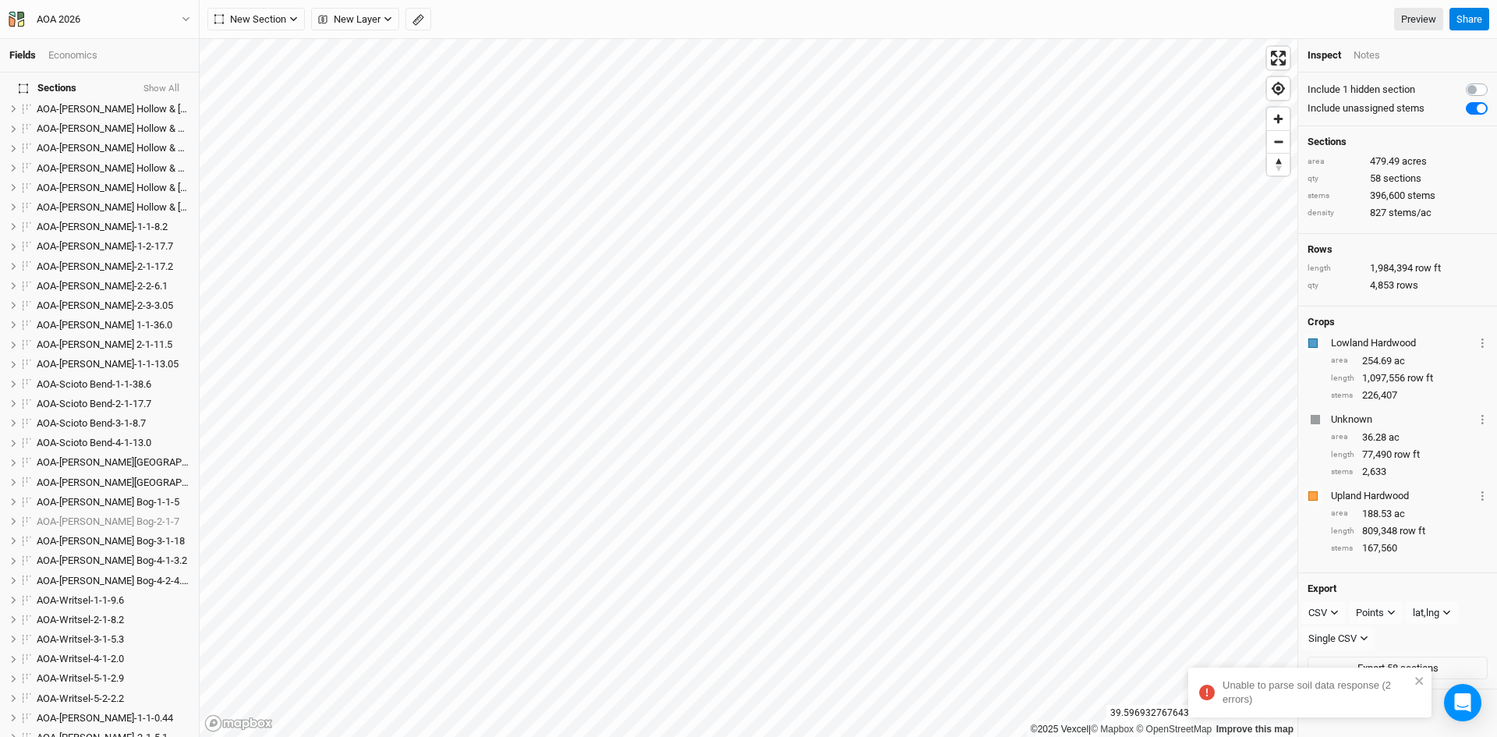
click at [416, 19] on icon "button" at bounding box center [419, 20] width 12 height 12
click at [245, 21] on icon "button" at bounding box center [241, 19] width 9 height 9
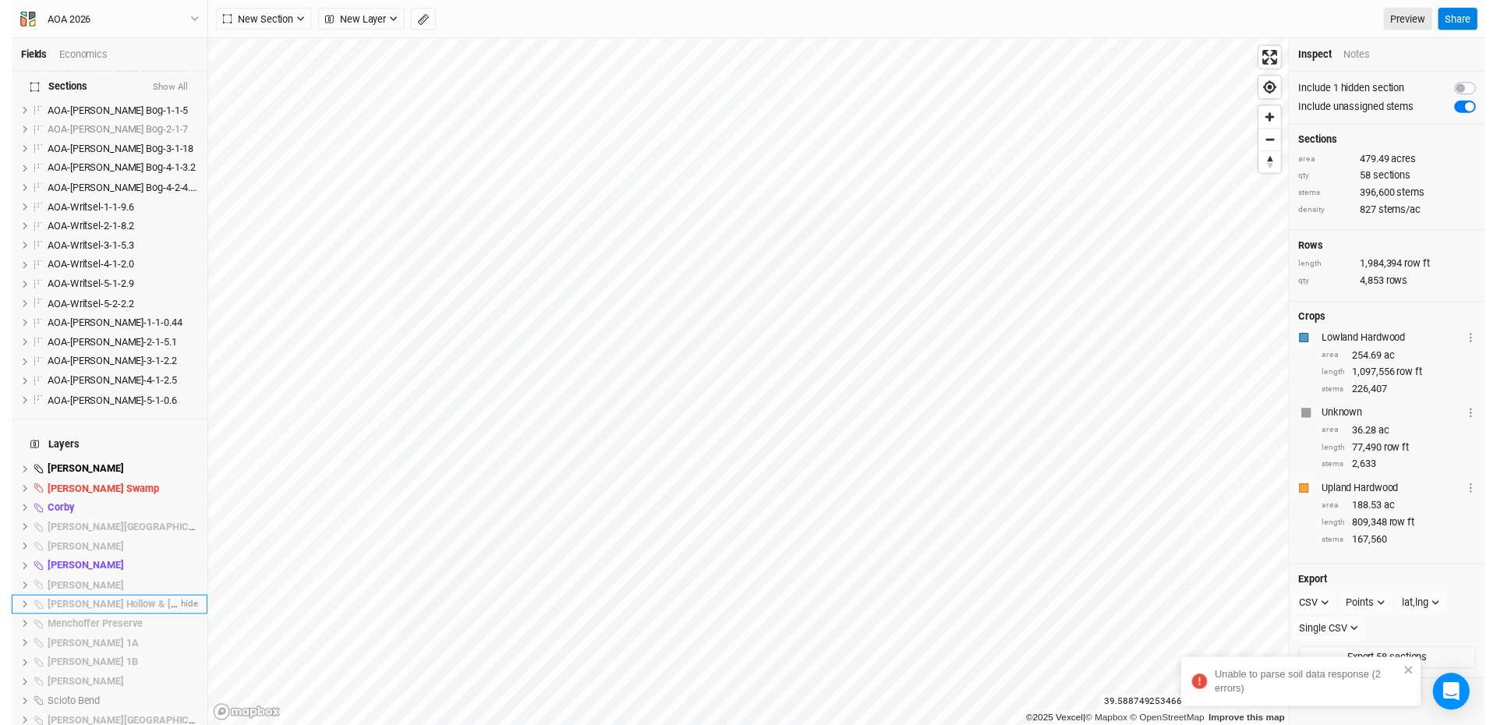
scroll to position [1227, 0]
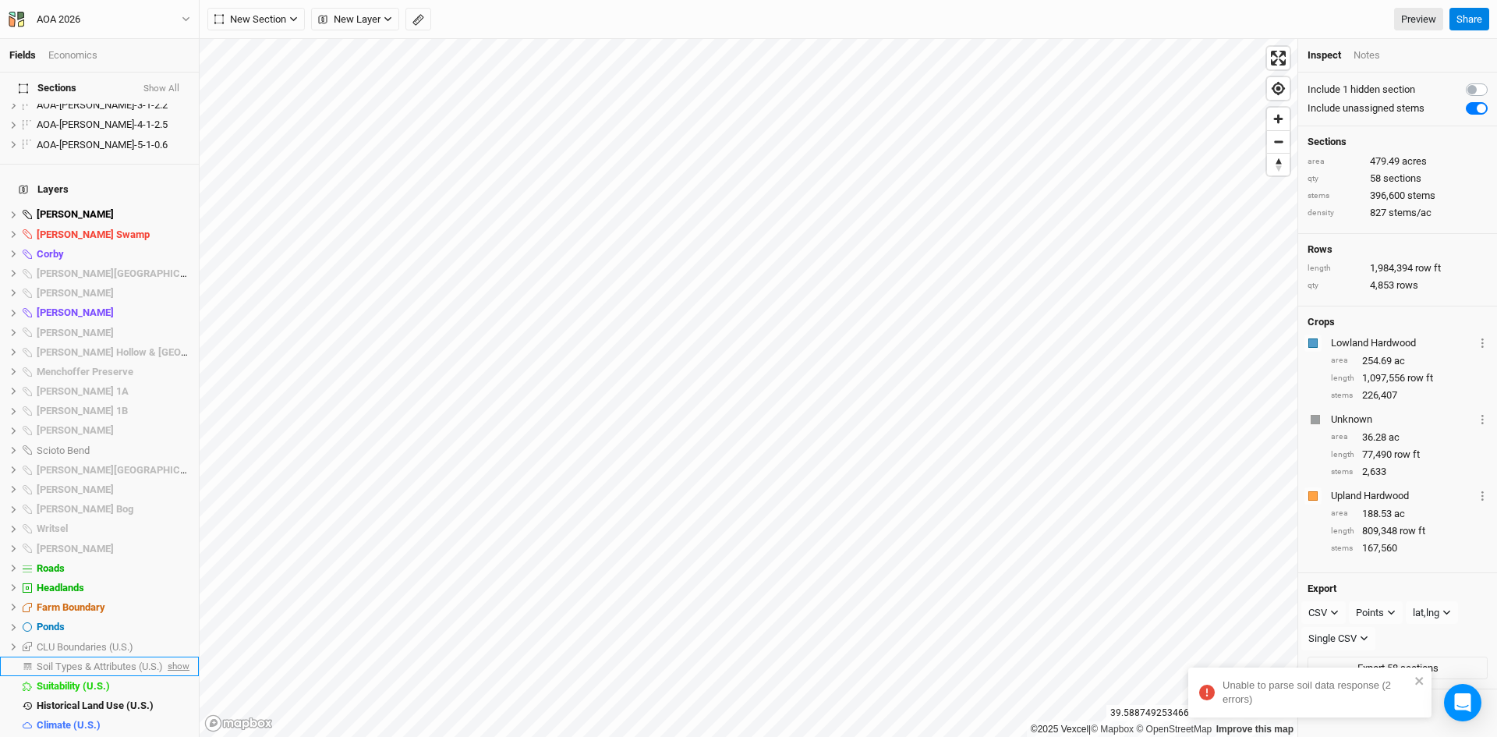
click at [168, 657] on span "show" at bounding box center [177, 666] width 25 height 19
click at [138, 661] on span "Soil Types & Attributes (U.S.)" at bounding box center [103, 667] width 132 height 12
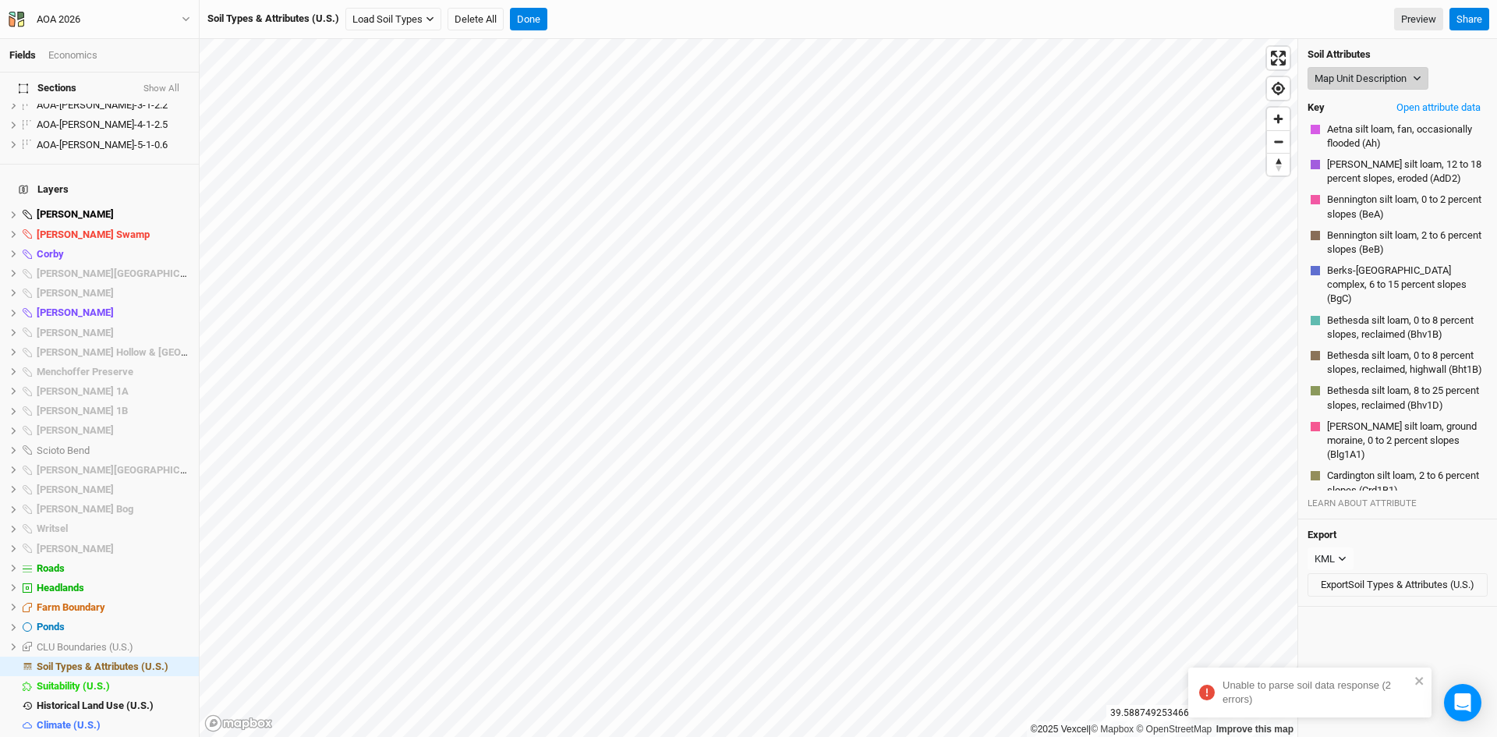
click at [1352, 73] on button "Map Unit Description" at bounding box center [1368, 78] width 121 height 23
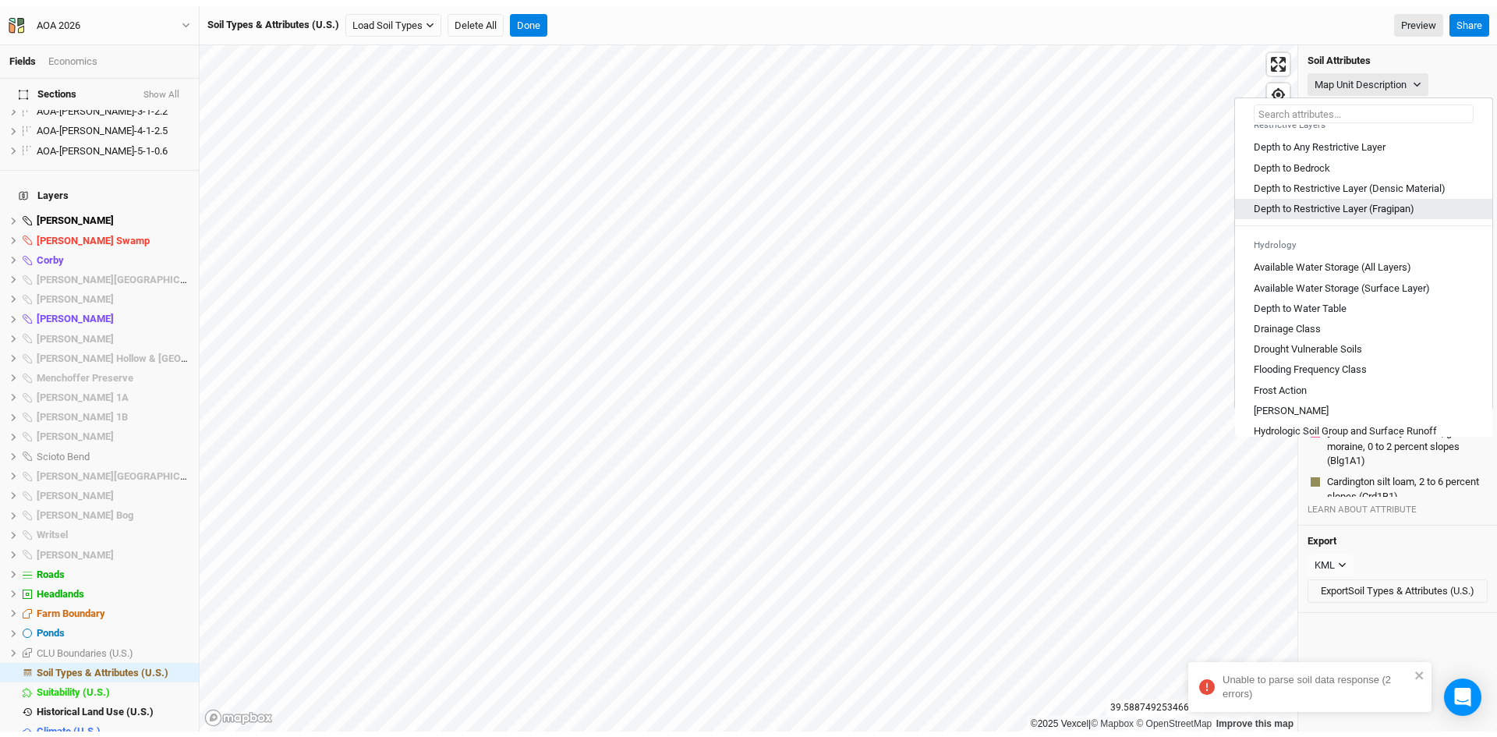
scroll to position [468, 0]
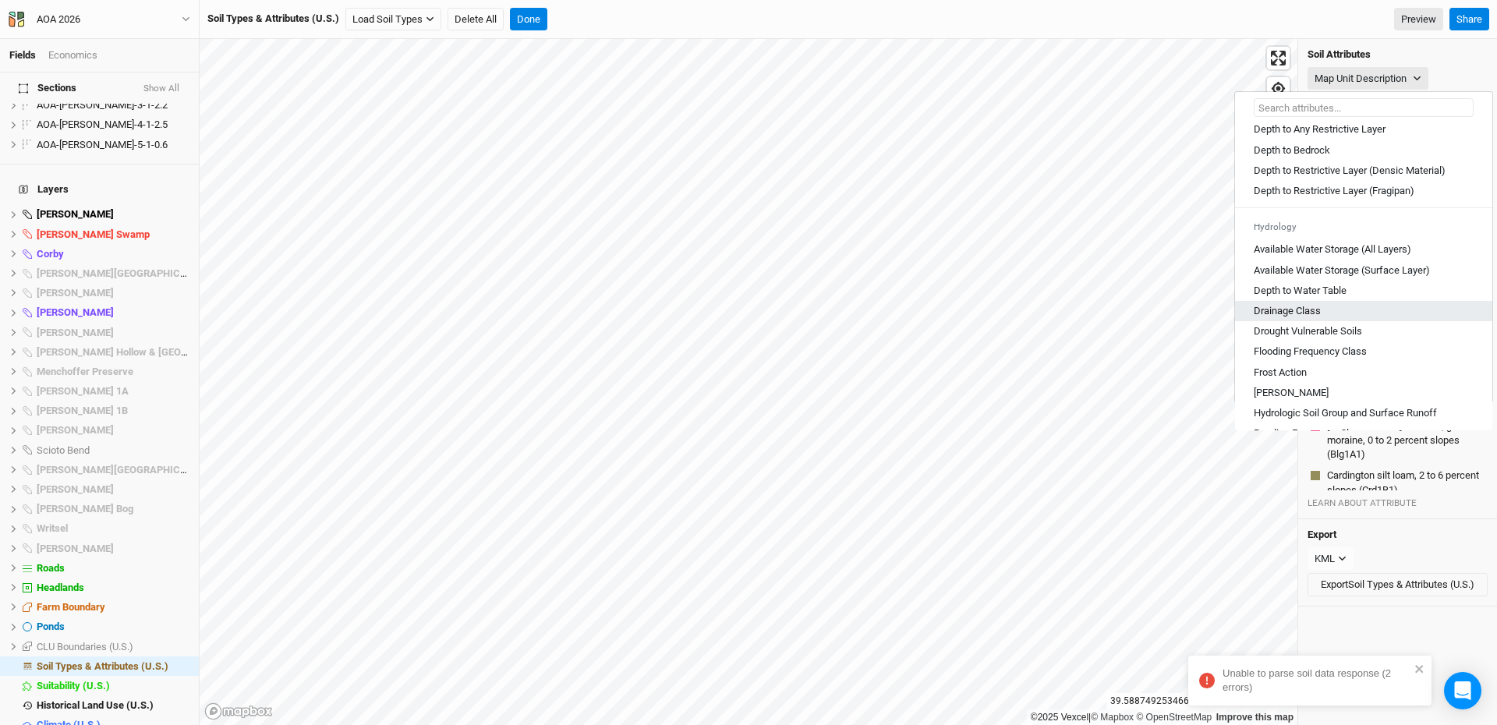
click at [1315, 318] on Class "Drainage Class" at bounding box center [1287, 311] width 67 height 14
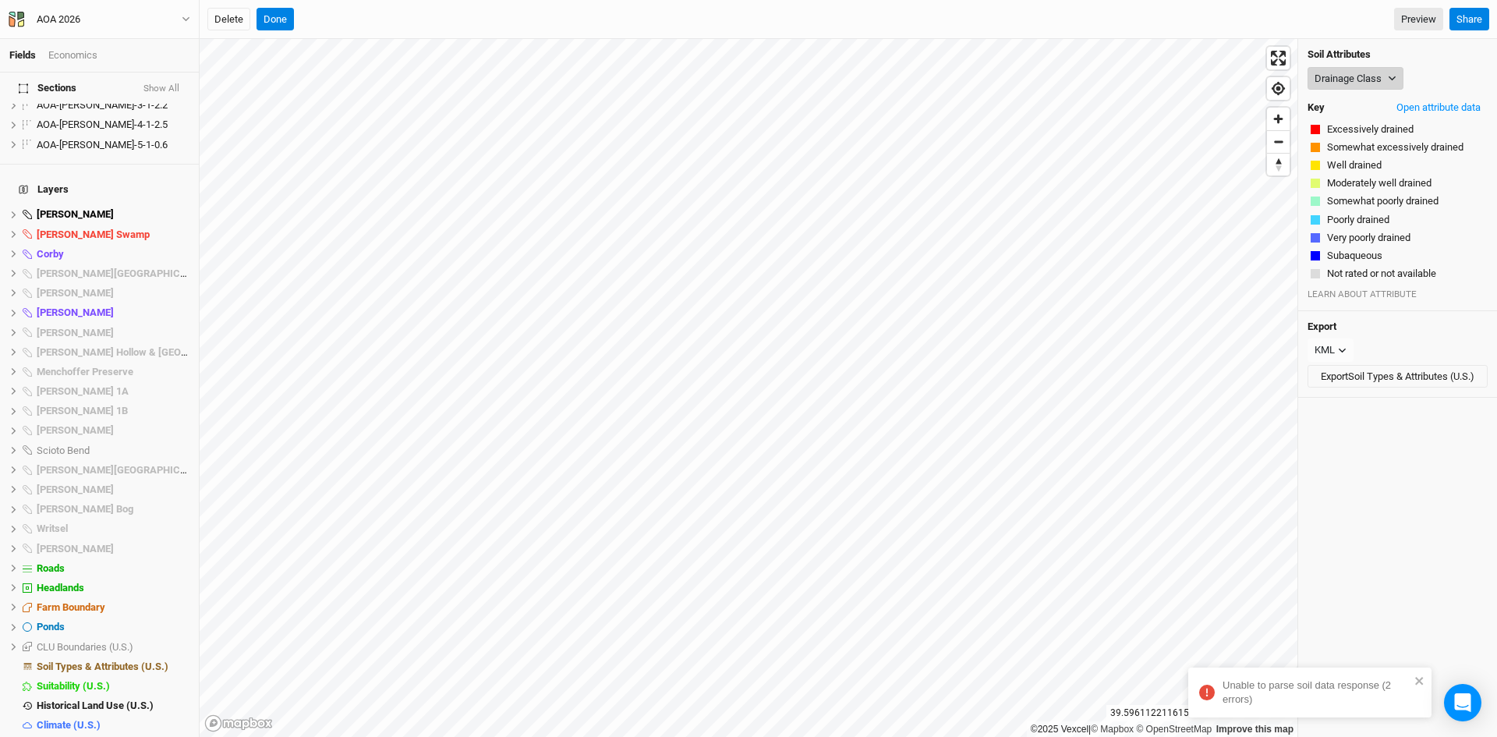
click at [1346, 77] on button "Drainage Class" at bounding box center [1356, 78] width 96 height 23
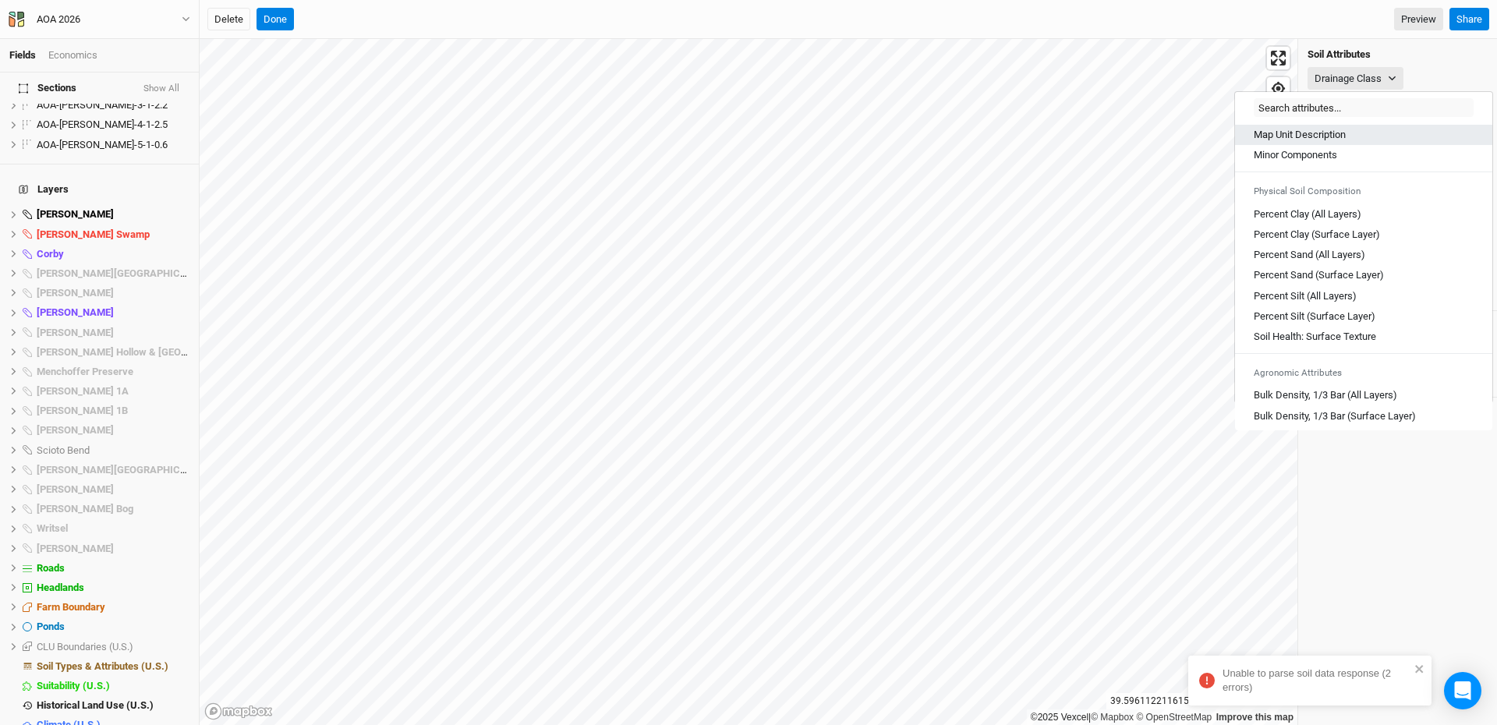
click at [1317, 126] on link "Map Unit Description" at bounding box center [1363, 135] width 257 height 20
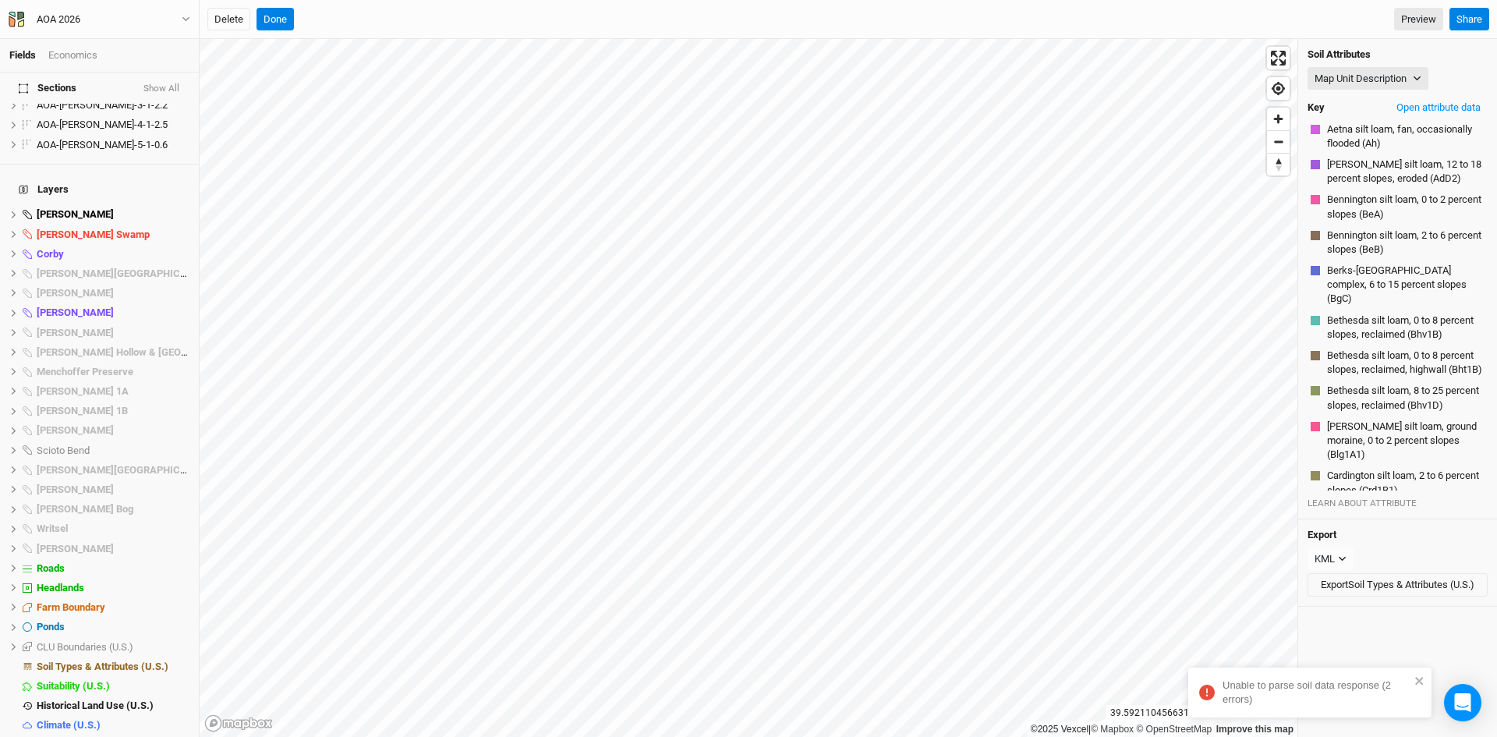
scroll to position [2218, 0]
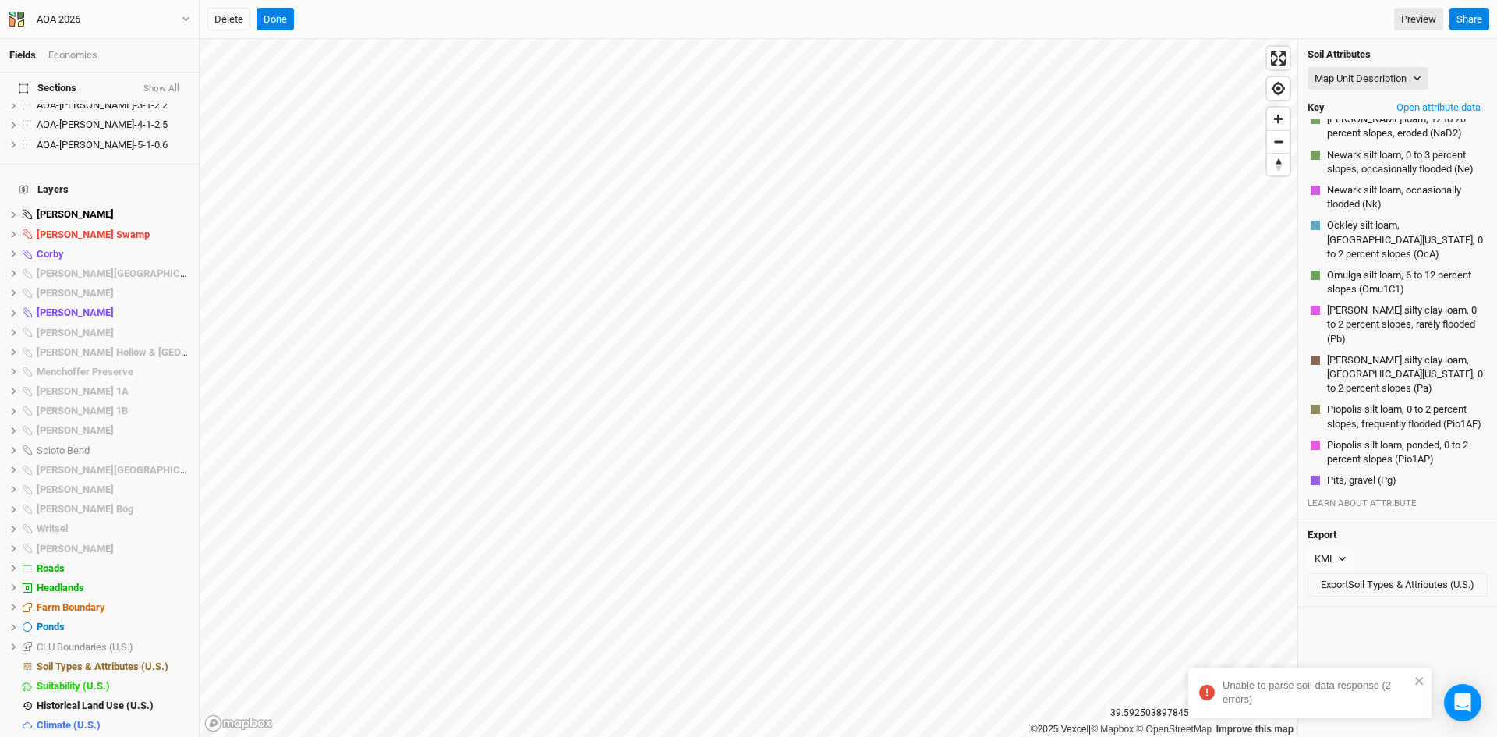
click at [1357, 106] on button "[PERSON_NAME] silty clay loam (Mt)" at bounding box center [1406, 91] width 158 height 30
click at [1409, 112] on button "Open attribute data" at bounding box center [1439, 107] width 98 height 23
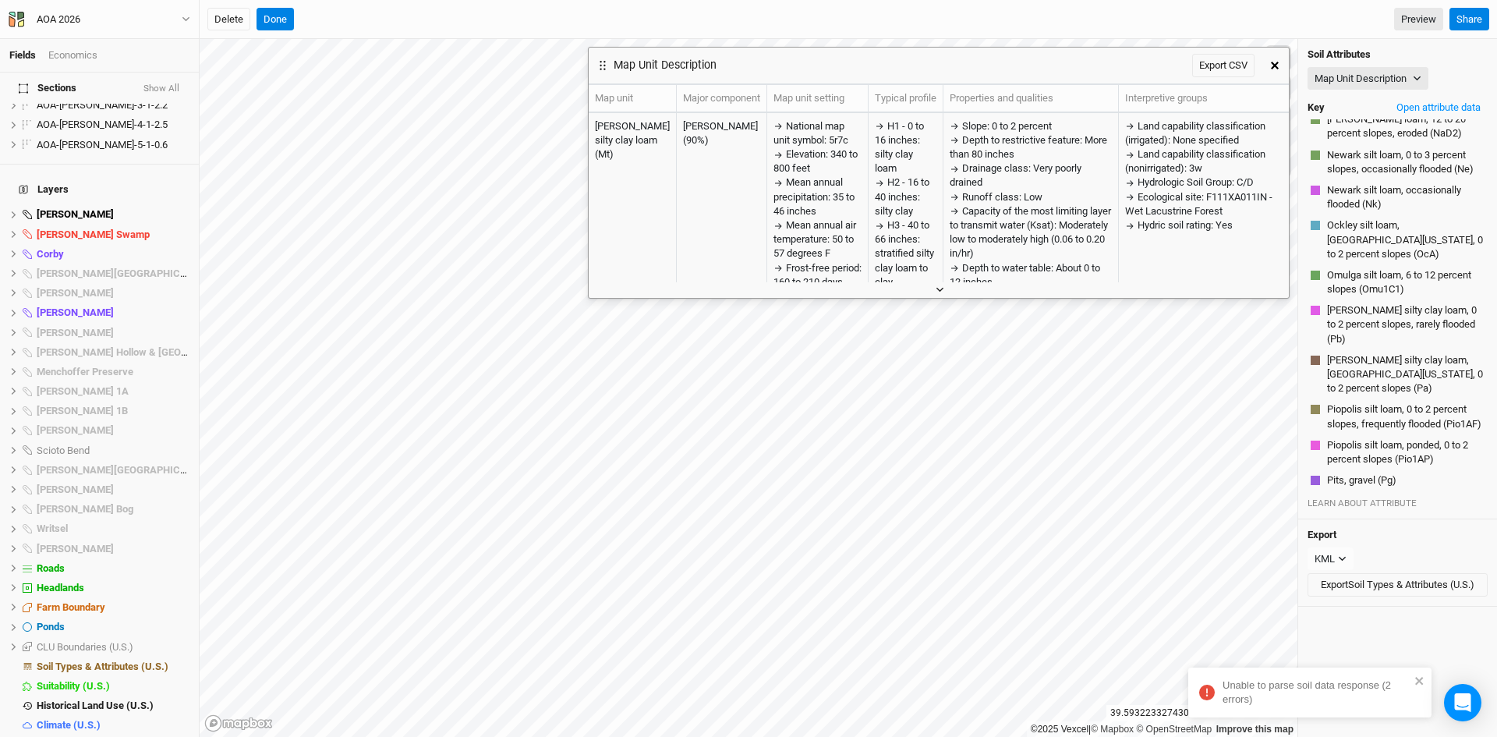
click at [946, 296] on button "button" at bounding box center [939, 290] width 26 height 16
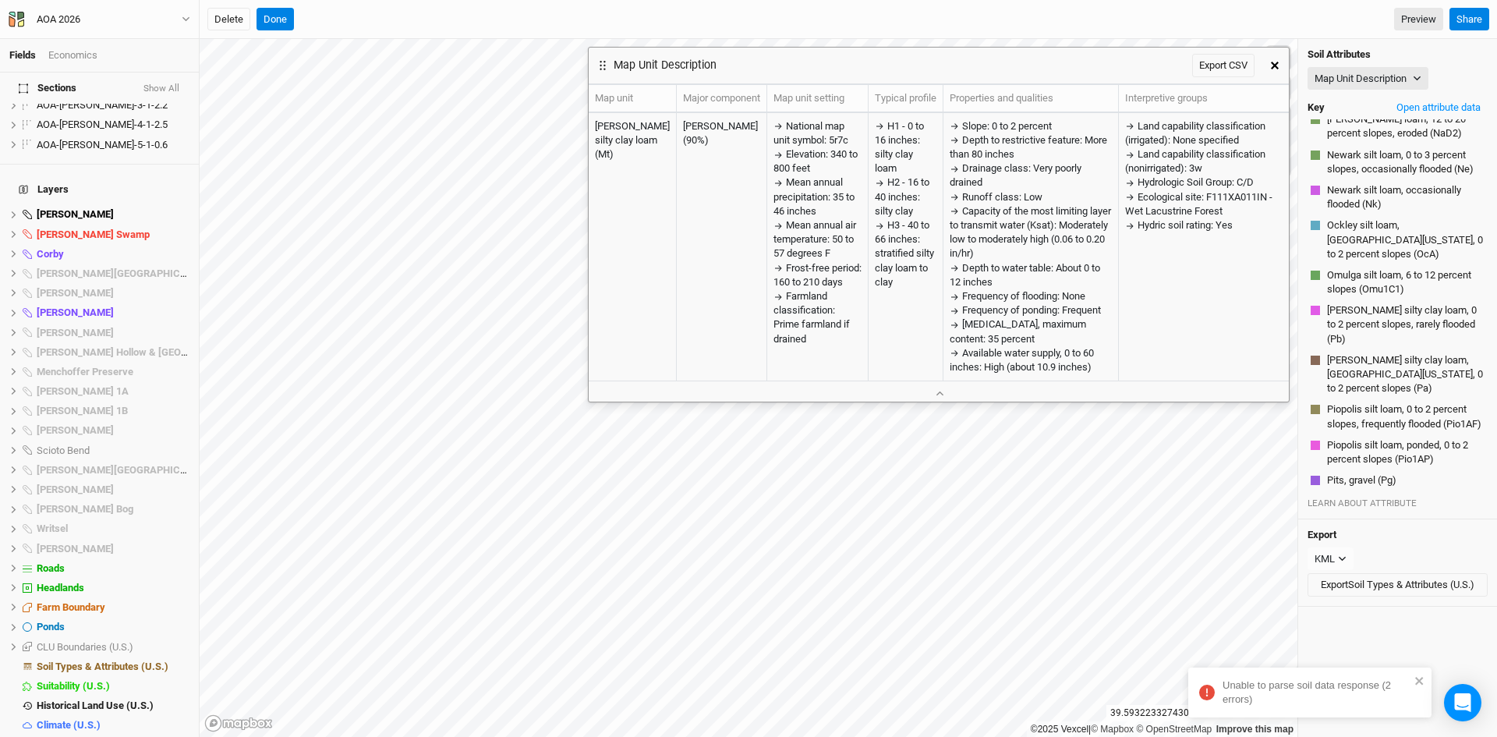
click at [1278, 64] on icon "button" at bounding box center [1275, 66] width 8 height 8
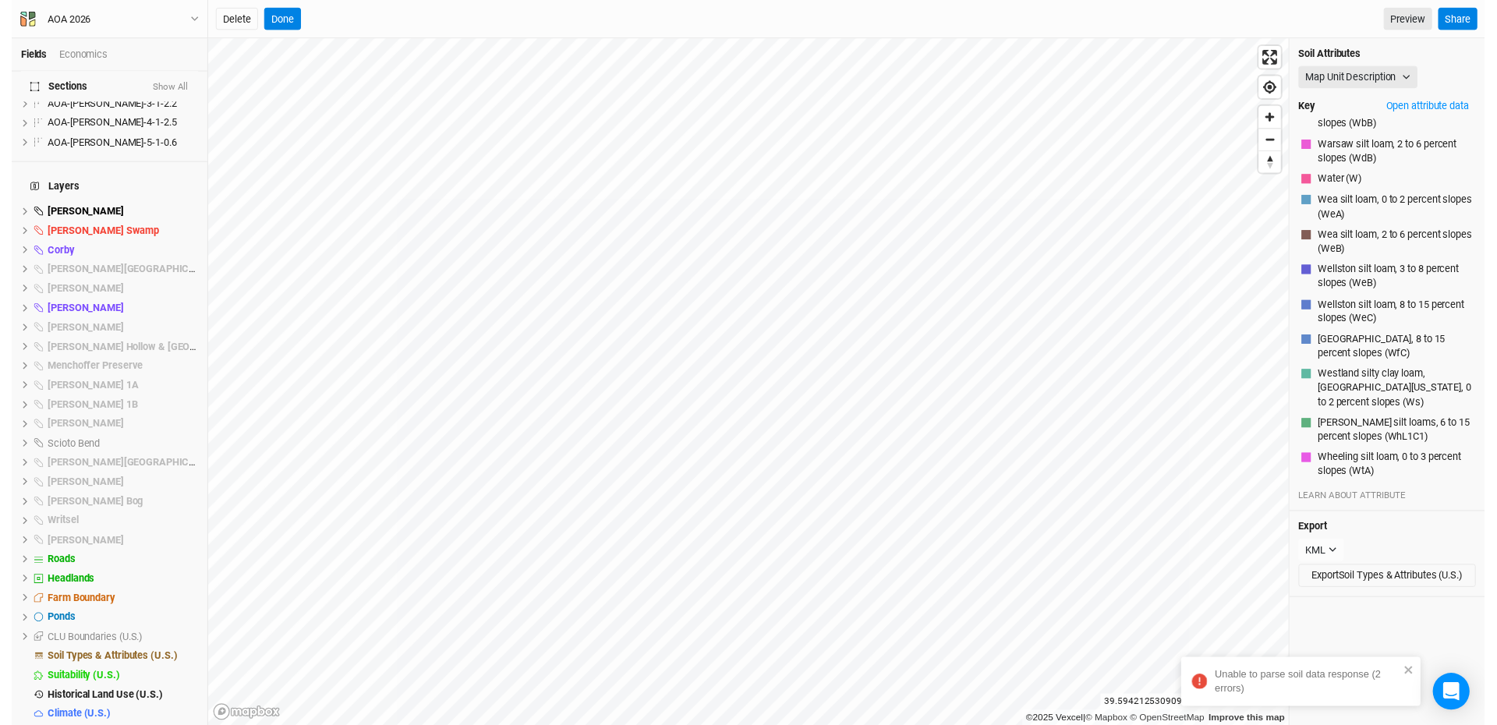
scroll to position [3357, 0]
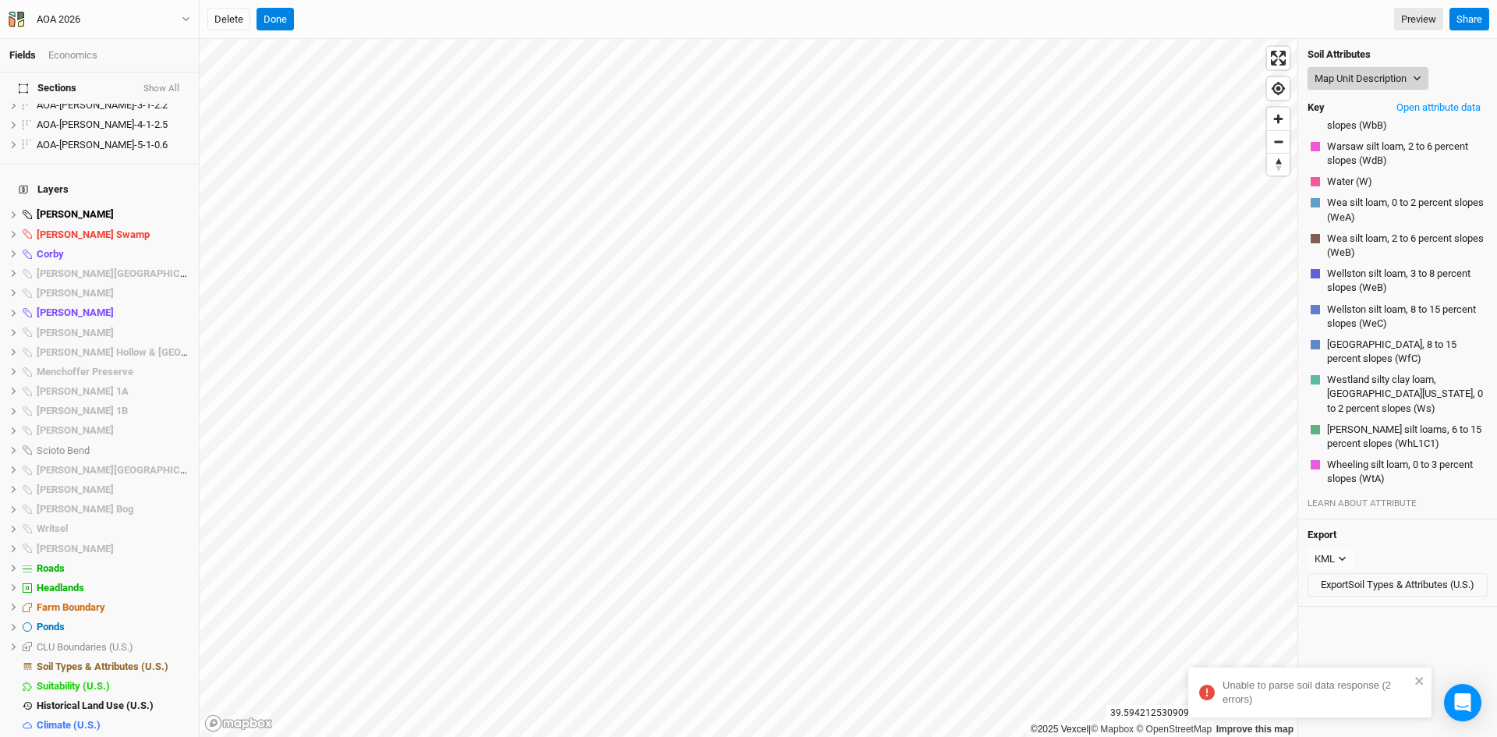
click at [1352, 75] on button "Map Unit Description" at bounding box center [1368, 78] width 121 height 23
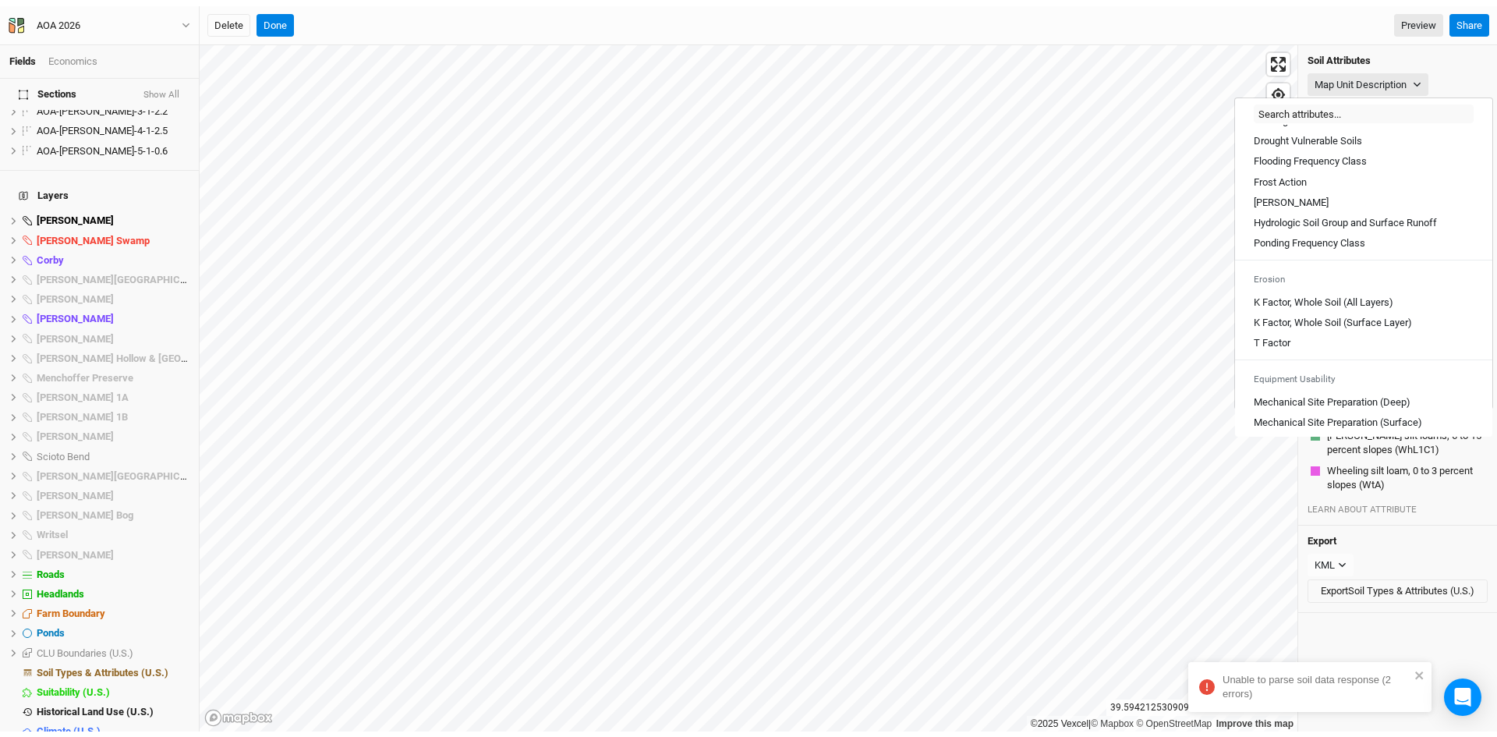
scroll to position [702, 0]
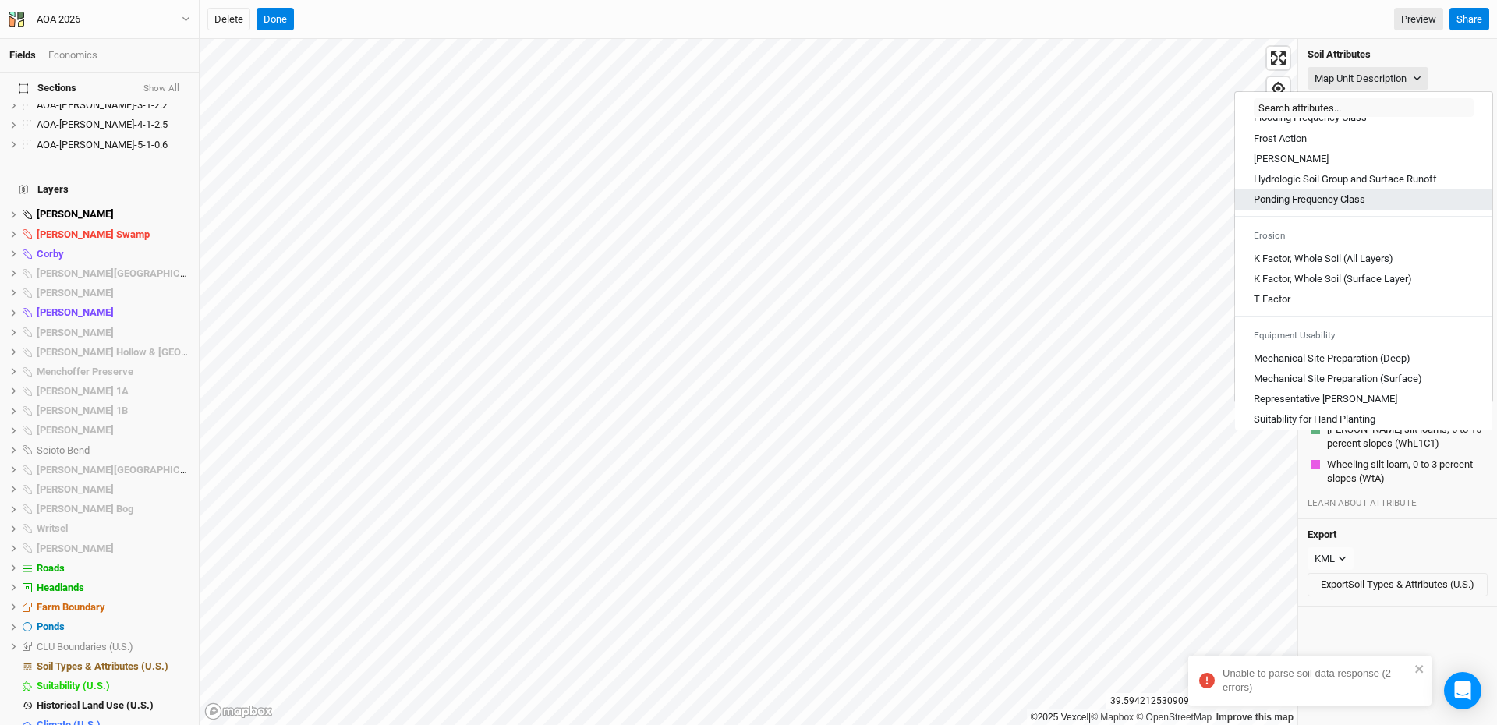
click at [1291, 207] on Class "Ponding Frequency Class" at bounding box center [1310, 200] width 112 height 14
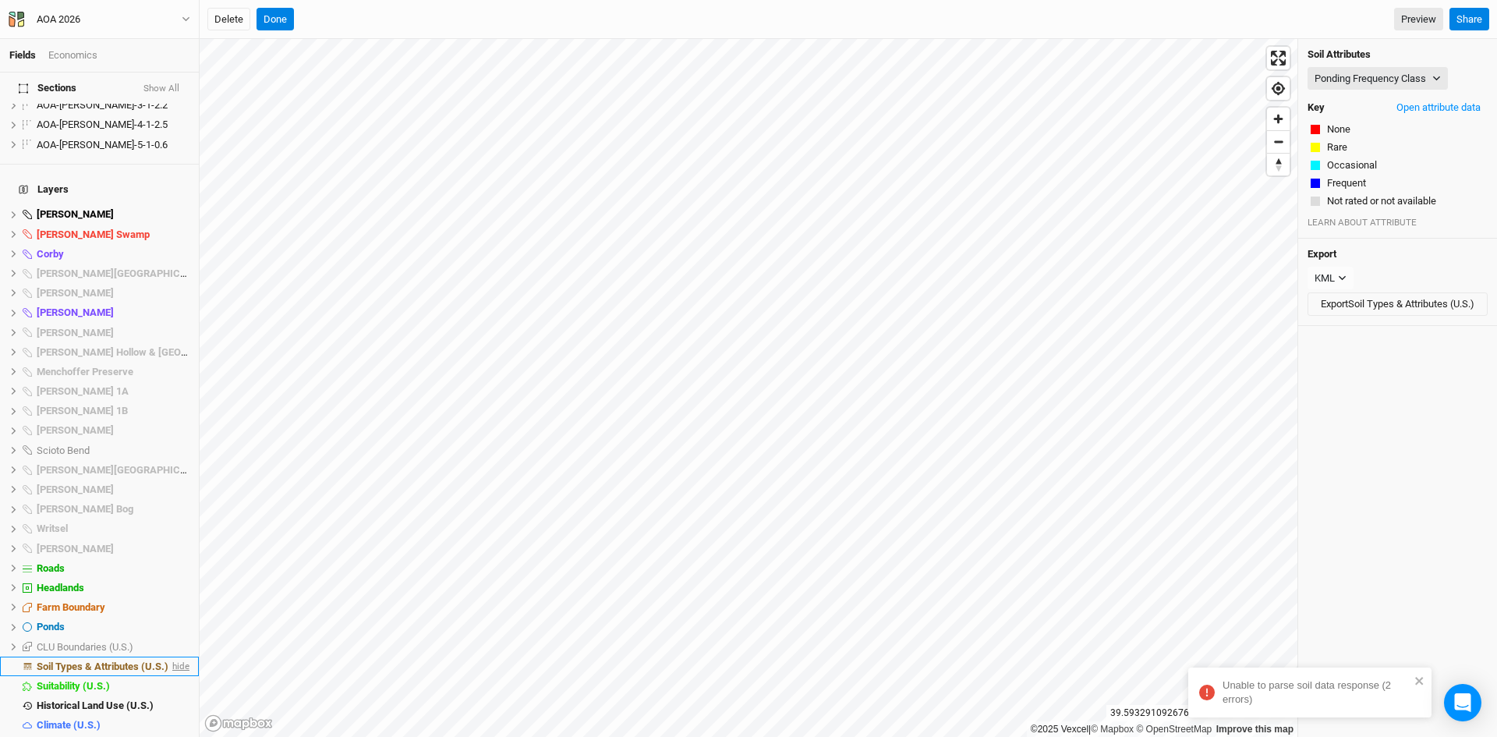
click at [169, 657] on span "hide" at bounding box center [179, 666] width 20 height 19
click at [169, 657] on span "show" at bounding box center [177, 666] width 25 height 19
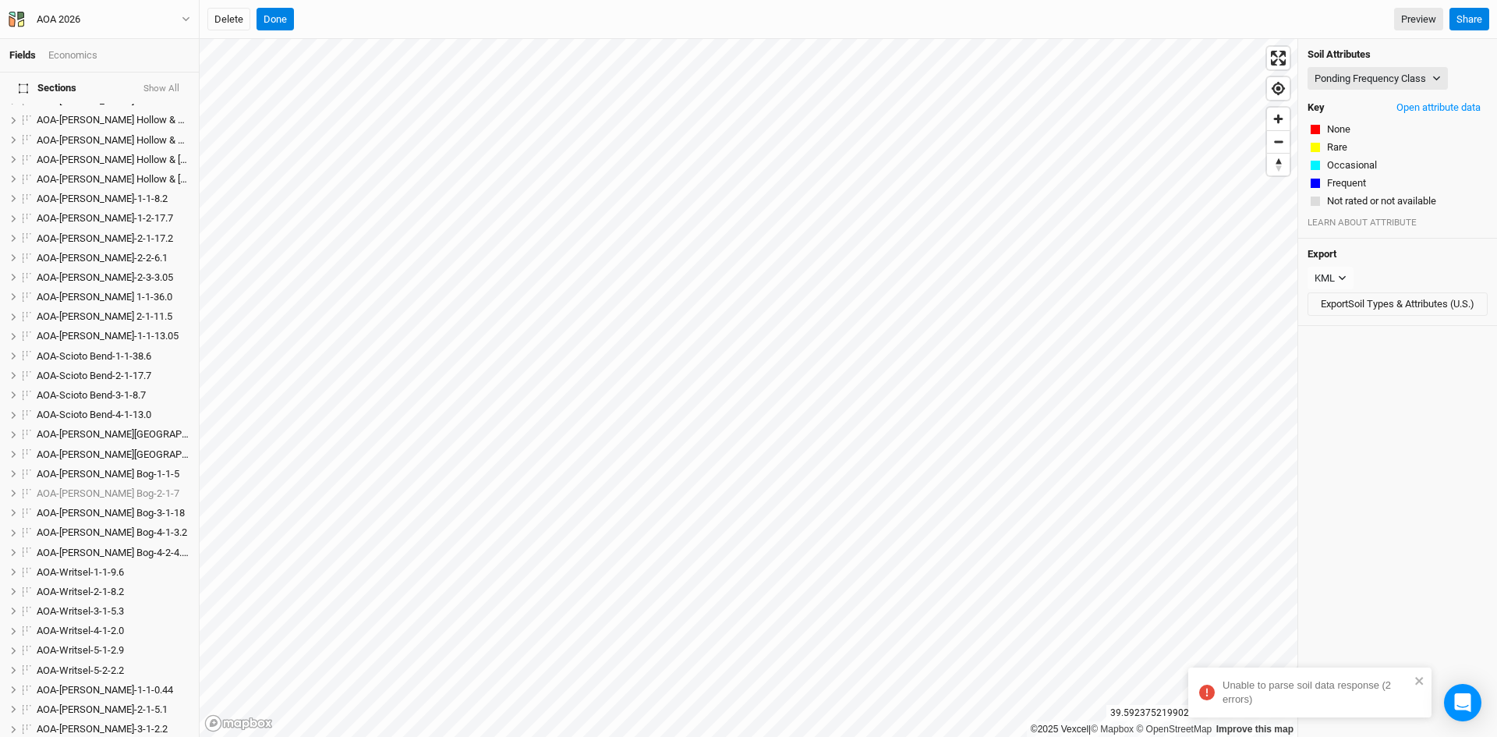
scroll to position [0, 0]
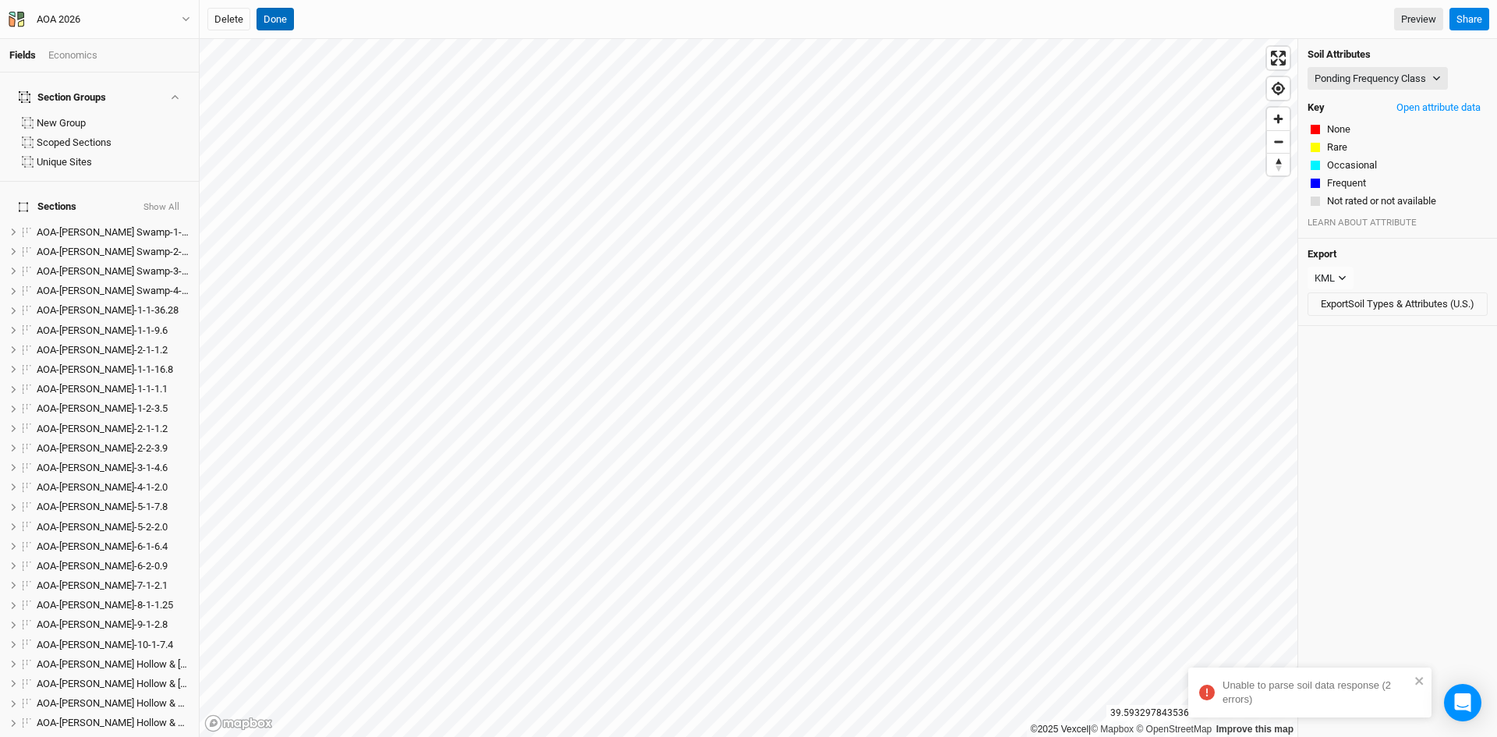
click at [283, 20] on button "Done" at bounding box center [275, 19] width 37 height 23
click at [279, 13] on button "Done" at bounding box center [275, 19] width 37 height 23
click at [533, 12] on button "Done" at bounding box center [528, 19] width 37 height 23
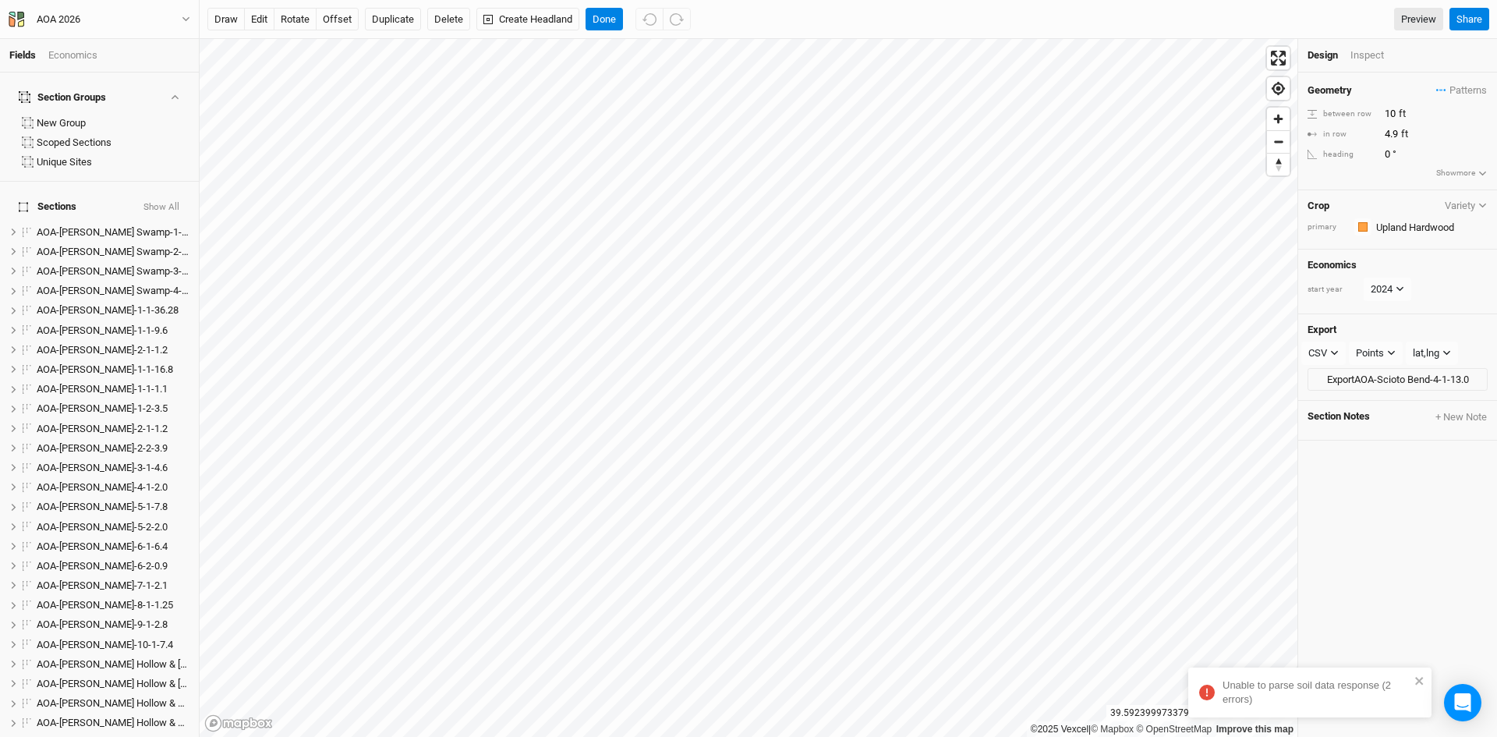
scroll to position [594, 0]
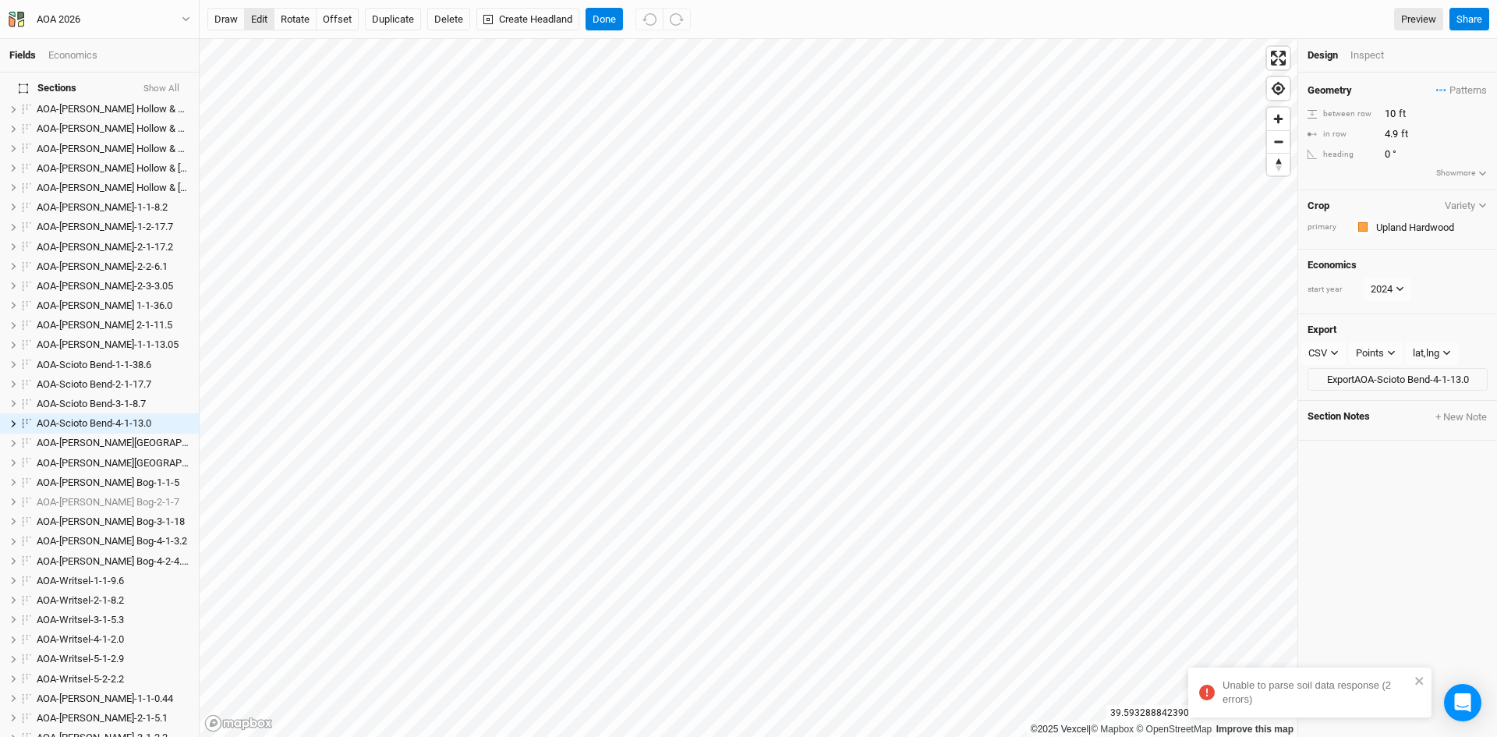
click at [255, 15] on button "edit" at bounding box center [259, 19] width 30 height 23
click at [257, 9] on button "edit" at bounding box center [259, 19] width 30 height 23
click at [254, 17] on button "edit" at bounding box center [259, 19] width 30 height 23
click at [607, 9] on button "Done" at bounding box center [604, 19] width 37 height 23
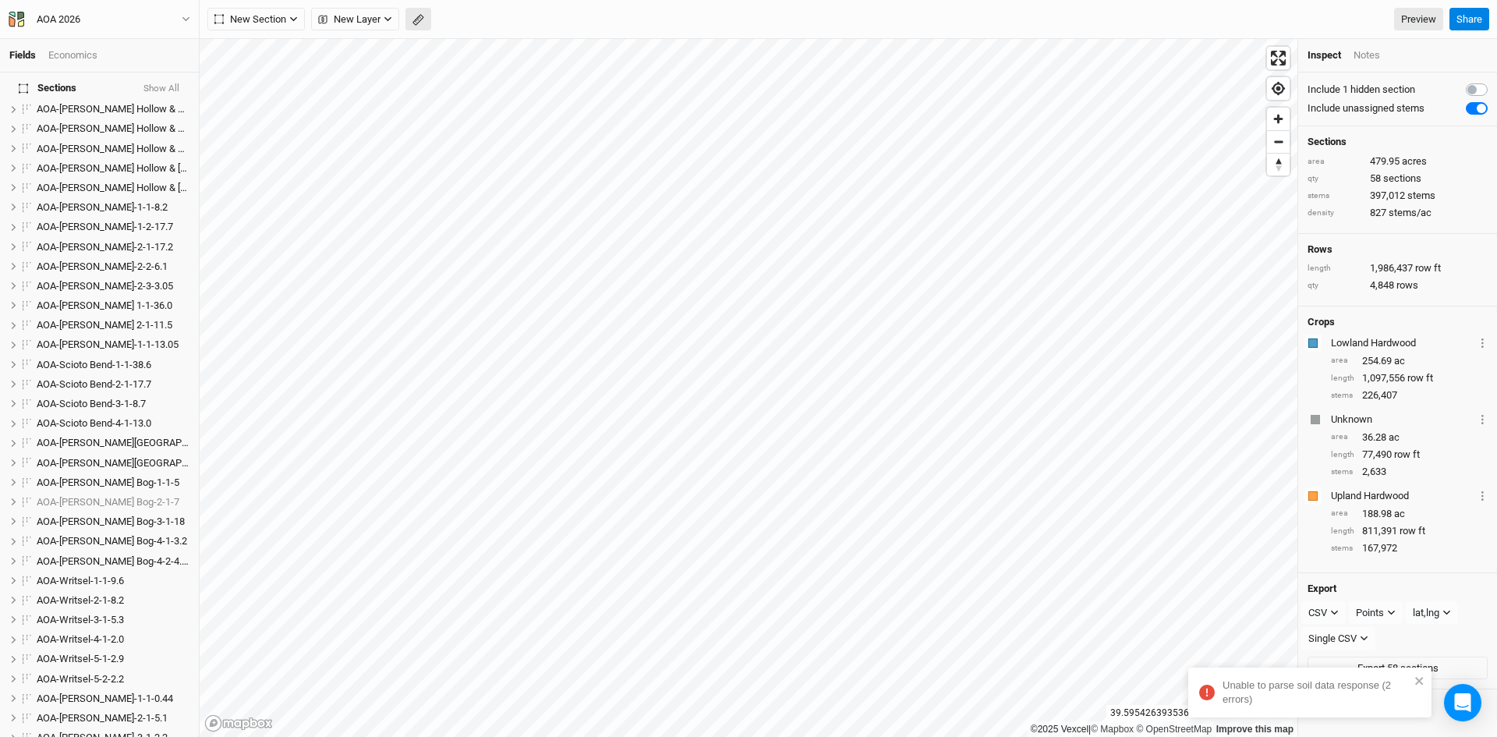
click at [418, 22] on icon "button" at bounding box center [419, 20] width 12 height 12
click at [274, 16] on button "Done" at bounding box center [278, 19] width 37 height 23
click at [413, 19] on icon "button" at bounding box center [419, 20] width 12 height 12
click at [241, 19] on icon "button" at bounding box center [241, 19] width 9 height 9
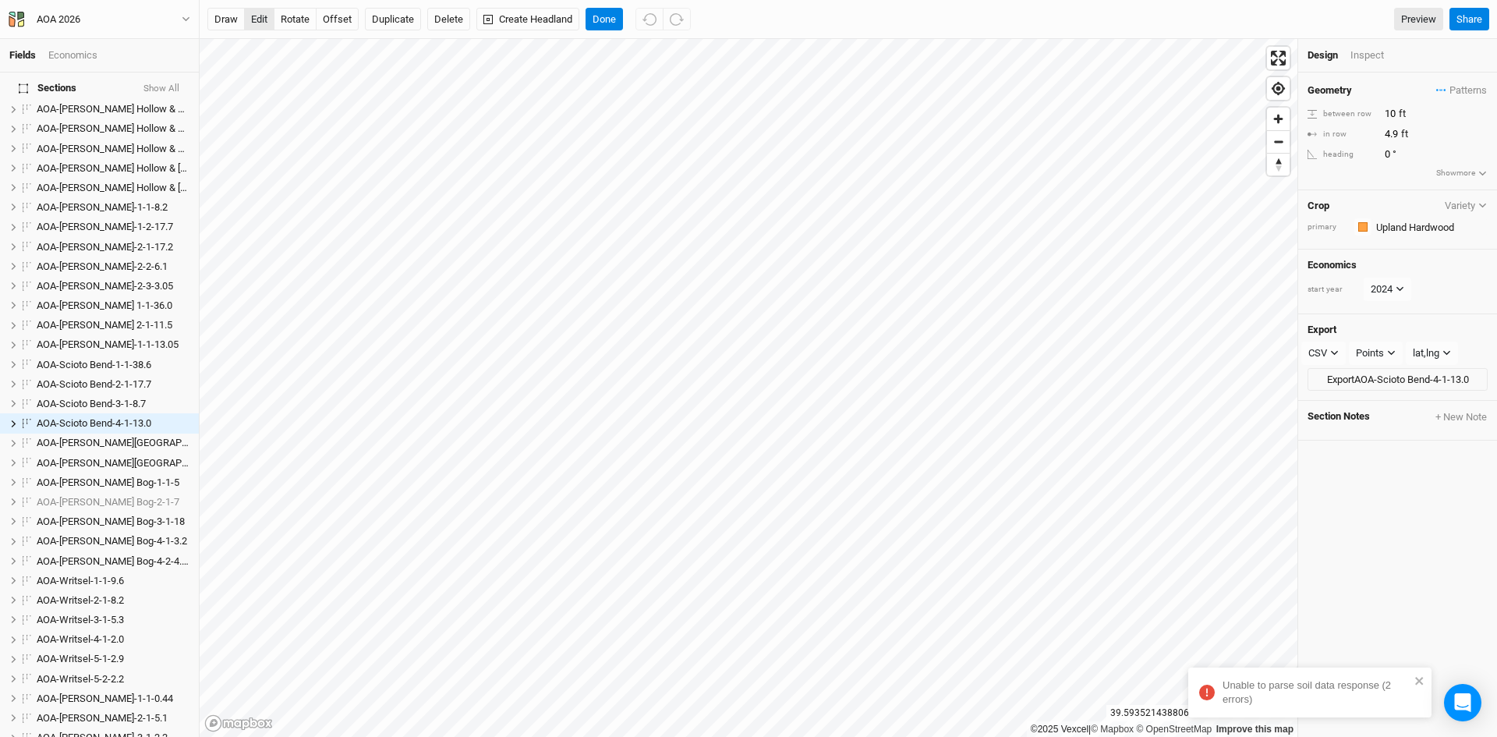
click at [258, 16] on button "edit" at bounding box center [259, 19] width 30 height 23
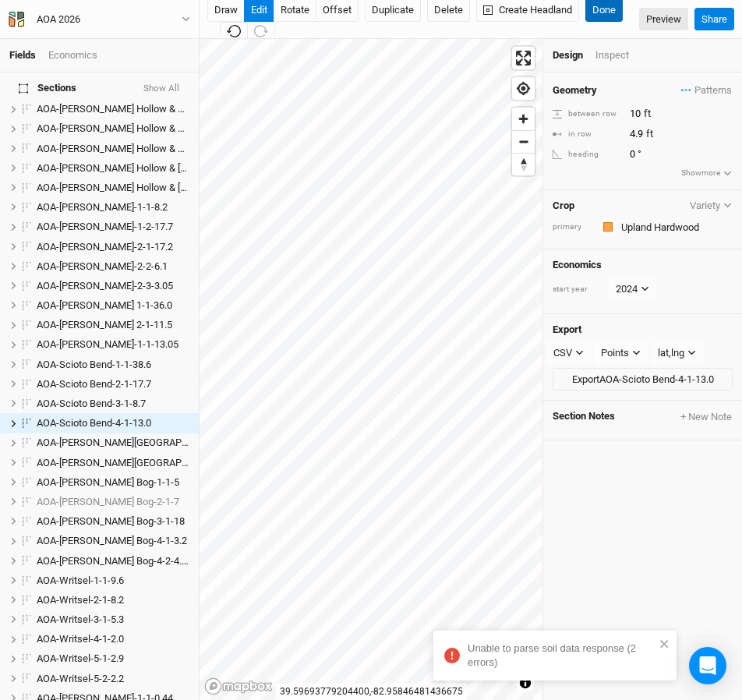
click at [607, 7] on button "Done" at bounding box center [604, 9] width 37 height 23
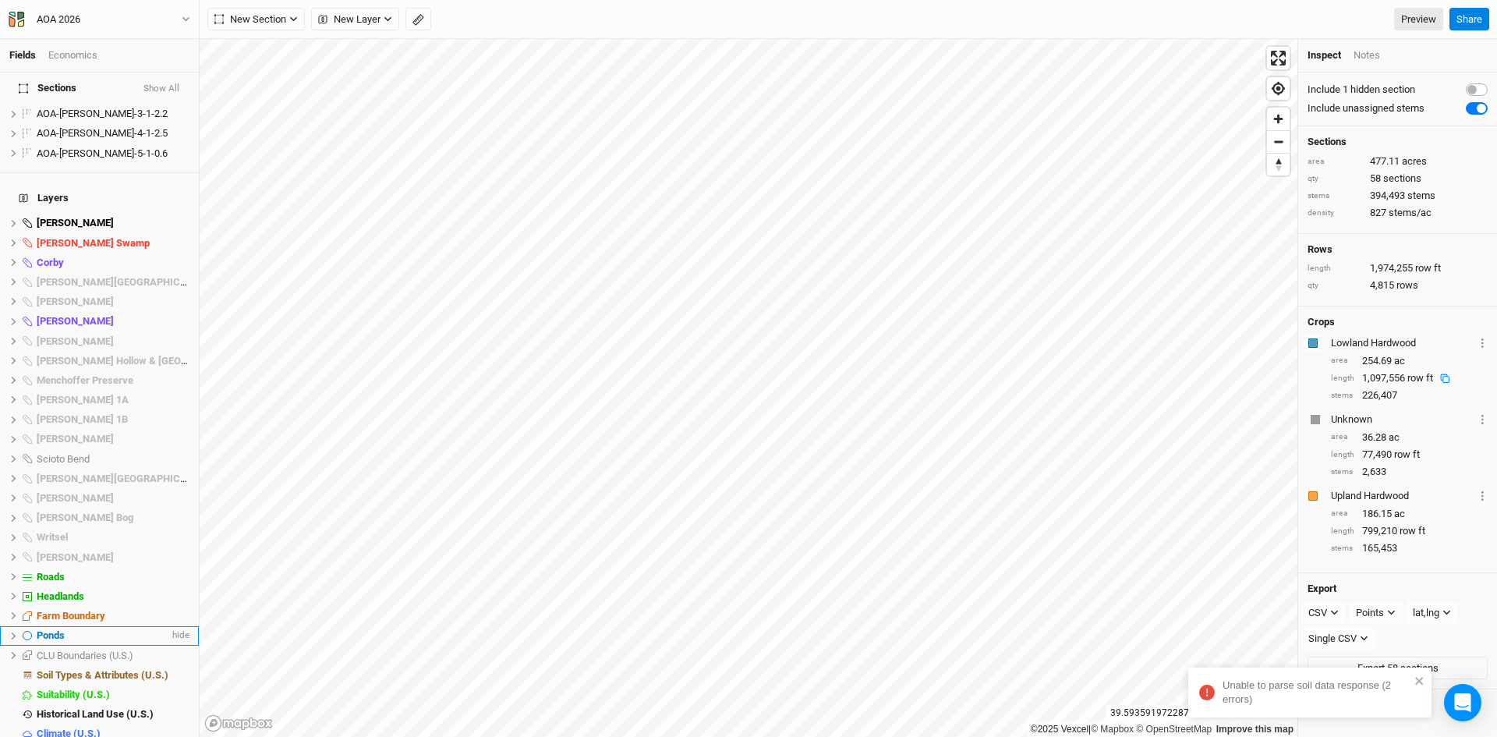
scroll to position [1227, 0]
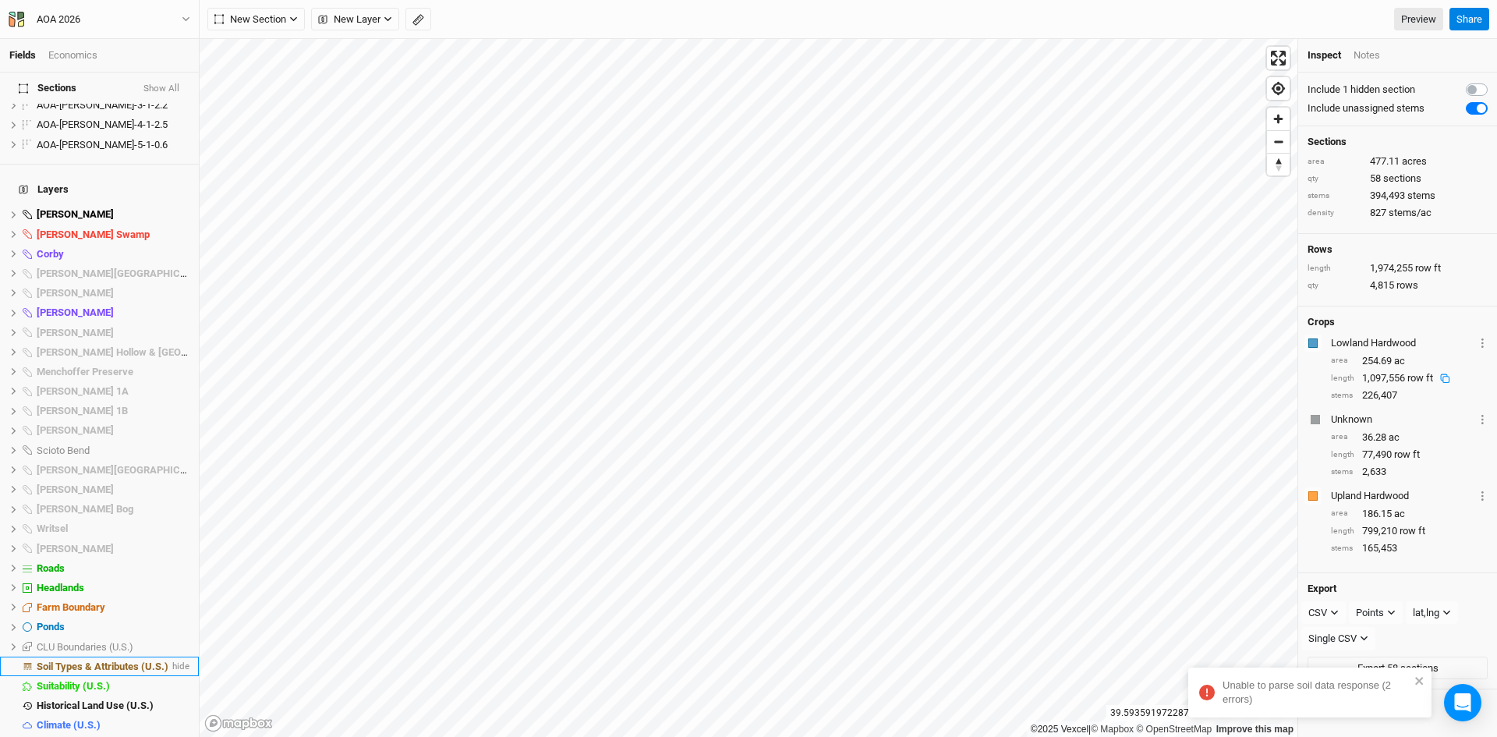
click at [122, 661] on span "Soil Types & Attributes (U.S.)" at bounding box center [103, 667] width 132 height 12
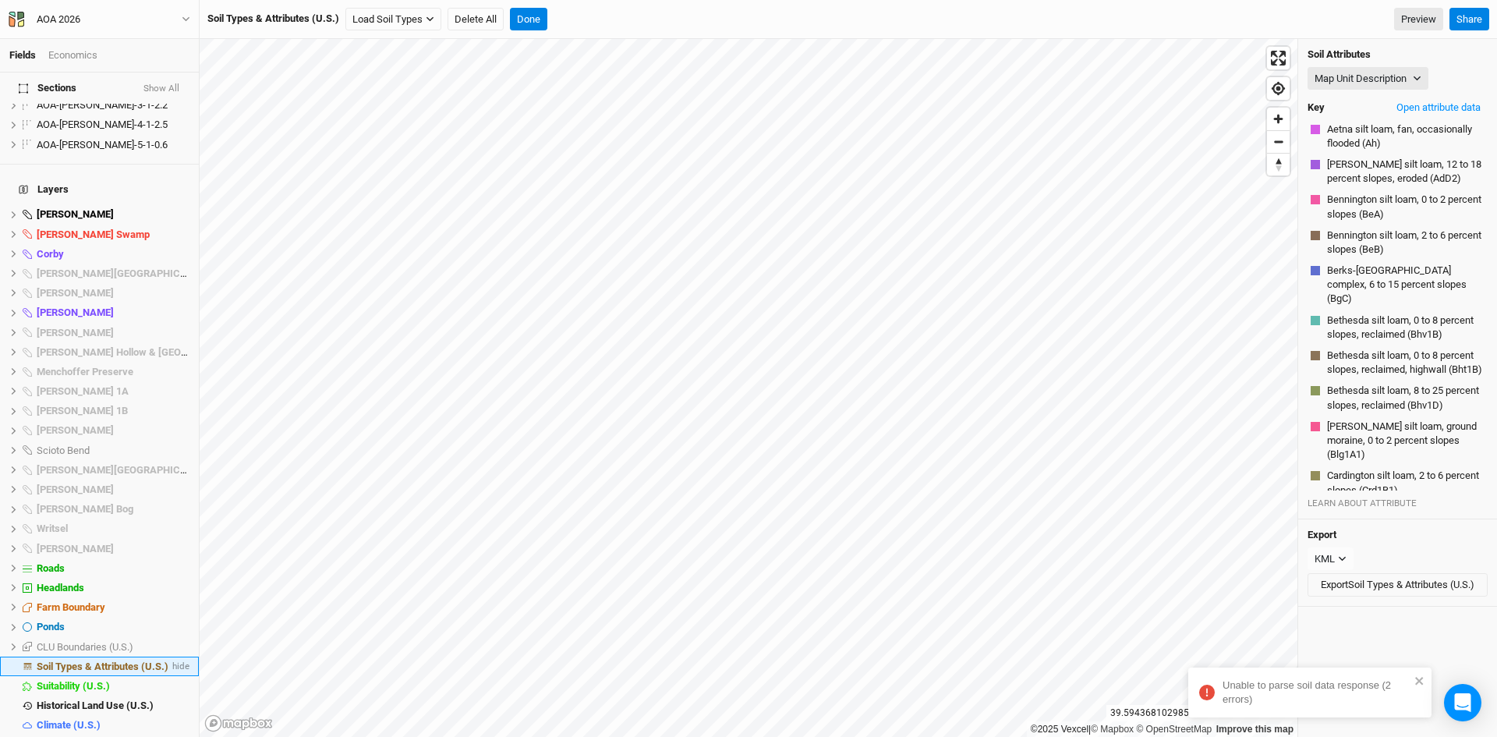
scroll to position [3421, 0]
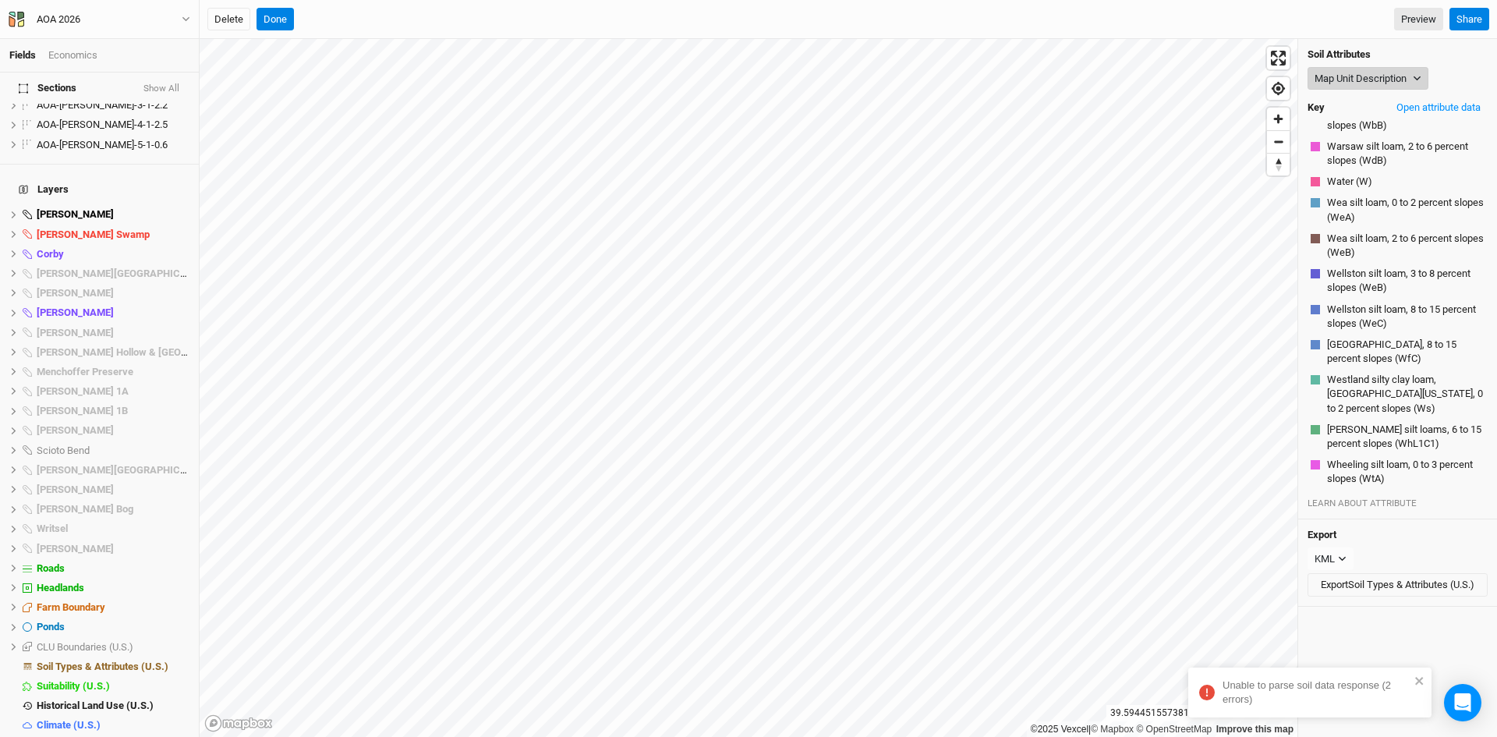
click at [1380, 76] on button "Map Unit Description" at bounding box center [1368, 78] width 121 height 23
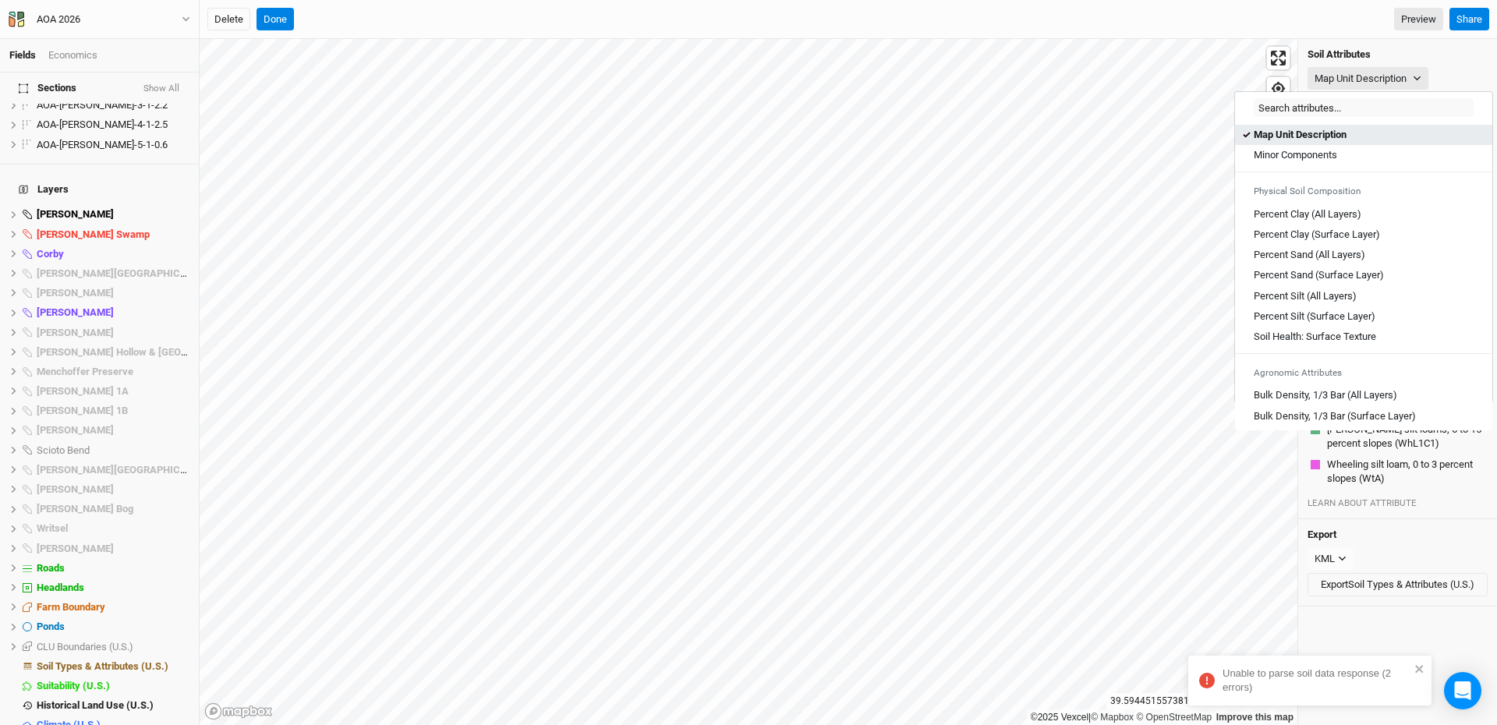
click at [1293, 140] on Description "Map Unit Description" at bounding box center [1300, 135] width 93 height 14
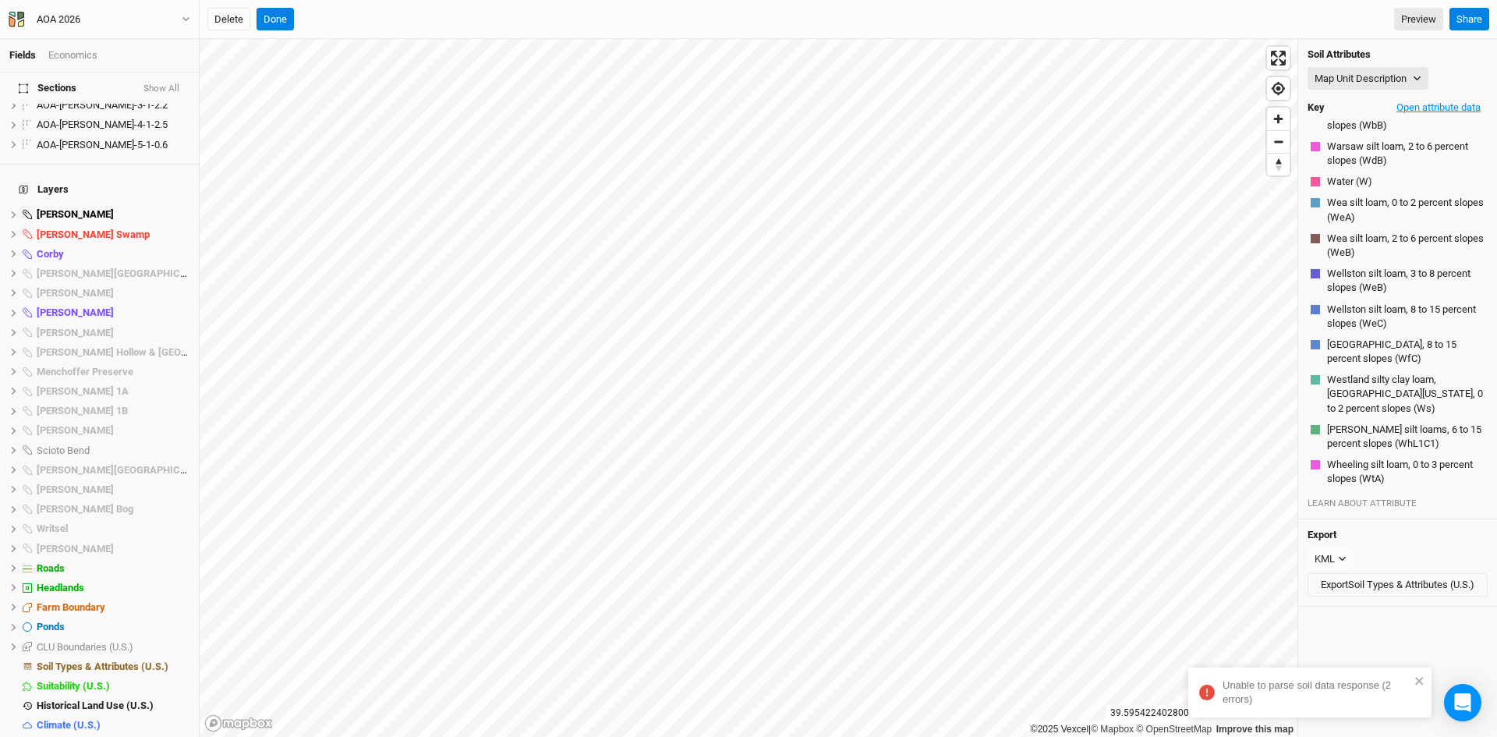
scroll to position [3293, 0]
click at [1420, 103] on button "Open attribute data" at bounding box center [1439, 107] width 98 height 23
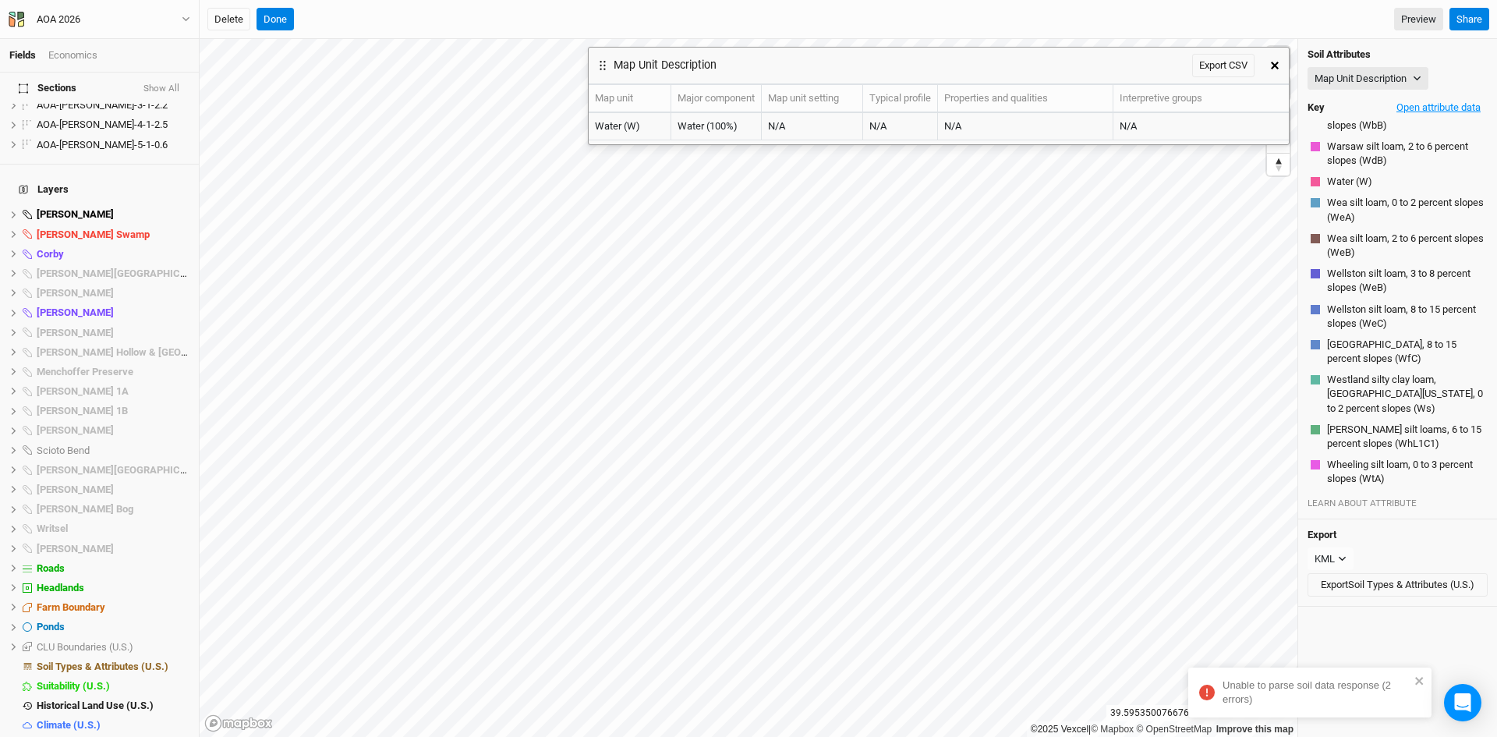
scroll to position [2218, 0]
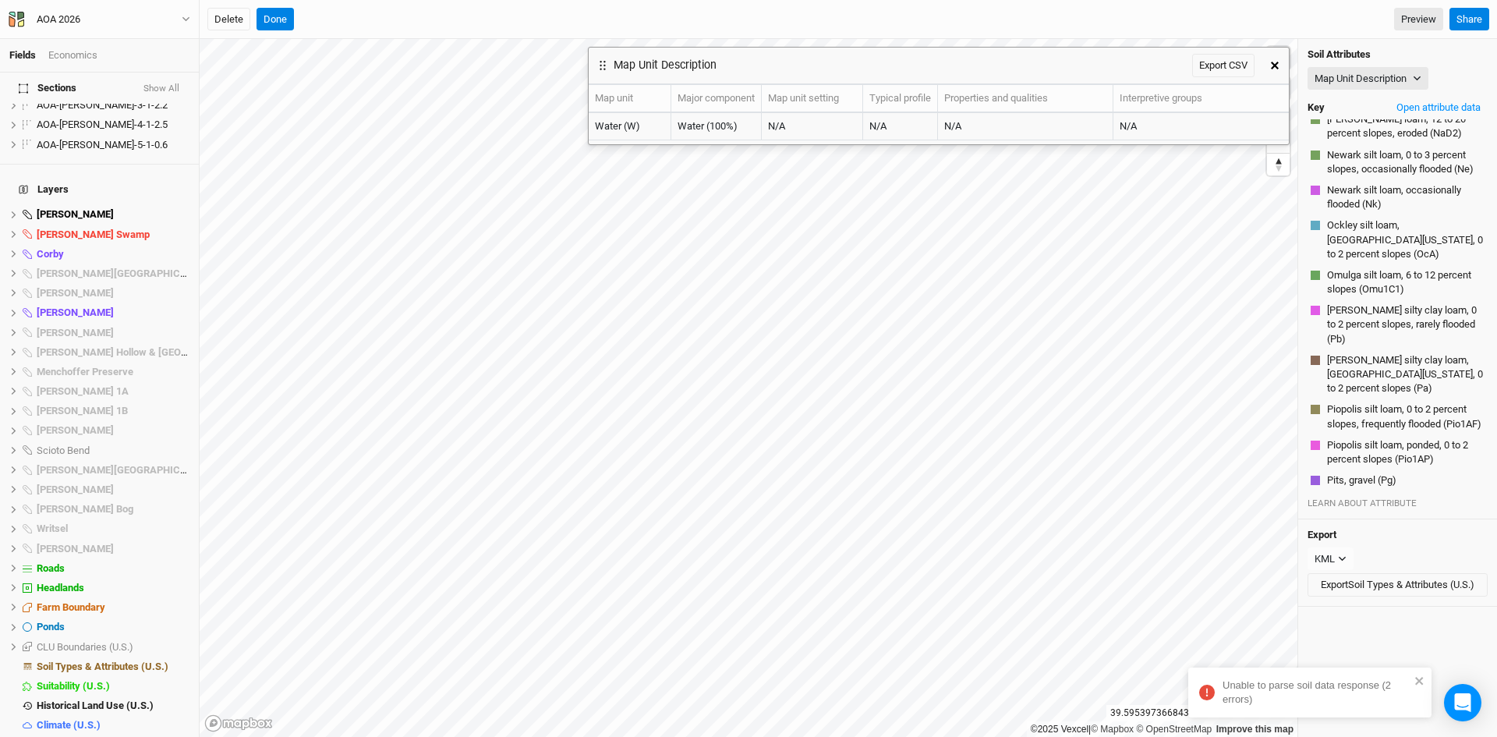
click at [1276, 65] on icon "button" at bounding box center [1275, 66] width 8 height 8
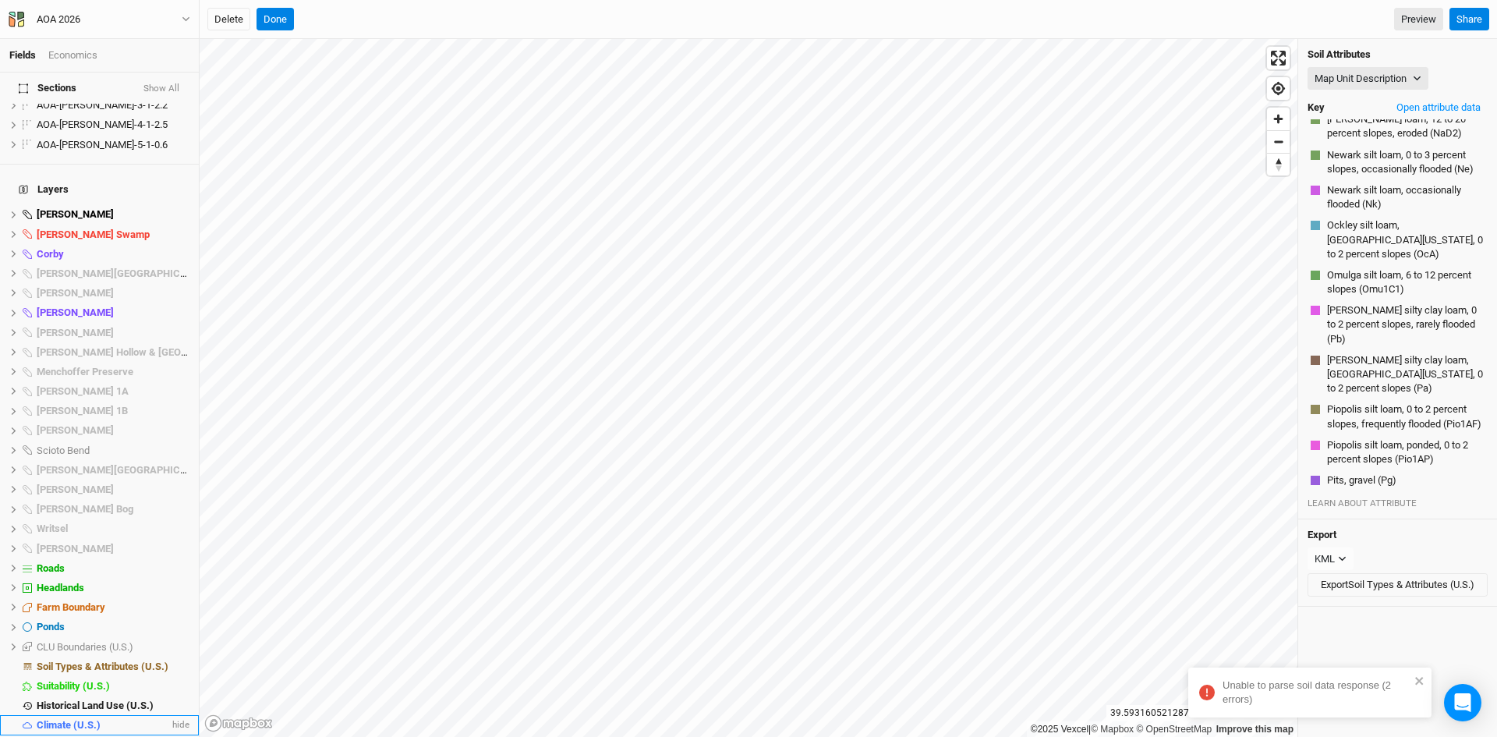
scroll to position [3357, 0]
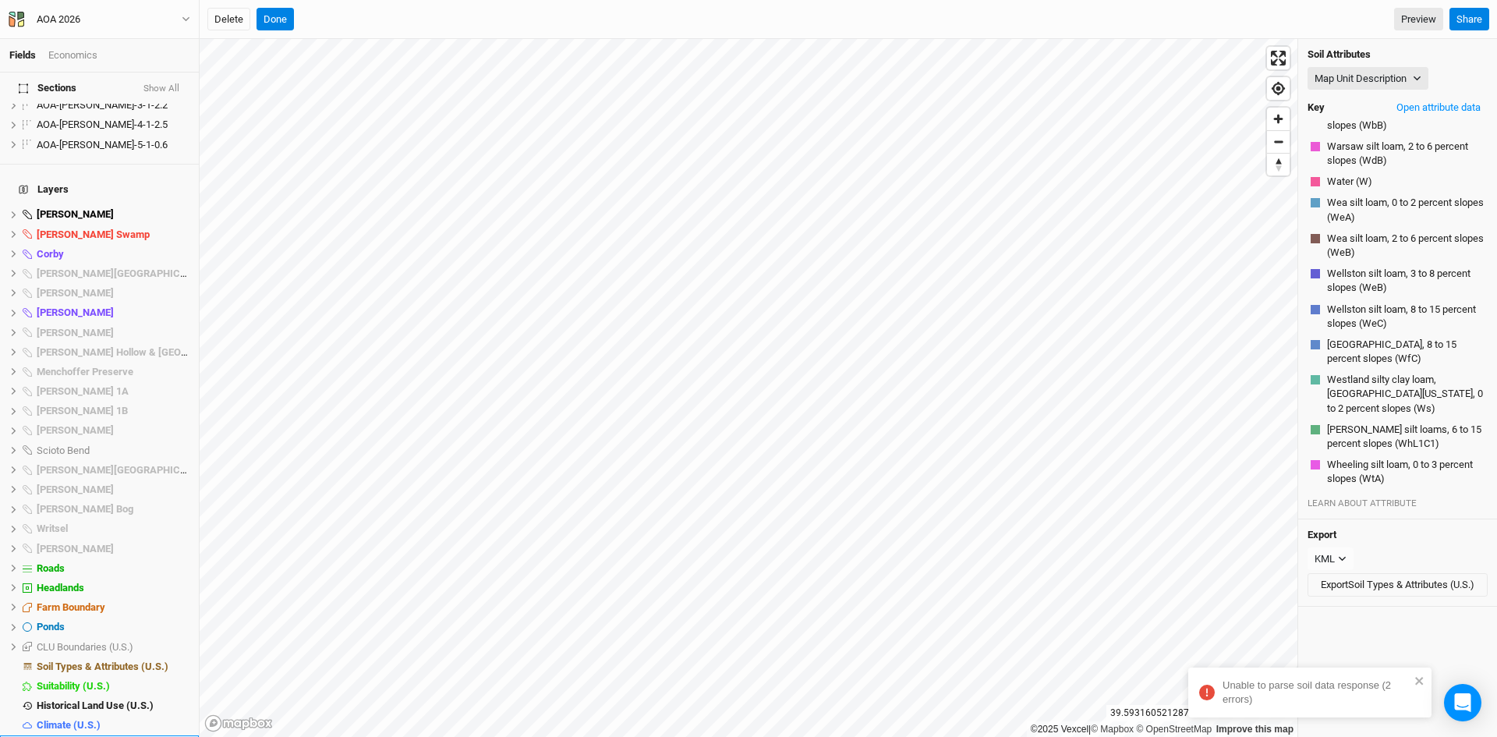
click at [55, 736] on span "Base Layer" at bounding box center [62, 745] width 51 height 12
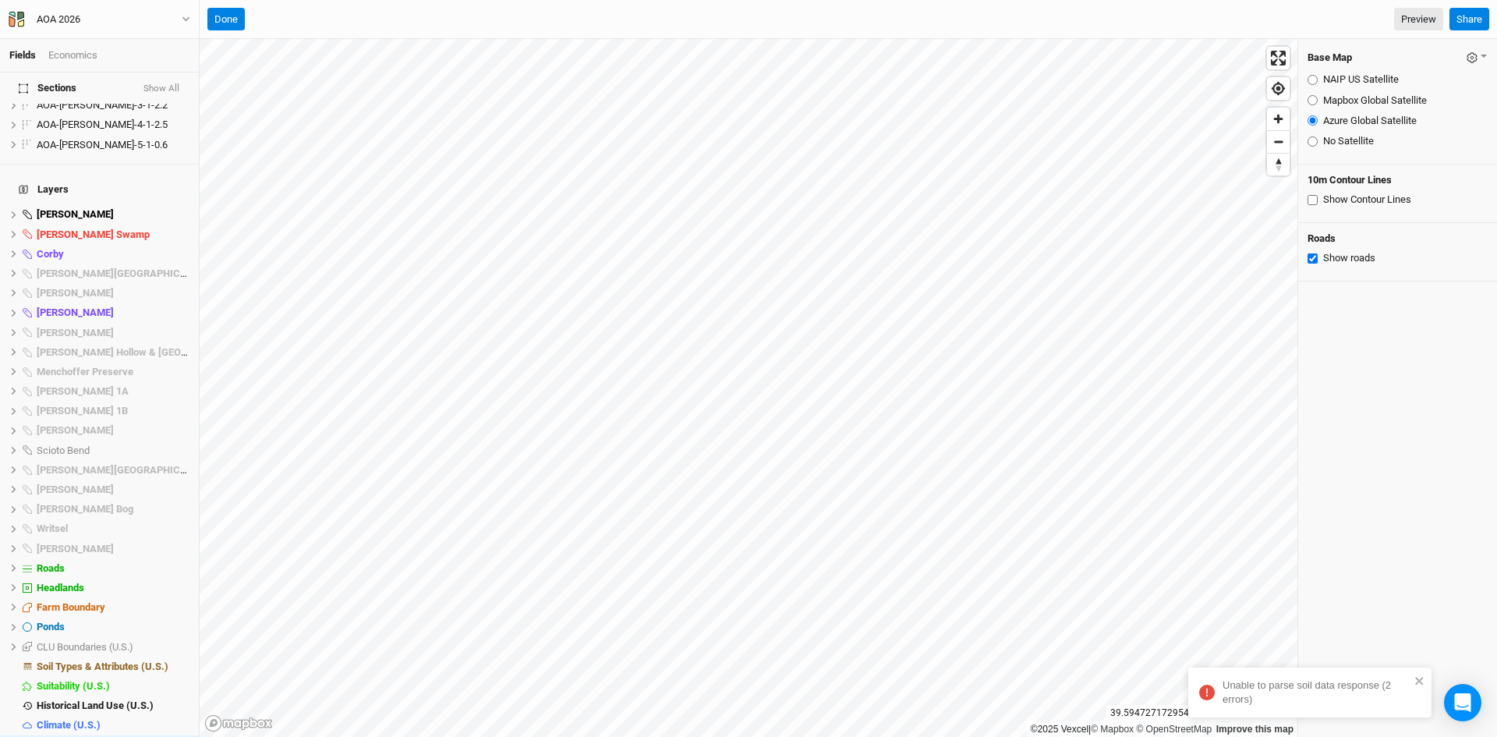
click at [1314, 100] on input "Mapbox Global Satellite" at bounding box center [1313, 100] width 10 height 10
radio input "true"
click at [1313, 82] on input "NAIP US Satellite" at bounding box center [1313, 80] width 10 height 10
radio input "true"
click at [1312, 120] on input "Azure Global Satellite" at bounding box center [1313, 120] width 10 height 10
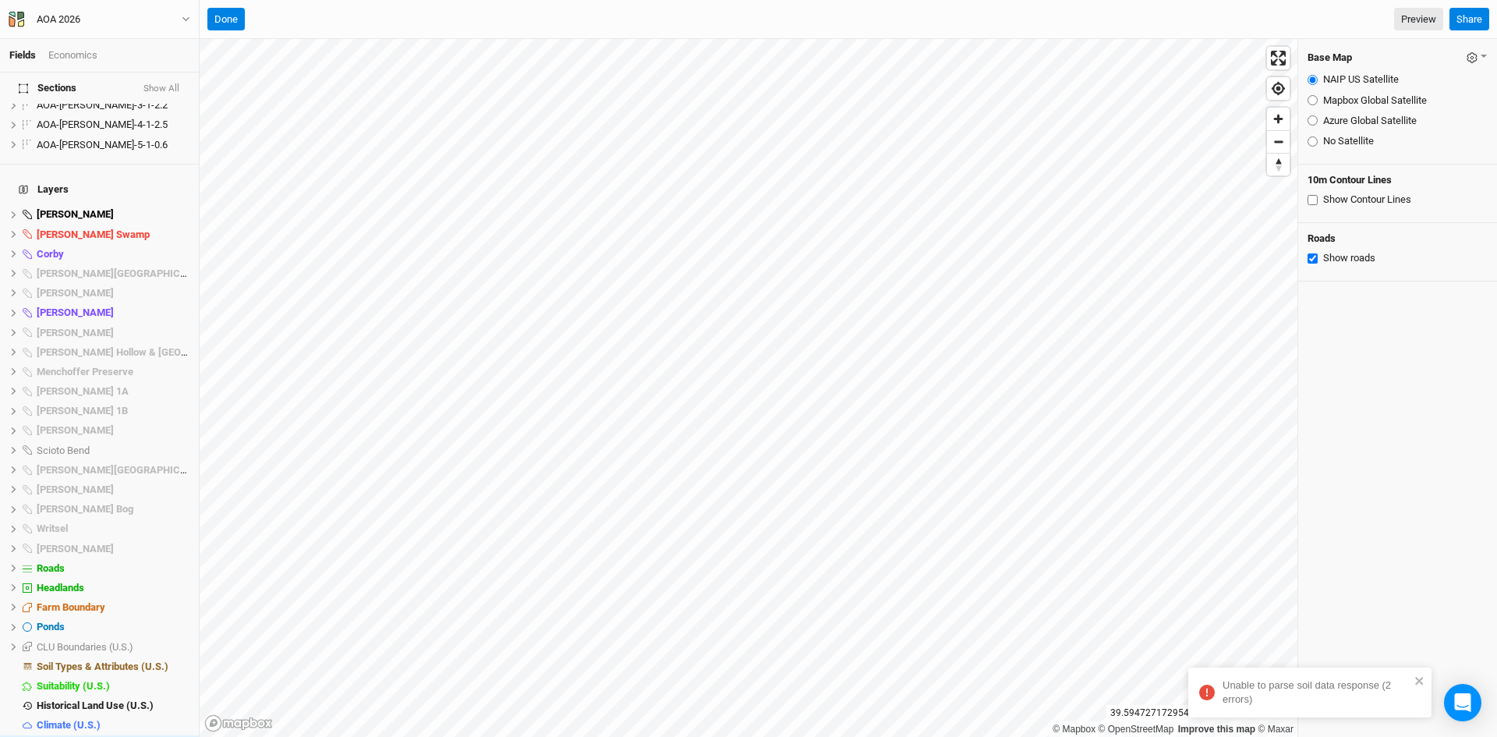
radio input "true"
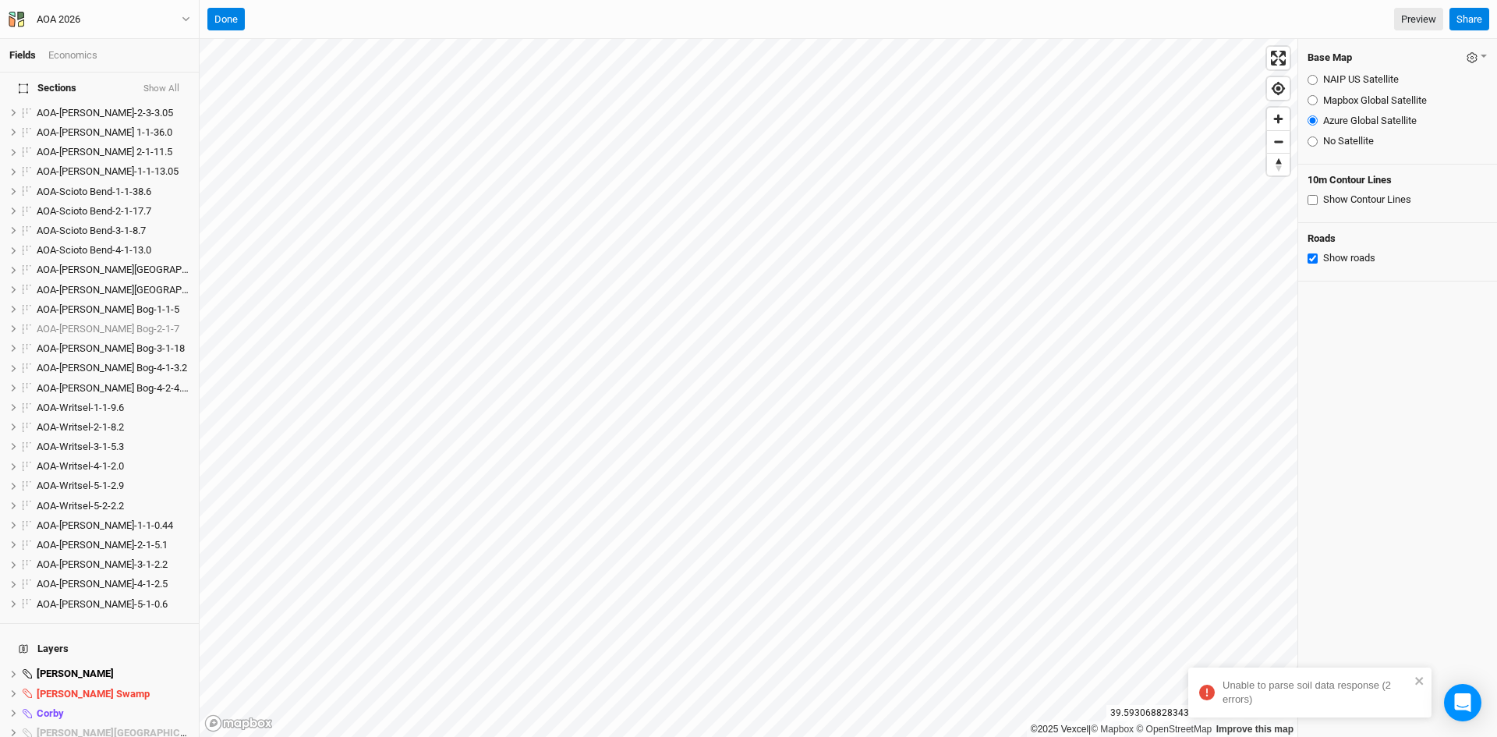
scroll to position [759, 0]
click at [162, 88] on button "Show All" at bounding box center [161, 88] width 37 height 11
click at [159, 83] on button "Hide All" at bounding box center [164, 88] width 34 height 11
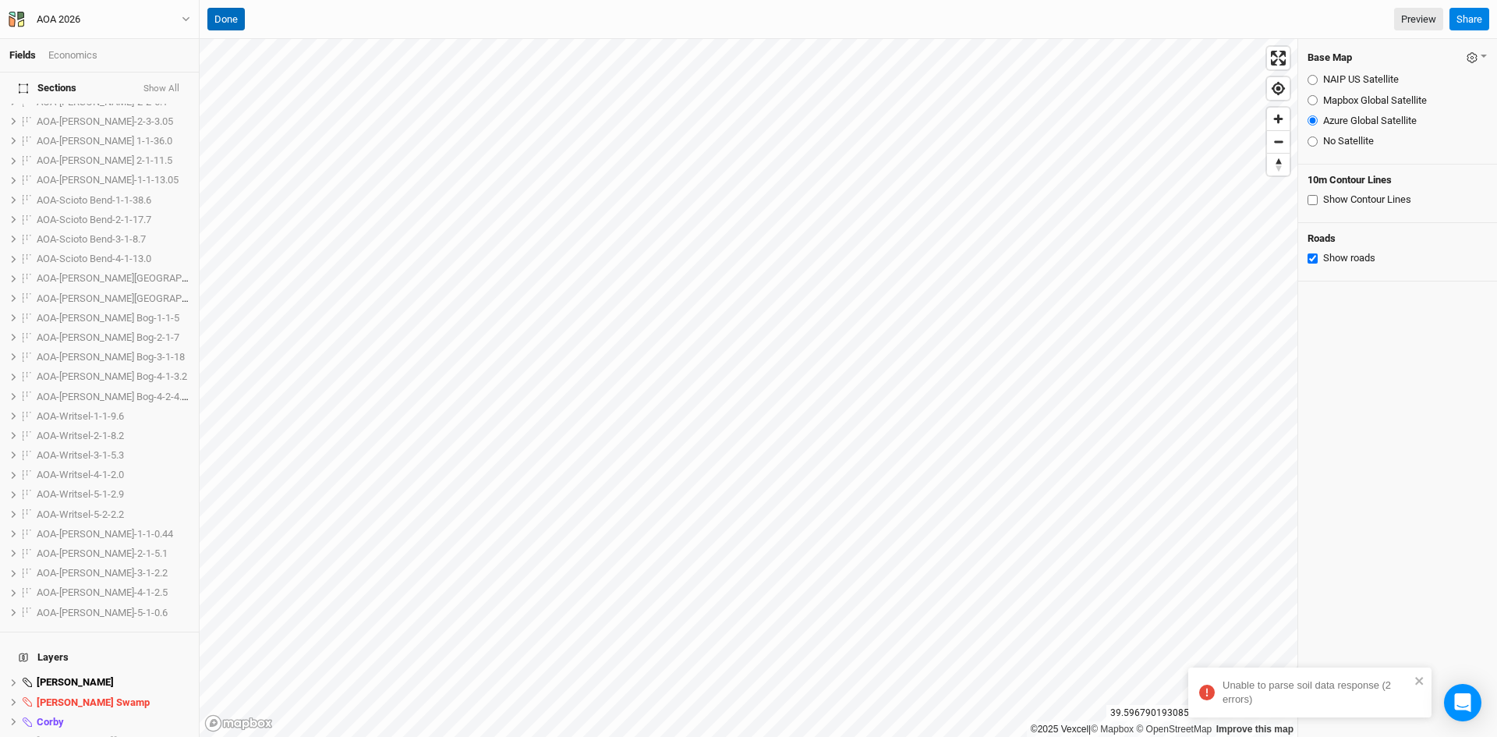
click at [223, 12] on button "Done" at bounding box center [225, 19] width 37 height 23
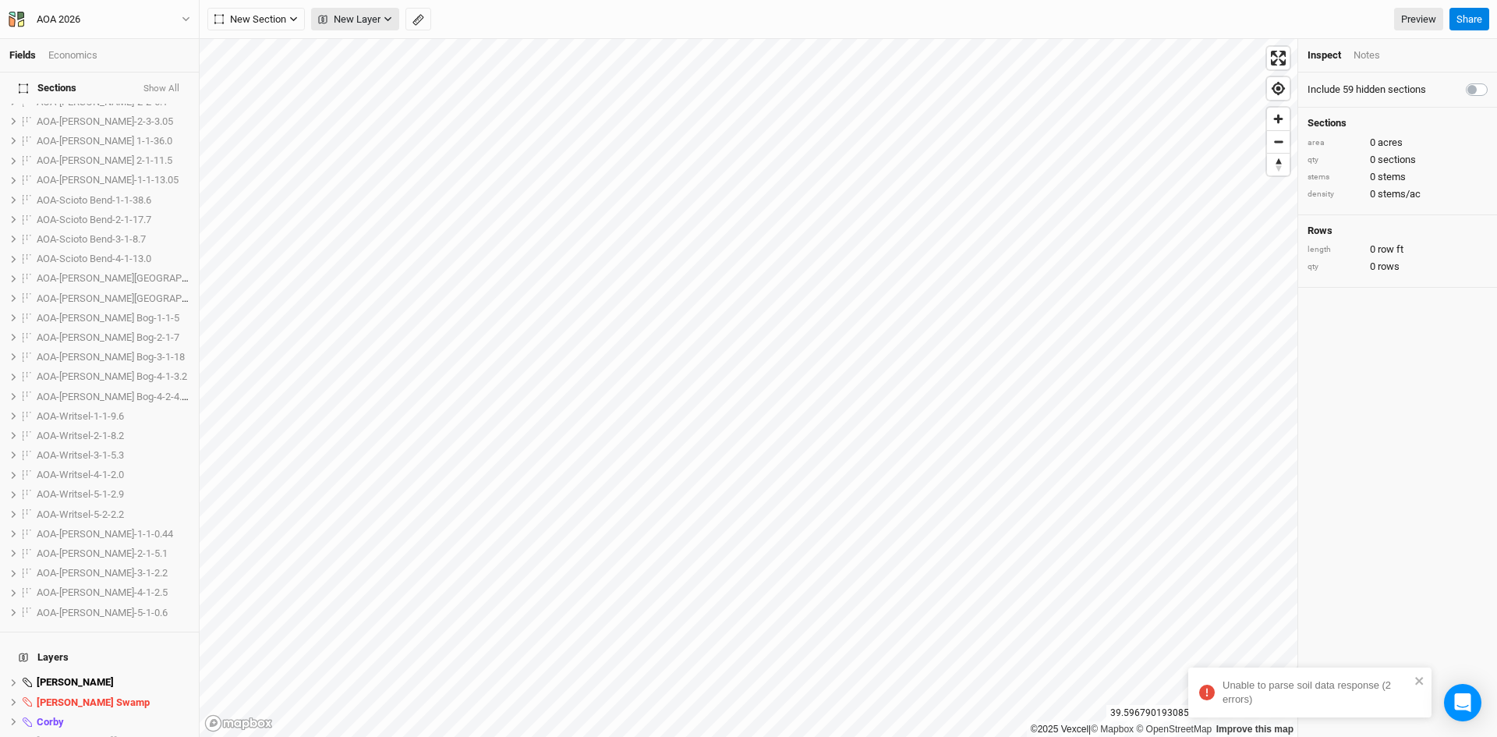
click at [366, 23] on span "New Layer" at bounding box center [349, 20] width 62 height 16
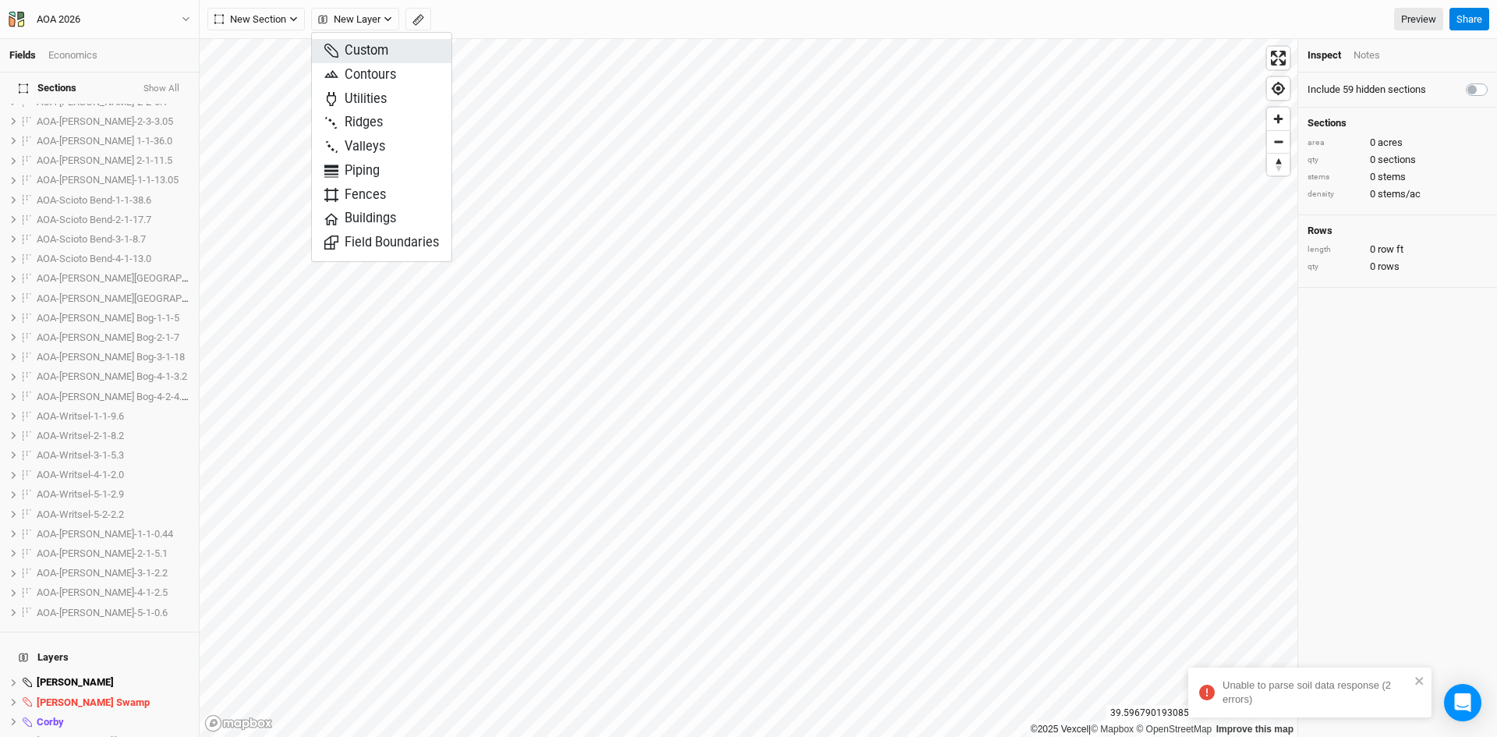
click at [364, 48] on span "Custom" at bounding box center [356, 51] width 64 height 18
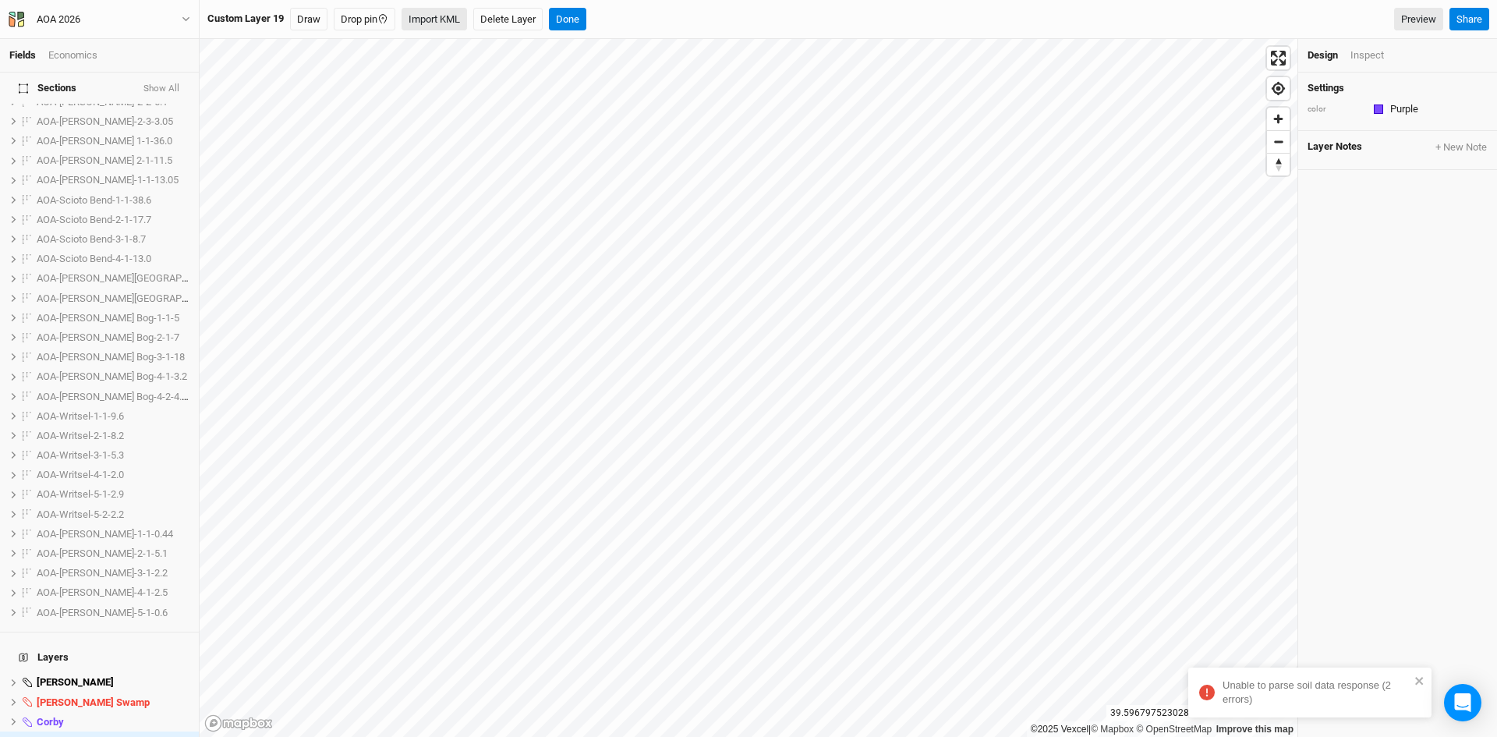
click at [438, 9] on button "Import KML" at bounding box center [435, 19] width 66 height 23
click at [610, 19] on button "Done" at bounding box center [597, 19] width 37 height 23
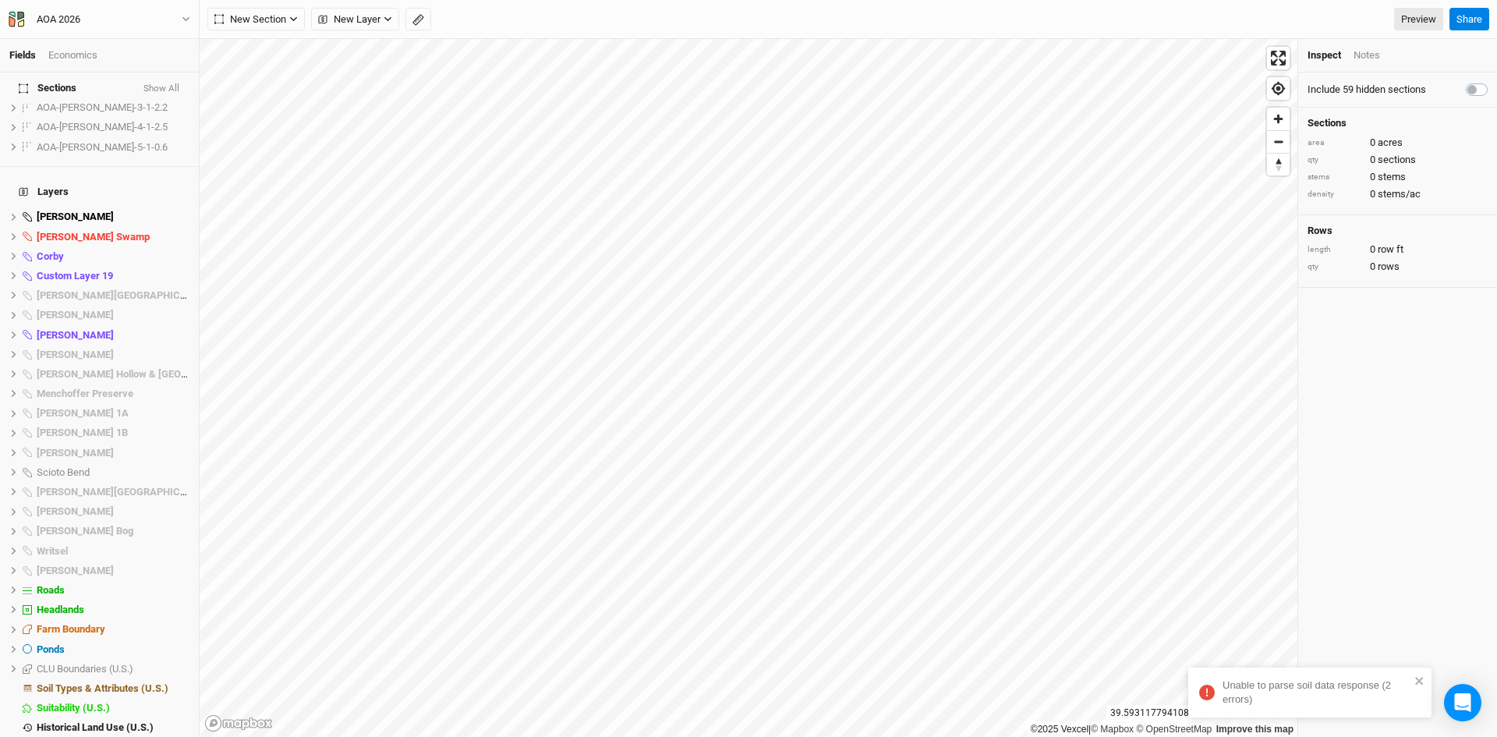
scroll to position [1246, 0]
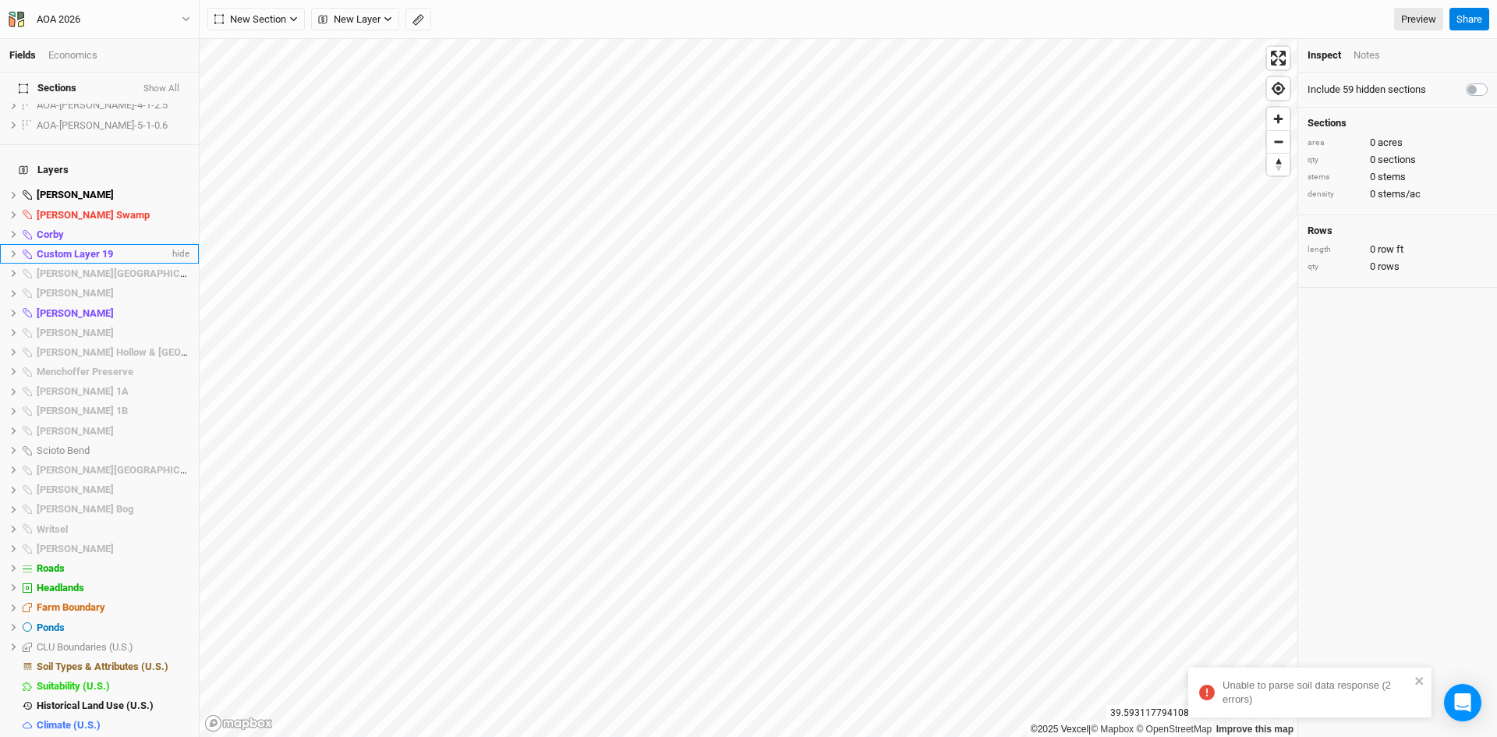
click at [9, 250] on icon at bounding box center [13, 254] width 9 height 9
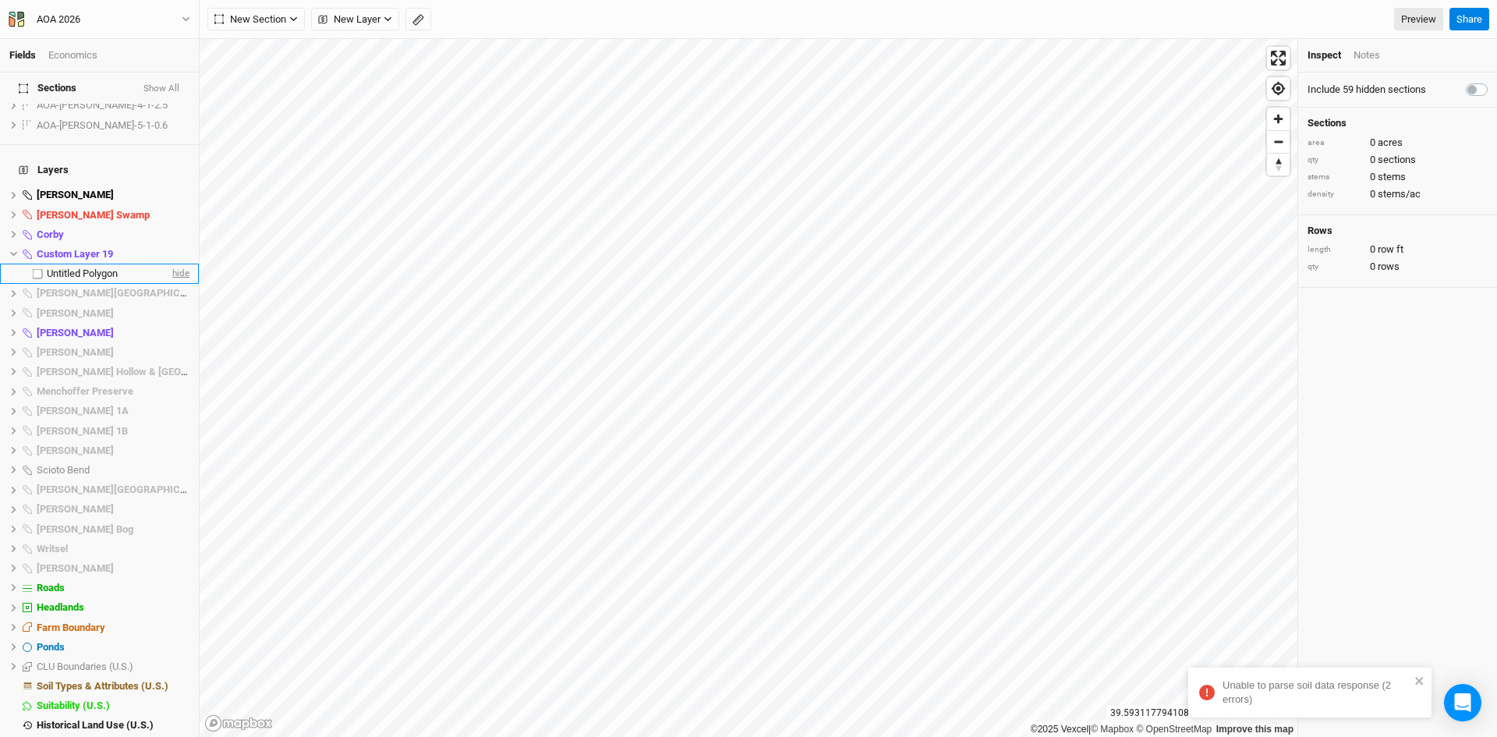
click at [169, 264] on span "hide" at bounding box center [179, 273] width 20 height 19
click at [169, 264] on span "show" at bounding box center [177, 273] width 25 height 19
click at [87, 248] on span "Custom Layer 19" at bounding box center [75, 254] width 76 height 12
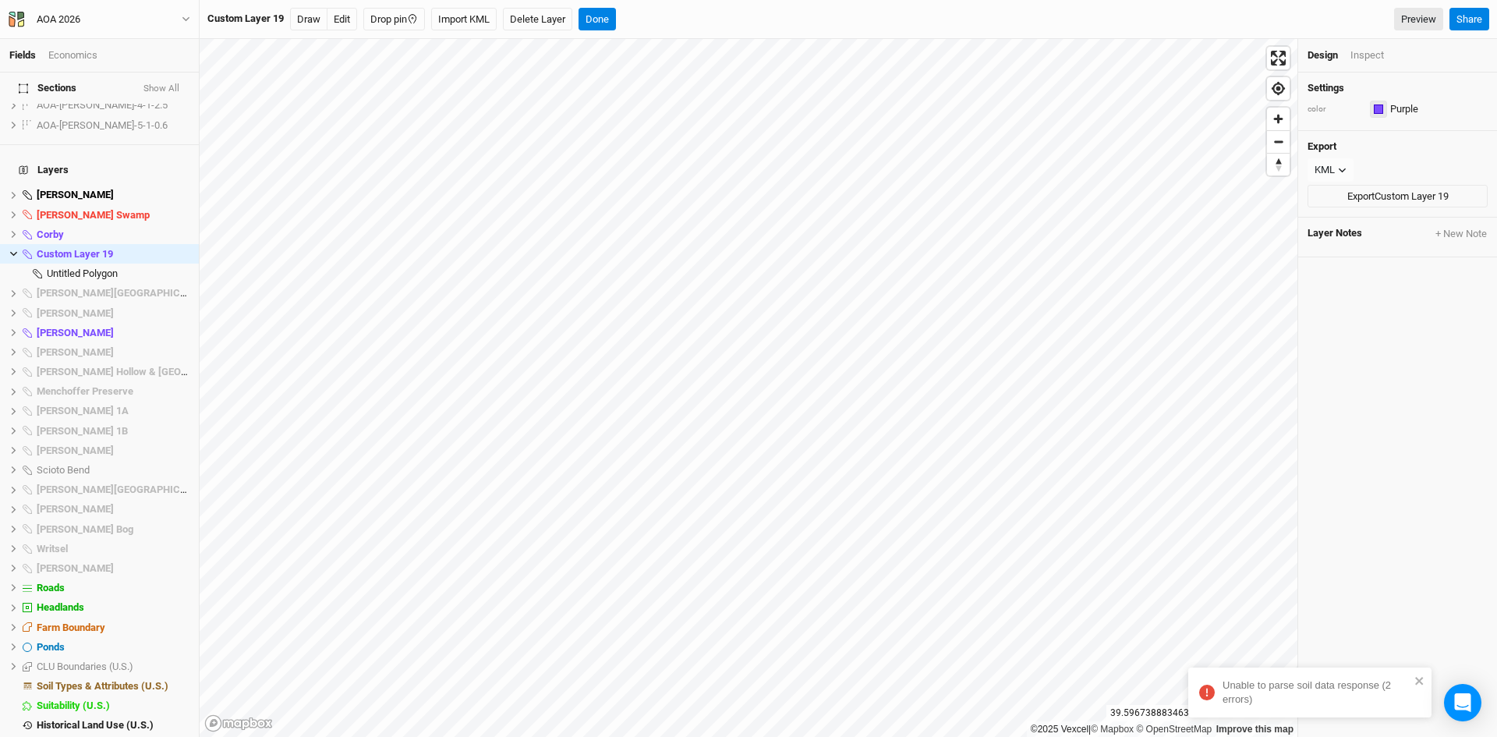
click at [1373, 112] on button "button" at bounding box center [1378, 109] width 17 height 17
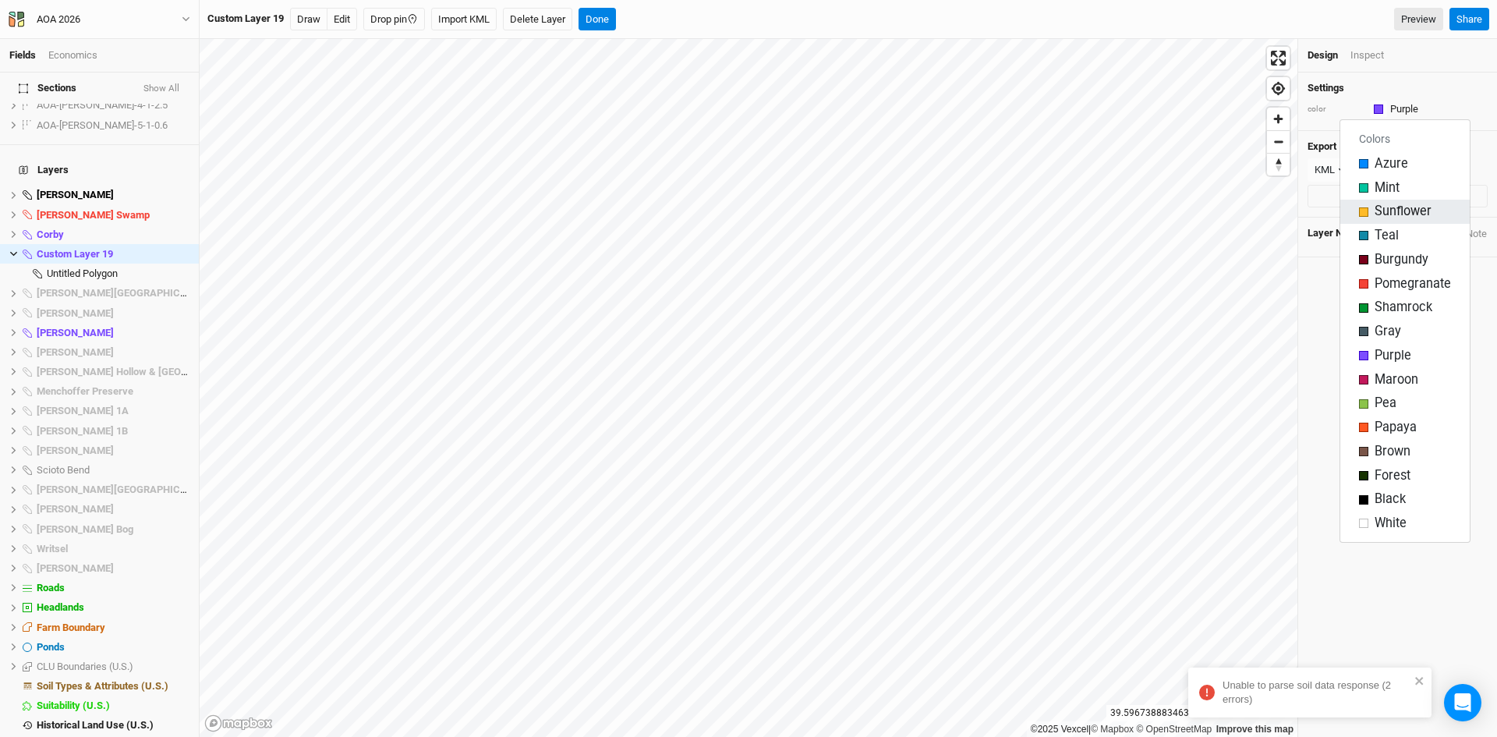
click at [1364, 214] on div "button" at bounding box center [1363, 211] width 9 height 9
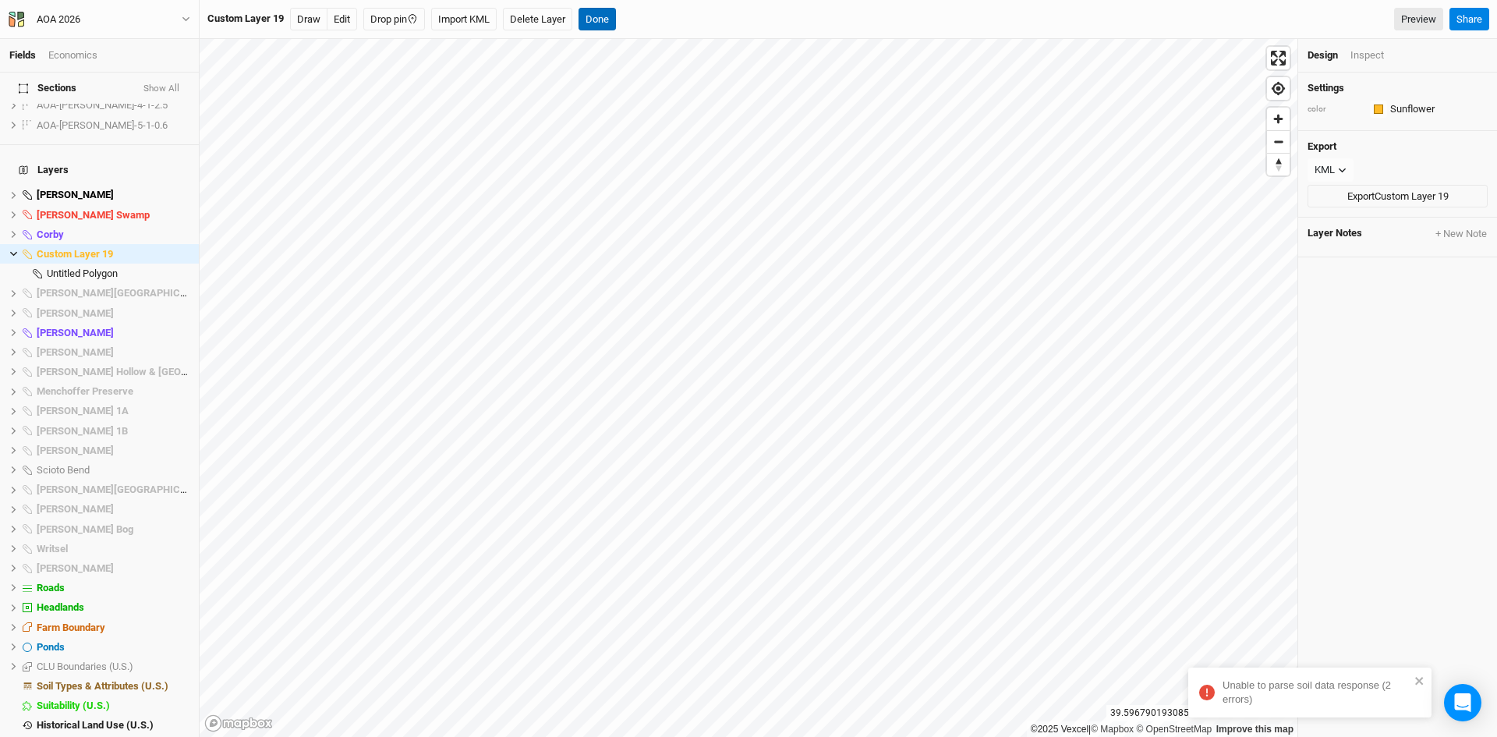
click at [597, 16] on button "Done" at bounding box center [597, 19] width 37 height 23
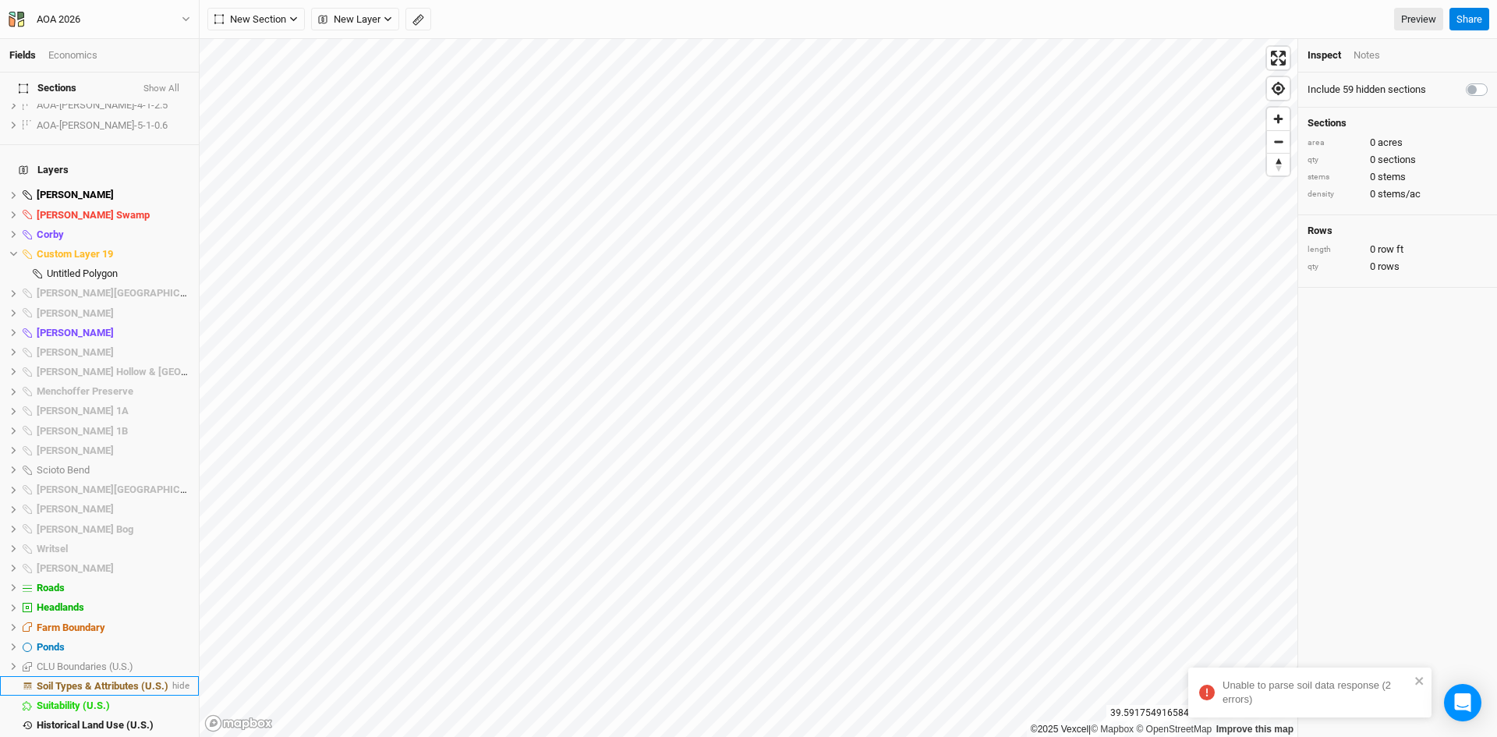
click at [119, 680] on span "Soil Types & Attributes (U.S.)" at bounding box center [103, 686] width 132 height 12
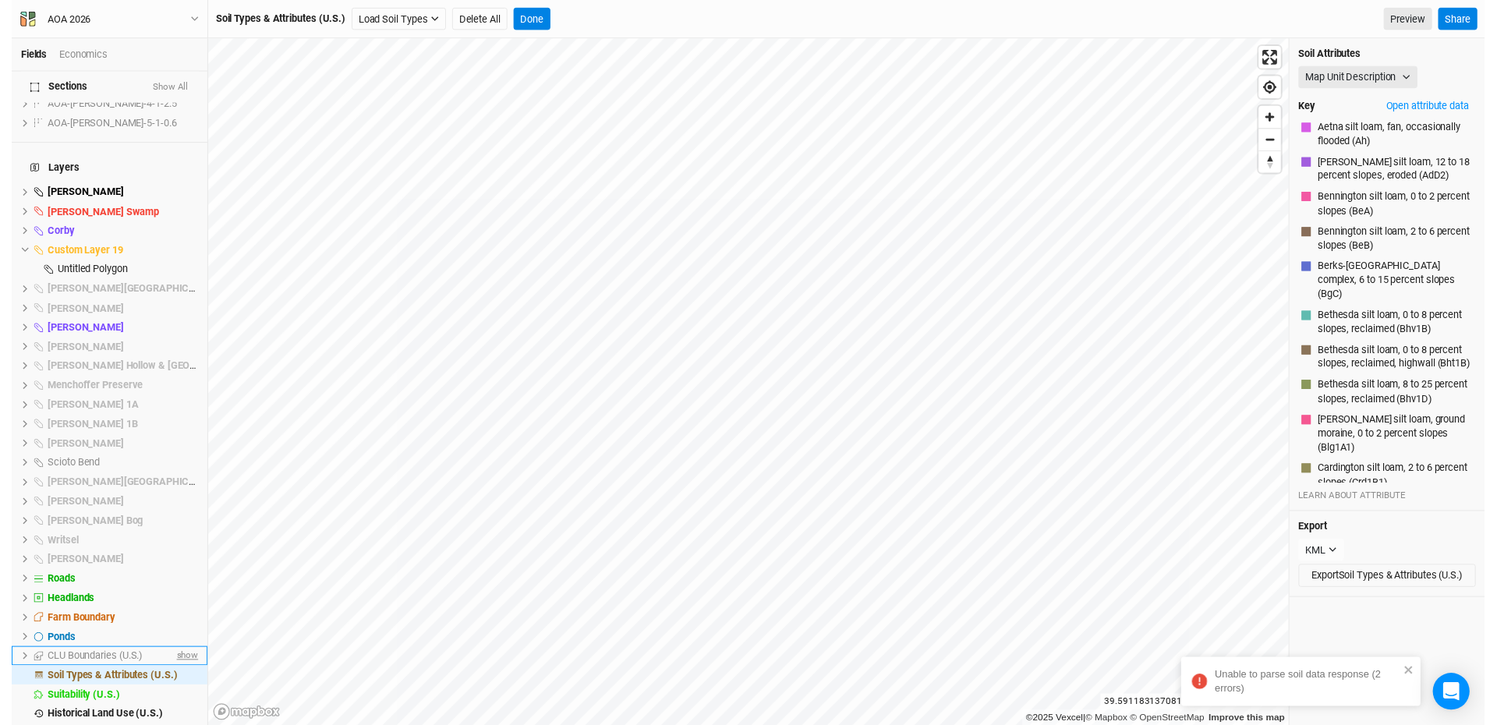
scroll to position [3421, 0]
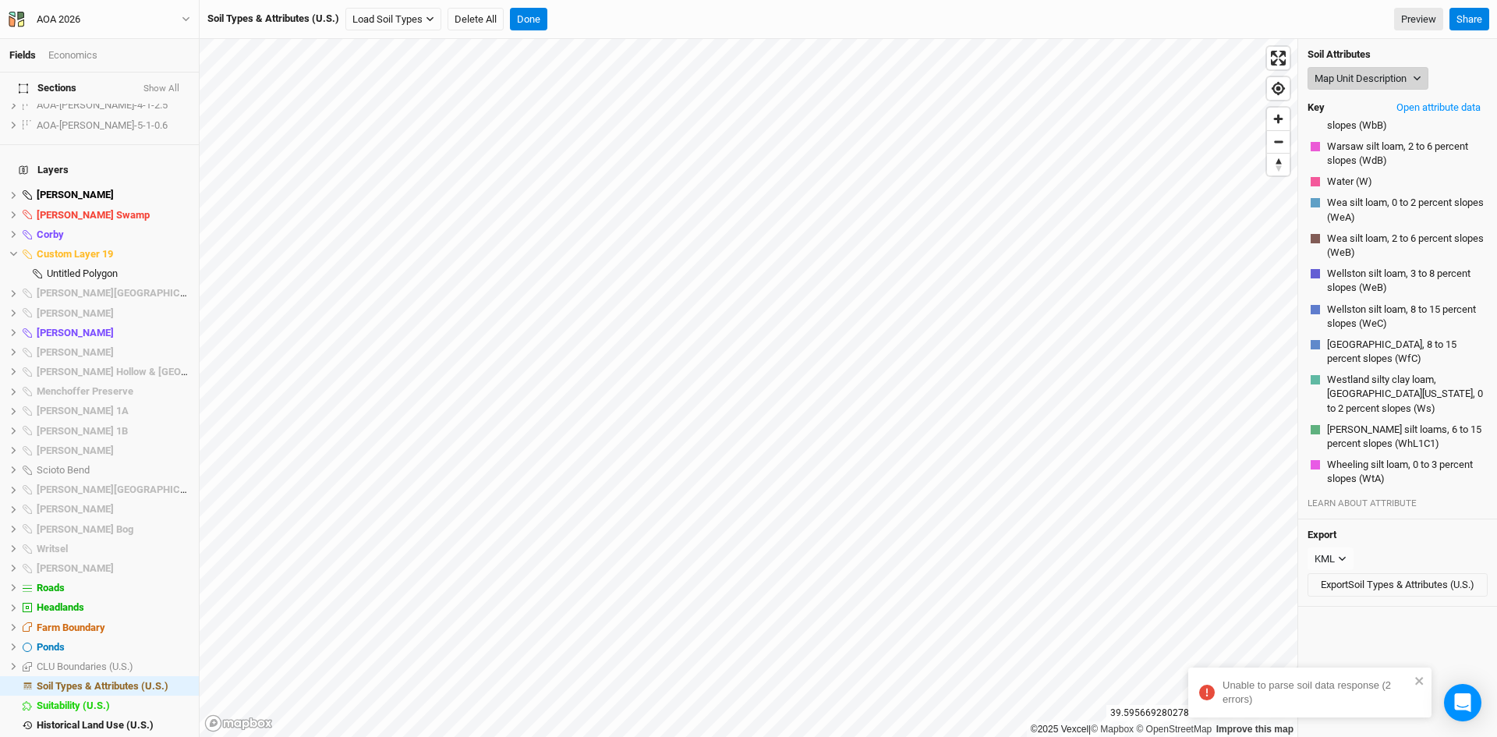
click at [1388, 73] on button "Map Unit Description" at bounding box center [1368, 78] width 121 height 23
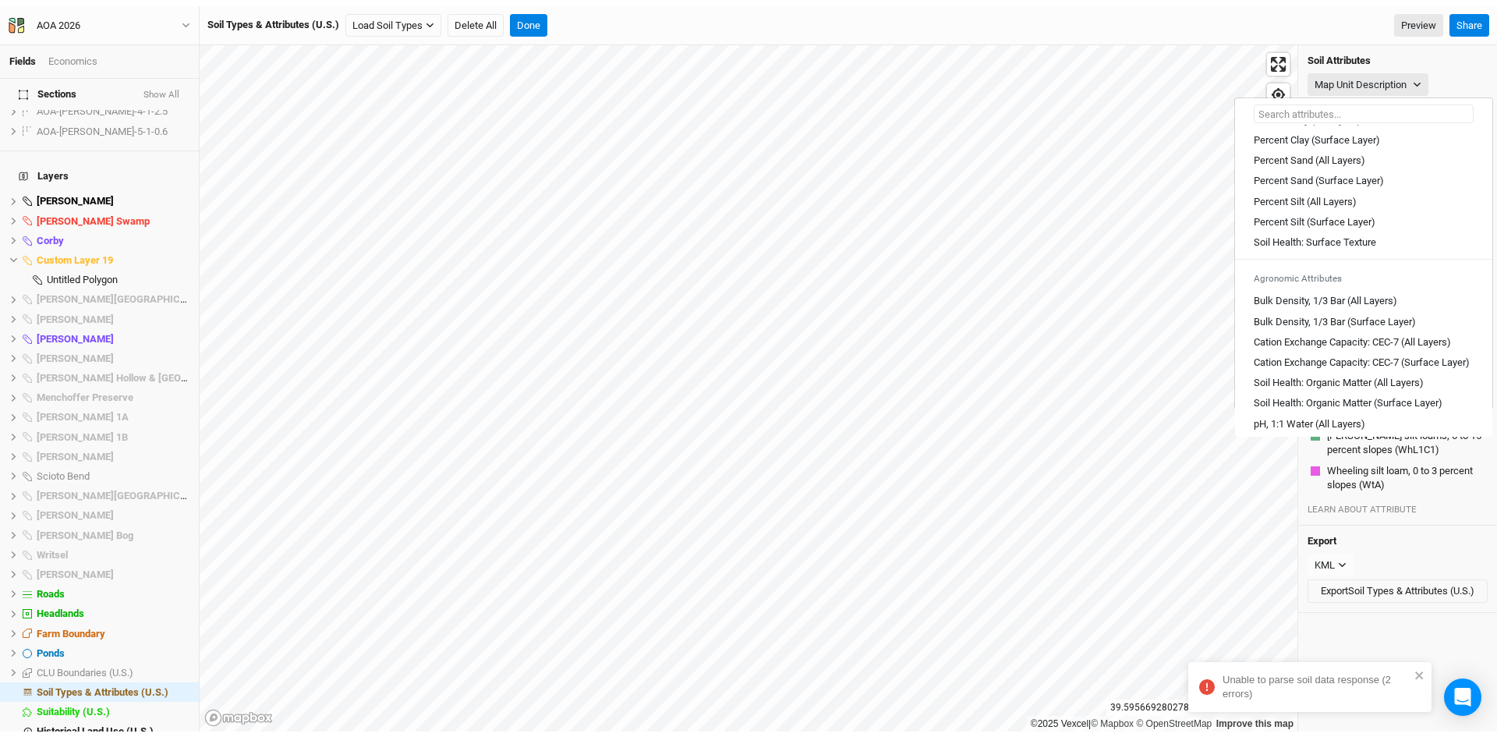
scroll to position [546, 0]
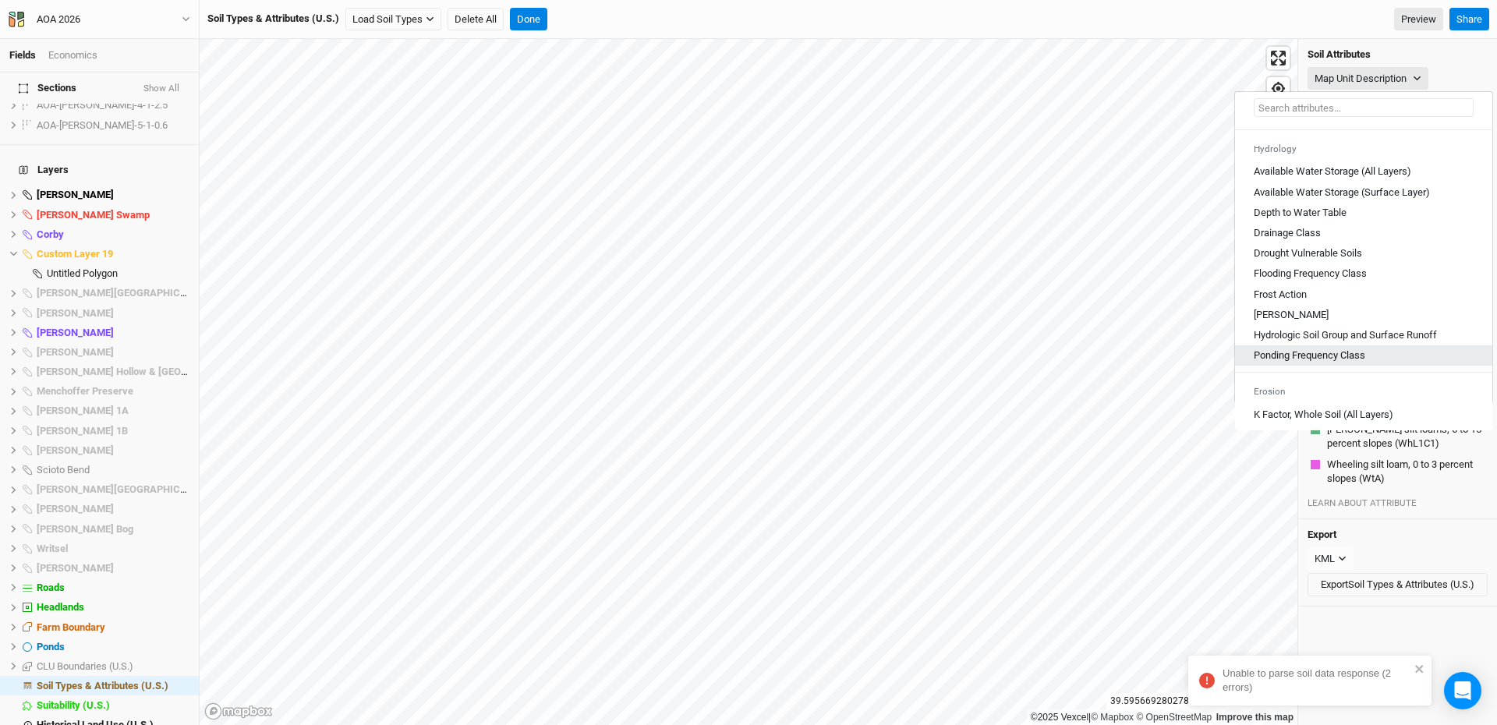
click at [1305, 363] on Class "Ponding Frequency Class" at bounding box center [1310, 356] width 112 height 14
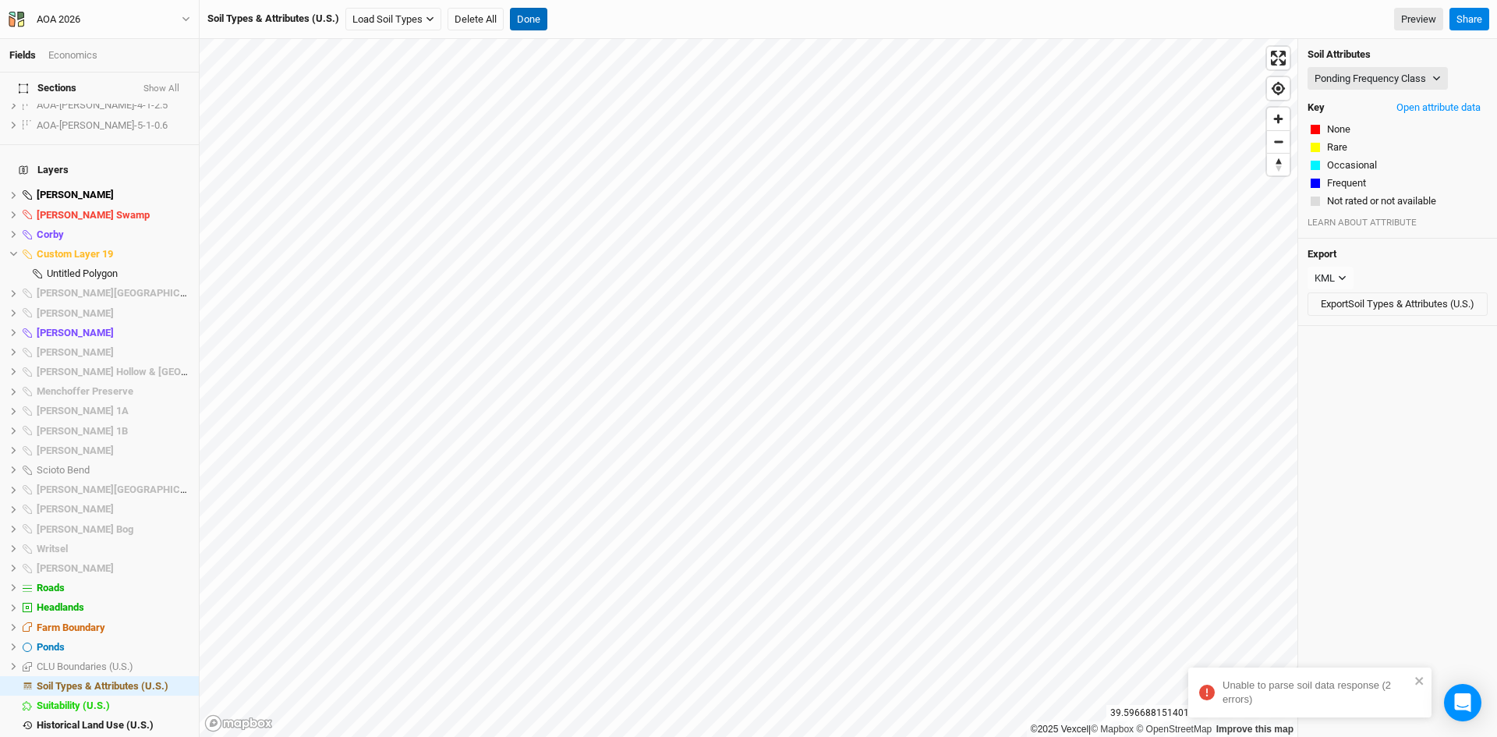
click at [537, 13] on button "Done" at bounding box center [528, 19] width 37 height 23
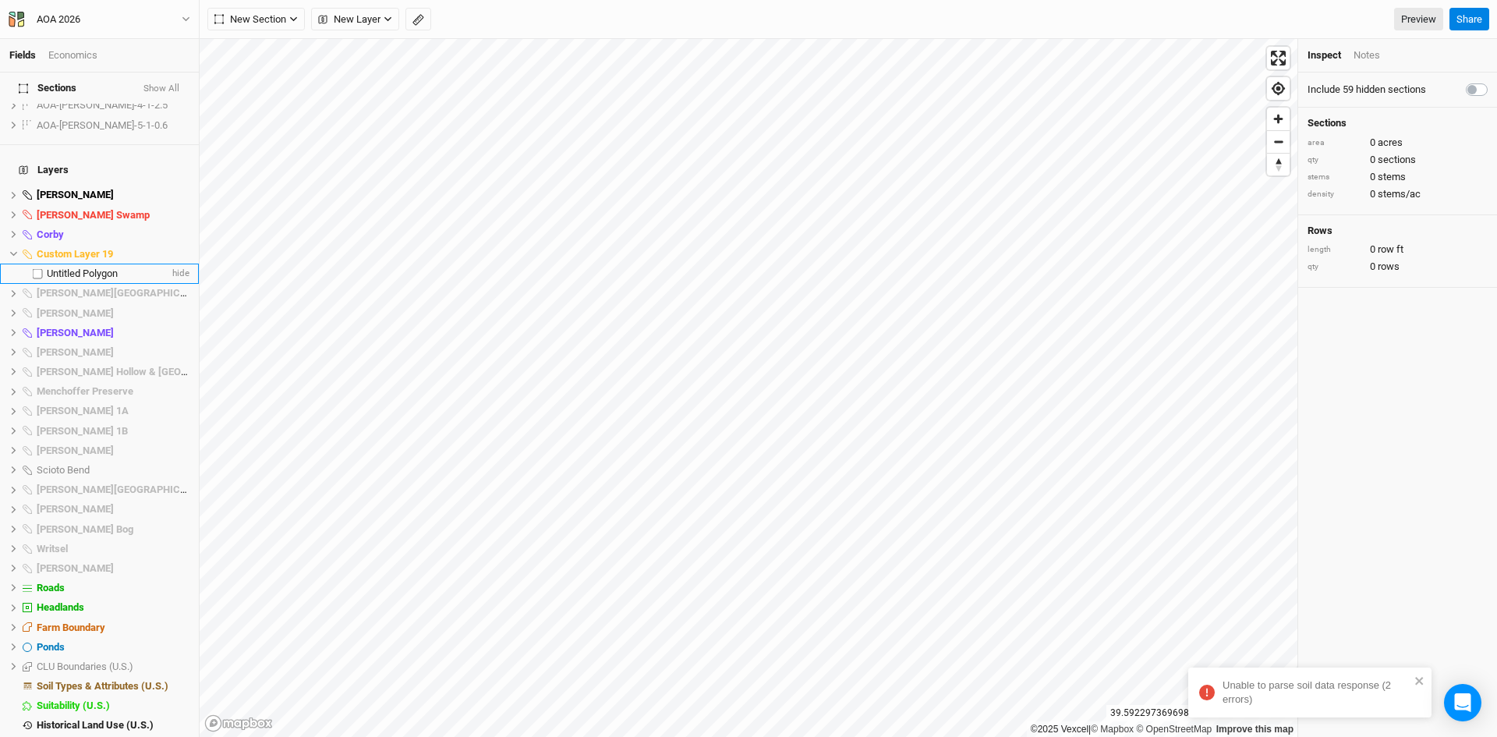
click at [87, 264] on li "Untitled Polygon hide" at bounding box center [99, 273] width 199 height 19
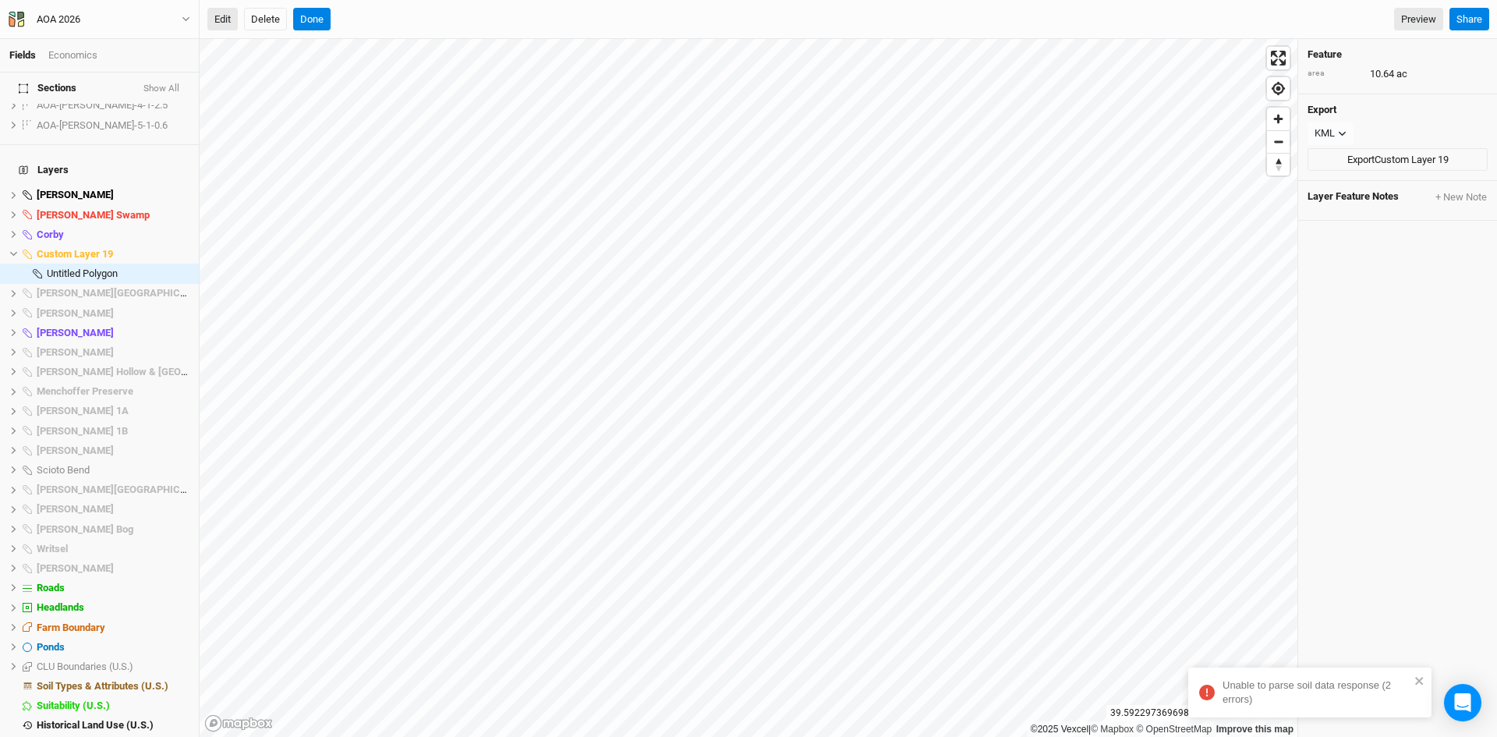
click at [223, 13] on button "Edit" at bounding box center [222, 19] width 30 height 23
click at [172, 676] on span "hide" at bounding box center [179, 685] width 20 height 19
click at [314, 12] on button "Done" at bounding box center [311, 19] width 37 height 23
